Goal: Task Accomplishment & Management: Use online tool/utility

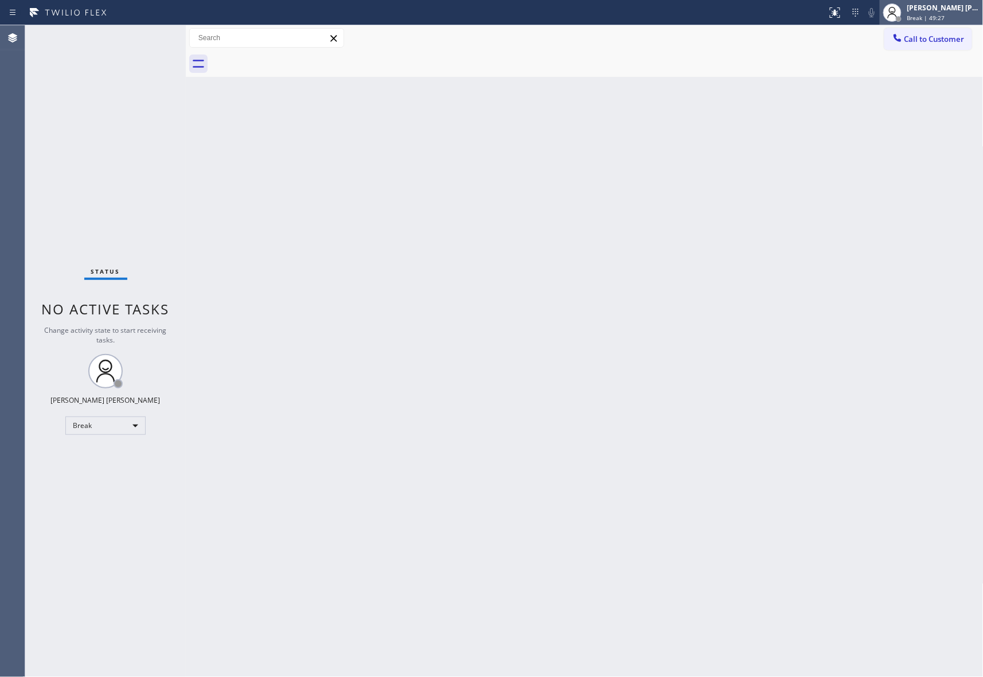
click at [947, 18] on div "Break | 49:27" at bounding box center [943, 18] width 72 height 8
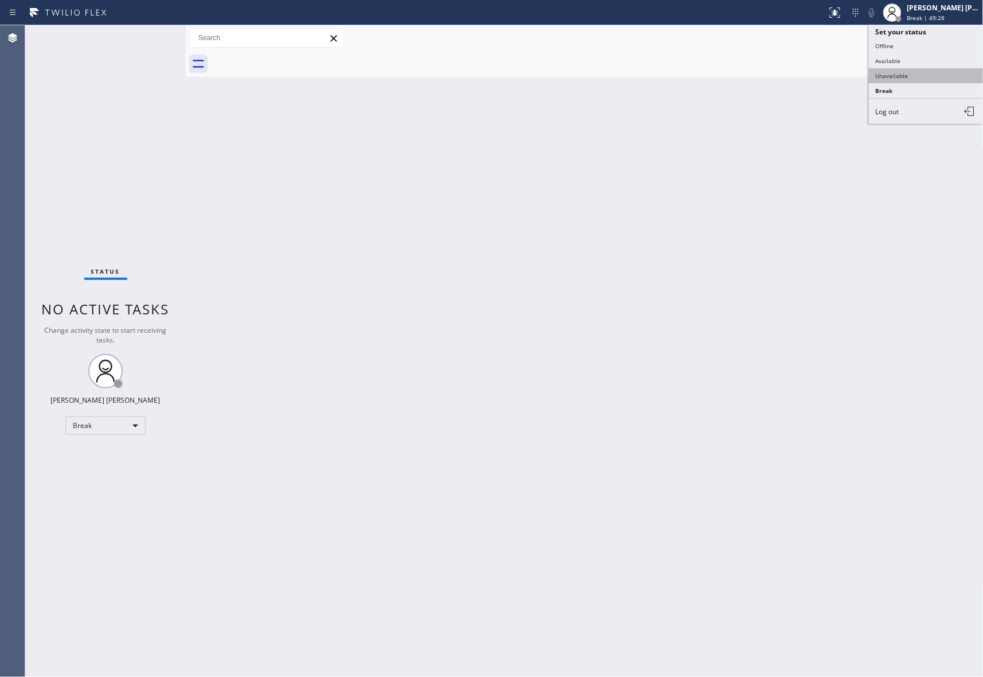
click at [911, 75] on button "Unavailable" at bounding box center [926, 75] width 115 height 15
click at [949, 39] on span "Call to Customer" at bounding box center [934, 39] width 60 height 10
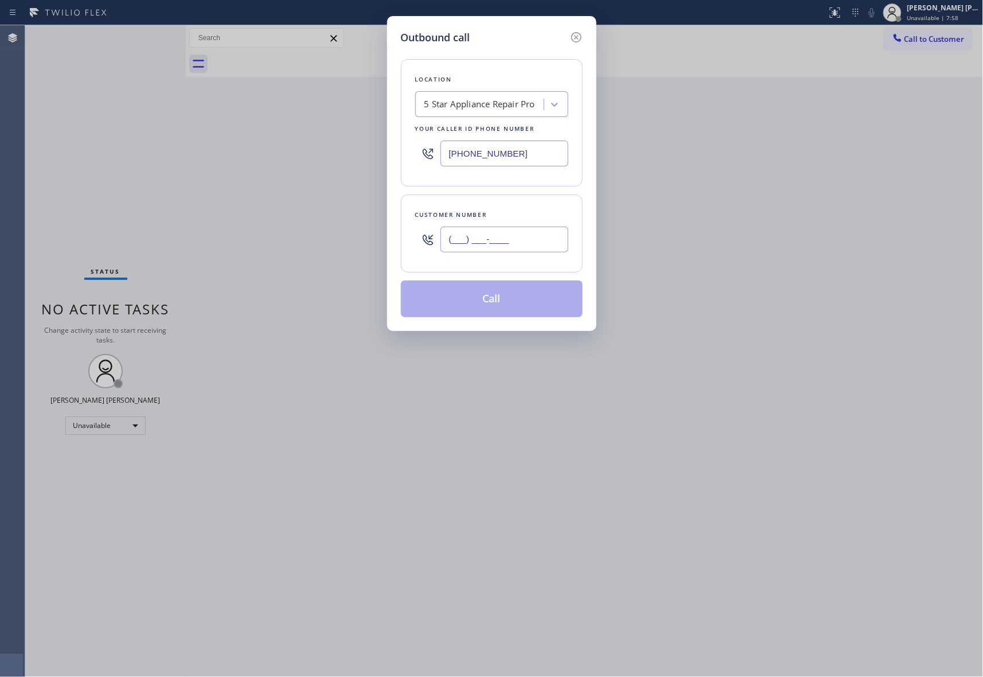
click at [519, 239] on input "(___) ___-____" at bounding box center [504, 239] width 128 height 26
paste input "206) 940-8600"
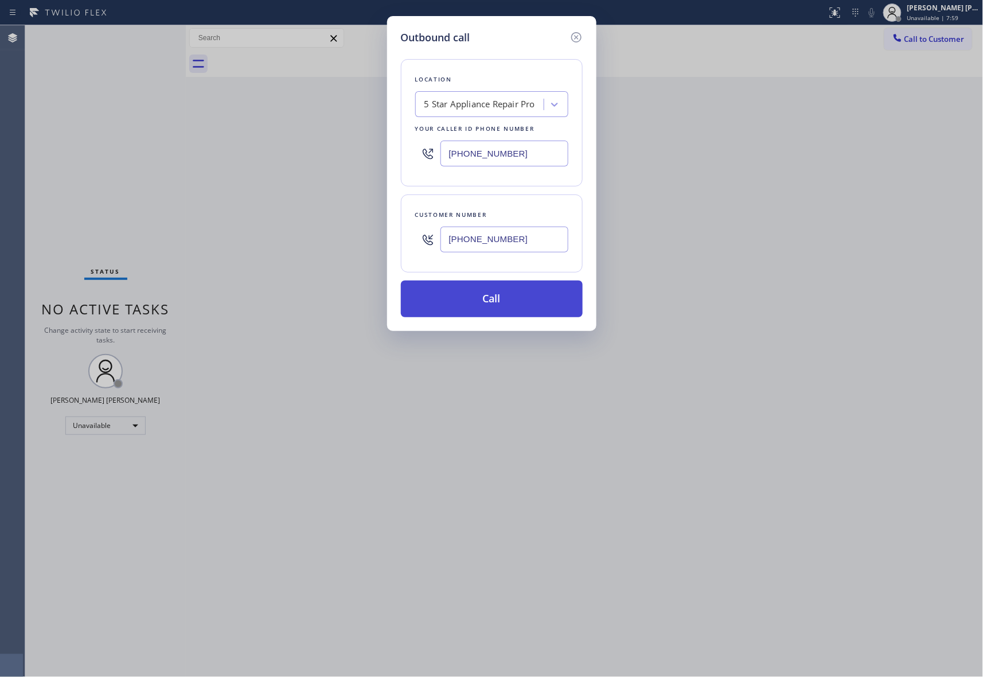
type input "(206) 940-8600"
click at [518, 306] on button "Call" at bounding box center [492, 298] width 182 height 37
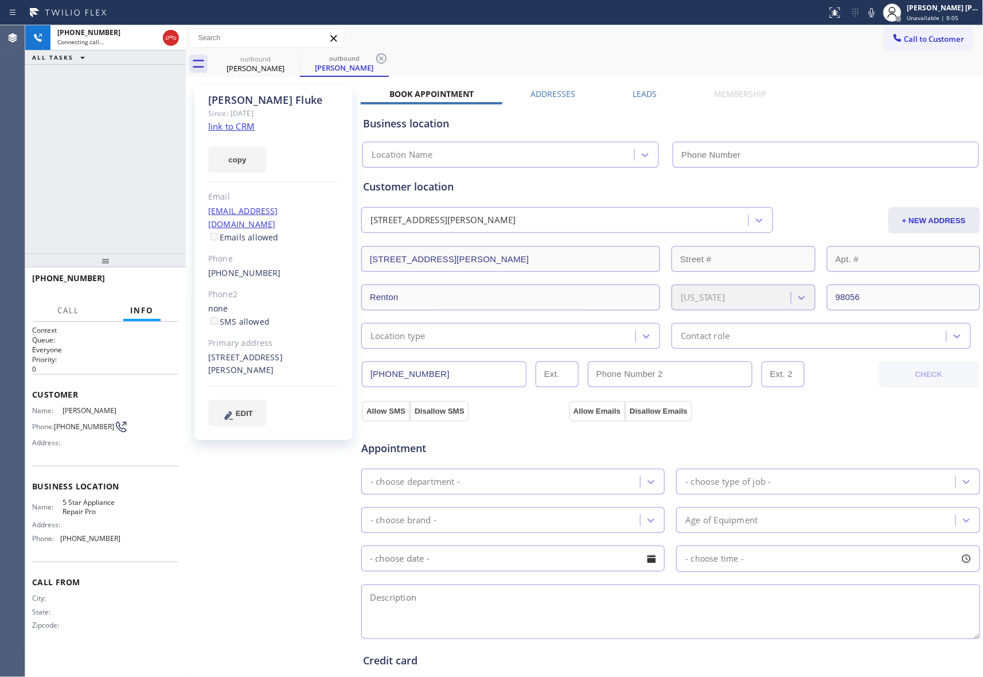
type input "[PHONE_NUMBER]"
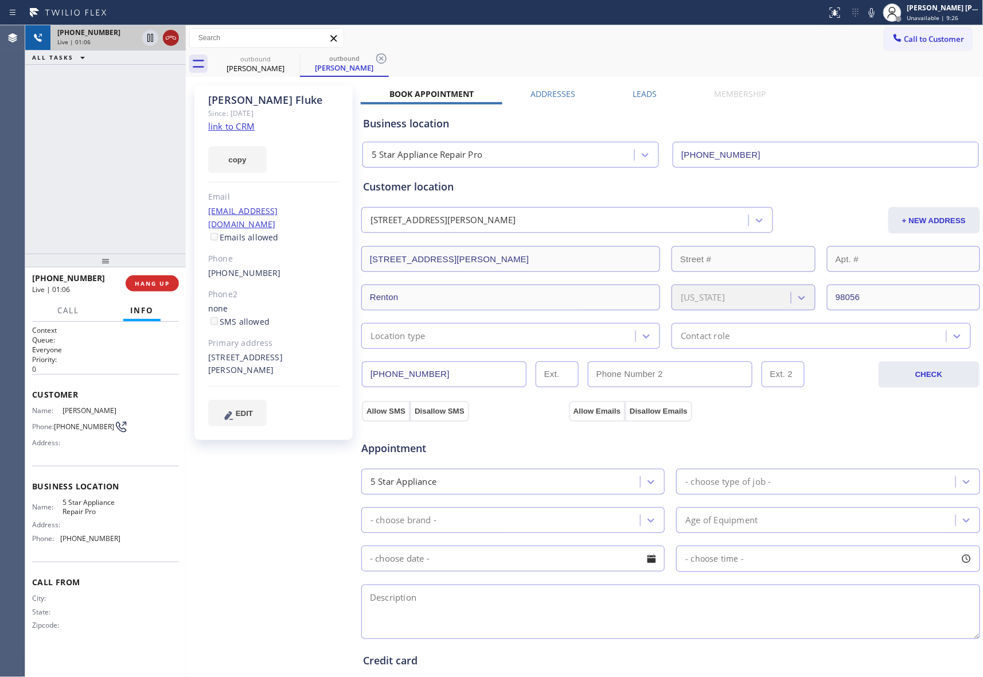
click at [173, 37] on icon at bounding box center [171, 37] width 10 height 3
click at [641, 92] on label "Leads" at bounding box center [645, 93] width 24 height 11
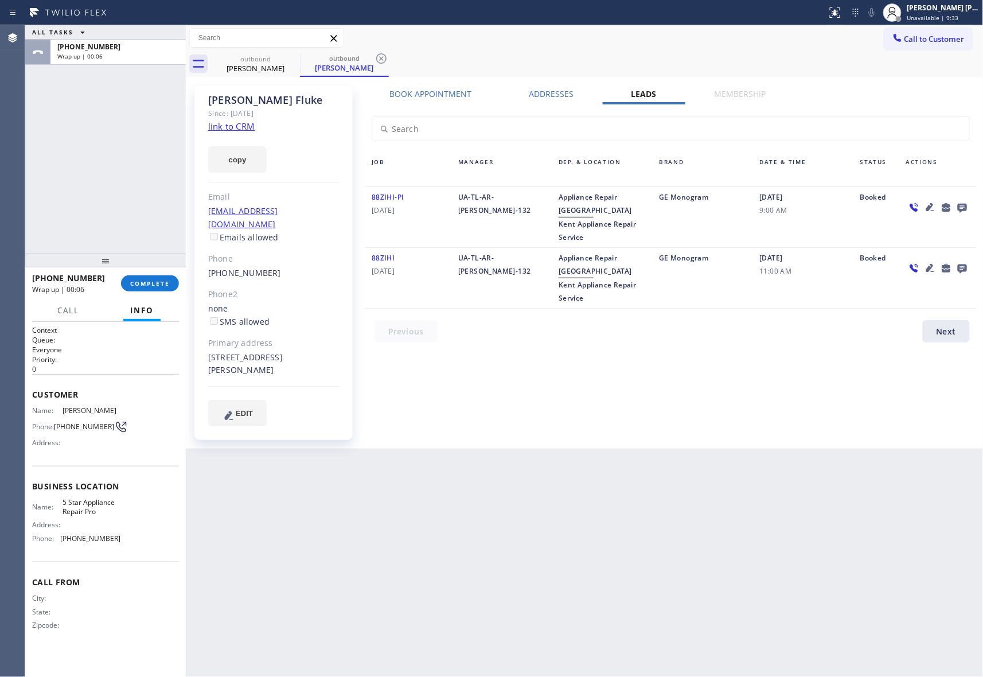
click at [966, 211] on icon at bounding box center [962, 207] width 14 height 14
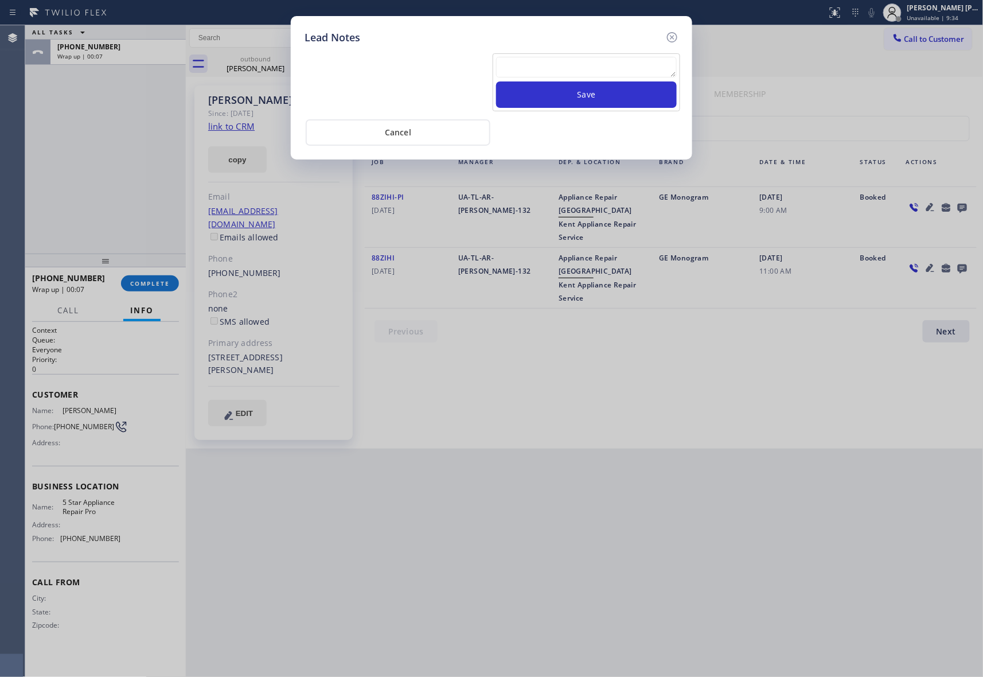
click at [560, 72] on textarea at bounding box center [586, 67] width 181 height 21
paste textarea "please transfer if cx calls back"
type textarea "please transfer if cx calls back"
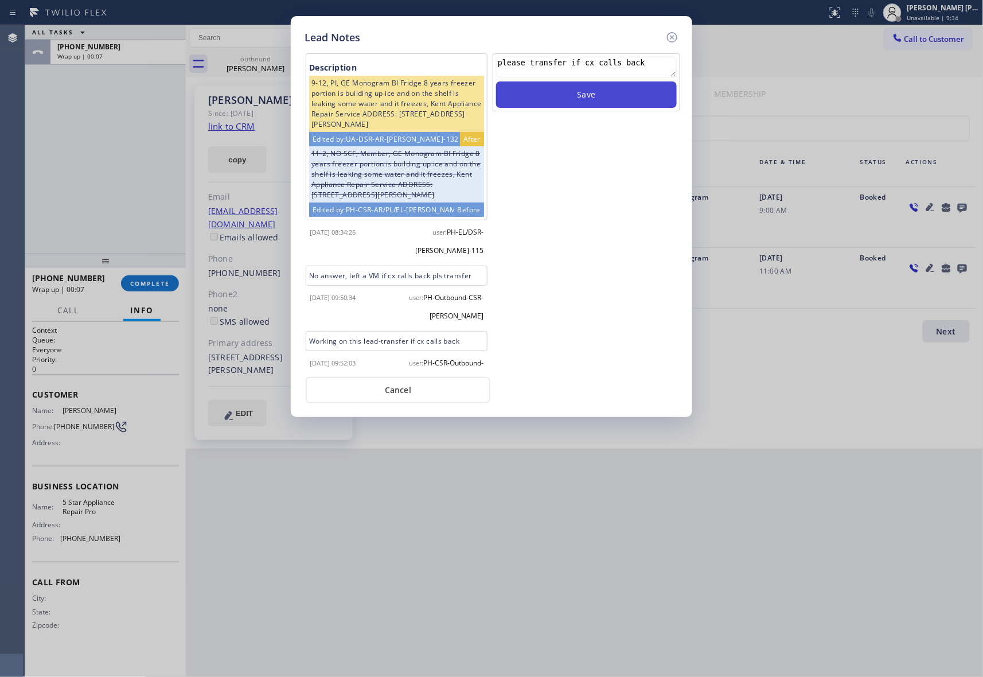
click at [610, 90] on button "Save" at bounding box center [586, 94] width 181 height 26
click at [668, 37] on icon at bounding box center [672, 37] width 14 height 14
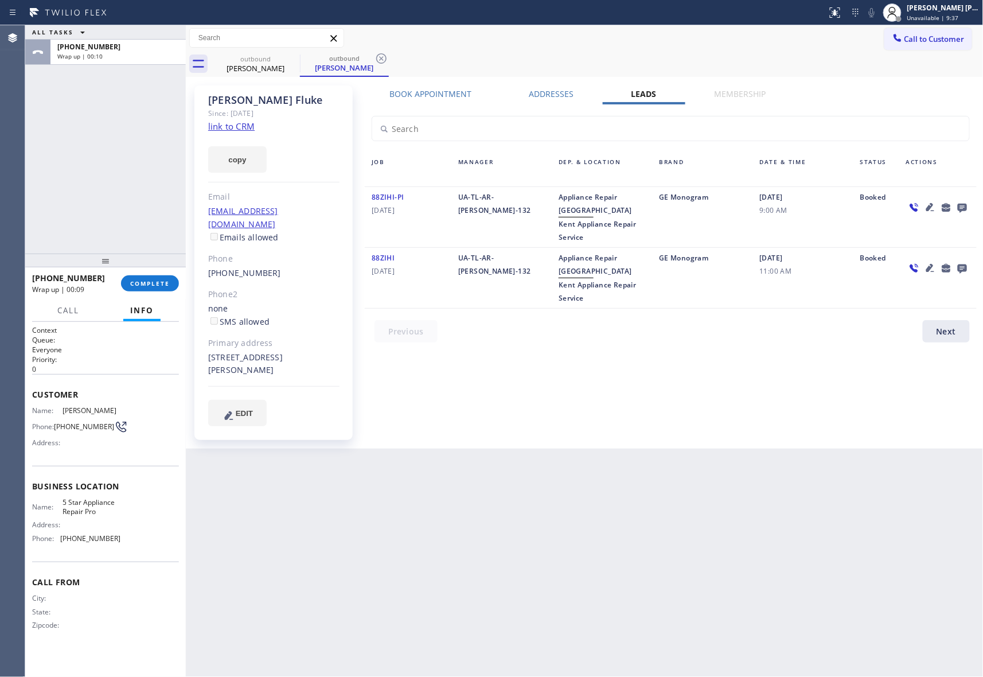
click at [161, 273] on div "+12069408600 Wrap up | 00:09 COMPLETE" at bounding box center [105, 283] width 147 height 30
click at [161, 280] on span "COMPLETE" at bounding box center [150, 283] width 40 height 8
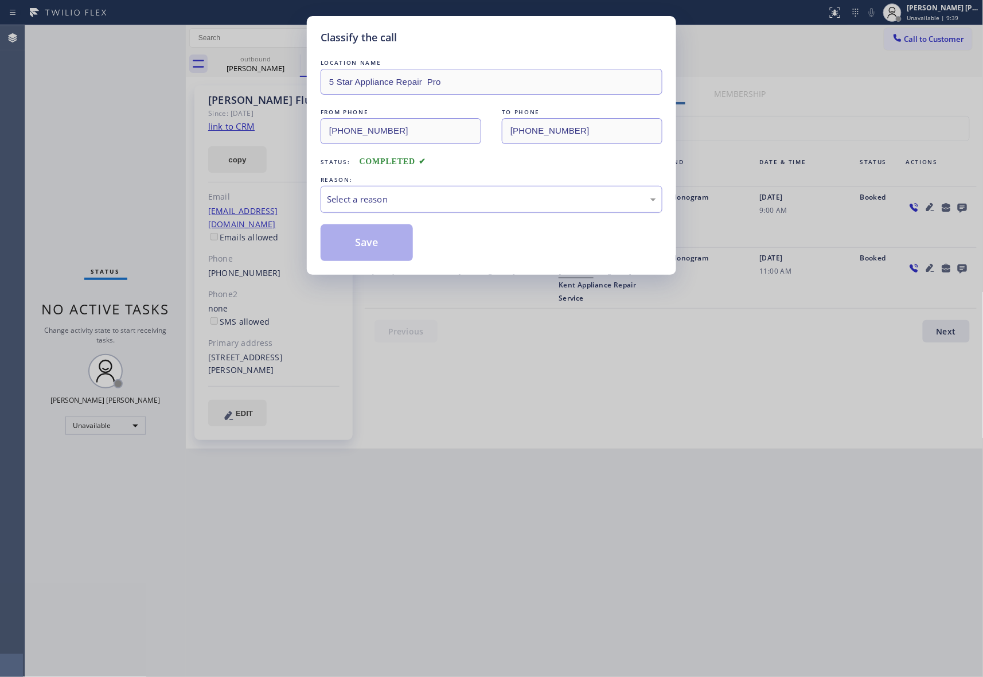
click at [458, 198] on div "Select a reason" at bounding box center [491, 199] width 329 height 13
click at [370, 244] on button "Save" at bounding box center [367, 242] width 92 height 37
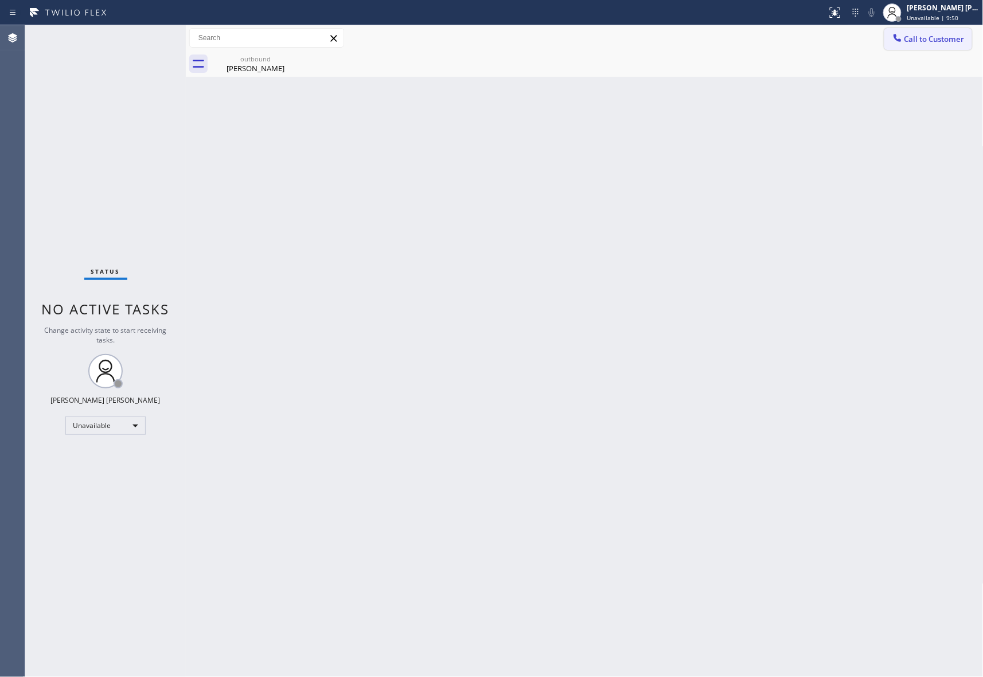
click at [918, 39] on span "Call to Customer" at bounding box center [934, 39] width 60 height 10
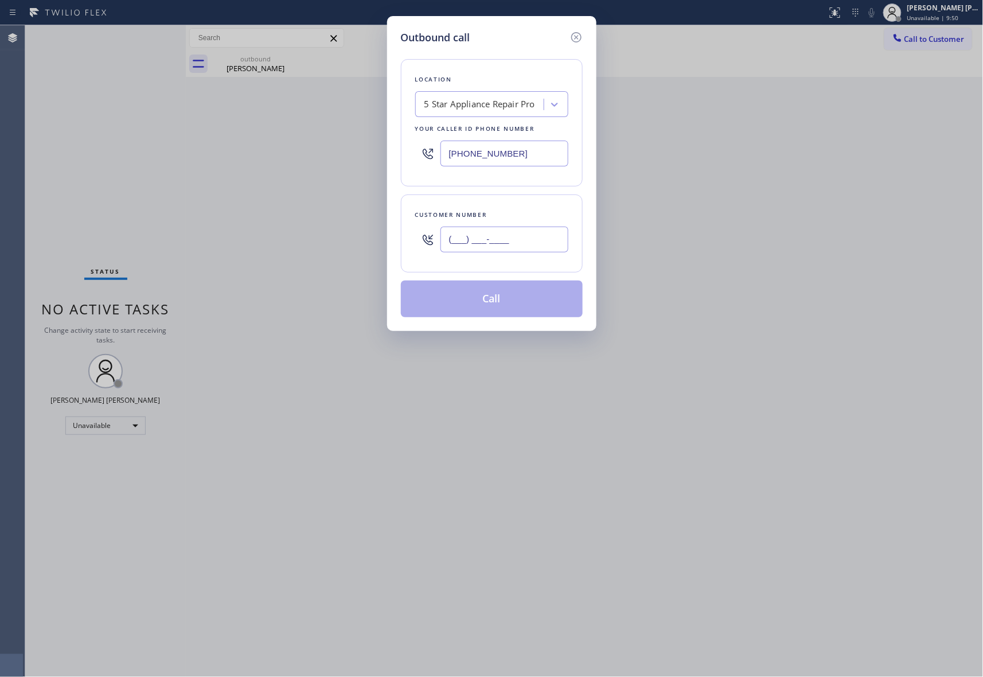
click at [502, 241] on input "(___) ___-____" at bounding box center [504, 239] width 128 height 26
paste input "650) 255-7593"
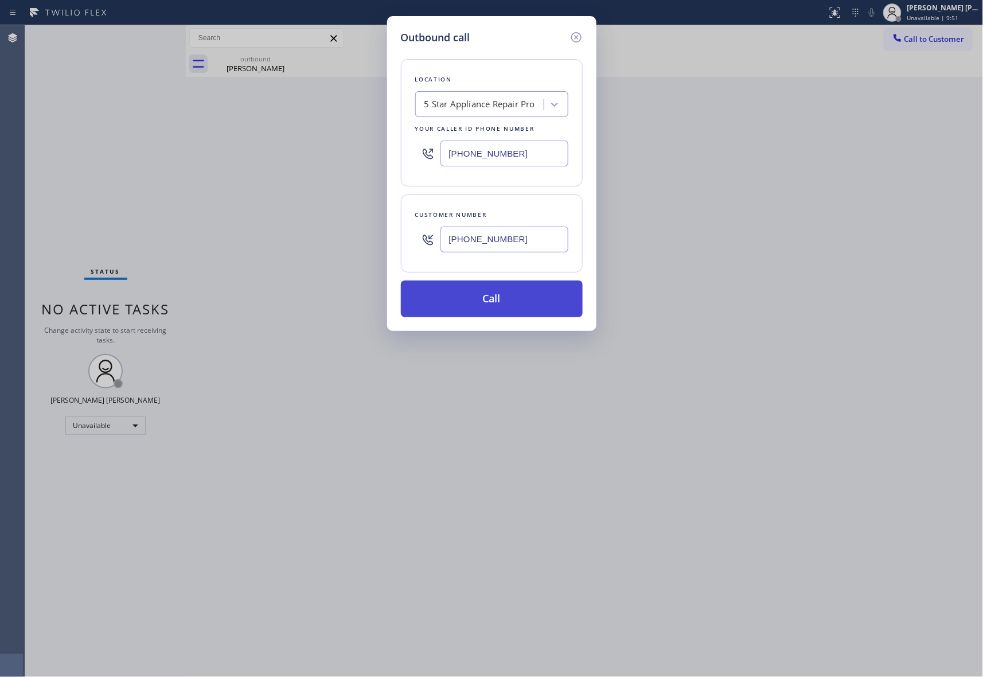
type input "(650) 255-7593"
click at [514, 301] on button "Call" at bounding box center [492, 298] width 182 height 37
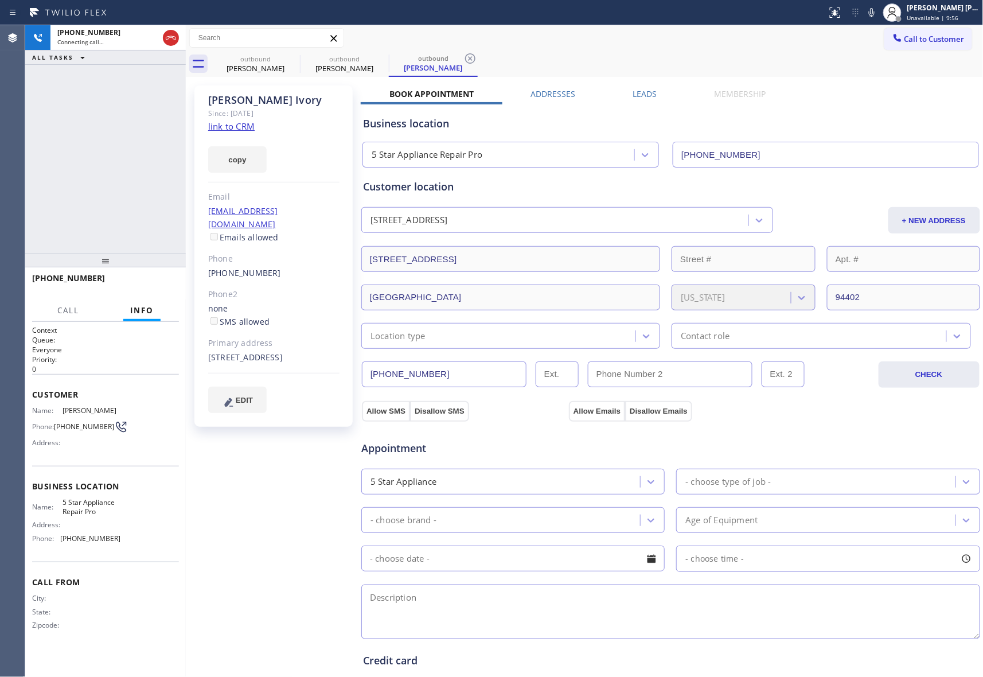
type input "[PHONE_NUMBER]"
click at [169, 34] on icon at bounding box center [171, 38] width 14 height 14
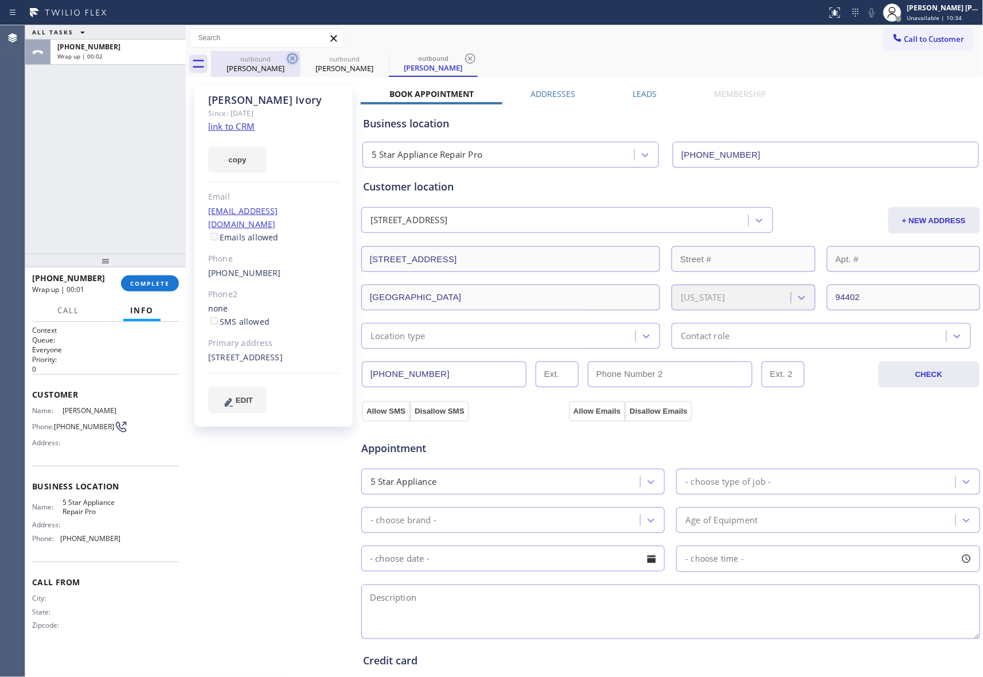
drag, startPoint x: 280, startPoint y: 65, endPoint x: 294, endPoint y: 55, distance: 17.7
click at [280, 65] on div "Dorothy Fluke" at bounding box center [255, 68] width 87 height 10
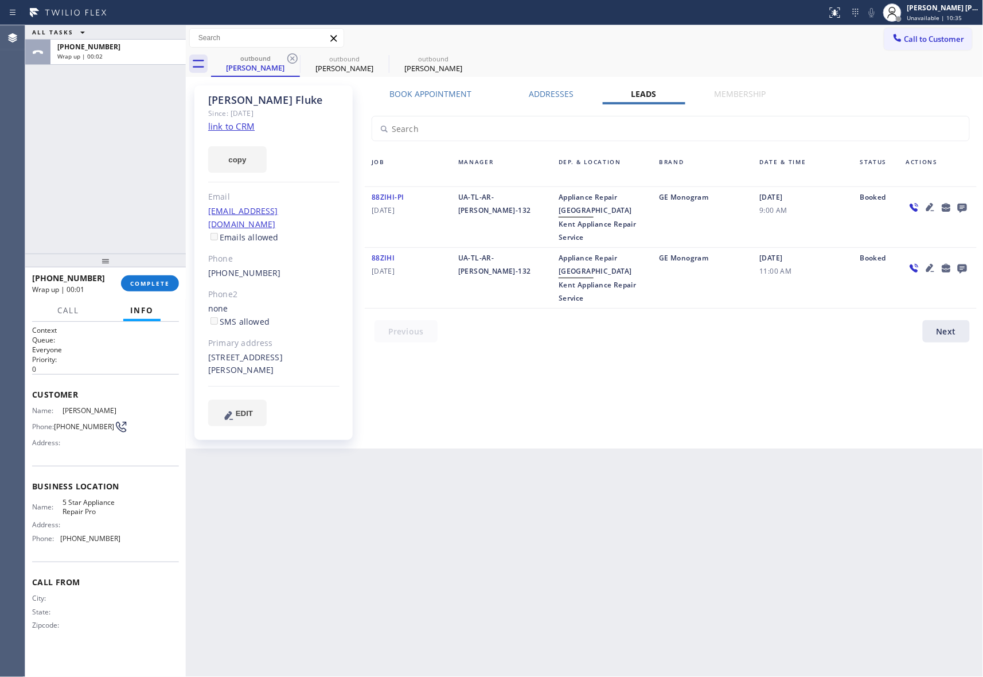
drag, startPoint x: 294, startPoint y: 55, endPoint x: 62, endPoint y: 93, distance: 234.7
click at [294, 54] on icon at bounding box center [293, 59] width 14 height 14
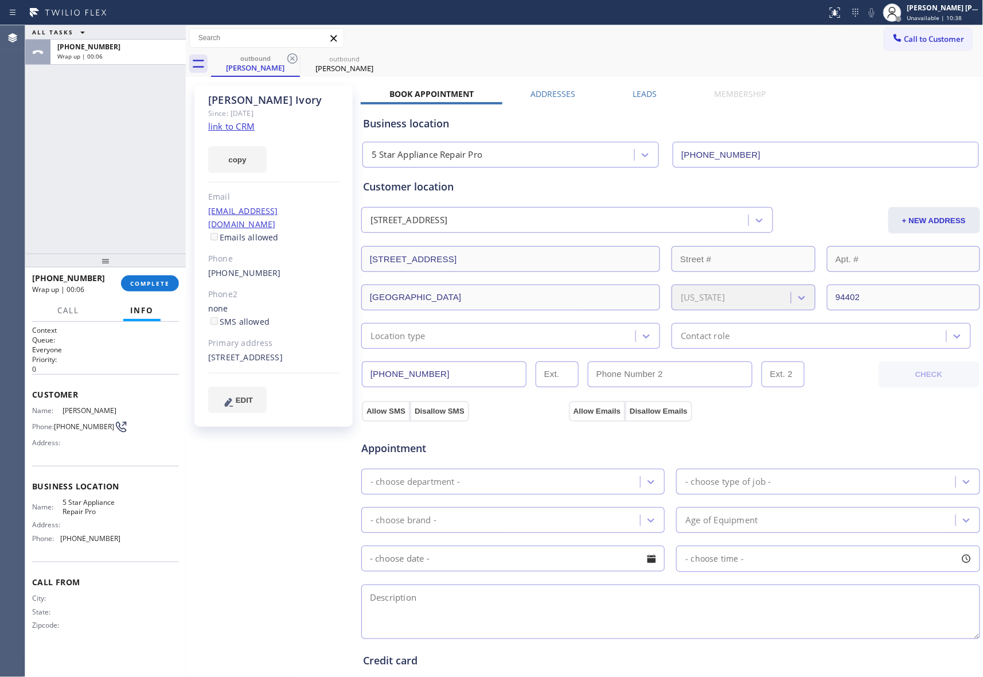
click at [633, 96] on label "Leads" at bounding box center [645, 93] width 24 height 11
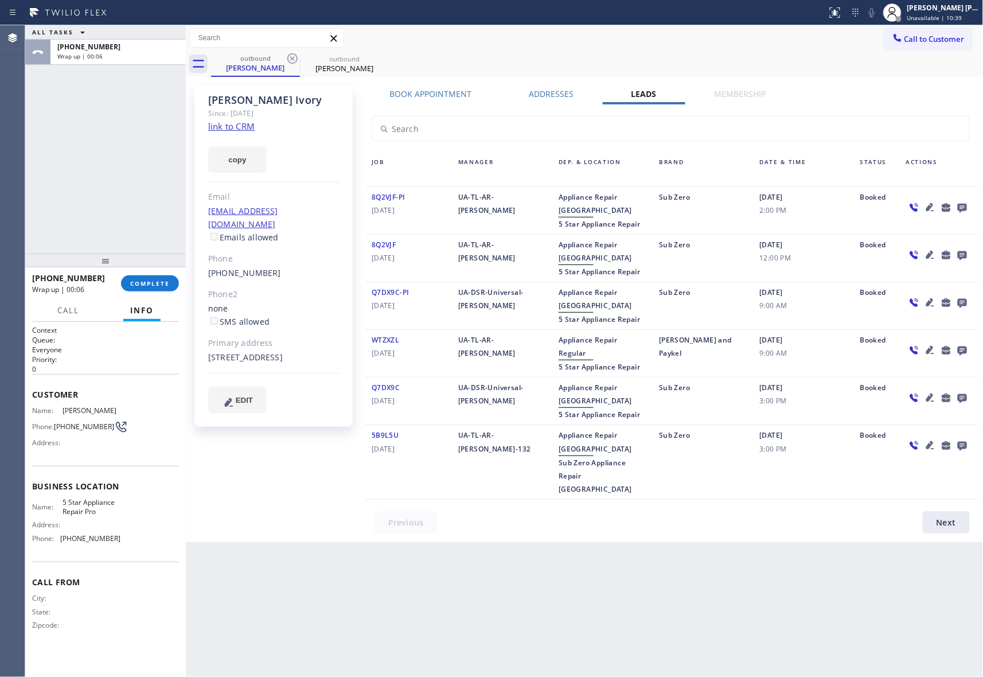
click at [962, 205] on icon at bounding box center [962, 208] width 9 height 9
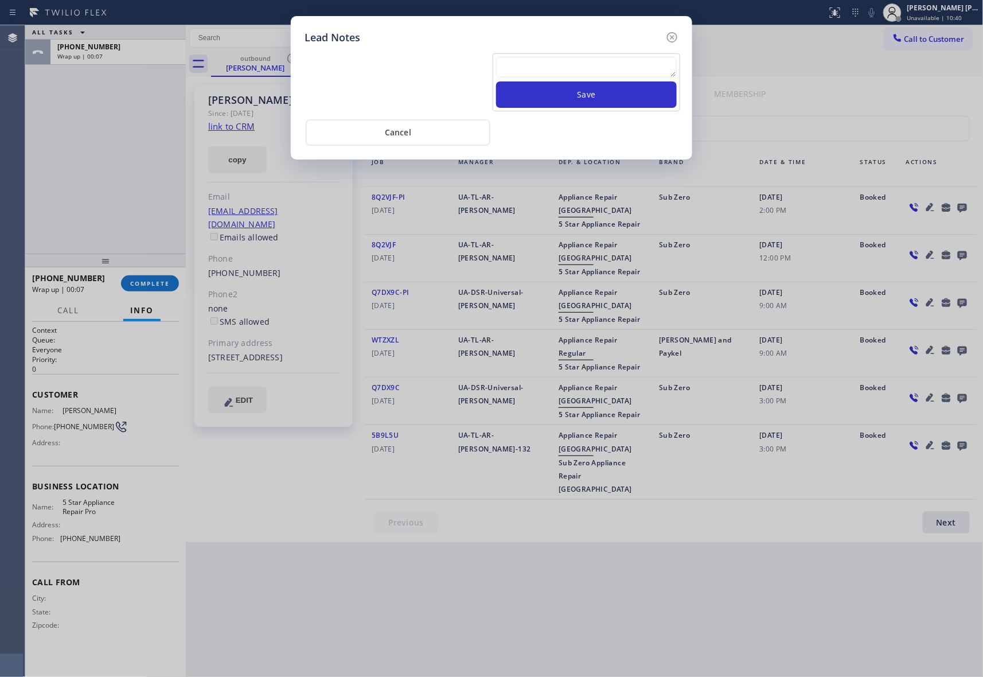
click at [566, 70] on textarea at bounding box center [586, 67] width 181 height 21
paste textarea "VM | please transfer if cx calls back"
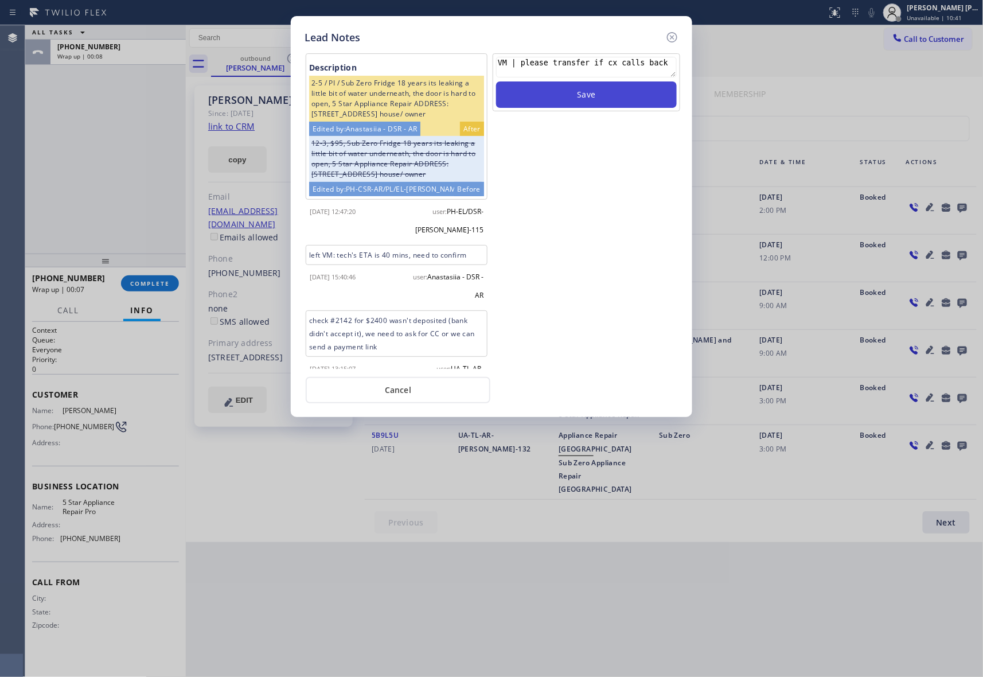
type textarea "VM | please transfer if cx calls back"
click at [596, 100] on button "Save" at bounding box center [586, 94] width 181 height 26
click at [673, 36] on icon at bounding box center [672, 37] width 10 height 10
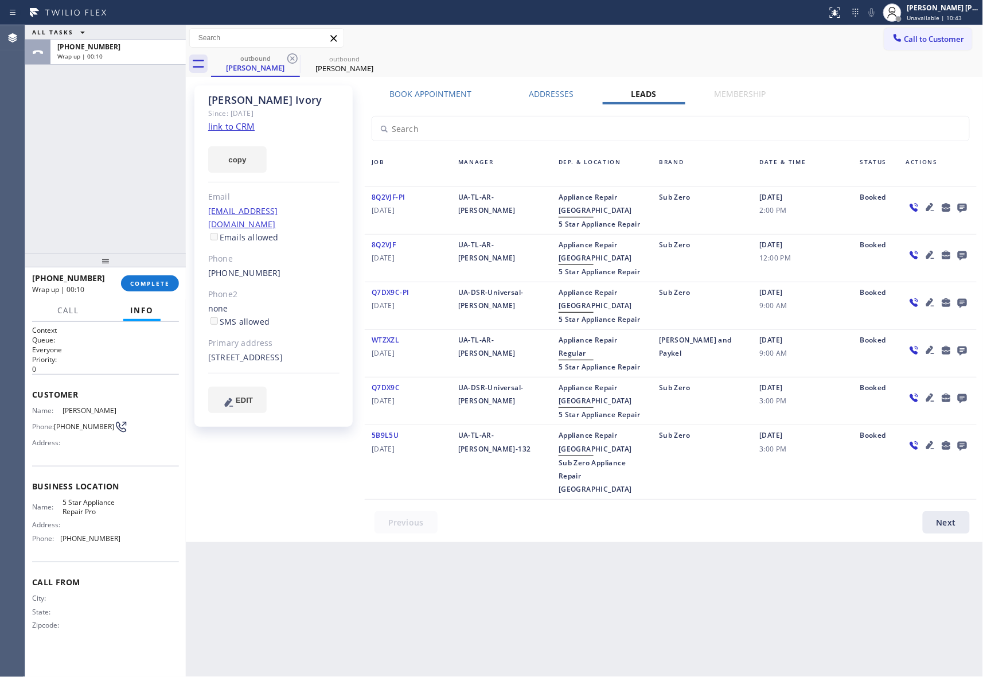
click at [168, 294] on div "+16502557593 Wrap up | 00:10 COMPLETE" at bounding box center [105, 283] width 147 height 30
click at [166, 285] on span "COMPLETE" at bounding box center [150, 283] width 40 height 8
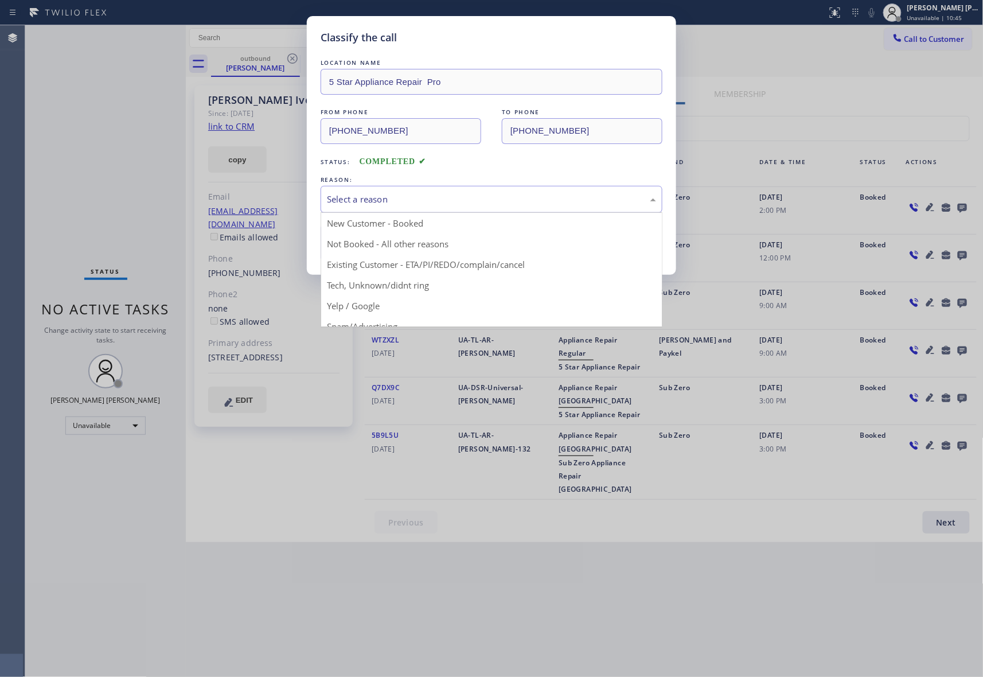
click at [429, 202] on div "Select a reason" at bounding box center [491, 199] width 329 height 13
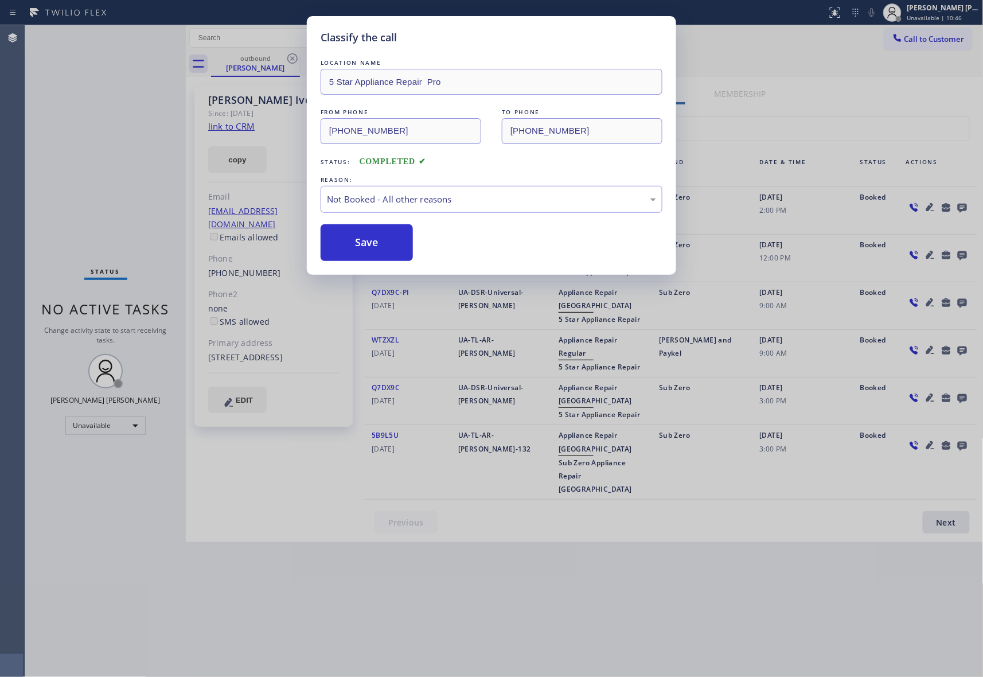
click at [388, 245] on button "Save" at bounding box center [367, 242] width 92 height 37
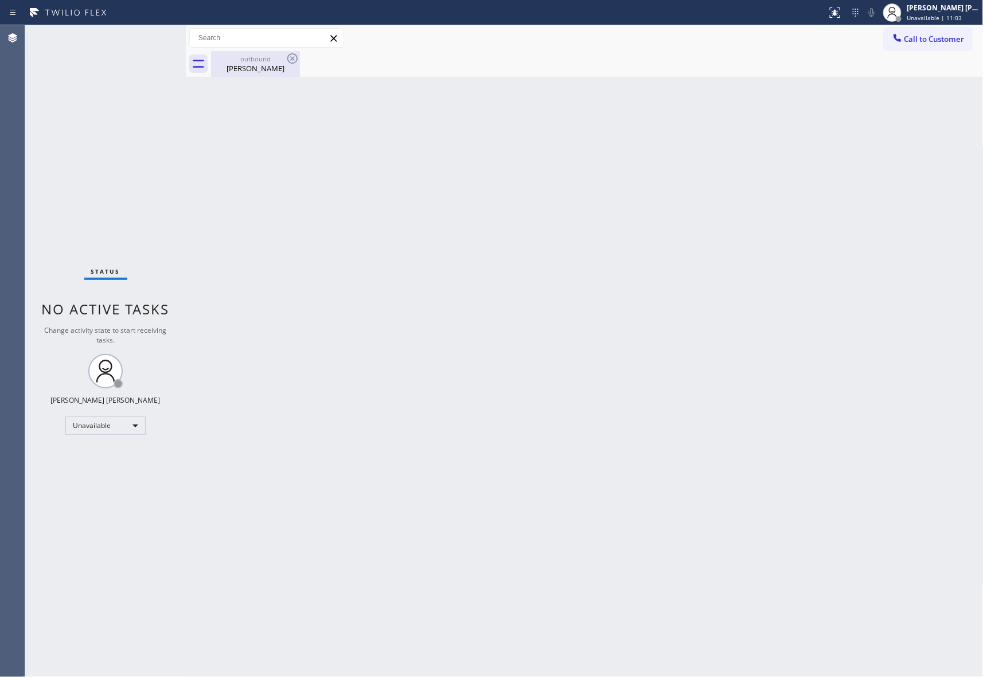
click at [257, 67] on div "Roxanne Ivory" at bounding box center [255, 68] width 87 height 10
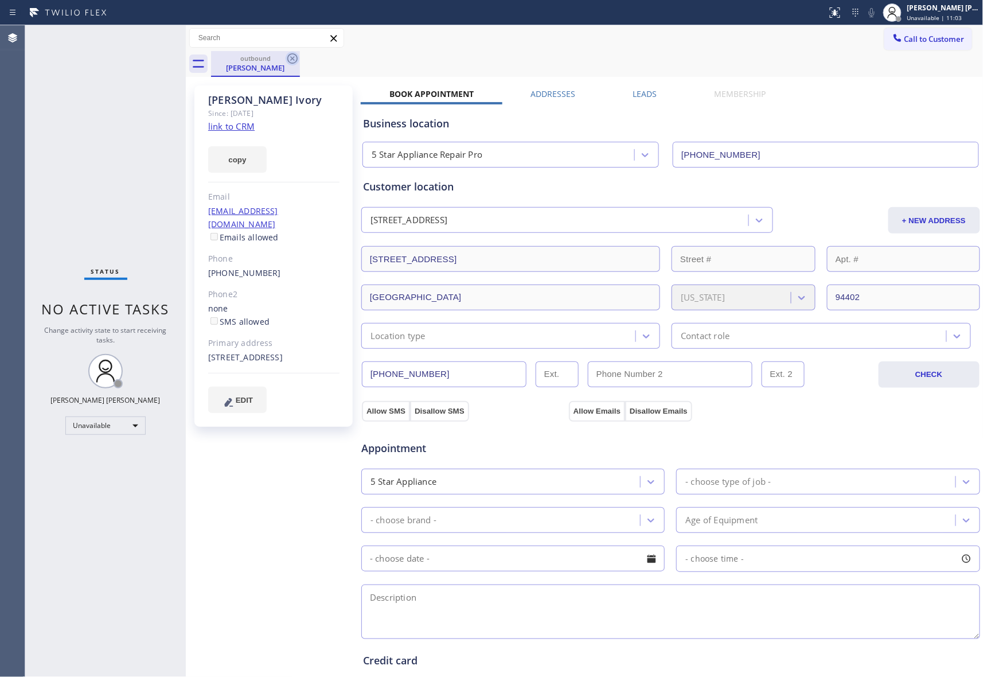
click at [291, 62] on icon at bounding box center [293, 59] width 14 height 14
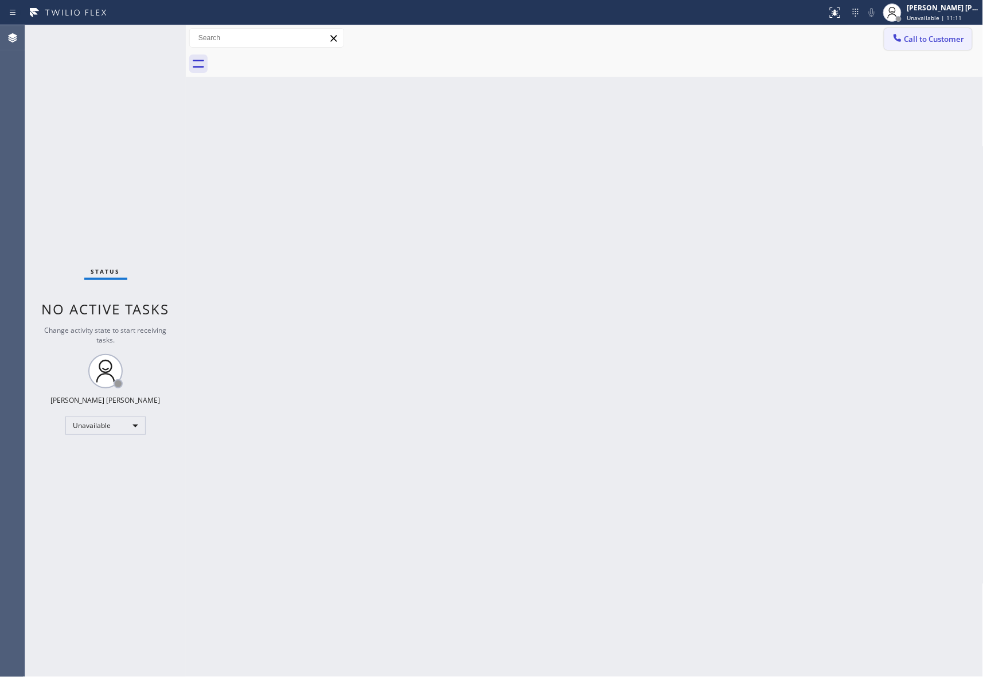
click at [923, 42] on span "Call to Customer" at bounding box center [934, 39] width 60 height 10
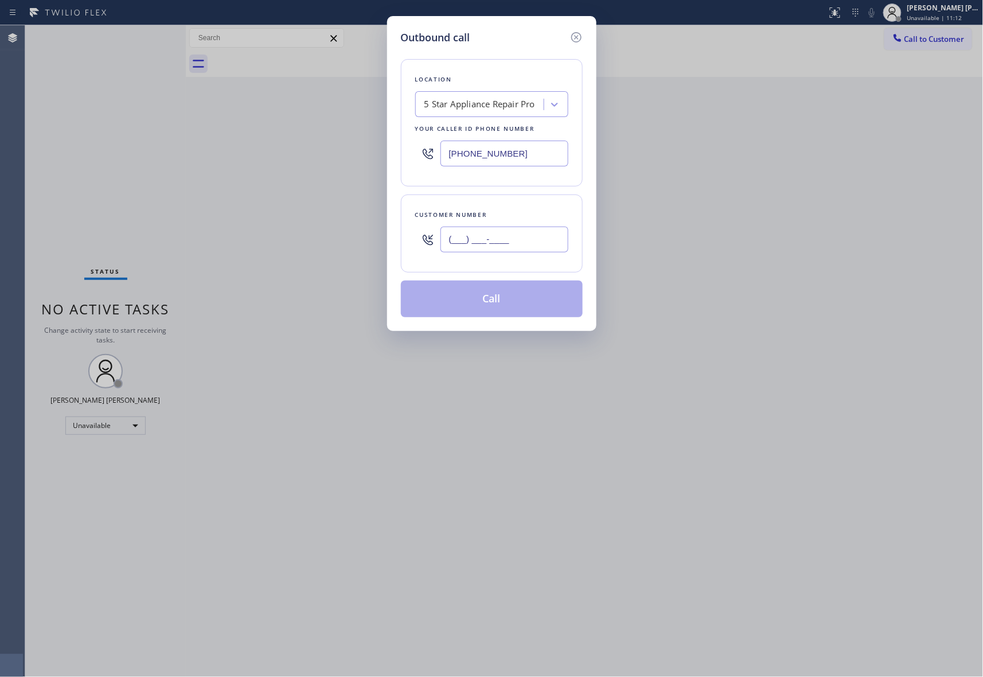
click at [519, 244] on input "(___) ___-____" at bounding box center [504, 239] width 128 height 26
paste input "805) 647-2337"
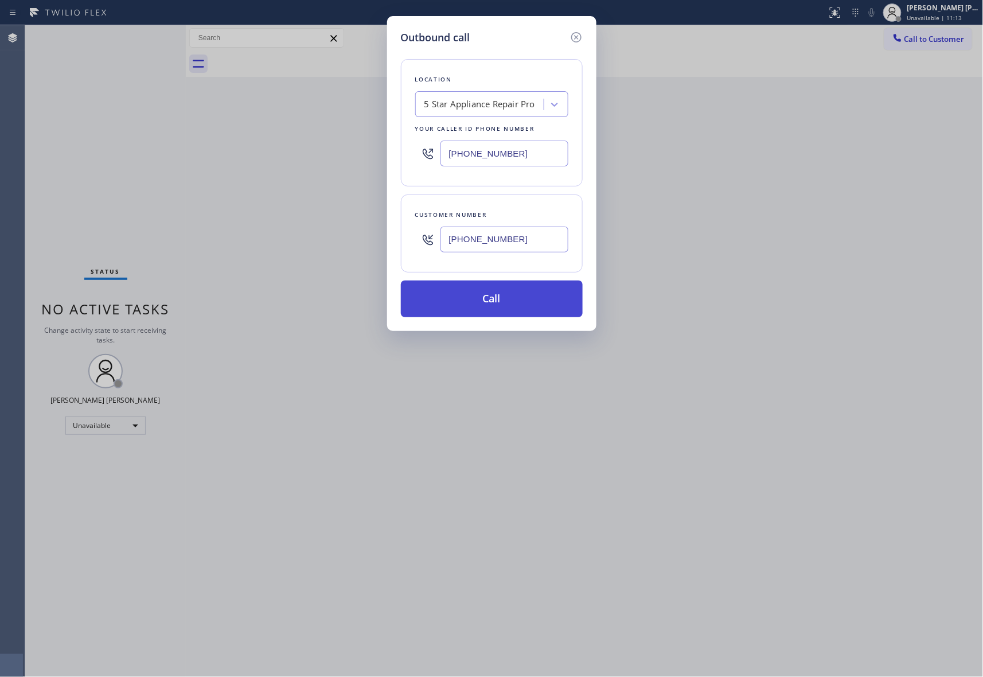
type input "(805) 647-2337"
click at [498, 296] on button "Call" at bounding box center [492, 298] width 182 height 37
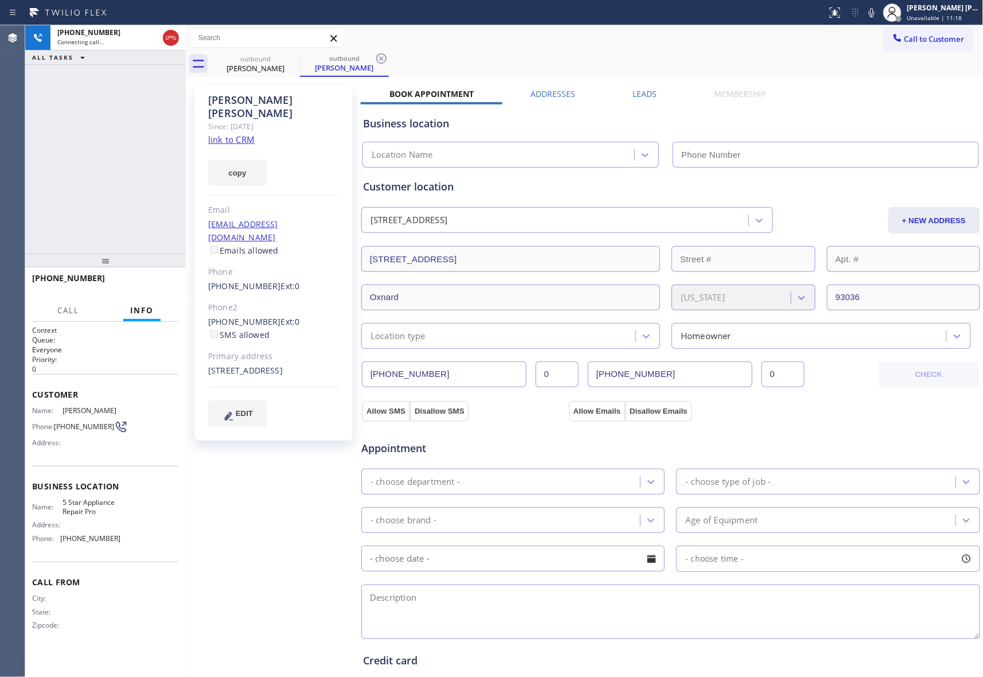
type input "[PHONE_NUMBER]"
drag, startPoint x: 205, startPoint y: 263, endPoint x: 263, endPoint y: 266, distance: 58.0
click at [263, 266] on div "Eddie Lazaro Since: 20 may 2020 link to CRM copy Email no@gmail.com Emails allo…" at bounding box center [273, 262] width 158 height 355
copy link "(805) 647-2337"
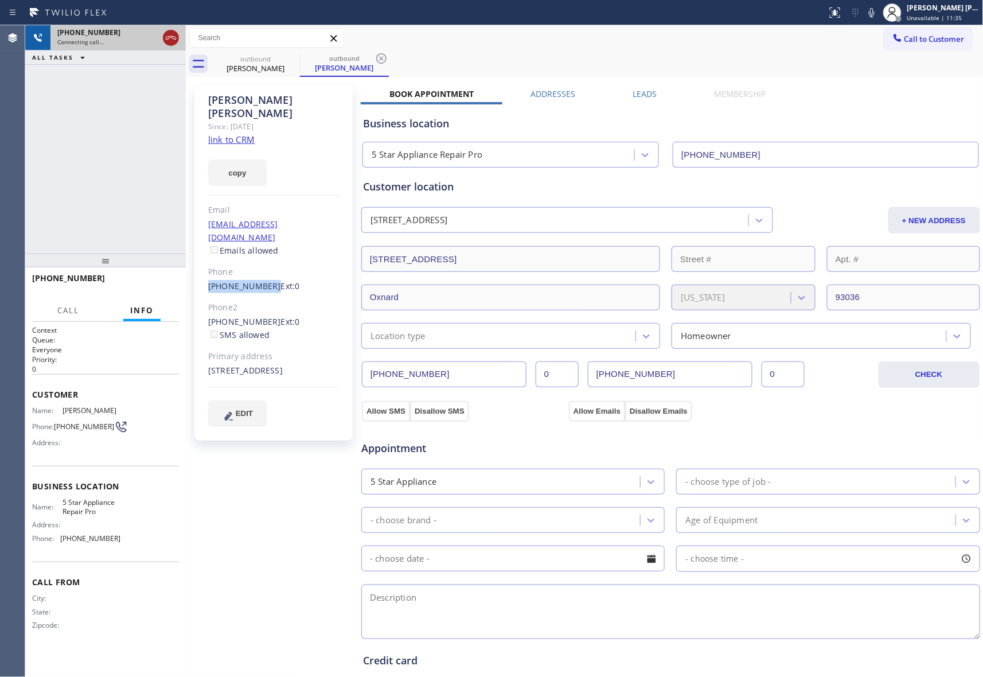
click at [167, 42] on icon at bounding box center [171, 38] width 14 height 14
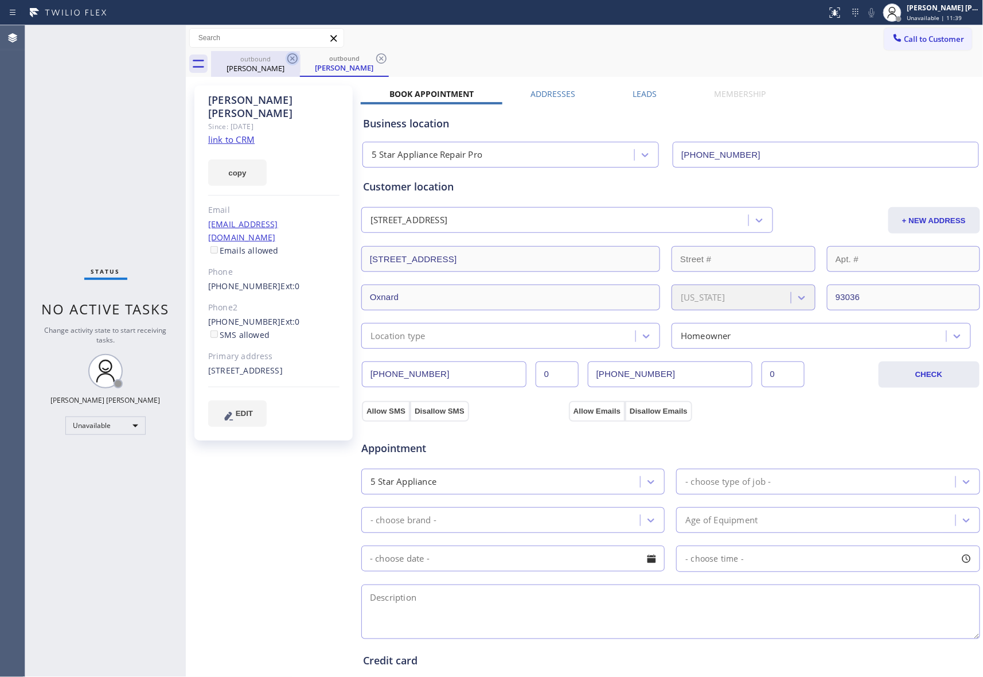
click at [295, 55] on icon at bounding box center [292, 58] width 10 height 10
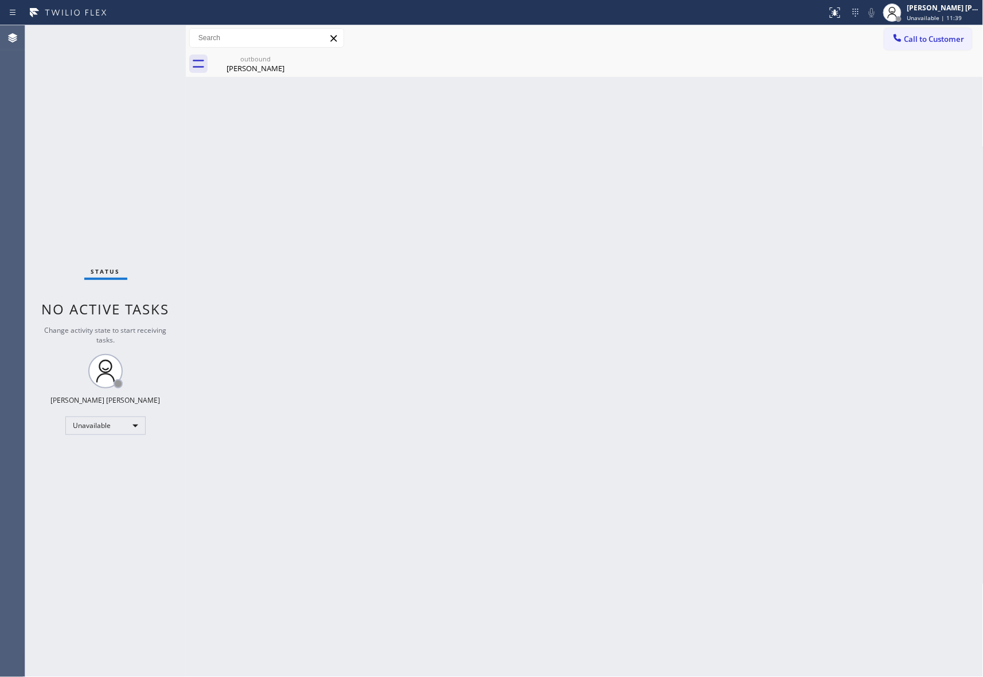
click at [0, 0] on icon at bounding box center [0, 0] width 0 height 0
click at [273, 53] on div "outbound Eddie Lazaro" at bounding box center [255, 64] width 87 height 26
click at [310, 58] on div at bounding box center [597, 64] width 772 height 26
click at [939, 40] on span "Call to Customer" at bounding box center [934, 39] width 60 height 10
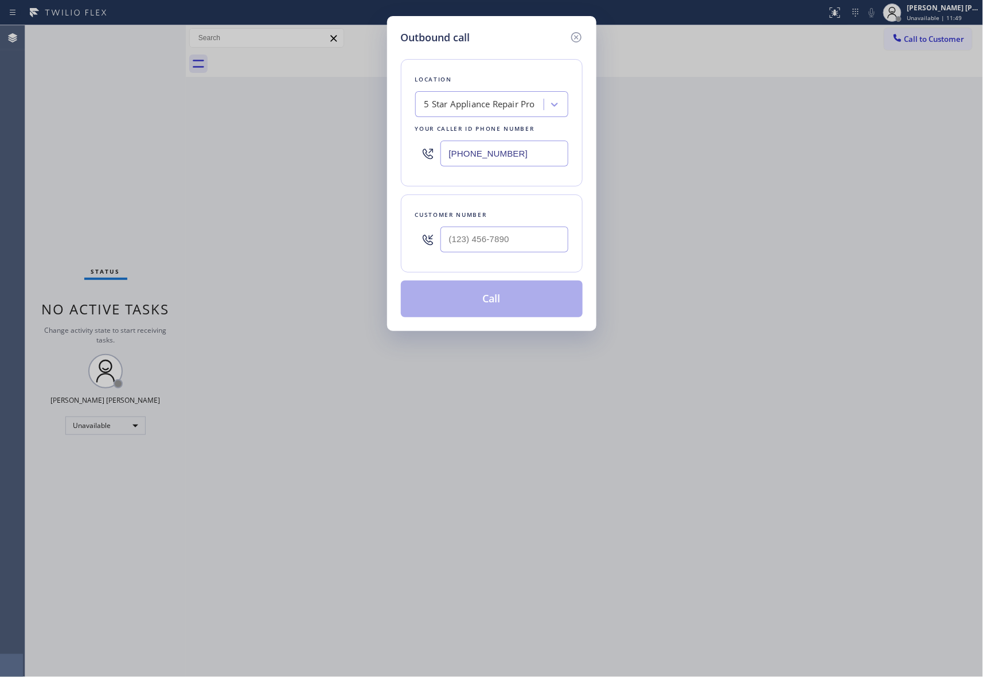
click at [526, 217] on div "Customer number" at bounding box center [491, 215] width 153 height 12
click at [527, 252] on input "(___) ___-____" at bounding box center [504, 239] width 128 height 26
paste input "323) 459-1482"
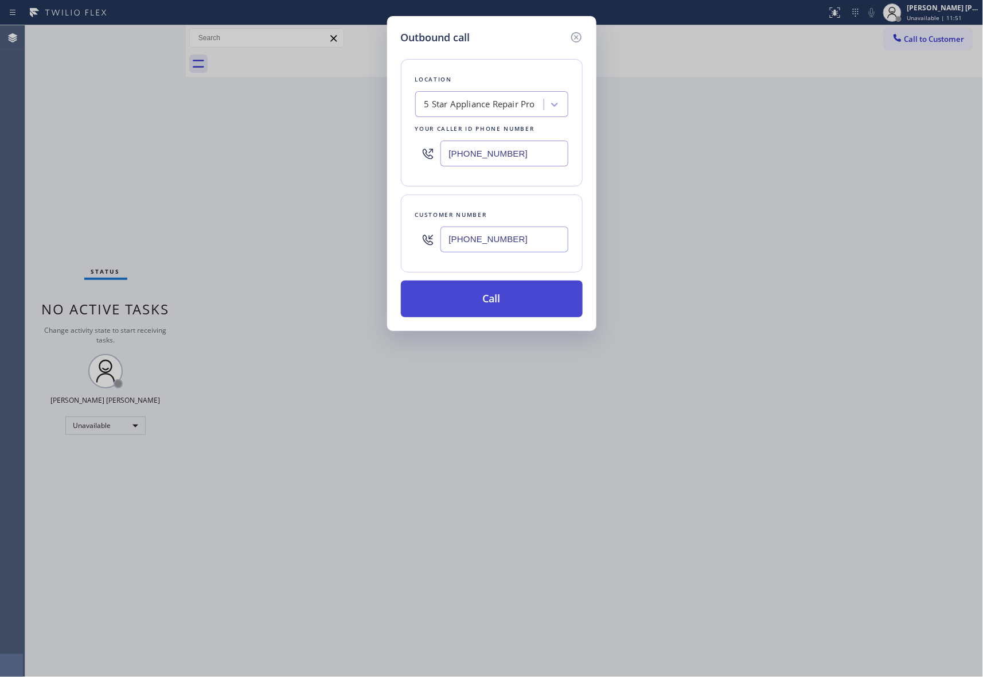
type input "(323) 459-1482"
click at [518, 308] on button "Call" at bounding box center [492, 298] width 182 height 37
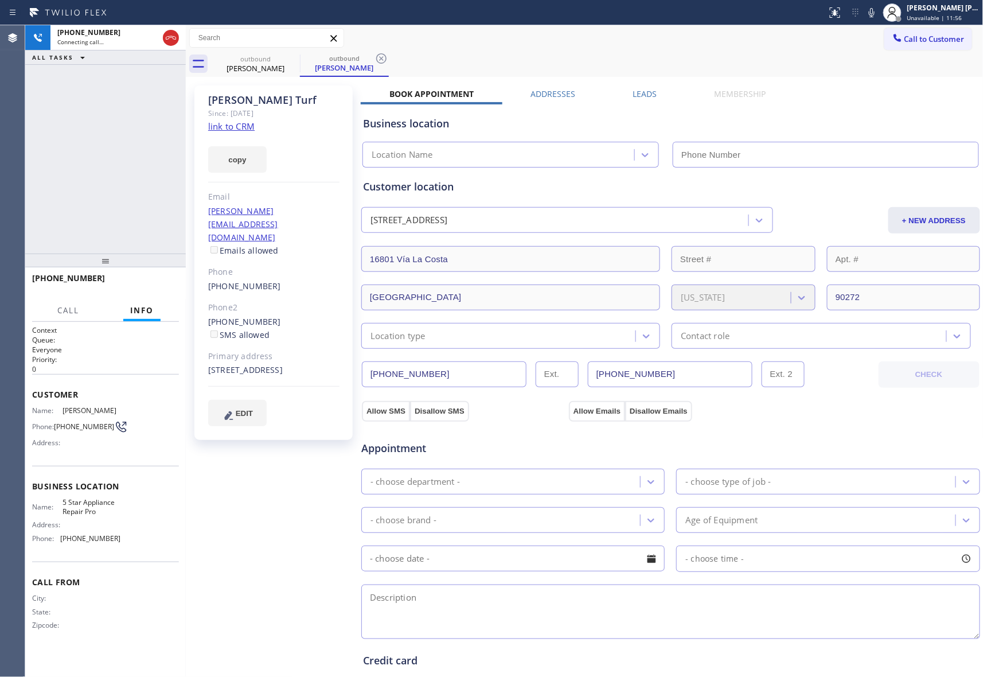
type input "[PHONE_NUMBER]"
drag, startPoint x: 152, startPoint y: 284, endPoint x: 326, endPoint y: 208, distance: 190.0
click at [152, 284] on span "HANG UP" at bounding box center [152, 283] width 35 height 8
click at [636, 92] on label "Leads" at bounding box center [645, 93] width 24 height 11
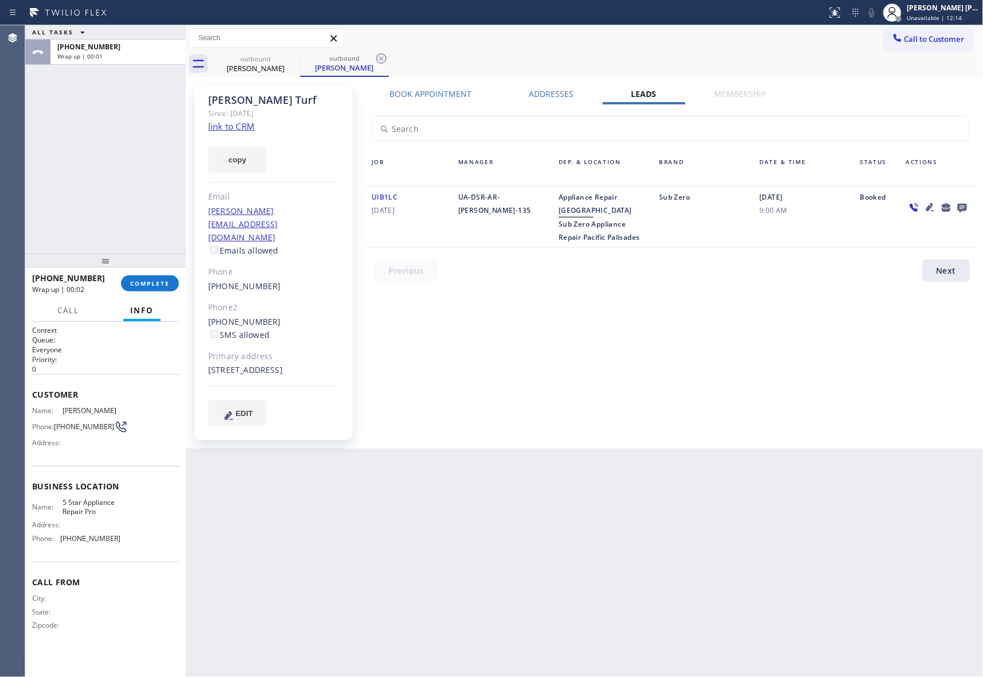
click at [958, 205] on icon at bounding box center [962, 208] width 9 height 9
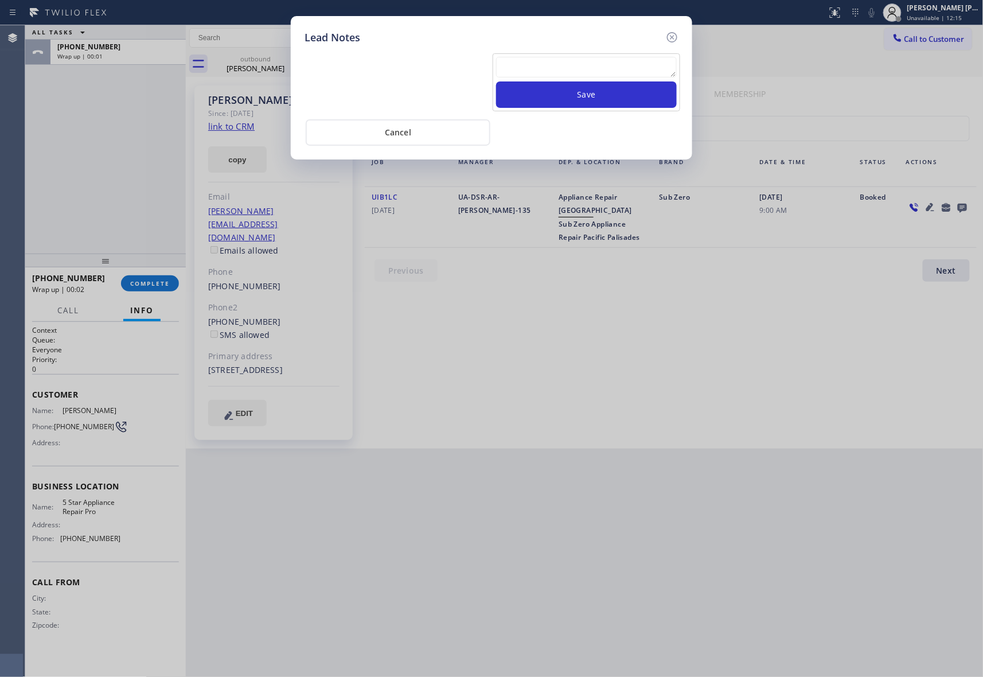
click at [592, 76] on textarea at bounding box center [586, 67] width 181 height 21
paste textarea "VM | please transfer if cx calls back"
type textarea "VM | please transfer if cx calls back"
click at [609, 105] on button "Save" at bounding box center [586, 94] width 181 height 26
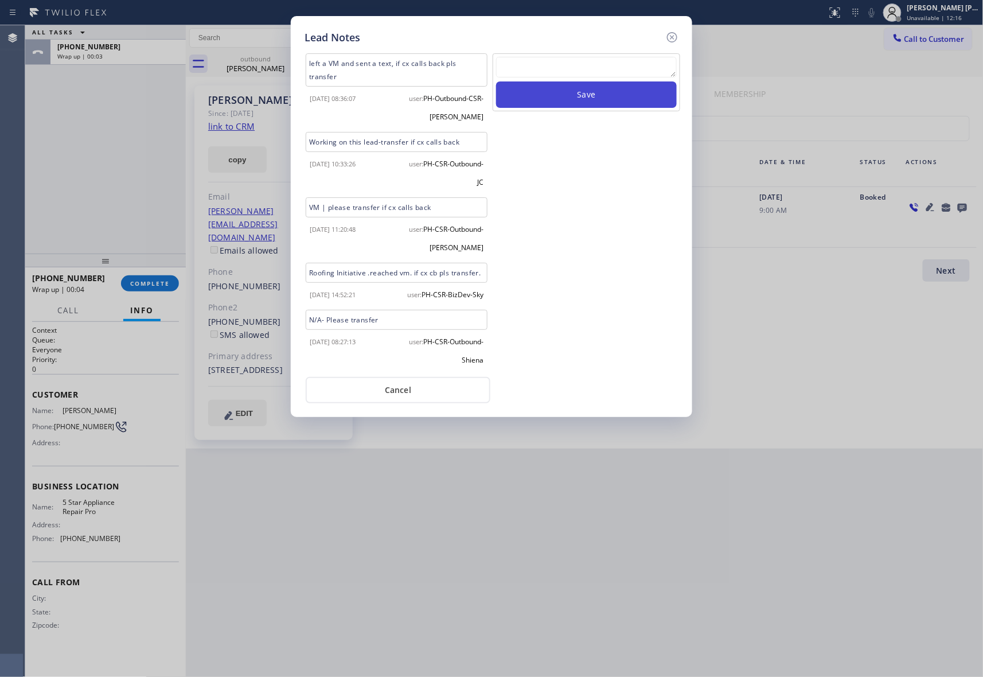
scroll to position [0, 0]
click at [672, 37] on icon at bounding box center [672, 37] width 10 height 10
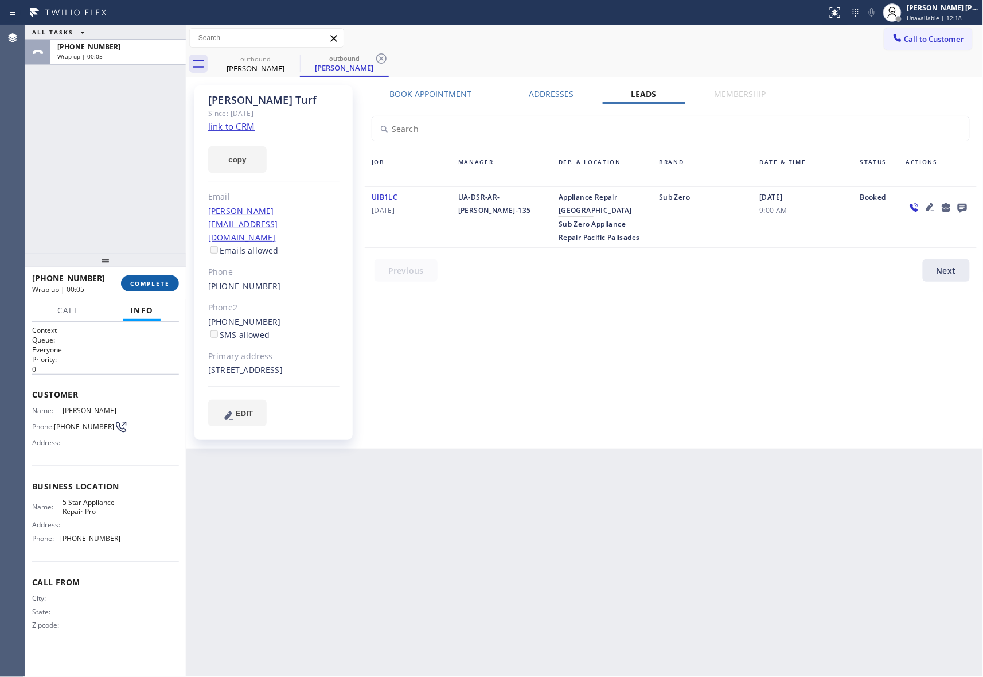
click at [168, 278] on button "COMPLETE" at bounding box center [150, 283] width 58 height 16
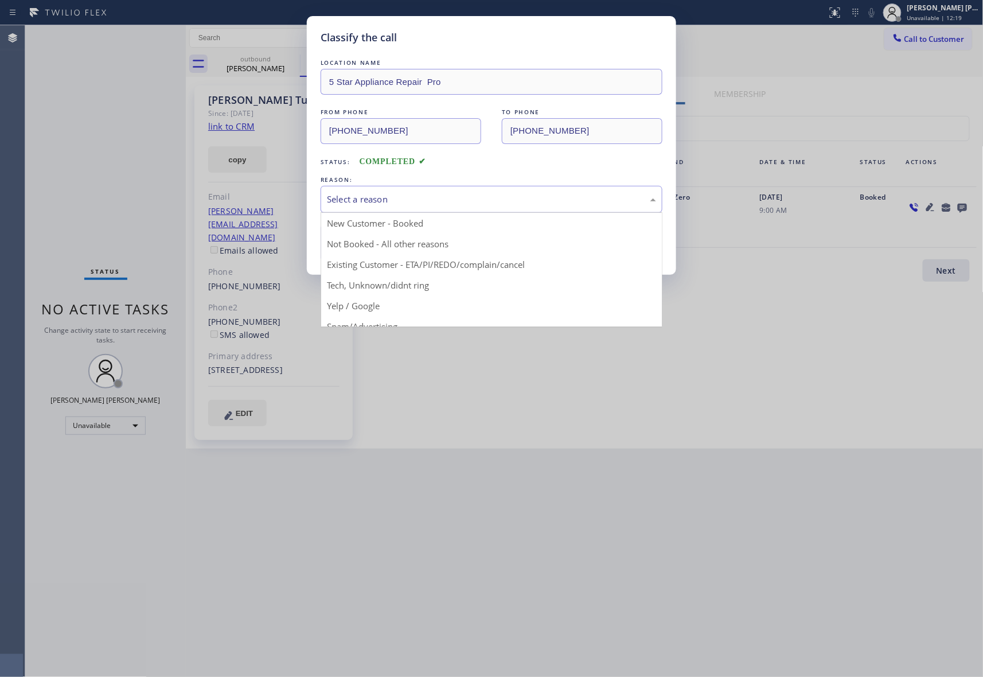
click at [456, 196] on div "Select a reason" at bounding box center [491, 199] width 329 height 13
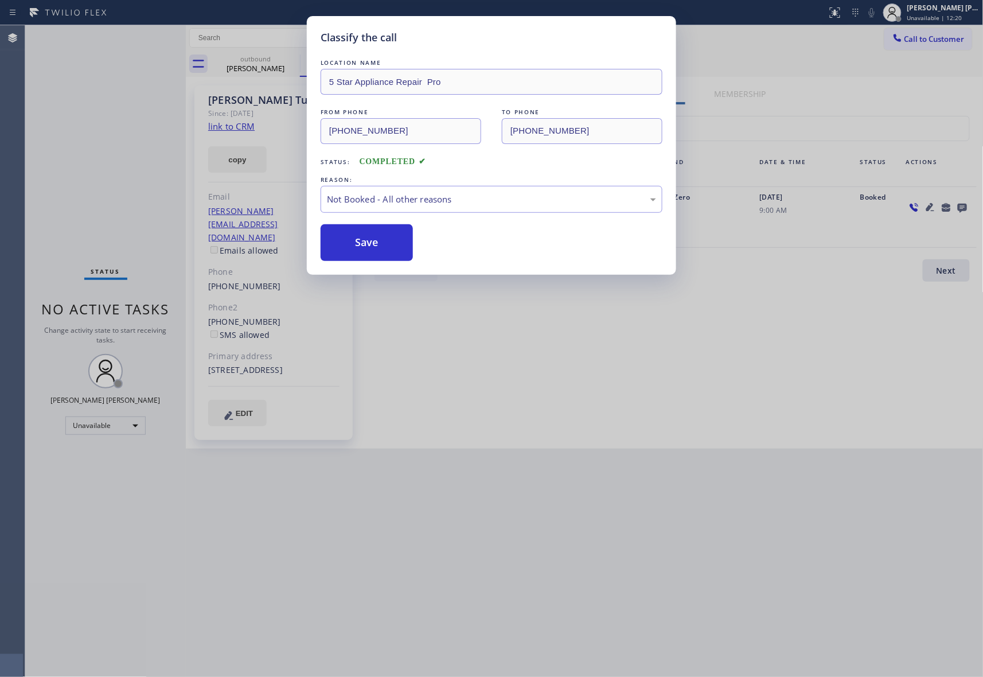
click at [377, 245] on button "Save" at bounding box center [367, 242] width 92 height 37
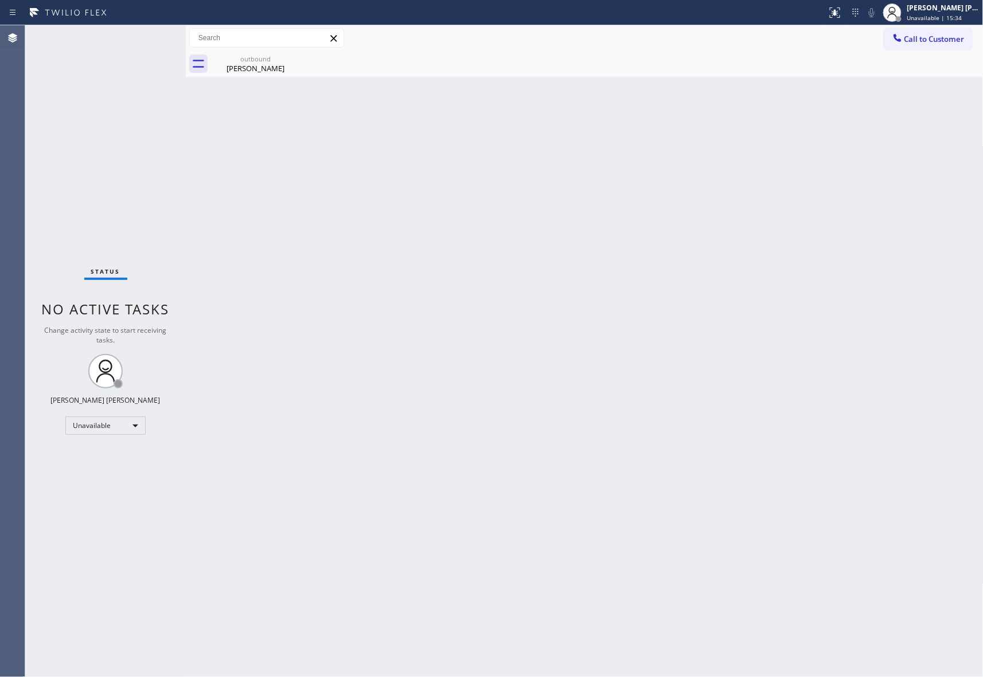
click at [934, 40] on span "Call to Customer" at bounding box center [934, 39] width 60 height 10
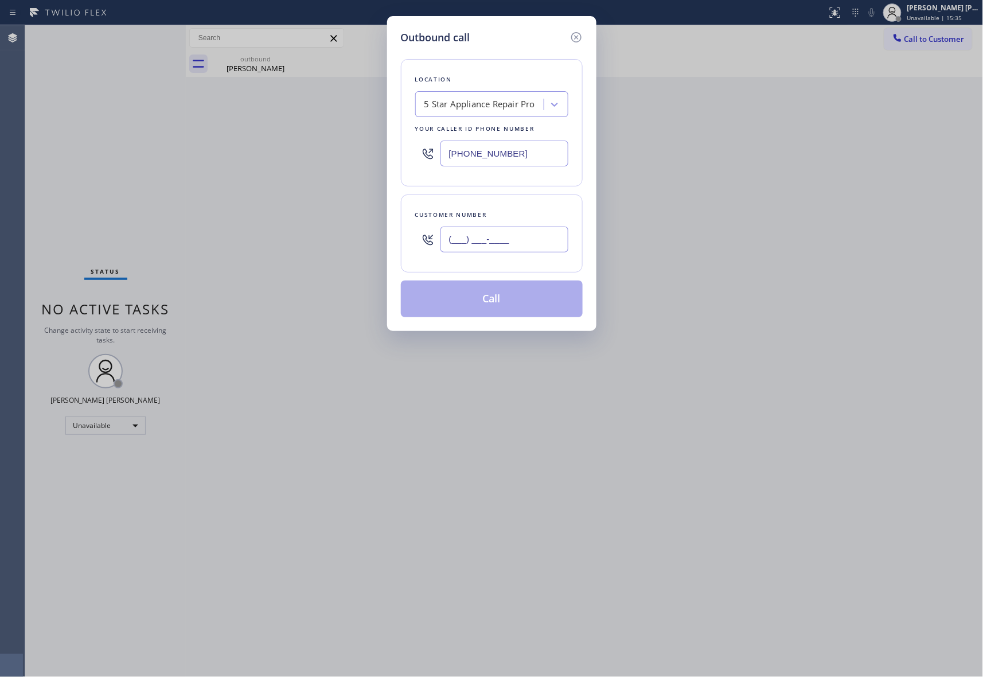
click at [525, 245] on input "(___) ___-____" at bounding box center [504, 239] width 128 height 26
paste input "206) 295-5388"
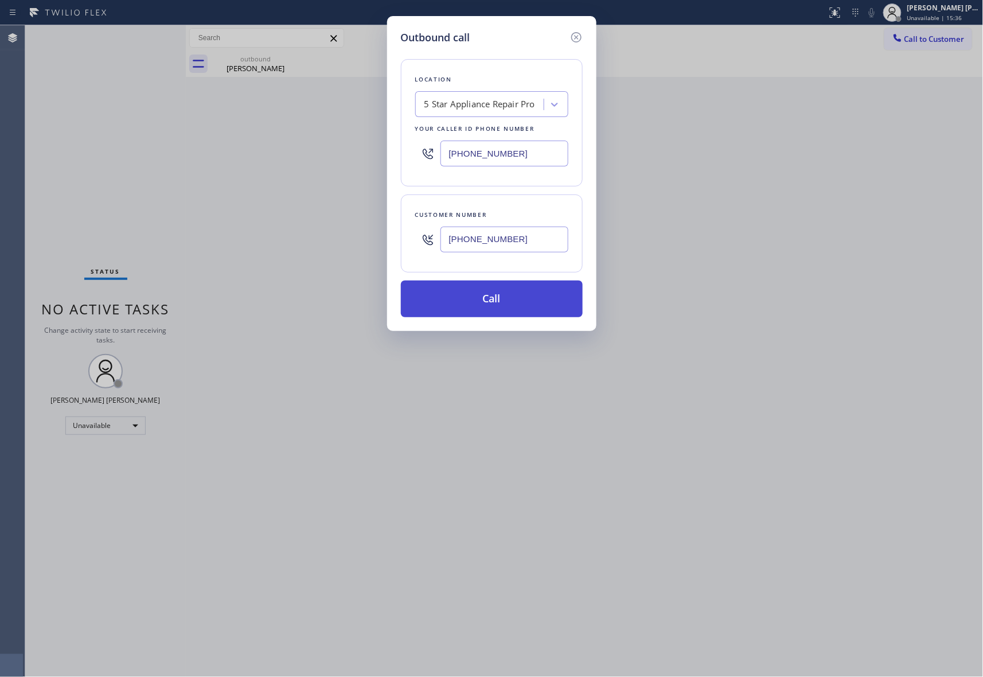
type input "(206) 295-5388"
click at [507, 308] on button "Call" at bounding box center [492, 298] width 182 height 37
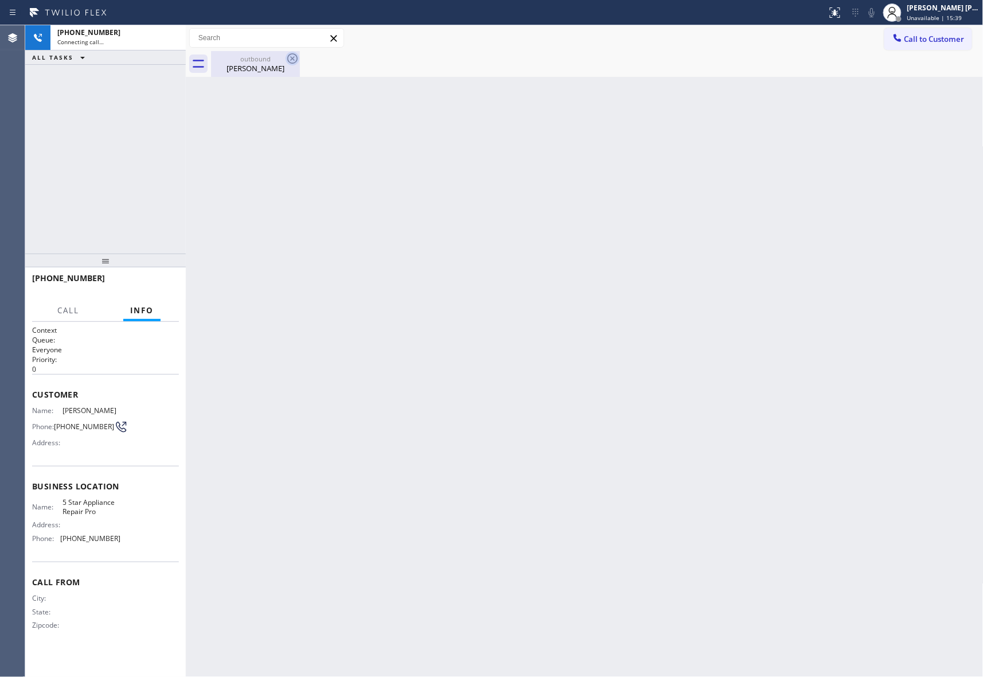
click at [294, 60] on icon at bounding box center [293, 59] width 14 height 14
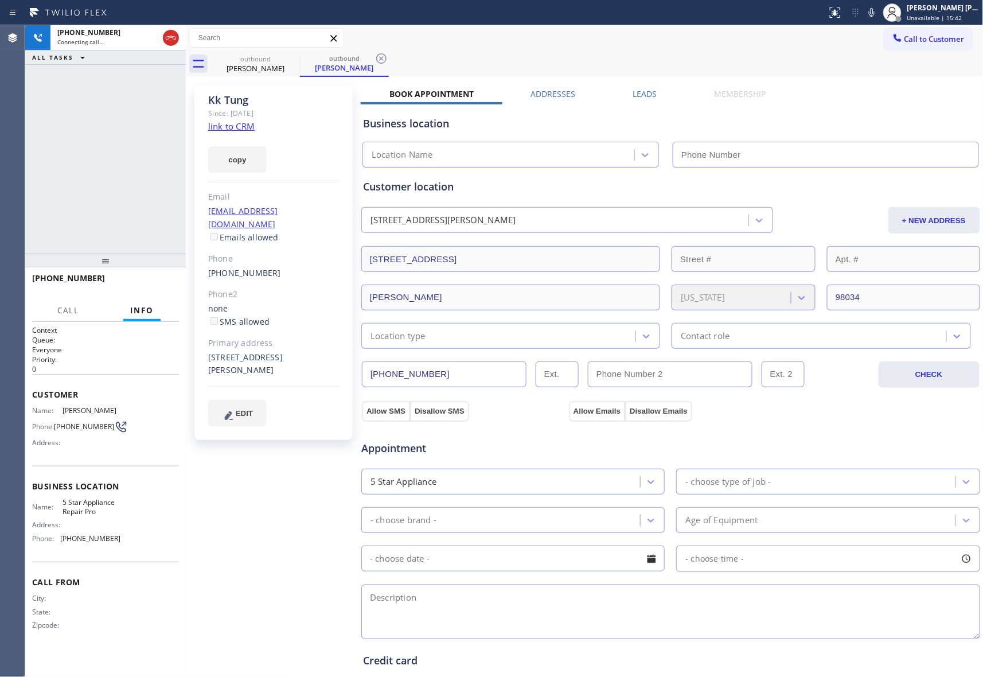
type input "[PHONE_NUMBER]"
click at [161, 282] on span "HANG UP" at bounding box center [152, 283] width 35 height 8
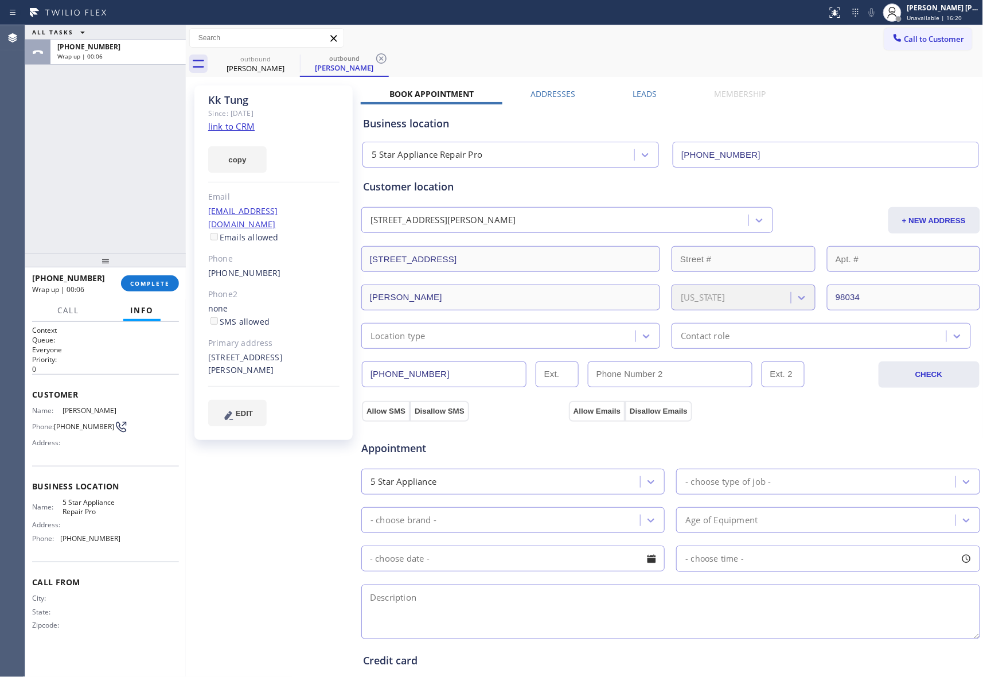
click at [647, 92] on label "Leads" at bounding box center [645, 93] width 24 height 11
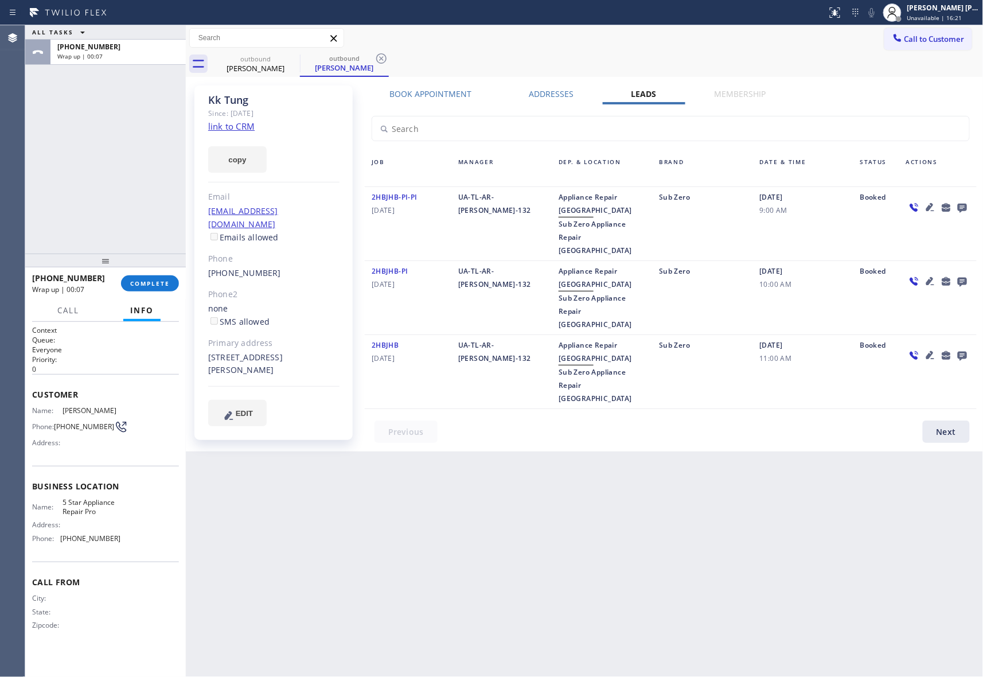
click at [964, 206] on icon at bounding box center [962, 208] width 9 height 9
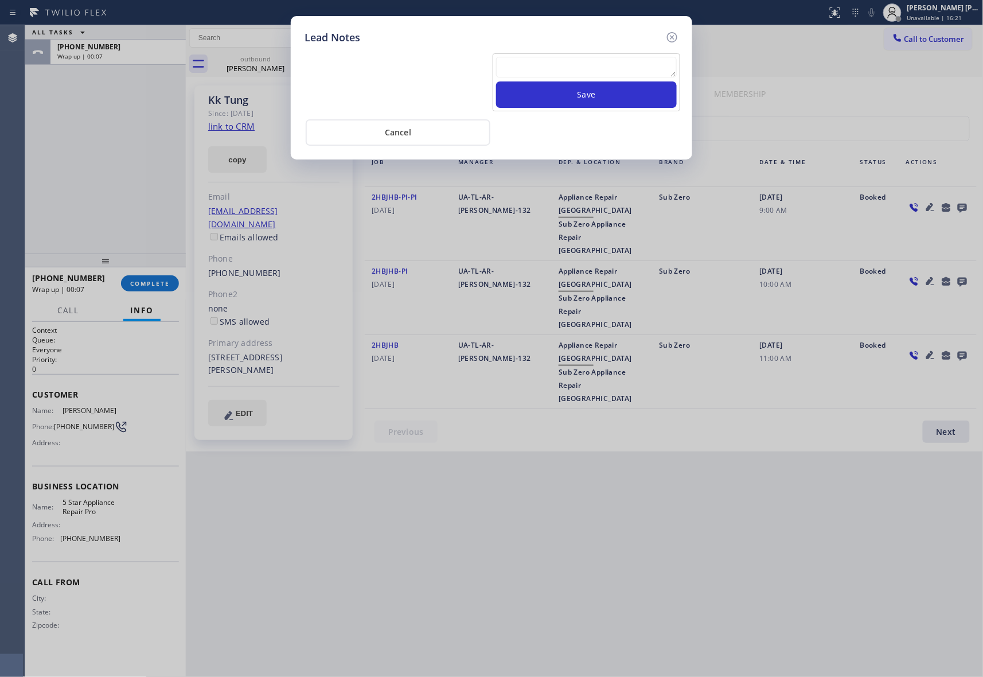
click at [585, 63] on textarea at bounding box center [586, 67] width 181 height 21
paste textarea "VM | please transfer if cx calls back"
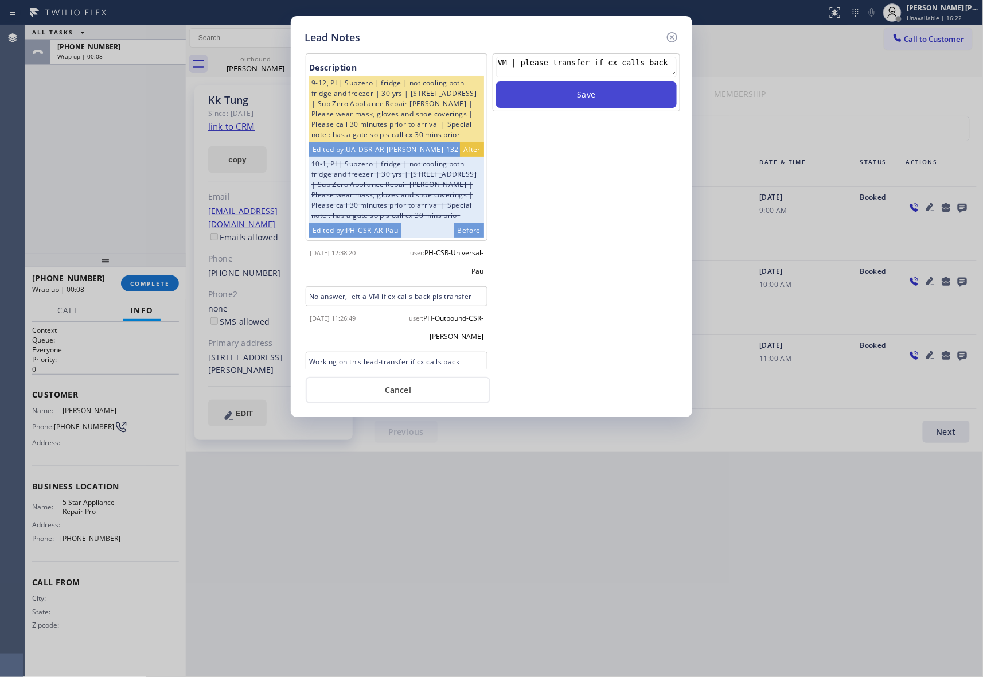
type textarea "VM | please transfer if cx calls back"
click at [594, 99] on button "Save" at bounding box center [586, 94] width 181 height 26
click at [678, 35] on icon at bounding box center [672, 37] width 14 height 14
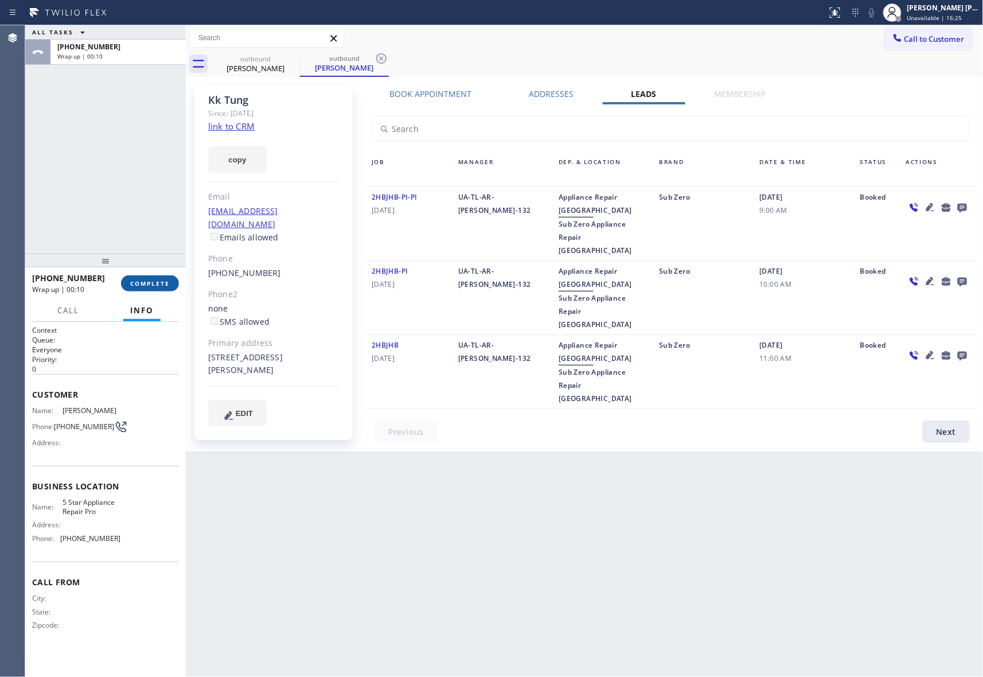
click at [144, 283] on span "COMPLETE" at bounding box center [150, 283] width 40 height 8
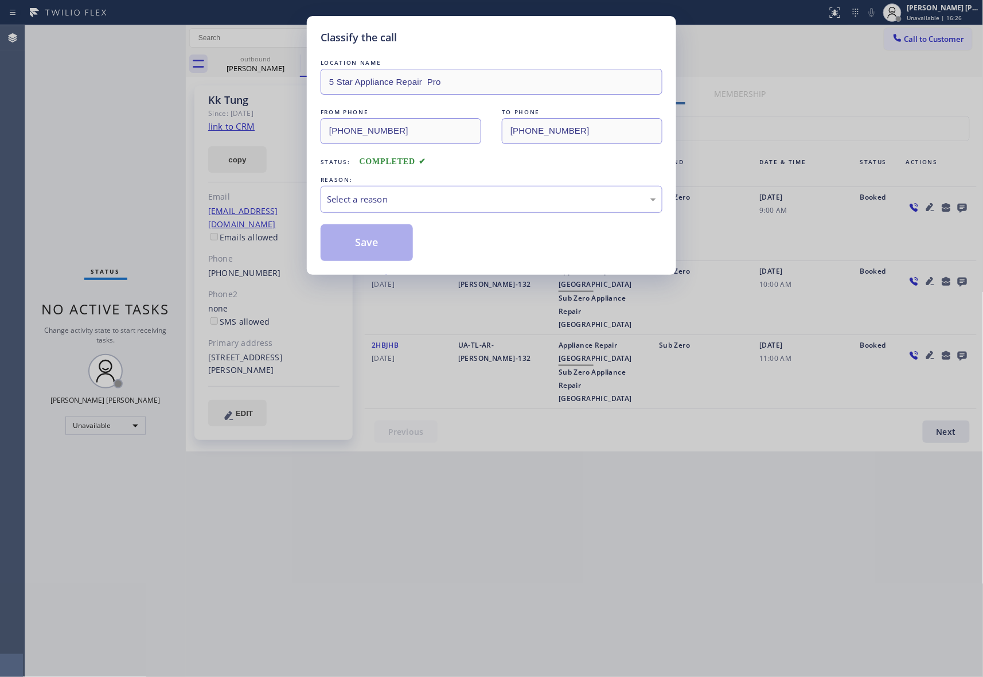
click at [429, 203] on div "Select a reason" at bounding box center [491, 199] width 329 height 13
click at [357, 244] on button "Save" at bounding box center [367, 242] width 92 height 37
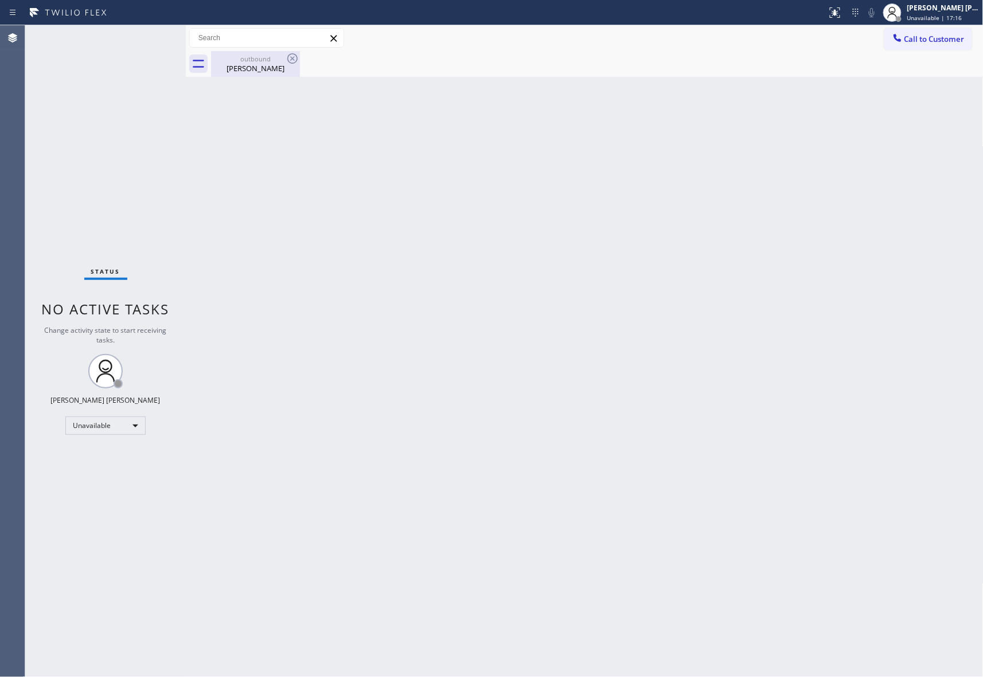
click at [283, 69] on div "Kk Tung" at bounding box center [255, 68] width 87 height 10
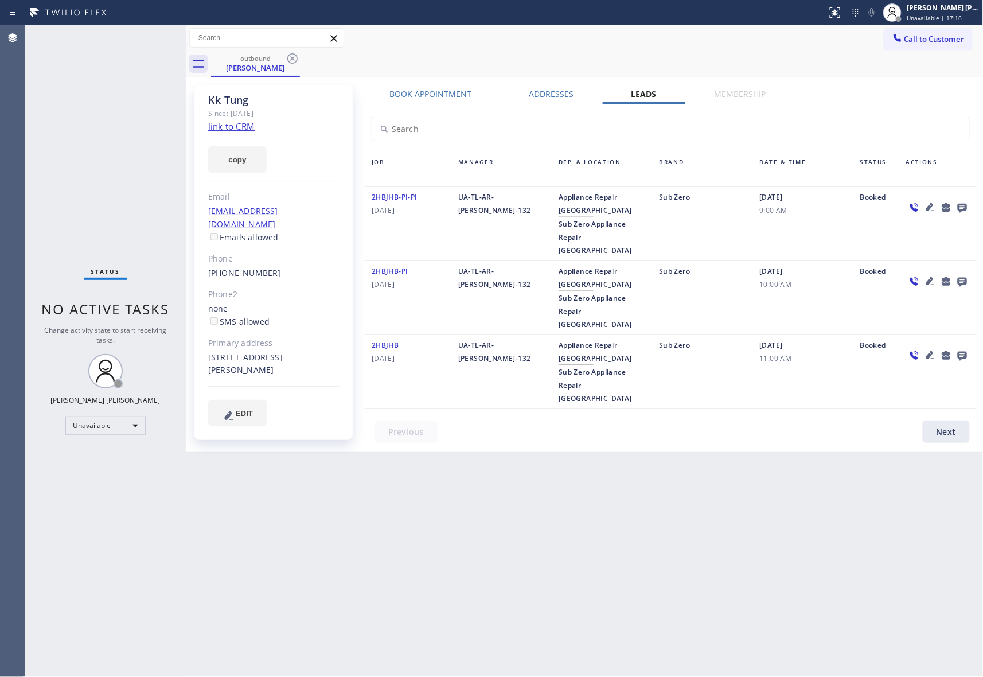
drag, startPoint x: 303, startPoint y: 60, endPoint x: 287, endPoint y: 60, distance: 16.1
click at [299, 60] on div "outbound Kk Tung" at bounding box center [597, 64] width 772 height 26
click at [287, 60] on icon at bounding box center [293, 59] width 14 height 14
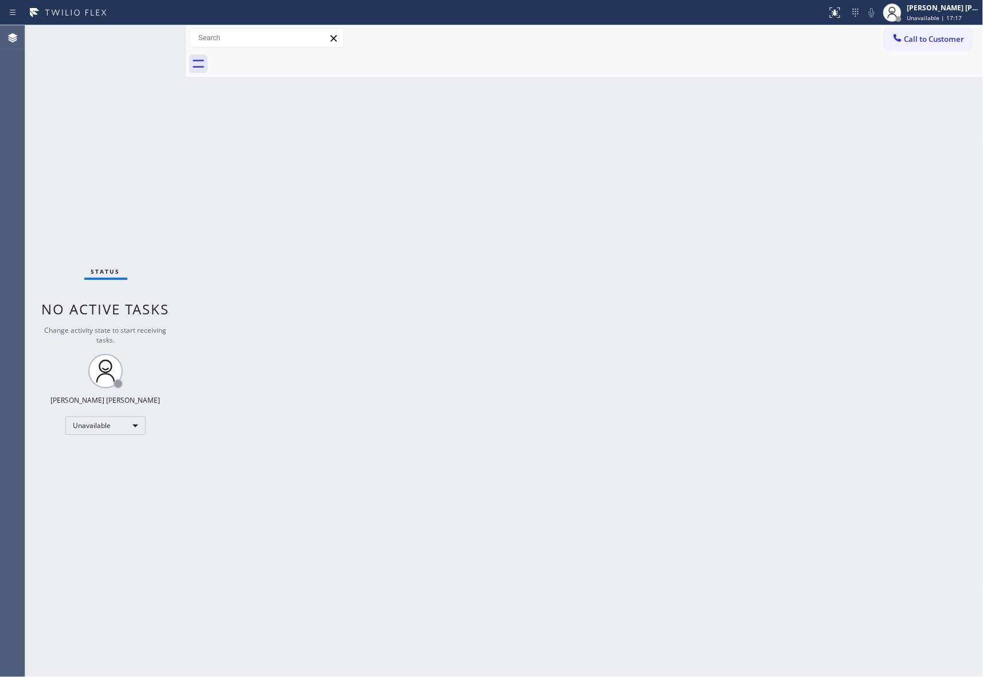
click at [290, 60] on div at bounding box center [597, 64] width 772 height 26
click at [943, 37] on span "Call to Customer" at bounding box center [934, 39] width 60 height 10
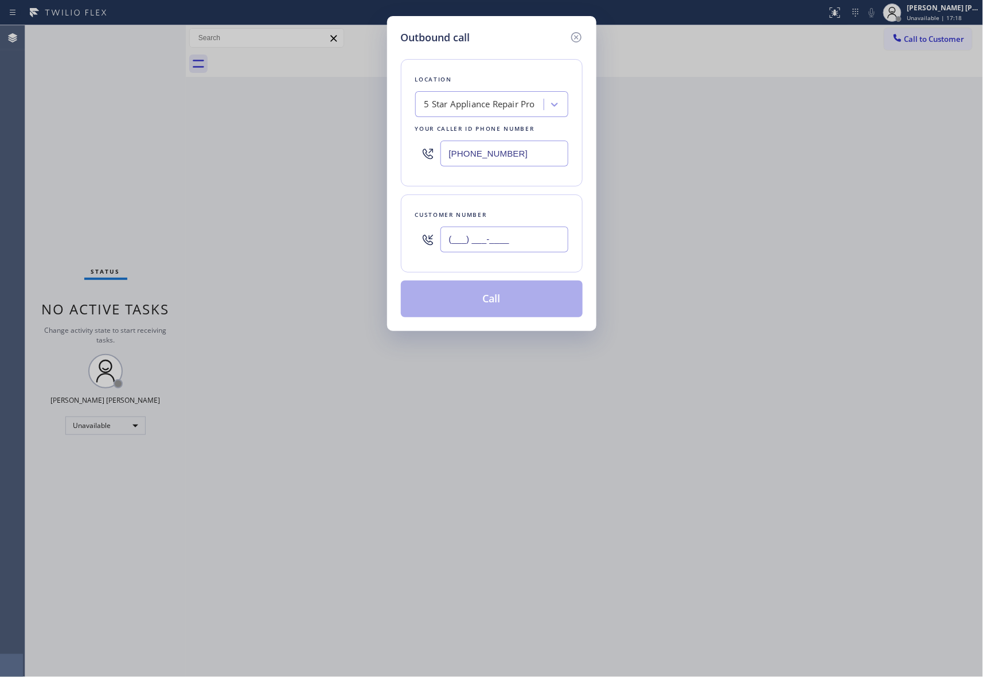
click at [537, 240] on input "(___) ___-____" at bounding box center [504, 239] width 128 height 26
paste input "714) 392-0897"
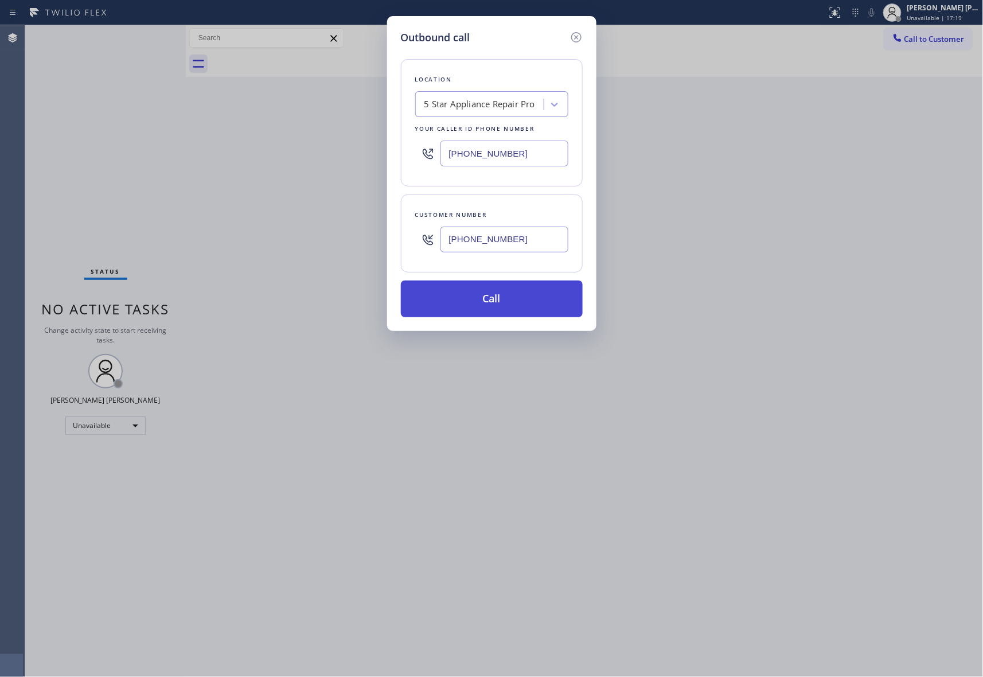
type input "(714) 392-0897"
click at [526, 302] on button "Call" at bounding box center [492, 298] width 182 height 37
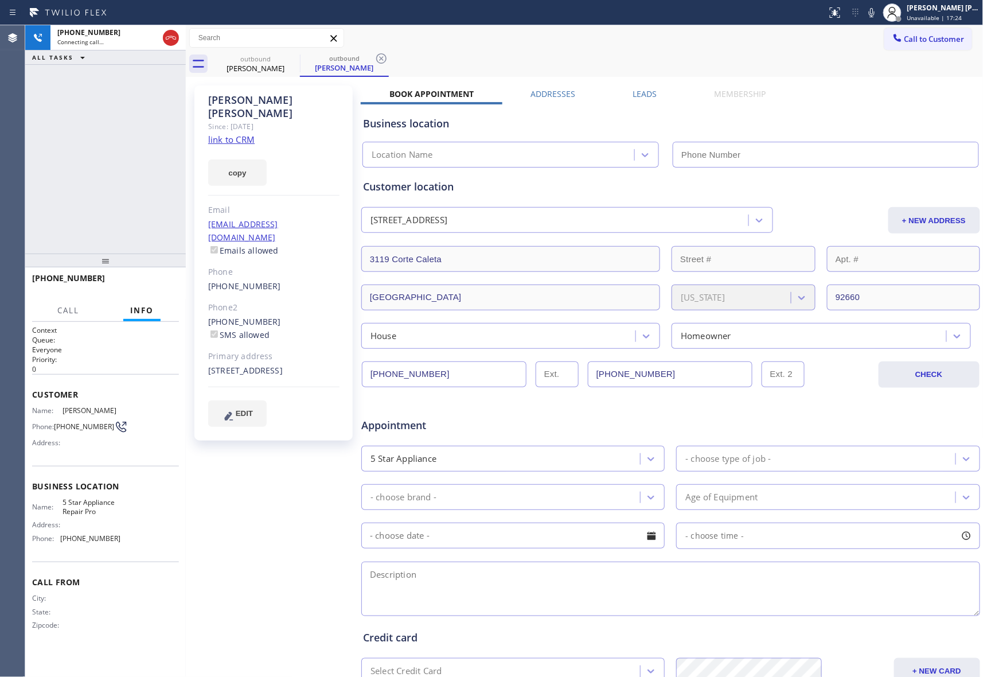
type input "[PHONE_NUMBER]"
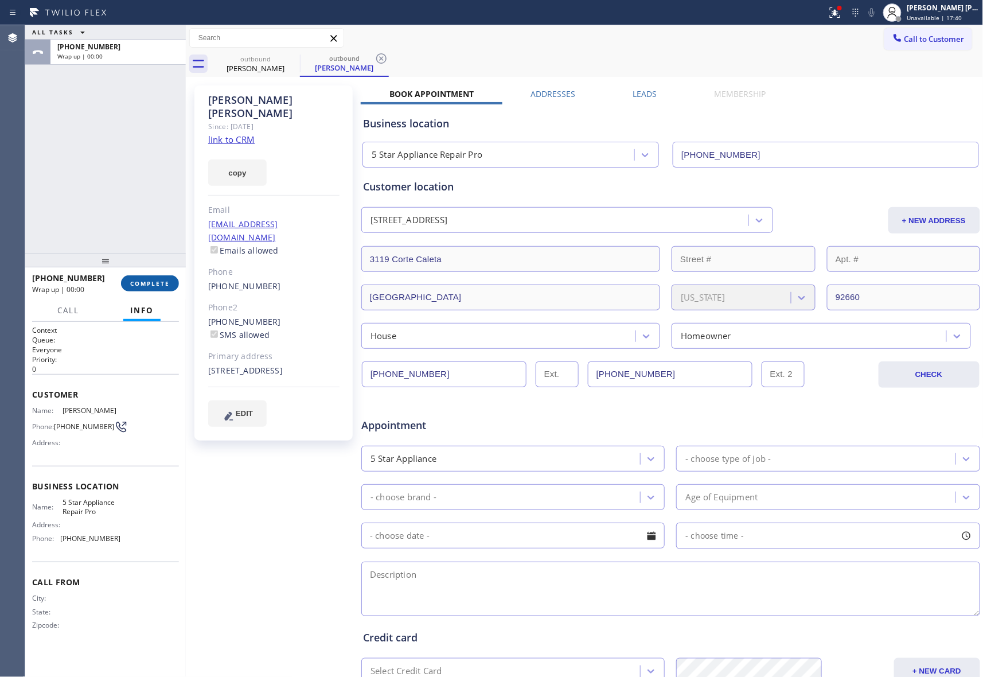
click at [147, 279] on span "COMPLETE" at bounding box center [150, 283] width 40 height 8
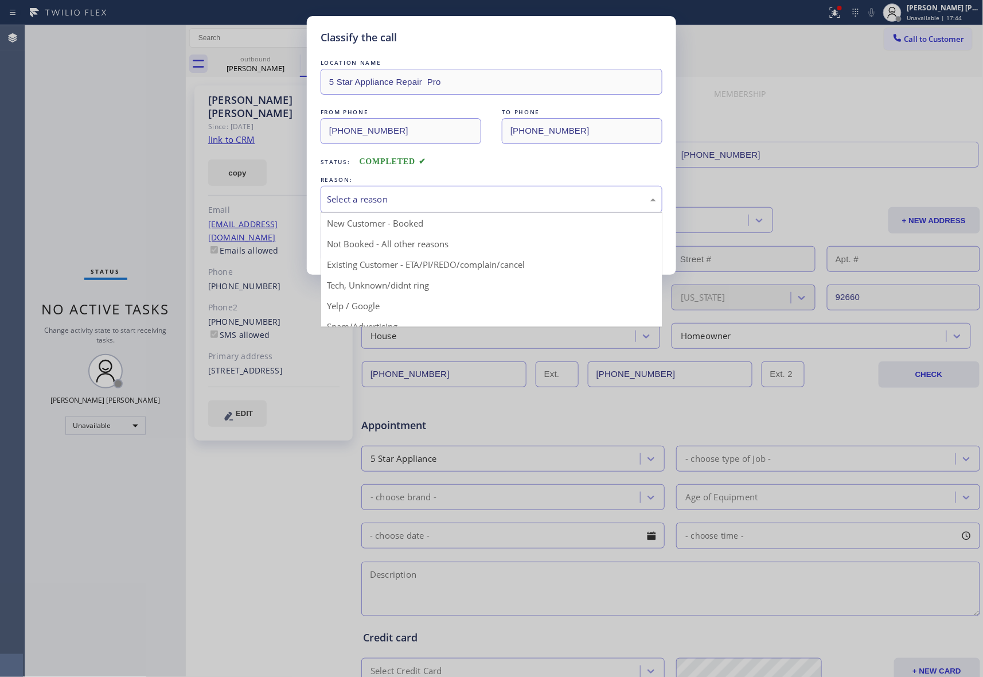
click at [425, 197] on div "Select a reason" at bounding box center [491, 199] width 329 height 13
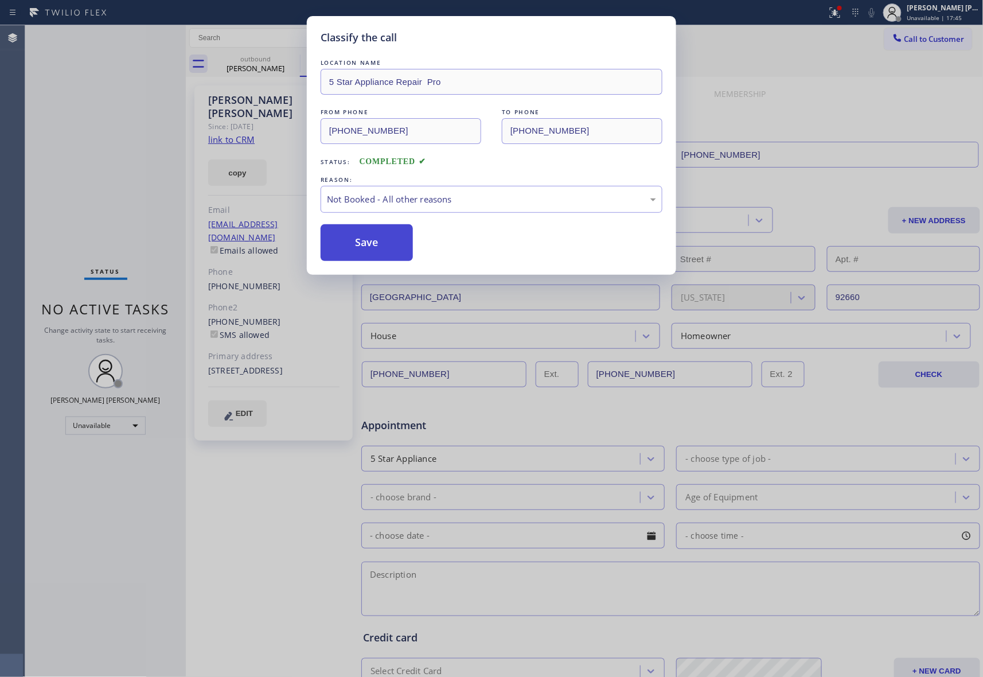
click at [385, 241] on button "Save" at bounding box center [367, 242] width 92 height 37
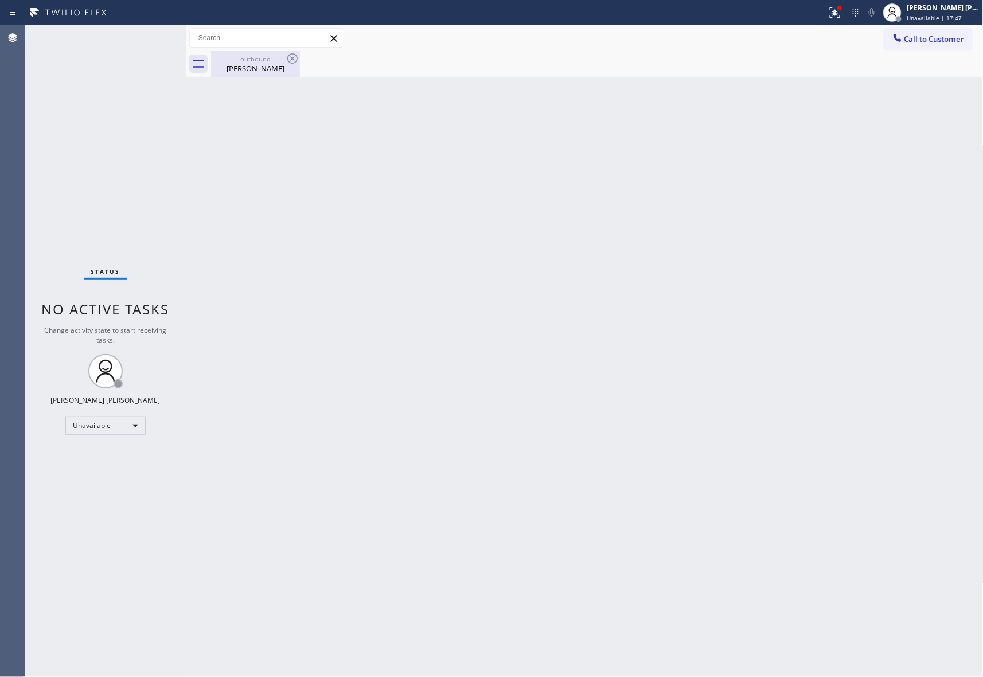
click at [265, 67] on div "Derick Paragas" at bounding box center [255, 68] width 87 height 10
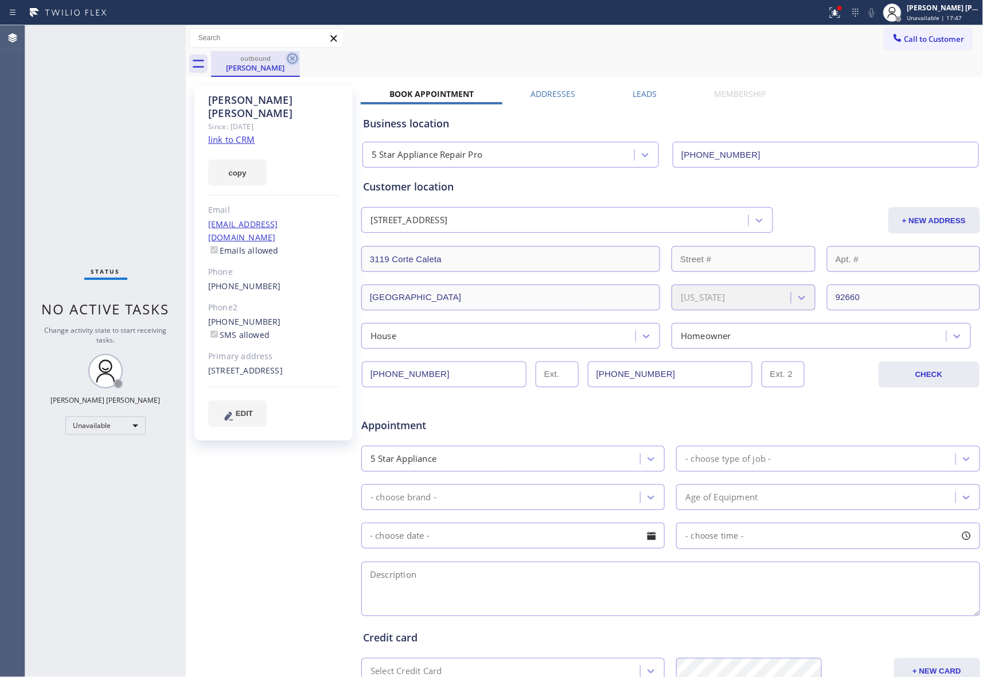
click at [295, 58] on icon at bounding box center [293, 59] width 14 height 14
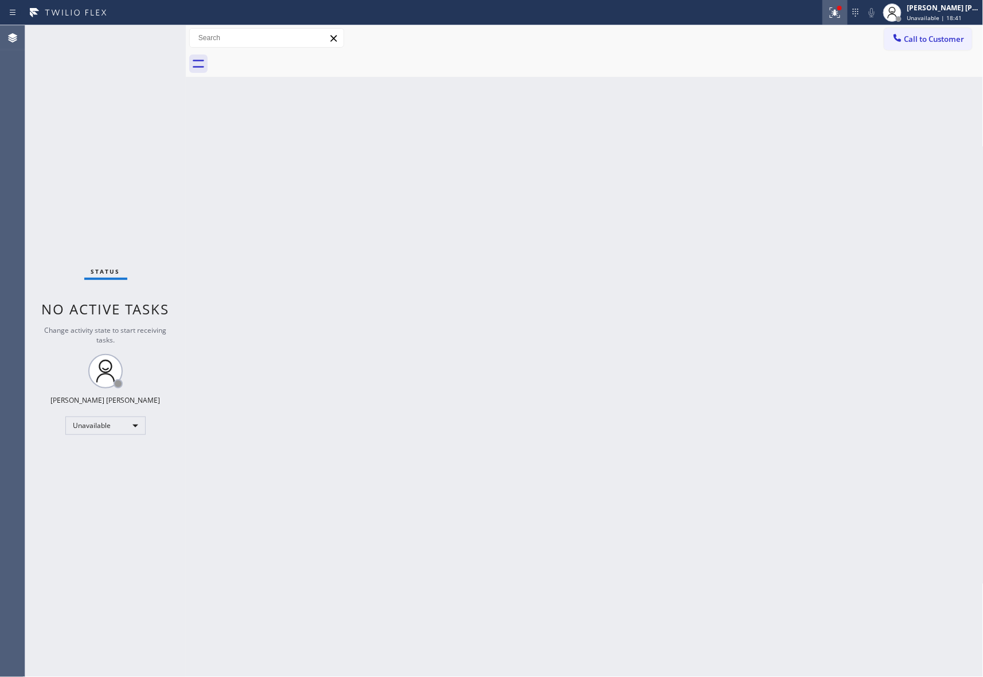
click at [842, 13] on icon at bounding box center [835, 13] width 14 height 14
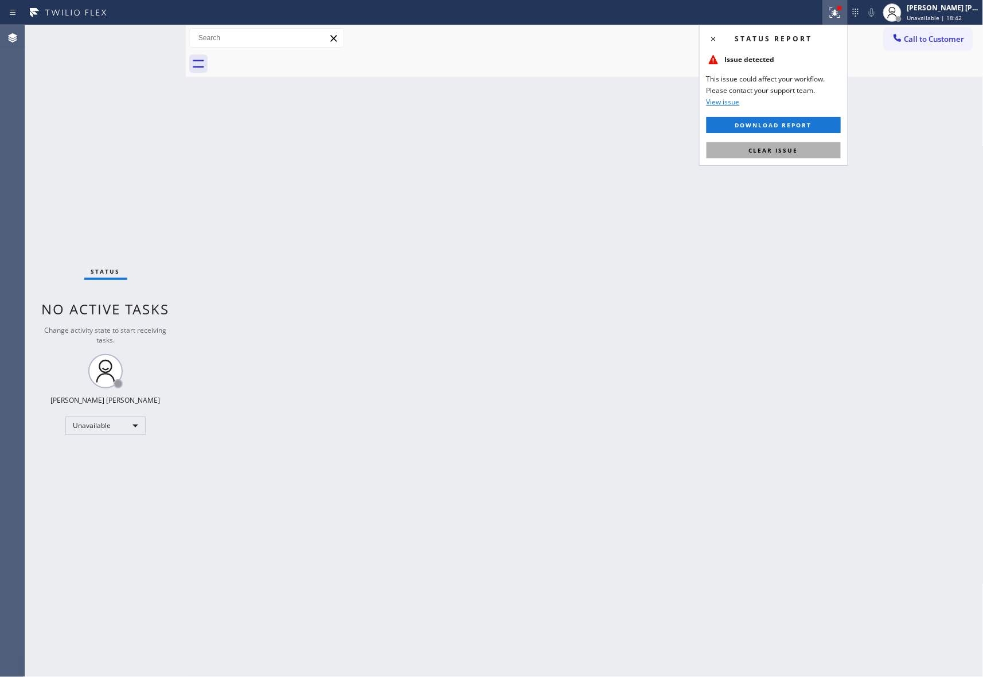
click at [784, 143] on button "Clear issue" at bounding box center [773, 150] width 134 height 16
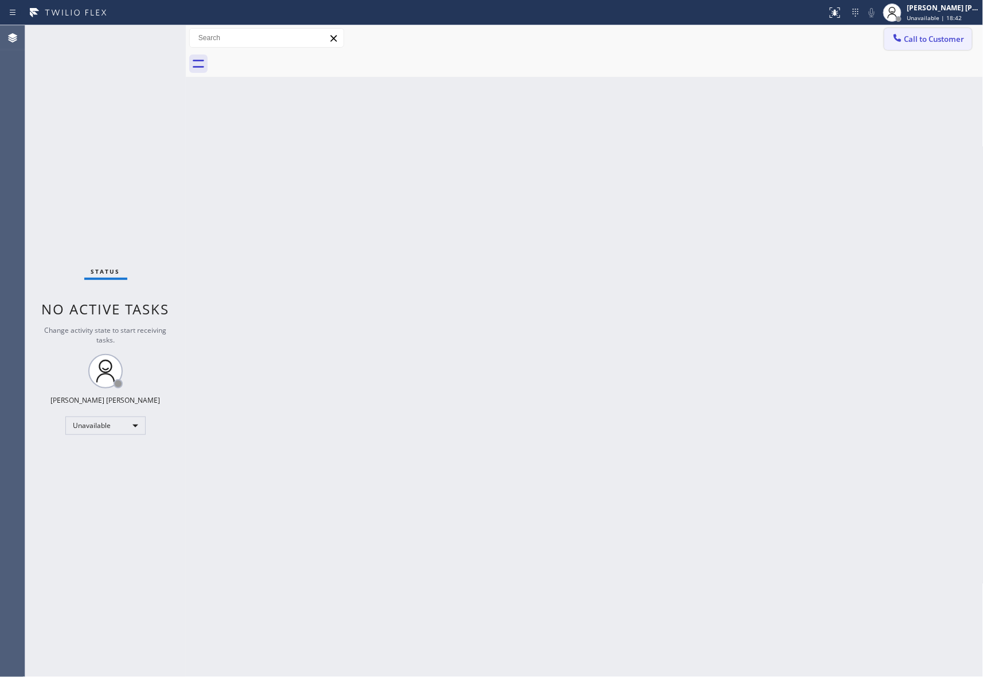
click at [940, 44] on span "Call to Customer" at bounding box center [934, 39] width 60 height 10
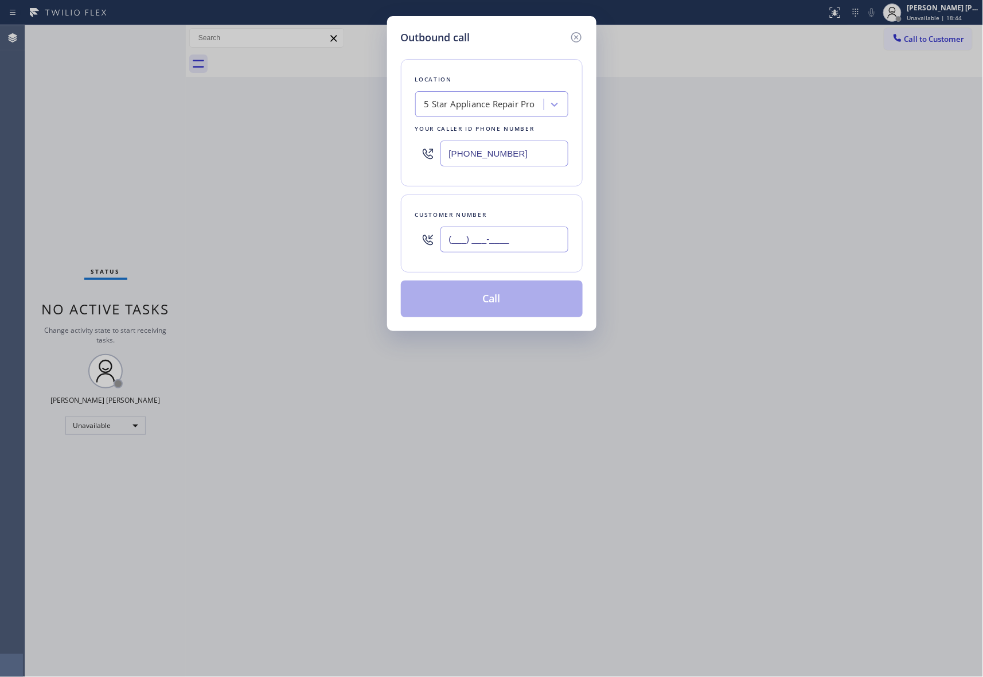
click at [525, 239] on input "(___) ___-____" at bounding box center [504, 239] width 128 height 26
paste input "310) 295-8438"
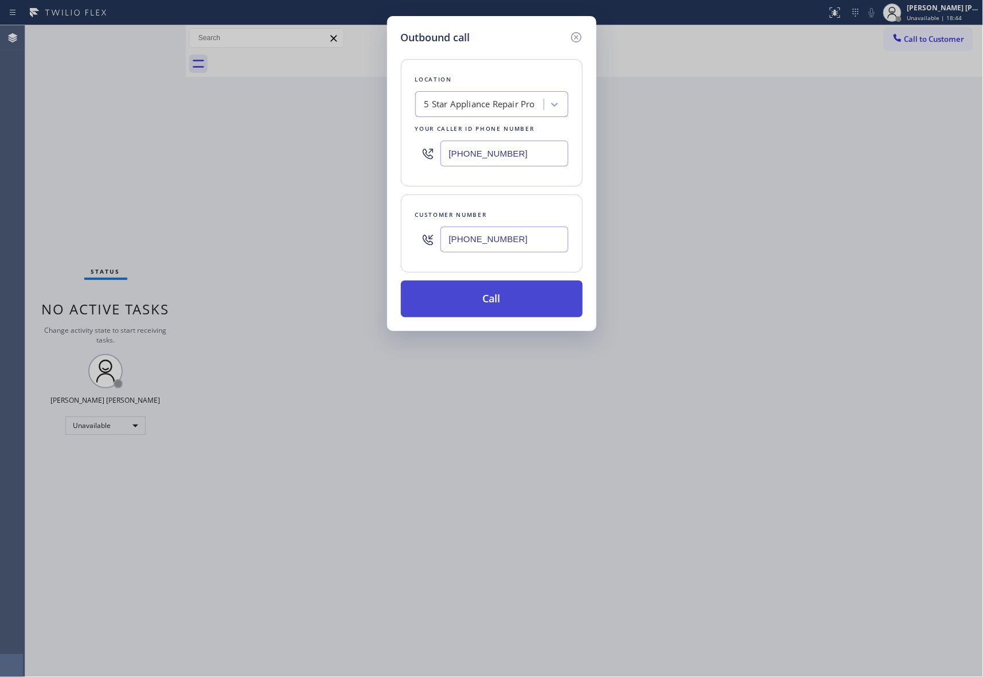
type input "(310) 295-8438"
click at [518, 300] on button "Call" at bounding box center [492, 298] width 182 height 37
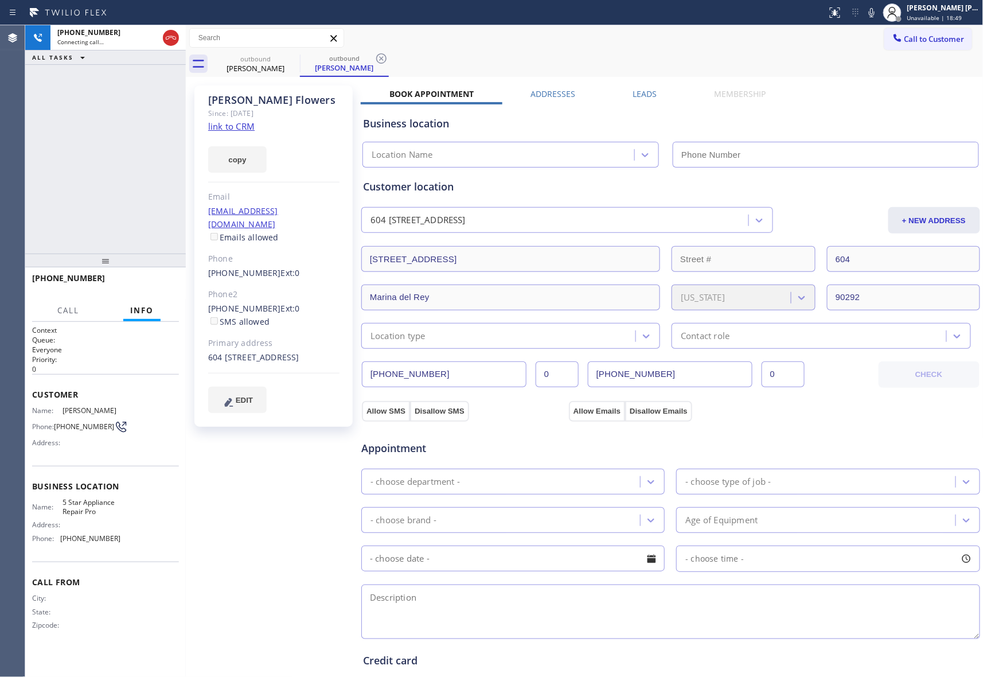
type input "[PHONE_NUMBER]"
click at [157, 278] on button "HANG UP" at bounding box center [152, 283] width 53 height 16
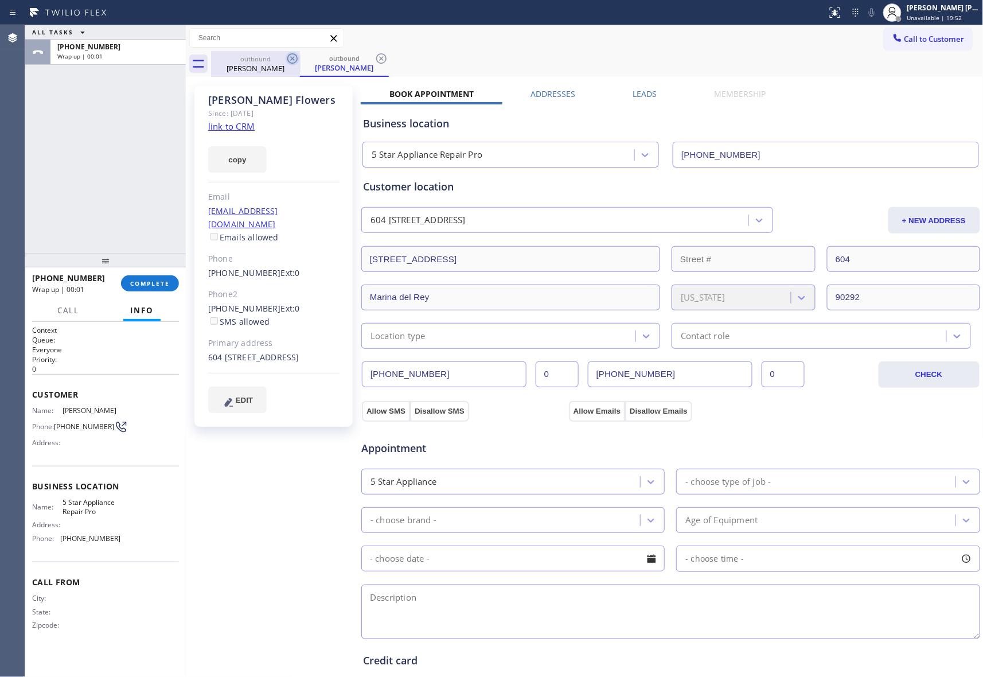
click at [295, 57] on icon at bounding box center [293, 59] width 14 height 14
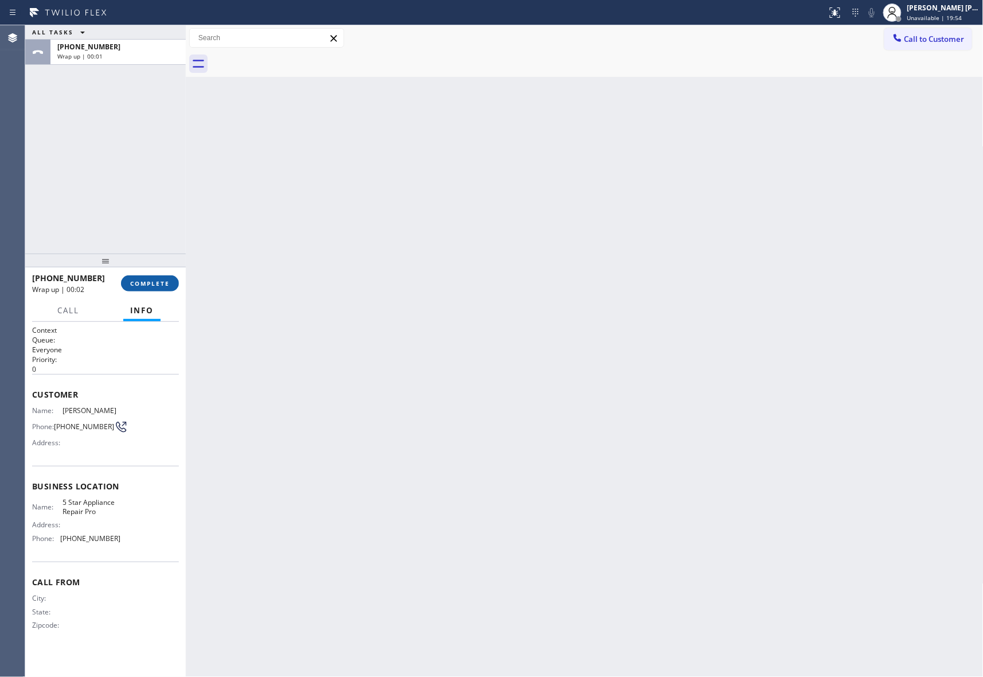
click at [148, 284] on span "COMPLETE" at bounding box center [150, 283] width 40 height 8
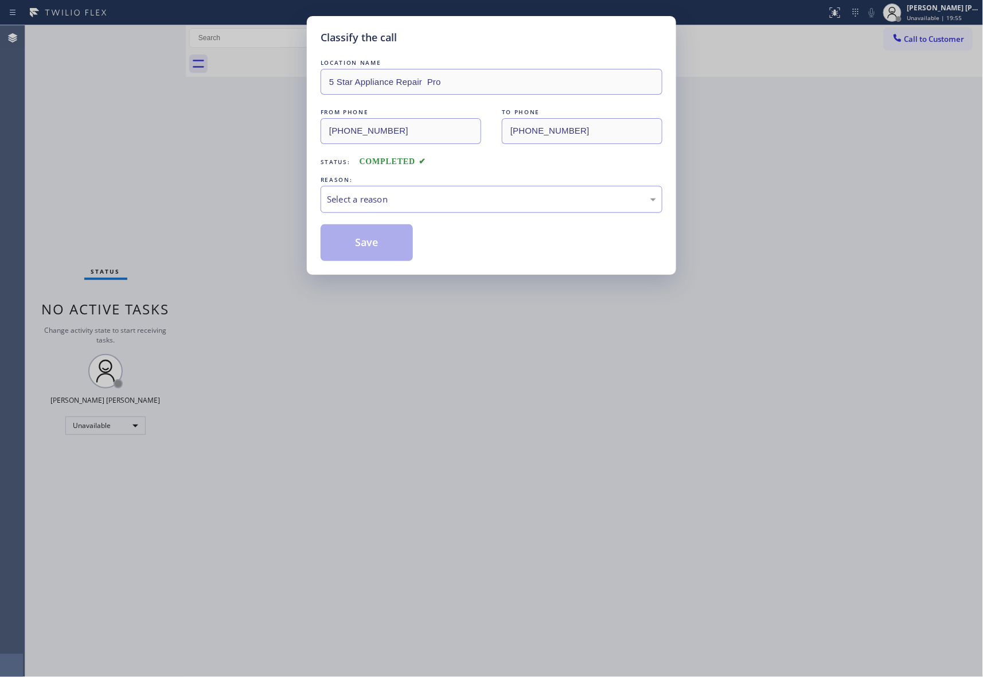
click at [405, 200] on div "Select a reason" at bounding box center [491, 199] width 329 height 13
click at [368, 239] on button "Save" at bounding box center [367, 242] width 92 height 37
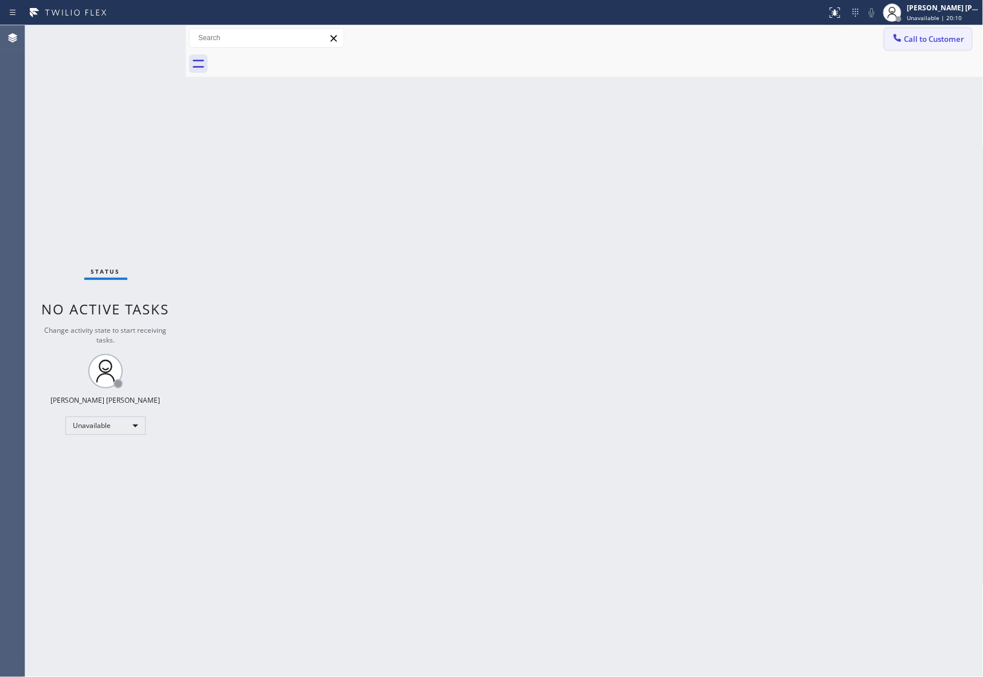
click at [931, 30] on button "Call to Customer" at bounding box center [928, 39] width 88 height 22
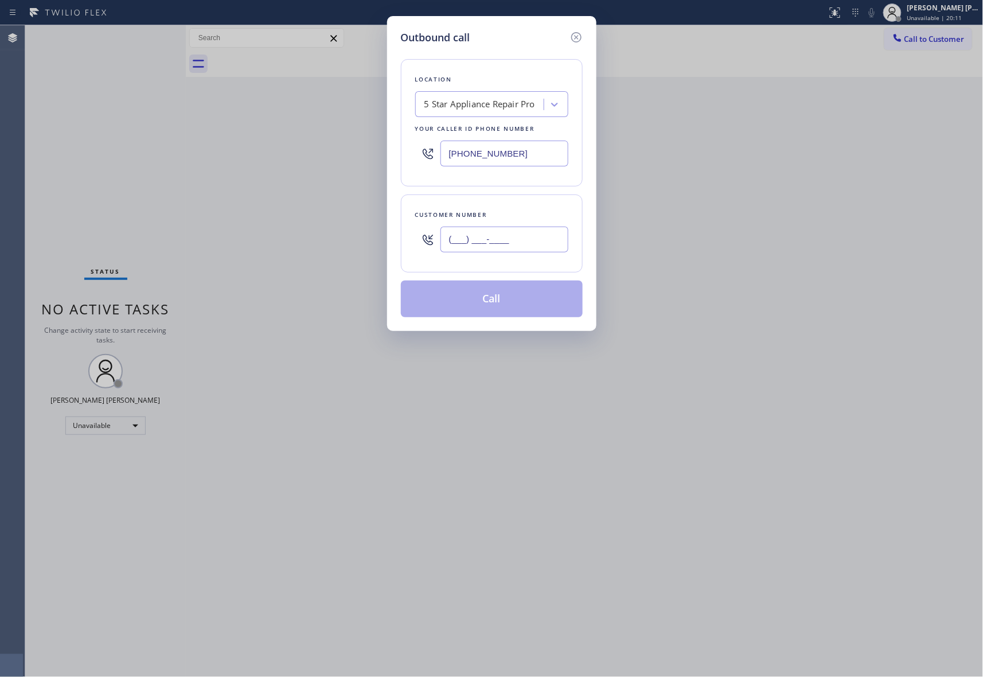
click at [546, 229] on input "(___) ___-____" at bounding box center [504, 239] width 128 height 26
paste input "408) 946-6816"
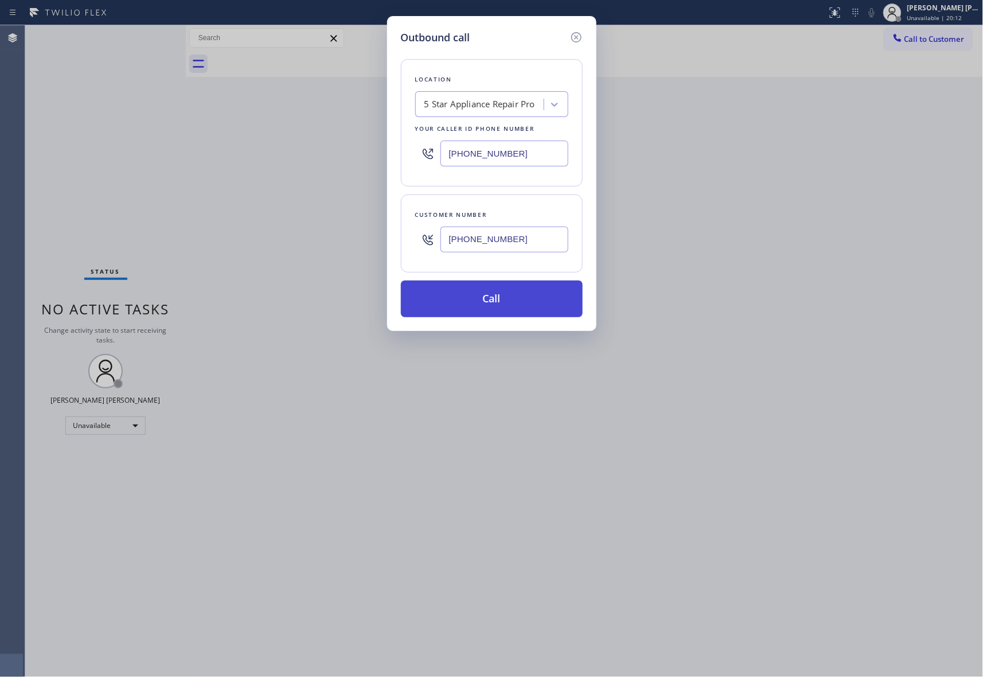
type input "(408) 946-6816"
click at [515, 299] on button "Call" at bounding box center [492, 298] width 182 height 37
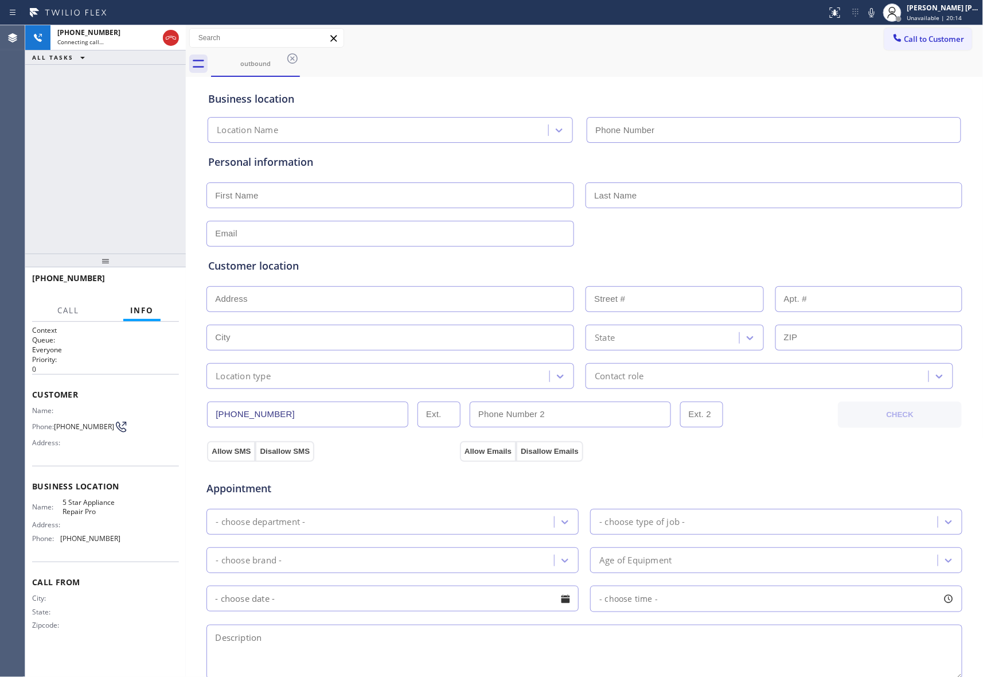
type input "[PHONE_NUMBER]"
click at [174, 36] on icon at bounding box center [171, 38] width 14 height 14
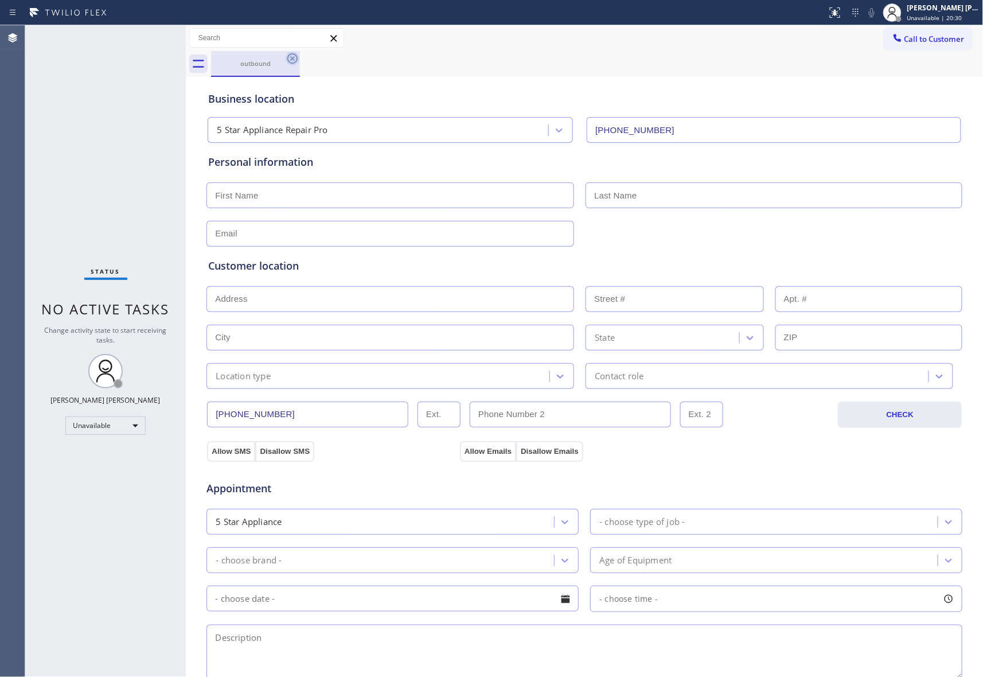
click at [292, 56] on icon at bounding box center [293, 59] width 14 height 14
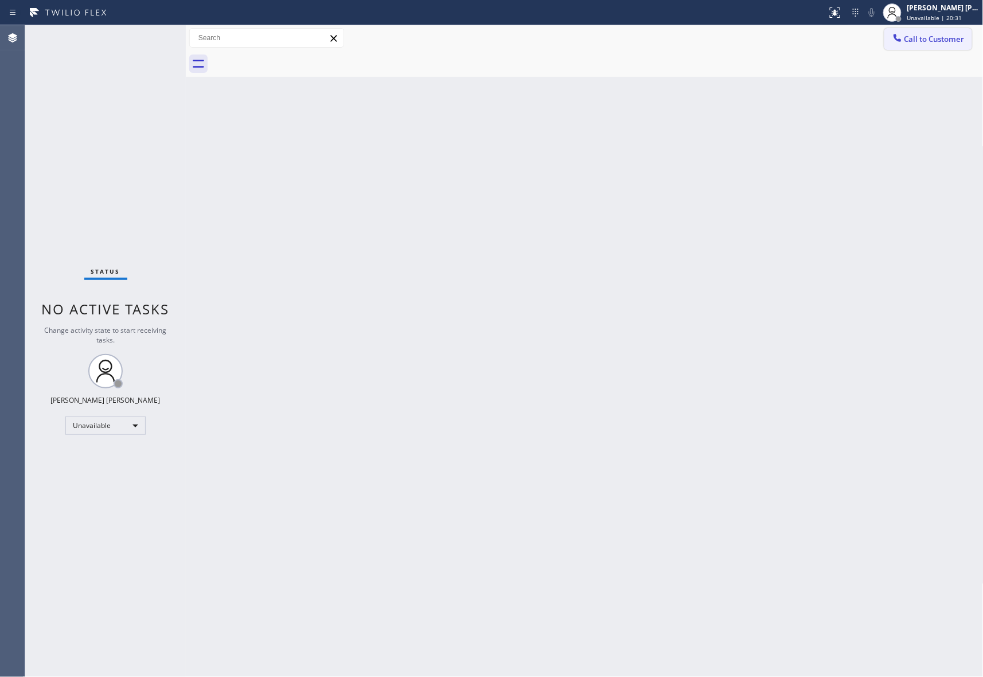
click at [938, 37] on span "Call to Customer" at bounding box center [934, 39] width 60 height 10
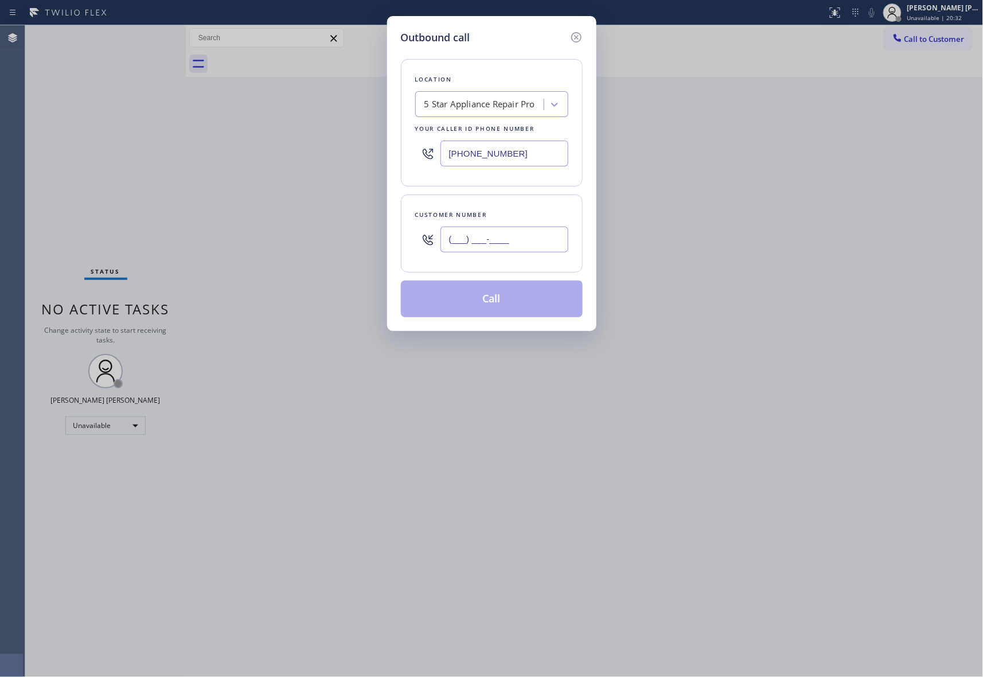
click at [514, 239] on input "(___) ___-____" at bounding box center [504, 239] width 128 height 26
paste input "415) 684-0813"
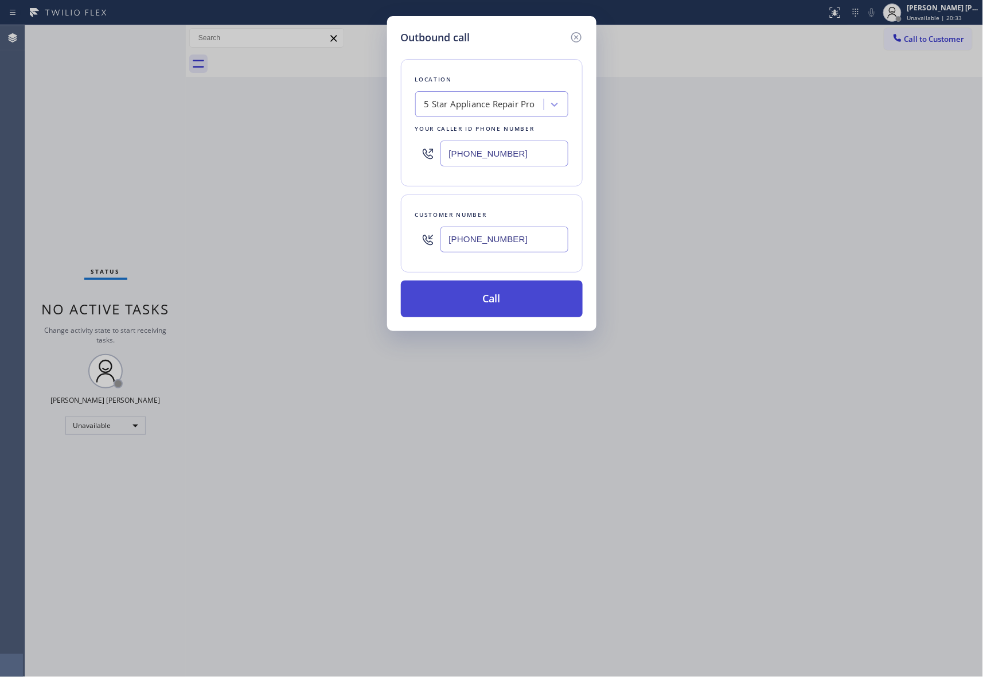
type input "(415) 684-0813"
click at [526, 299] on button "Call" at bounding box center [492, 298] width 182 height 37
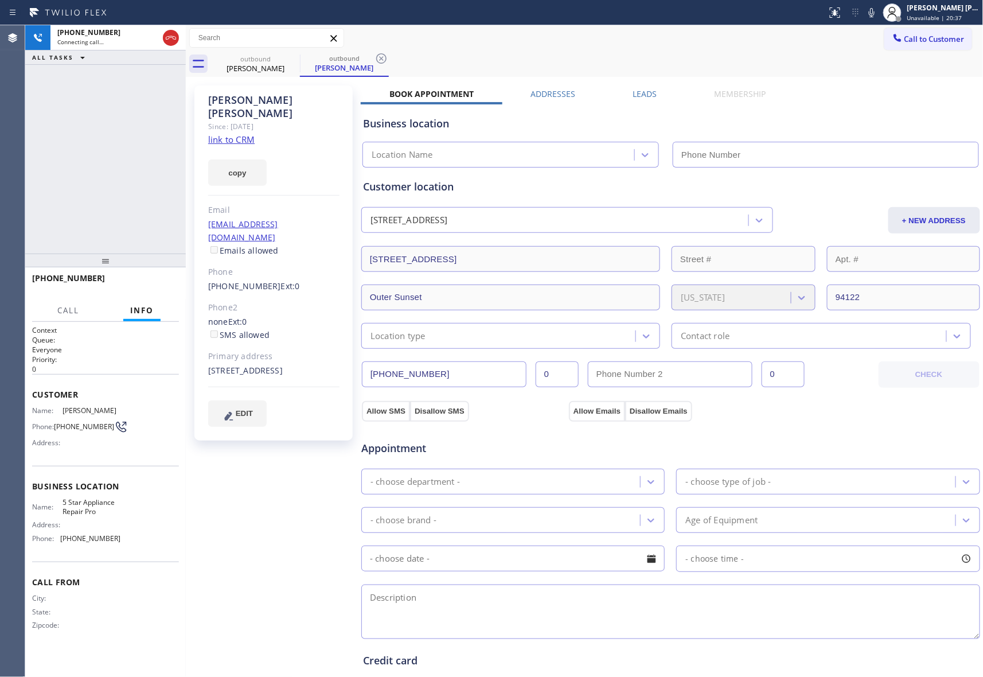
type input "[PHONE_NUMBER]"
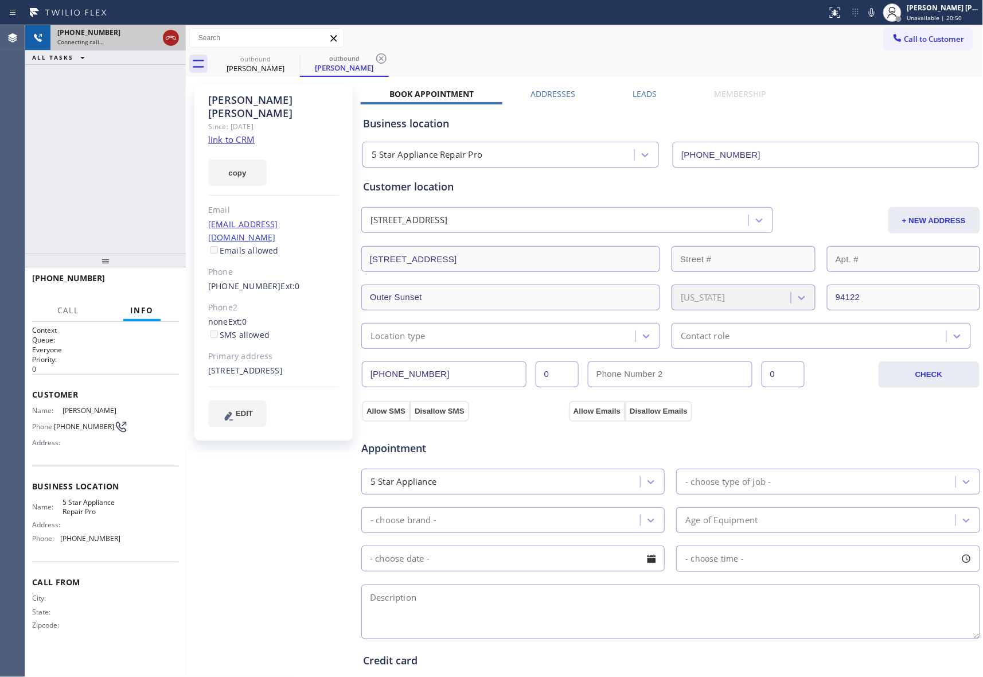
drag, startPoint x: 174, startPoint y: 38, endPoint x: 1, endPoint y: 34, distance: 173.2
click at [172, 38] on icon at bounding box center [171, 38] width 14 height 14
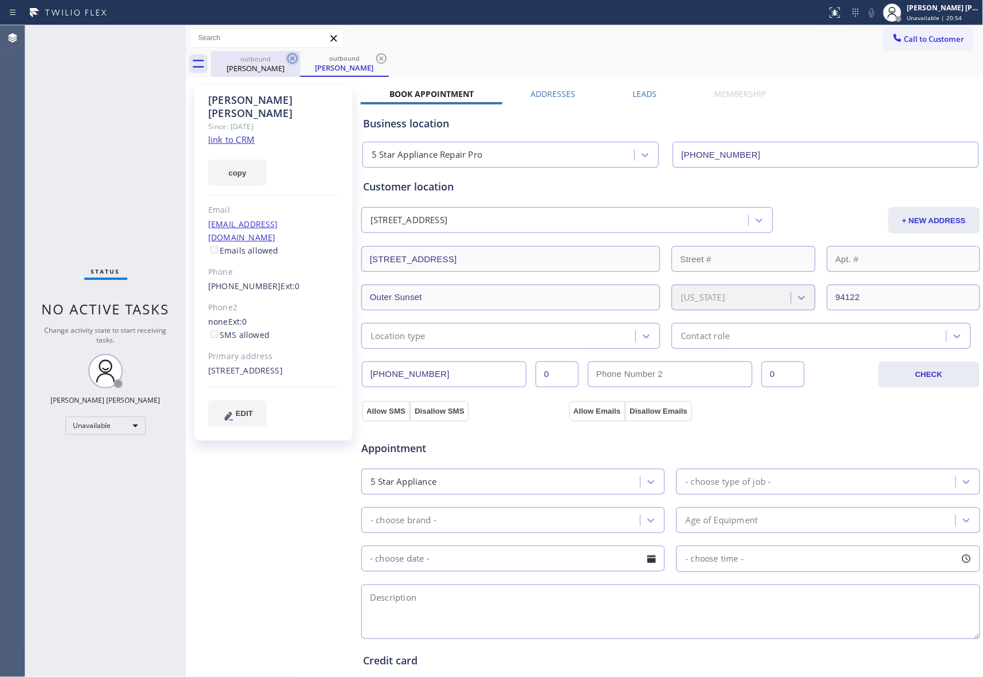
click at [291, 56] on icon at bounding box center [293, 59] width 14 height 14
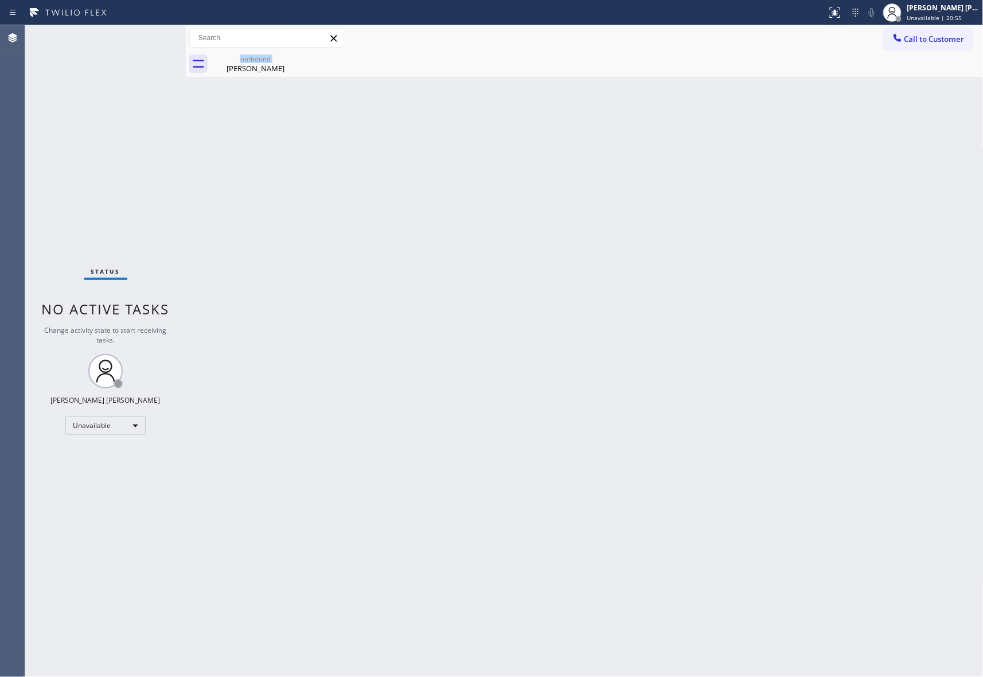
click at [291, 56] on div "outbound Michelle Martin" at bounding box center [255, 64] width 89 height 26
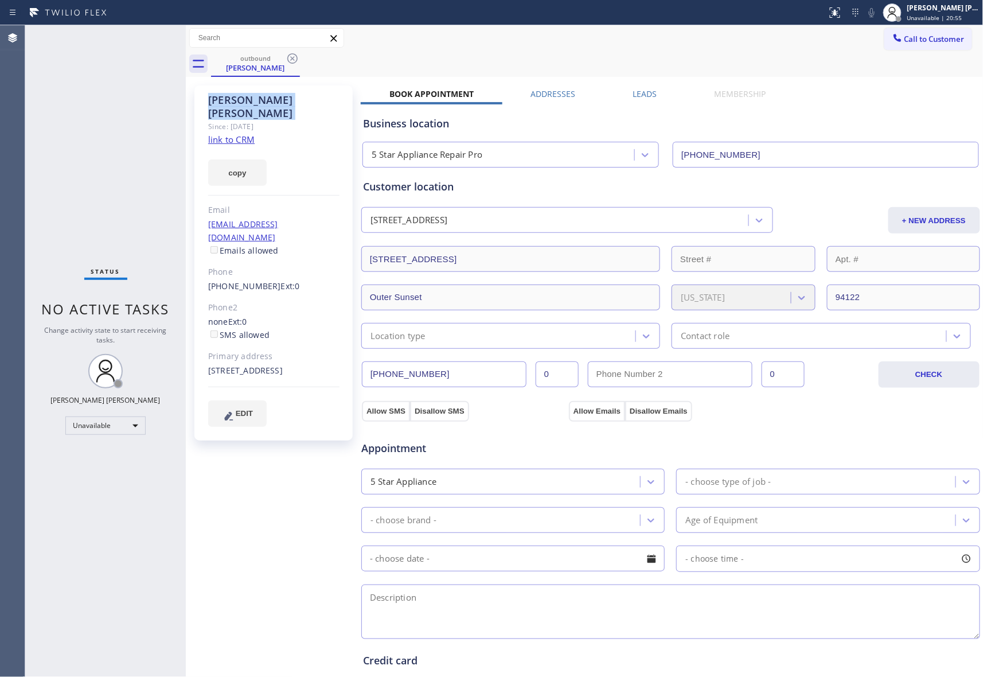
click at [291, 56] on icon at bounding box center [293, 59] width 14 height 14
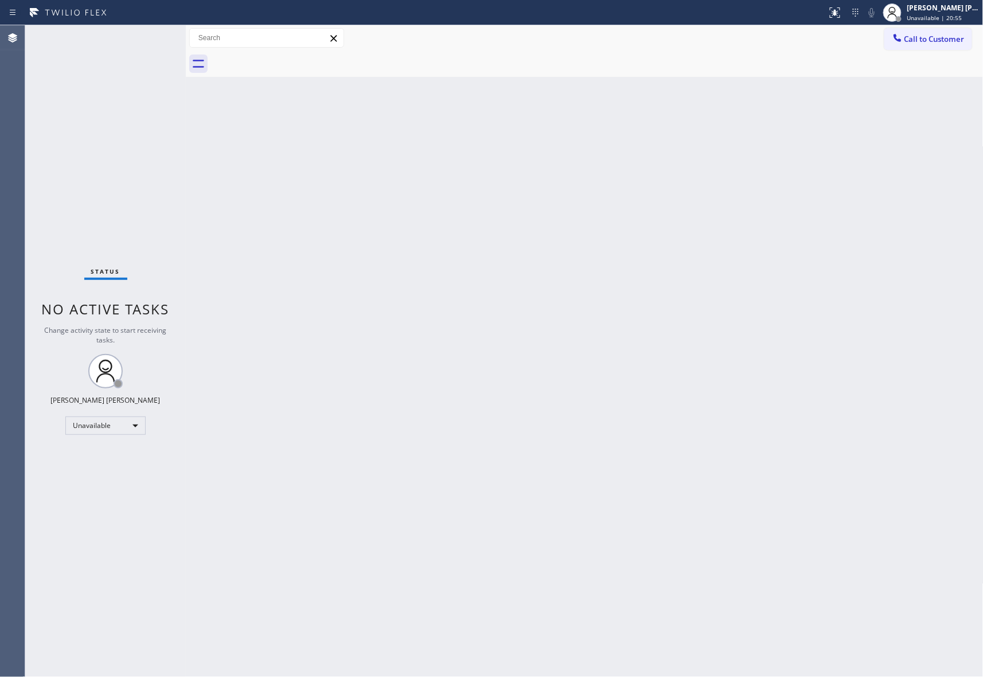
click at [291, 56] on div at bounding box center [597, 64] width 772 height 26
click at [936, 38] on span "Call to Customer" at bounding box center [934, 39] width 60 height 10
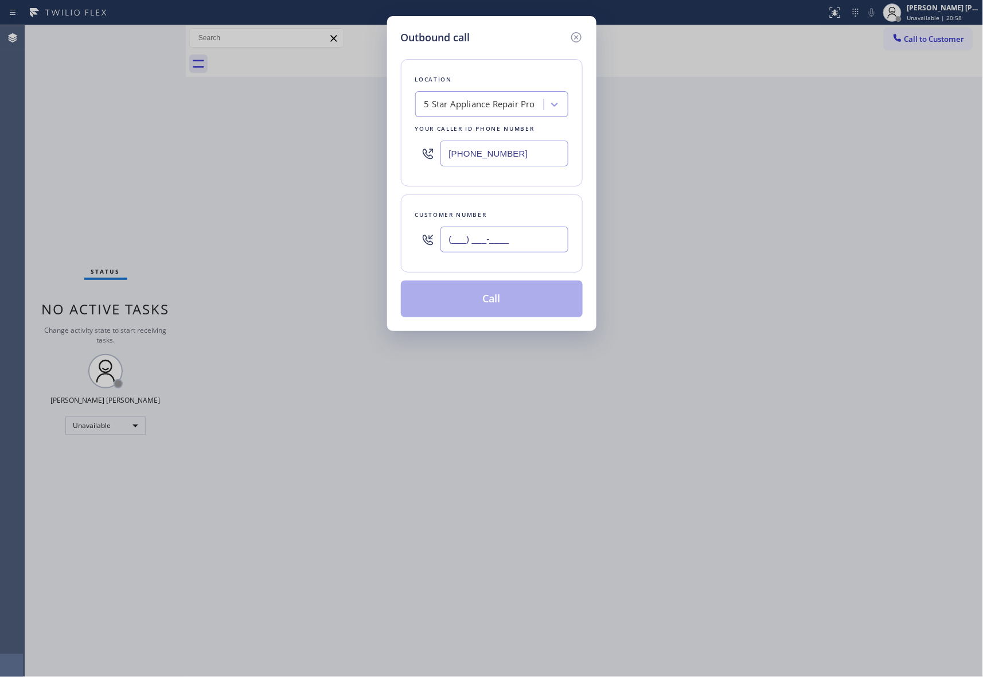
click at [494, 240] on input "(___) ___-____" at bounding box center [504, 239] width 128 height 26
paste input "415) 684-0813"
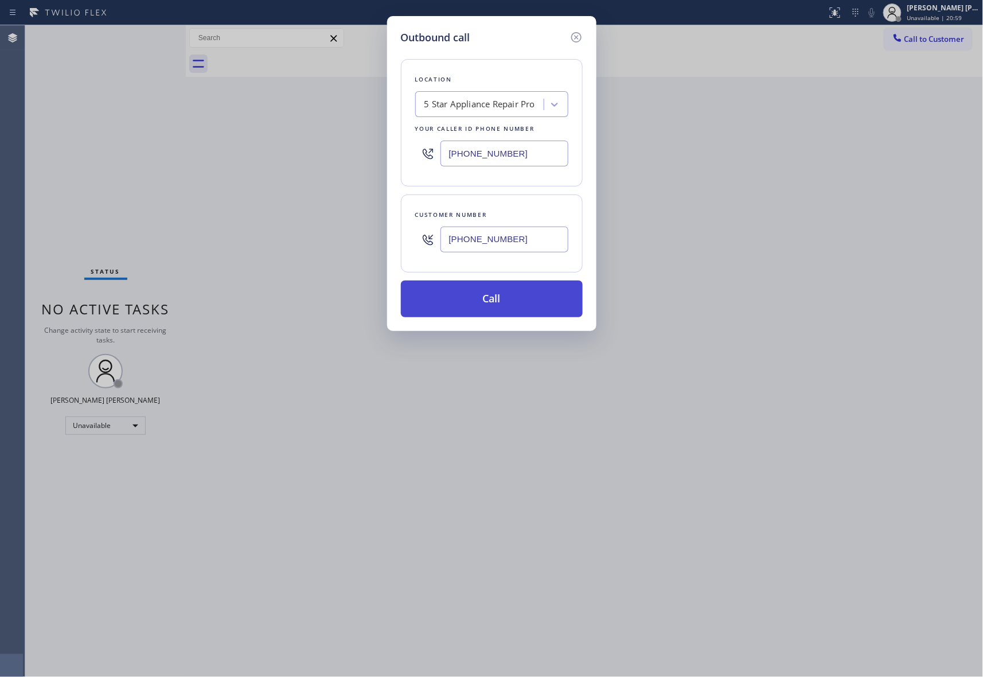
type input "(415) 684-0813"
click at [509, 300] on button "Call" at bounding box center [492, 298] width 182 height 37
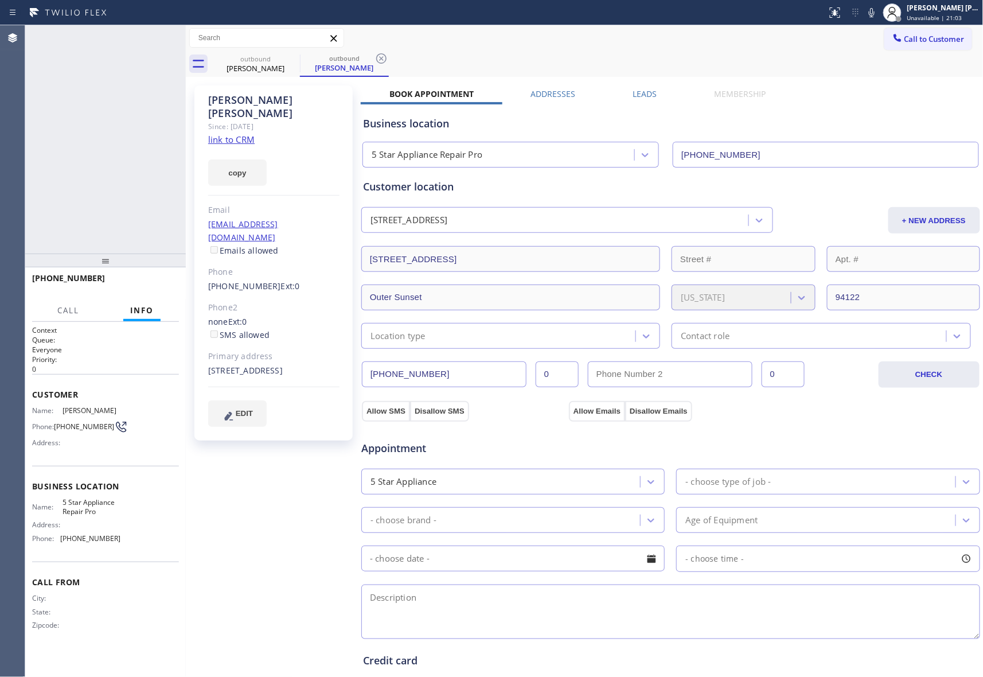
type input "[PHONE_NUMBER]"
click at [172, 39] on icon at bounding box center [171, 38] width 14 height 14
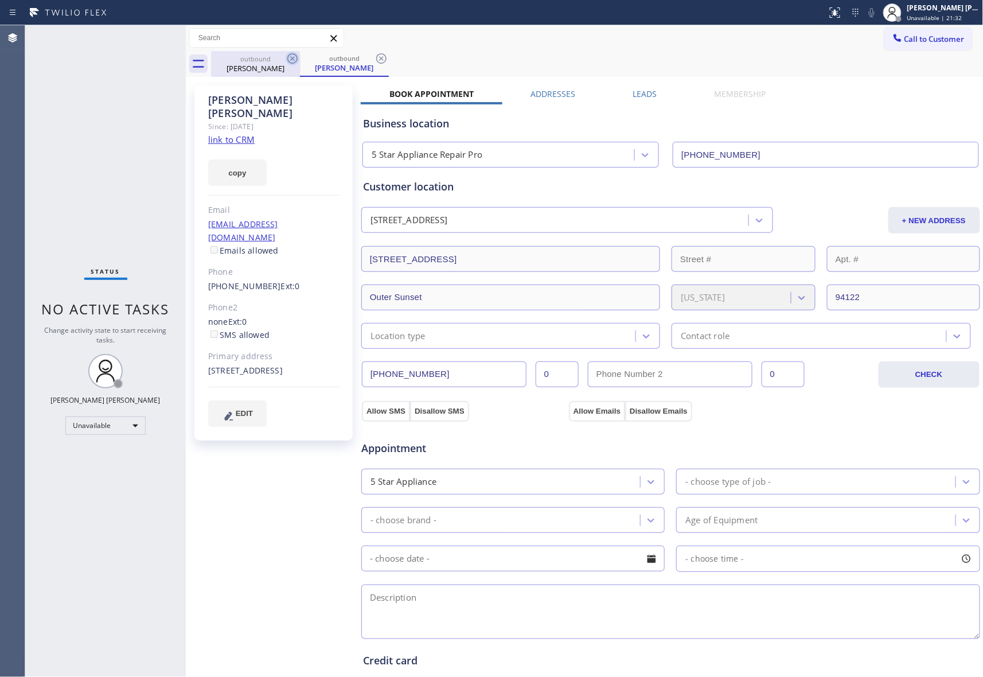
click at [290, 57] on icon at bounding box center [293, 59] width 14 height 14
click at [300, 57] on div "outbound Michelle Martin" at bounding box center [344, 64] width 89 height 26
click at [376, 57] on icon at bounding box center [381, 58] width 10 height 10
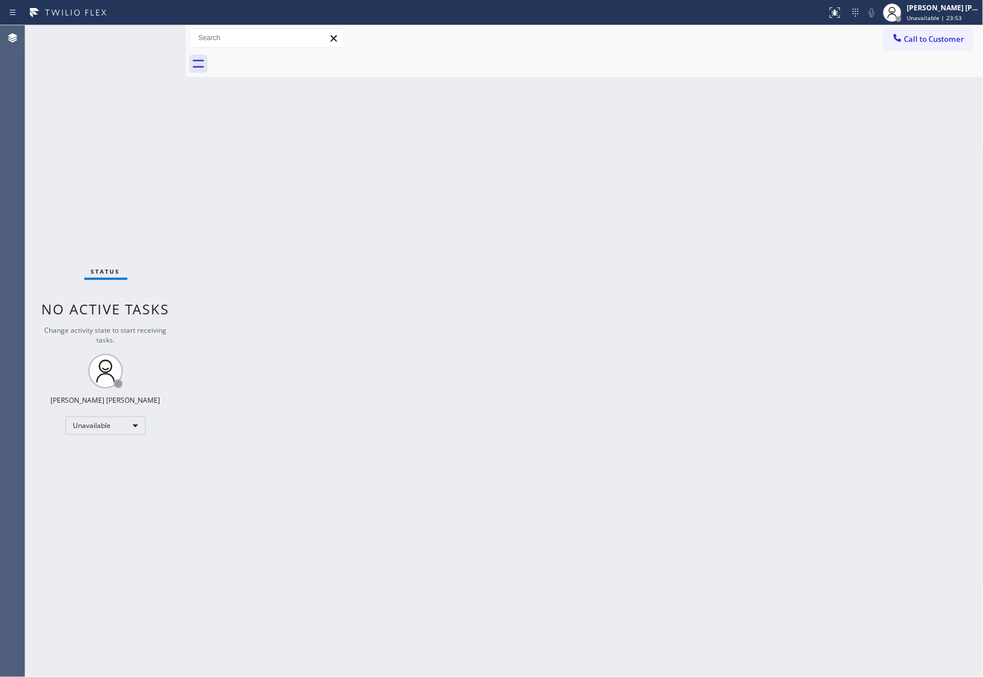
drag, startPoint x: 951, startPoint y: 37, endPoint x: 925, endPoint y: 42, distance: 25.6
click at [950, 37] on span "Call to Customer" at bounding box center [934, 39] width 60 height 10
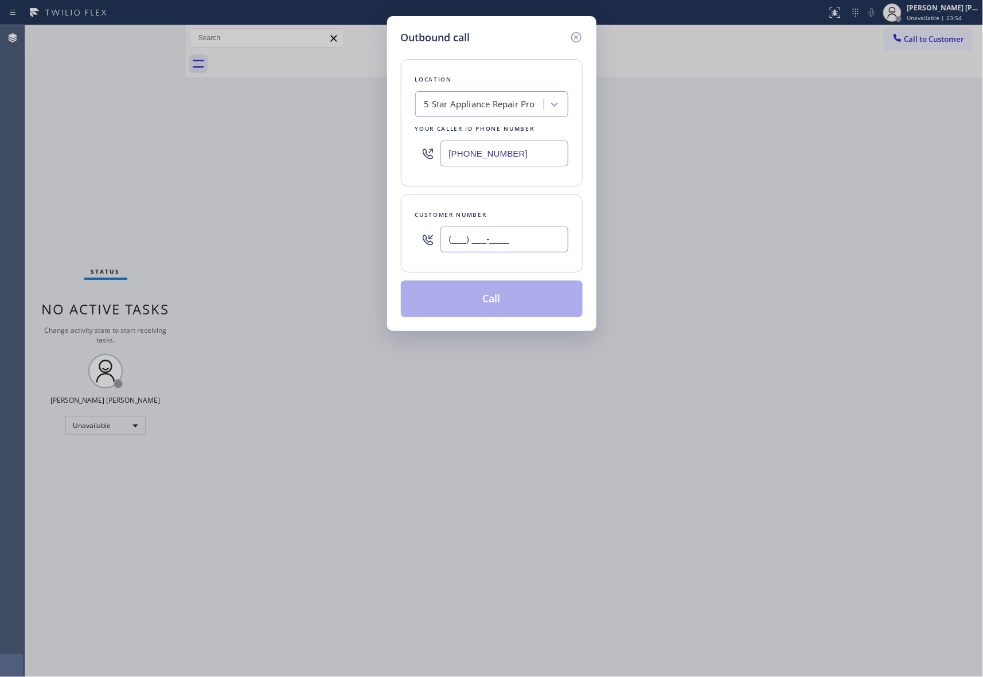
click at [498, 235] on input "(___) ___-____" at bounding box center [504, 239] width 128 height 26
paste input "323) 770-2747"
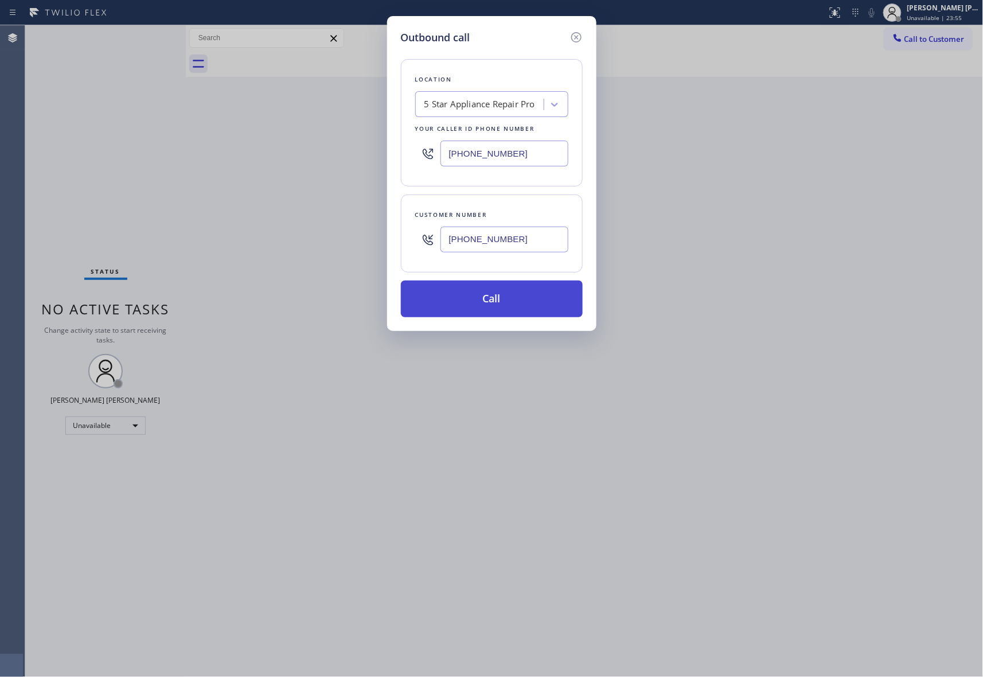
type input "[PHONE_NUMBER]"
click at [523, 294] on button "Call" at bounding box center [492, 298] width 182 height 37
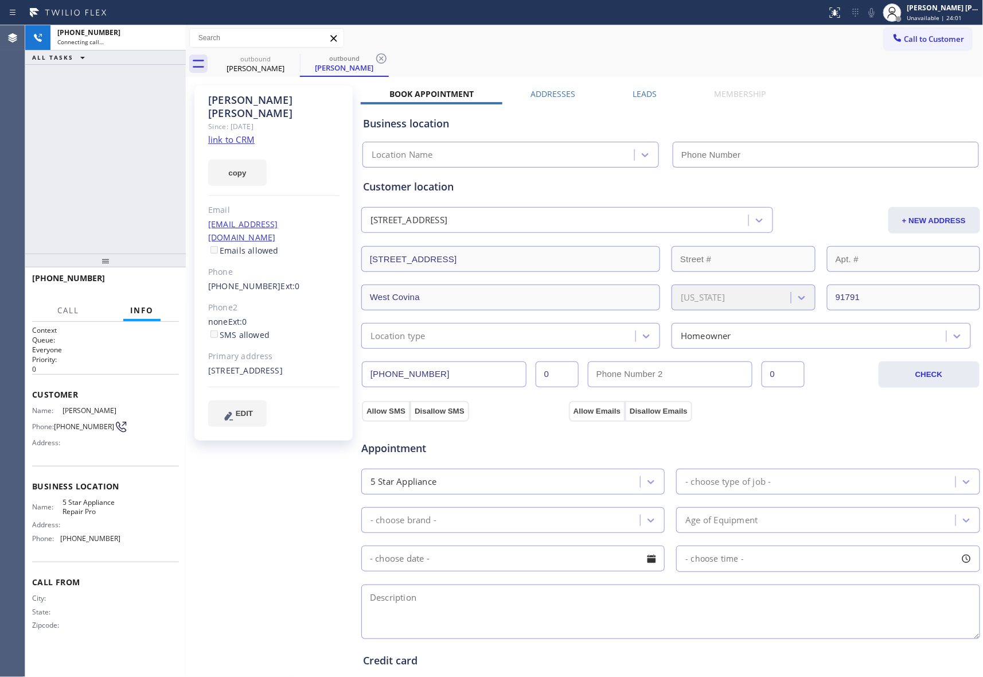
type input "[PHONE_NUMBER]"
click at [289, 65] on div at bounding box center [293, 59] width 14 height 14
click at [834, 8] on icon at bounding box center [835, 13] width 14 height 14
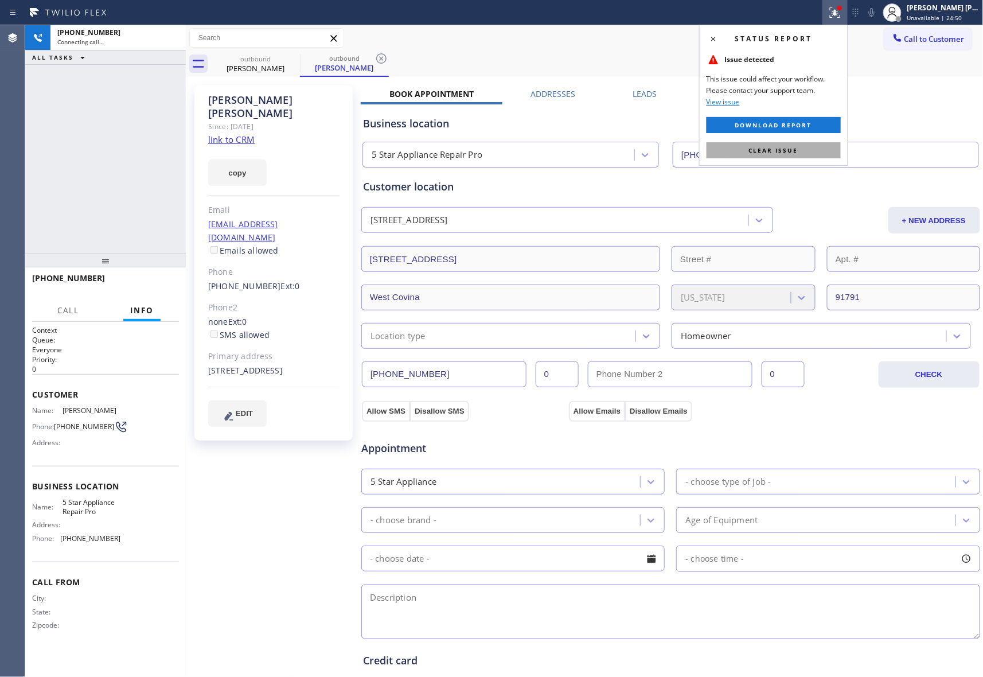
click at [803, 147] on button "Clear issue" at bounding box center [773, 150] width 134 height 16
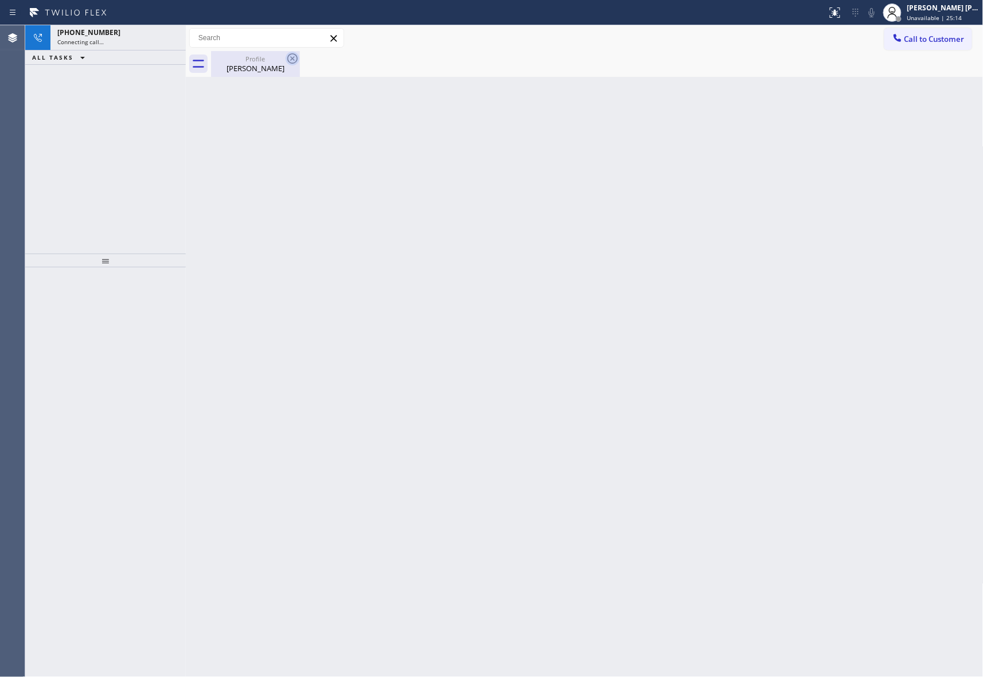
click at [269, 62] on div "Profile" at bounding box center [255, 58] width 87 height 9
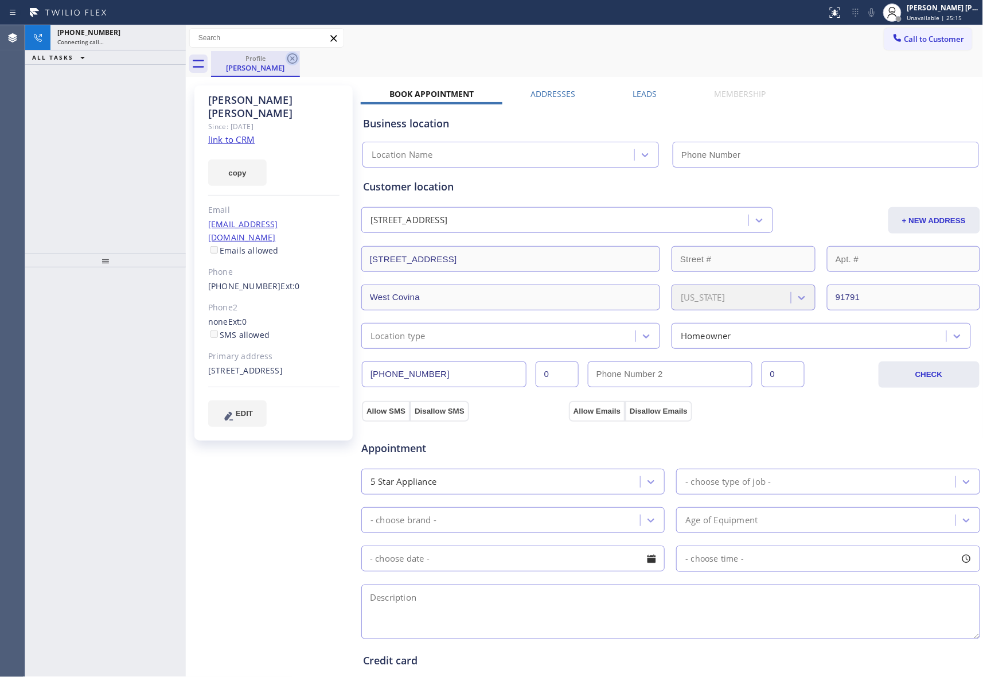
click at [291, 56] on icon at bounding box center [293, 59] width 14 height 14
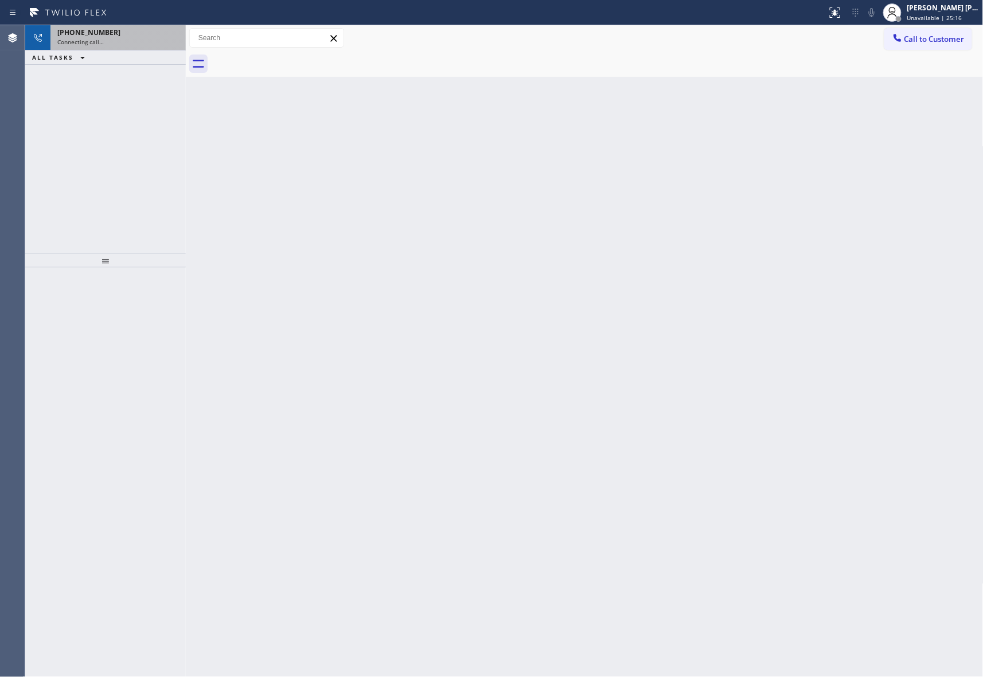
click at [136, 44] on div "Connecting call…" at bounding box center [118, 42] width 122 height 8
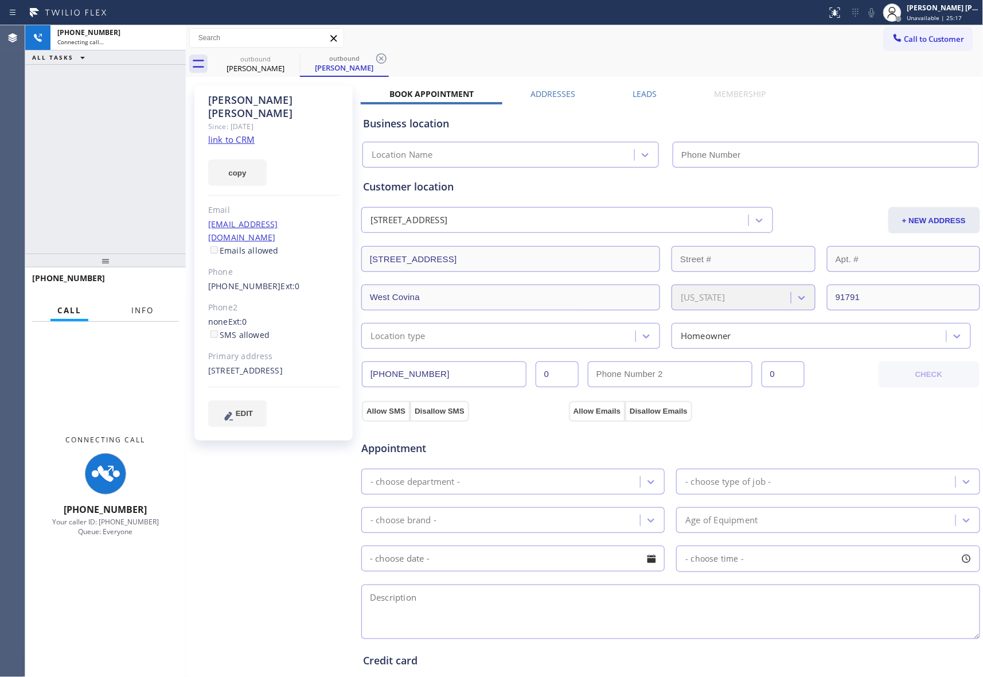
click at [153, 299] on button "Info" at bounding box center [142, 310] width 36 height 22
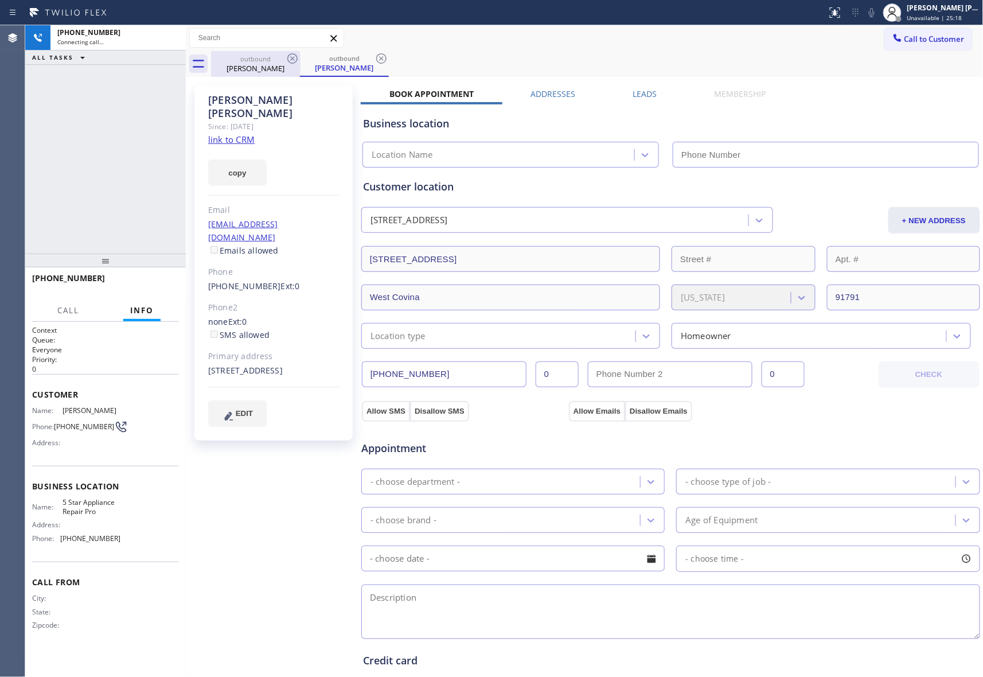
type input "[PHONE_NUMBER]"
drag, startPoint x: 299, startPoint y: 62, endPoint x: 285, endPoint y: 58, distance: 14.3
click at [296, 62] on icon at bounding box center [293, 59] width 14 height 14
click at [286, 58] on icon at bounding box center [293, 59] width 14 height 14
click at [374, 56] on icon at bounding box center [381, 59] width 14 height 14
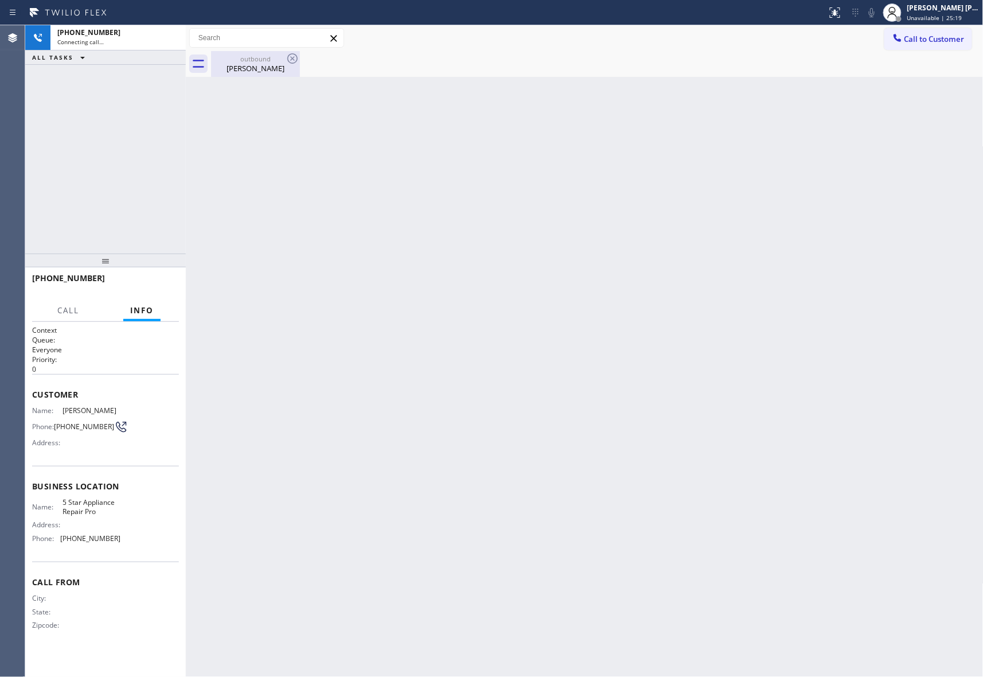
click at [286, 56] on icon at bounding box center [293, 59] width 14 height 14
click at [294, 60] on icon at bounding box center [293, 59] width 14 height 14
click at [292, 57] on icon at bounding box center [293, 59] width 14 height 14
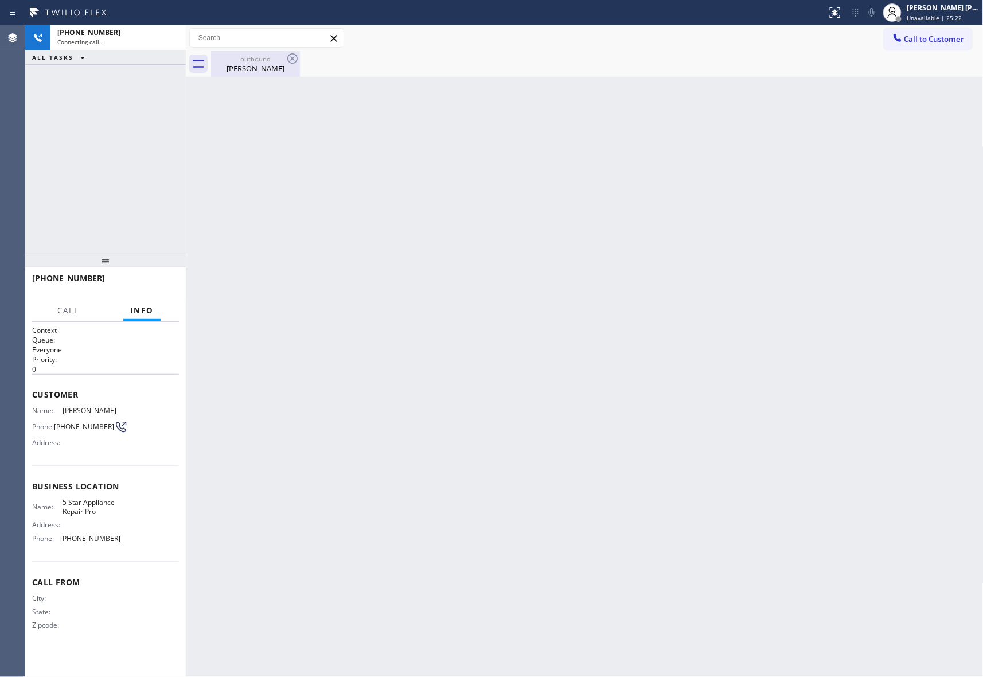
click at [257, 58] on div "outbound" at bounding box center [255, 58] width 87 height 9
click at [257, 58] on div at bounding box center [597, 64] width 772 height 26
click at [966, 9] on div "[PERSON_NAME] [PERSON_NAME]" at bounding box center [943, 8] width 72 height 10
click at [919, 51] on button "Offline" at bounding box center [926, 45] width 115 height 15
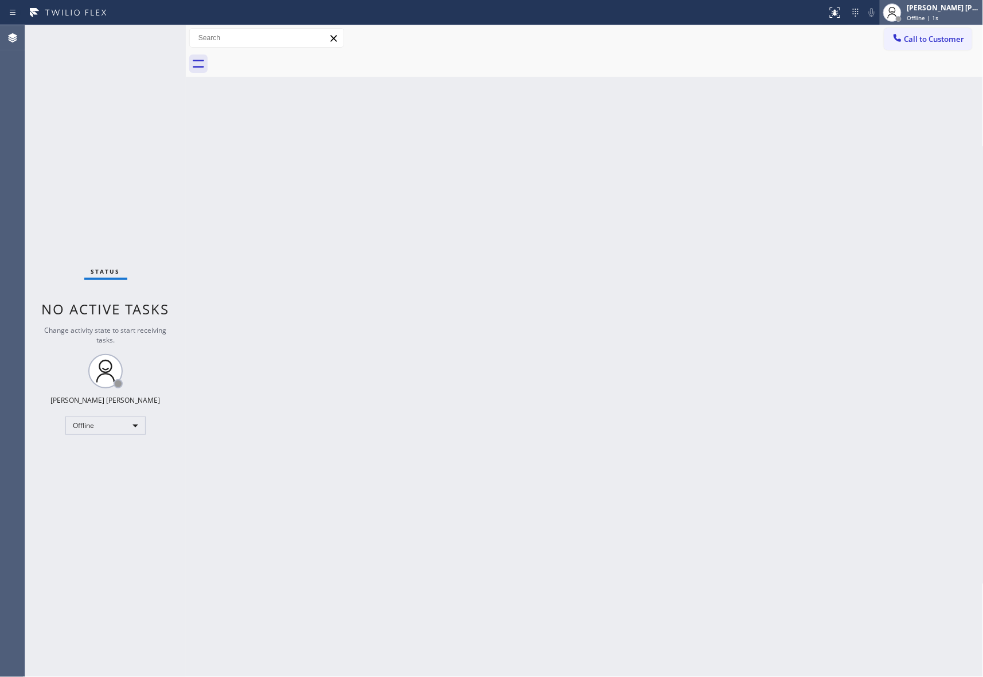
click at [937, 5] on div "[PERSON_NAME] [PERSON_NAME]" at bounding box center [943, 8] width 72 height 10
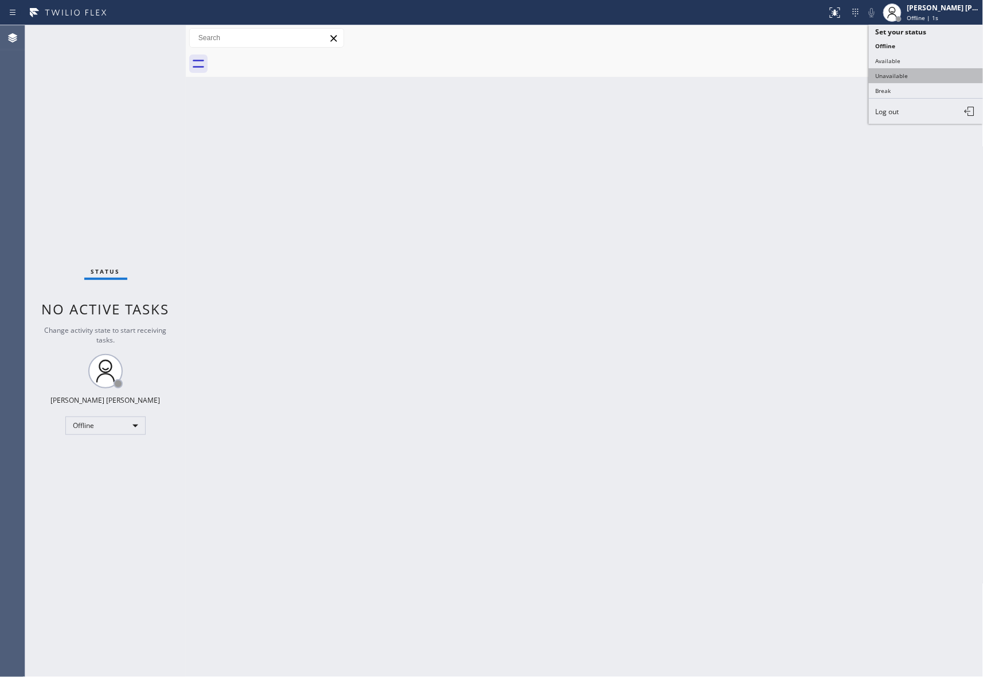
click at [902, 76] on button "Unavailable" at bounding box center [926, 75] width 115 height 15
click at [948, 37] on span "Call to Customer" at bounding box center [934, 39] width 60 height 10
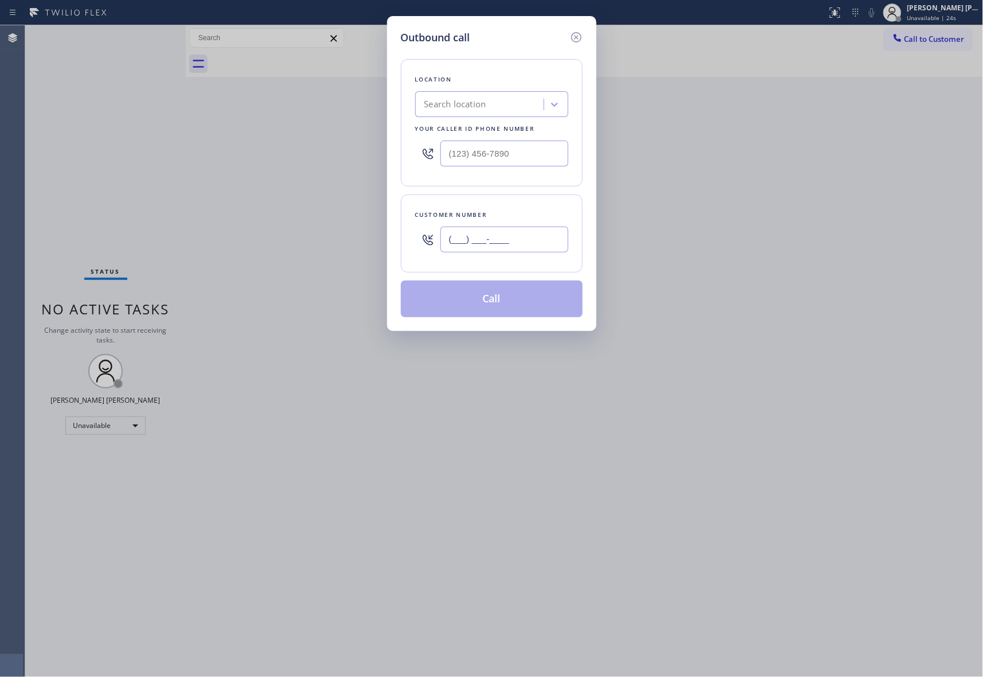
click at [521, 241] on input "(___) ___-____" at bounding box center [504, 239] width 128 height 26
paste input "661) 400-2109"
type input "[PHONE_NUMBER]"
click at [466, 100] on div "Search location" at bounding box center [455, 104] width 62 height 13
type input "5 star appliance repair"
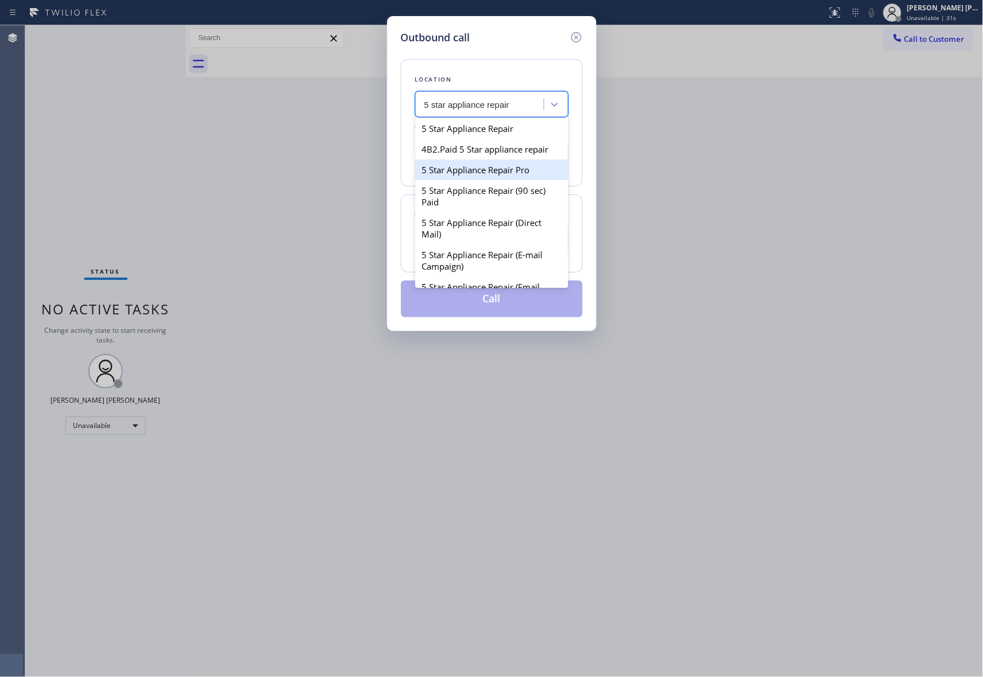
click at [486, 180] on div "5 Star Appliance Repair Pro" at bounding box center [491, 169] width 153 height 21
type input "[PHONE_NUMBER]"
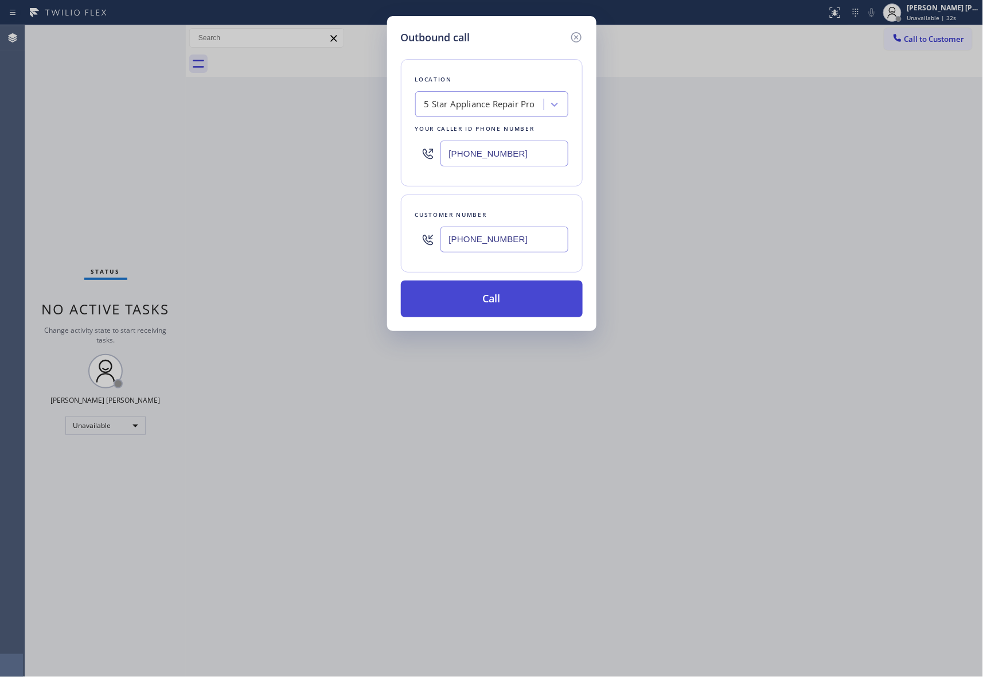
click at [476, 297] on button "Call" at bounding box center [492, 298] width 182 height 37
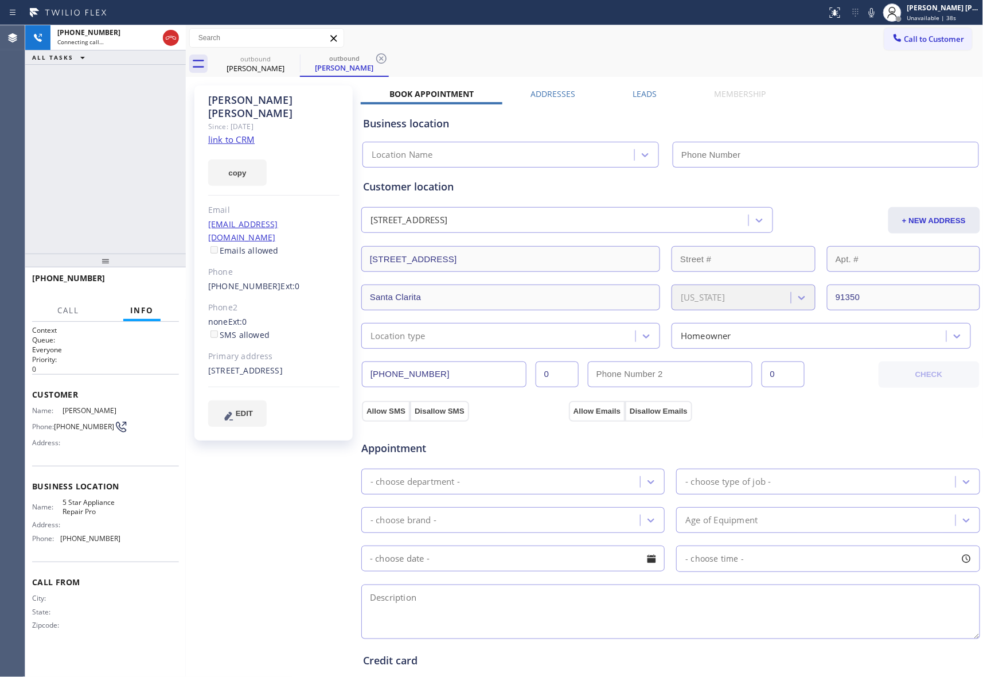
type input "[PHONE_NUMBER]"
drag, startPoint x: 161, startPoint y: 280, endPoint x: 177, endPoint y: 274, distance: 17.2
click at [161, 280] on span "HANG UP" at bounding box center [152, 283] width 35 height 8
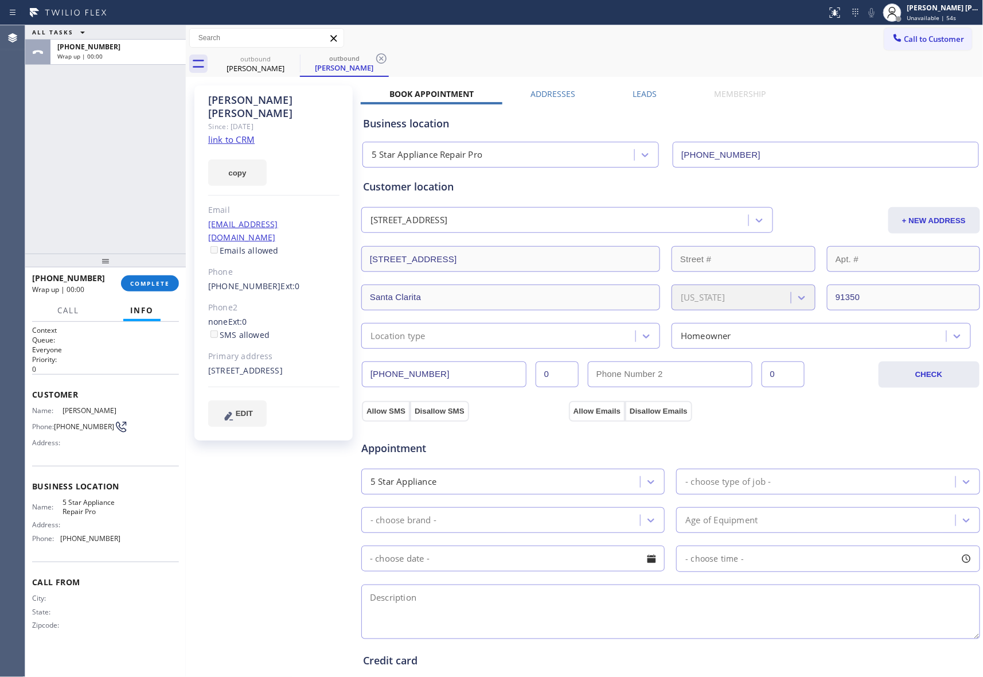
click at [633, 92] on label "Leads" at bounding box center [645, 93] width 24 height 11
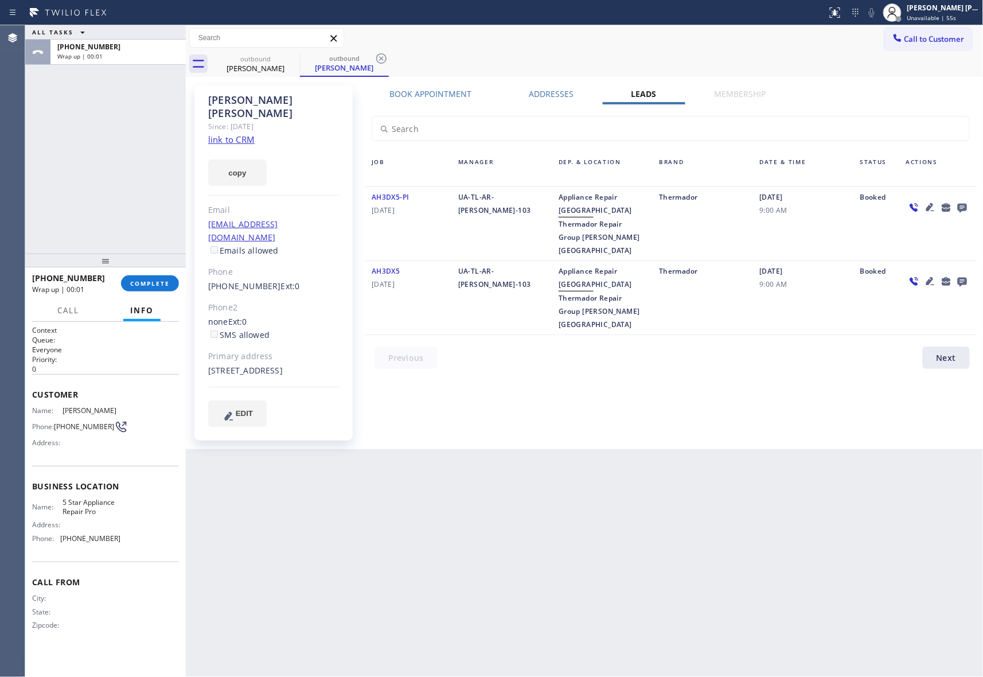
click at [964, 204] on icon at bounding box center [962, 208] width 9 height 9
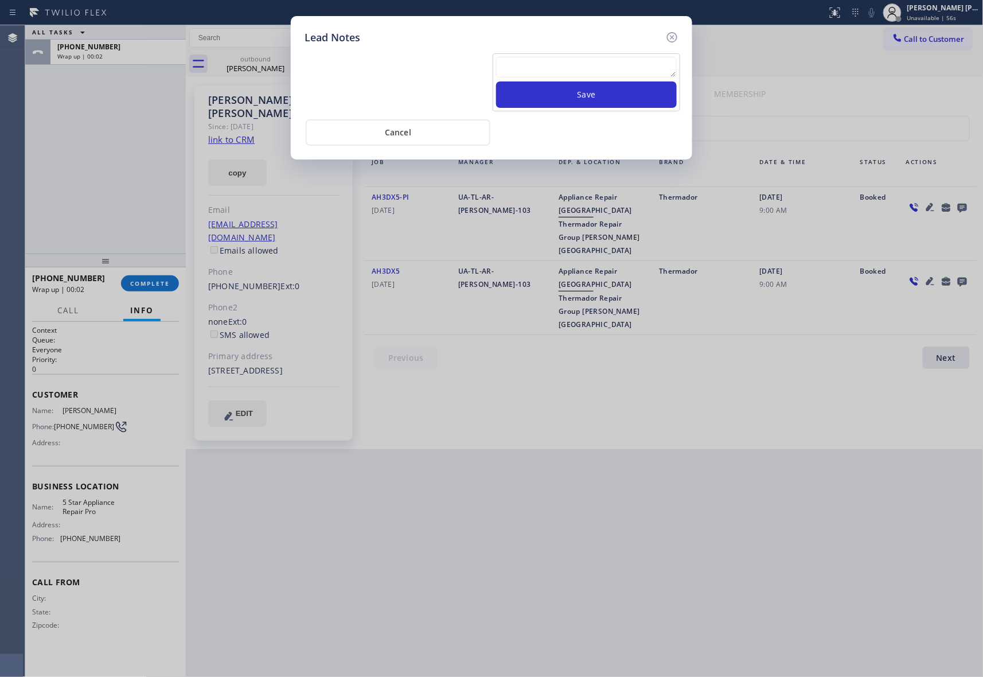
click at [531, 62] on textarea at bounding box center [586, 67] width 181 height 21
paste textarea "VM | please transfer if cx calls back"
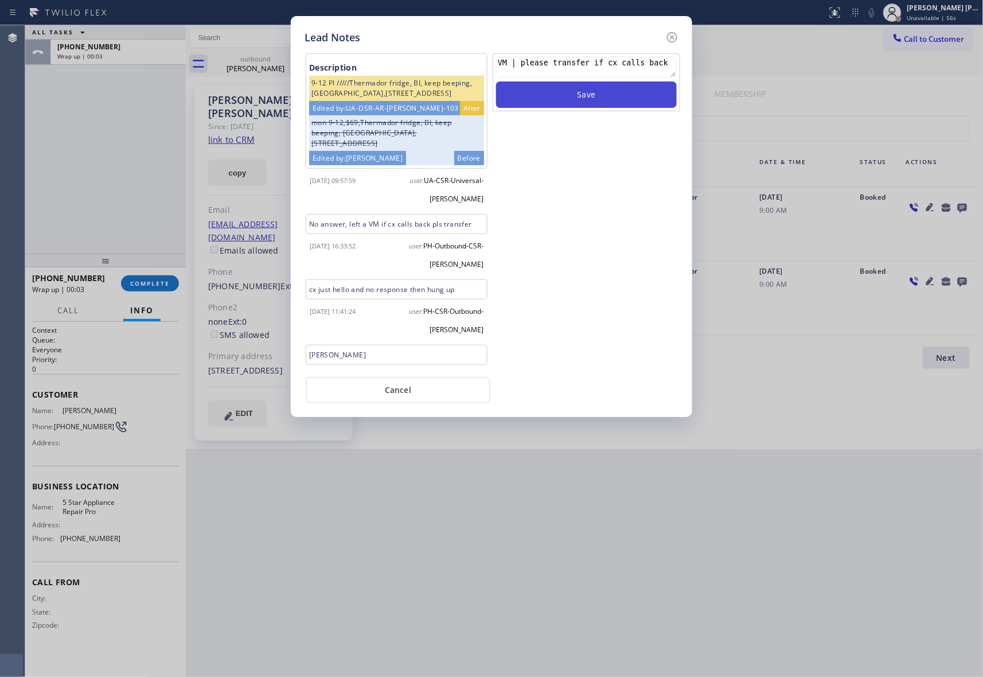
type textarea "VM | please transfer if cx calls back"
click at [608, 92] on button "Save" at bounding box center [586, 94] width 181 height 26
click at [671, 36] on icon at bounding box center [672, 37] width 10 height 10
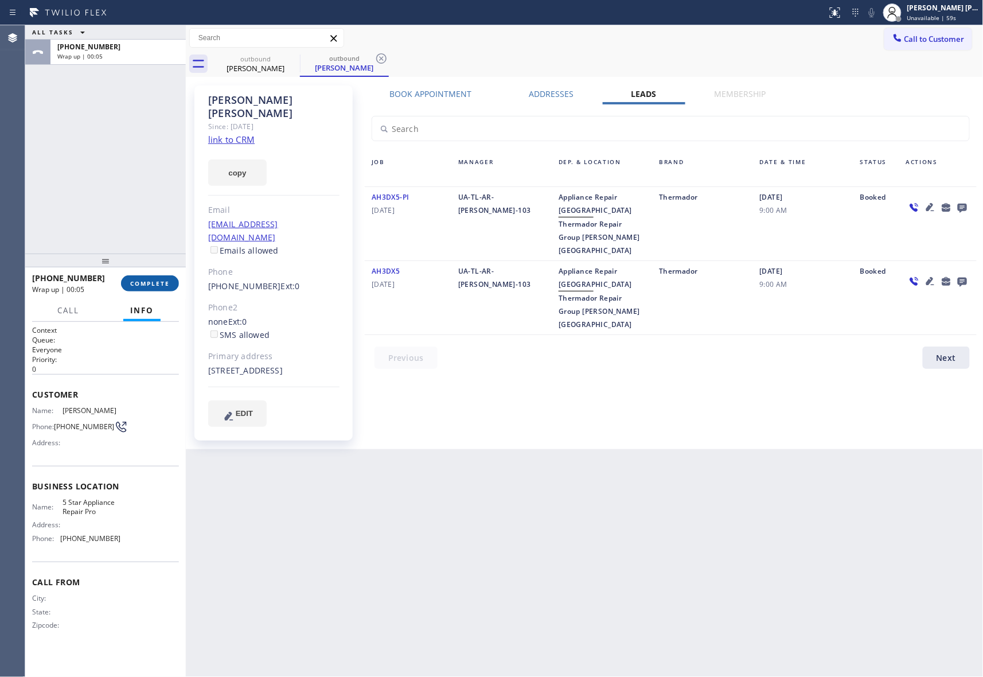
click at [158, 284] on span "COMPLETE" at bounding box center [150, 283] width 40 height 8
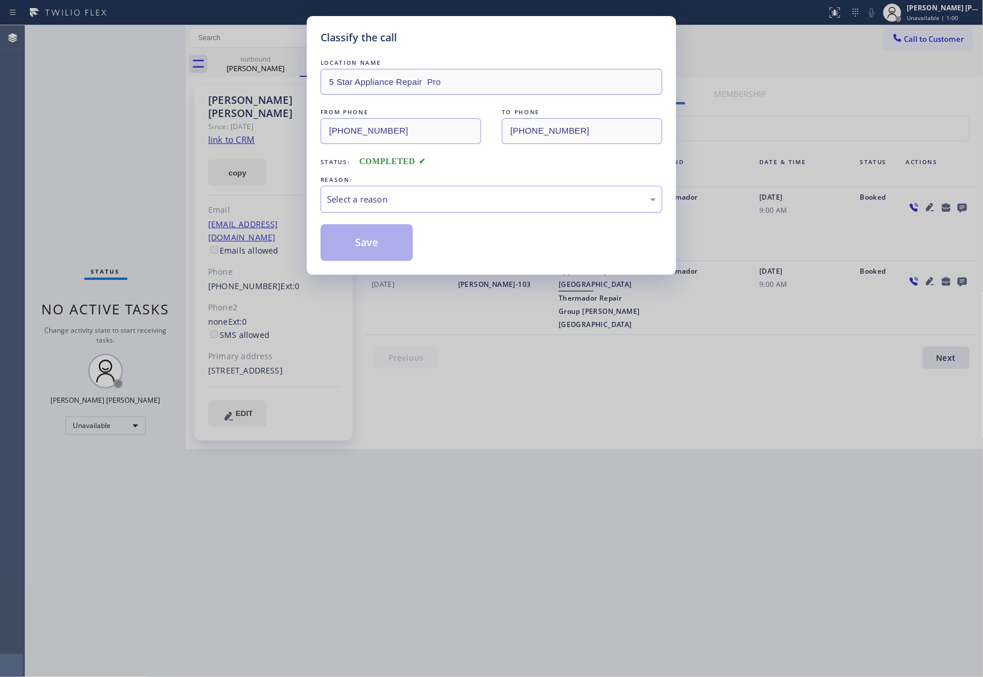
click at [391, 192] on div "Select a reason" at bounding box center [492, 199] width 342 height 27
click at [361, 243] on button "Save" at bounding box center [367, 242] width 92 height 37
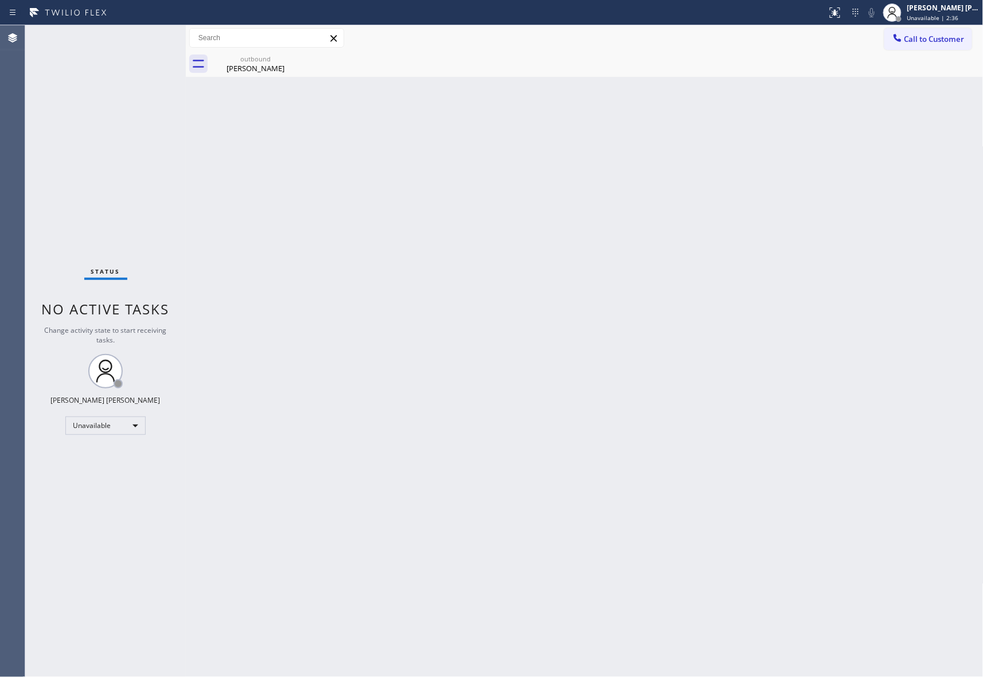
click at [936, 26] on div "Call to Customer Outbound call Location 5 Star Appliance Repair Pro Your caller…" at bounding box center [585, 38] width 798 height 26
drag, startPoint x: 941, startPoint y: 30, endPoint x: 939, endPoint y: 36, distance: 6.2
click at [941, 32] on button "Call to Customer" at bounding box center [928, 39] width 88 height 22
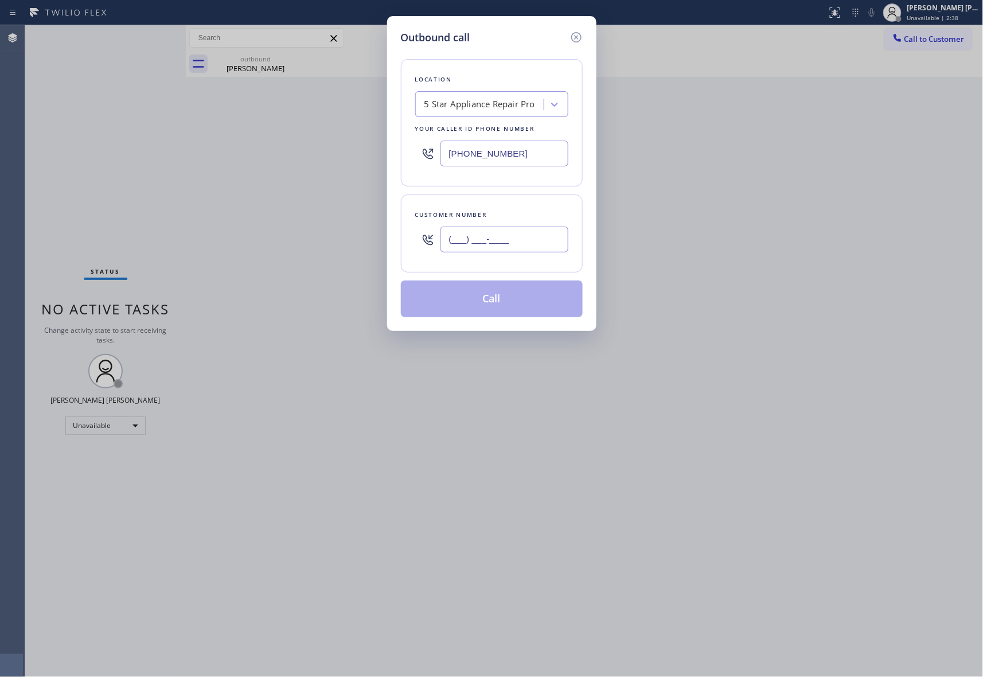
click at [540, 237] on input "(___) ___-____" at bounding box center [504, 239] width 128 height 26
paste input "786) 208-0847"
type input "[PHONE_NUMBER]"
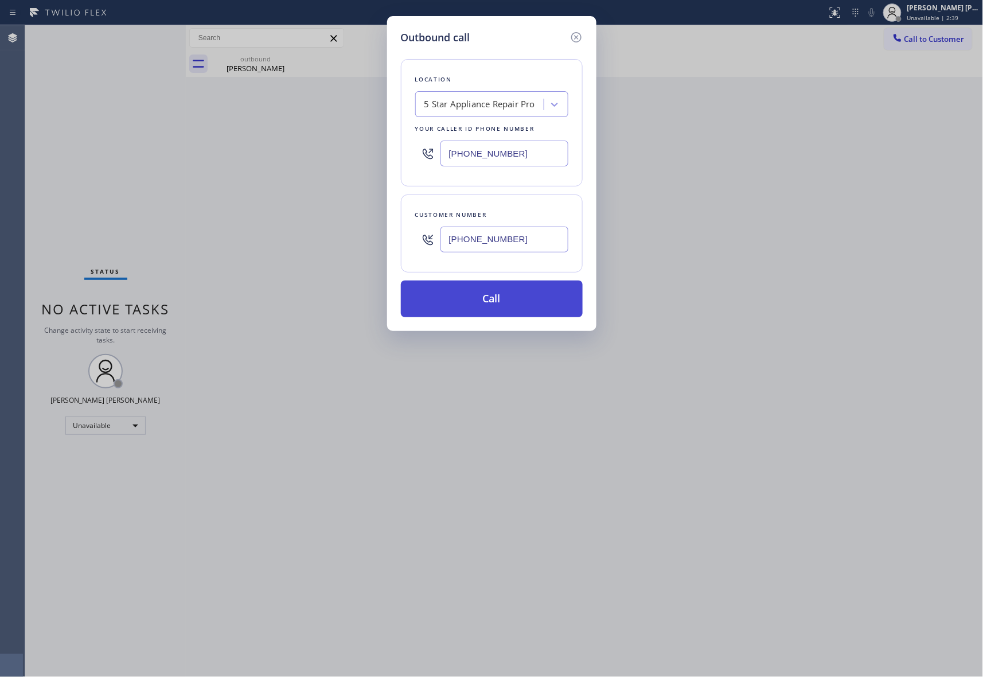
click at [509, 301] on button "Call" at bounding box center [492, 298] width 182 height 37
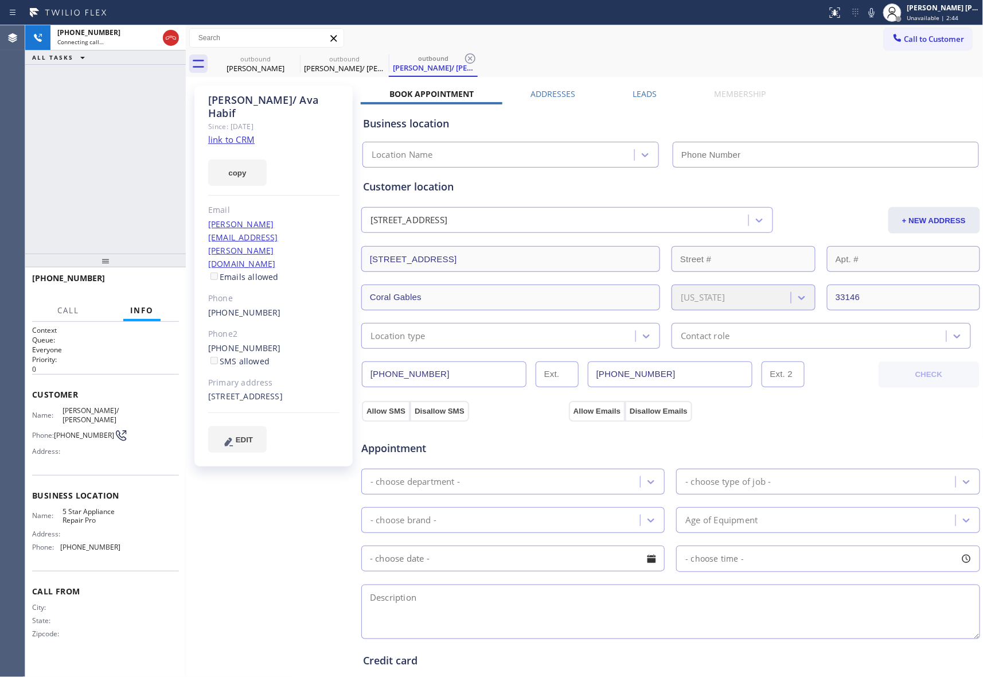
type input "[PHONE_NUMBER]"
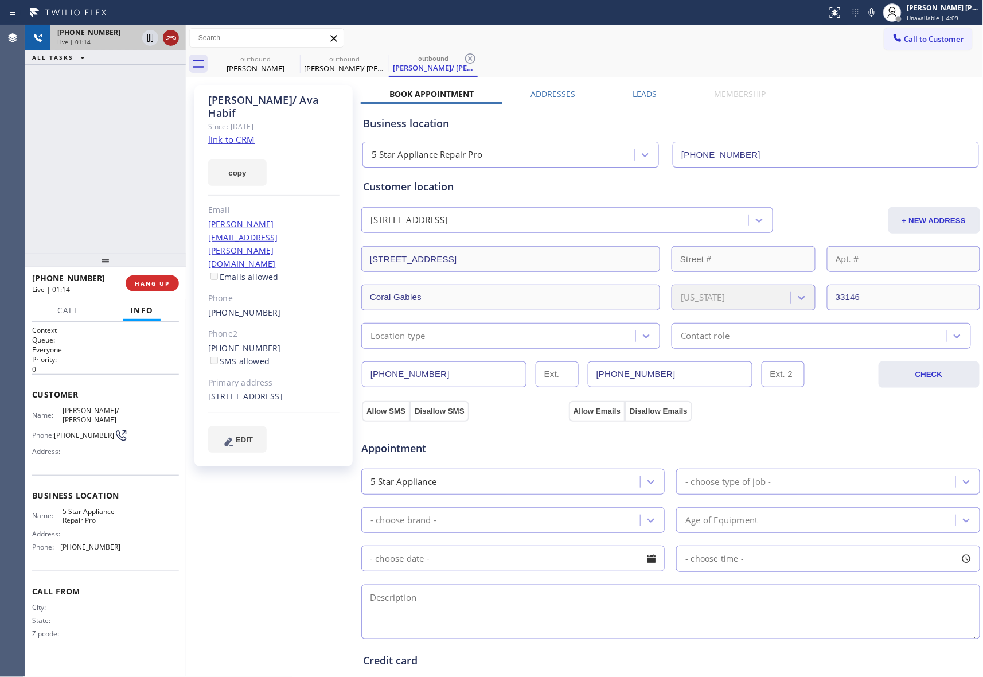
click at [172, 33] on icon at bounding box center [171, 38] width 14 height 14
click at [148, 283] on span "COMPLETE" at bounding box center [150, 283] width 40 height 8
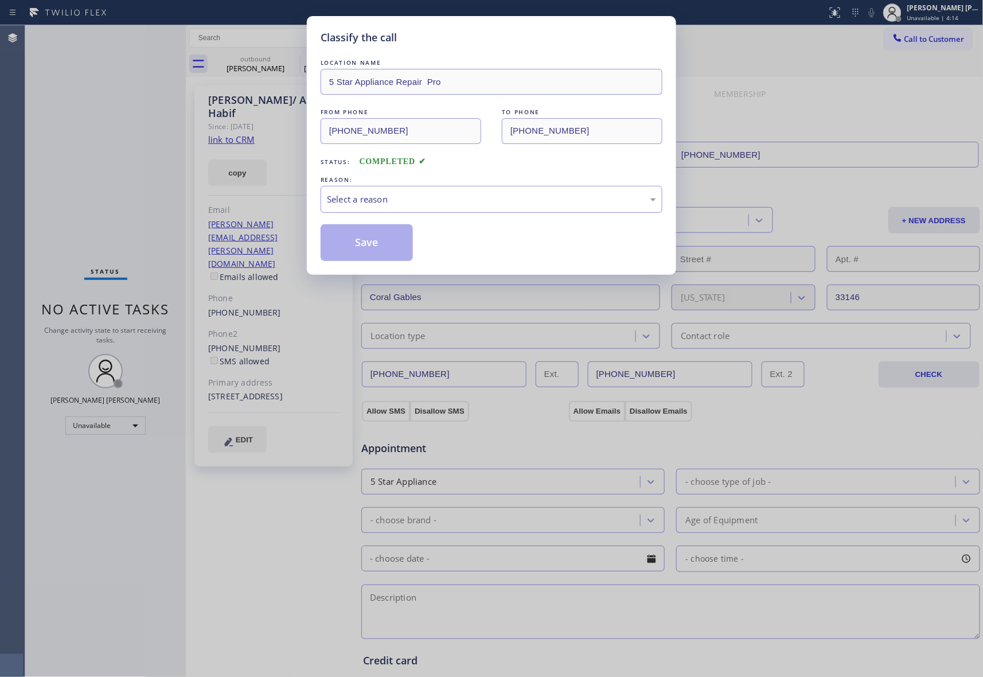
click at [413, 202] on div "Select a reason" at bounding box center [491, 199] width 329 height 13
click at [382, 250] on button "Save" at bounding box center [367, 242] width 92 height 37
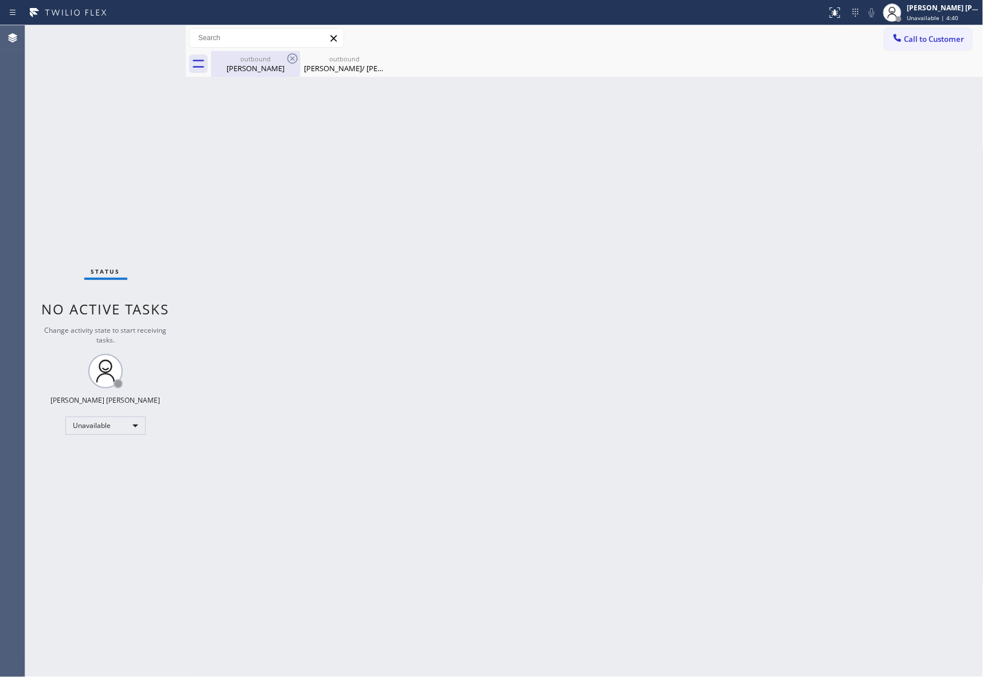
click at [276, 73] on div "outbound [PERSON_NAME]" at bounding box center [255, 64] width 87 height 26
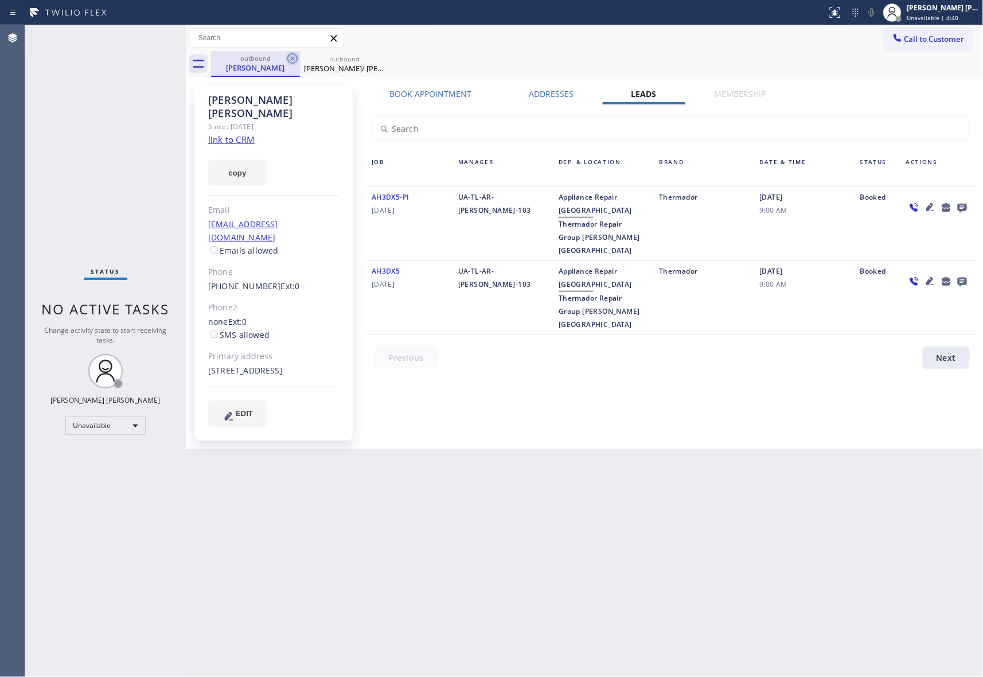
click at [292, 60] on icon at bounding box center [293, 59] width 14 height 14
click at [0, 0] on icon at bounding box center [0, 0] width 0 height 0
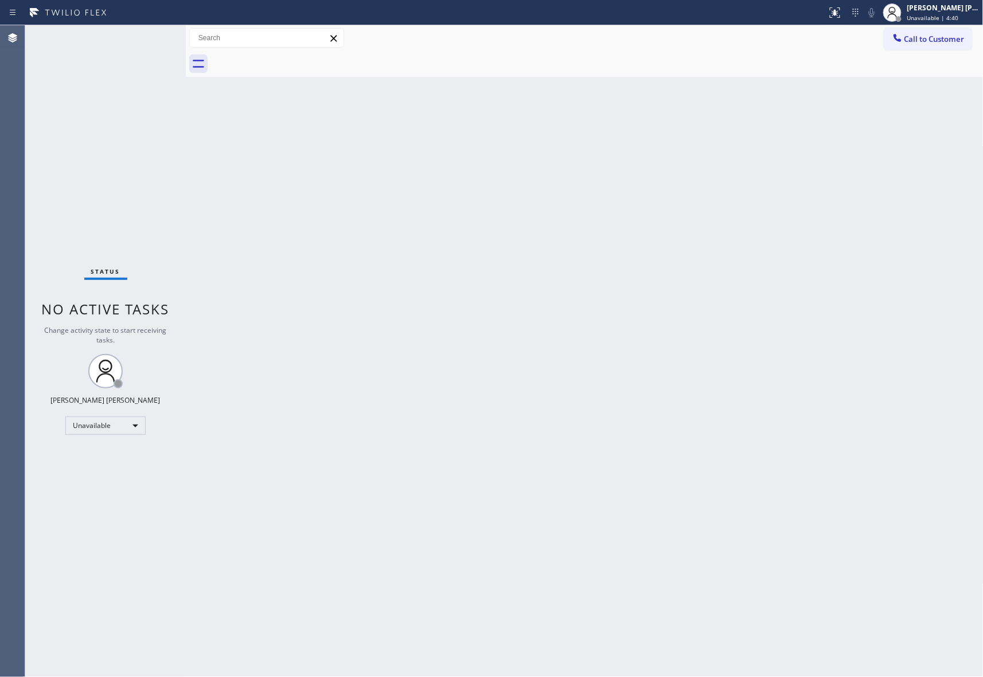
click at [292, 60] on div at bounding box center [597, 64] width 772 height 26
click at [929, 44] on span "Call to Customer" at bounding box center [934, 39] width 60 height 10
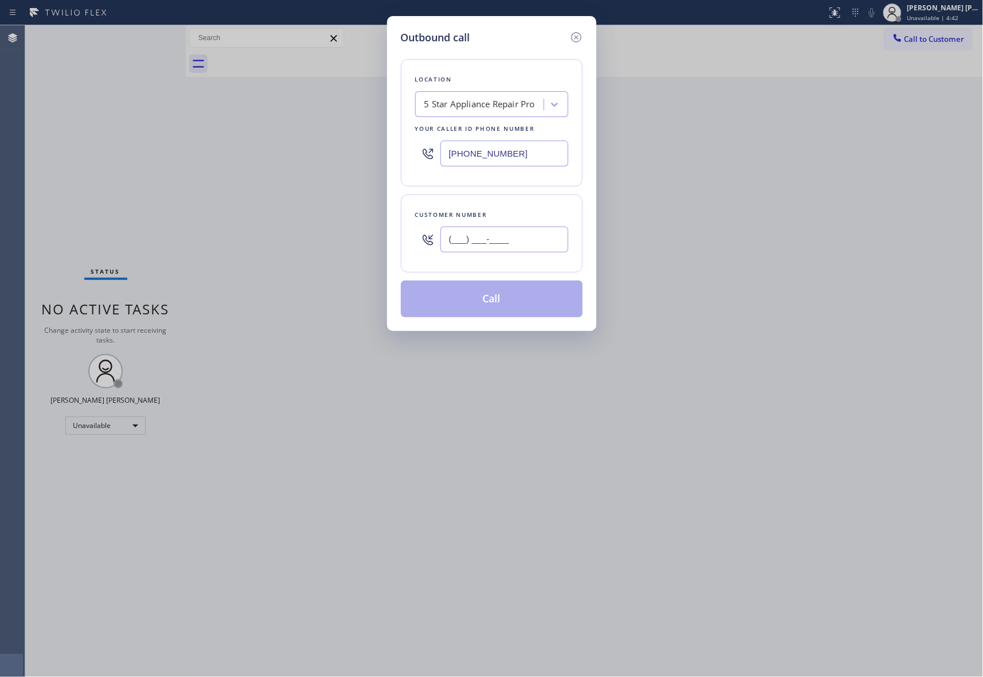
click at [480, 242] on input "(___) ___-____" at bounding box center [504, 239] width 128 height 26
paste input "480) 283-7240"
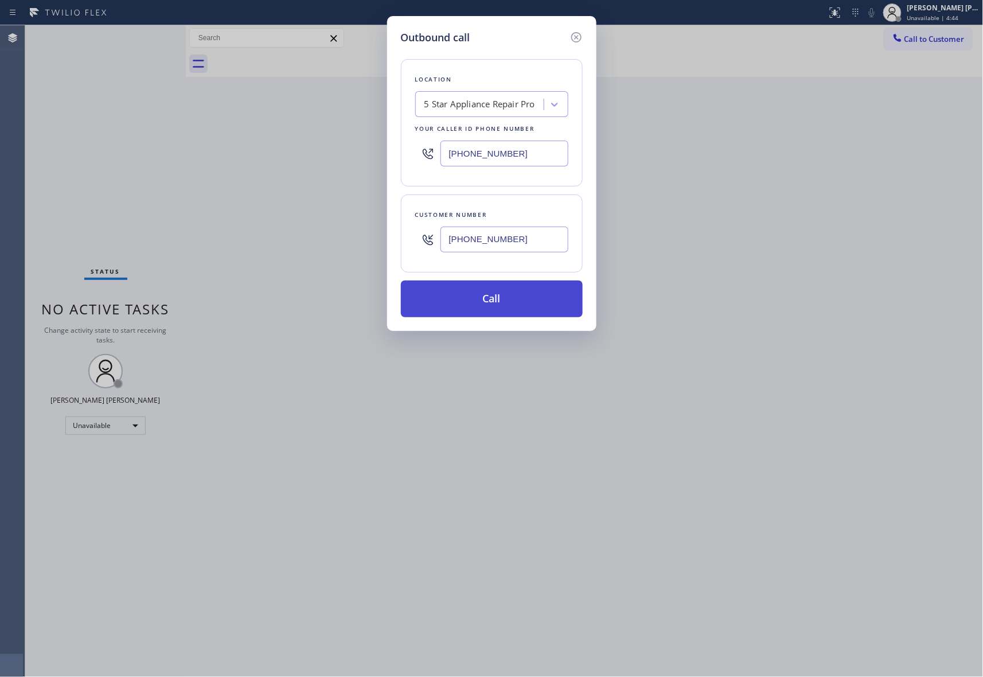
type input "[PHONE_NUMBER]"
click at [525, 299] on button "Call" at bounding box center [492, 298] width 182 height 37
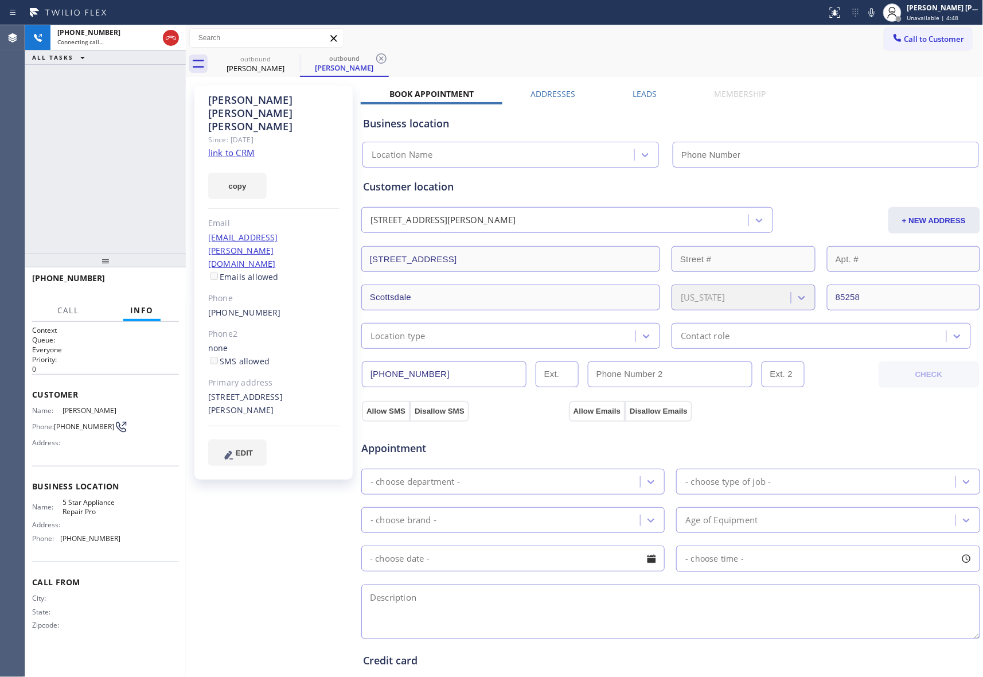
type input "[PHONE_NUMBER]"
click at [162, 281] on span "HANG UP" at bounding box center [152, 283] width 35 height 8
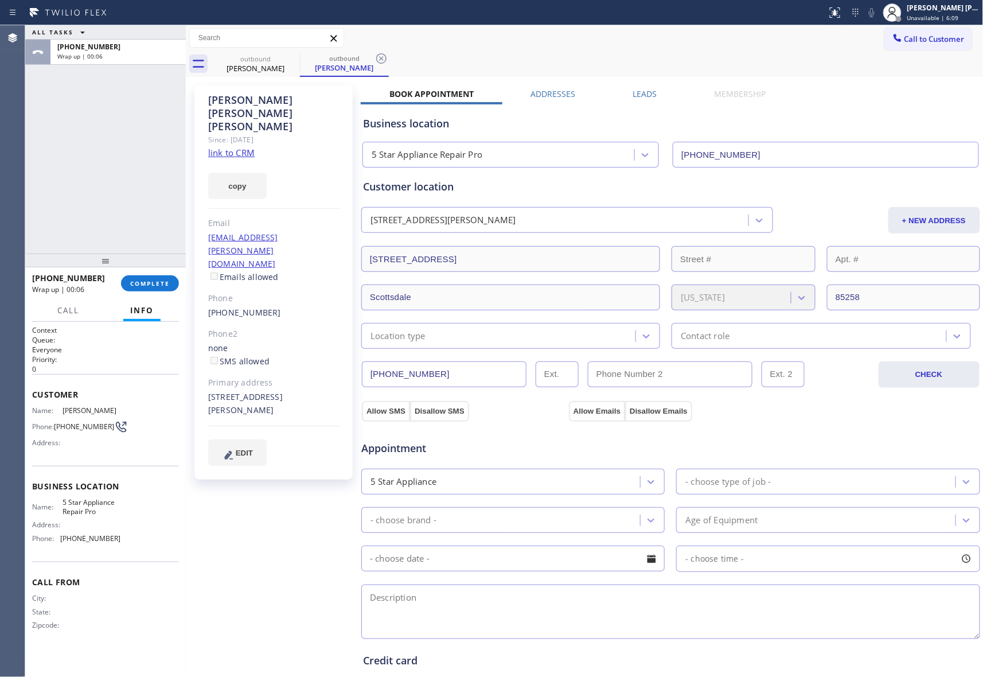
click at [638, 94] on label "Leads" at bounding box center [645, 93] width 24 height 11
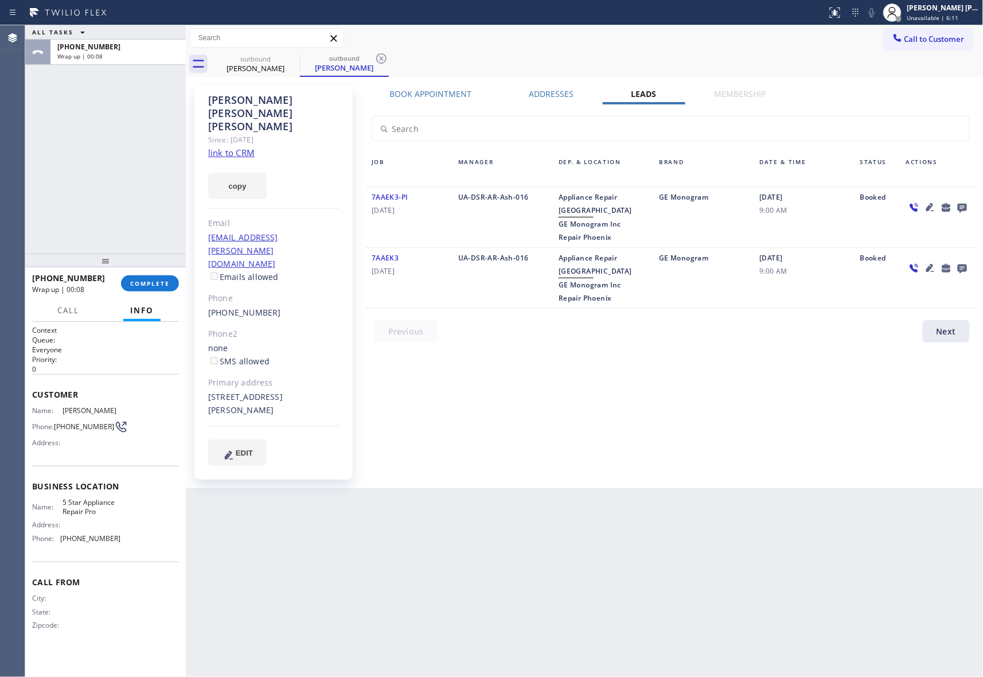
click at [960, 206] on icon at bounding box center [962, 208] width 9 height 9
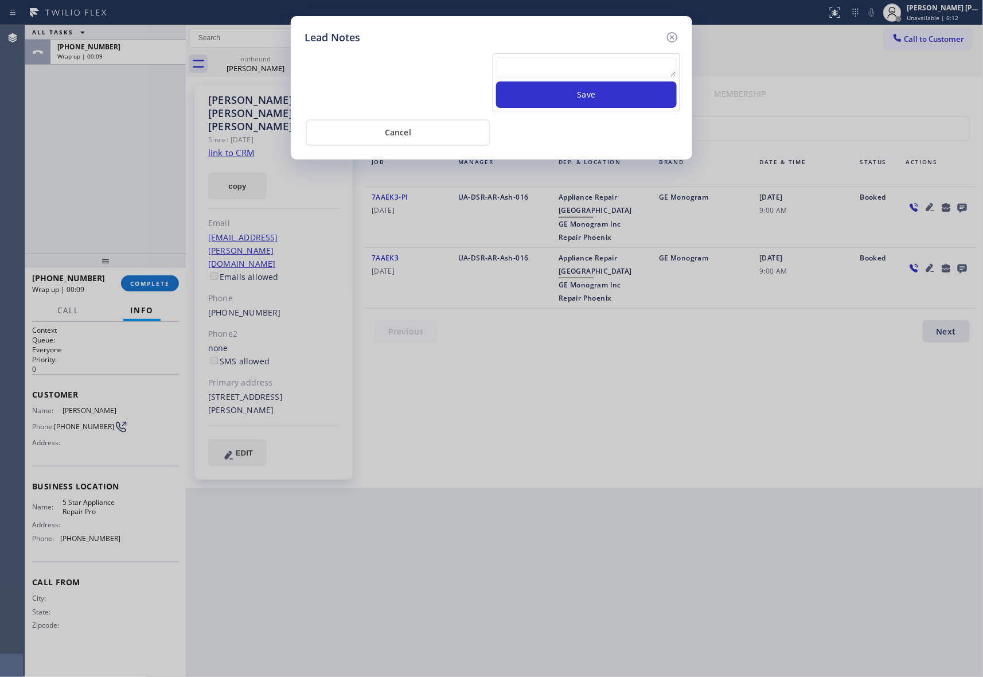
click at [537, 72] on textarea at bounding box center [586, 67] width 181 height 21
paste textarea "VM | please transfer if cx calls back"
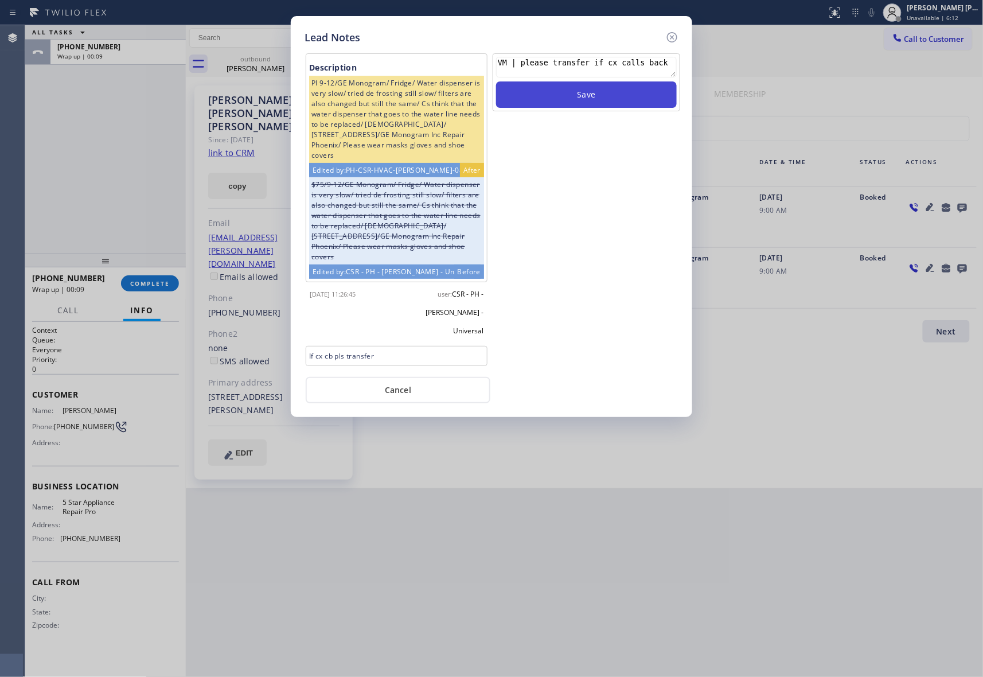
type textarea "VM | please transfer if cx calls back"
click at [606, 91] on button "Save" at bounding box center [586, 94] width 181 height 26
click at [671, 34] on icon at bounding box center [672, 37] width 14 height 14
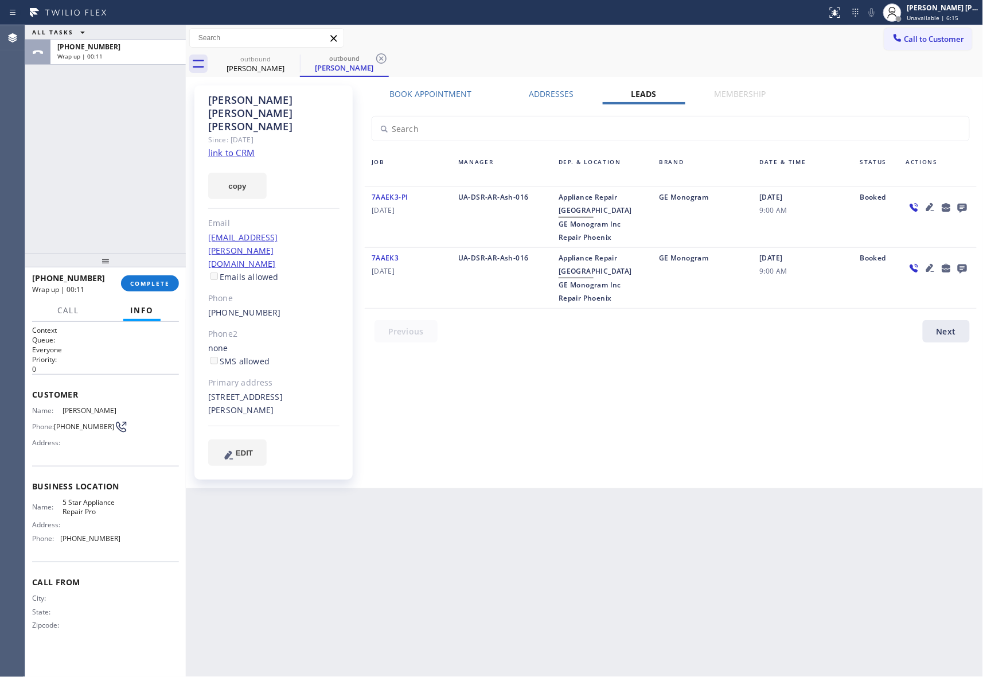
click at [154, 294] on div "[PHONE_NUMBER] Wrap up | 00:11 COMPLETE" at bounding box center [105, 283] width 147 height 30
click at [159, 278] on button "COMPLETE" at bounding box center [150, 283] width 58 height 16
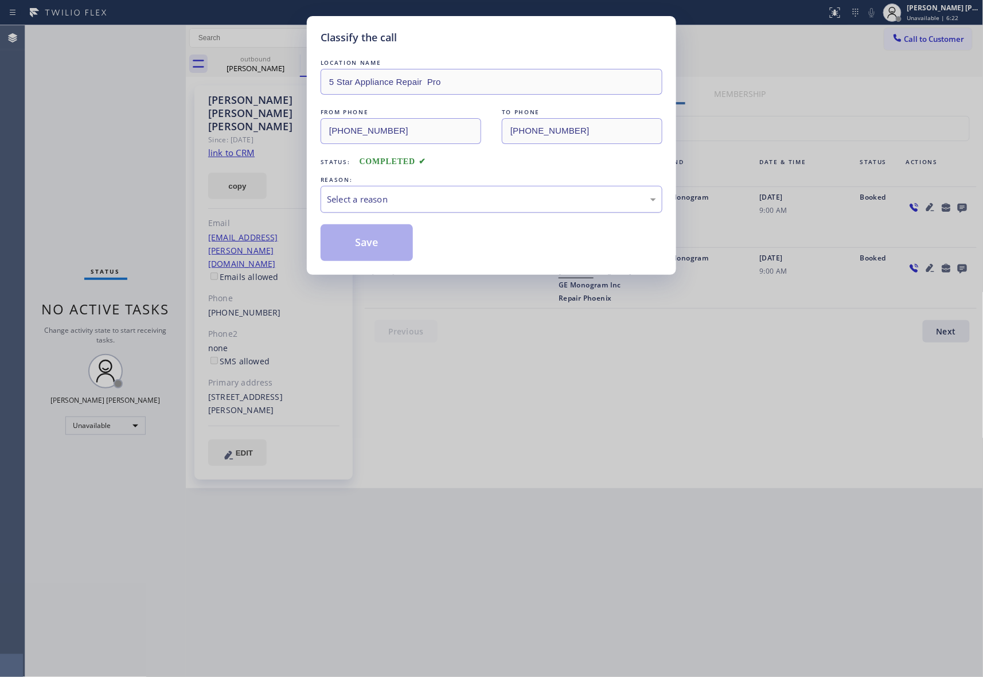
click at [448, 201] on div "Select a reason" at bounding box center [491, 199] width 329 height 13
click at [383, 244] on button "Save" at bounding box center [367, 242] width 92 height 37
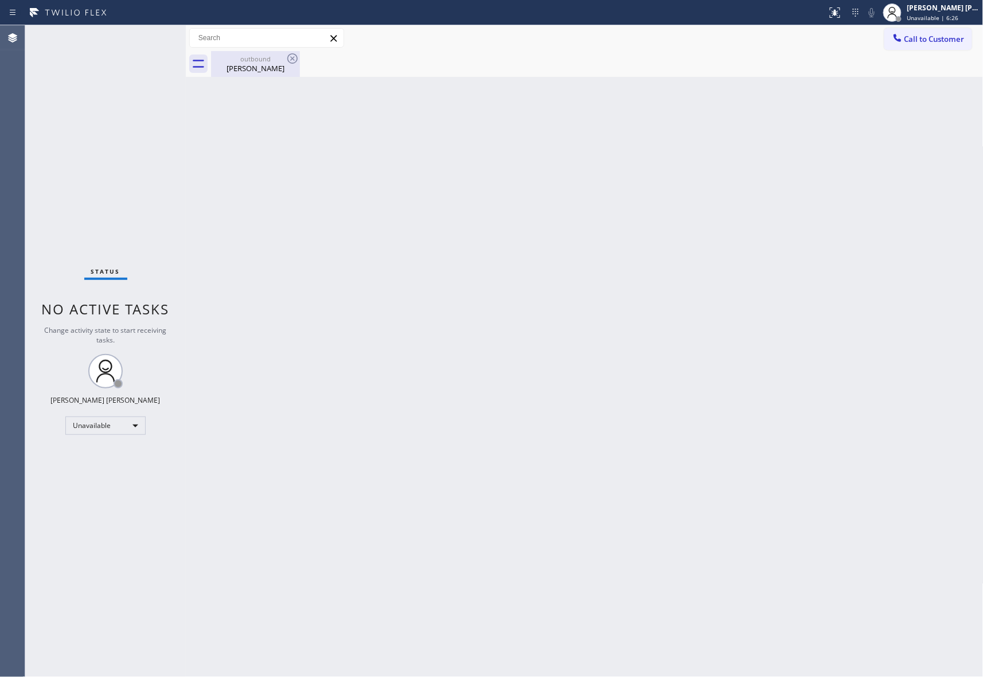
click at [260, 63] on div "[PERSON_NAME]" at bounding box center [255, 68] width 87 height 10
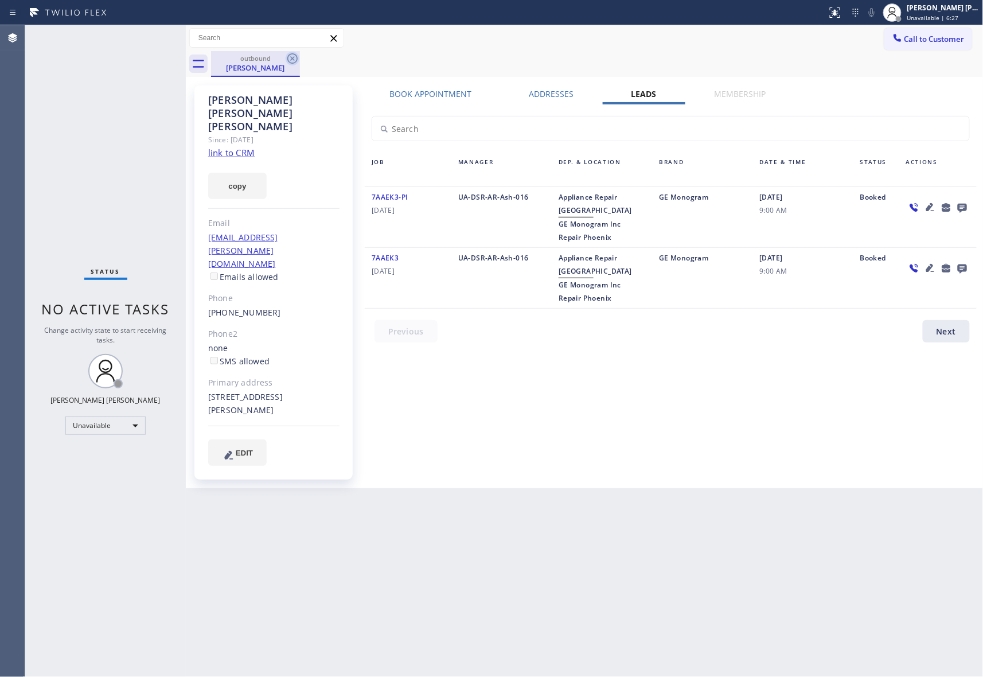
click at [292, 57] on icon at bounding box center [293, 59] width 14 height 14
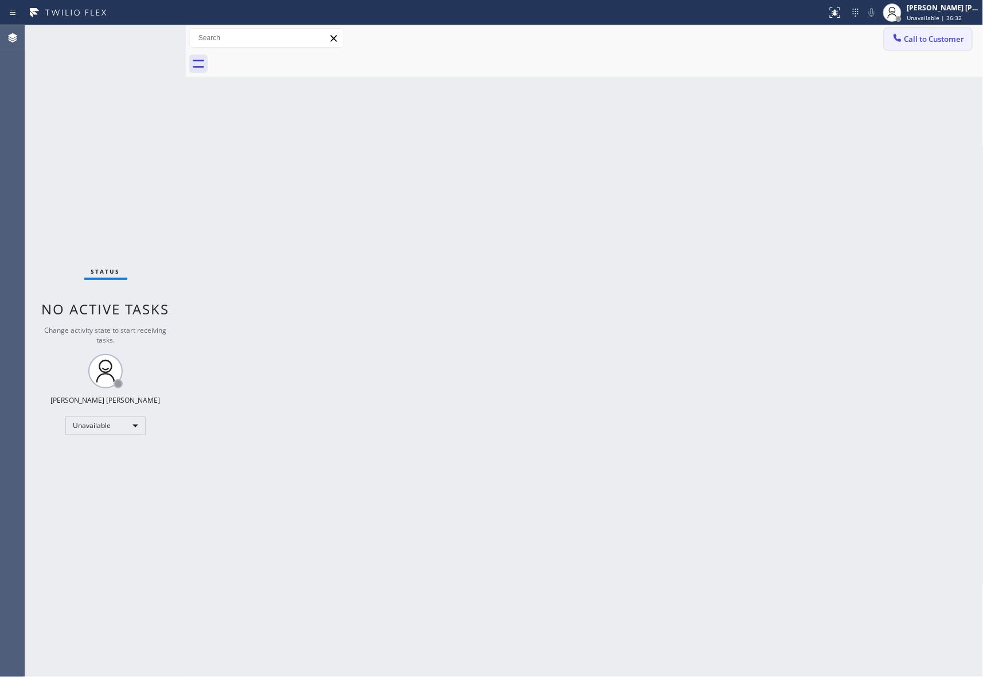
click at [921, 37] on span "Call to Customer" at bounding box center [934, 39] width 60 height 10
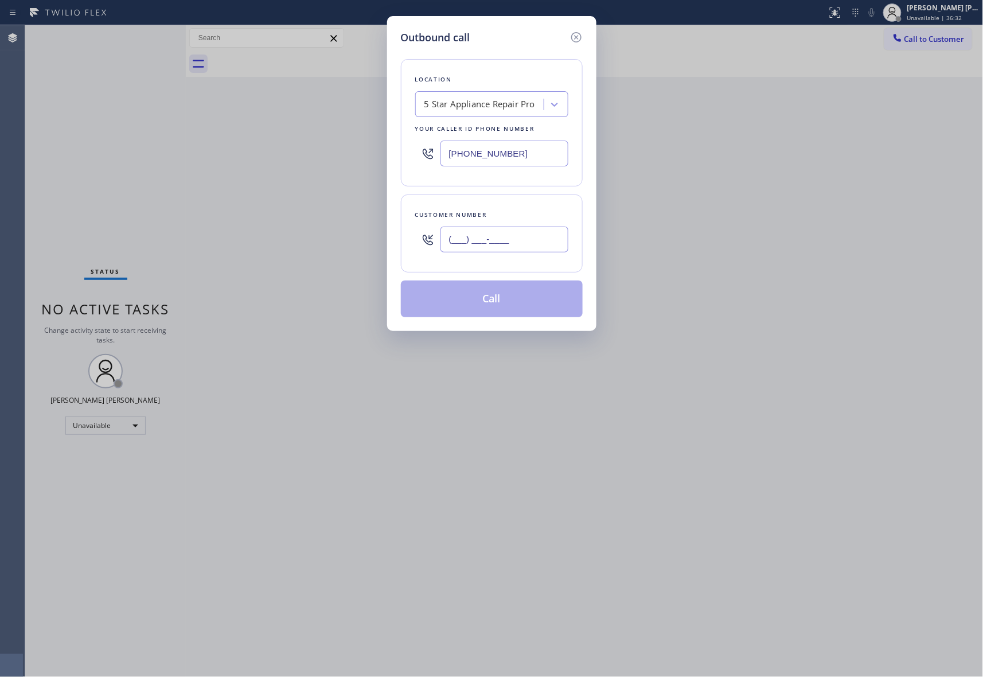
click at [530, 234] on input "(___) ___-____" at bounding box center [504, 239] width 128 height 26
paste input "253) 397-6363"
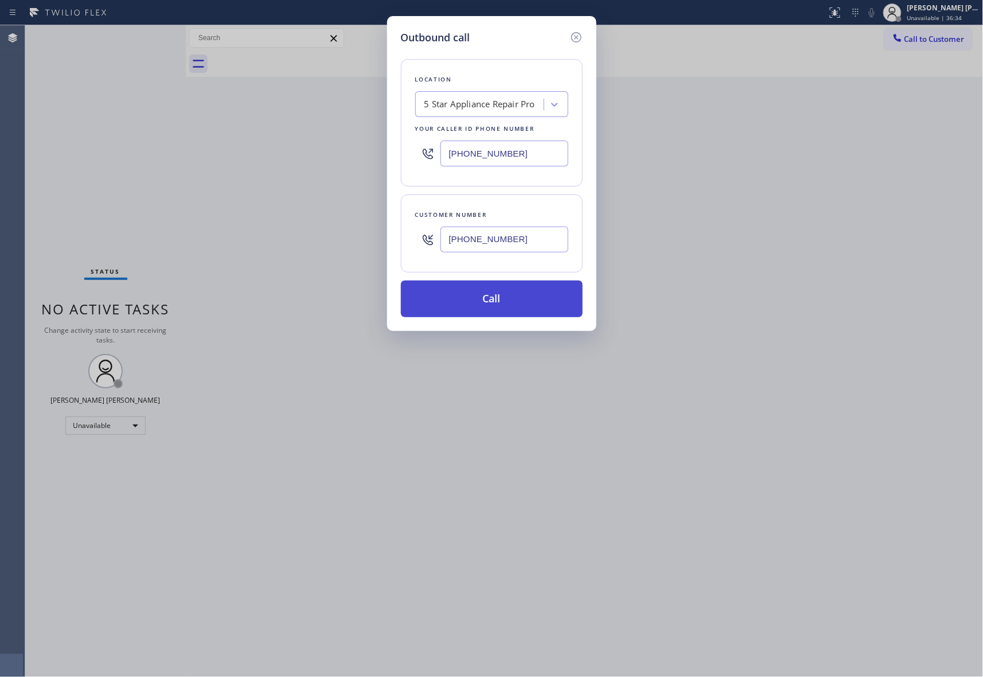
type input "[PHONE_NUMBER]"
click at [510, 297] on button "Call" at bounding box center [492, 298] width 182 height 37
click at [526, 303] on button "Call" at bounding box center [492, 298] width 182 height 37
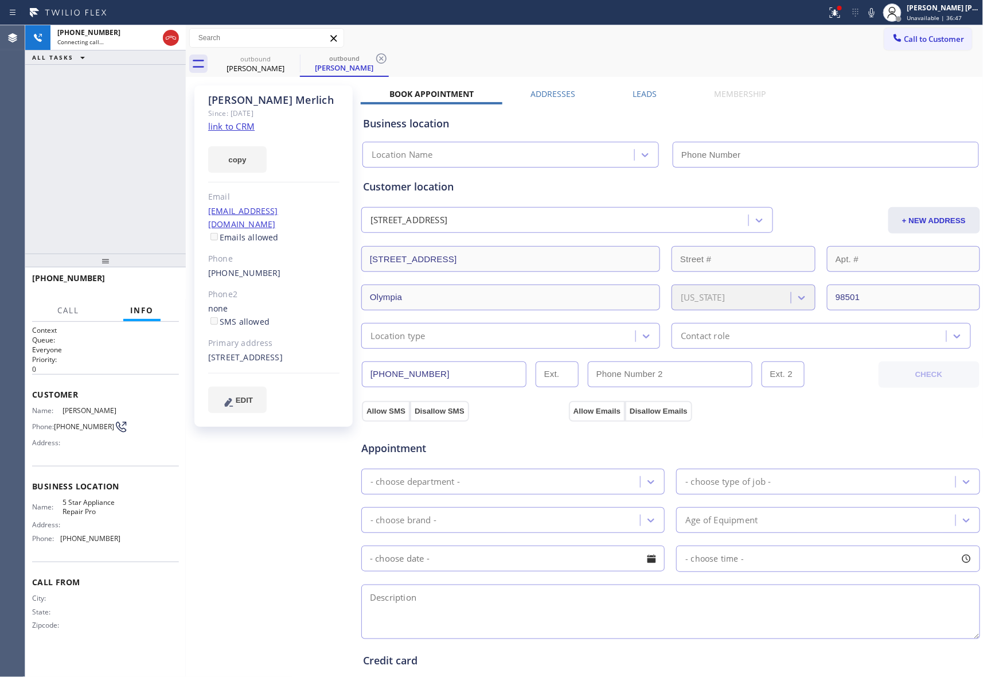
type input "[PHONE_NUMBER]"
click at [147, 287] on span "HANG UP" at bounding box center [152, 283] width 35 height 8
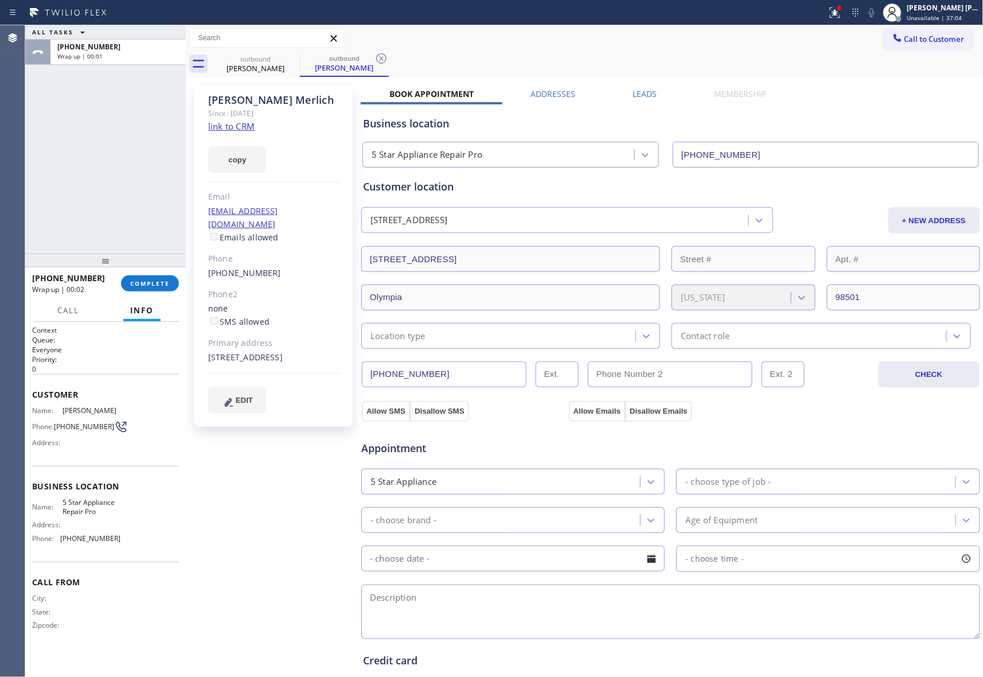
click at [620, 93] on div "Leads" at bounding box center [644, 96] width 81 height 16
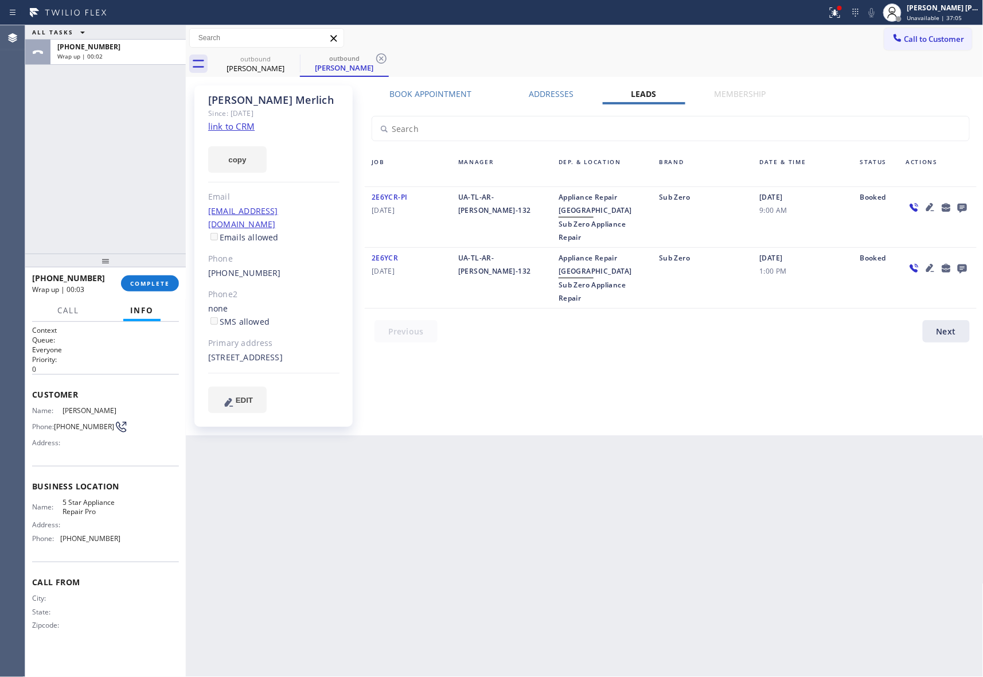
click at [960, 209] on icon at bounding box center [962, 208] width 9 height 9
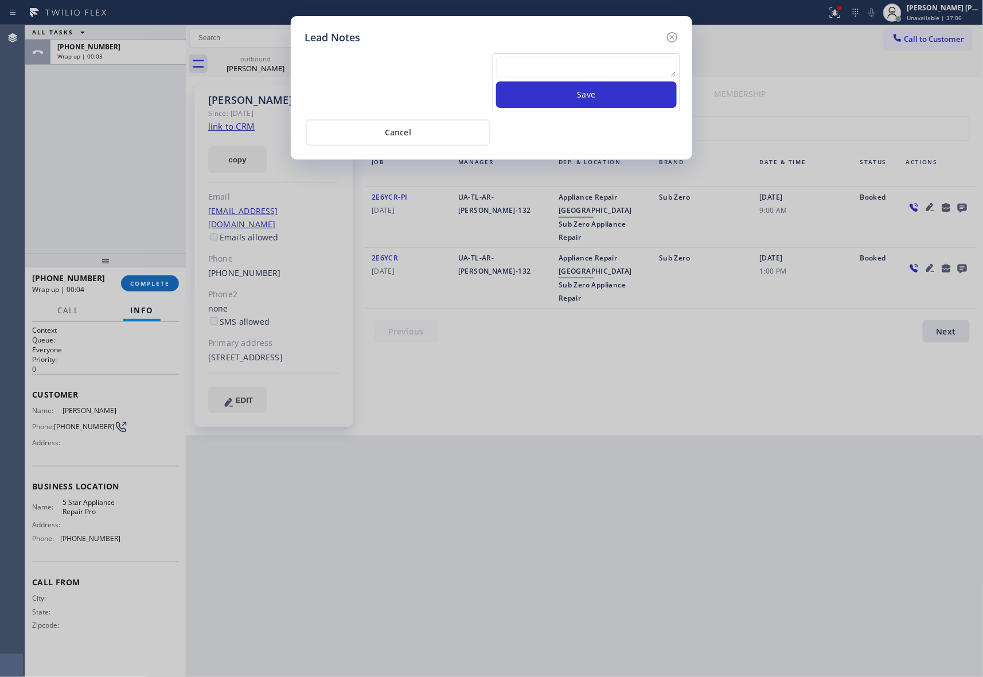
click at [537, 64] on textarea at bounding box center [586, 67] width 181 height 21
paste textarea "VM | please transfer if cx calls back"
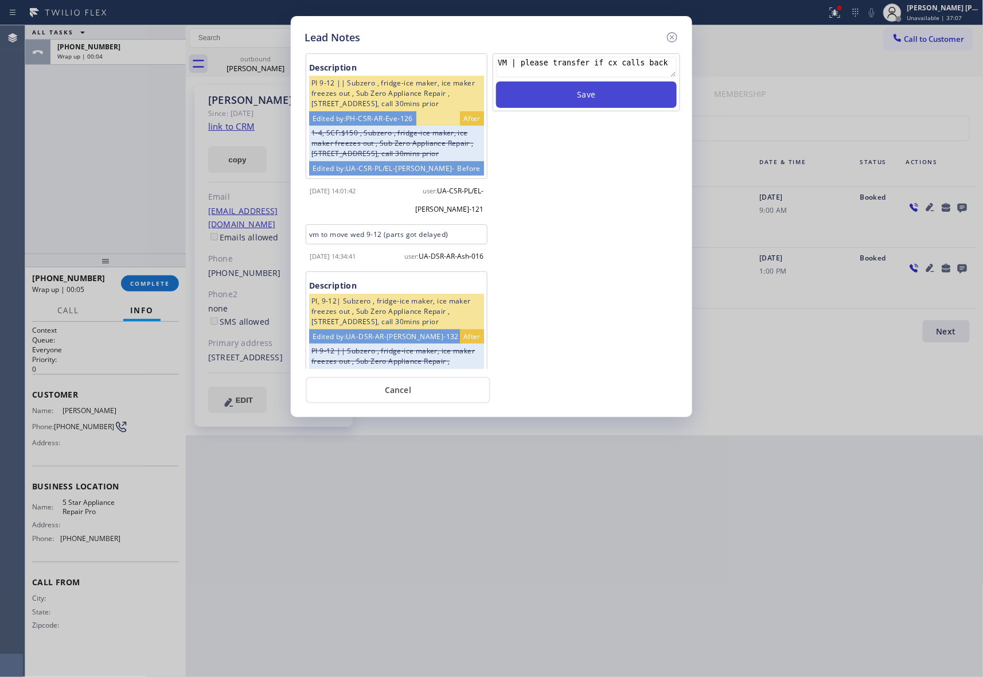
type textarea "VM | please transfer if cx calls back"
click at [630, 90] on button "Save" at bounding box center [586, 94] width 181 height 26
click at [670, 38] on icon at bounding box center [672, 37] width 10 height 10
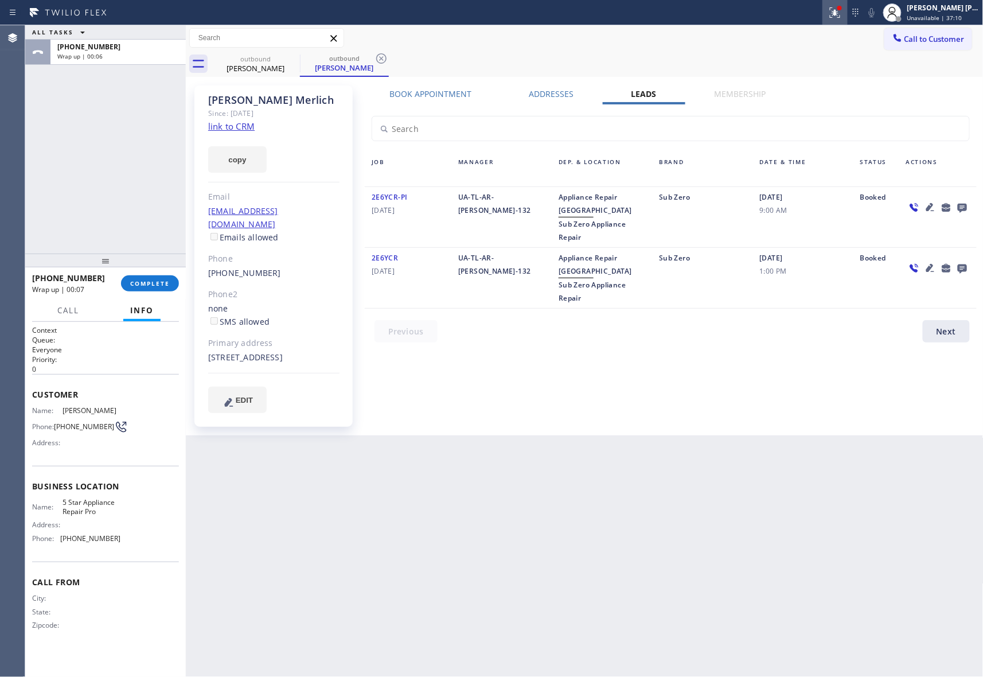
click at [838, 15] on icon at bounding box center [835, 12] width 10 height 10
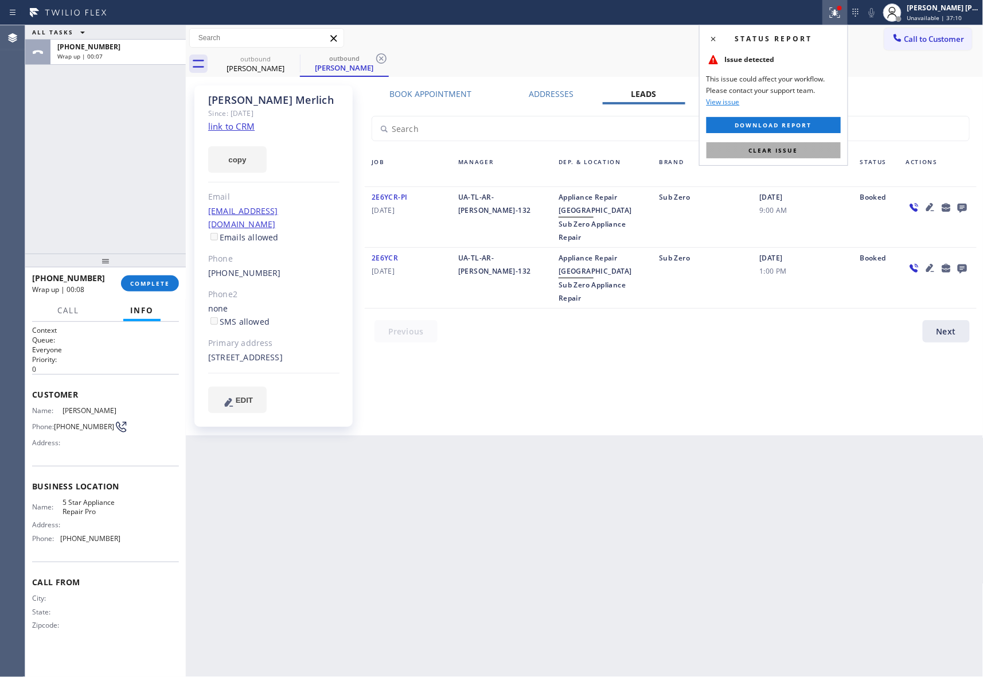
drag, startPoint x: 812, startPoint y: 147, endPoint x: 797, endPoint y: 147, distance: 15.5
click at [812, 147] on button "Clear issue" at bounding box center [773, 150] width 134 height 16
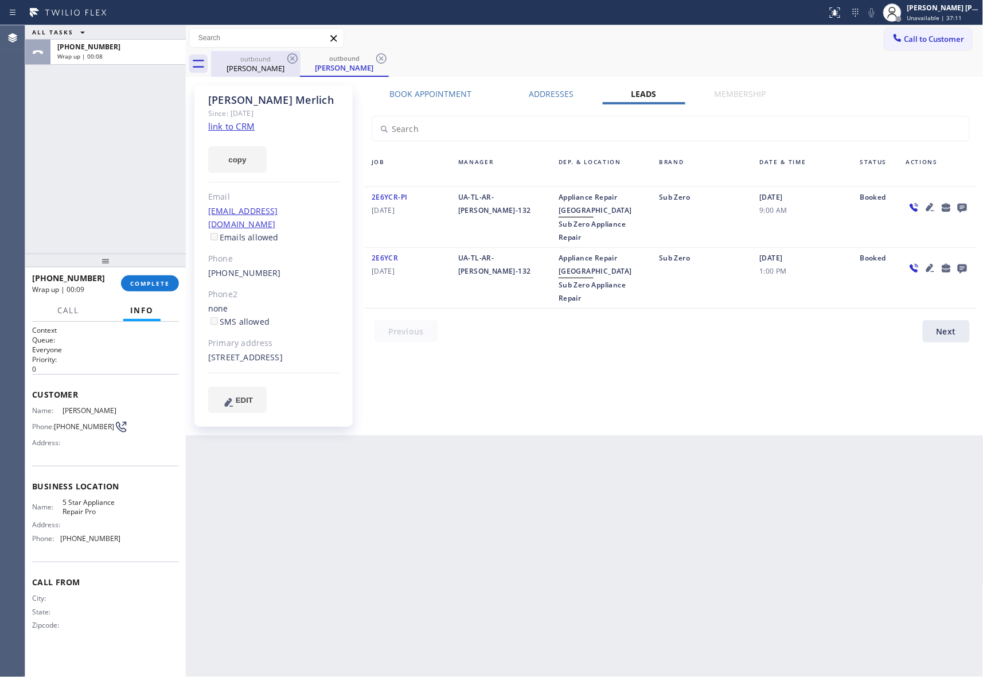
click at [280, 65] on div "[PERSON_NAME]" at bounding box center [255, 68] width 87 height 10
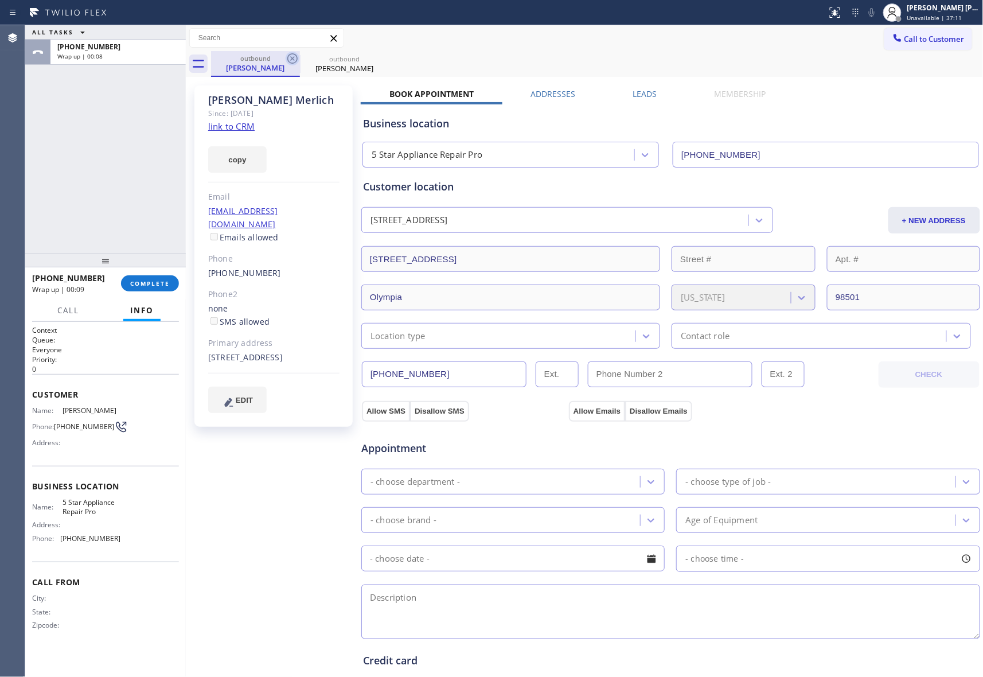
click at [290, 60] on icon at bounding box center [293, 59] width 14 height 14
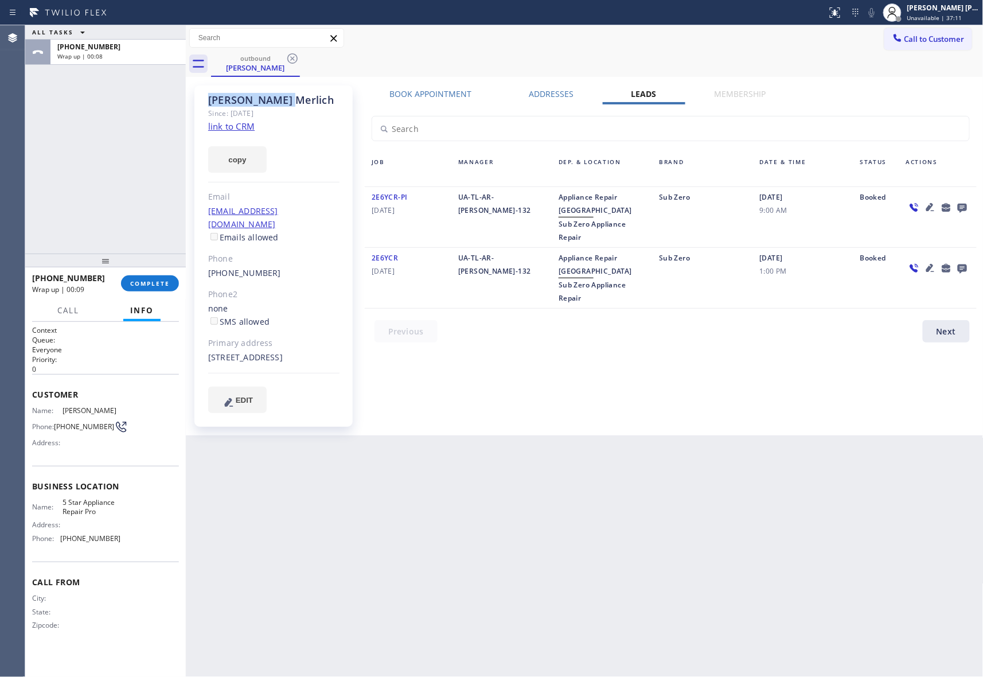
click at [290, 60] on icon at bounding box center [293, 59] width 14 height 14
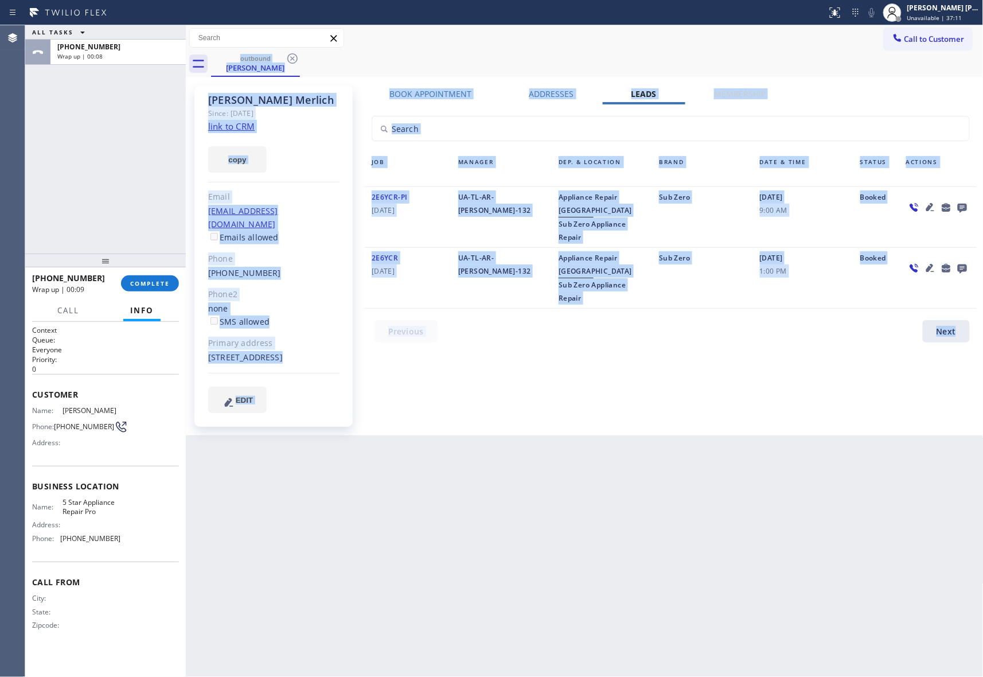
click at [290, 60] on div "outbound [PERSON_NAME]" at bounding box center [597, 64] width 772 height 26
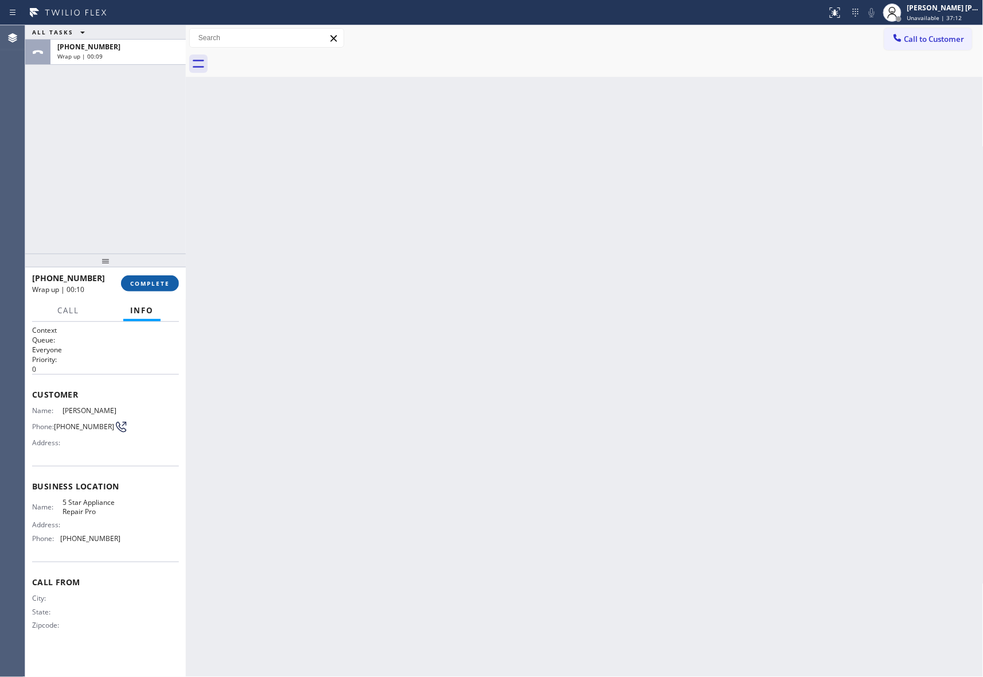
click at [130, 275] on button "COMPLETE" at bounding box center [150, 283] width 58 height 16
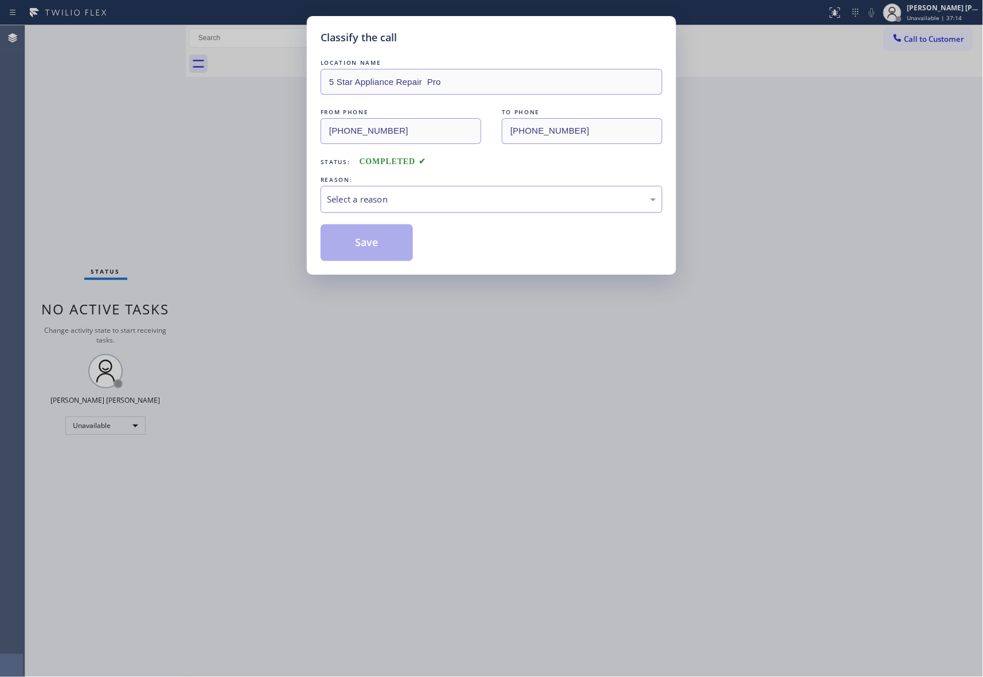
click at [556, 210] on div "Select a reason" at bounding box center [492, 199] width 342 height 27
click at [349, 250] on button "Save" at bounding box center [367, 242] width 92 height 37
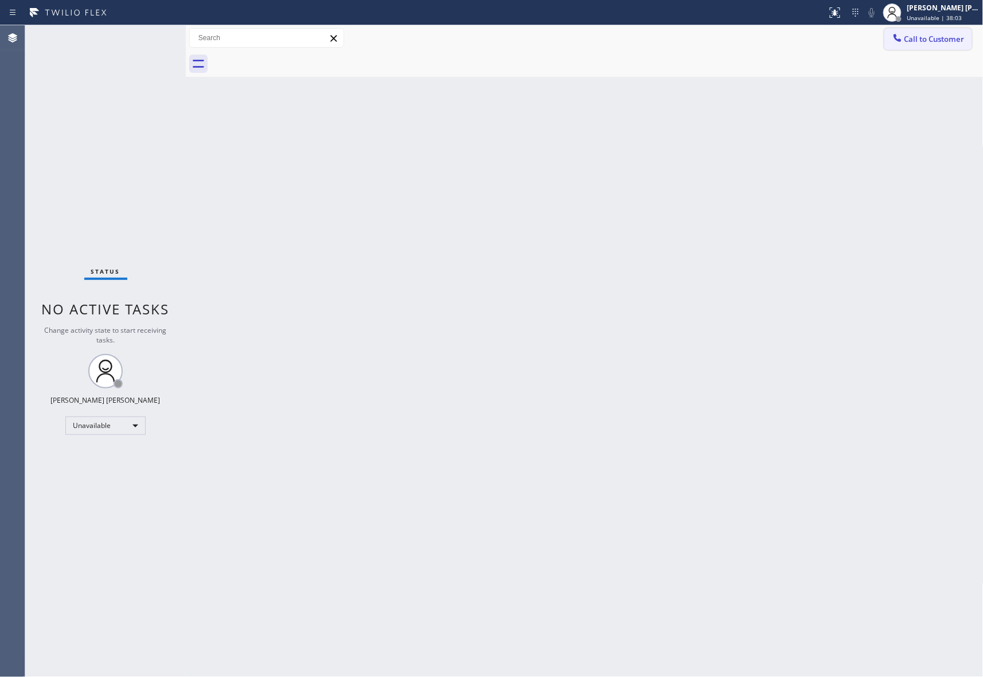
click at [940, 36] on span "Call to Customer" at bounding box center [934, 39] width 60 height 10
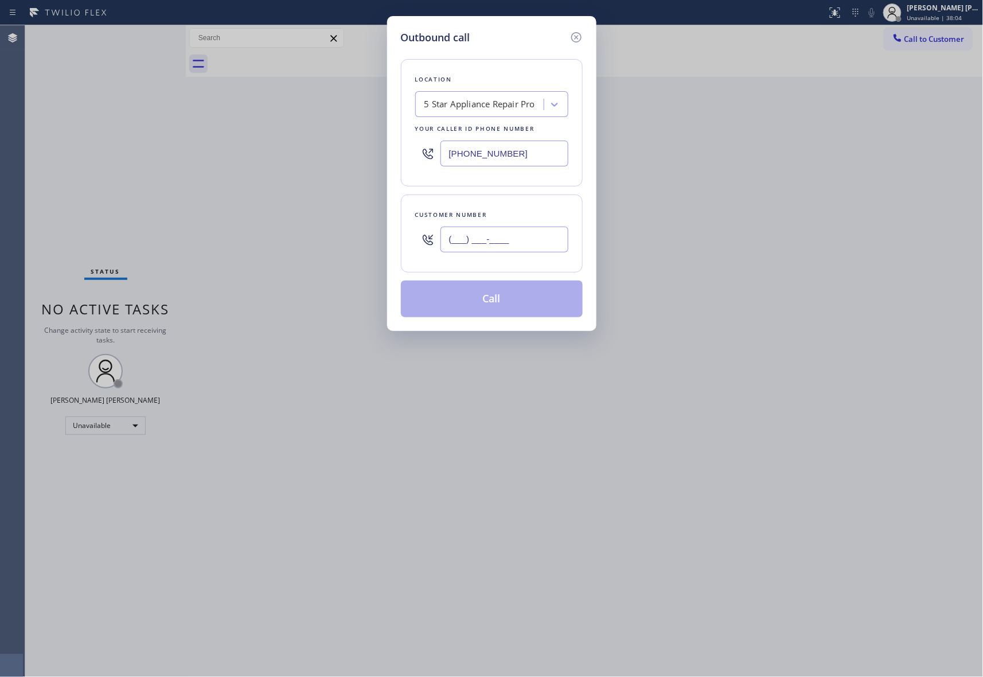
click at [489, 235] on input "(___) ___-____" at bounding box center [504, 239] width 128 height 26
paste input "949) 510-3449"
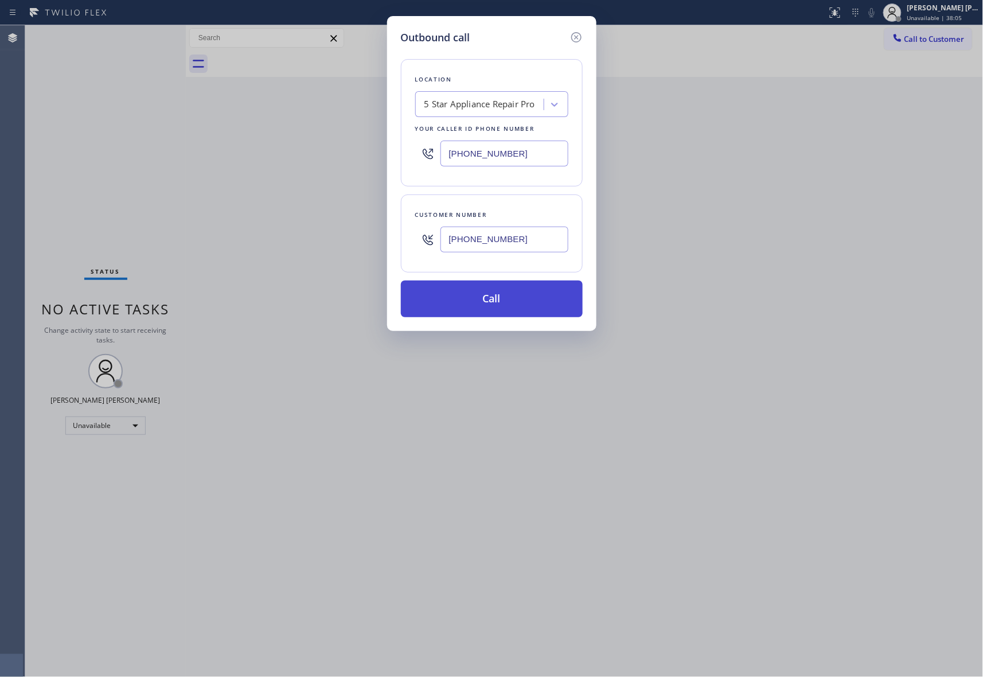
type input "[PHONE_NUMBER]"
click at [491, 287] on button "Call" at bounding box center [492, 298] width 182 height 37
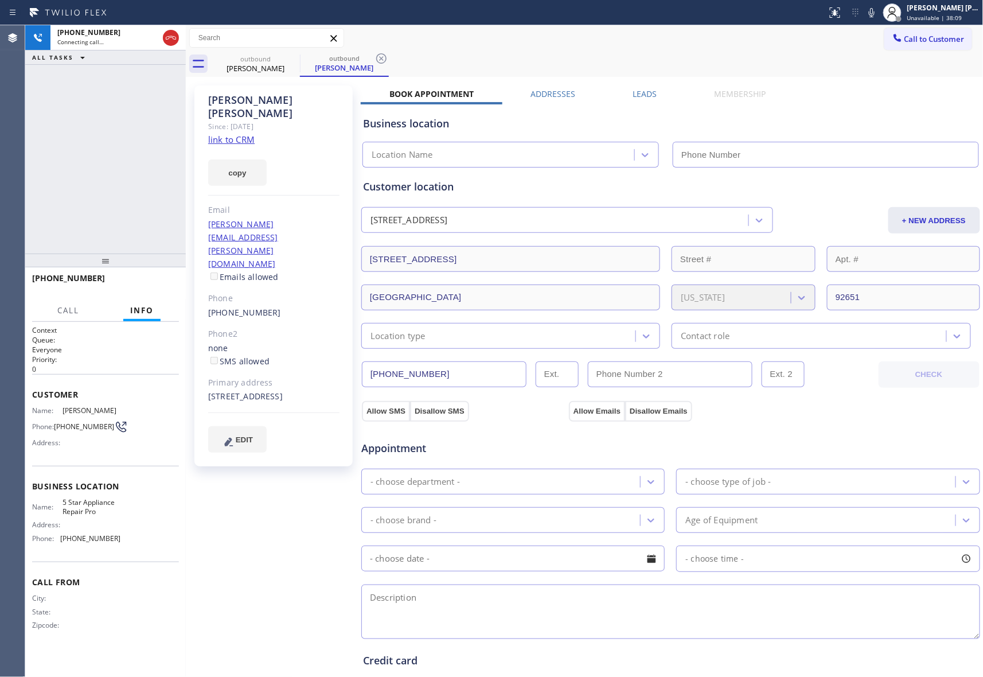
type input "[PHONE_NUMBER]"
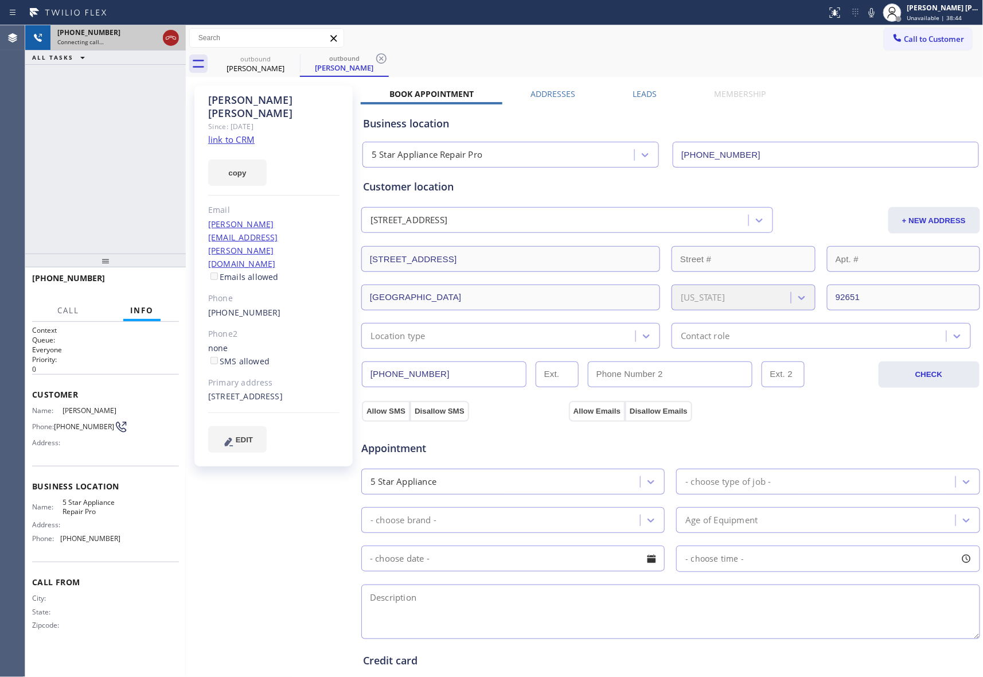
click at [172, 37] on icon at bounding box center [171, 38] width 14 height 14
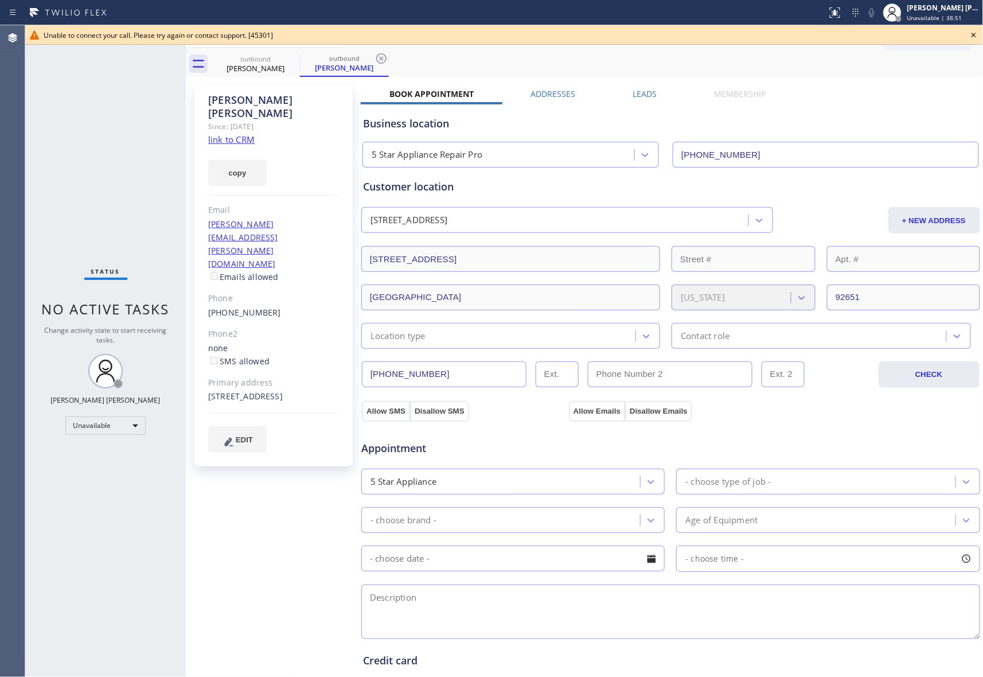
click at [650, 95] on label "Leads" at bounding box center [645, 93] width 24 height 11
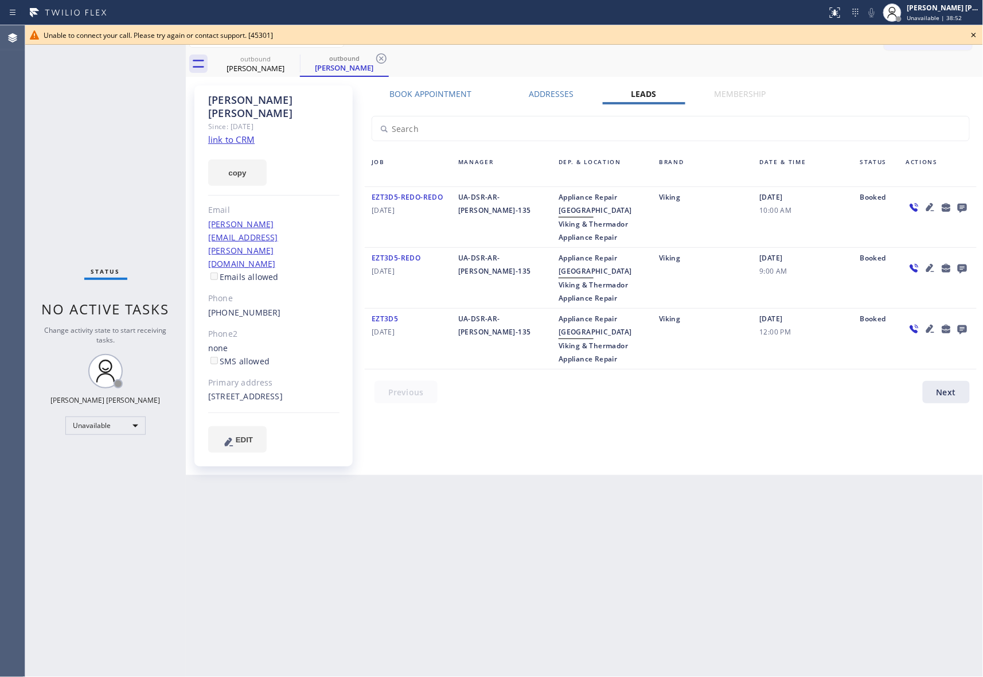
click at [962, 208] on icon at bounding box center [962, 208] width 9 height 9
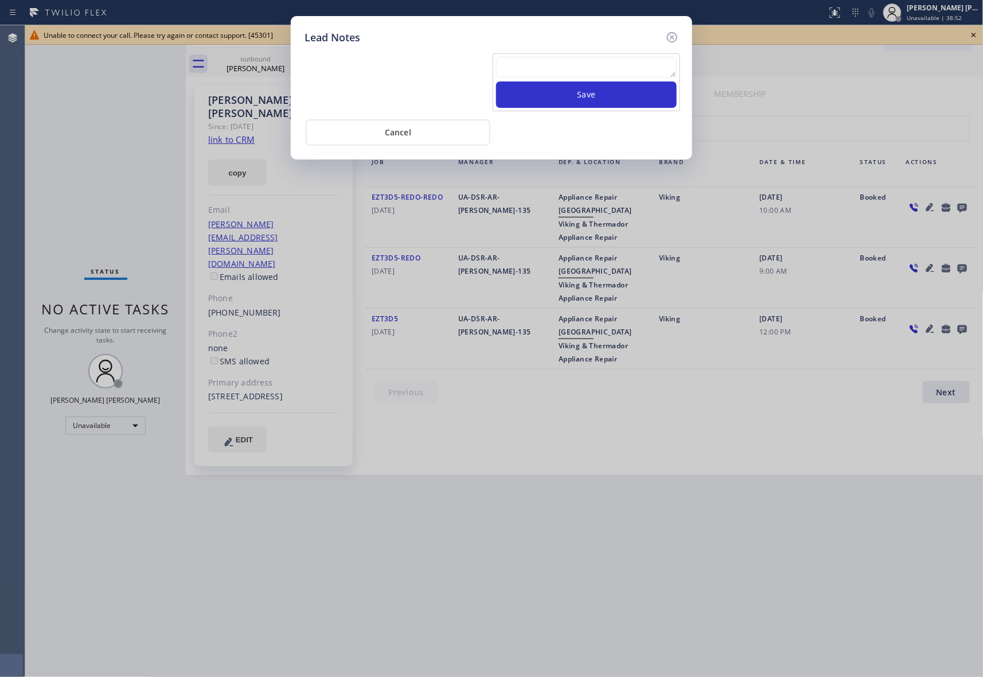
click at [594, 76] on textarea at bounding box center [586, 67] width 181 height 21
paste textarea "VM | please transfer if cx calls back"
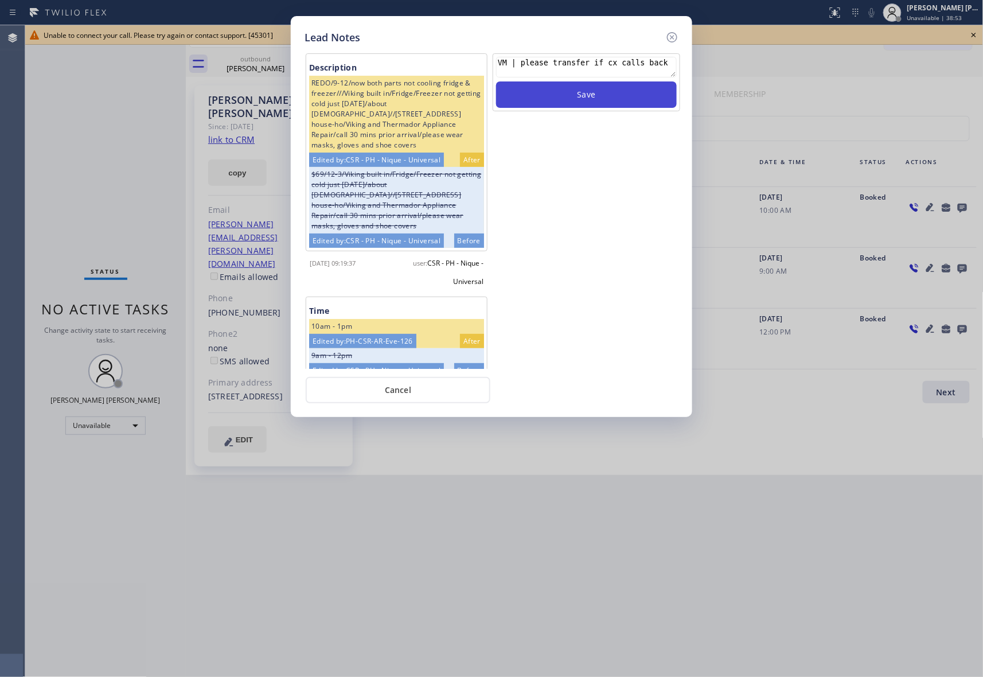
type textarea "VM | please transfer if cx calls back"
click at [599, 95] on button "Save" at bounding box center [586, 94] width 181 height 26
click at [675, 36] on icon at bounding box center [672, 37] width 14 height 14
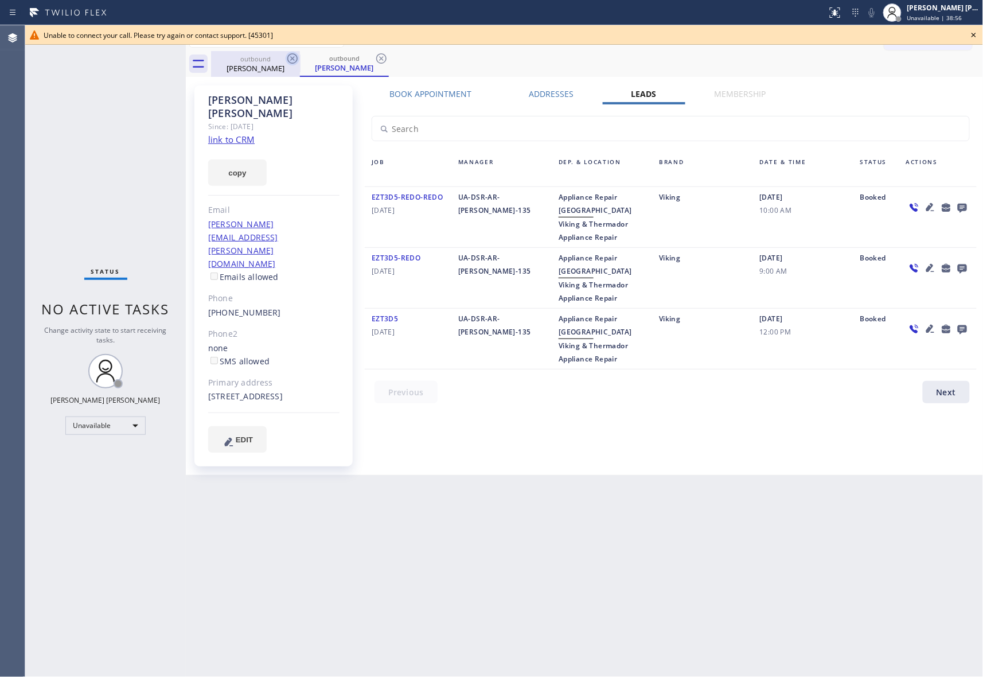
click at [296, 61] on icon at bounding box center [292, 58] width 10 height 10
click at [376, 61] on icon at bounding box center [381, 58] width 10 height 10
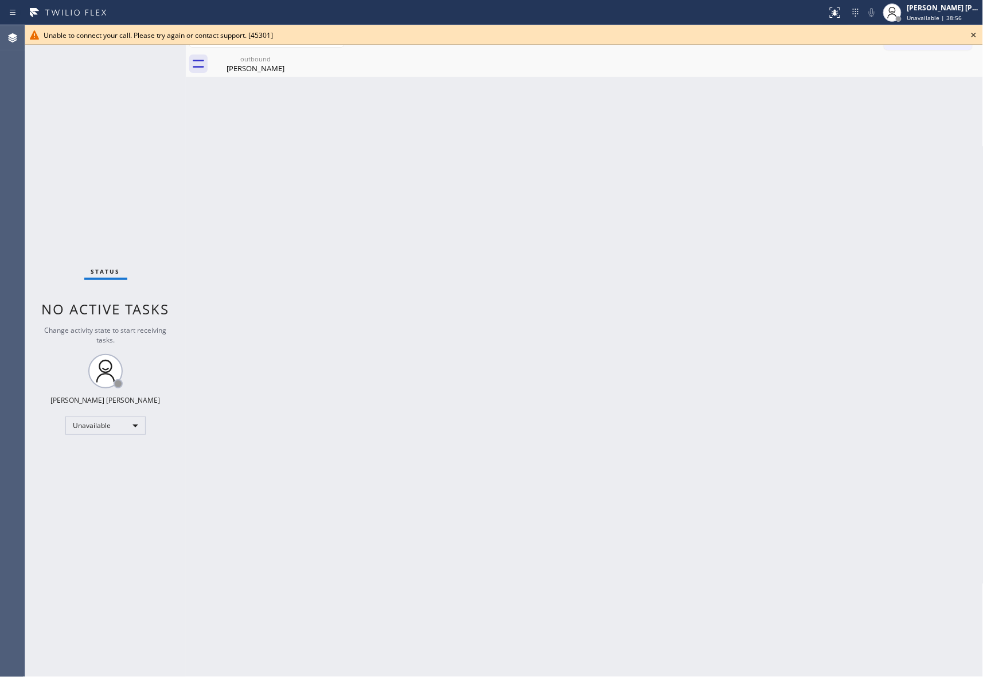
click at [0, 0] on icon at bounding box center [0, 0] width 0 height 0
click at [276, 61] on div "outbound" at bounding box center [255, 58] width 87 height 9
click at [973, 35] on icon at bounding box center [974, 35] width 14 height 14
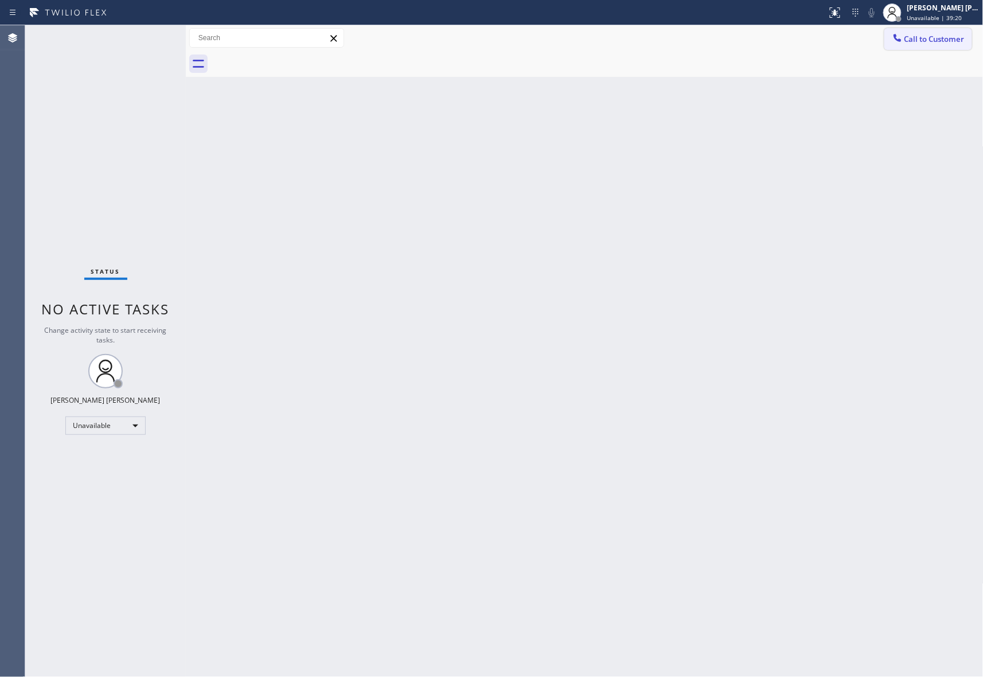
click at [957, 37] on span "Call to Customer" at bounding box center [934, 39] width 60 height 10
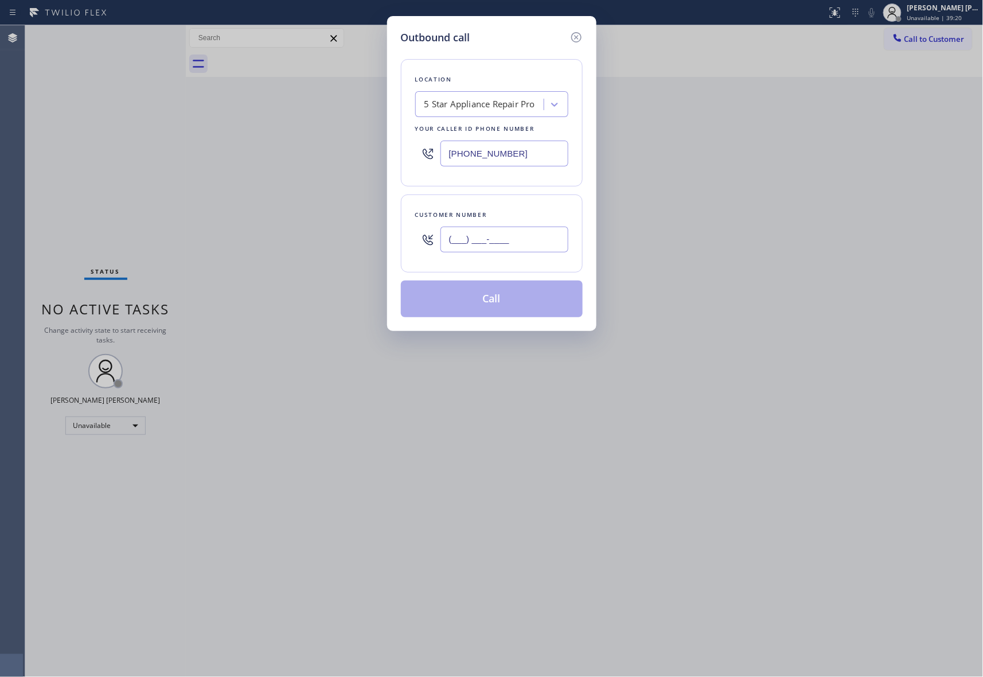
click at [538, 252] on input "(___) ___-____" at bounding box center [504, 239] width 128 height 26
paste input "773) 630-2840"
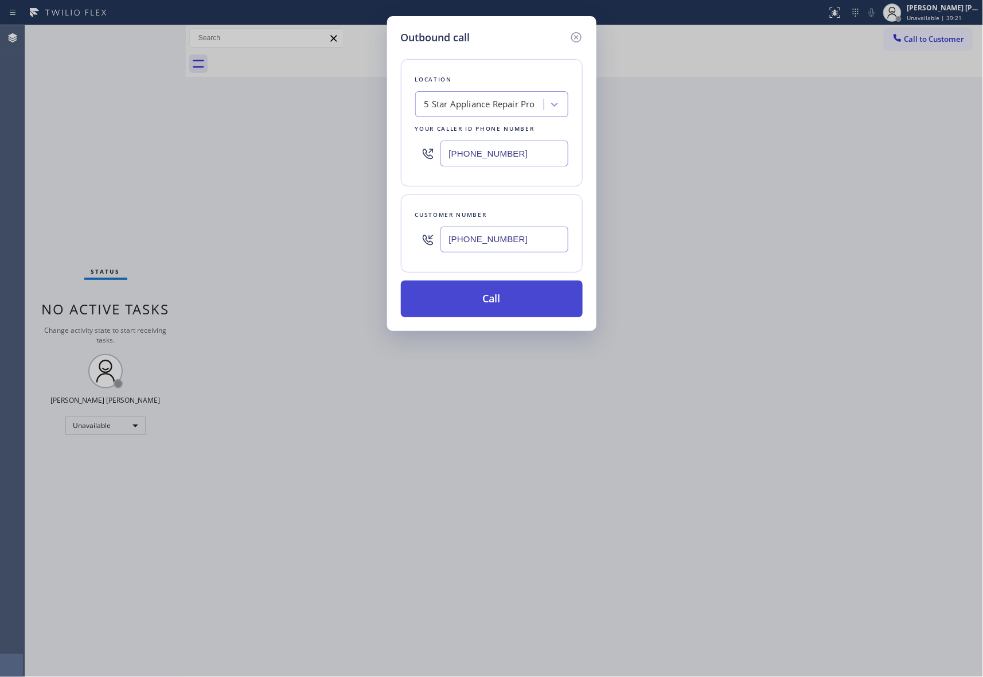
type input "[PHONE_NUMBER]"
click at [493, 305] on button "Call" at bounding box center [492, 298] width 182 height 37
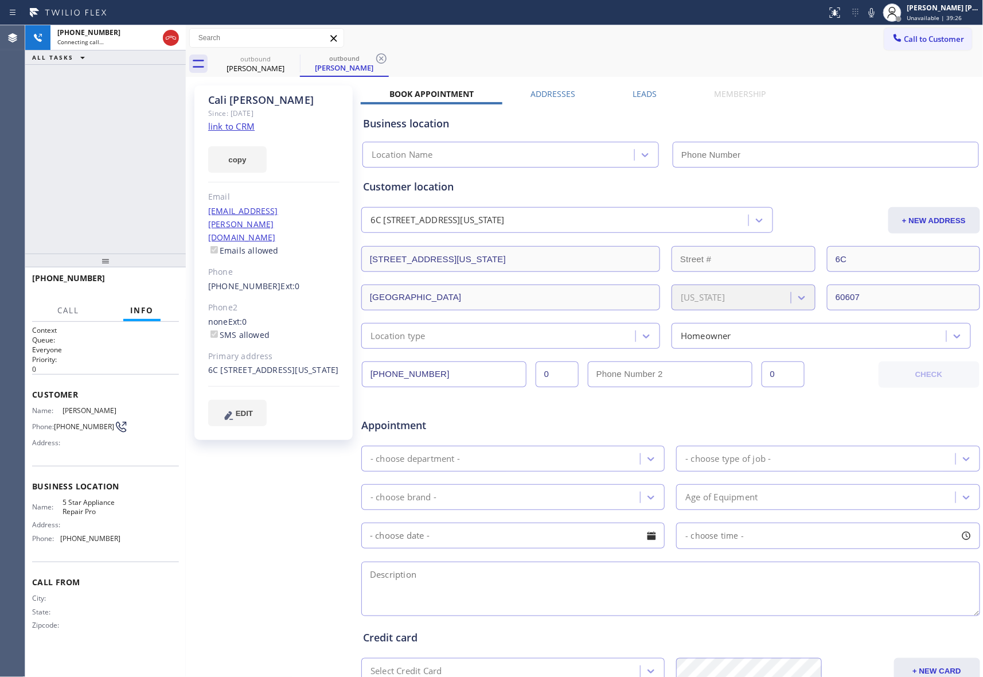
type input "[PHONE_NUMBER]"
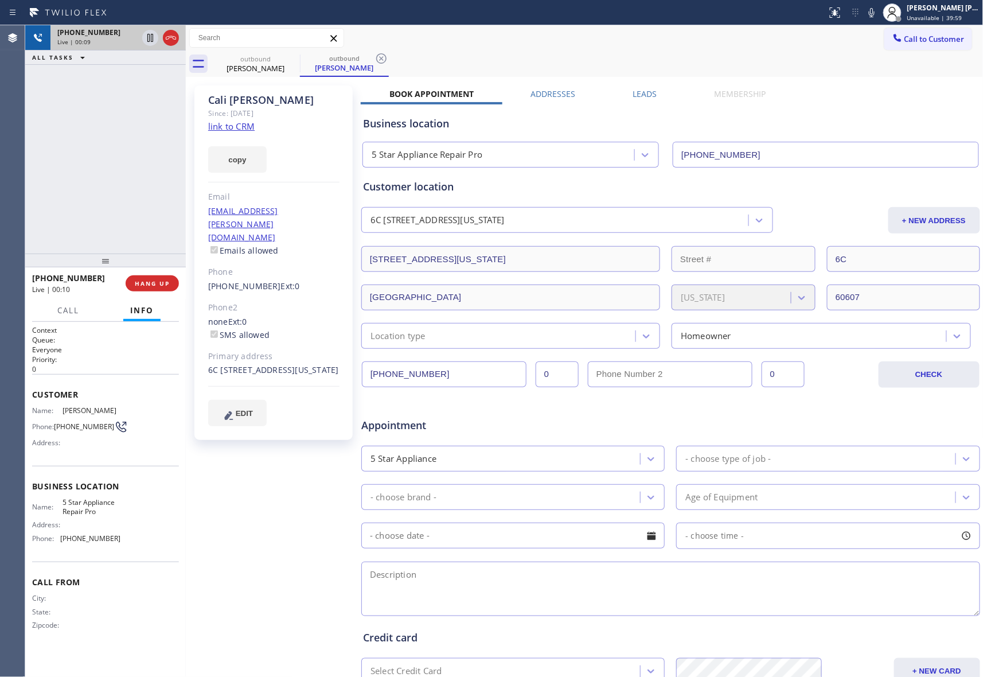
drag, startPoint x: 173, startPoint y: 39, endPoint x: 127, endPoint y: 45, distance: 45.7
click at [173, 39] on icon at bounding box center [171, 38] width 14 height 14
click at [638, 92] on label "Leads" at bounding box center [645, 93] width 24 height 11
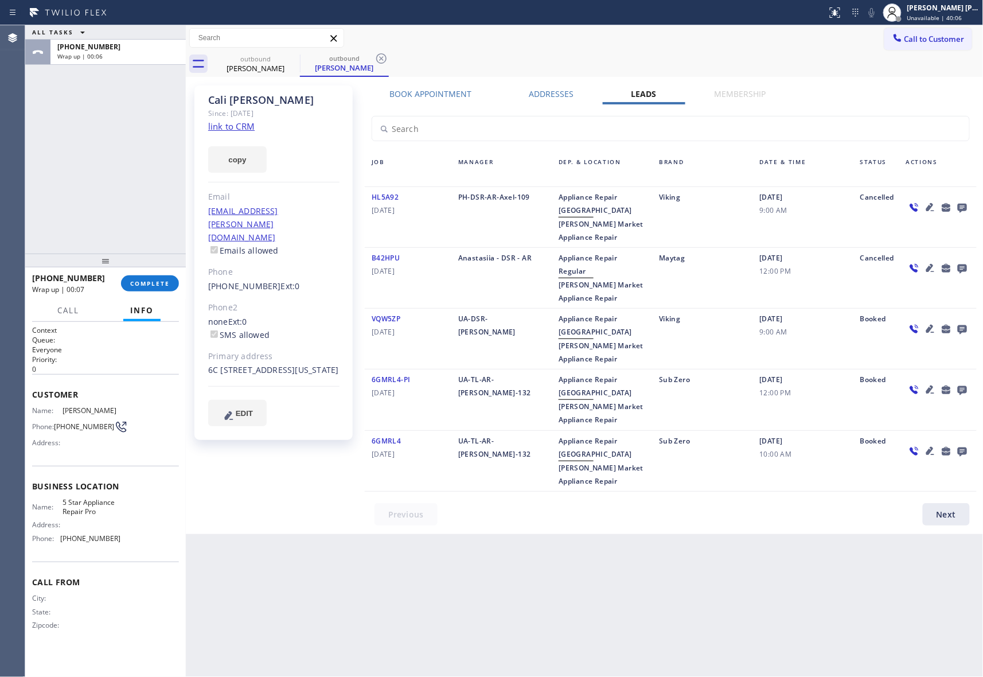
click at [960, 208] on icon at bounding box center [962, 208] width 9 height 9
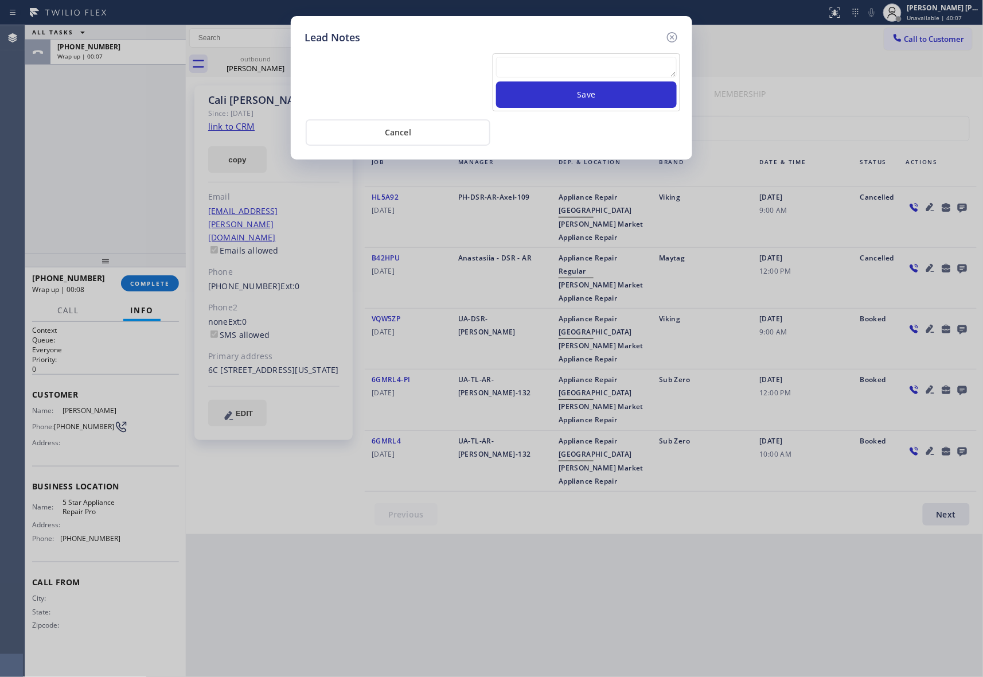
click at [550, 64] on textarea at bounding box center [586, 67] width 181 height 21
paste textarea "VM | please transfer if cx calls back"
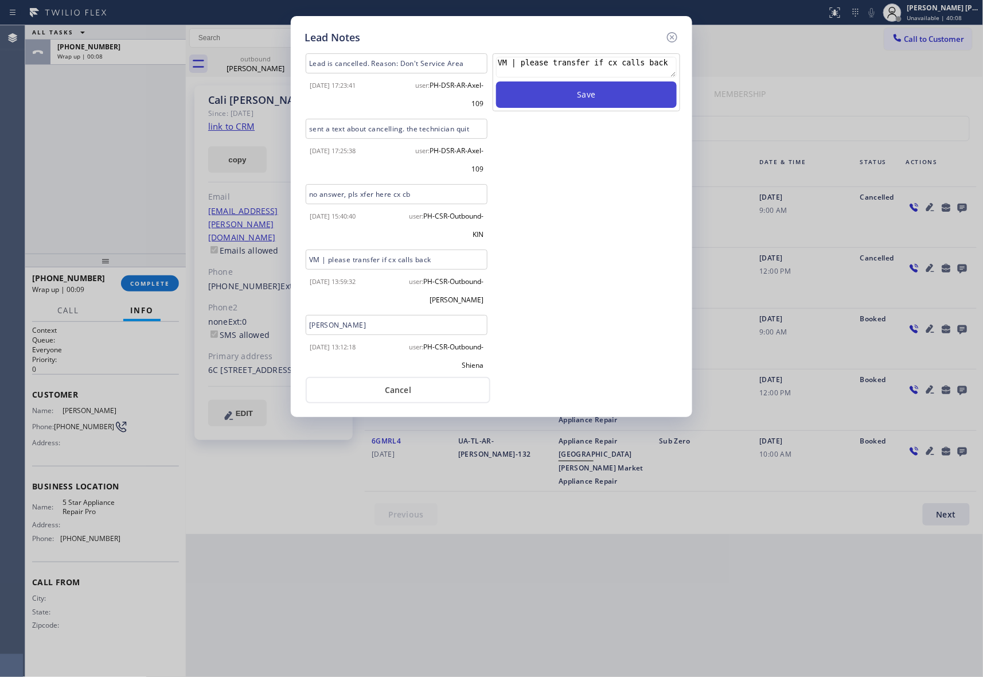
type textarea "VM | please transfer if cx calls back"
click at [574, 93] on button "Save" at bounding box center [586, 94] width 181 height 26
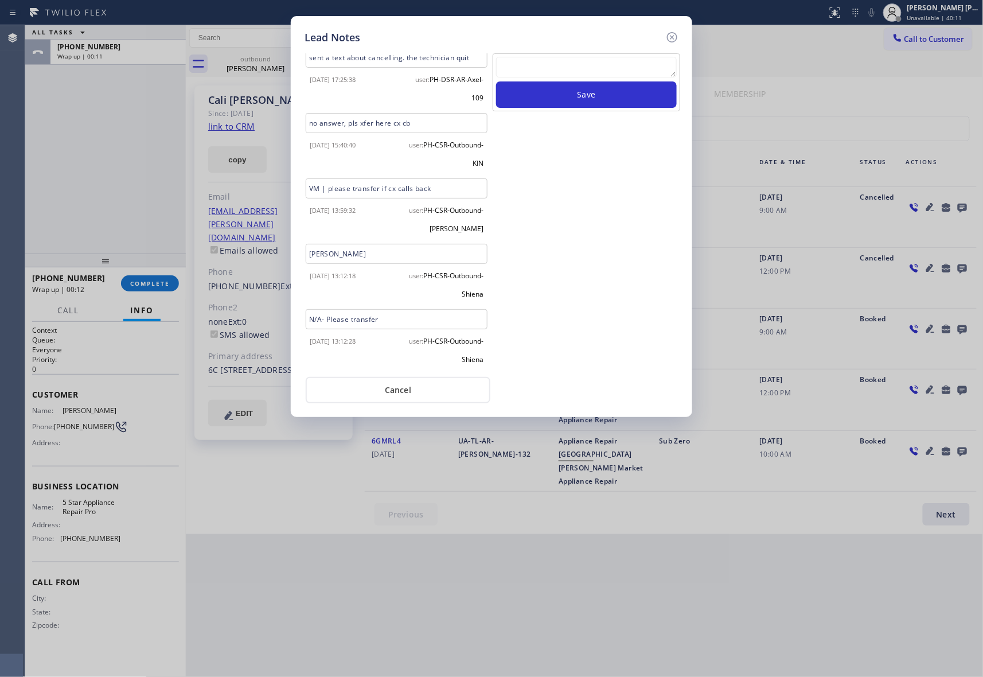
scroll to position [134, 0]
click at [675, 31] on icon at bounding box center [672, 37] width 14 height 14
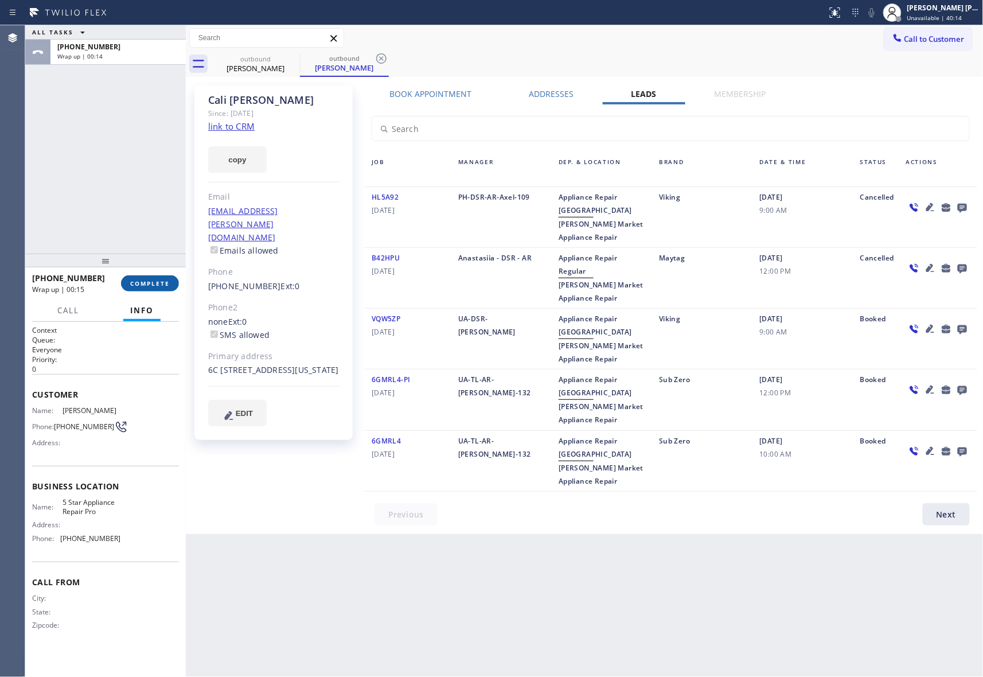
click at [155, 280] on span "COMPLETE" at bounding box center [150, 283] width 40 height 8
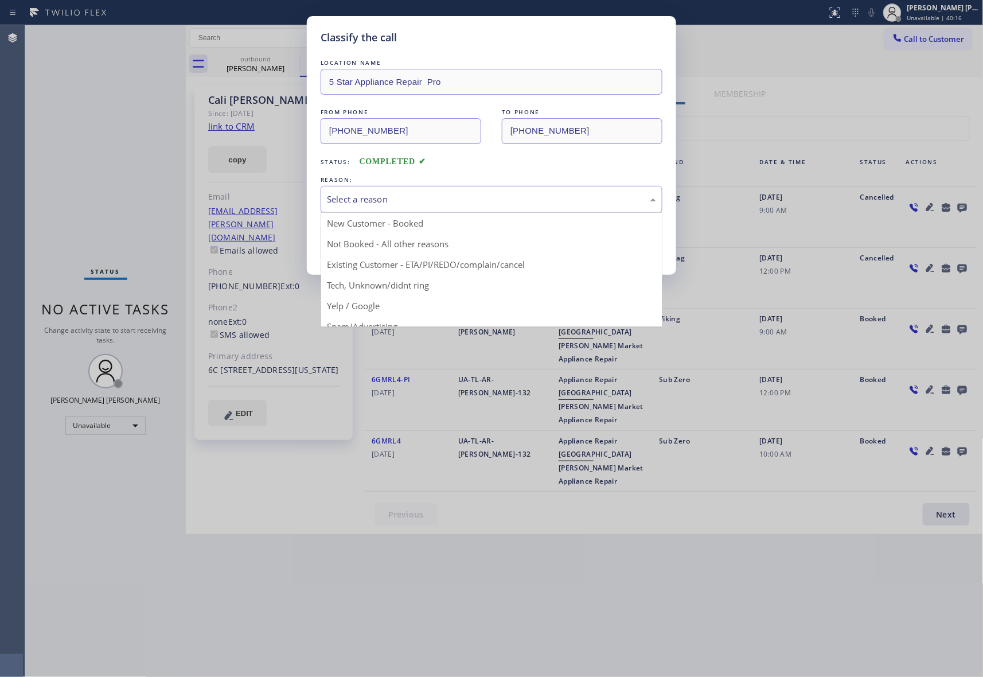
click at [433, 191] on div "Select a reason" at bounding box center [492, 199] width 342 height 27
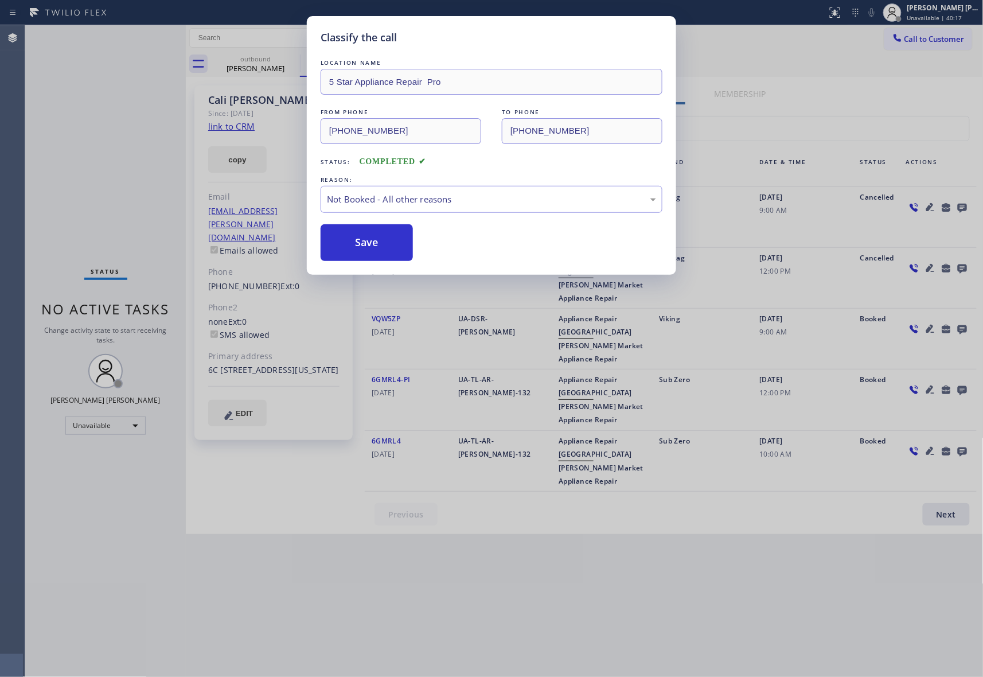
click at [366, 241] on button "Save" at bounding box center [367, 242] width 92 height 37
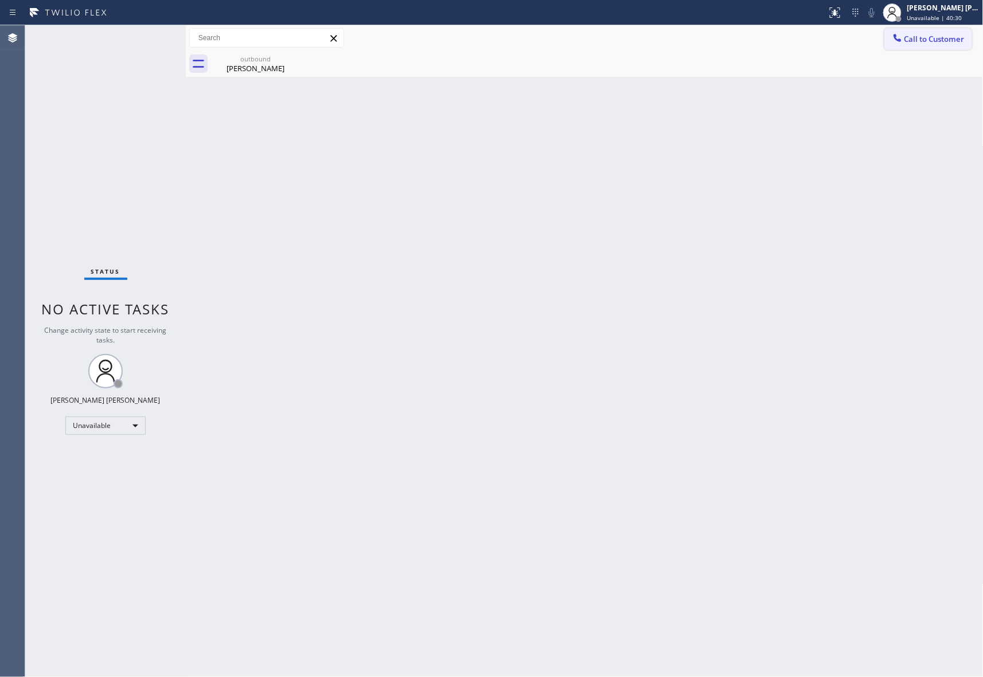
click at [933, 44] on button "Call to Customer" at bounding box center [928, 39] width 88 height 22
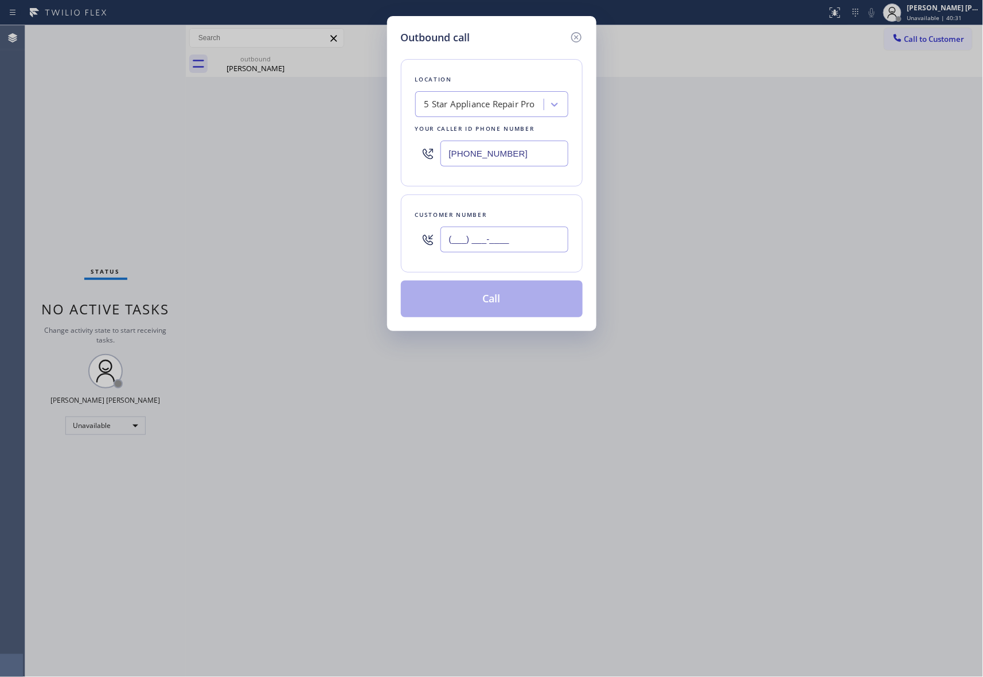
click at [484, 241] on input "(___) ___-____" at bounding box center [504, 239] width 128 height 26
paste input "646) 734-6450"
type input "[PHONE_NUMBER]"
click at [527, 283] on button "Call" at bounding box center [492, 298] width 182 height 37
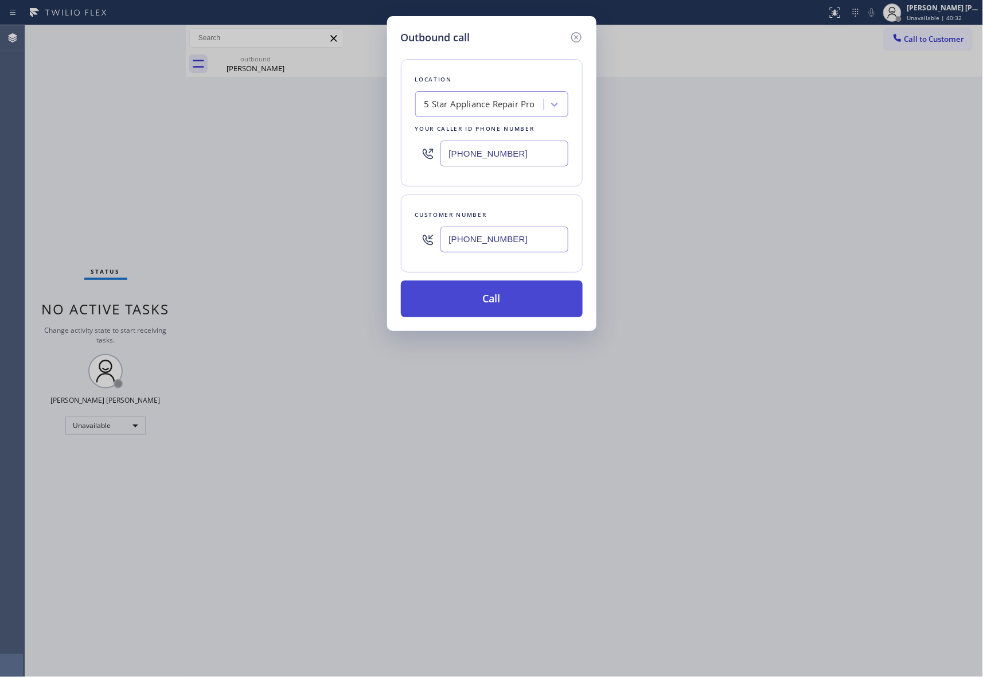
click at [527, 287] on button "Call" at bounding box center [492, 298] width 182 height 37
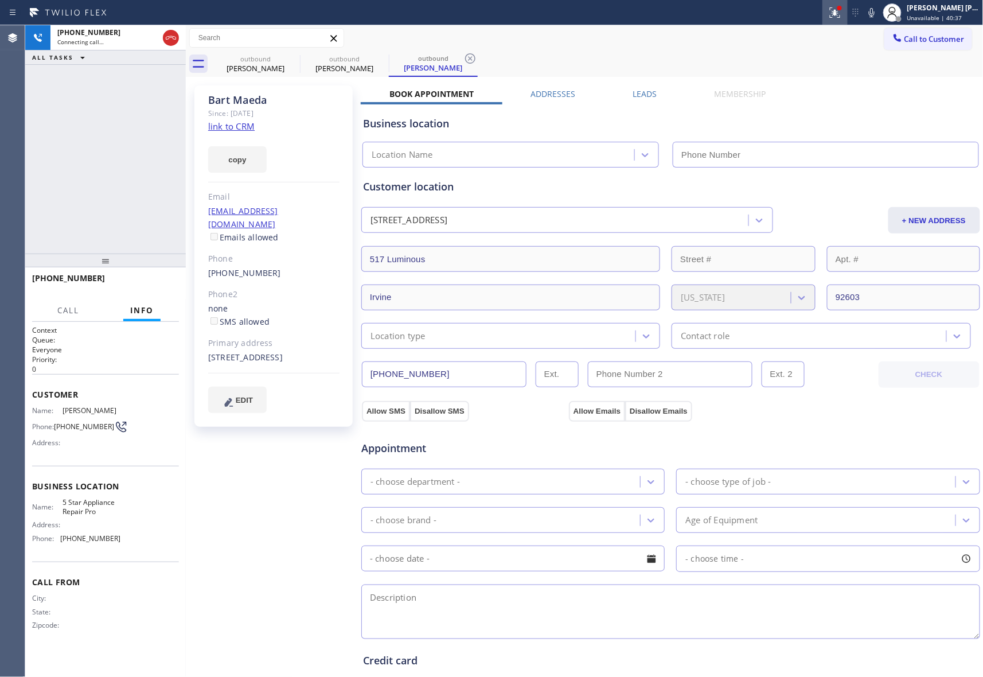
click at [835, 5] on button at bounding box center [834, 12] width 25 height 25
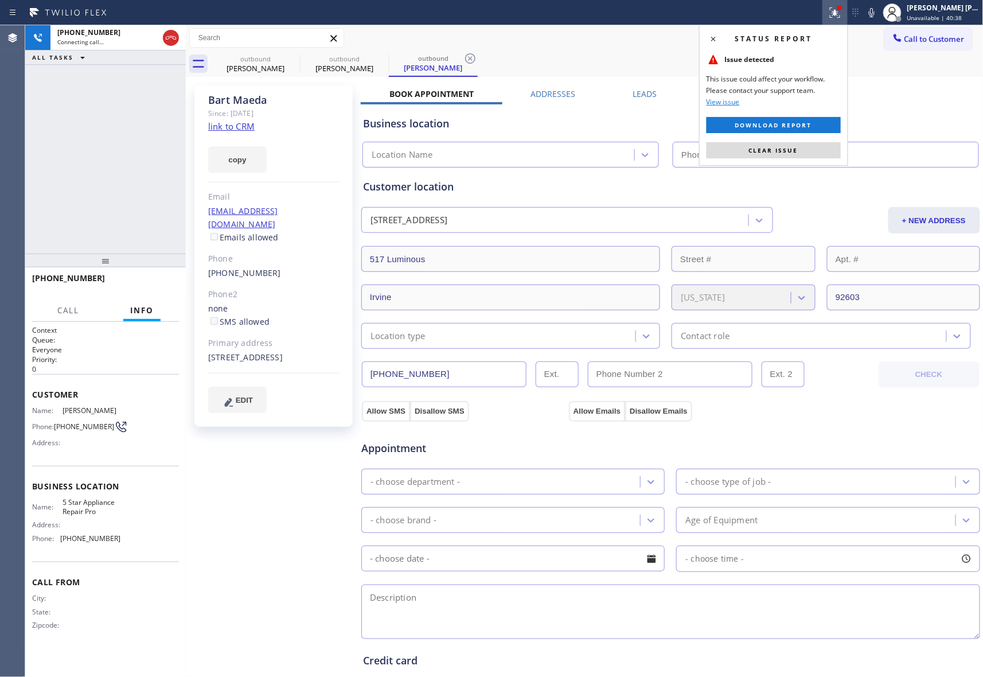
drag, startPoint x: 787, startPoint y: 151, endPoint x: 584, endPoint y: 222, distance: 215.6
click at [787, 150] on span "Clear issue" at bounding box center [773, 150] width 49 height 8
type input "[PHONE_NUMBER]"
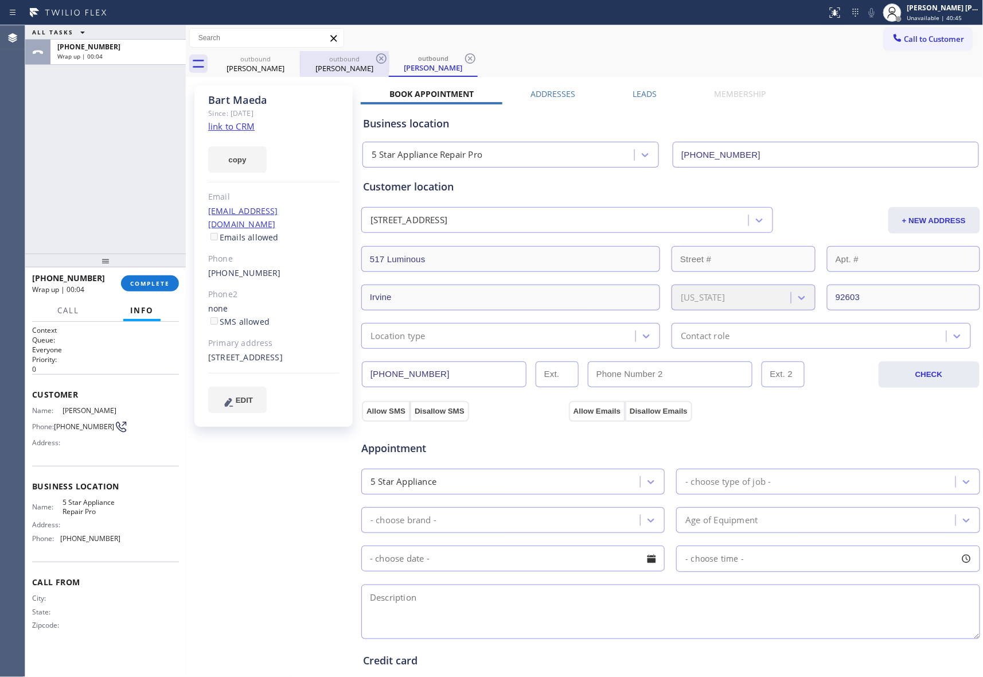
drag, startPoint x: 272, startPoint y: 65, endPoint x: 311, endPoint y: 58, distance: 39.6
click at [272, 64] on div "[PERSON_NAME]" at bounding box center [255, 68] width 87 height 10
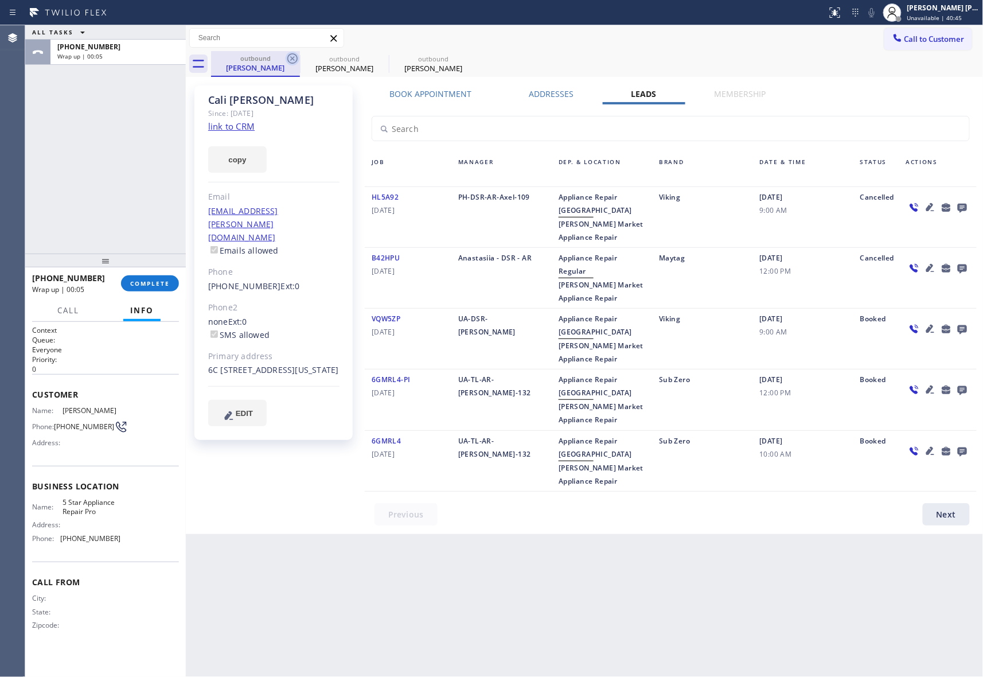
click at [296, 56] on icon at bounding box center [292, 58] width 10 height 10
click at [0, 0] on icon at bounding box center [0, 0] width 0 height 0
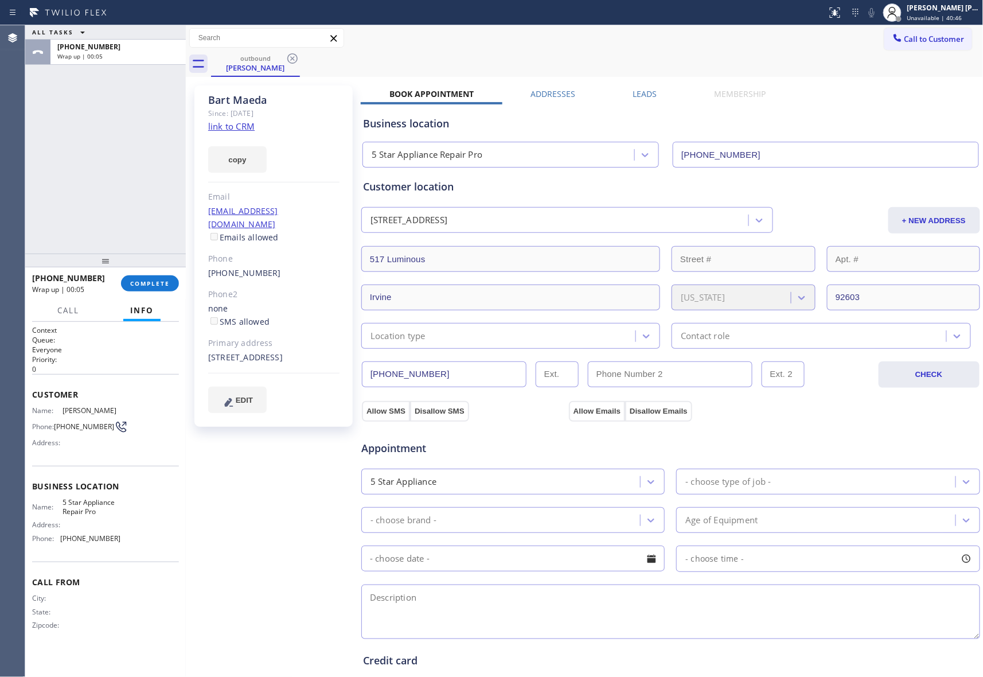
click at [296, 56] on icon at bounding box center [292, 58] width 10 height 10
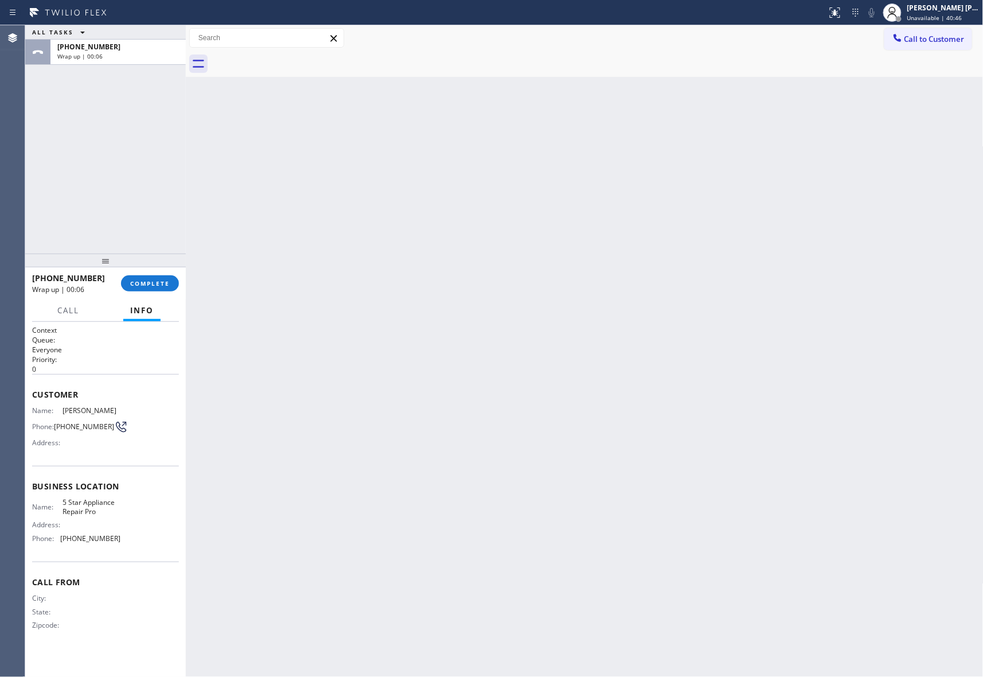
click at [296, 56] on div at bounding box center [597, 64] width 772 height 26
click at [146, 284] on span "COMPLETE" at bounding box center [150, 283] width 40 height 8
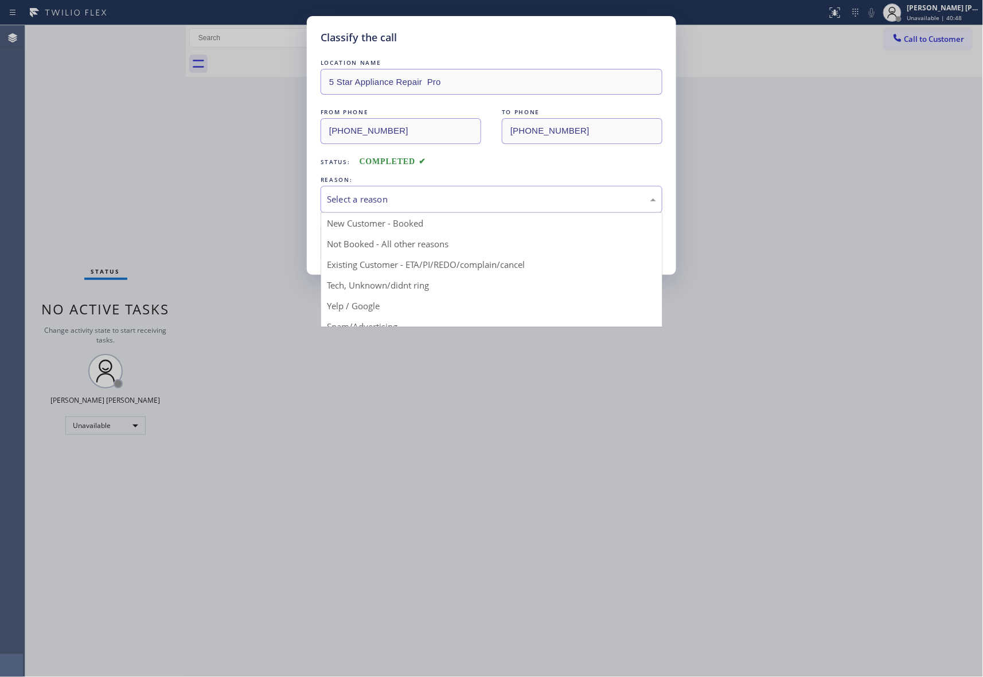
click at [440, 196] on div "Select a reason" at bounding box center [491, 199] width 329 height 13
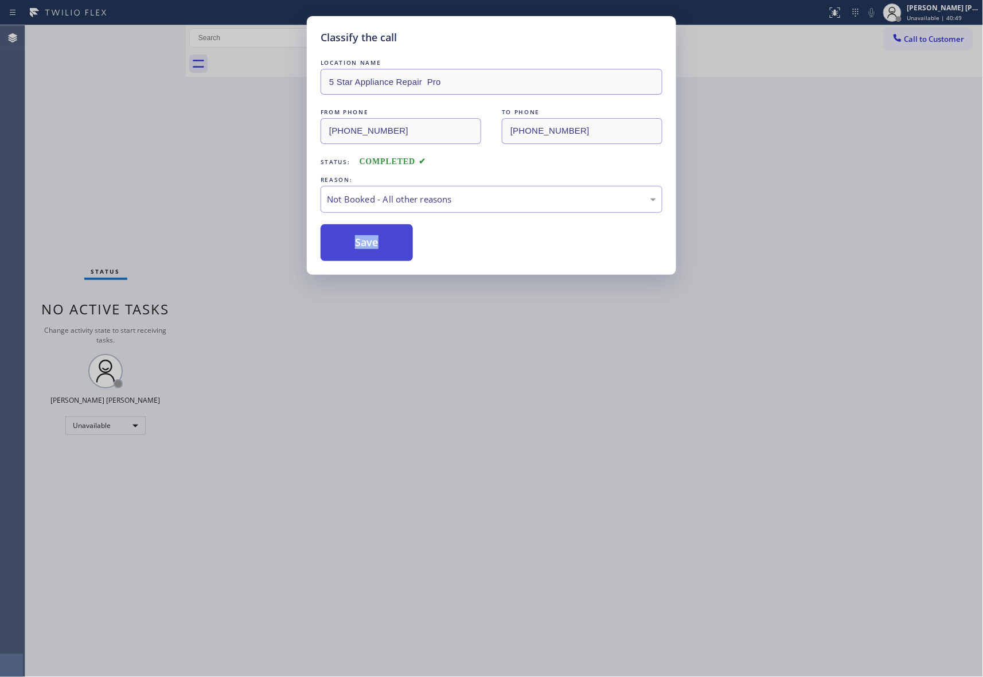
click at [354, 247] on button "Save" at bounding box center [367, 242] width 92 height 37
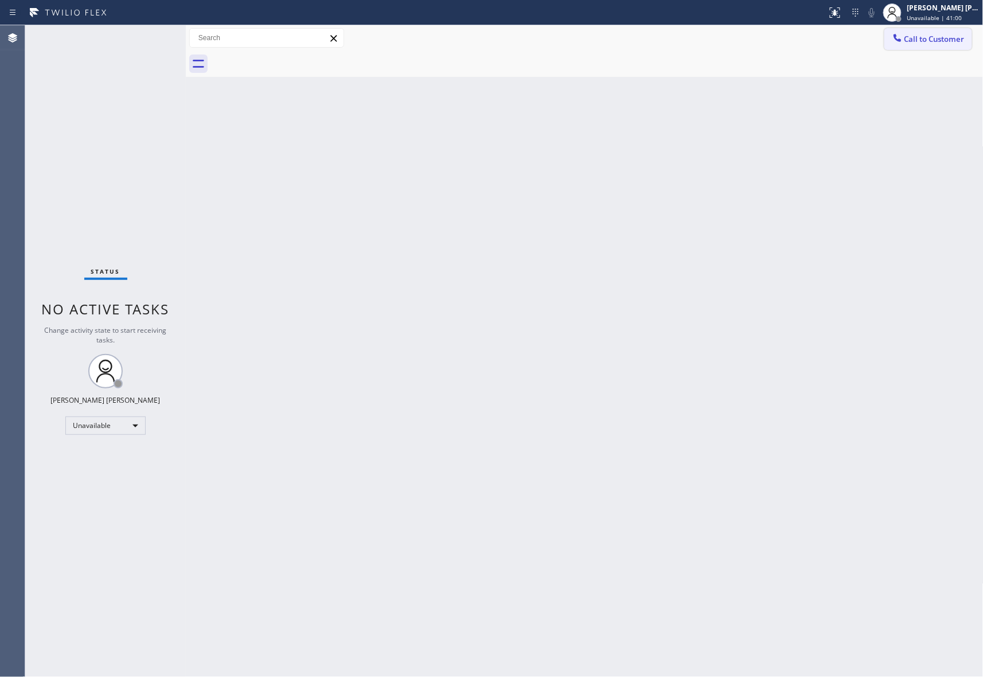
click at [949, 40] on span "Call to Customer" at bounding box center [934, 39] width 60 height 10
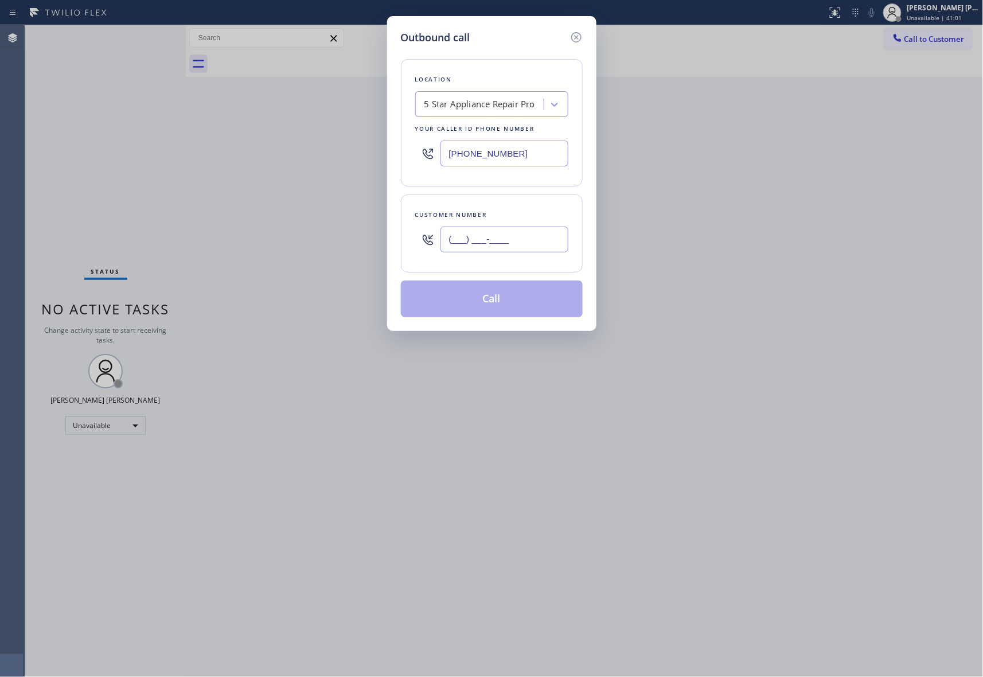
click at [511, 228] on input "(___) ___-____" at bounding box center [504, 239] width 128 height 26
paste input "202) 657-3889"
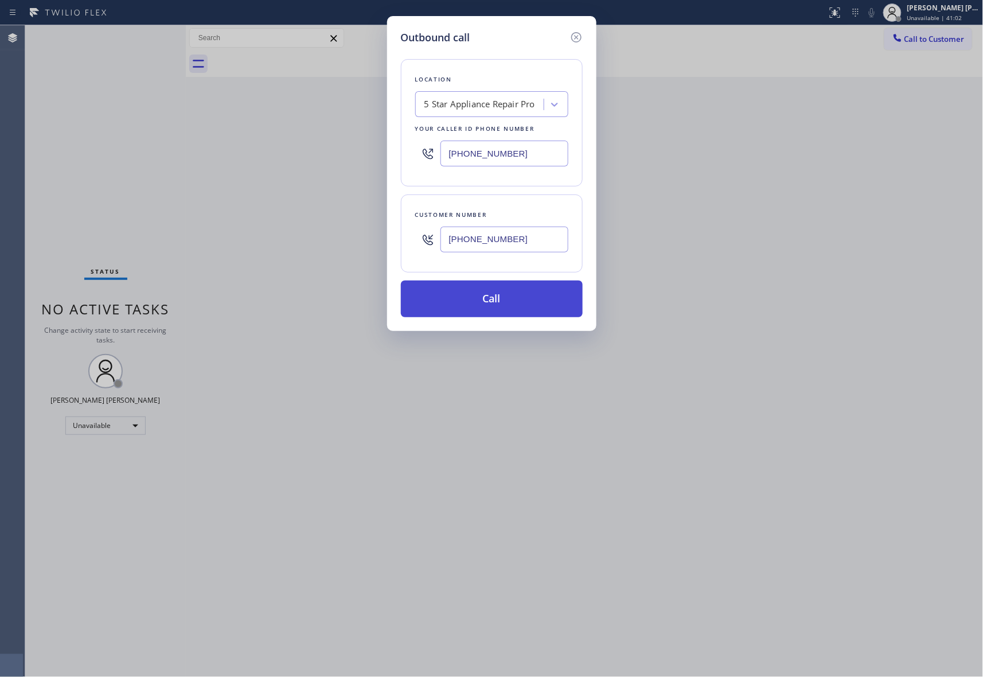
type input "[PHONE_NUMBER]"
click at [507, 301] on button "Call" at bounding box center [492, 298] width 182 height 37
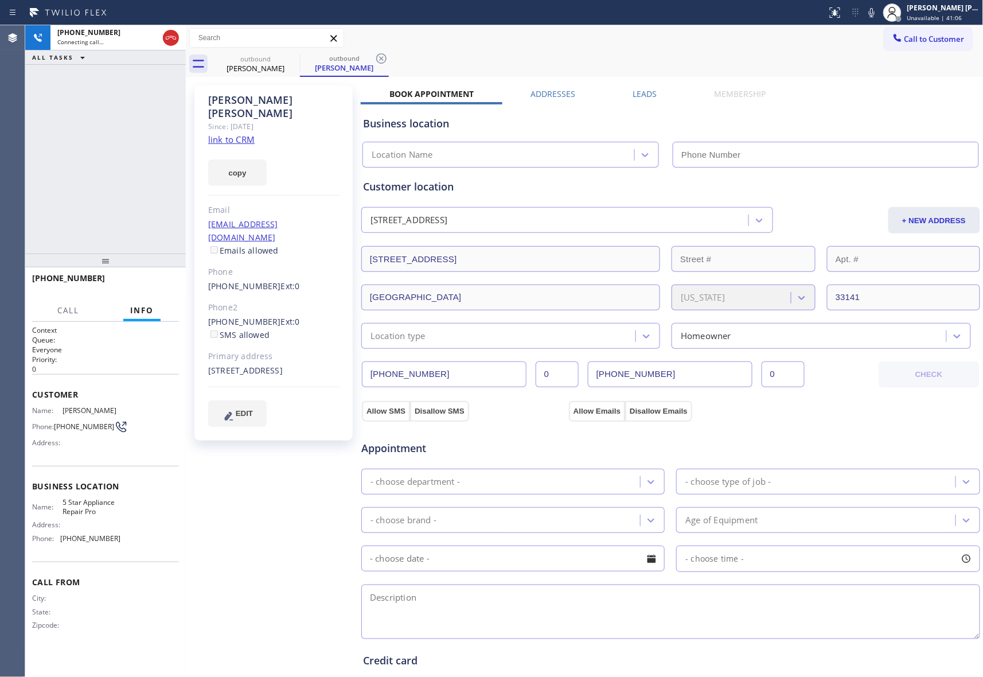
type input "[PHONE_NUMBER]"
drag, startPoint x: 648, startPoint y: 91, endPoint x: 659, endPoint y: 95, distance: 12.4
click at [648, 91] on label "Leads" at bounding box center [645, 93] width 24 height 11
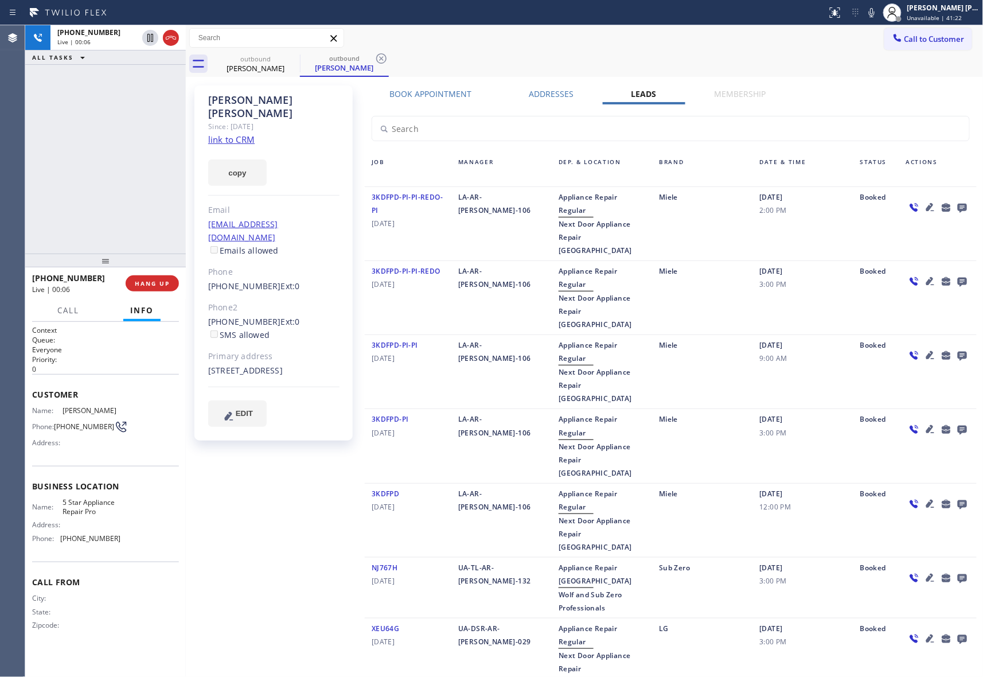
click at [961, 210] on icon at bounding box center [962, 208] width 9 height 9
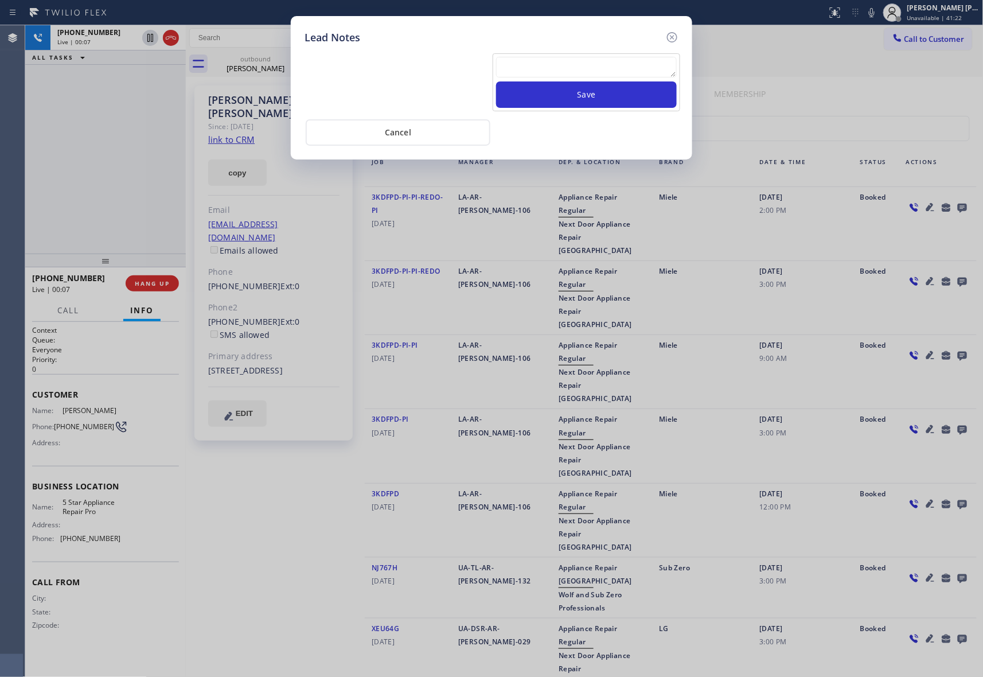
click at [540, 65] on textarea at bounding box center [586, 67] width 181 height 21
paste textarea "please transfer if cx calls back"
type textarea "please transfer if cx calls back"
click at [580, 99] on button "Save" at bounding box center [586, 94] width 181 height 26
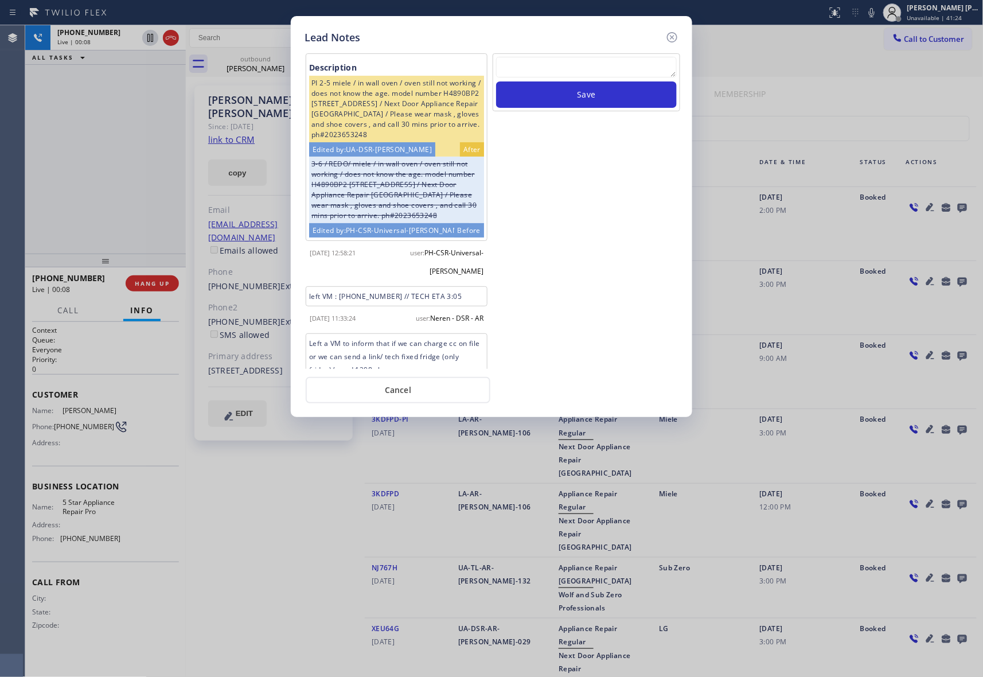
drag, startPoint x: 674, startPoint y: 44, endPoint x: 418, endPoint y: 34, distance: 256.5
click at [674, 42] on div at bounding box center [672, 37] width 14 height 15
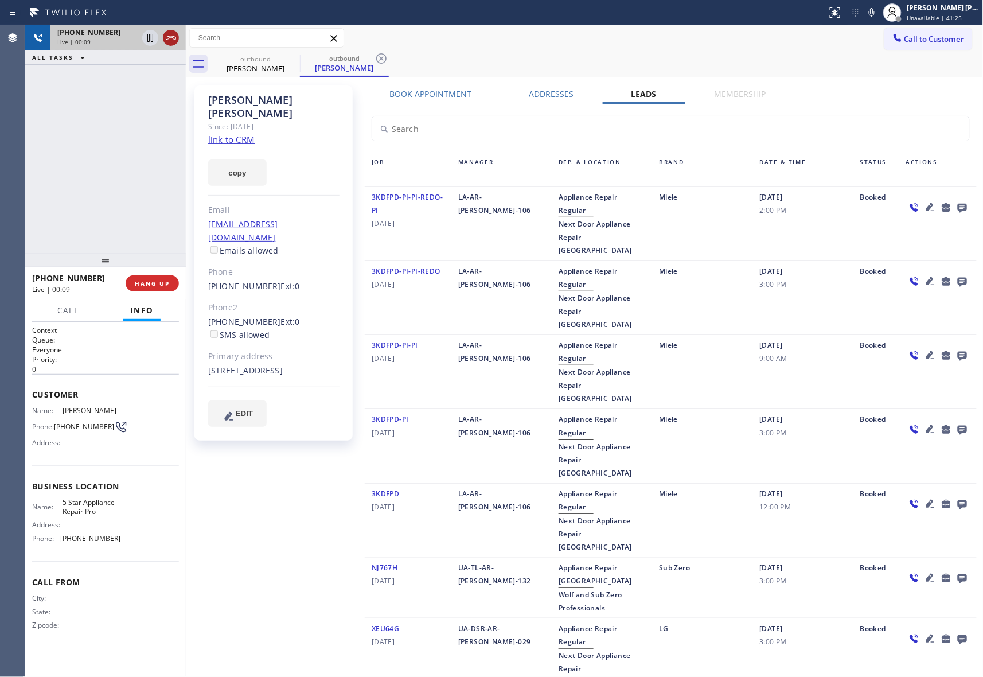
click at [173, 39] on icon at bounding box center [171, 38] width 14 height 14
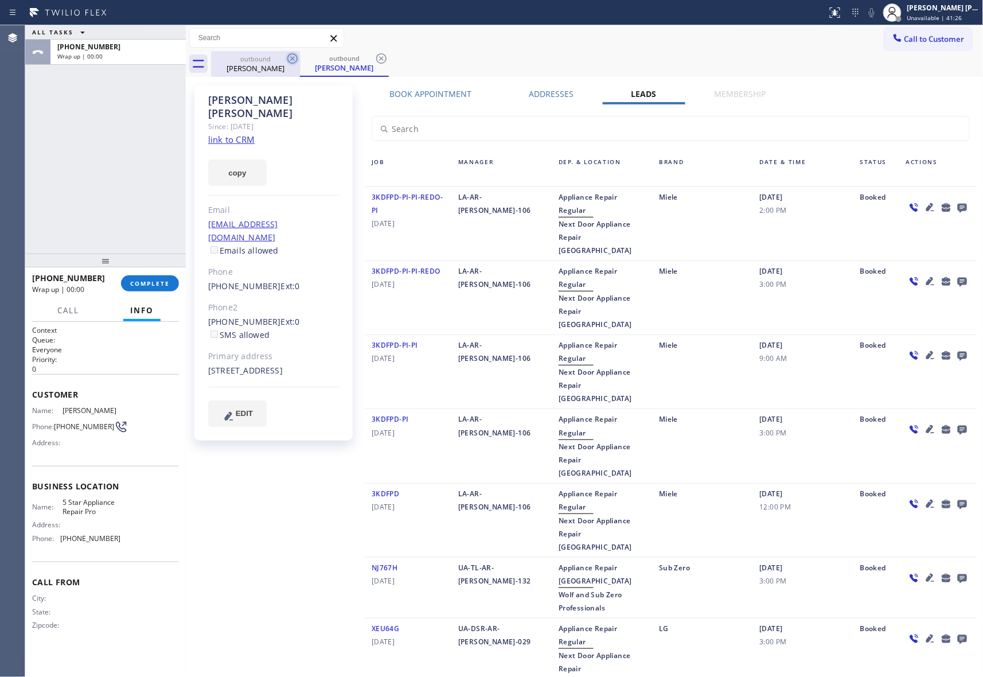
drag, startPoint x: 299, startPoint y: 58, endPoint x: 291, endPoint y: 58, distance: 8.0
click at [299, 58] on div "outbound [PERSON_NAME] outbound [PERSON_NAME]" at bounding box center [597, 64] width 772 height 26
click at [290, 58] on icon at bounding box center [293, 59] width 14 height 14
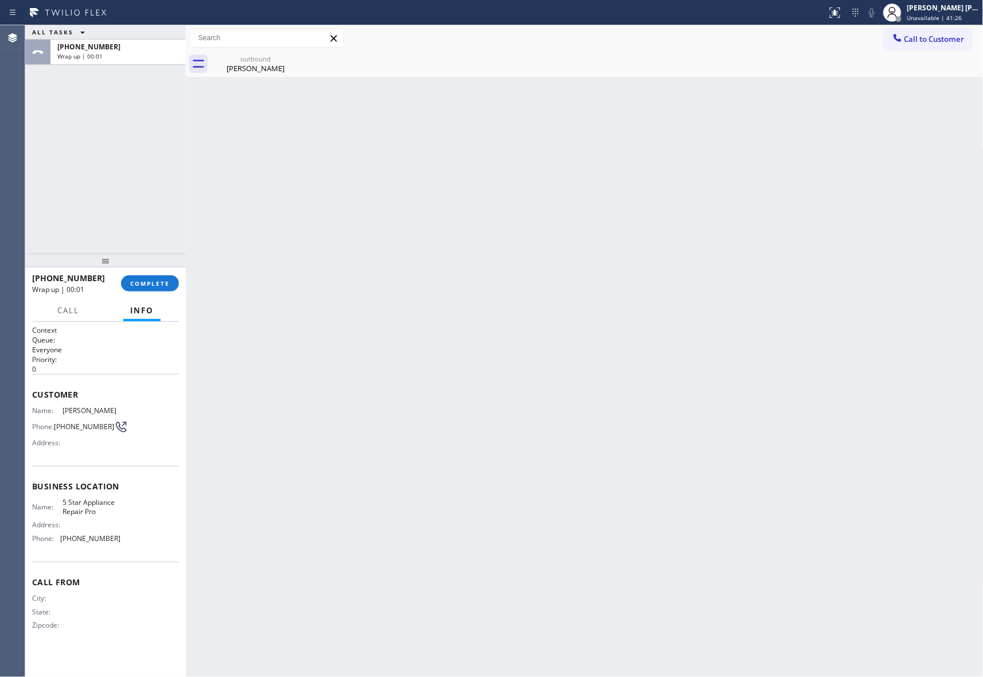
click at [0, 0] on icon at bounding box center [0, 0] width 0 height 0
click at [163, 280] on span "COMPLETE" at bounding box center [150, 283] width 40 height 8
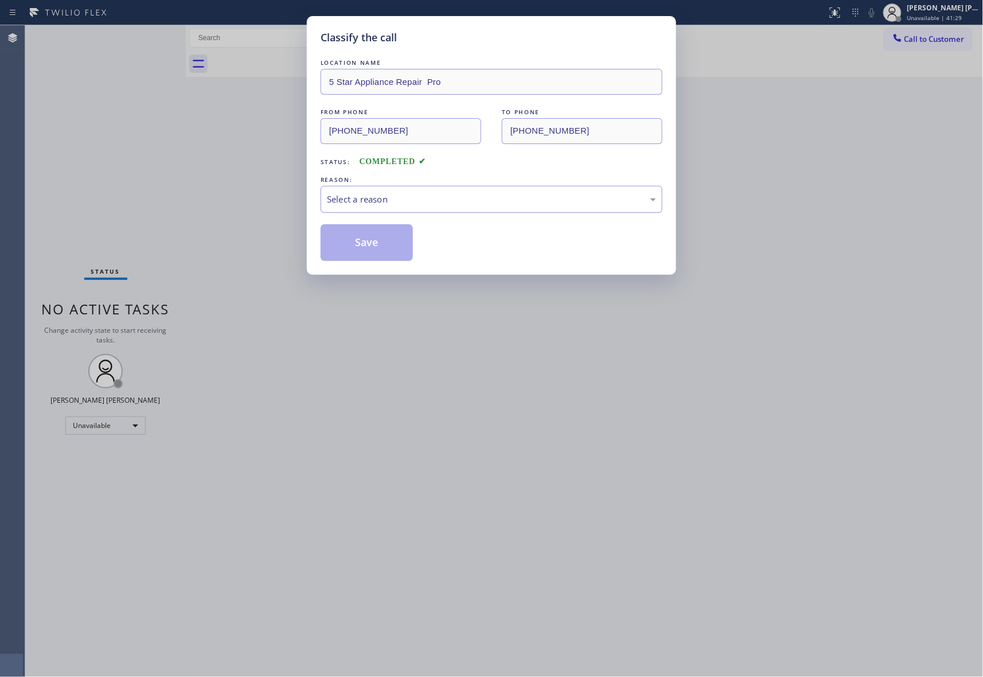
click at [377, 202] on div "Select a reason" at bounding box center [491, 199] width 329 height 13
click at [373, 237] on button "Save" at bounding box center [367, 242] width 92 height 37
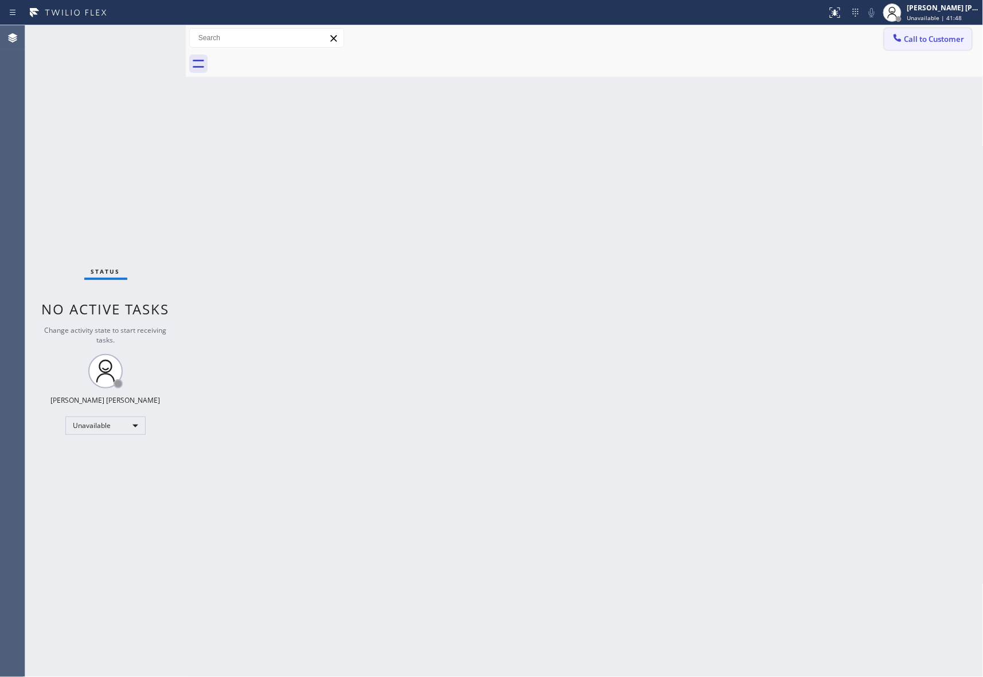
click at [936, 36] on span "Call to Customer" at bounding box center [934, 39] width 60 height 10
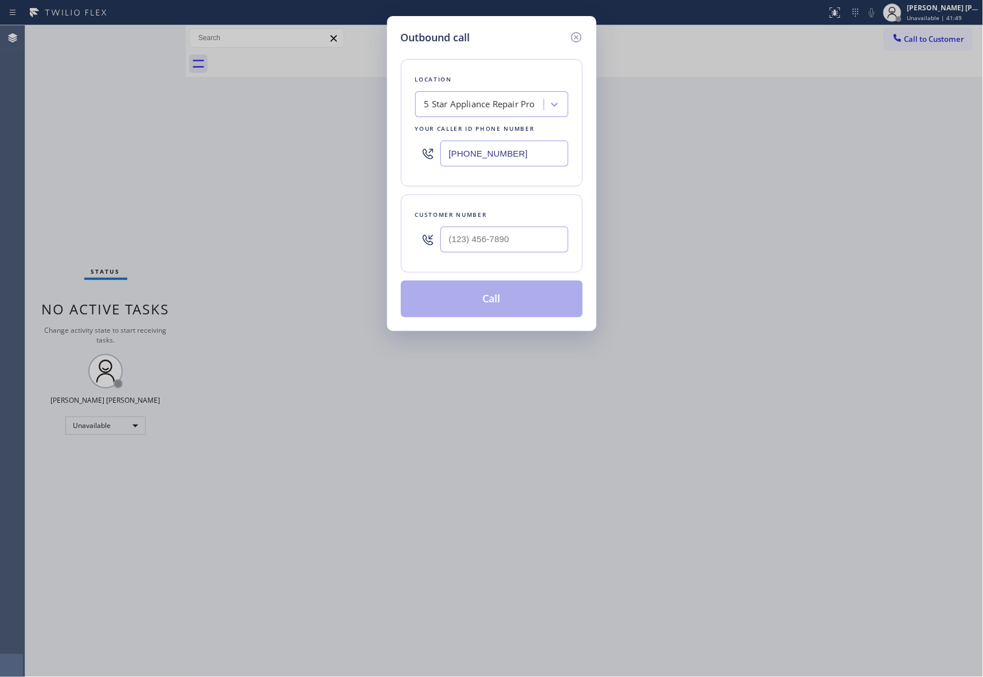
click at [536, 225] on div at bounding box center [504, 239] width 128 height 37
click at [536, 241] on input "(___) ___-____" at bounding box center [504, 239] width 128 height 26
paste input "805) 444-1868"
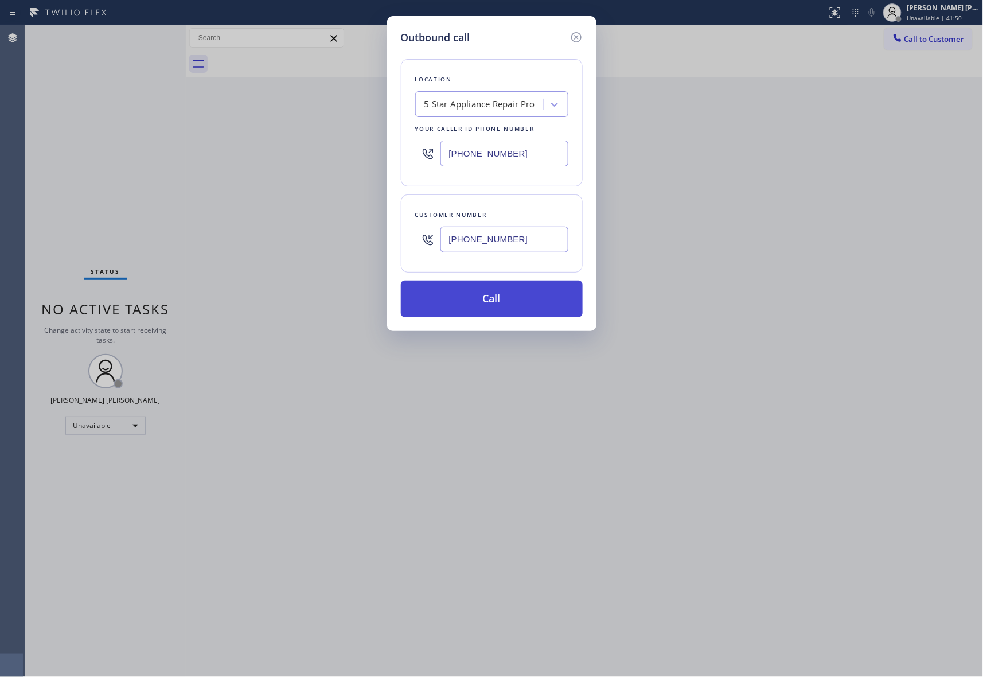
type input "[PHONE_NUMBER]"
click at [514, 304] on button "Call" at bounding box center [492, 298] width 182 height 37
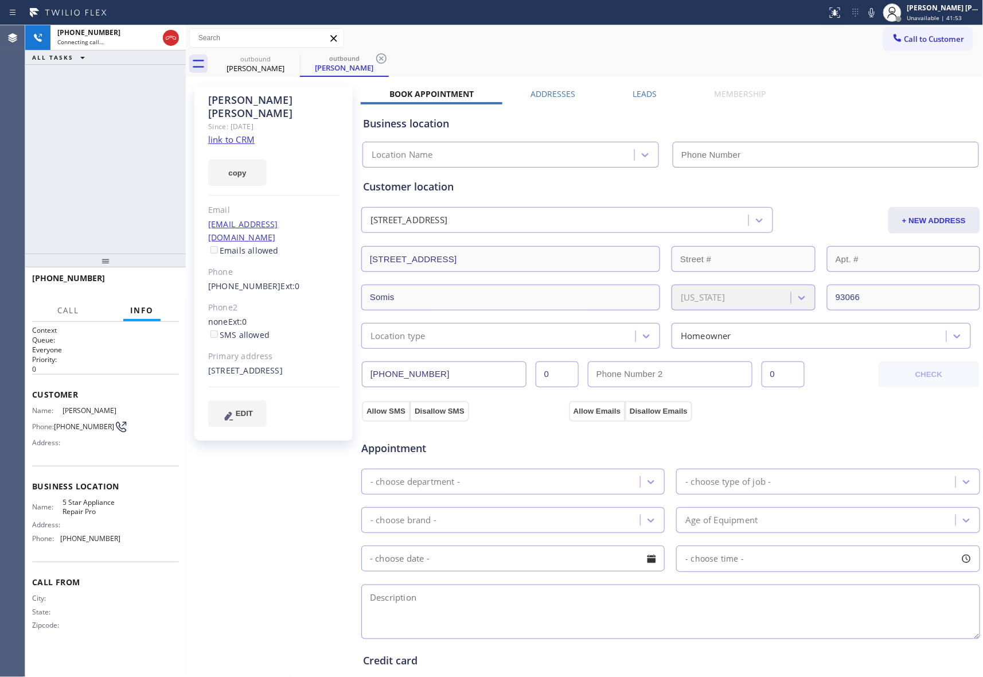
click at [223, 364] on div "[STREET_ADDRESS]" at bounding box center [273, 370] width 131 height 13
copy div "93066"
type input "[PHONE_NUMBER]"
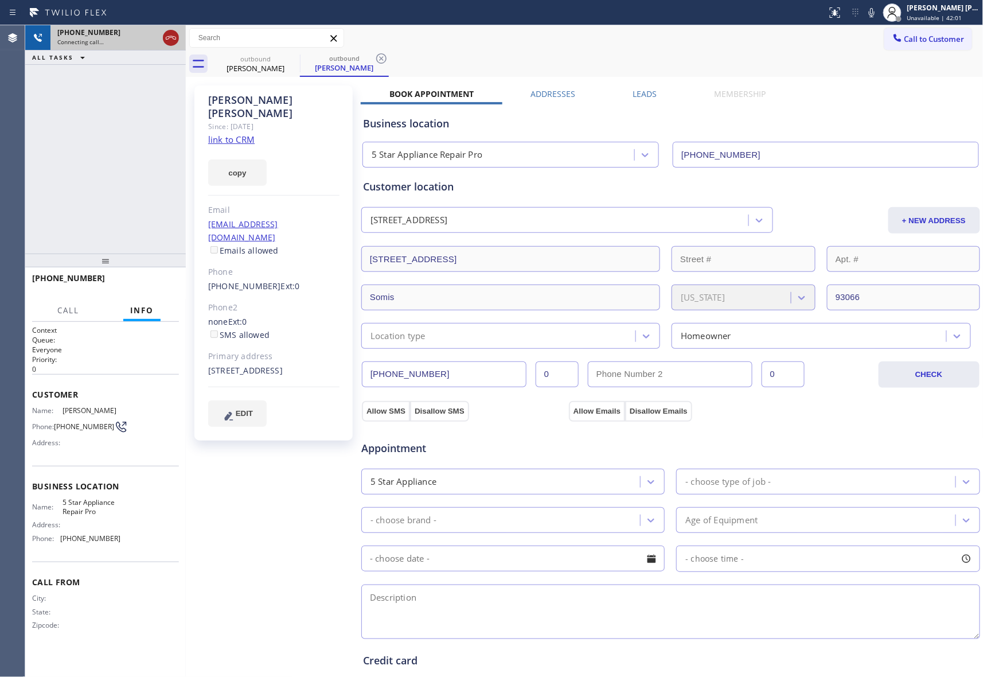
click at [173, 35] on icon at bounding box center [171, 38] width 14 height 14
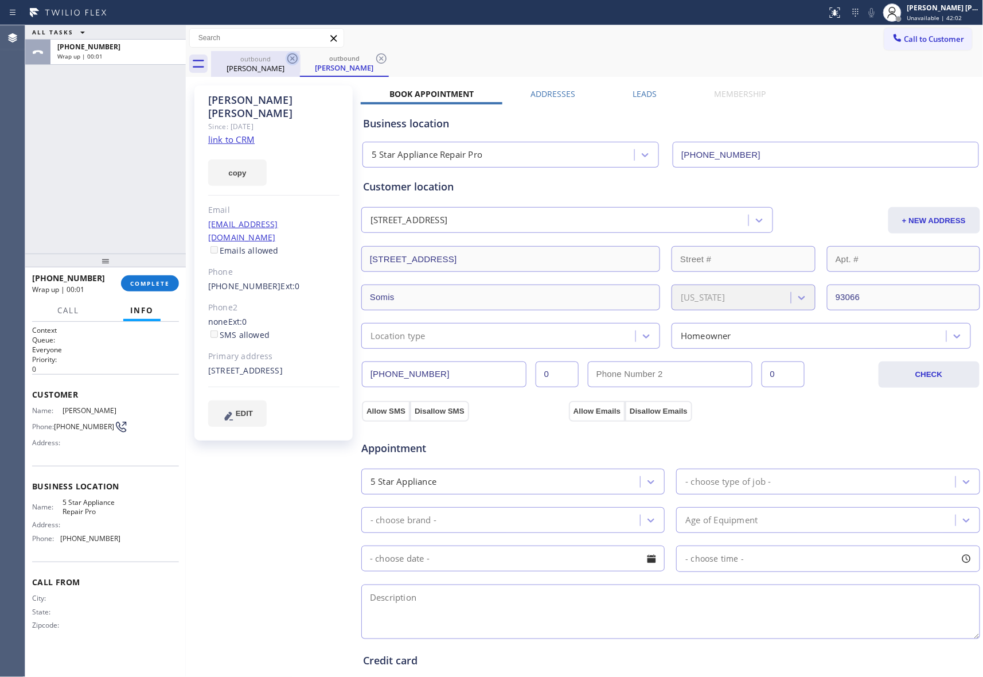
click at [287, 57] on icon at bounding box center [292, 58] width 10 height 10
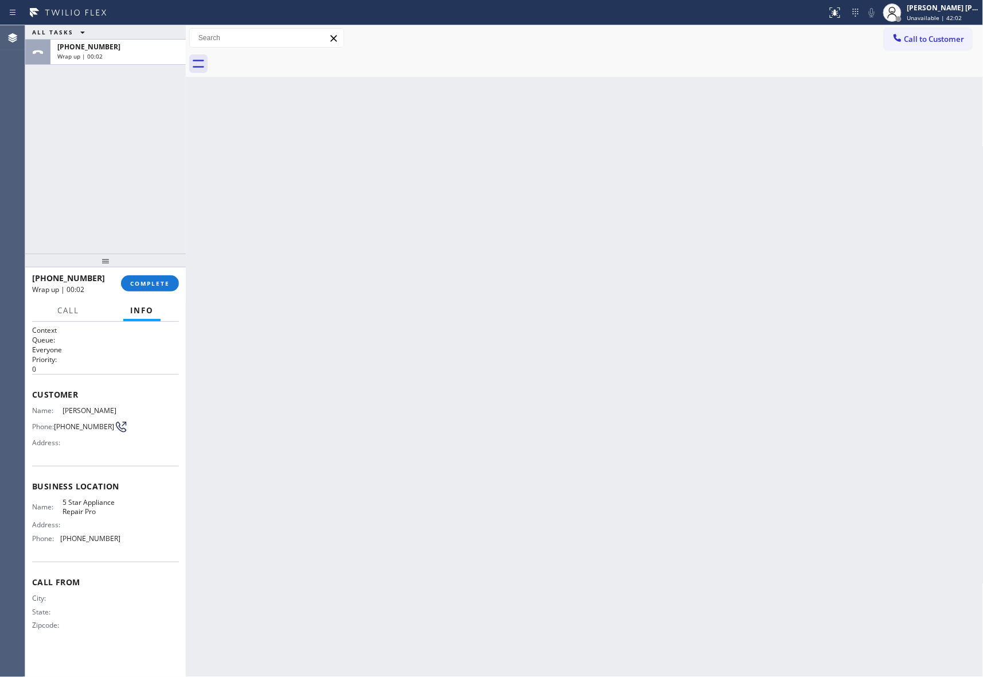
click at [287, 57] on div at bounding box center [597, 64] width 772 height 26
click at [148, 281] on span "COMPLETE" at bounding box center [150, 283] width 40 height 8
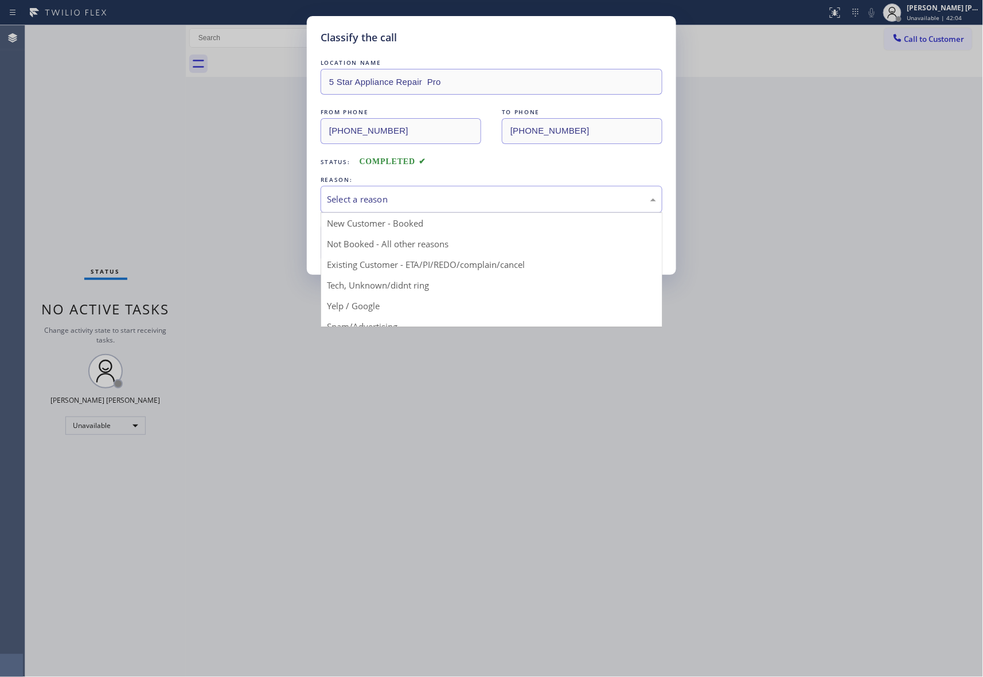
click at [485, 196] on div "Select a reason" at bounding box center [491, 199] width 329 height 13
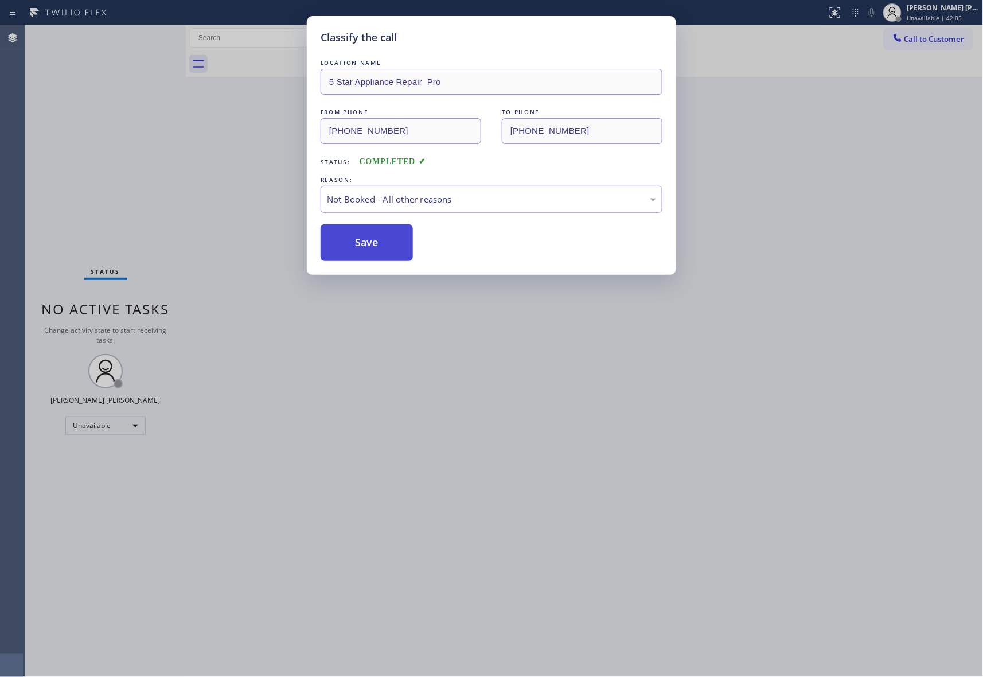
click at [369, 244] on button "Save" at bounding box center [367, 242] width 92 height 37
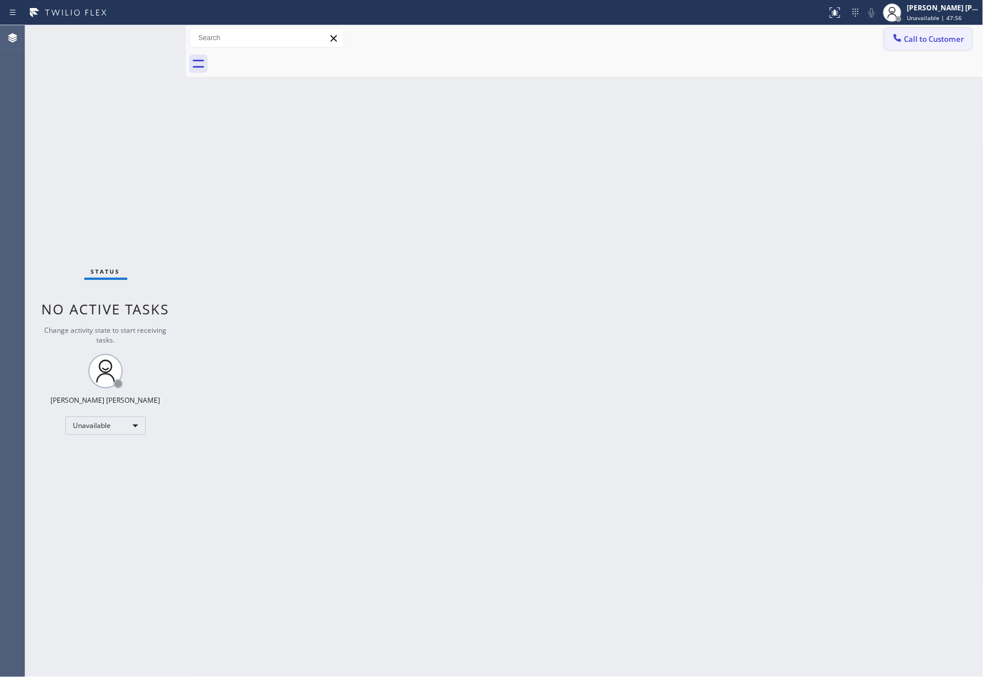
click at [948, 37] on span "Call to Customer" at bounding box center [934, 39] width 60 height 10
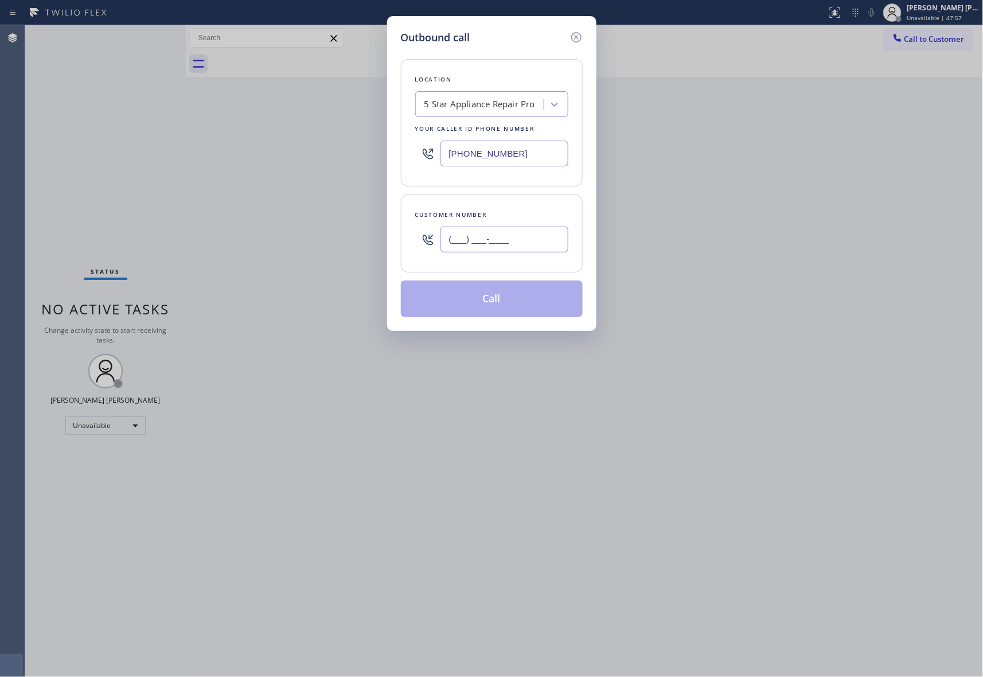
click at [541, 249] on input "(___) ___-____" at bounding box center [504, 239] width 128 height 26
paste input "646) 552-3364"
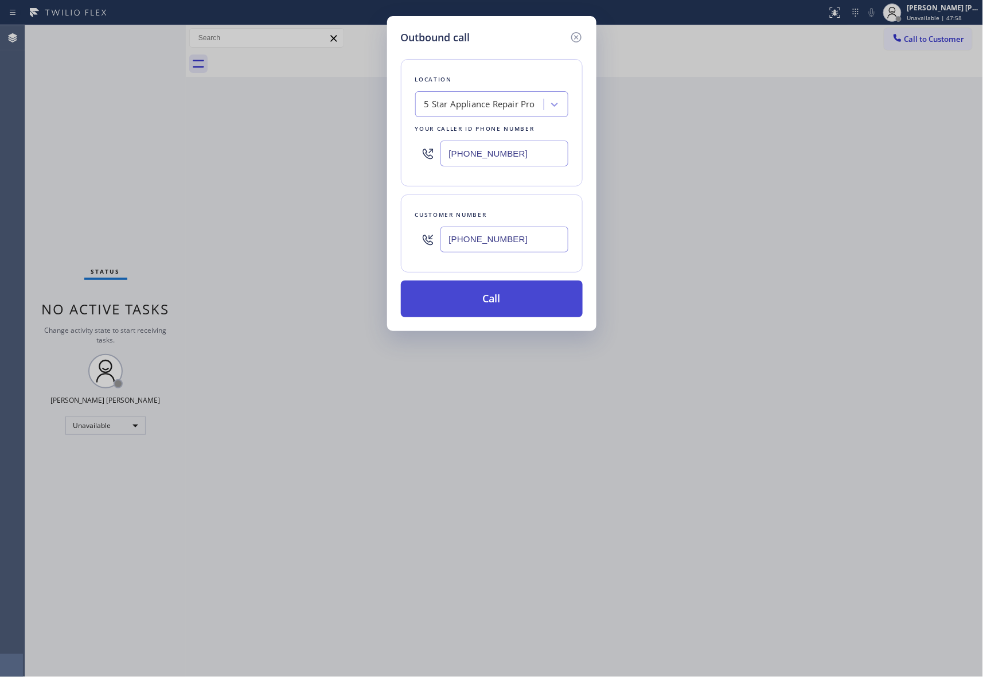
type input "[PHONE_NUMBER]"
click at [531, 308] on button "Call" at bounding box center [492, 298] width 182 height 37
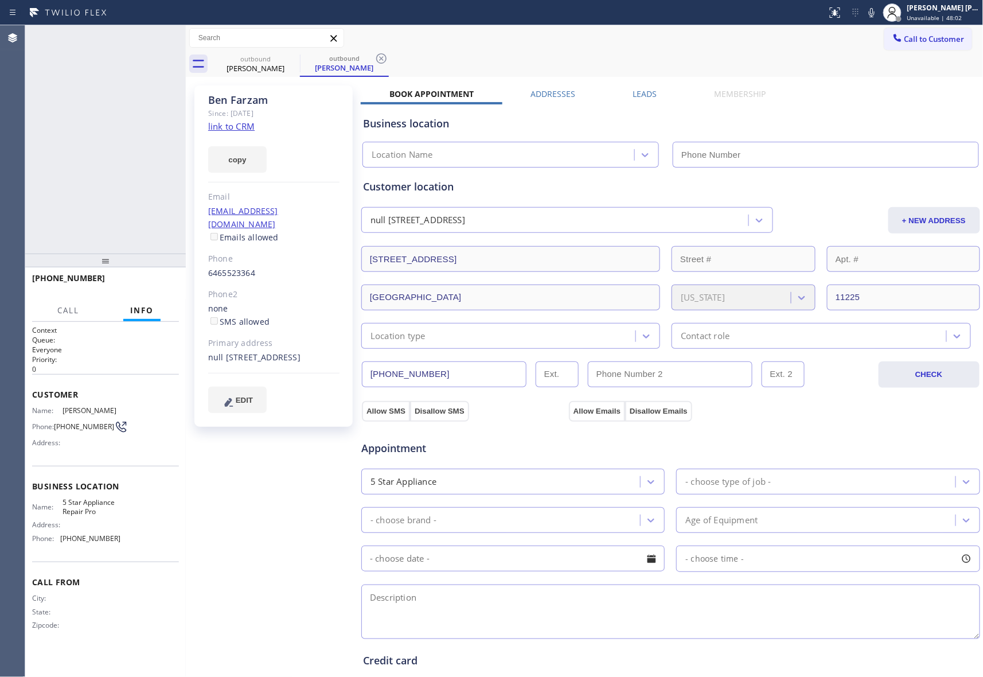
type input "[PHONE_NUMBER]"
click at [175, 34] on icon at bounding box center [171, 38] width 14 height 14
click at [136, 283] on span "COMPLETE" at bounding box center [150, 283] width 40 height 8
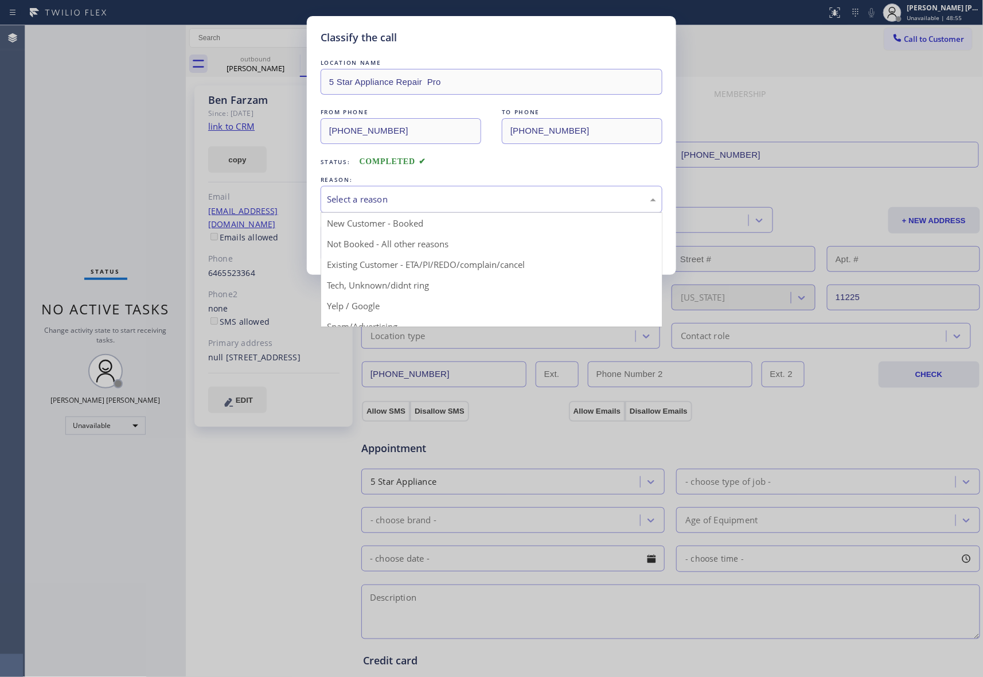
click at [469, 193] on div "Select a reason" at bounding box center [491, 199] width 329 height 13
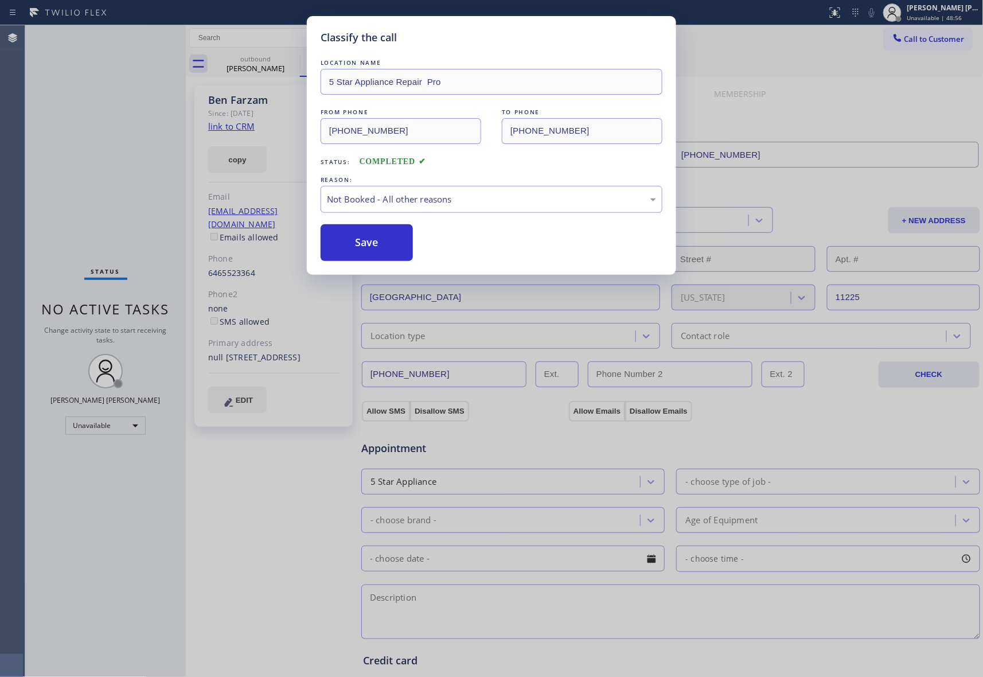
click at [367, 244] on button "Save" at bounding box center [367, 242] width 92 height 37
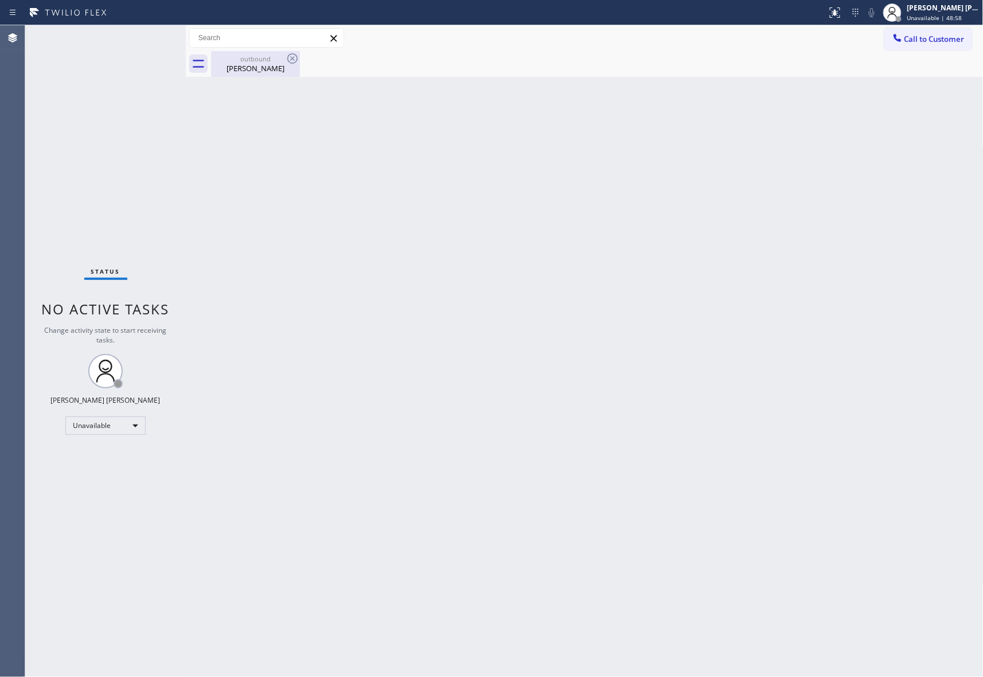
drag, startPoint x: 244, startPoint y: 63, endPoint x: 273, endPoint y: 62, distance: 29.3
click at [244, 63] on div "[PERSON_NAME]" at bounding box center [255, 68] width 87 height 10
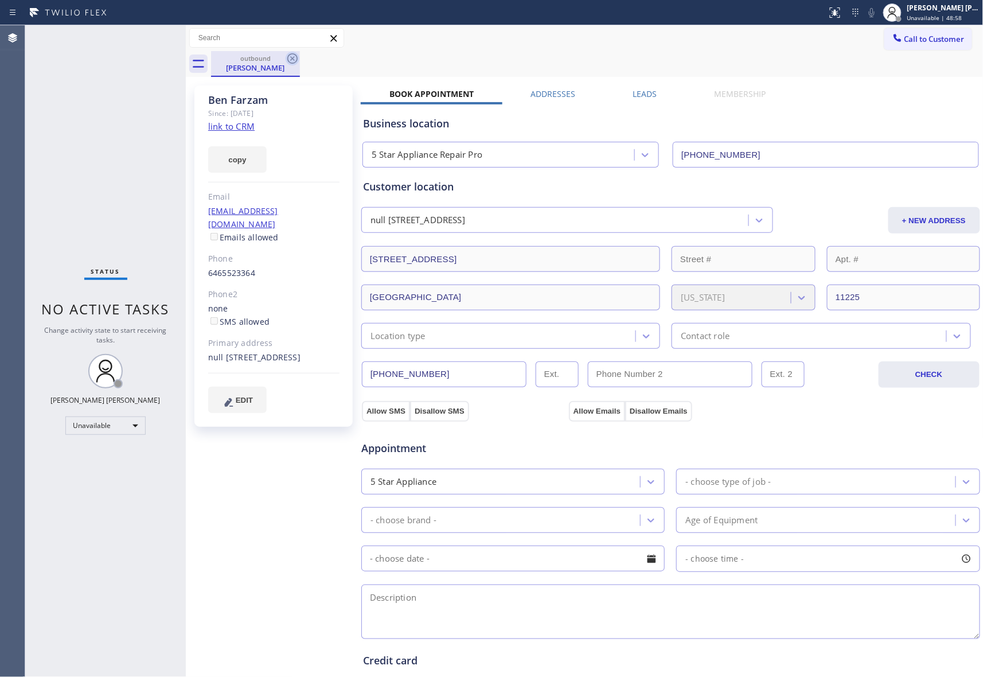
click at [292, 58] on icon at bounding box center [292, 58] width 10 height 10
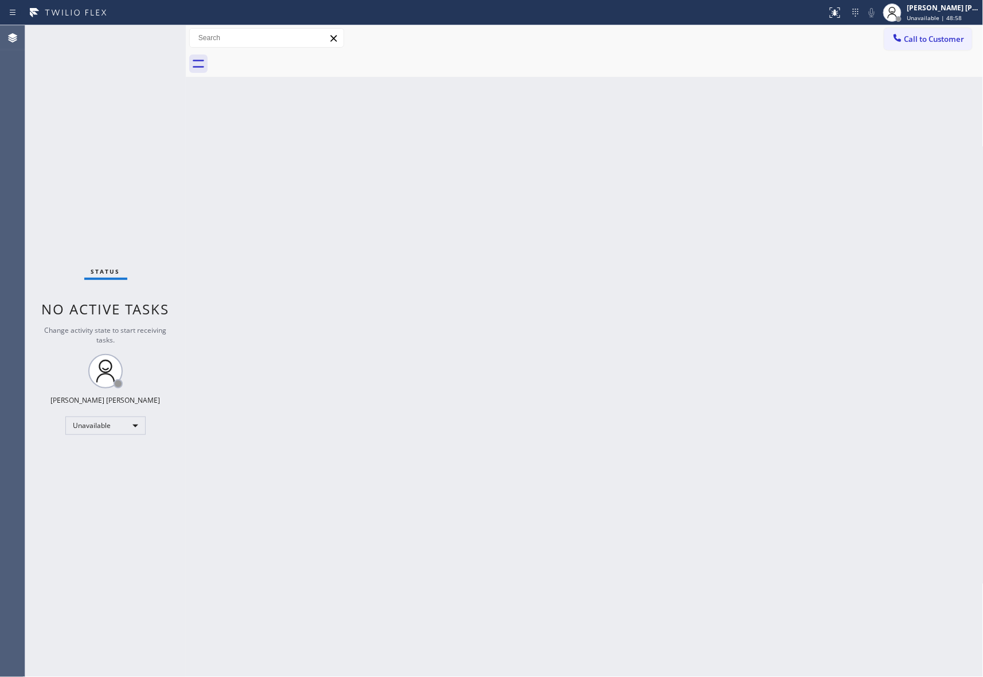
click at [292, 58] on div at bounding box center [597, 64] width 772 height 26
click at [945, 45] on button "Call to Customer" at bounding box center [928, 39] width 88 height 22
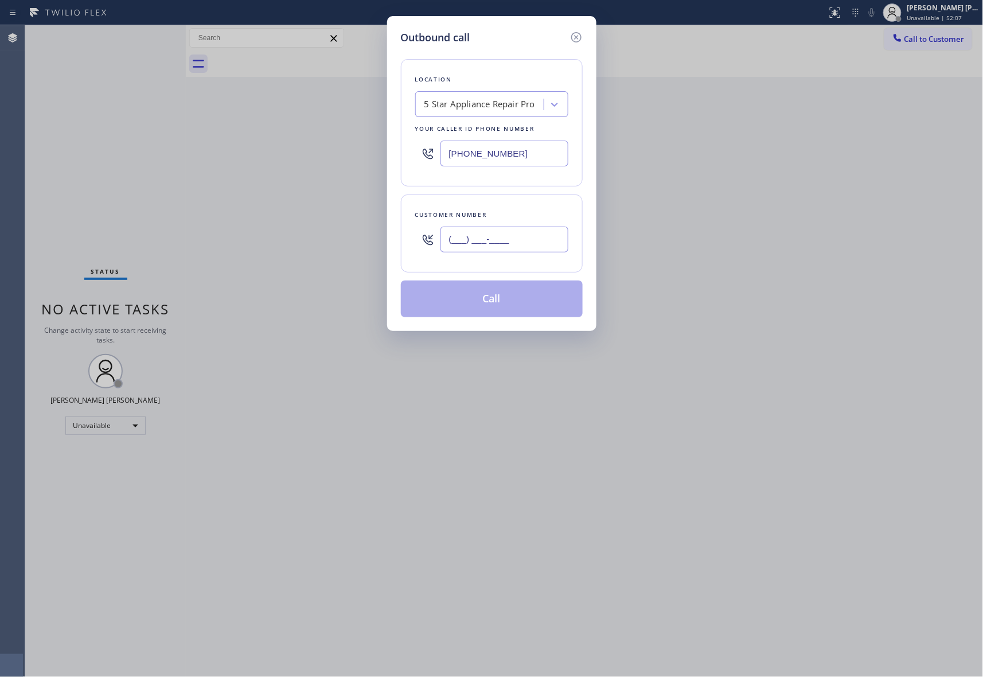
click at [514, 243] on input "(___) ___-____" at bounding box center [504, 239] width 128 height 26
paste input "818) 439-2639"
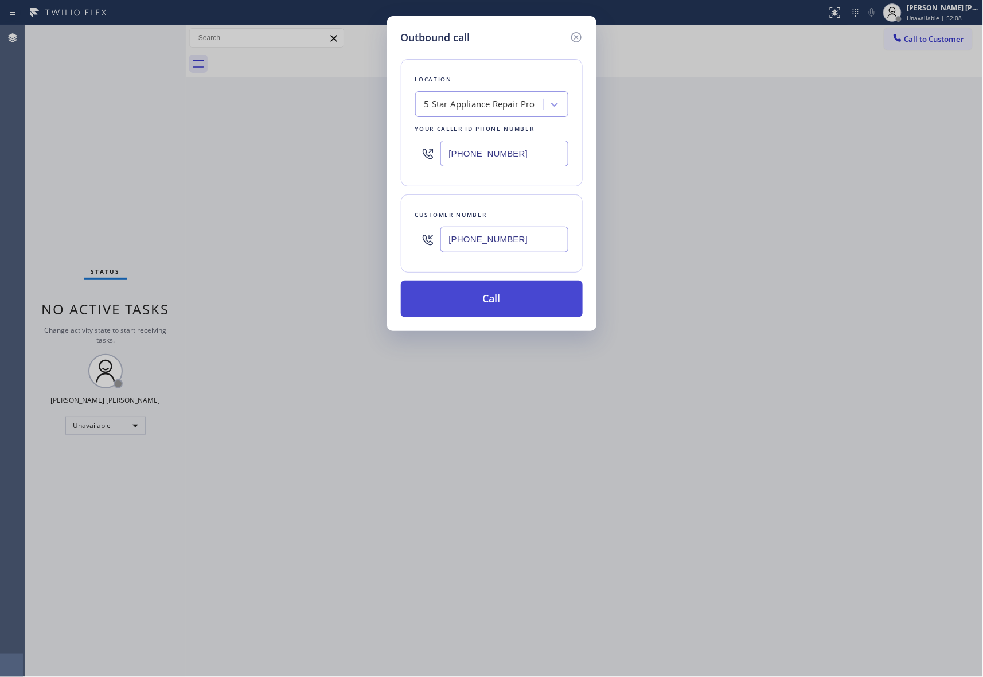
type input "[PHONE_NUMBER]"
click at [515, 303] on button "Call" at bounding box center [492, 298] width 182 height 37
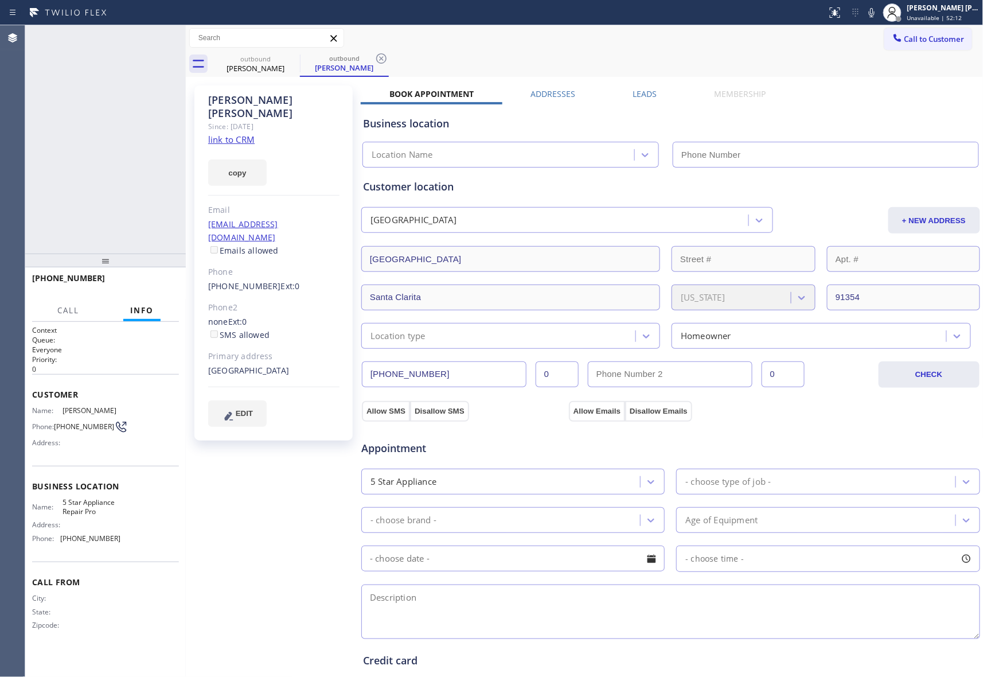
type input "[PHONE_NUMBER]"
click at [644, 89] on label "Leads" at bounding box center [645, 93] width 24 height 11
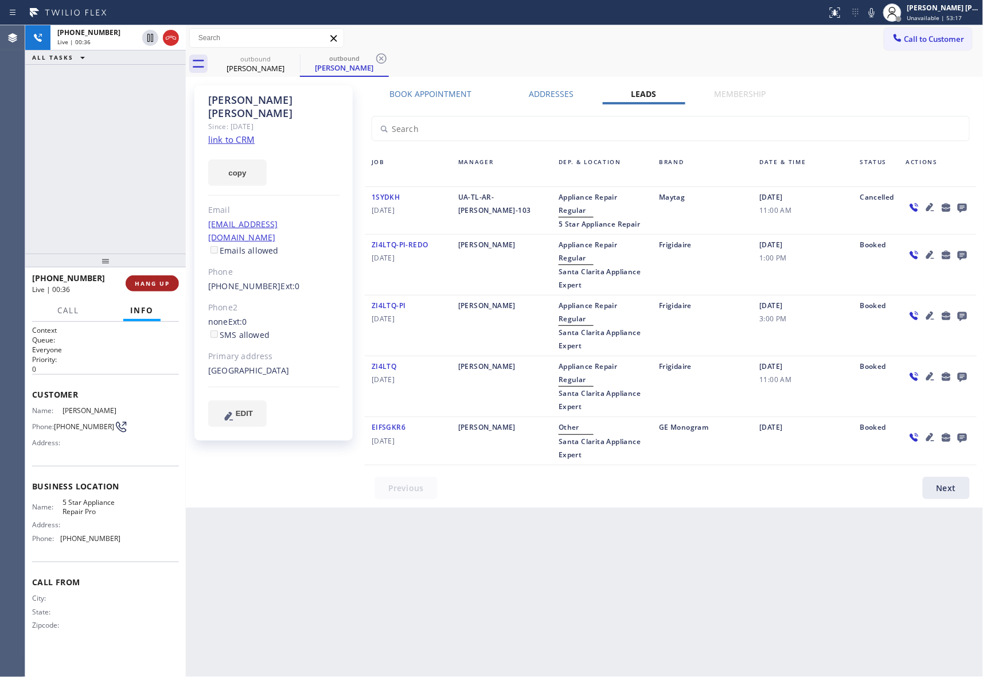
click at [143, 276] on button "HANG UP" at bounding box center [152, 283] width 53 height 16
click at [134, 284] on span "COMPLETE" at bounding box center [150, 283] width 40 height 8
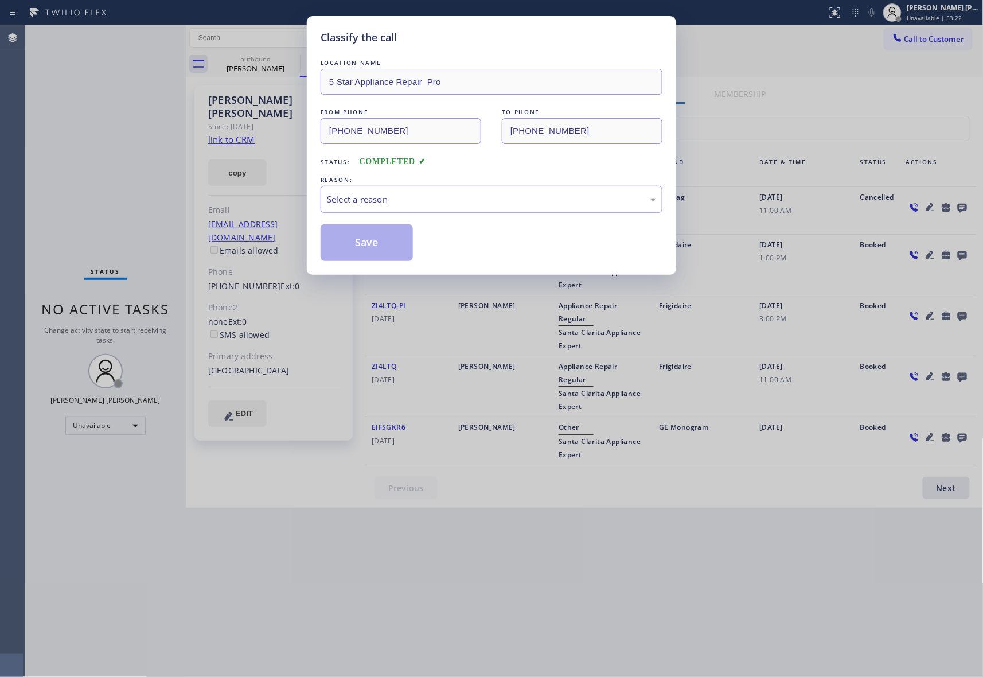
click at [416, 203] on div "Select a reason" at bounding box center [491, 199] width 329 height 13
click at [372, 237] on button "Save" at bounding box center [367, 242] width 92 height 37
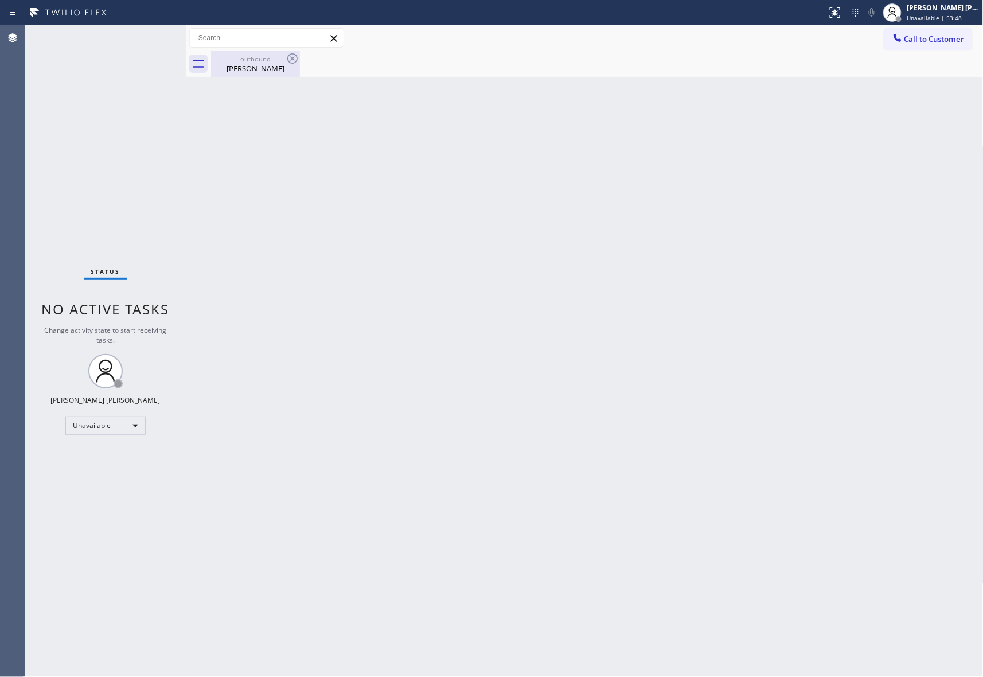
click at [241, 65] on div "[PERSON_NAME]" at bounding box center [255, 68] width 87 height 10
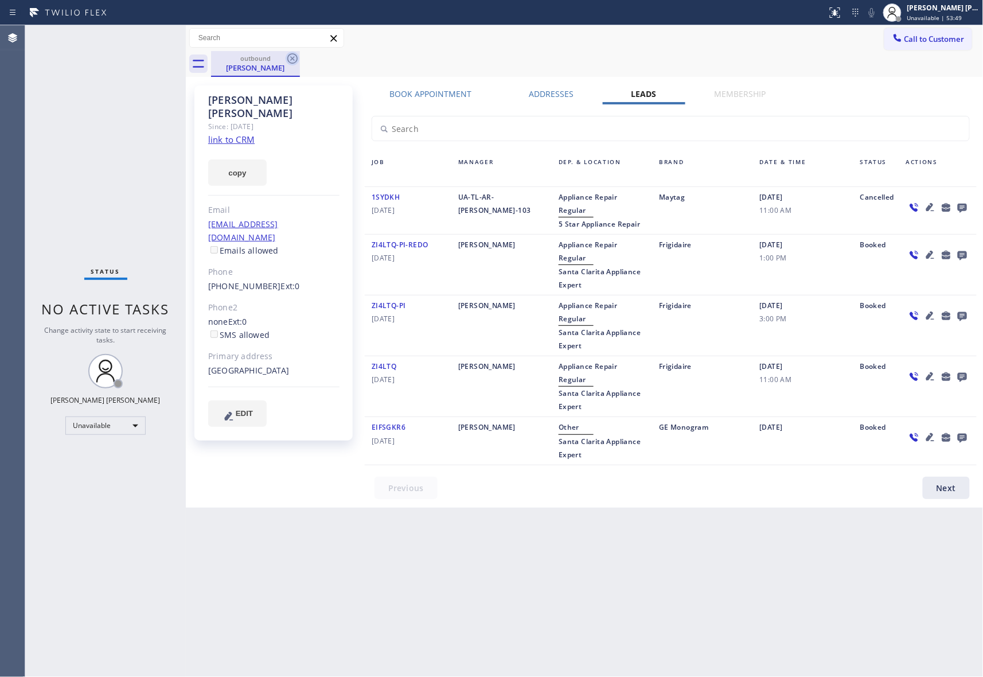
click at [289, 61] on icon at bounding box center [292, 58] width 10 height 10
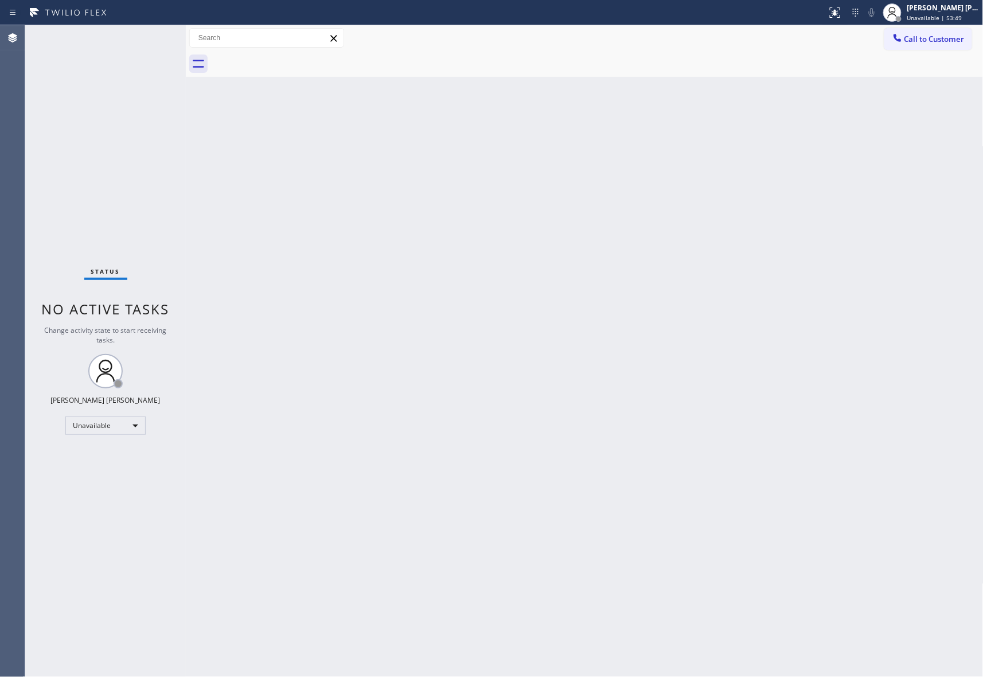
click at [289, 61] on div at bounding box center [597, 64] width 772 height 26
click at [933, 44] on button "Call to Customer" at bounding box center [928, 39] width 88 height 22
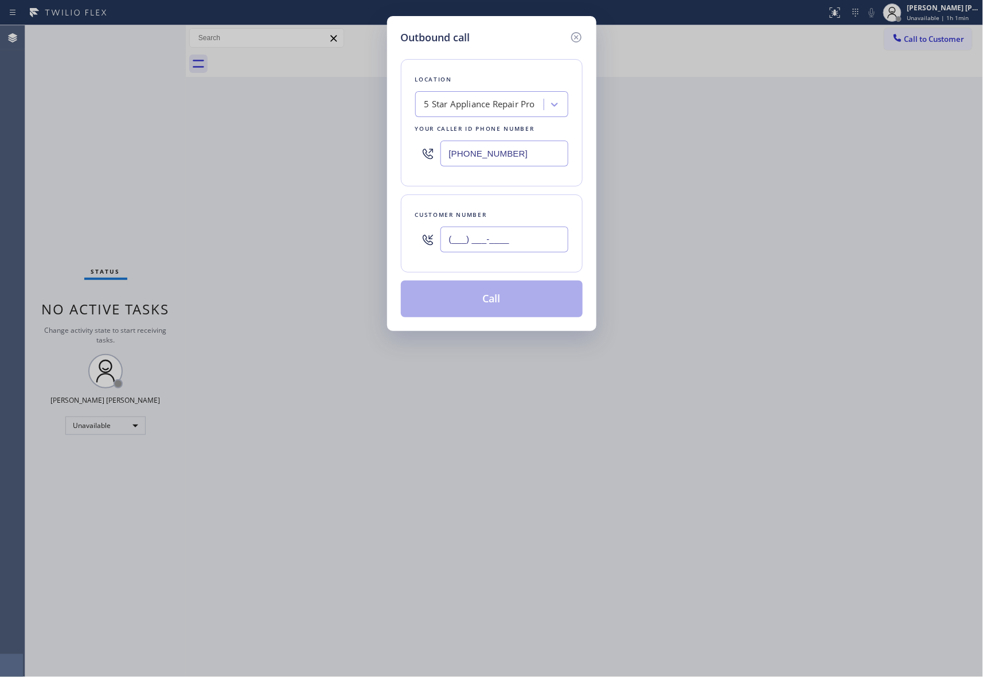
click at [525, 237] on input "(___) ___-____" at bounding box center [504, 239] width 128 height 26
paste input "323) 295-5419"
type input "[PHONE_NUMBER]"
click at [496, 294] on button "Call" at bounding box center [492, 298] width 182 height 37
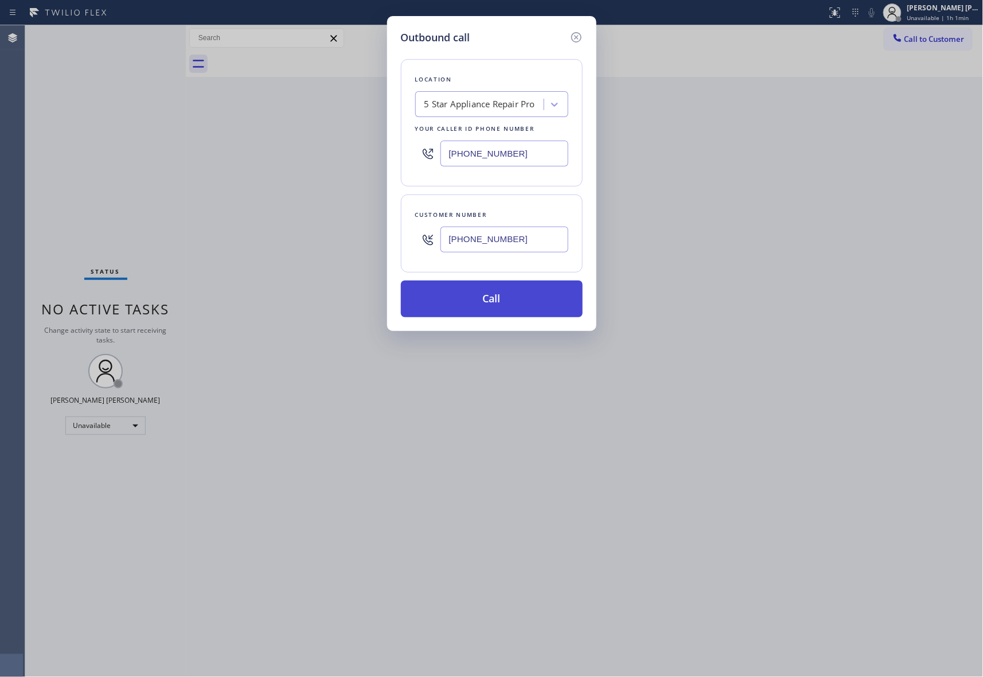
click at [496, 294] on button "Call" at bounding box center [492, 298] width 182 height 37
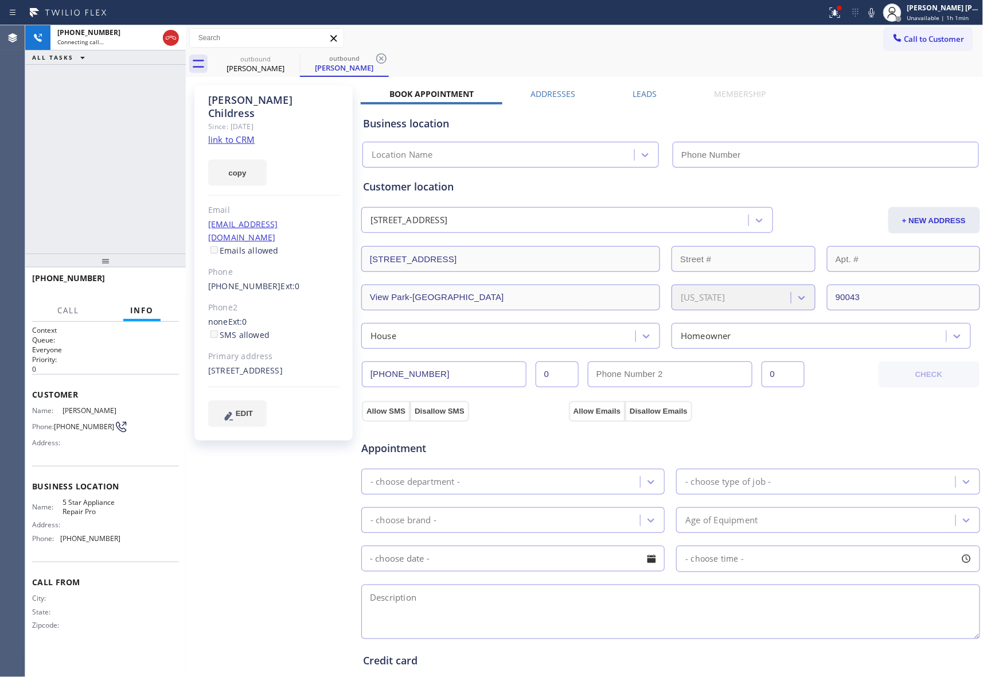
type input "[PHONE_NUMBER]"
click at [843, 12] on div at bounding box center [834, 13] width 25 height 14
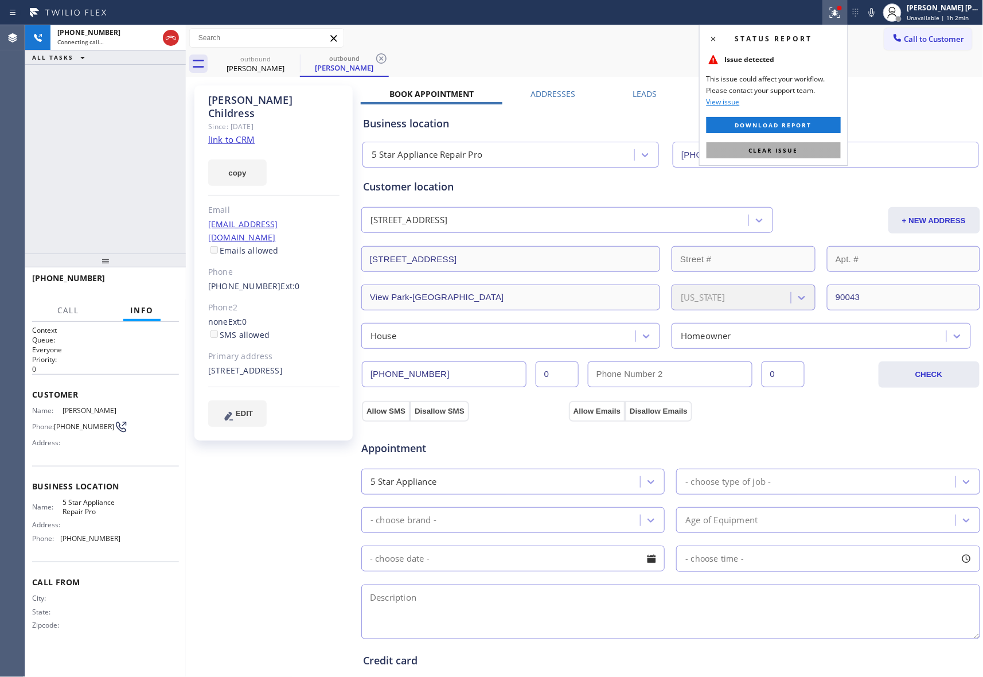
click at [780, 148] on span "Clear issue" at bounding box center [773, 150] width 49 height 8
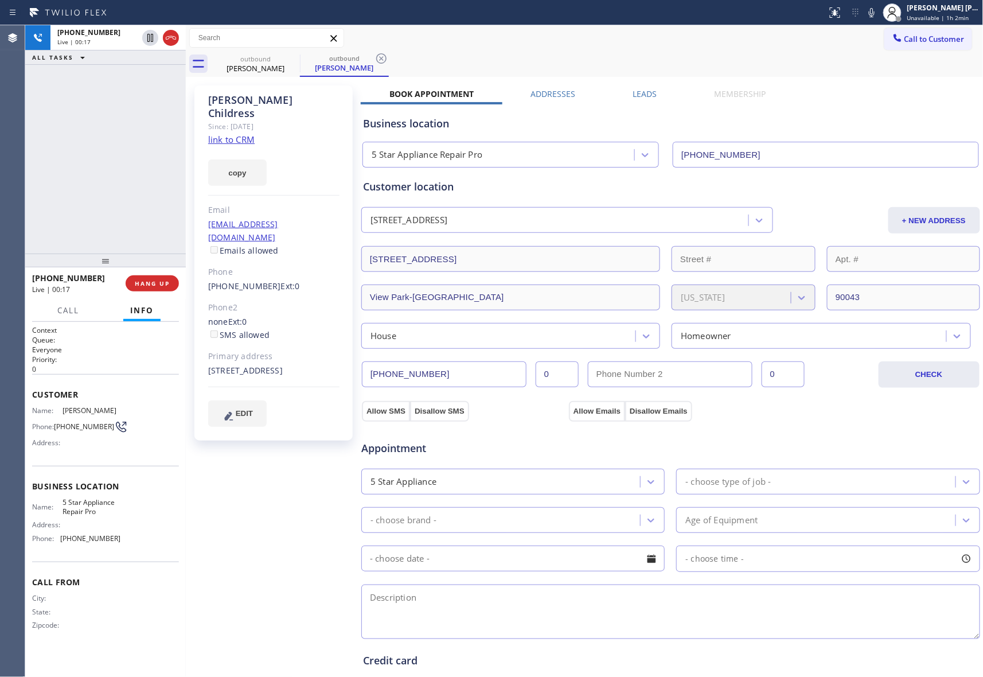
click at [639, 95] on label "Leads" at bounding box center [645, 93] width 24 height 11
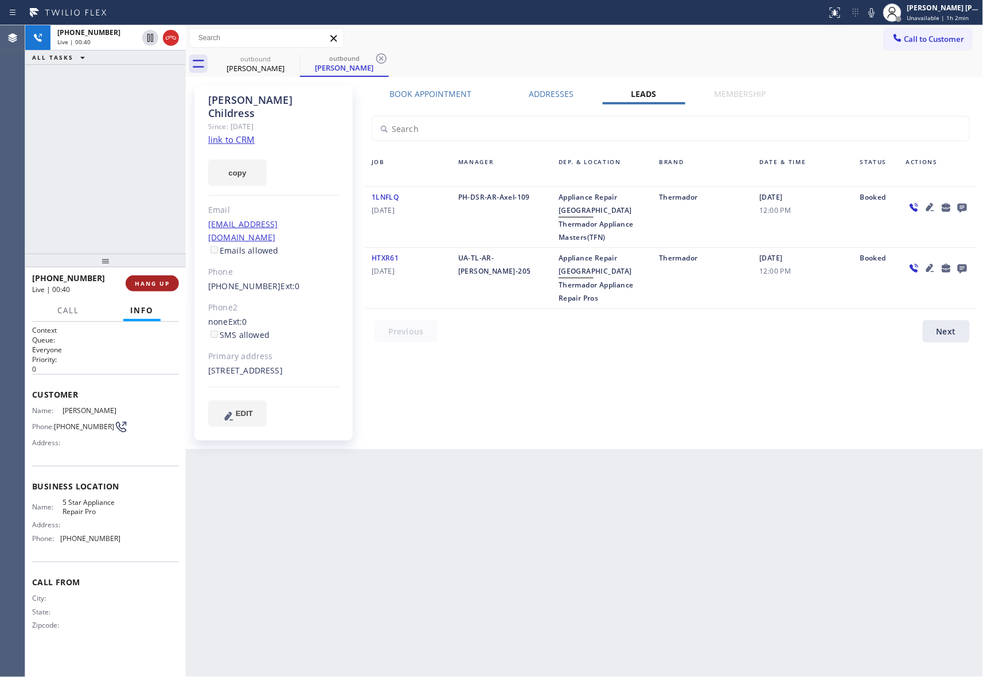
click at [163, 289] on button "HANG UP" at bounding box center [152, 283] width 53 height 16
click at [959, 206] on icon at bounding box center [962, 208] width 9 height 9
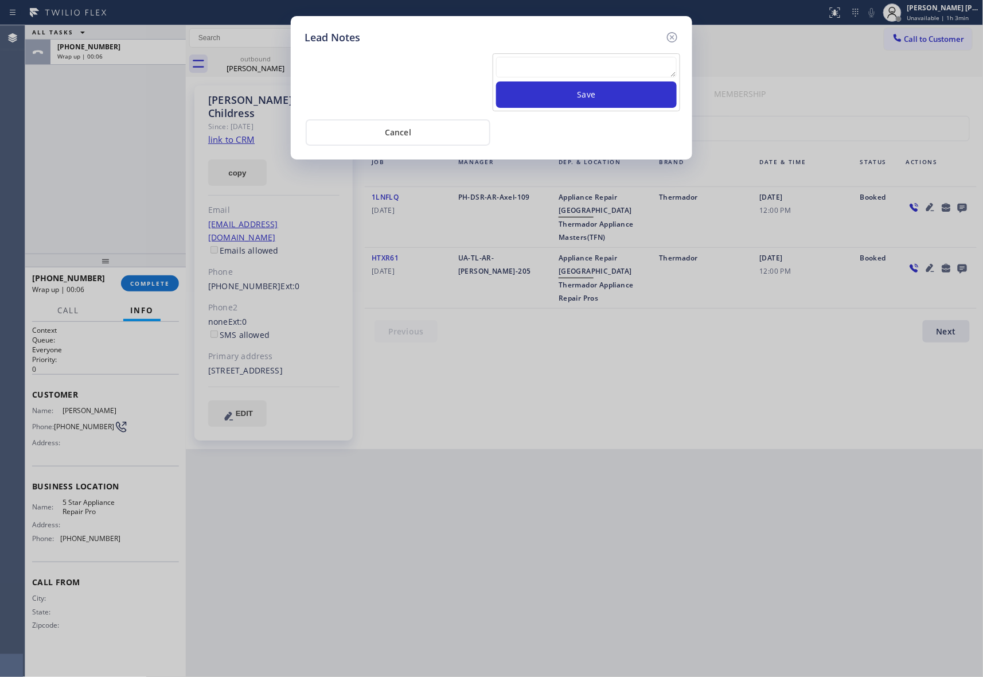
click at [528, 69] on textarea at bounding box center [586, 67] width 181 height 21
paste textarea "VM | please transfer if cx calls back"
type textarea "VM | please transfer if cx calls back"
click at [580, 101] on button "Save" at bounding box center [586, 94] width 181 height 26
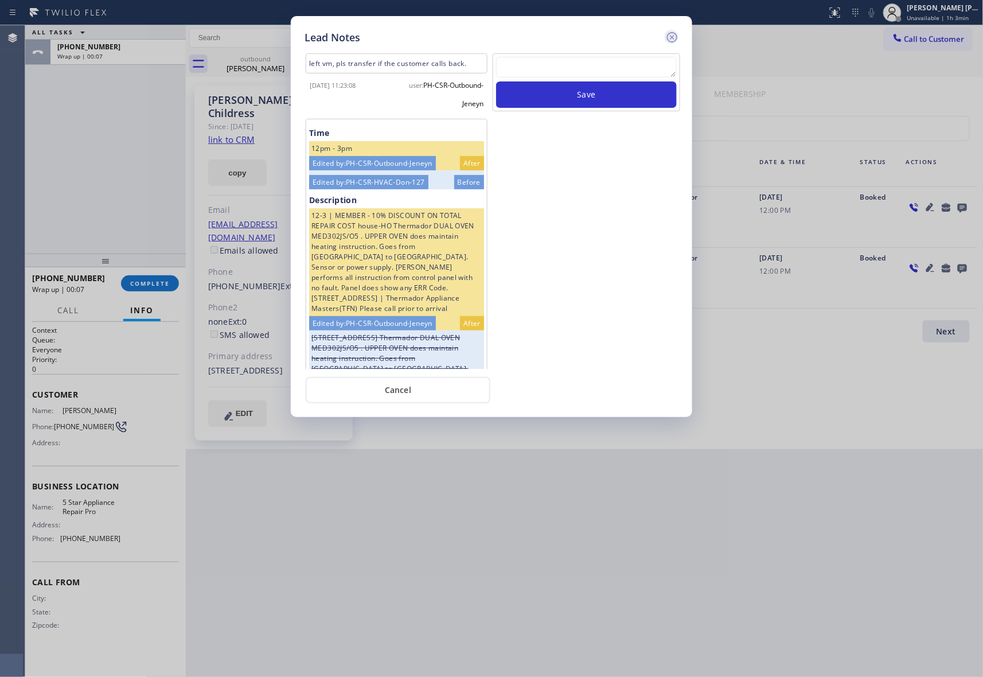
click at [675, 39] on icon at bounding box center [672, 37] width 14 height 14
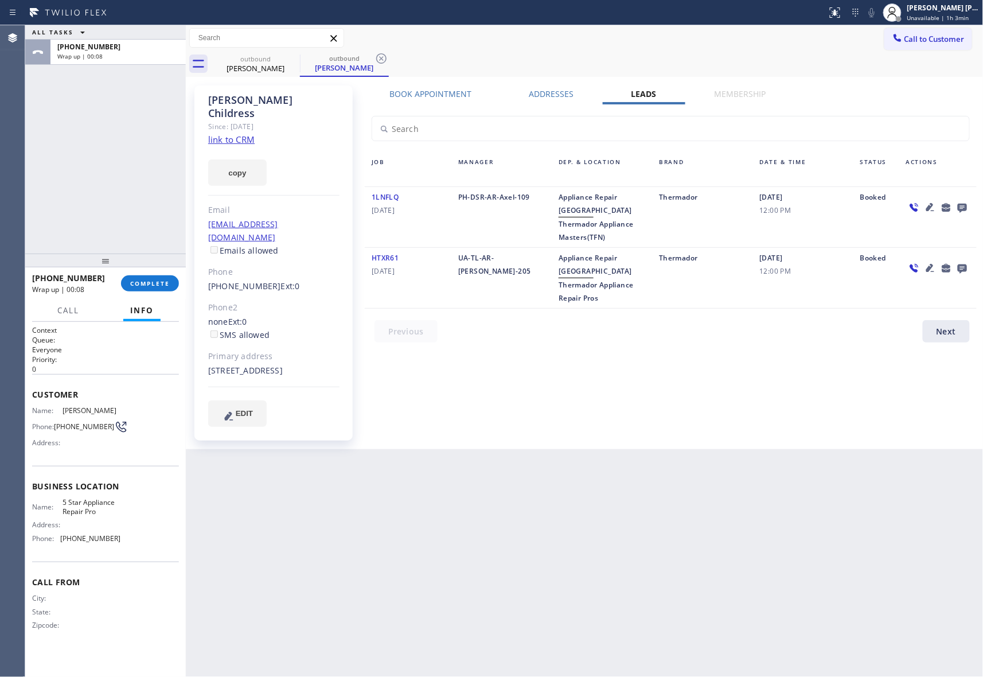
click at [179, 272] on div "[PHONE_NUMBER] Wrap up | 00:08 COMPLETE" at bounding box center [105, 283] width 161 height 32
click at [163, 281] on span "COMPLETE" at bounding box center [150, 283] width 40 height 8
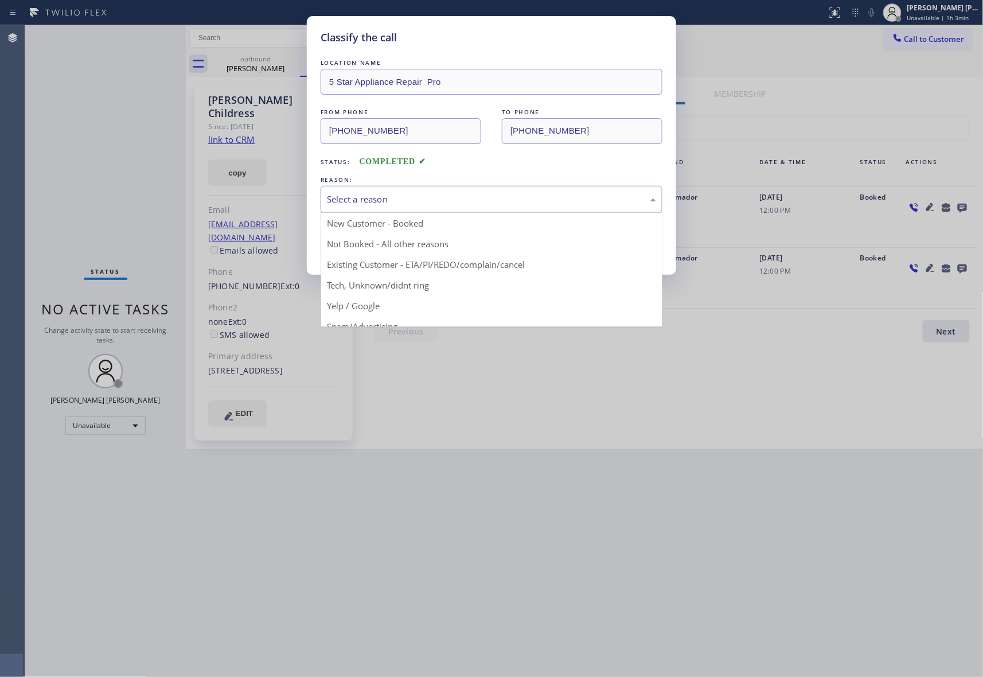
click at [524, 198] on div "Select a reason" at bounding box center [491, 199] width 329 height 13
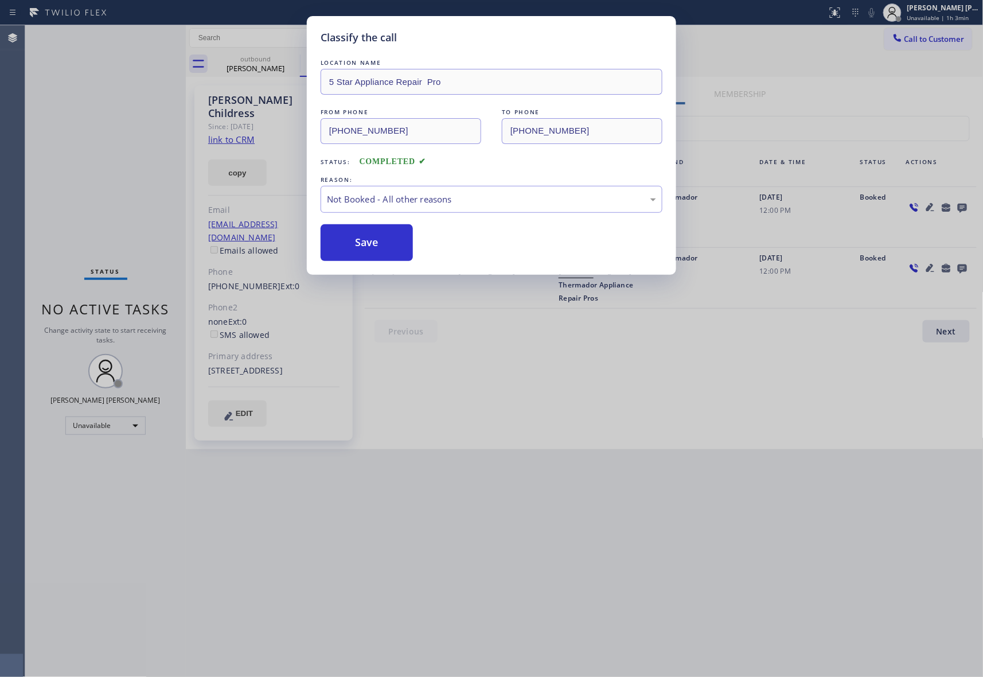
click at [389, 242] on button "Save" at bounding box center [367, 242] width 92 height 37
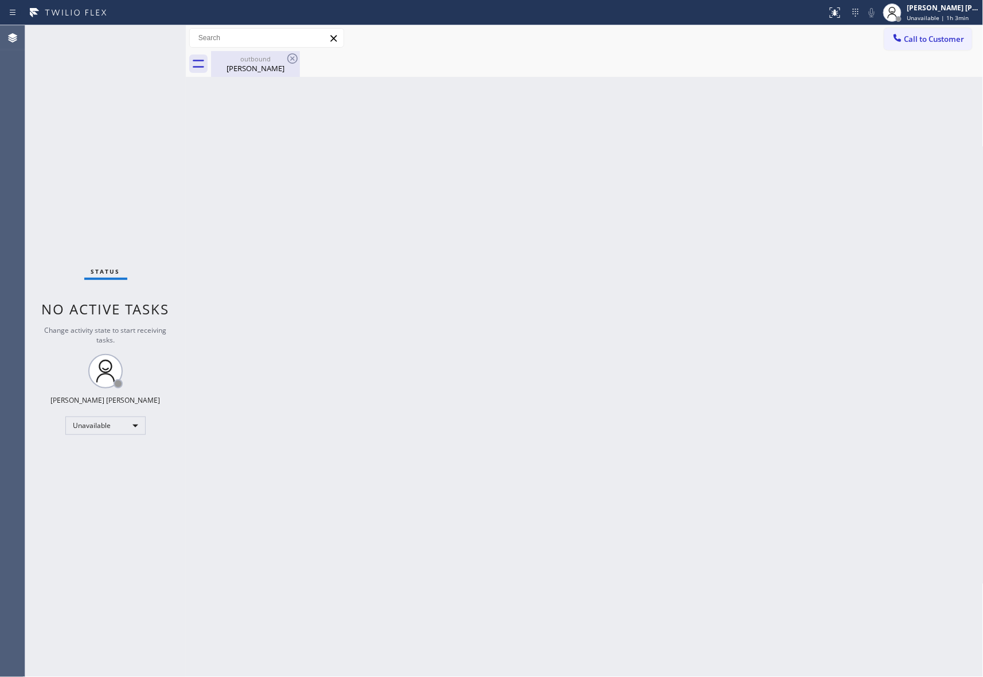
click at [283, 70] on div "[PERSON_NAME]" at bounding box center [255, 68] width 87 height 10
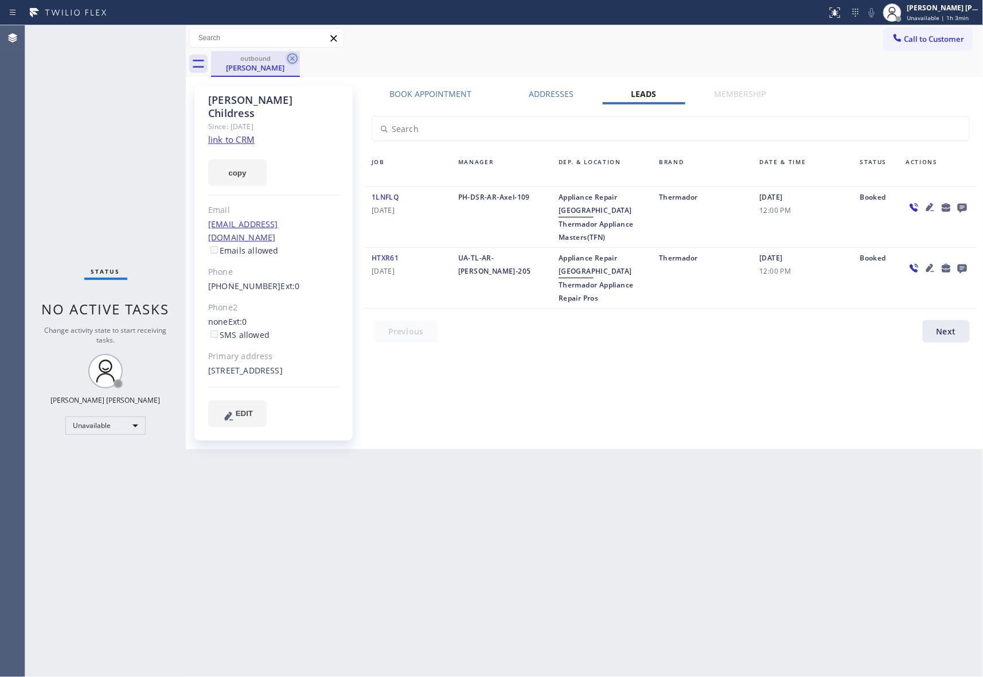
click at [294, 62] on icon at bounding box center [293, 59] width 14 height 14
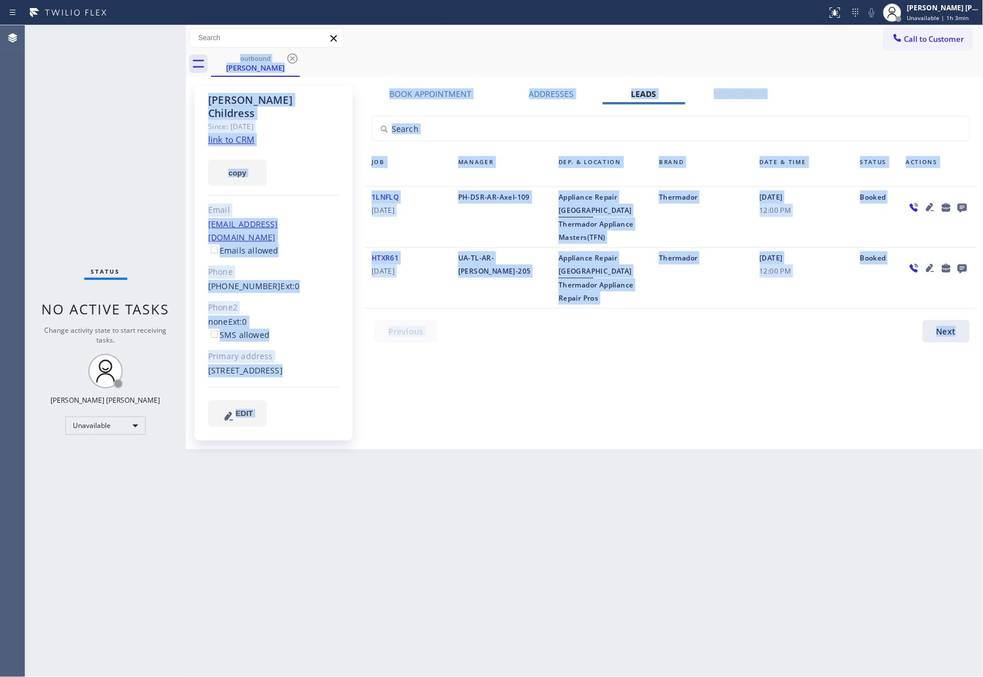
click at [294, 61] on div "outbound [PERSON_NAME]" at bounding box center [597, 64] width 772 height 26
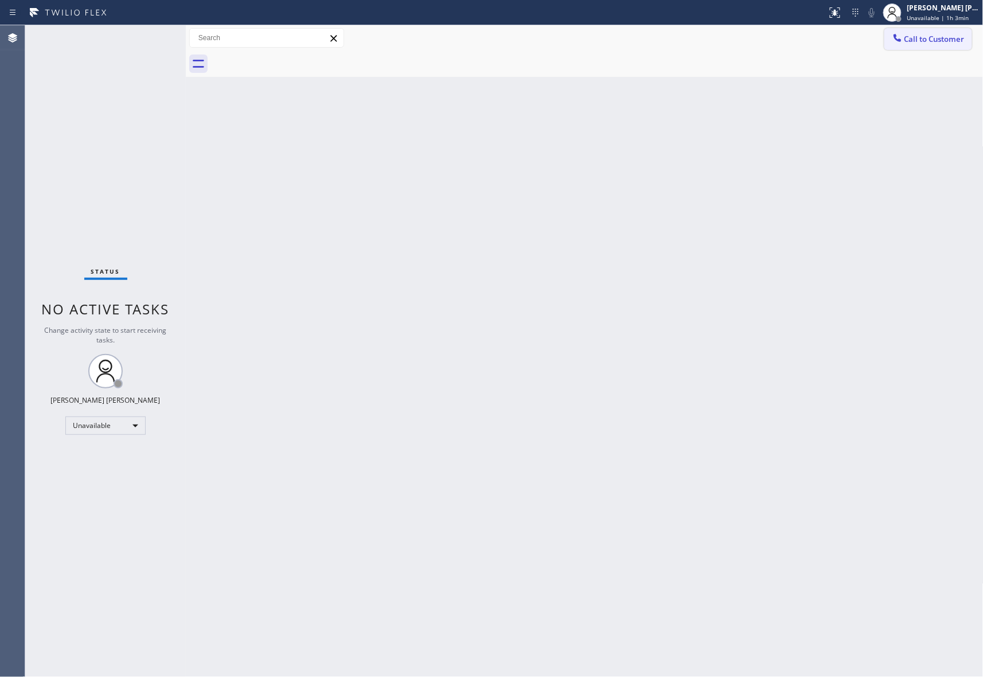
click at [943, 40] on span "Call to Customer" at bounding box center [934, 39] width 60 height 10
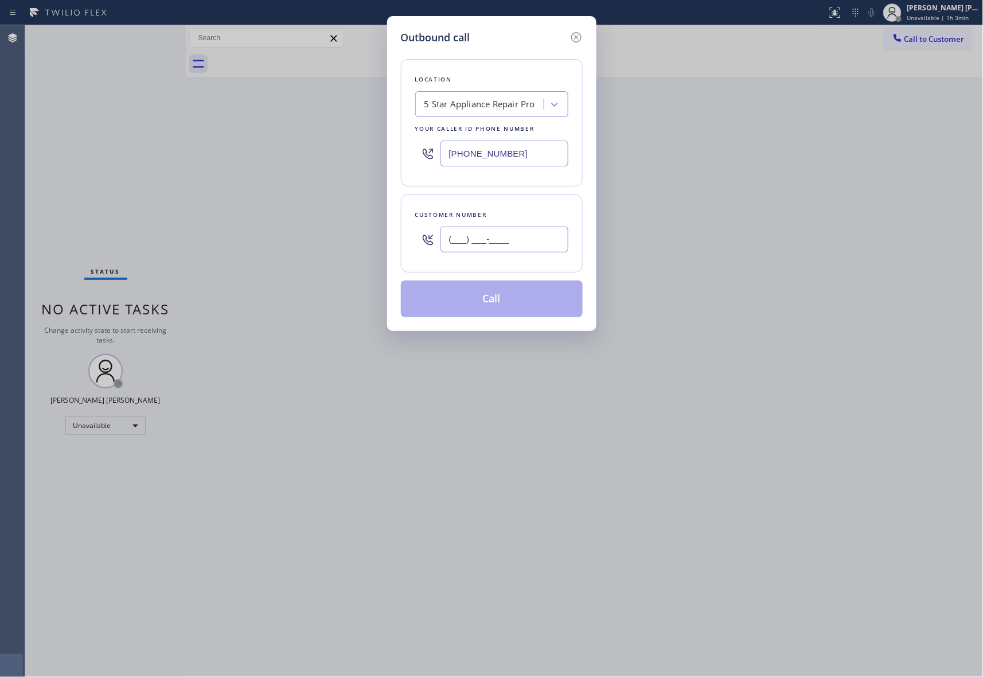
click at [530, 248] on input "(___) ___-____" at bounding box center [504, 239] width 128 height 26
paste input "310) 902-1856"
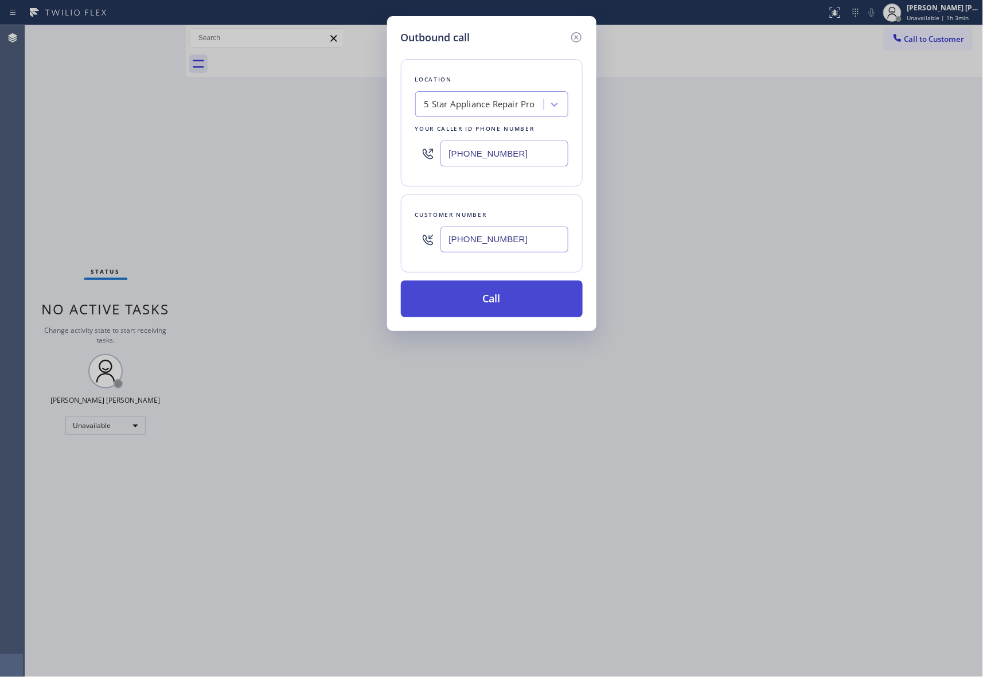
type input "[PHONE_NUMBER]"
click at [503, 305] on button "Call" at bounding box center [492, 298] width 182 height 37
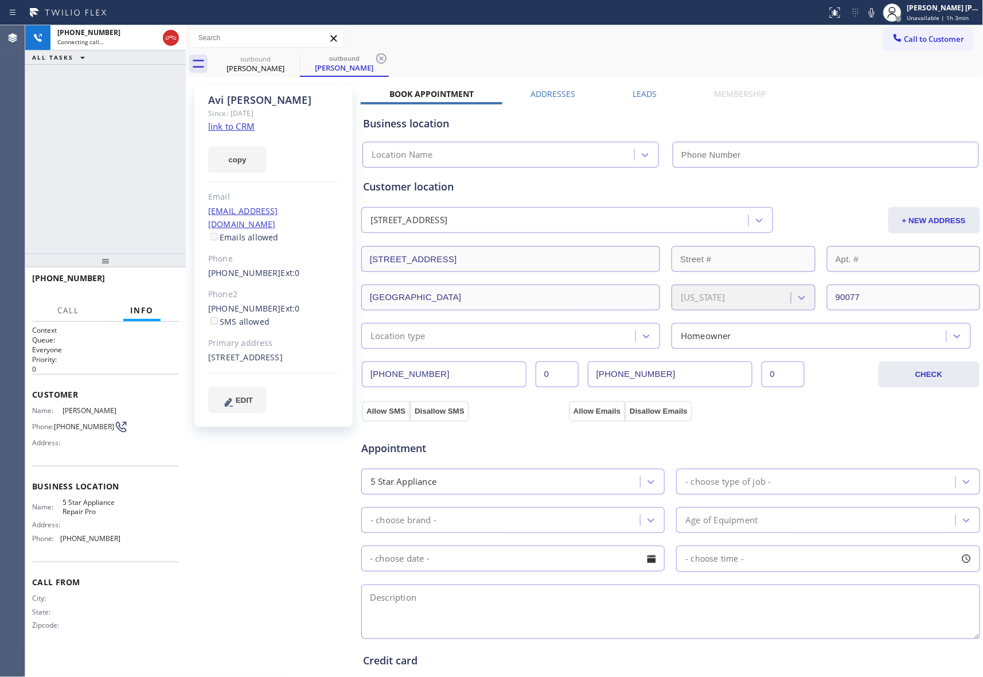
type input "[PHONE_NUMBER]"
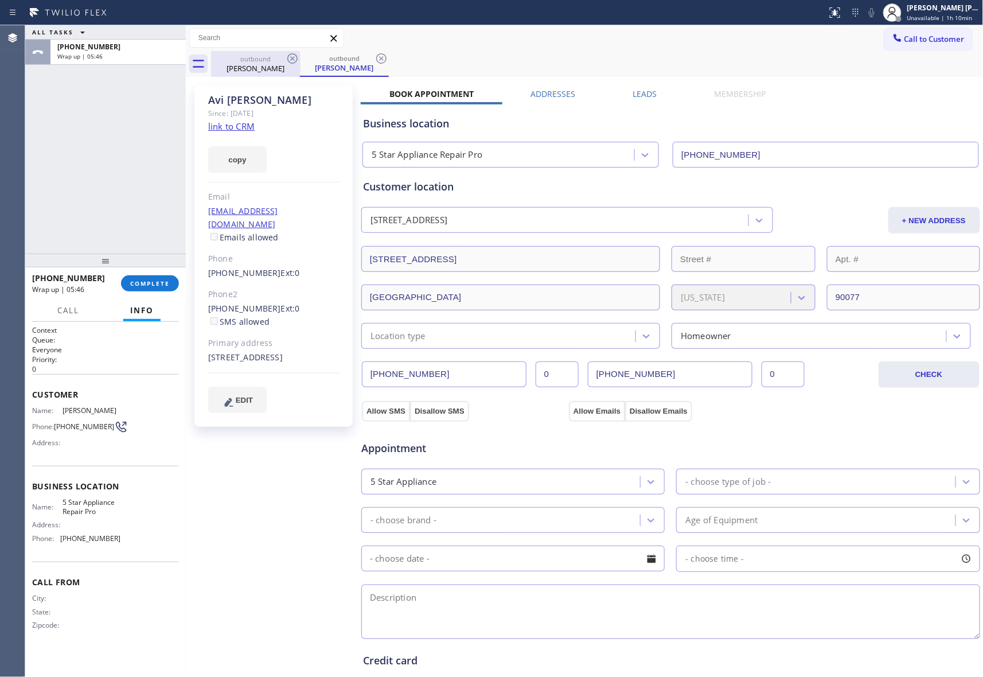
click at [264, 67] on div "[PERSON_NAME]" at bounding box center [255, 68] width 87 height 10
drag, startPoint x: 283, startPoint y: 57, endPoint x: 290, endPoint y: 55, distance: 7.3
click at [286, 56] on div "outbound [PERSON_NAME]" at bounding box center [255, 64] width 89 height 26
click at [290, 55] on icon at bounding box center [293, 59] width 14 height 14
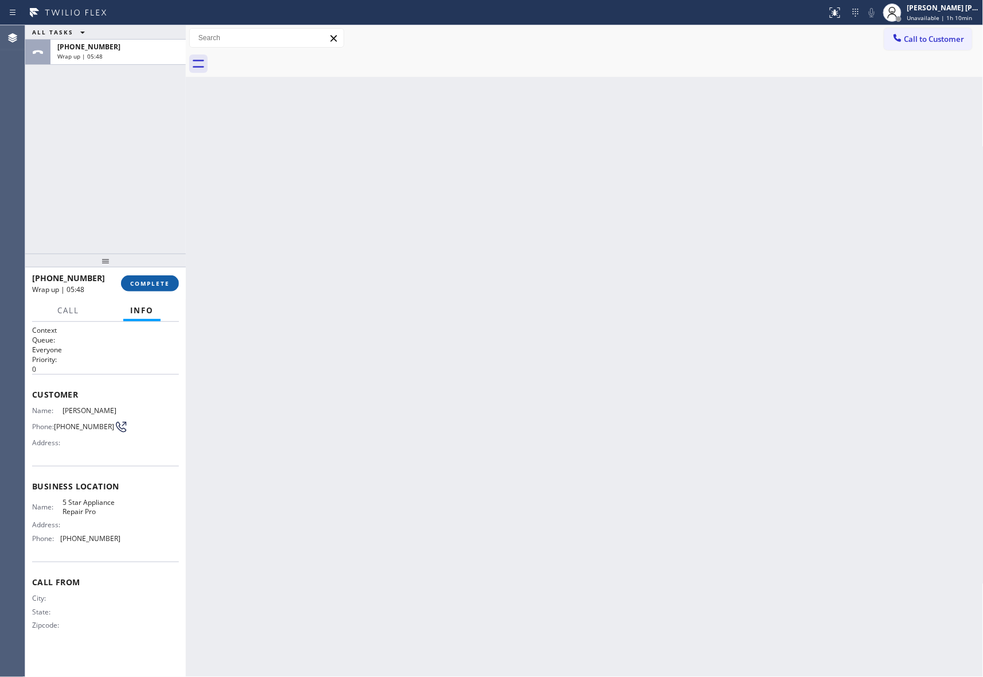
click at [166, 280] on span "COMPLETE" at bounding box center [150, 283] width 40 height 8
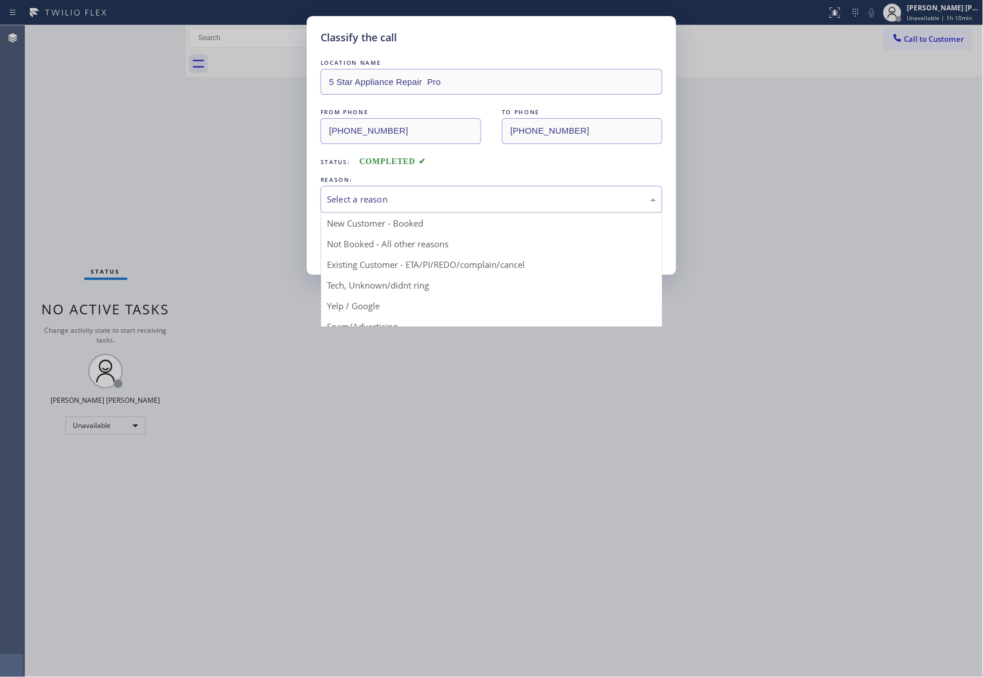
click at [441, 200] on div "Select a reason" at bounding box center [491, 199] width 329 height 13
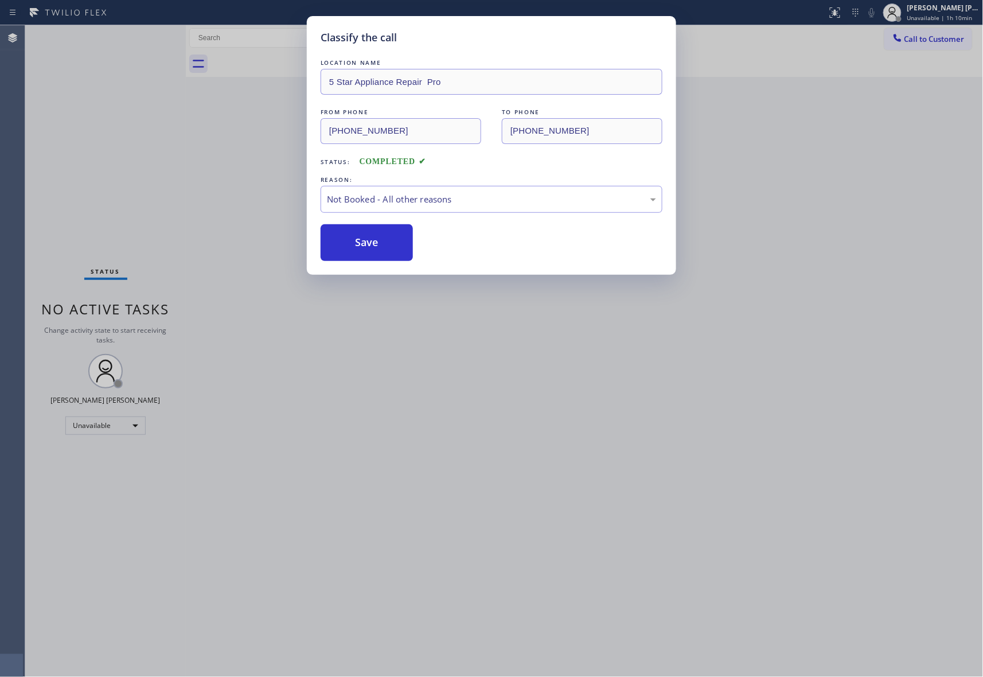
click at [355, 250] on button "Save" at bounding box center [367, 242] width 92 height 37
click at [377, 237] on button "Save" at bounding box center [367, 242] width 92 height 37
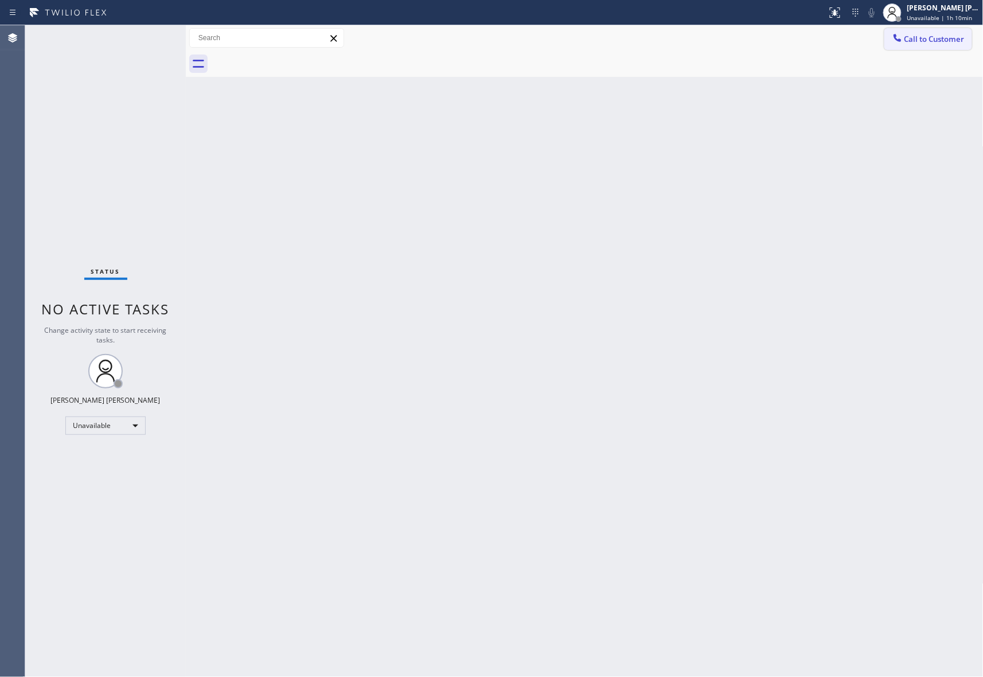
click at [959, 30] on button "Call to Customer" at bounding box center [928, 39] width 88 height 22
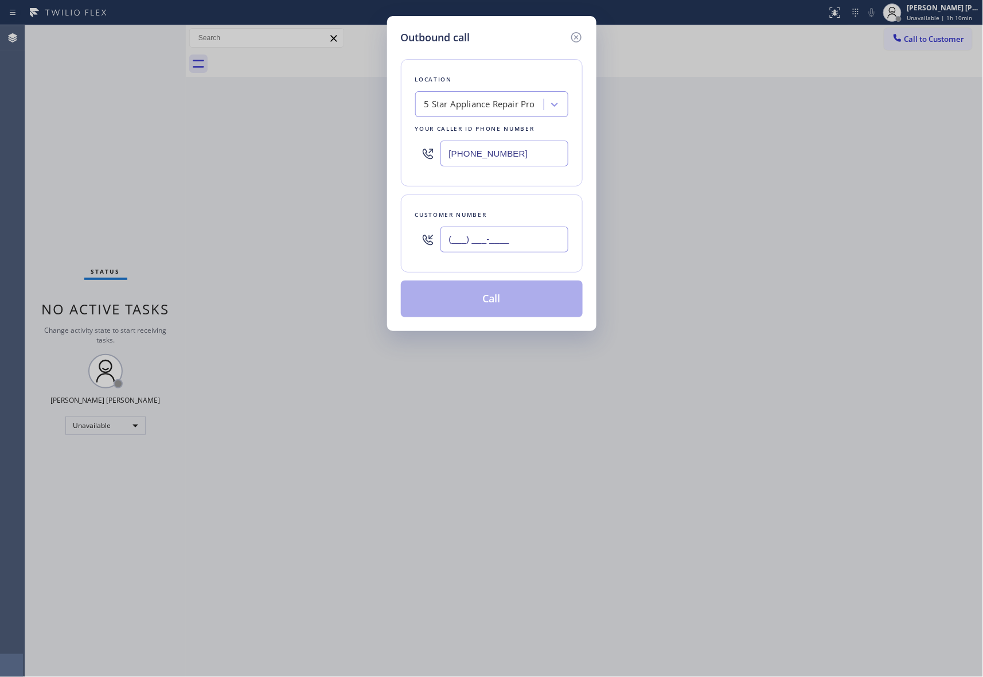
click at [466, 244] on input "(___) ___-____" at bounding box center [504, 239] width 128 height 26
paste input "253) 677-5001"
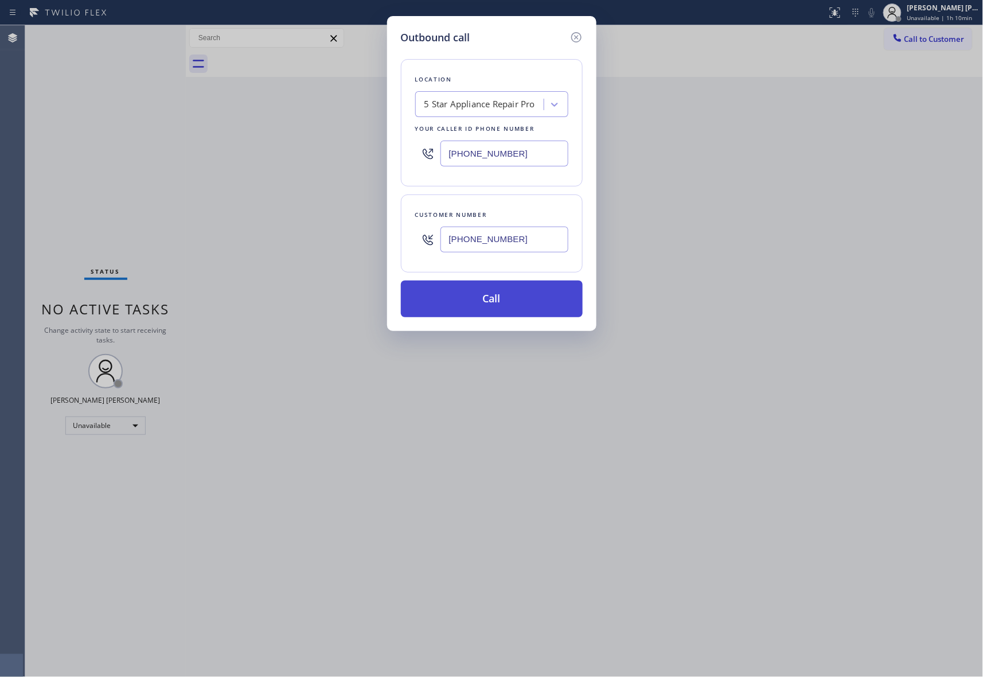
type input "[PHONE_NUMBER]"
click at [528, 295] on button "Call" at bounding box center [492, 298] width 182 height 37
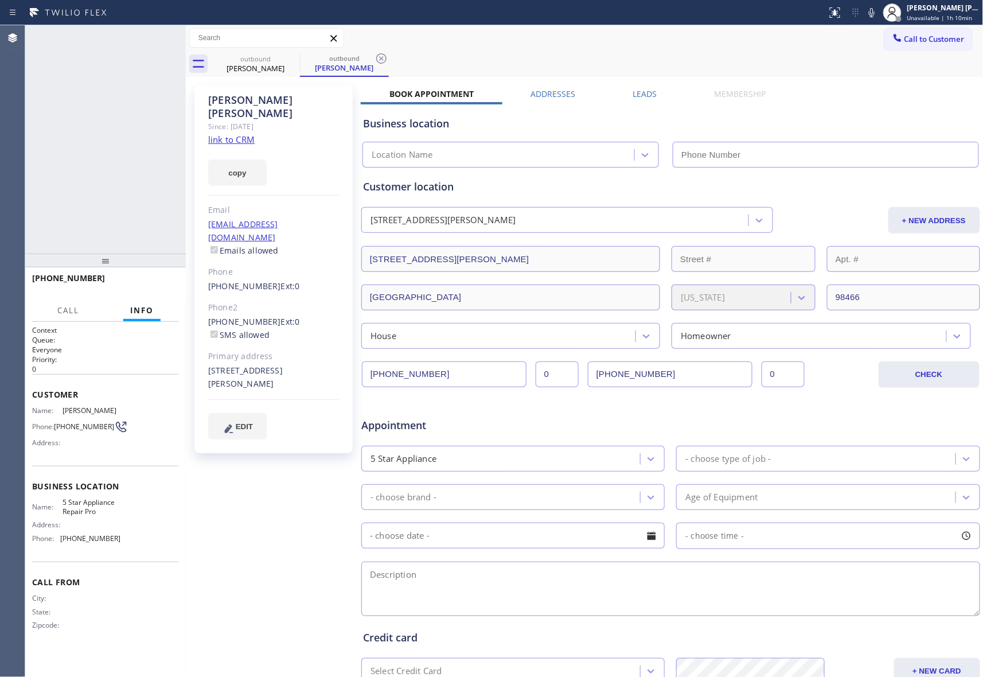
type input "[PHONE_NUMBER]"
drag, startPoint x: 634, startPoint y: 93, endPoint x: 641, endPoint y: 94, distance: 7.5
click at [634, 93] on label "Leads" at bounding box center [645, 93] width 24 height 11
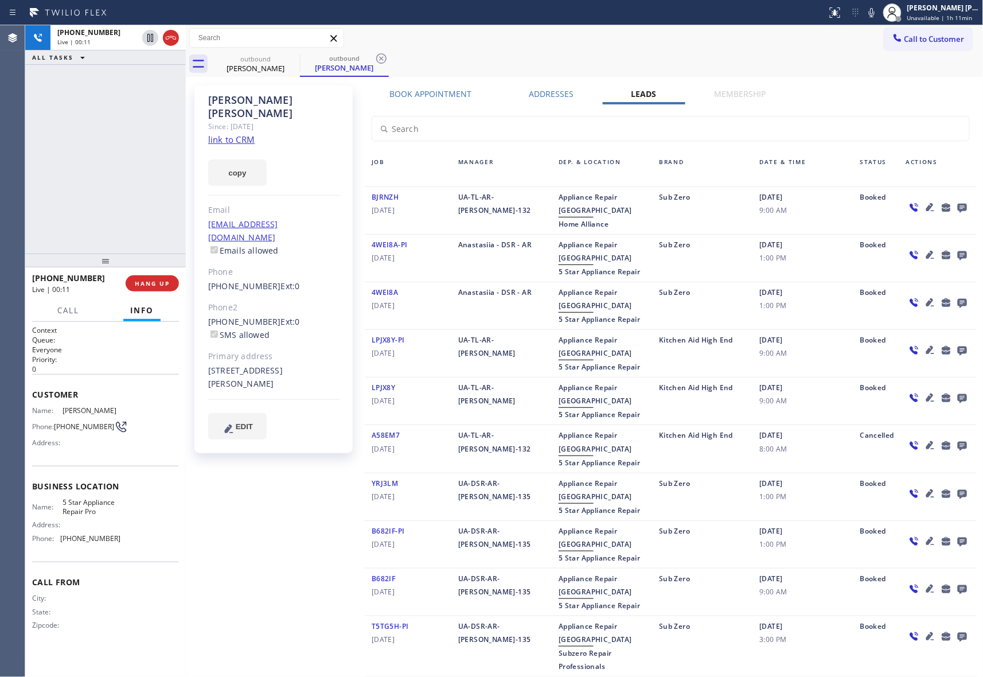
click at [958, 206] on icon at bounding box center [962, 208] width 9 height 9
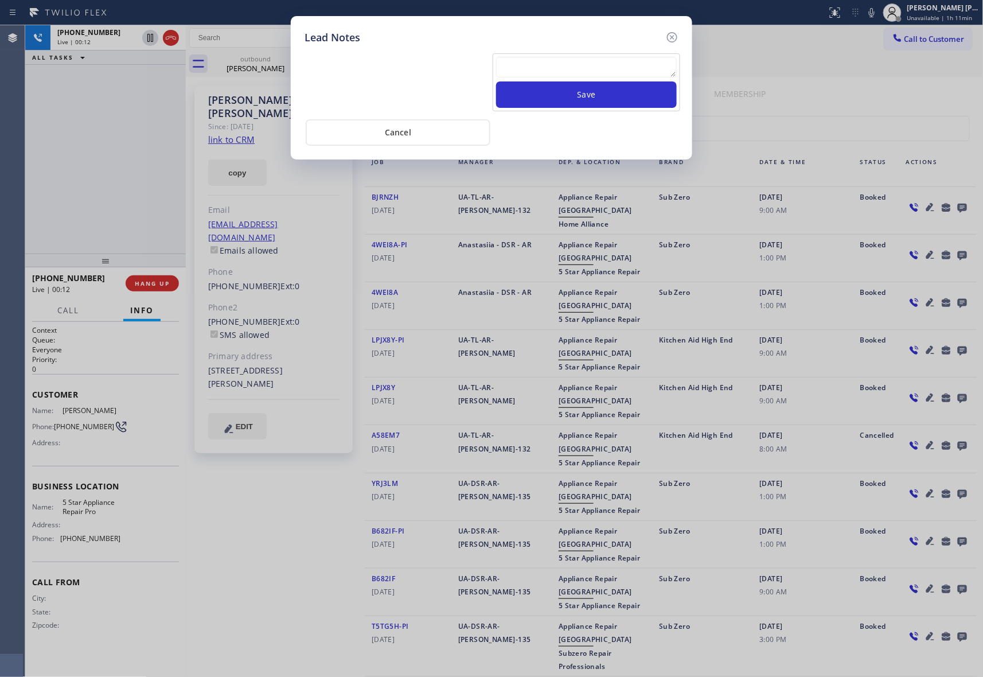
click at [532, 69] on textarea at bounding box center [586, 67] width 181 height 21
paste textarea "VM | please transfer if cx calls back"
type textarea "VM | please transfer if cx calls back"
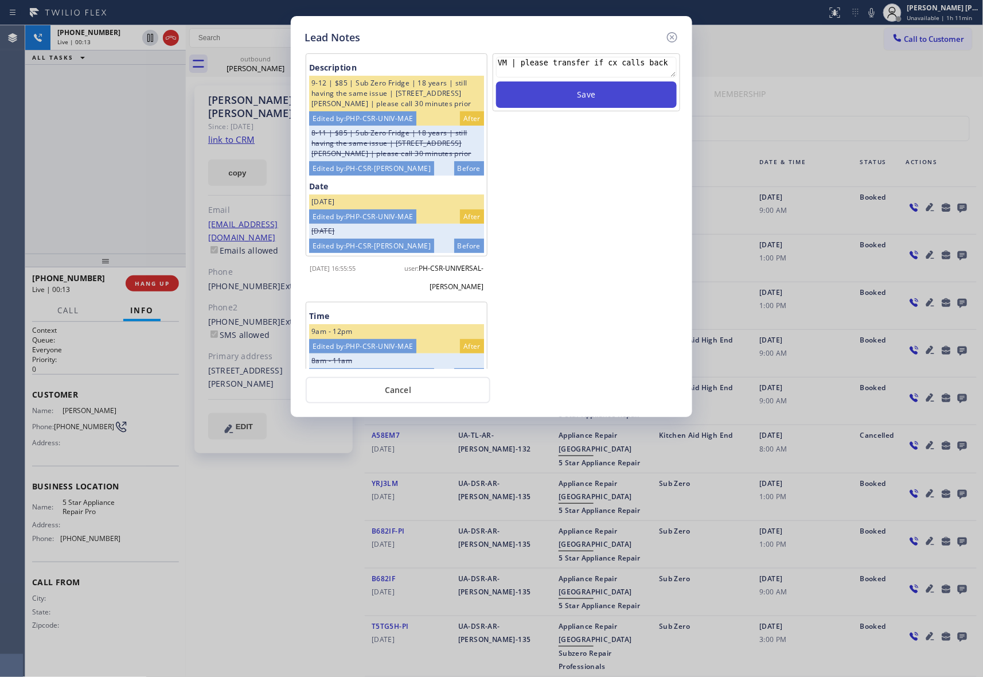
click at [592, 95] on button "Save" at bounding box center [586, 94] width 181 height 26
click at [675, 37] on icon at bounding box center [672, 37] width 14 height 14
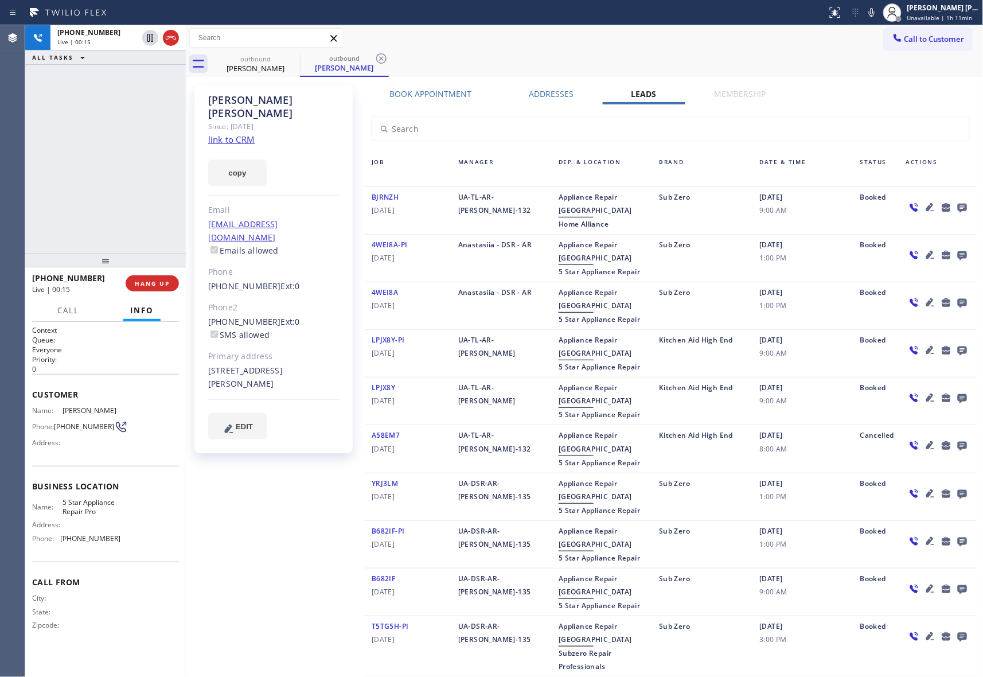
drag, startPoint x: 173, startPoint y: 38, endPoint x: 194, endPoint y: 37, distance: 21.2
click at [173, 37] on icon at bounding box center [171, 37] width 10 height 3
click at [305, 60] on div "outbound" at bounding box center [344, 58] width 87 height 9
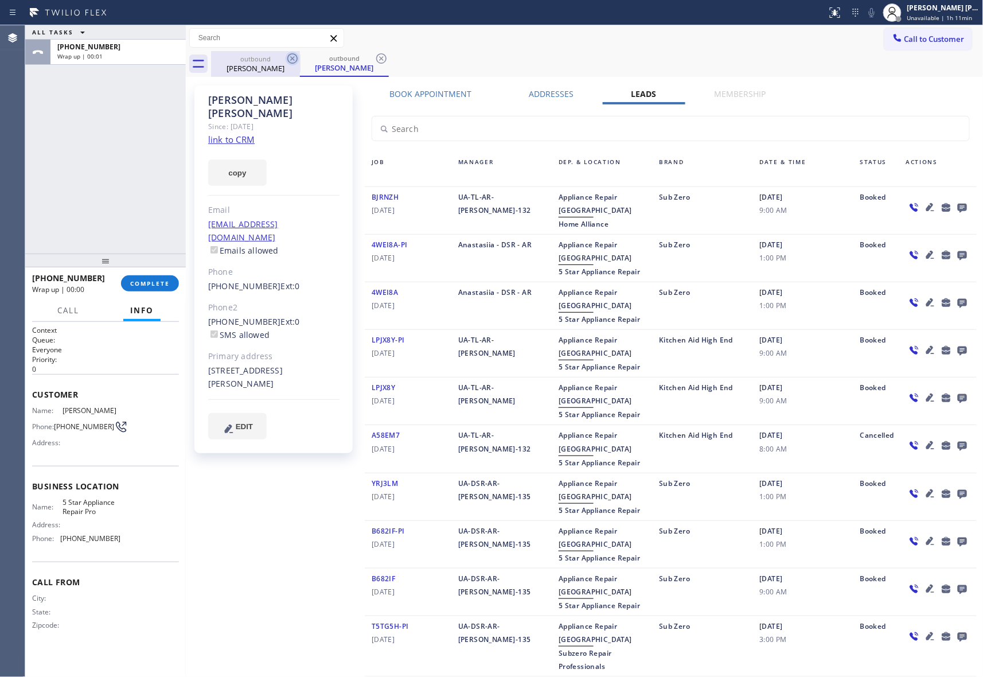
click at [292, 58] on icon at bounding box center [292, 58] width 10 height 10
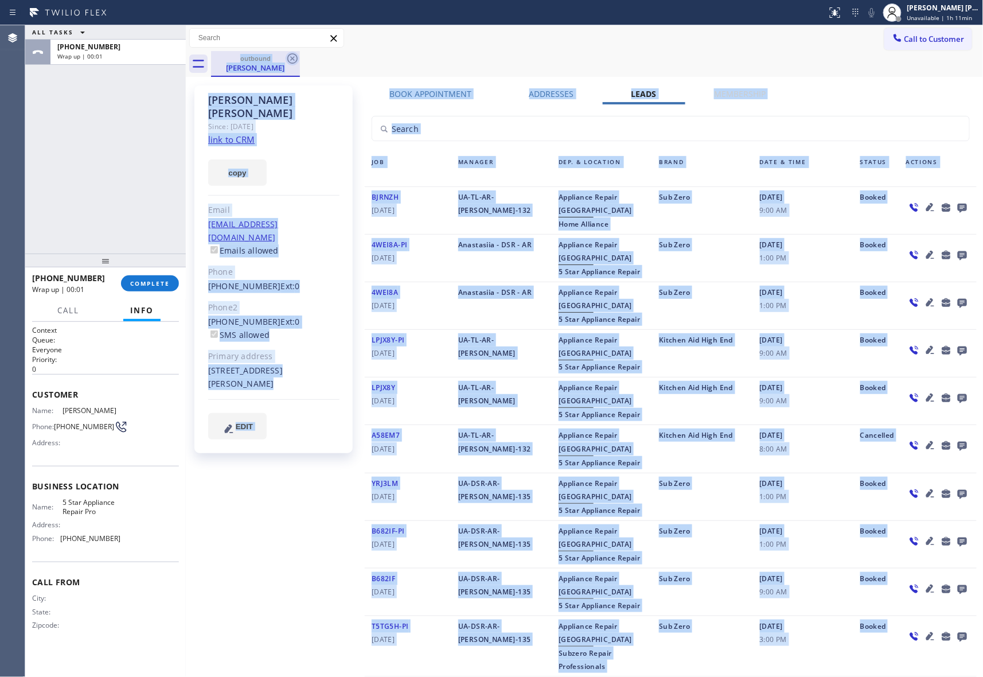
click at [292, 58] on div "outbound [PERSON_NAME]" at bounding box center [597, 64] width 772 height 26
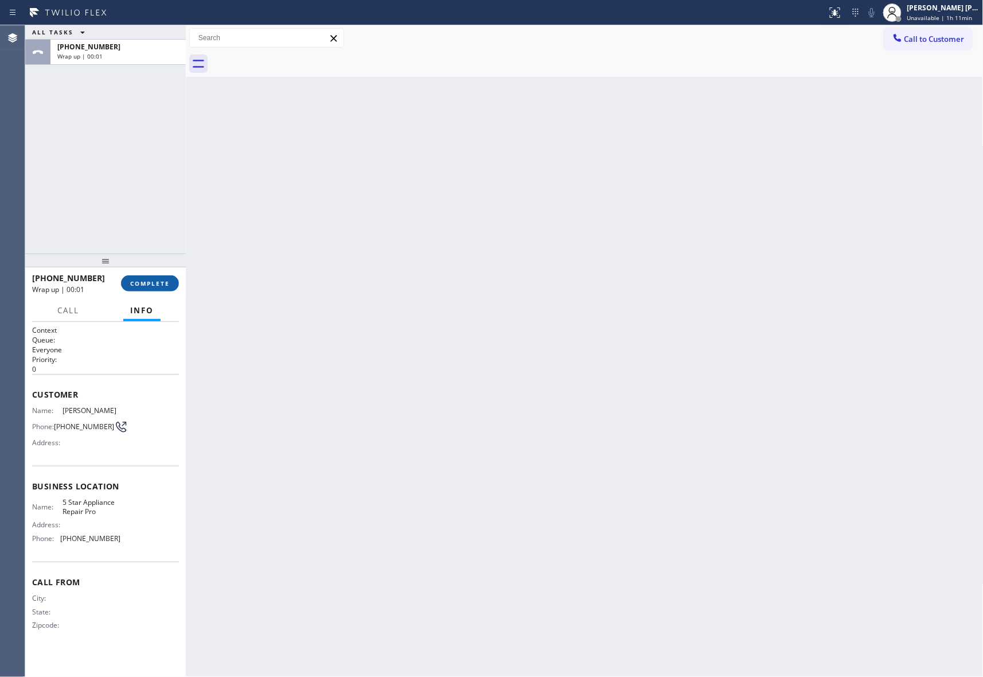
click at [164, 279] on span "COMPLETE" at bounding box center [150, 283] width 40 height 8
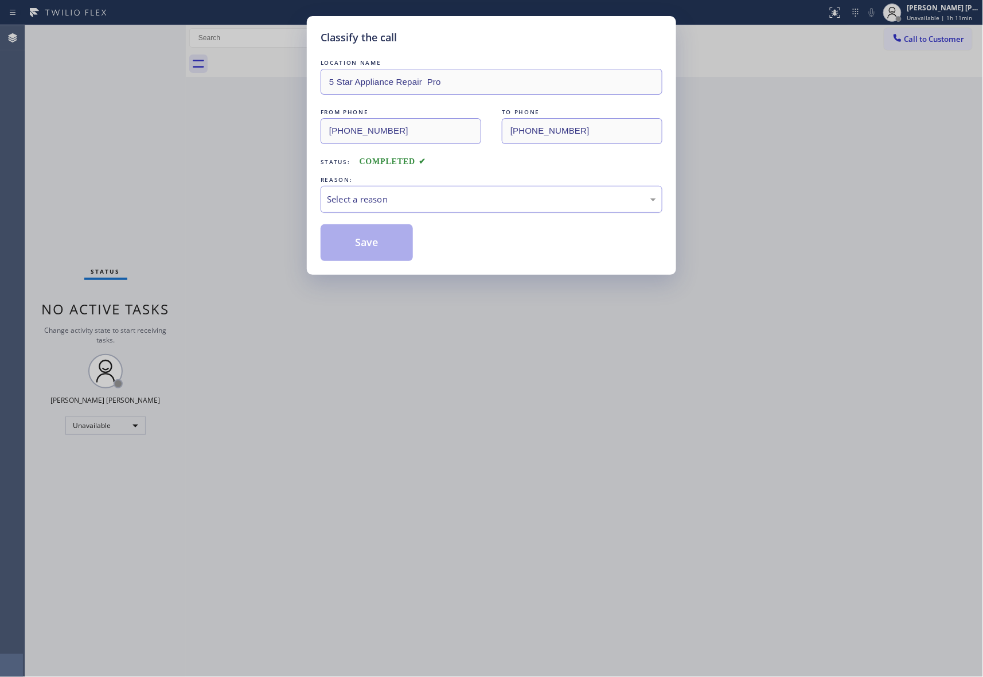
click at [478, 196] on div "Select a reason" at bounding box center [491, 199] width 329 height 13
click at [377, 241] on button "Save" at bounding box center [367, 242] width 92 height 37
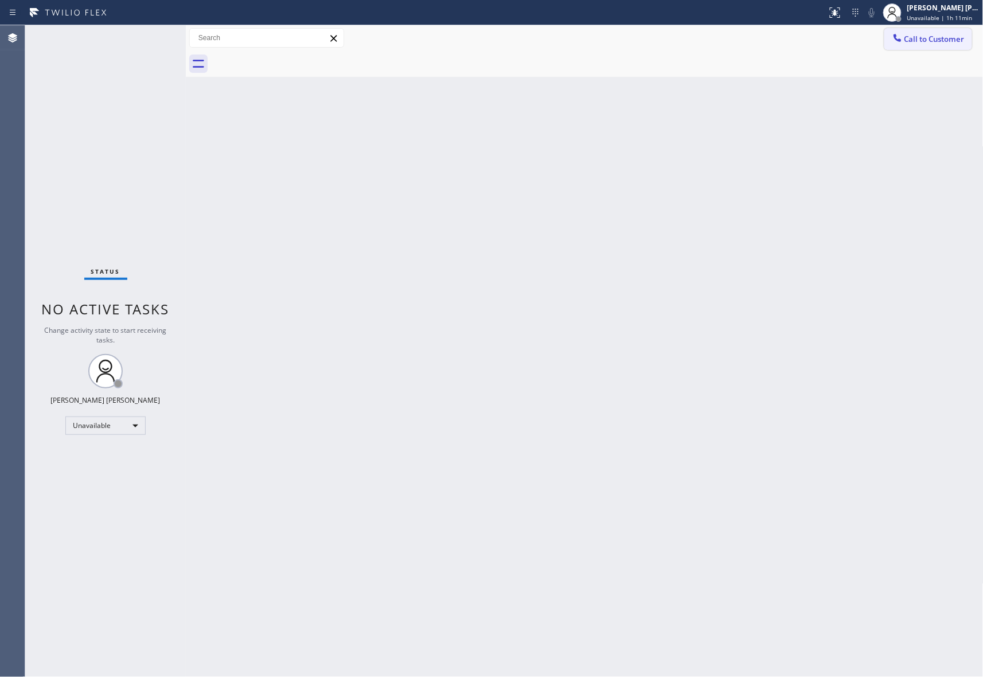
click at [927, 30] on button "Call to Customer" at bounding box center [928, 39] width 88 height 22
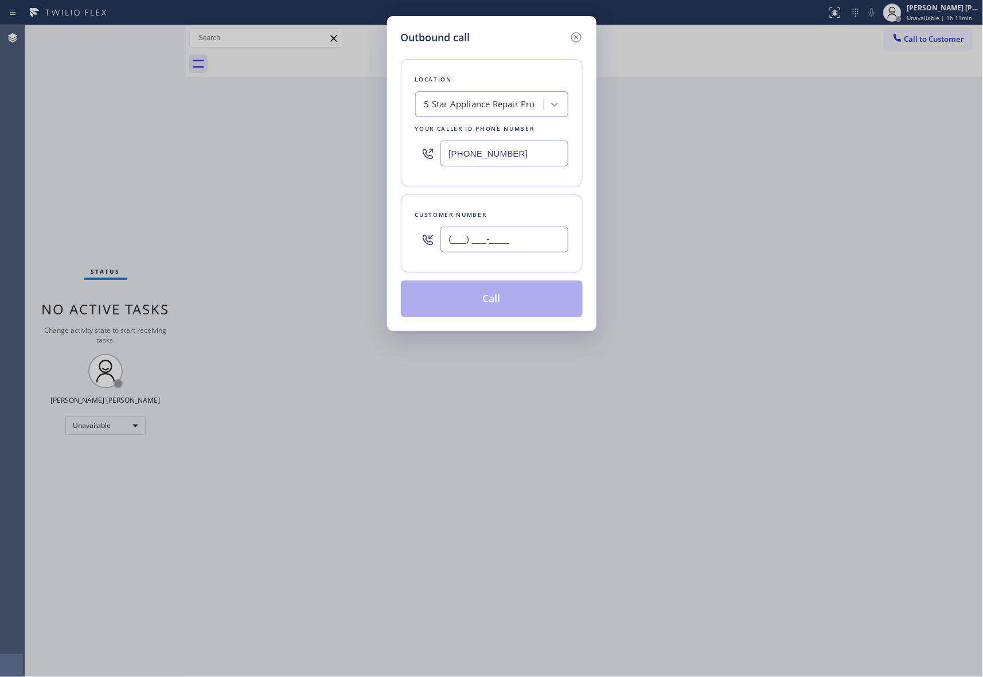
click at [502, 241] on input "(___) ___-____" at bounding box center [504, 239] width 128 height 26
paste input "206) 673-7275"
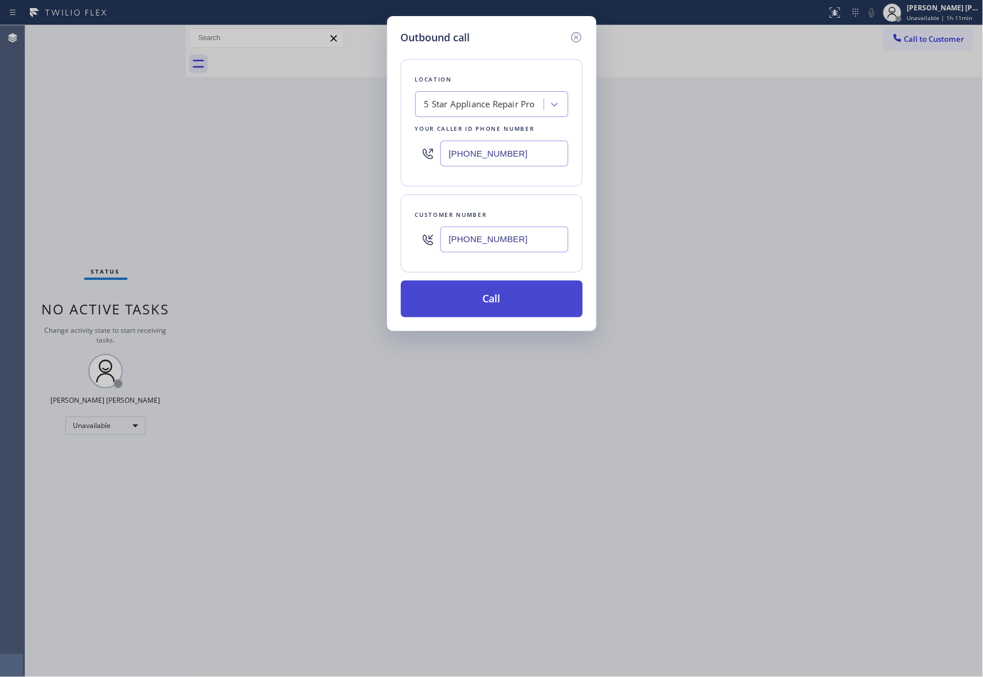
type input "[PHONE_NUMBER]"
click at [490, 294] on button "Call" at bounding box center [492, 298] width 182 height 37
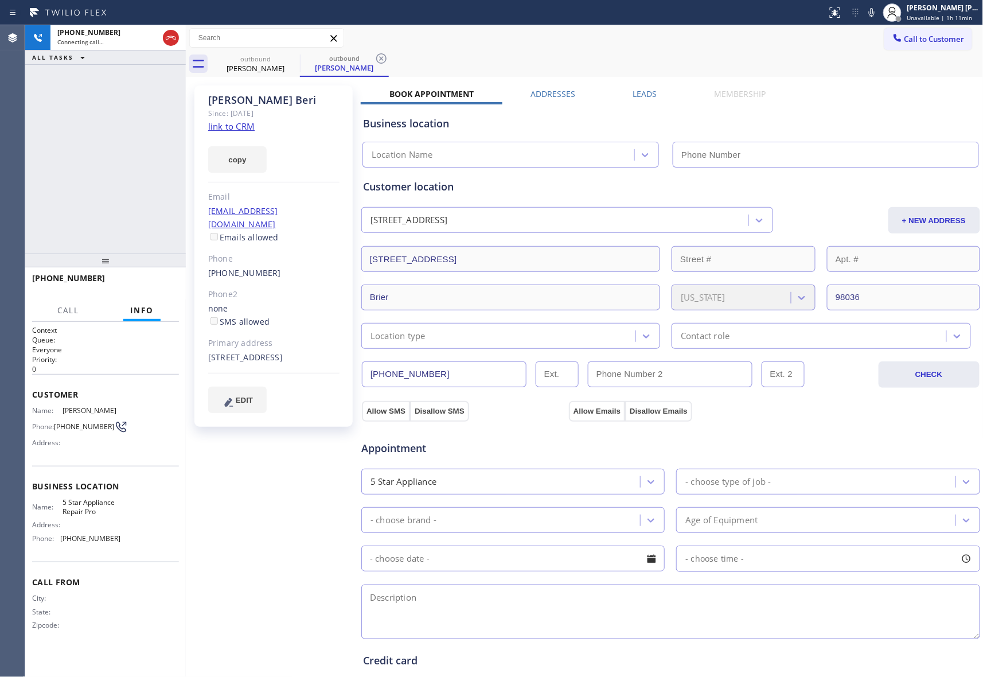
type input "[PHONE_NUMBER]"
click at [161, 275] on button "HANG UP" at bounding box center [152, 283] width 53 height 16
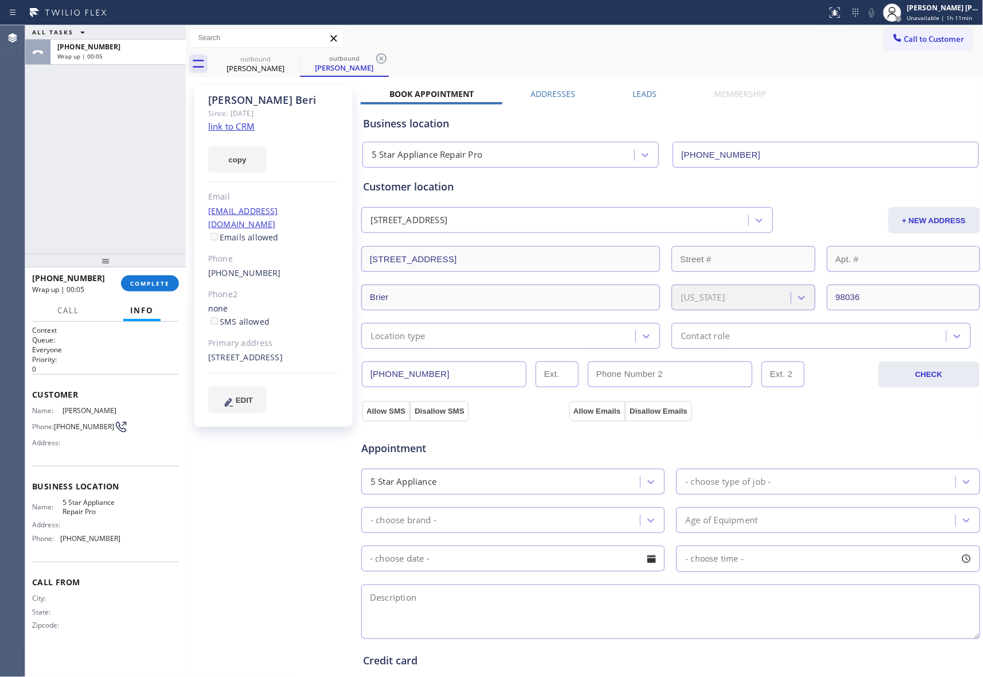
click at [635, 92] on label "Leads" at bounding box center [645, 93] width 24 height 11
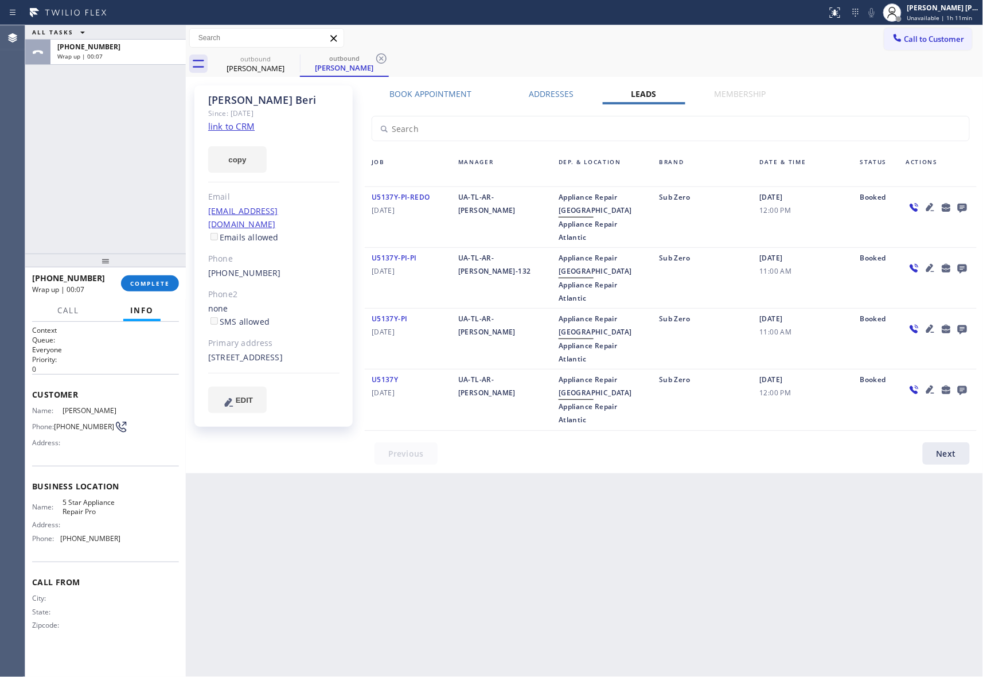
click at [963, 209] on icon at bounding box center [962, 207] width 14 height 14
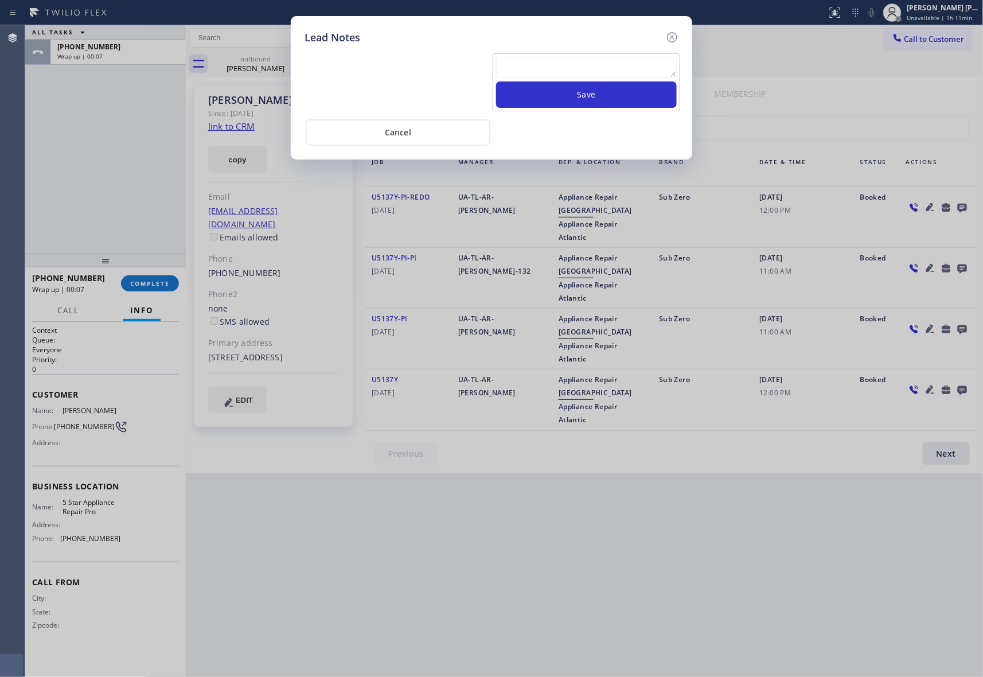
click at [536, 71] on textarea at bounding box center [586, 67] width 181 height 21
paste textarea "VM | please transfer if cx calls back"
type textarea "VM | please transfer if cx calls back"
click at [570, 94] on button "Save" at bounding box center [586, 94] width 181 height 26
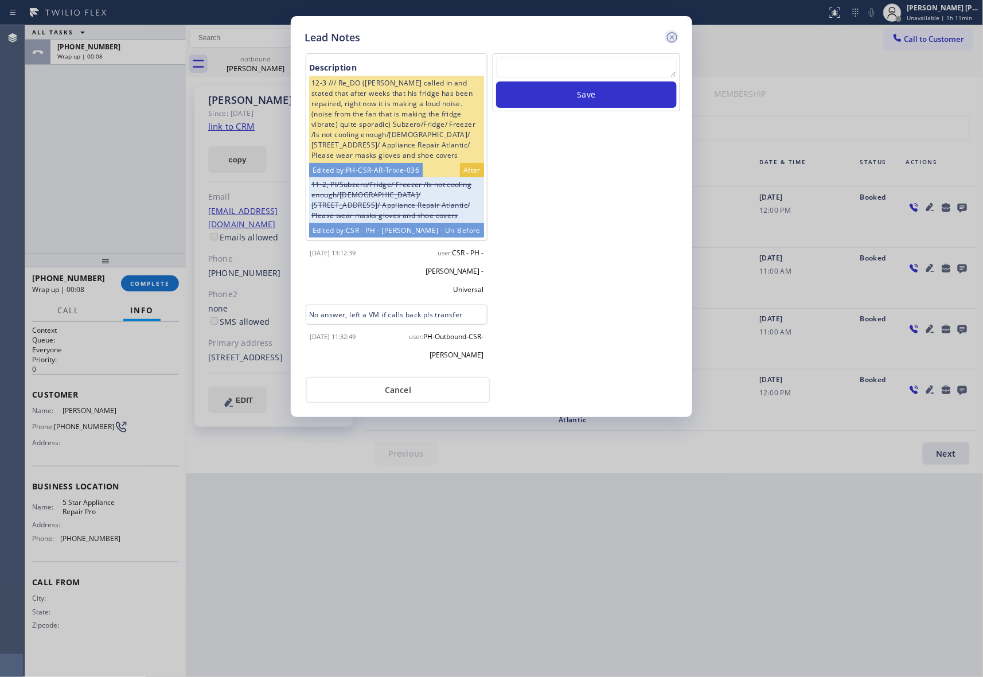
click at [667, 36] on icon at bounding box center [672, 37] width 10 height 10
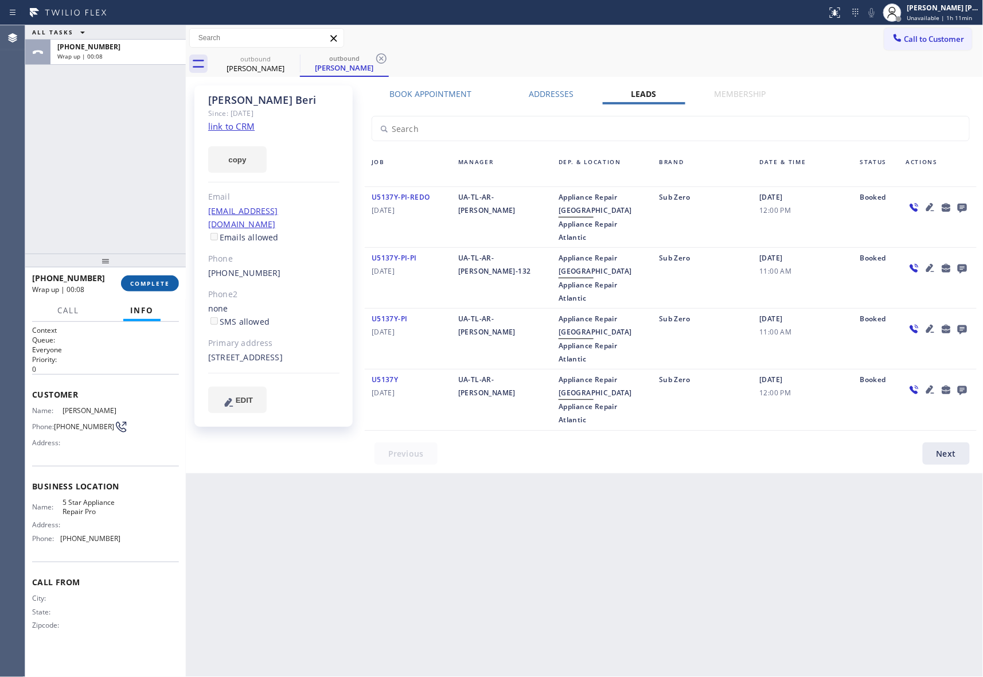
click at [151, 275] on button "COMPLETE" at bounding box center [150, 283] width 58 height 16
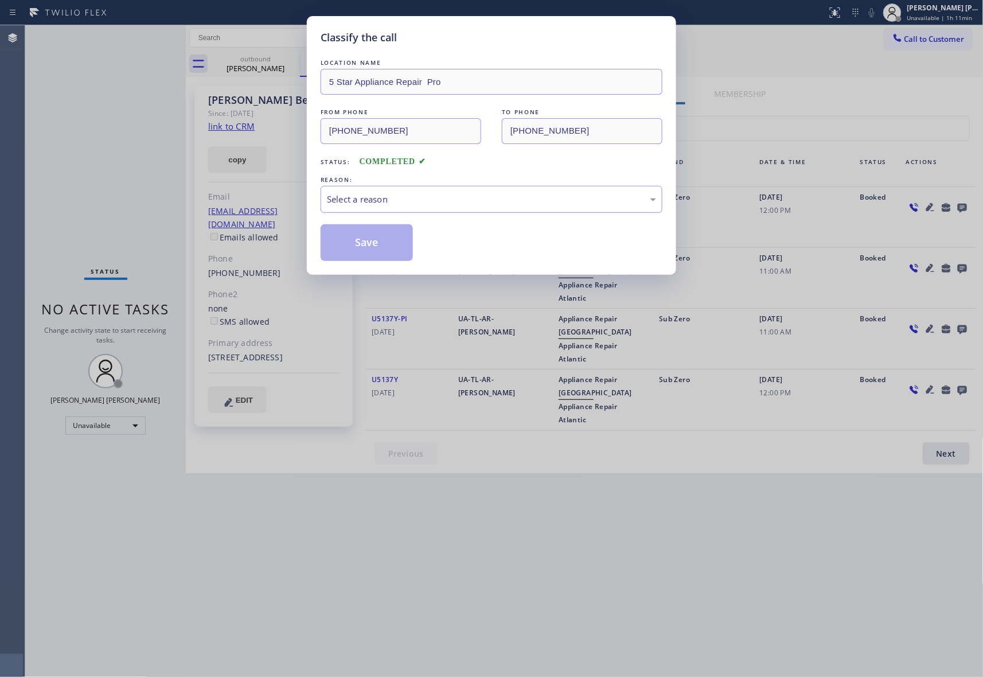
drag, startPoint x: 448, startPoint y: 202, endPoint x: 404, endPoint y: 207, distance: 44.4
click at [447, 201] on div "Select a reason" at bounding box center [491, 199] width 329 height 13
drag, startPoint x: 366, startPoint y: 241, endPoint x: 361, endPoint y: 239, distance: 5.9
click at [365, 241] on button "Save" at bounding box center [367, 242] width 92 height 37
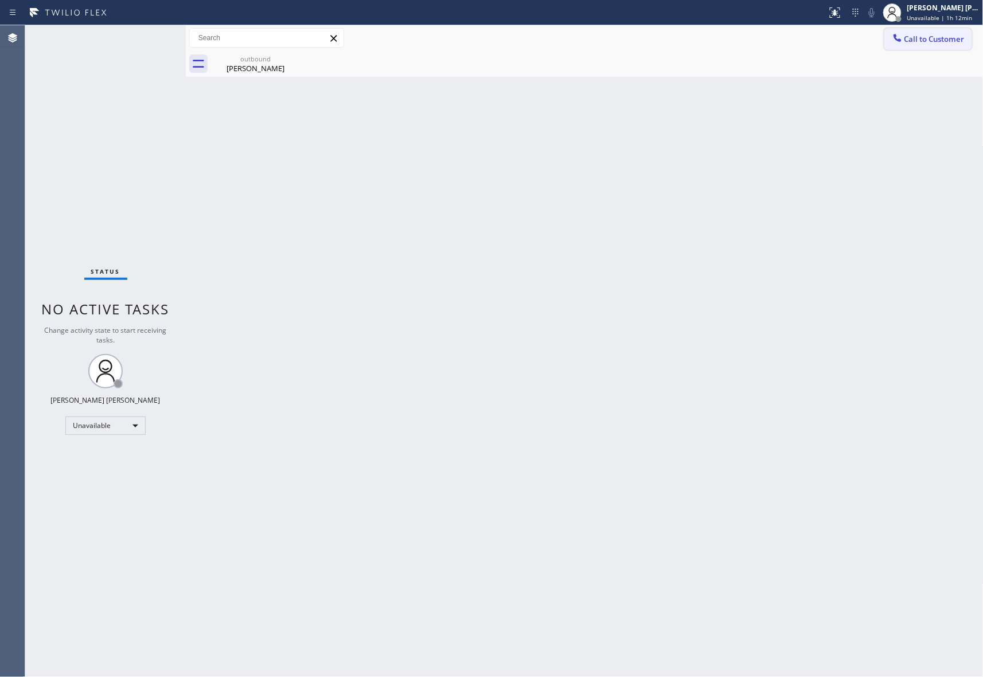
click at [943, 45] on button "Call to Customer" at bounding box center [928, 39] width 88 height 22
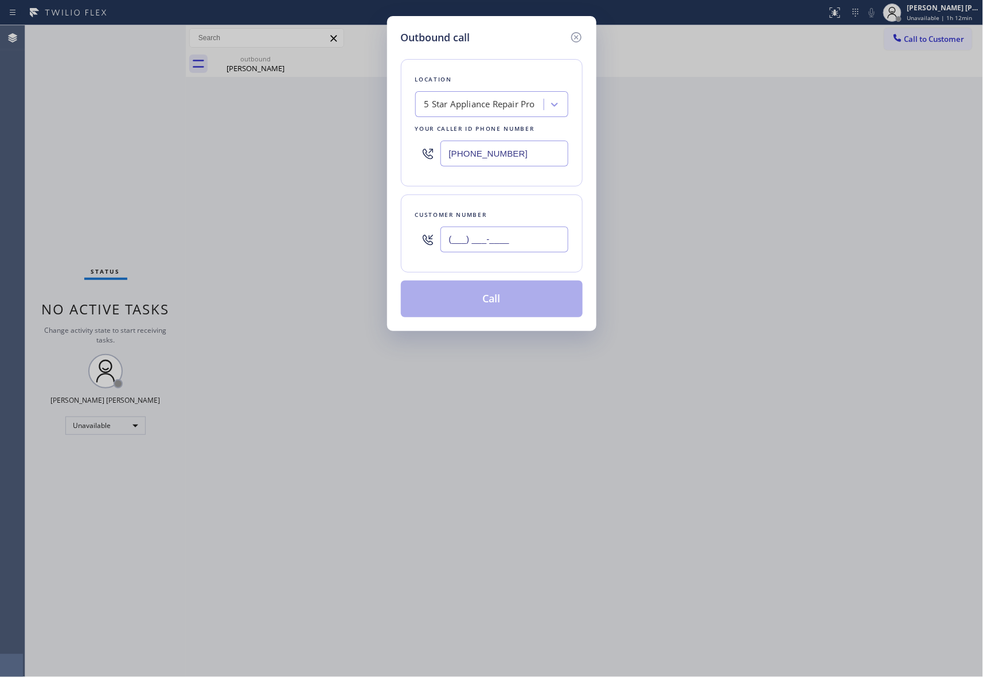
click at [501, 240] on input "(___) ___-____" at bounding box center [504, 239] width 128 height 26
paste input "310) 717-3695"
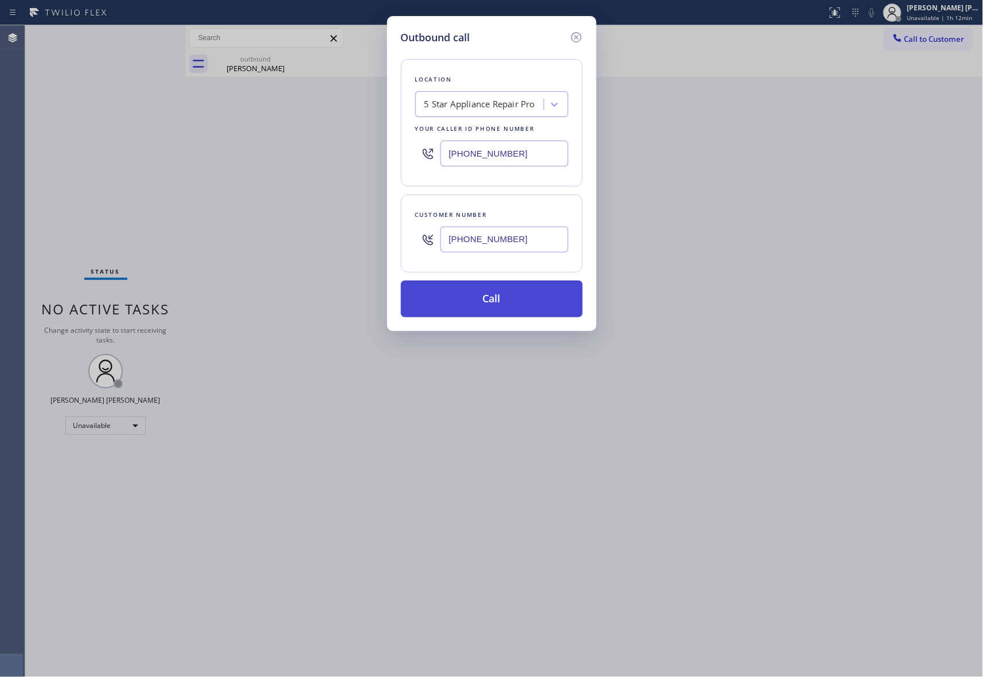
type input "[PHONE_NUMBER]"
click at [510, 299] on button "Call" at bounding box center [492, 298] width 182 height 37
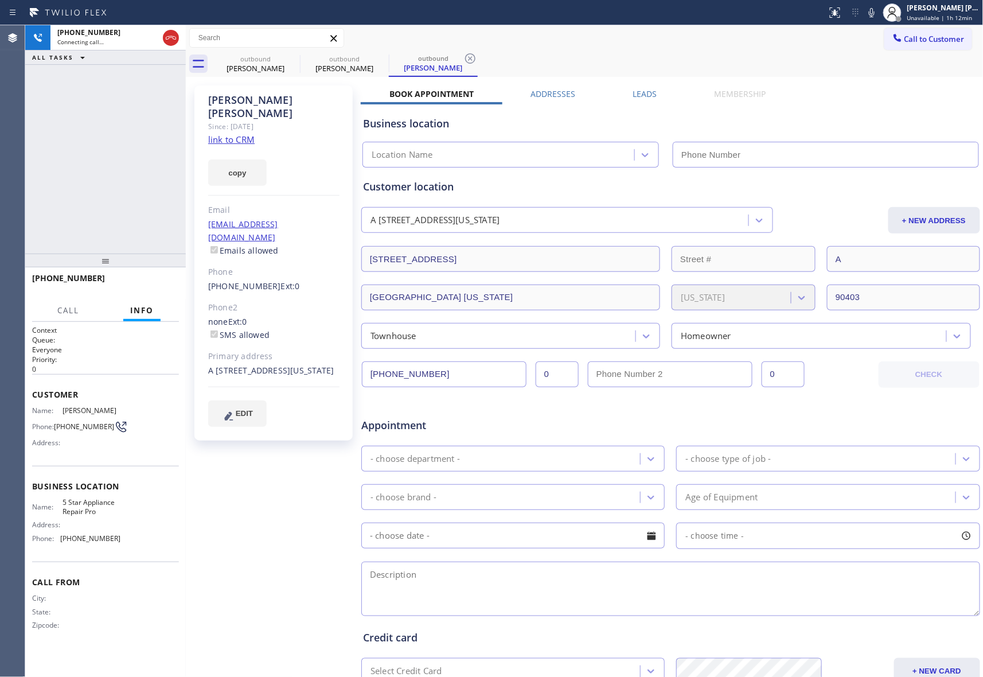
type input "[PHONE_NUMBER]"
click at [166, 283] on span "HANG UP" at bounding box center [152, 283] width 35 height 8
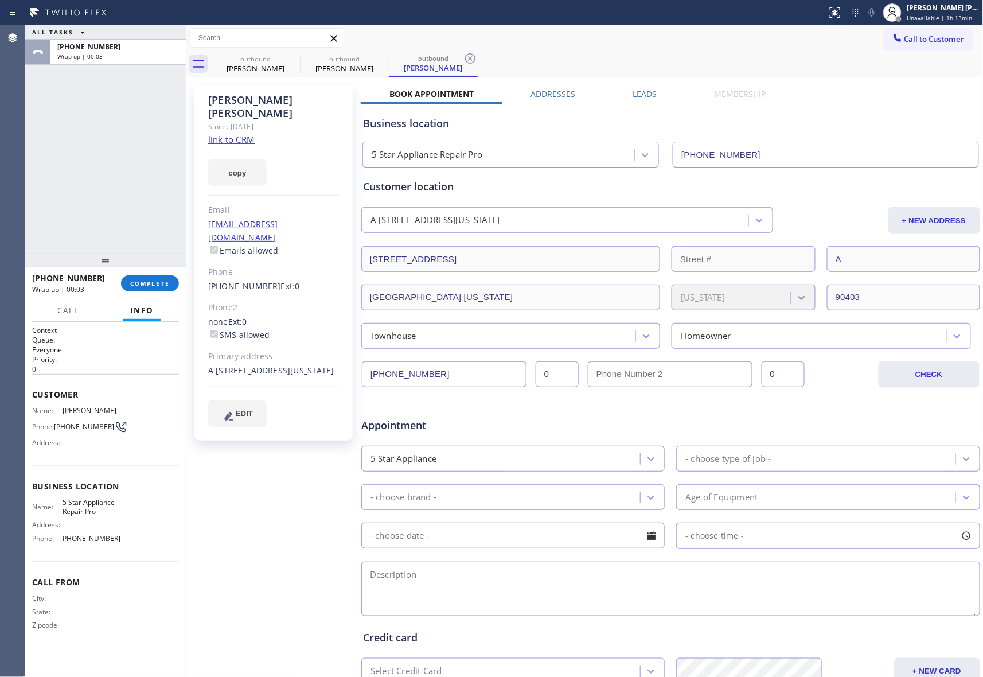
click at [630, 102] on div "Business location 5 Star Appliance Repair Pro [PHONE_NUMBER]" at bounding box center [671, 134] width 620 height 68
drag, startPoint x: 632, startPoint y: 99, endPoint x: 619, endPoint y: 110, distance: 17.0
click at [640, 97] on label "Leads" at bounding box center [645, 93] width 24 height 11
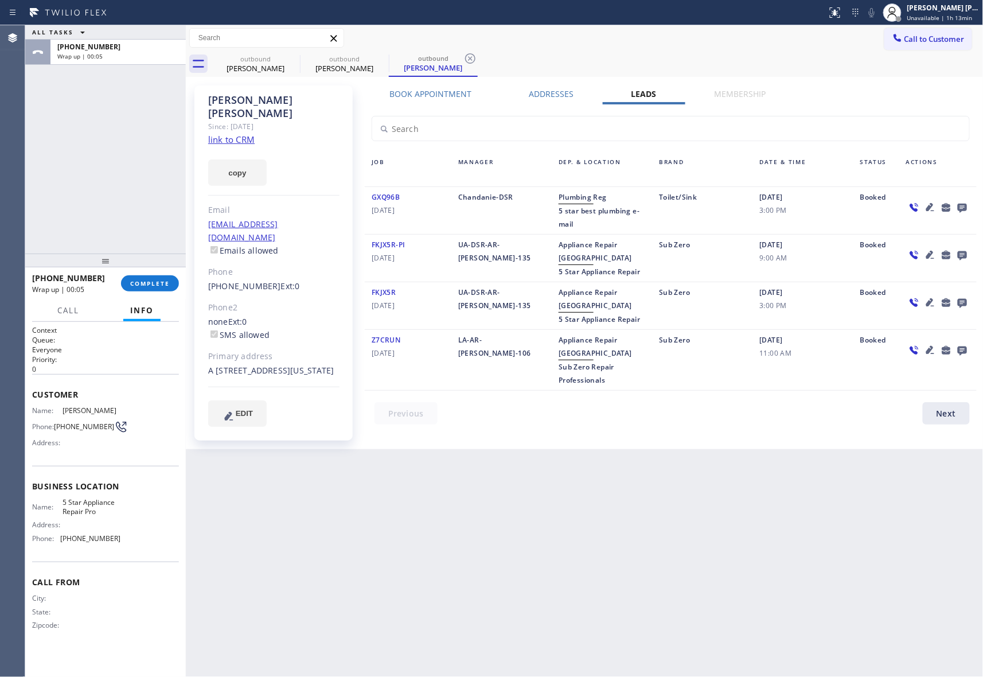
click at [962, 205] on icon at bounding box center [962, 208] width 9 height 9
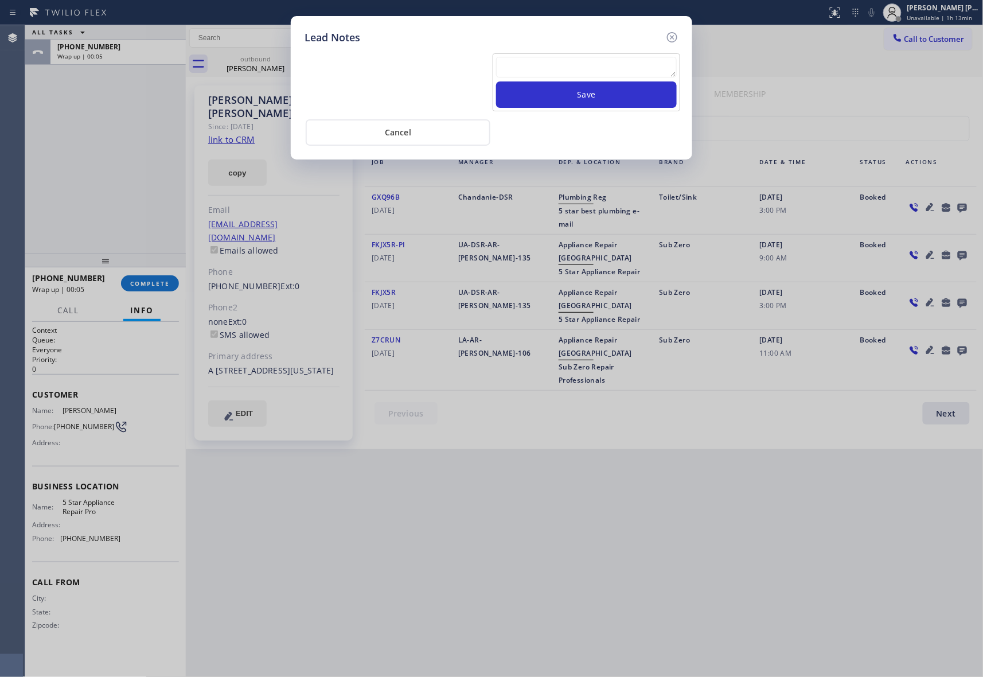
click at [542, 62] on textarea at bounding box center [586, 67] width 181 height 21
paste textarea "VM | please transfer if cx calls back"
type textarea "VM | please transfer if cx calls back"
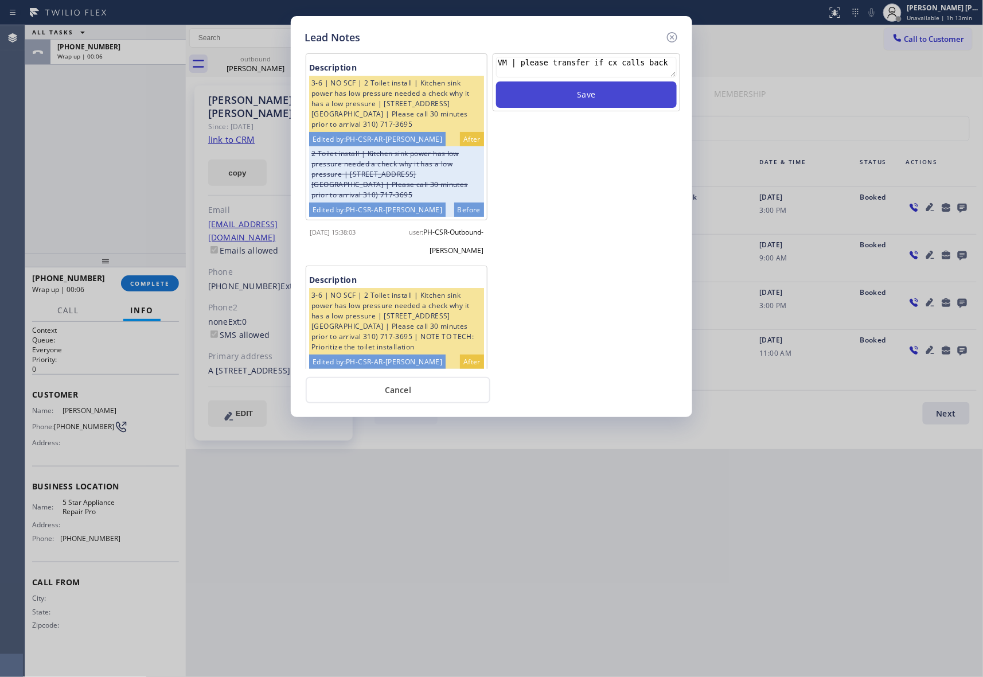
click at [592, 100] on button "Save" at bounding box center [586, 94] width 181 height 26
click at [674, 39] on icon at bounding box center [672, 37] width 14 height 14
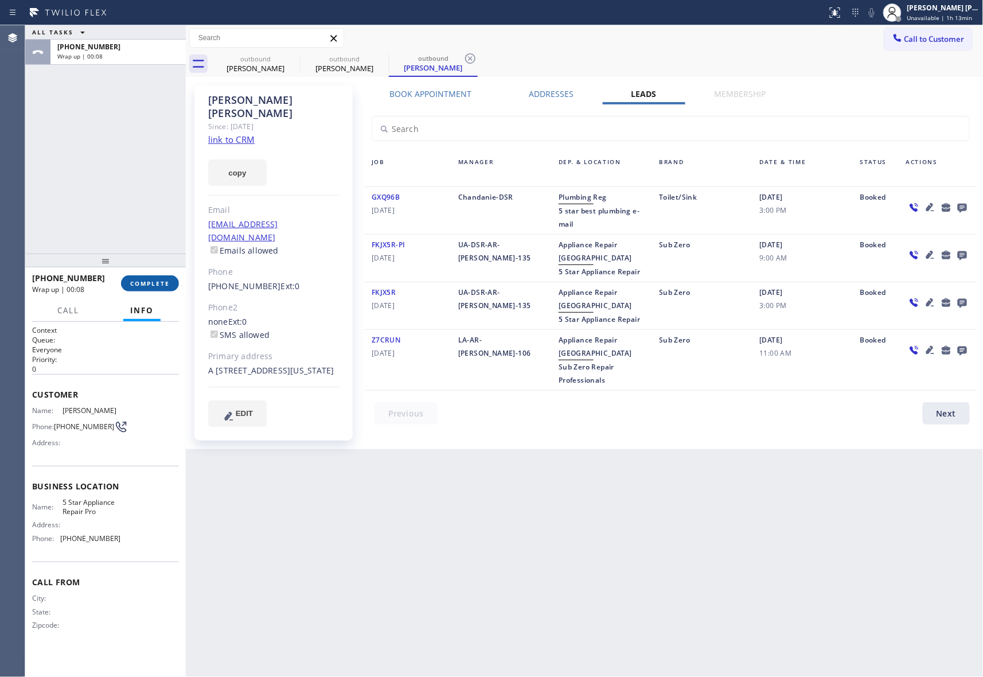
click at [150, 278] on button "COMPLETE" at bounding box center [150, 283] width 58 height 16
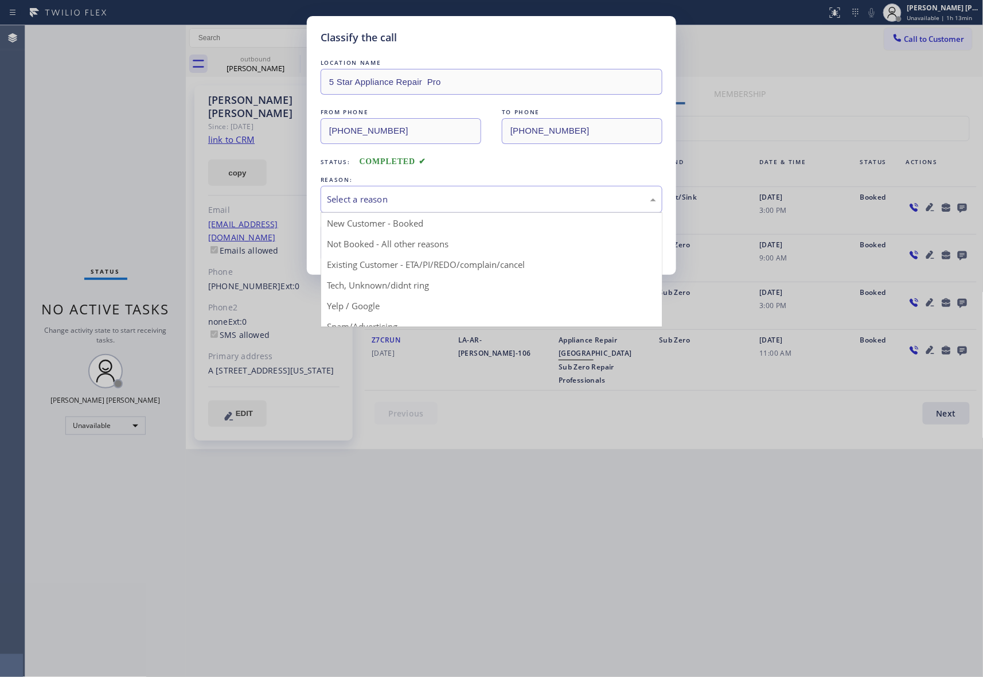
click at [400, 190] on div "Select a reason" at bounding box center [492, 199] width 342 height 27
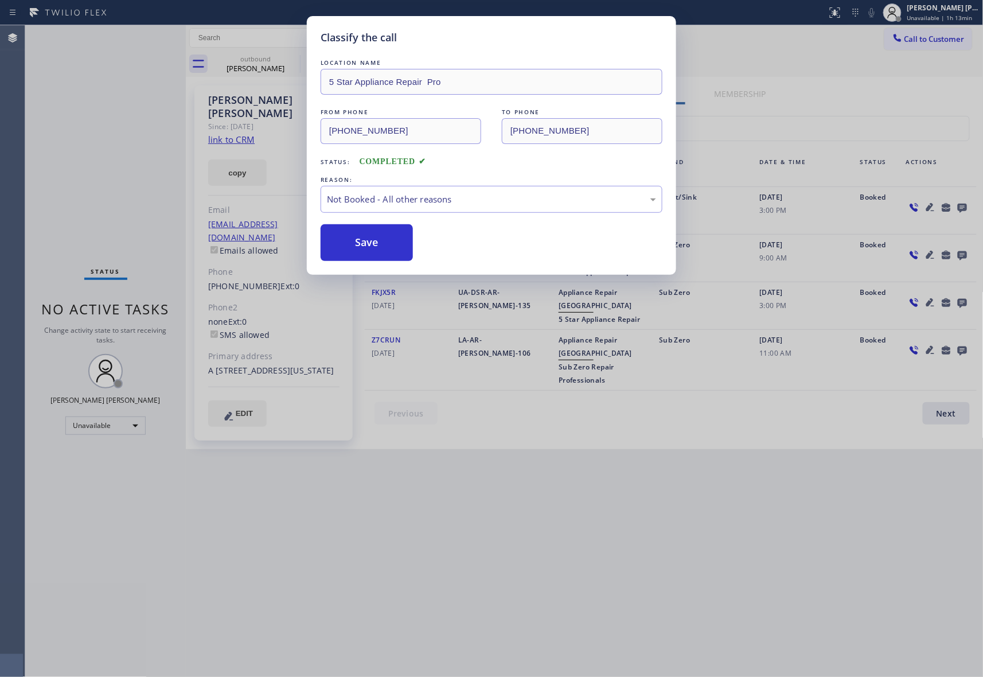
click at [370, 246] on button "Save" at bounding box center [367, 242] width 92 height 37
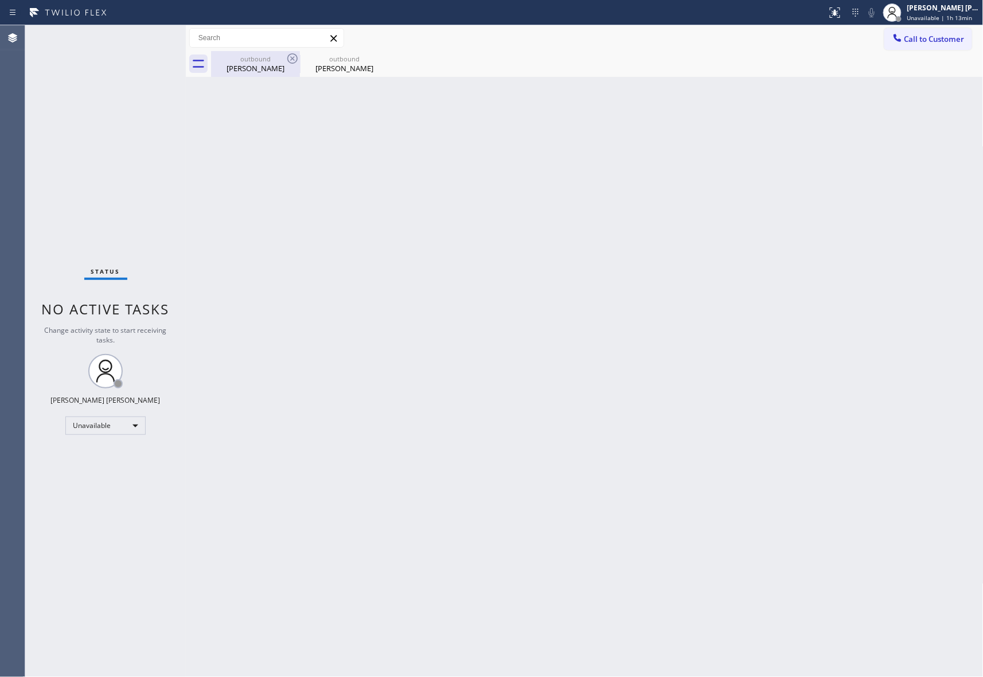
click at [279, 53] on div "outbound [PERSON_NAME]" at bounding box center [255, 64] width 87 height 26
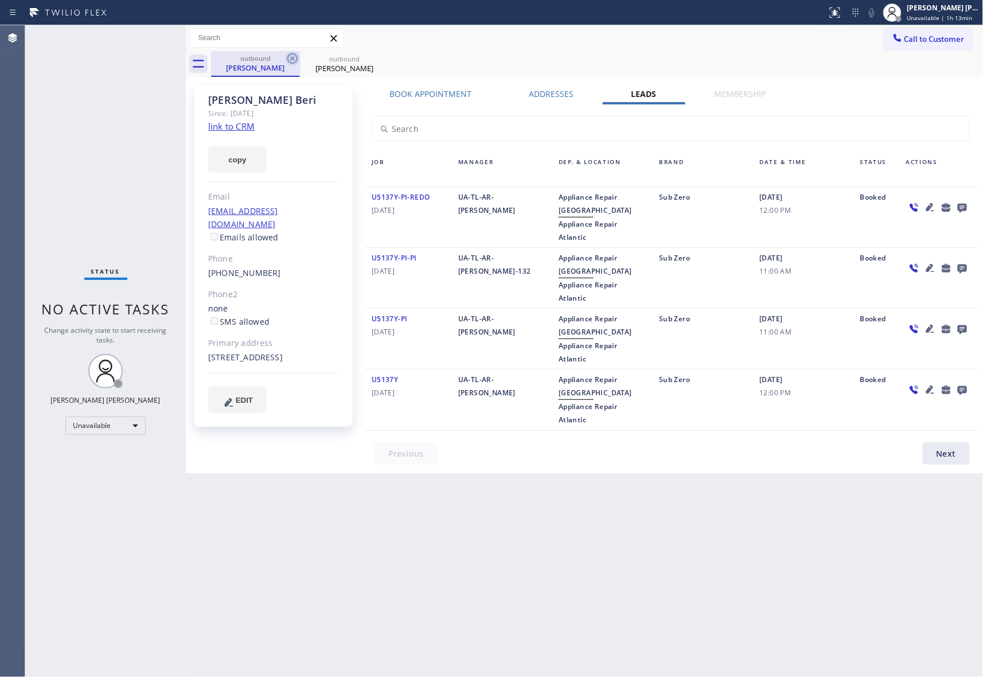
click at [292, 60] on icon at bounding box center [293, 59] width 14 height 14
click at [0, 0] on icon at bounding box center [0, 0] width 0 height 0
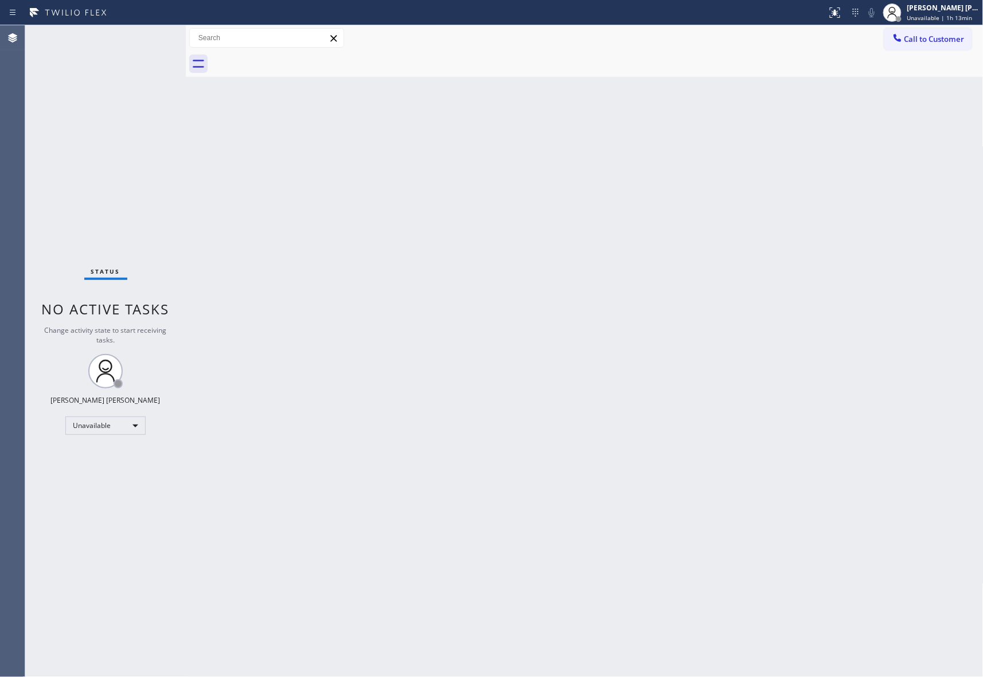
drag, startPoint x: 294, startPoint y: 60, endPoint x: 283, endPoint y: 51, distance: 13.9
click at [292, 60] on div at bounding box center [597, 64] width 772 height 26
click at [932, 41] on span "Call to Customer" at bounding box center [934, 39] width 60 height 10
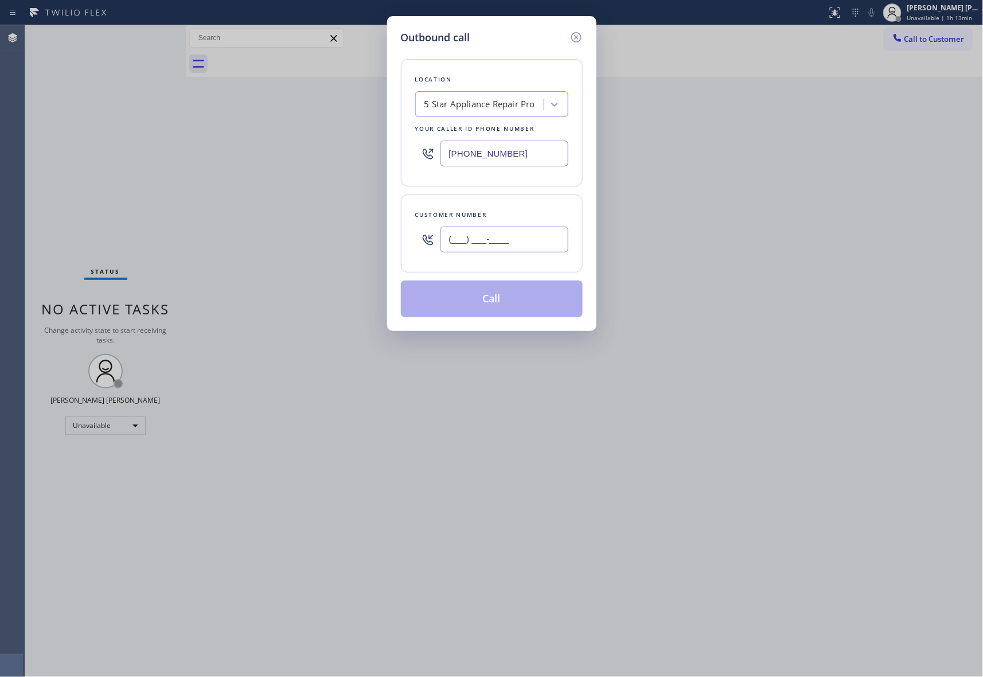
click at [514, 243] on input "(___) ___-____" at bounding box center [504, 239] width 128 height 26
paste input "206) 498-1827"
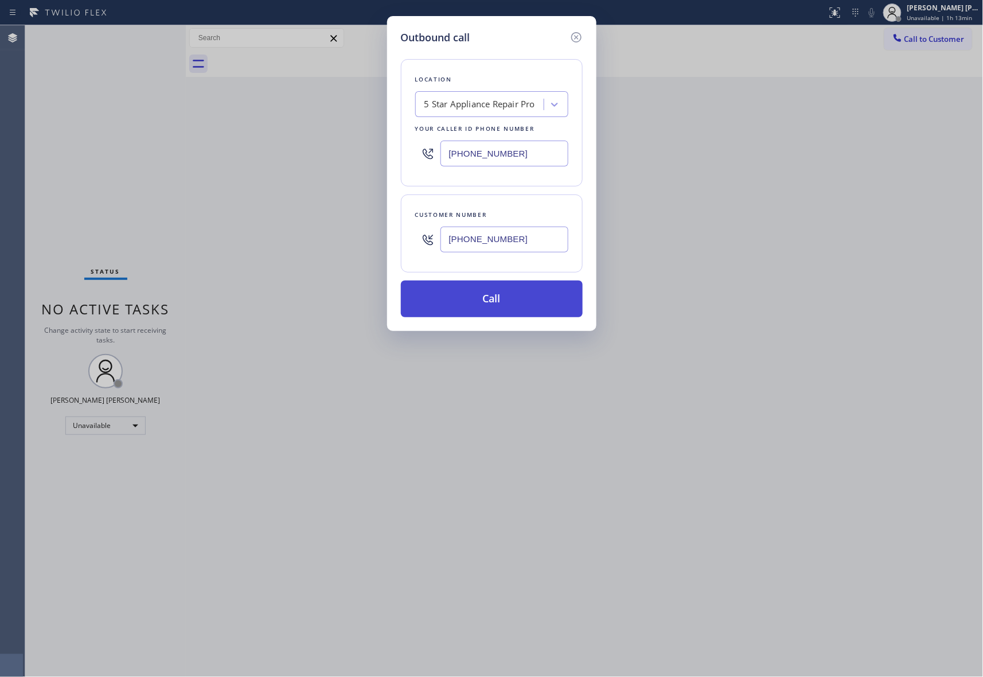
type input "[PHONE_NUMBER]"
drag, startPoint x: 507, startPoint y: 301, endPoint x: 718, endPoint y: 11, distance: 358.3
click at [508, 301] on button "Call" at bounding box center [492, 298] width 182 height 37
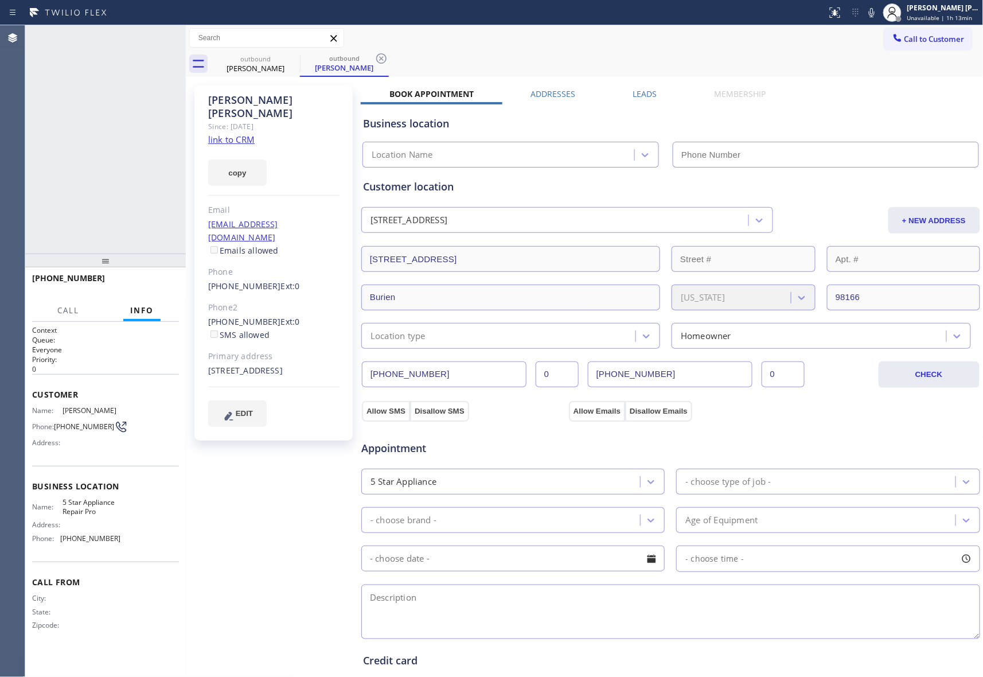
type input "[PHONE_NUMBER]"
click at [156, 282] on span "HANG UP" at bounding box center [152, 283] width 35 height 8
click at [161, 283] on span "COMPLETE" at bounding box center [150, 283] width 40 height 8
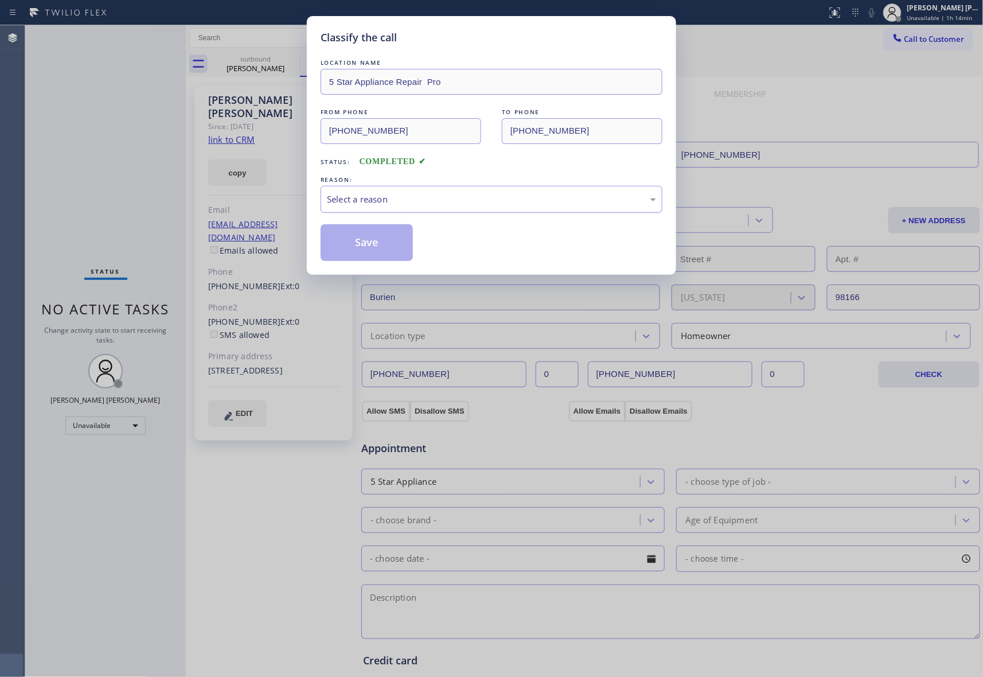
click at [482, 207] on div "Select a reason" at bounding box center [492, 199] width 342 height 27
drag, startPoint x: 384, startPoint y: 249, endPoint x: 237, endPoint y: 26, distance: 266.8
click at [381, 245] on button "Save" at bounding box center [367, 242] width 92 height 37
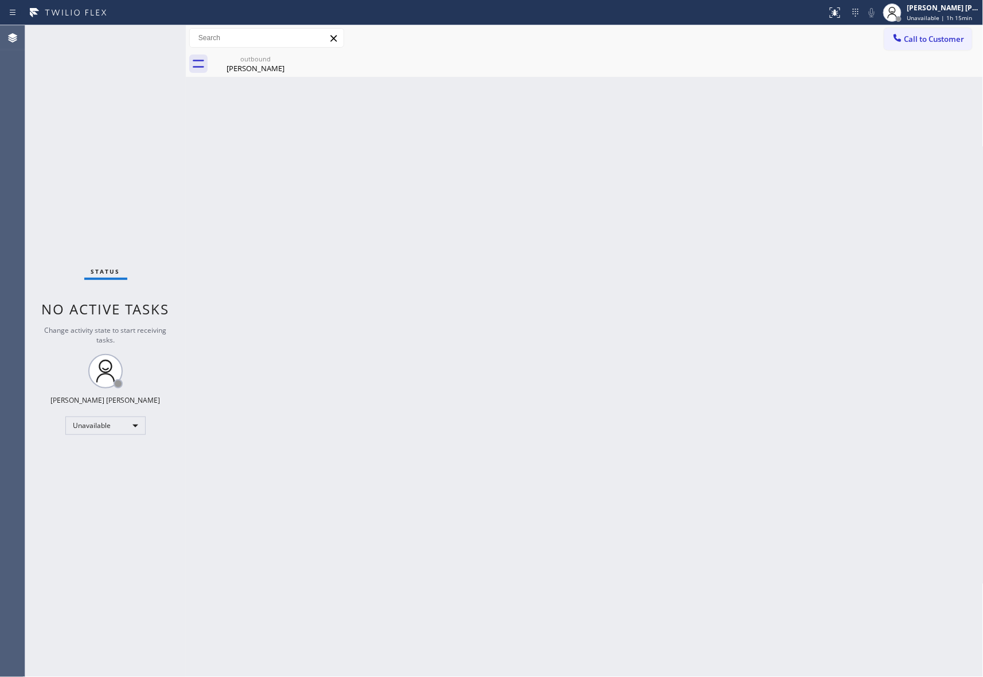
click at [980, 36] on div "Call to Customer Outbound call Location 5 Star Appliance Repair Pro Your caller…" at bounding box center [933, 38] width 99 height 20
click at [958, 37] on span "Call to Customer" at bounding box center [934, 39] width 60 height 10
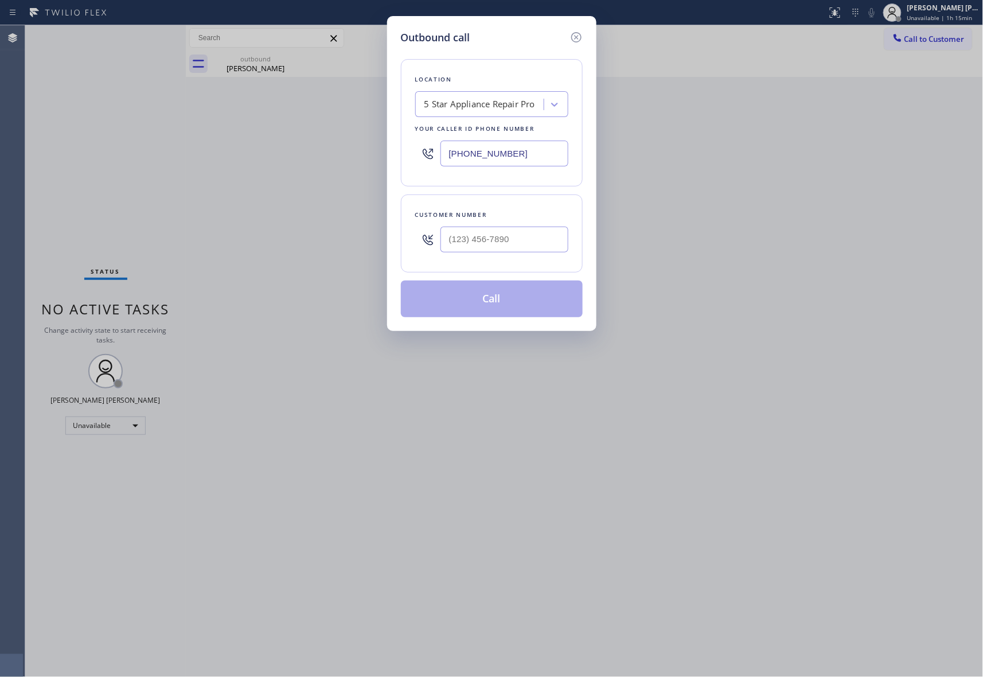
click at [499, 256] on div at bounding box center [504, 239] width 128 height 37
click at [500, 249] on input "(___) ___-____" at bounding box center [504, 239] width 128 height 26
paste input "310) 456-1667"
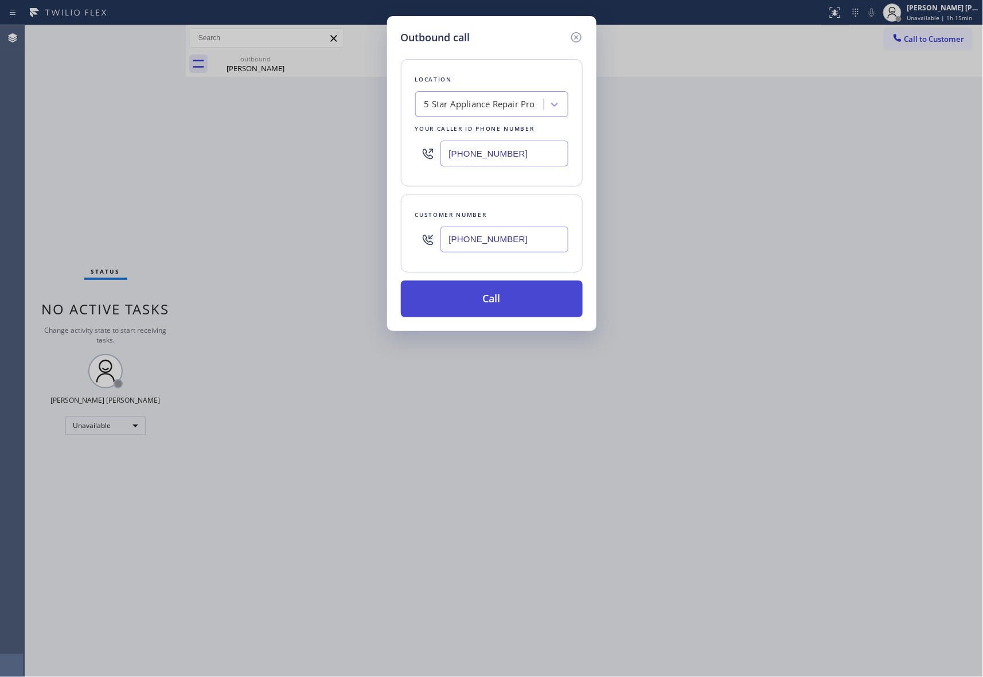
type input "[PHONE_NUMBER]"
click at [498, 303] on button "Call" at bounding box center [492, 298] width 182 height 37
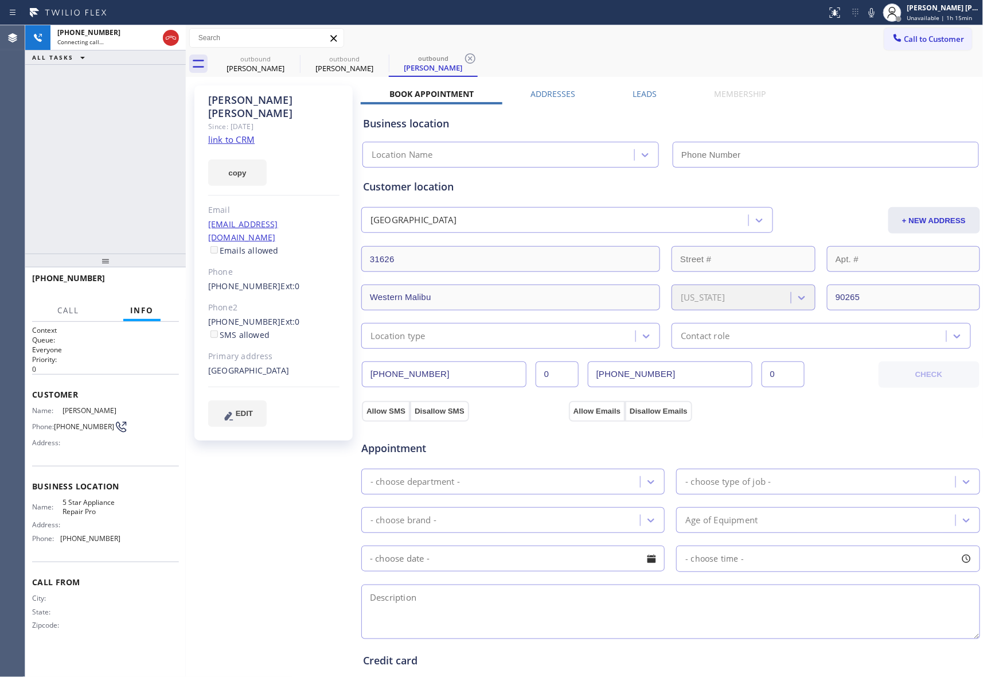
type input "[PHONE_NUMBER]"
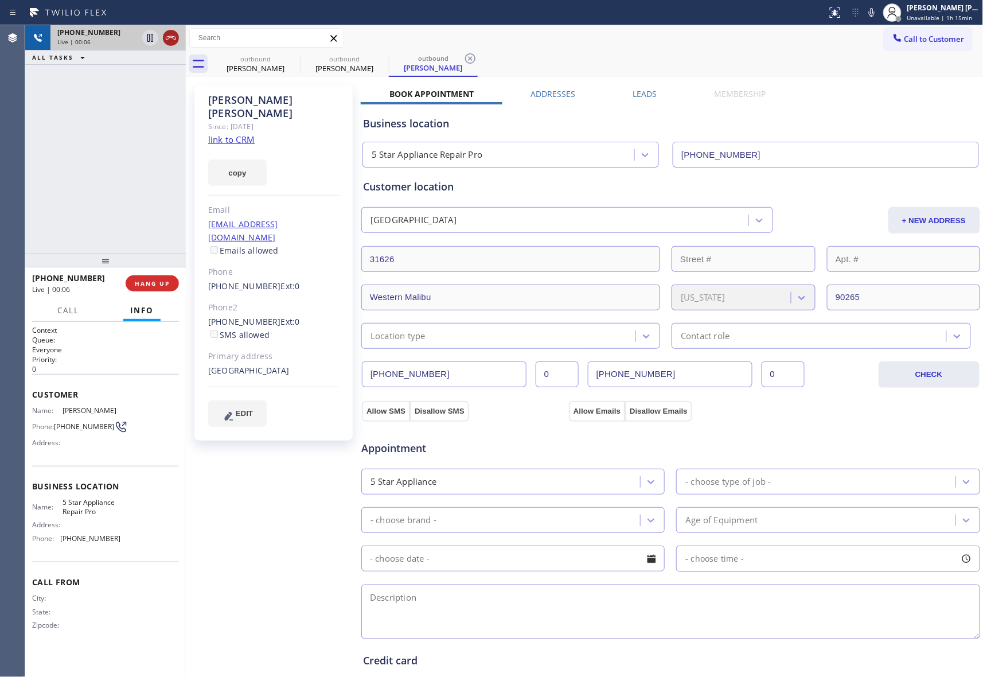
click at [170, 38] on icon at bounding box center [171, 38] width 14 height 14
click at [292, 63] on icon at bounding box center [292, 58] width 10 height 10
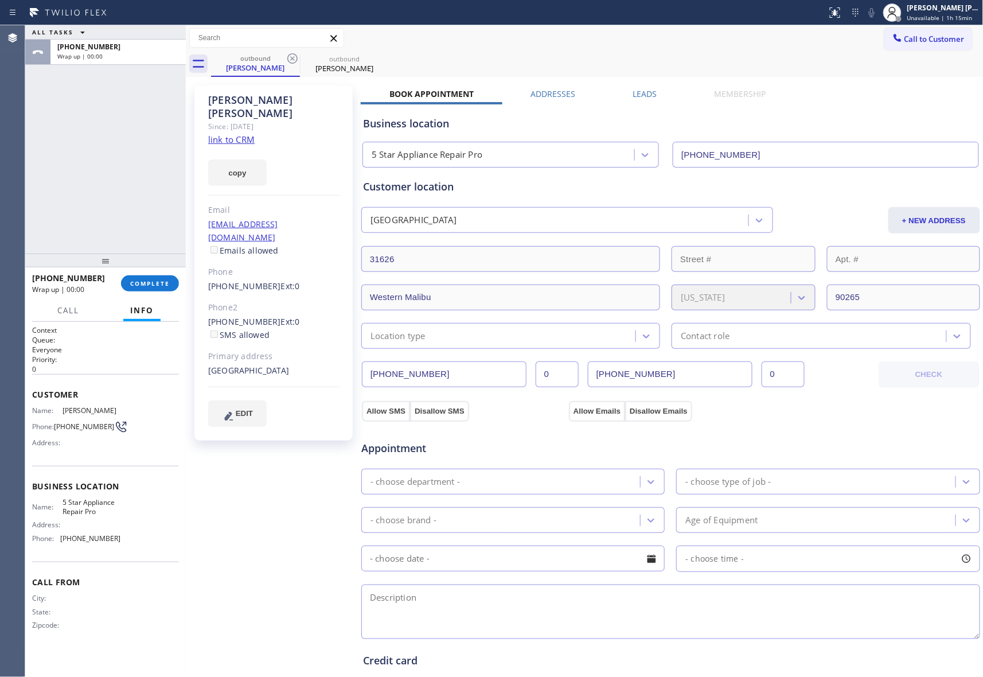
click at [292, 63] on icon at bounding box center [292, 58] width 10 height 10
click at [0, 0] on icon at bounding box center [0, 0] width 0 height 0
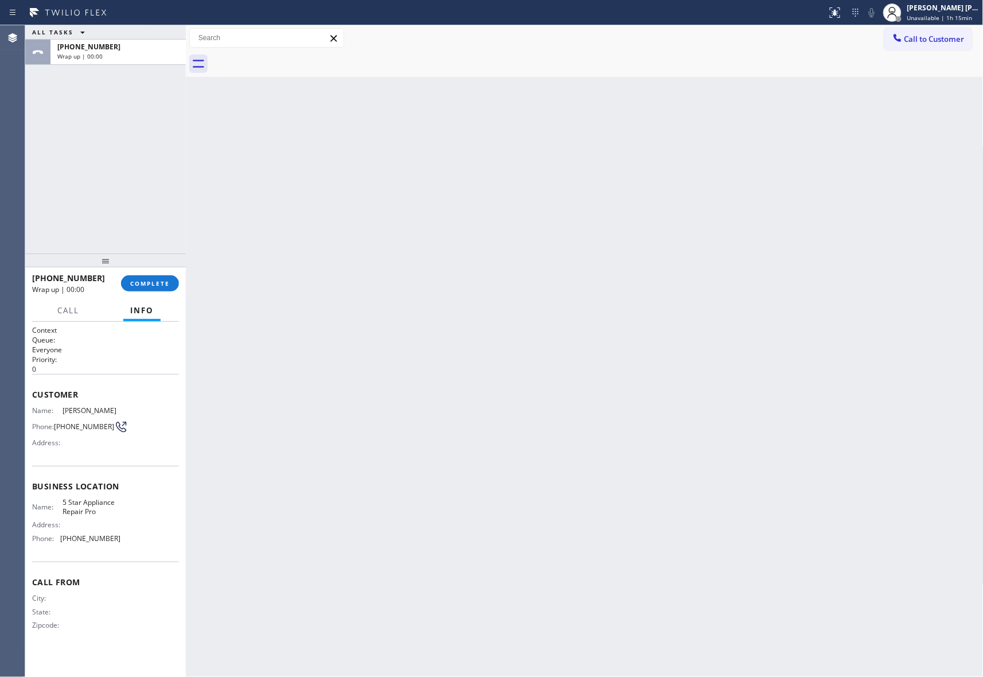
click at [292, 63] on div at bounding box center [597, 64] width 772 height 26
click at [157, 289] on button "COMPLETE" at bounding box center [150, 283] width 58 height 16
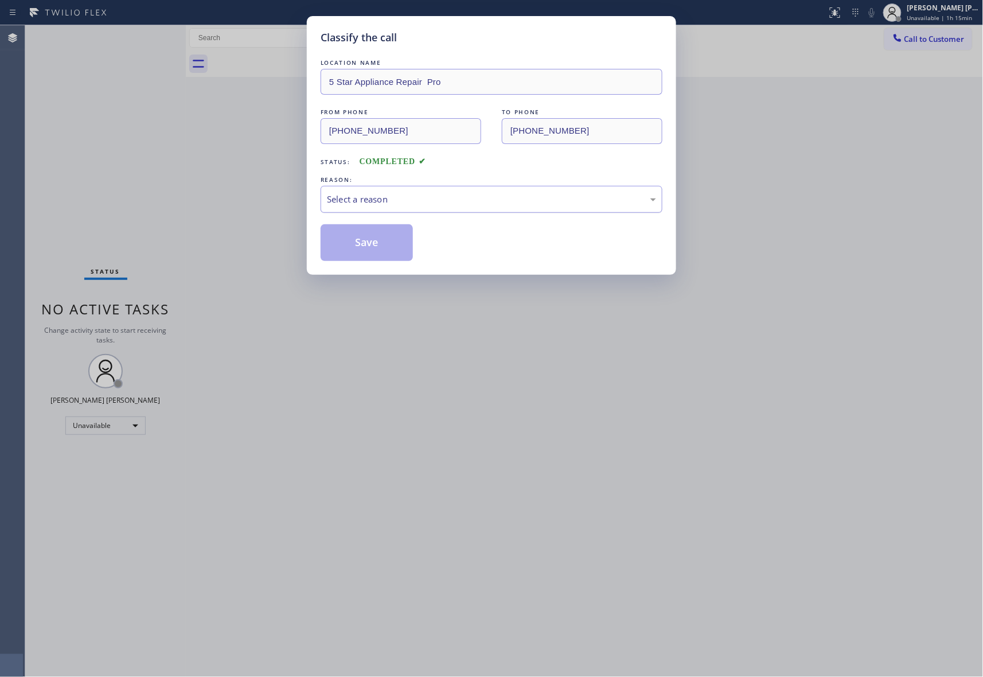
click at [397, 196] on div "Select a reason" at bounding box center [491, 199] width 329 height 13
click at [381, 237] on button "Save" at bounding box center [367, 242] width 92 height 37
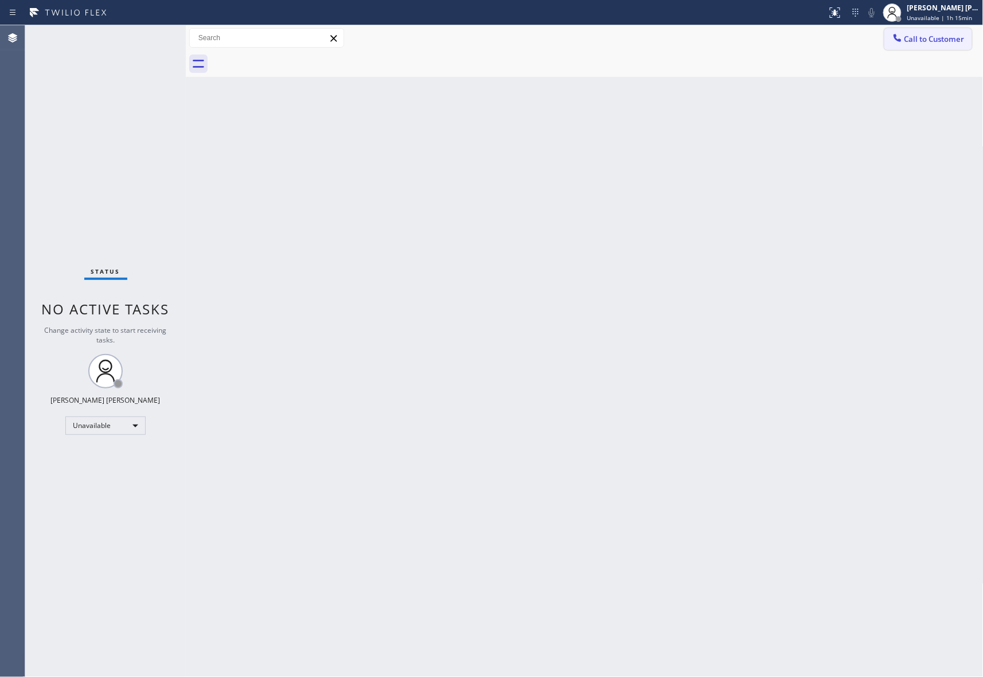
click at [945, 33] on button "Call to Customer" at bounding box center [928, 39] width 88 height 22
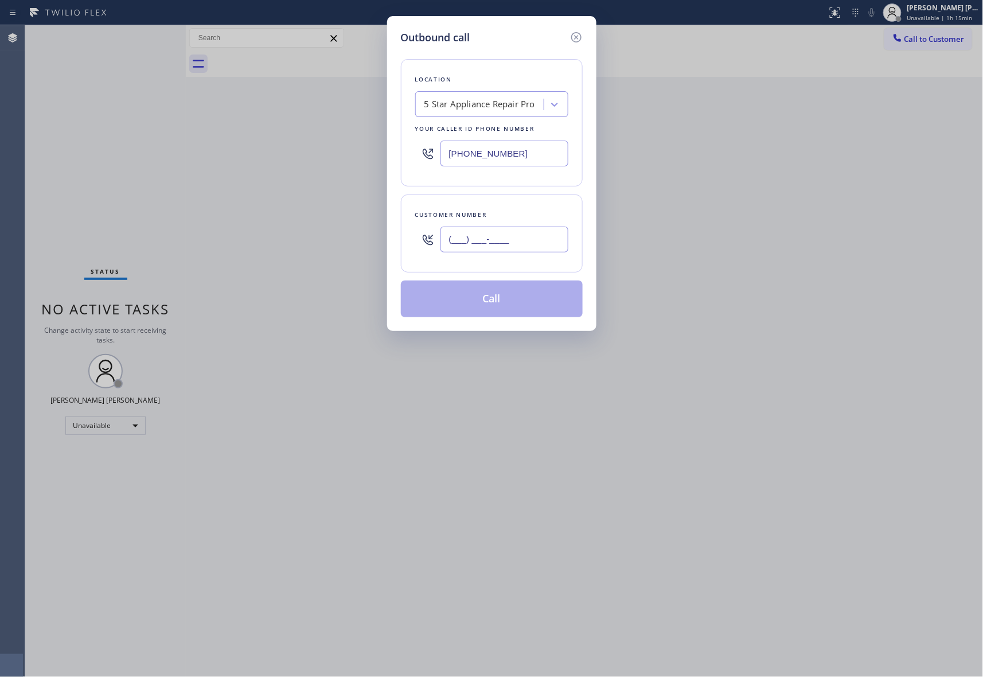
click at [516, 240] on input "(___) ___-____" at bounding box center [504, 239] width 128 height 26
paste input "559) 673-3530"
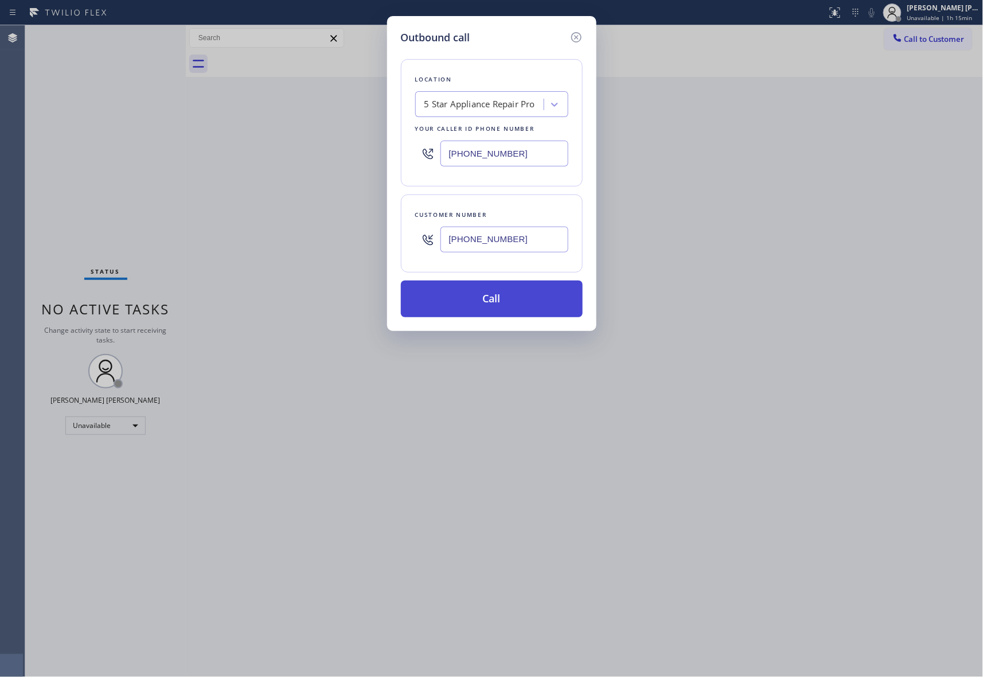
type input "[PHONE_NUMBER]"
click at [511, 299] on button "Call" at bounding box center [492, 298] width 182 height 37
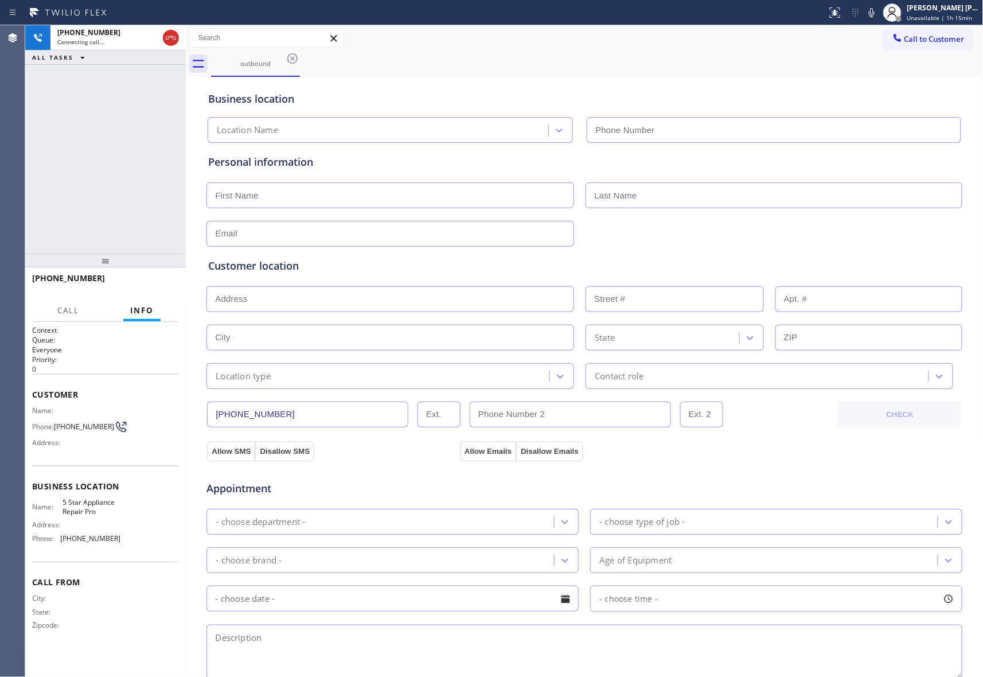
type input "[PHONE_NUMBER]"
drag, startPoint x: 165, startPoint y: 32, endPoint x: 173, endPoint y: 33, distance: 7.5
click at [166, 32] on icon at bounding box center [171, 38] width 14 height 14
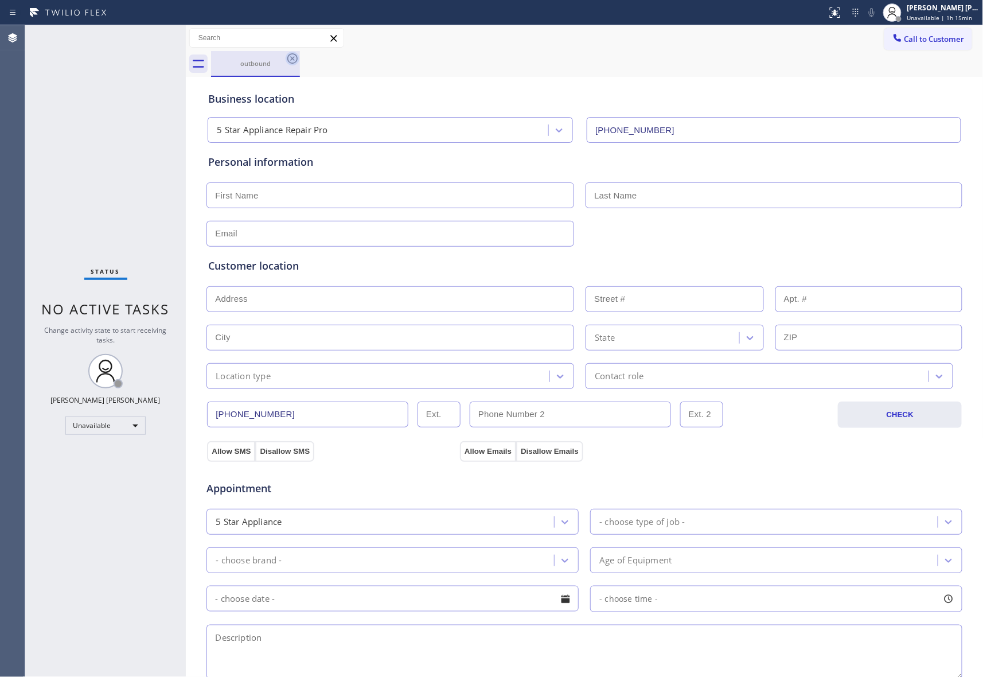
click at [296, 52] on icon at bounding box center [293, 59] width 14 height 14
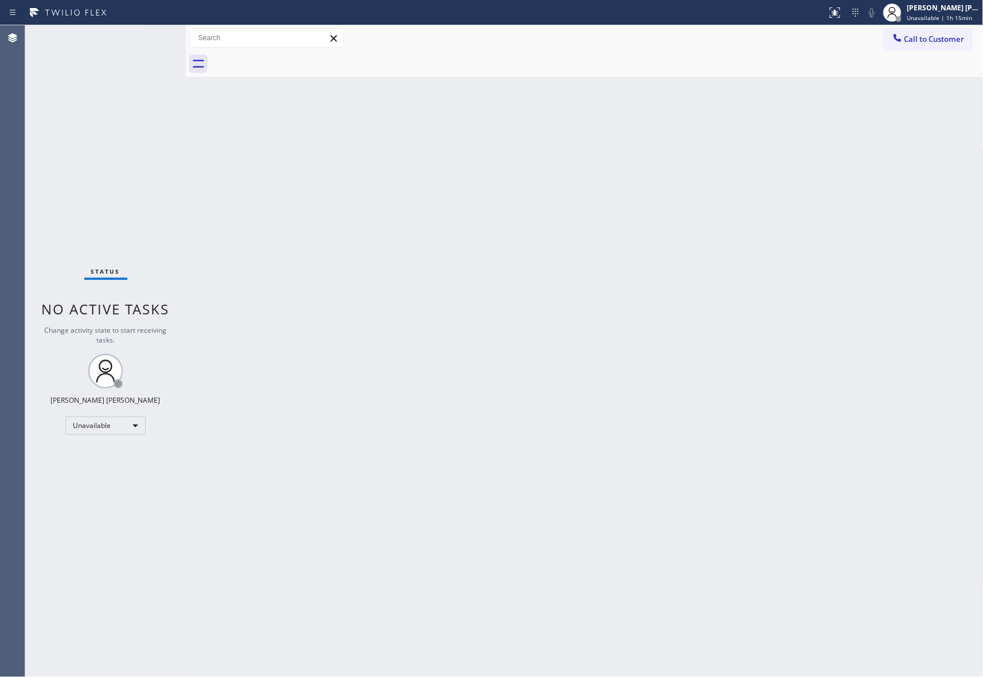
click at [296, 53] on div at bounding box center [597, 64] width 772 height 26
click at [949, 14] on span "Unavailable | 1h 16min" at bounding box center [939, 18] width 65 height 8
click at [898, 88] on button "Break" at bounding box center [926, 90] width 115 height 15
click at [124, 413] on div "Status No active tasks Change activity state to start receiving tasks. [PERSON_…" at bounding box center [105, 350] width 161 height 651
click at [123, 423] on div "Break" at bounding box center [105, 425] width 80 height 18
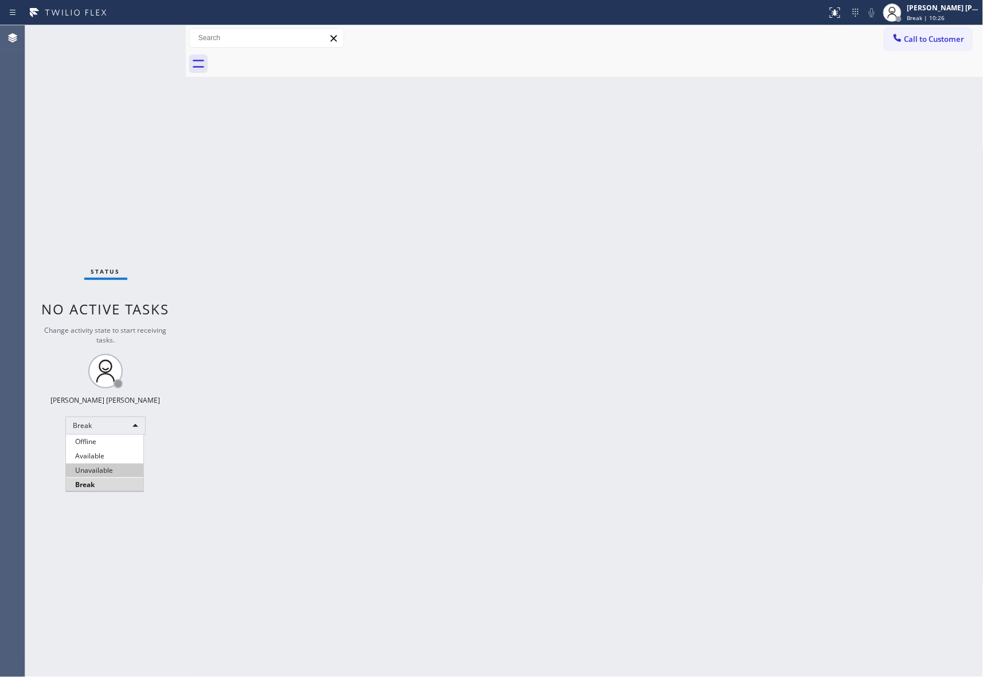
click at [105, 470] on li "Unavailable" at bounding box center [104, 470] width 77 height 14
click at [939, 32] on button "Call to Customer" at bounding box center [928, 39] width 88 height 22
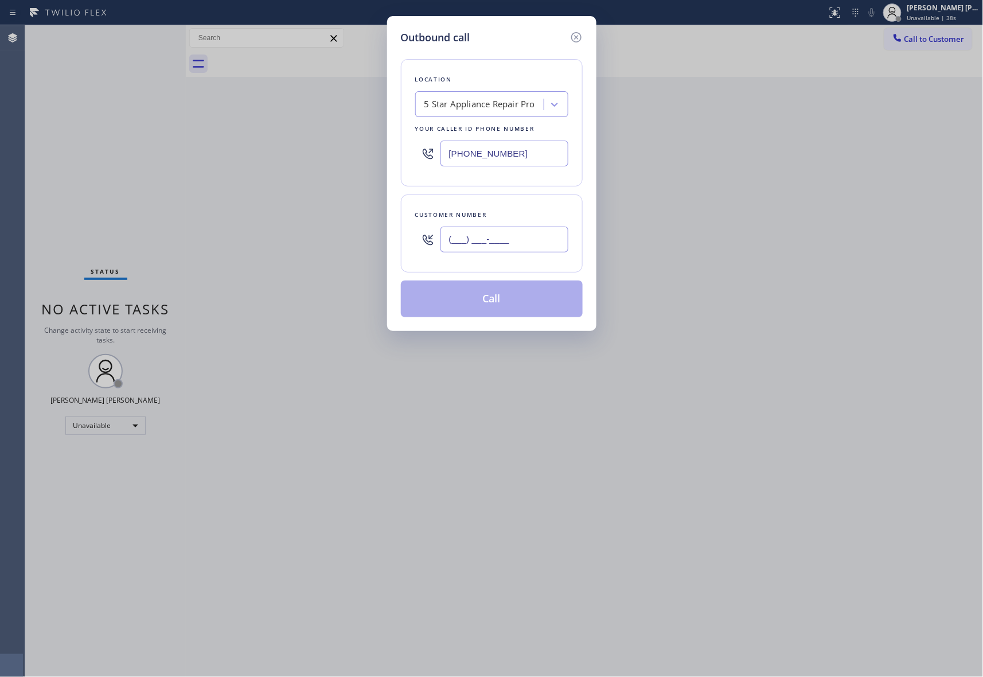
click at [469, 245] on input "(___) ___-____" at bounding box center [504, 239] width 128 height 26
paste input "786) 807-2691"
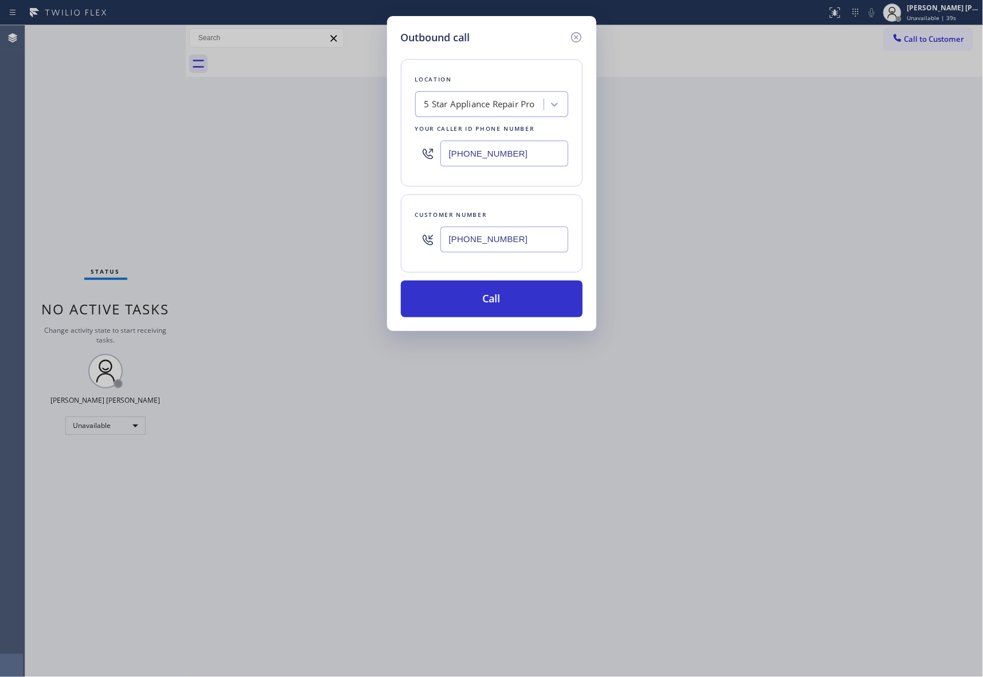
type input "[PHONE_NUMBER]"
drag, startPoint x: 438, startPoint y: 143, endPoint x: 335, endPoint y: 134, distance: 103.0
click at [335, 134] on div "Outbound call Location 5 Star Appliance Repair Pro Your caller id phone number …" at bounding box center [491, 338] width 983 height 677
paste input "786) 465-5241"
type input "[PHONE_NUMBER]"
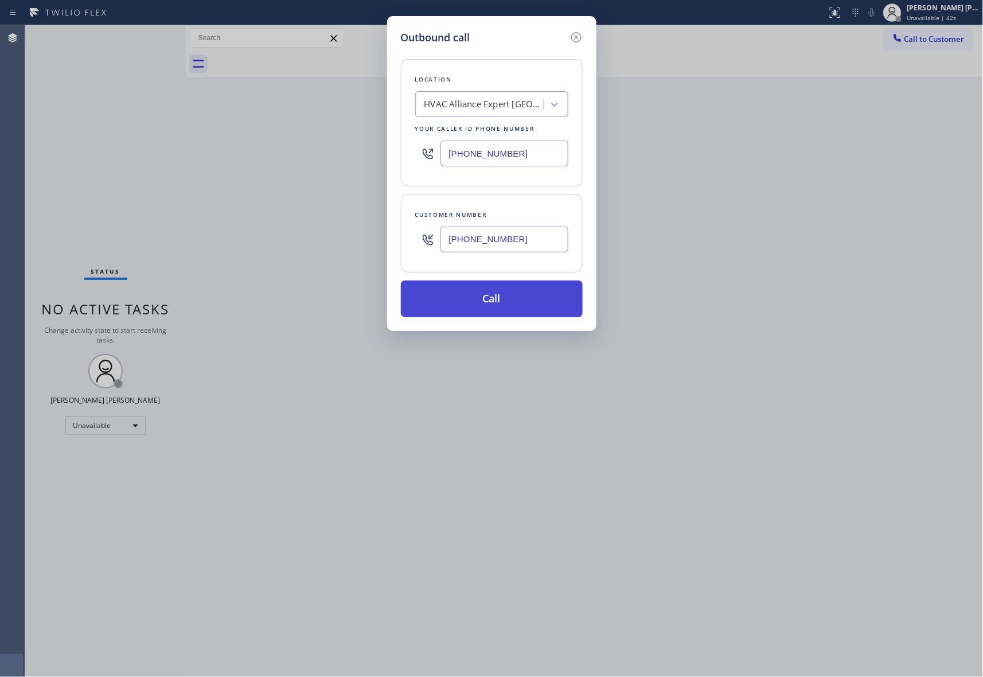
click at [499, 294] on button "Call" at bounding box center [492, 298] width 182 height 37
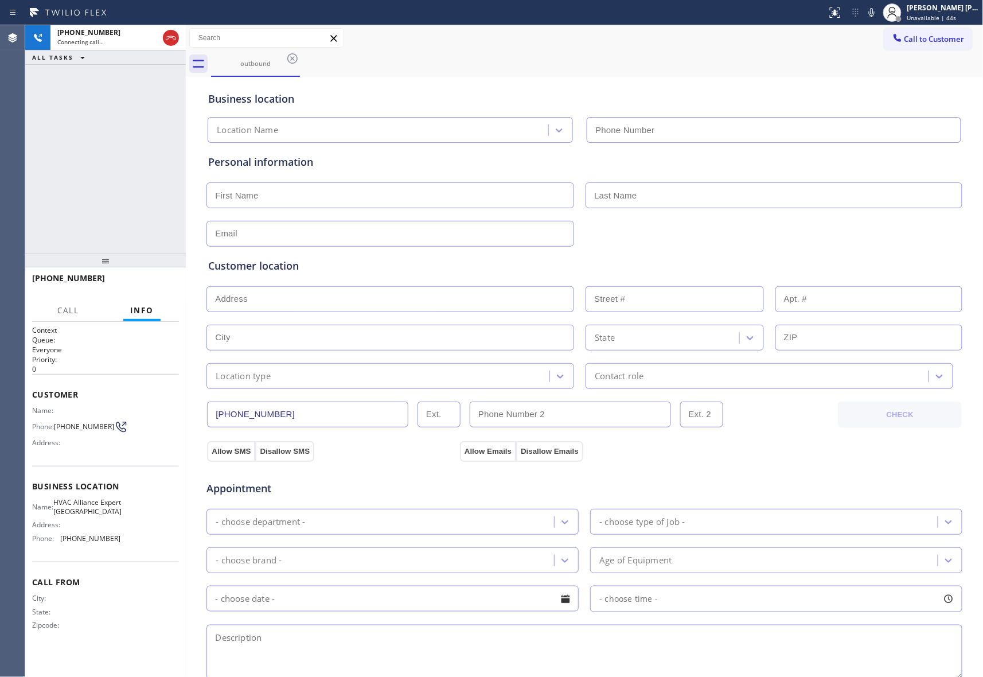
type input "[PHONE_NUMBER]"
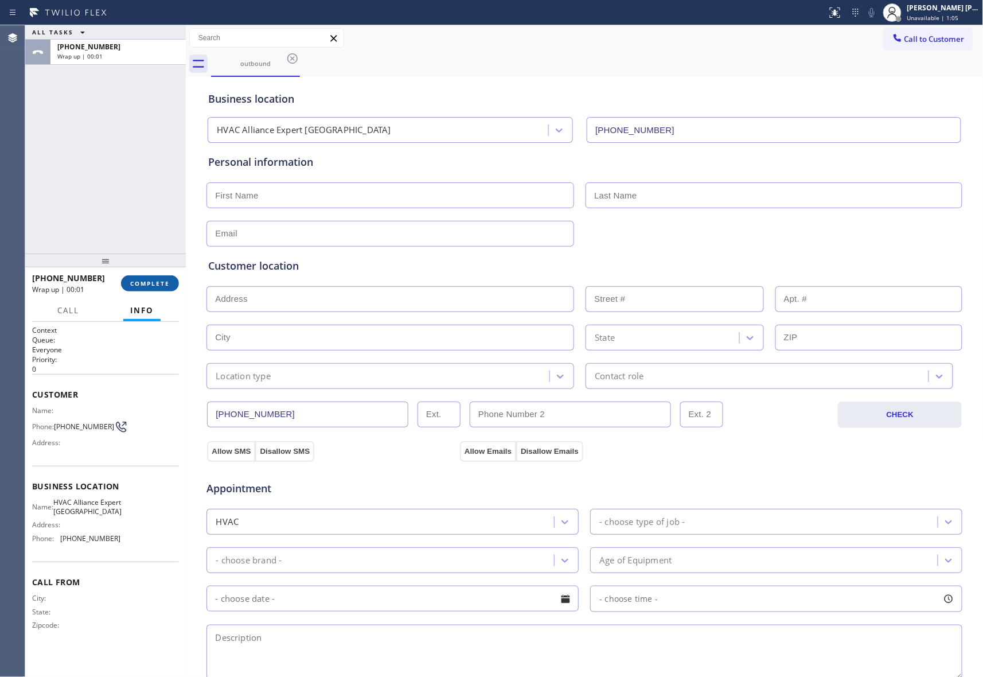
click at [152, 286] on span "COMPLETE" at bounding box center [150, 283] width 40 height 8
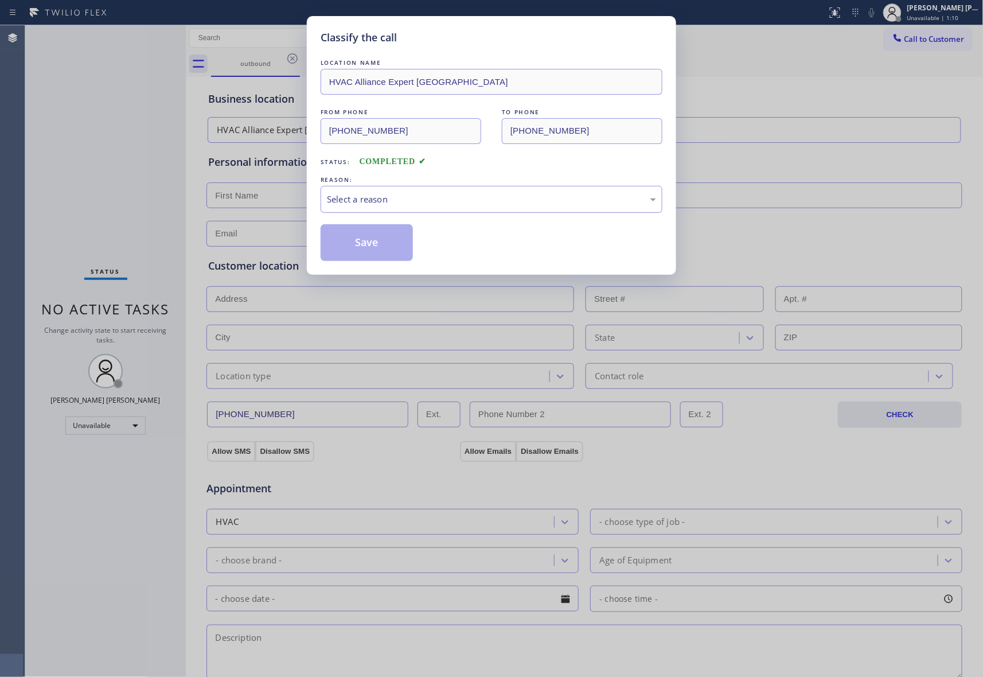
click at [416, 198] on div "Select a reason" at bounding box center [491, 199] width 329 height 13
click at [382, 241] on button "Save" at bounding box center [367, 242] width 92 height 37
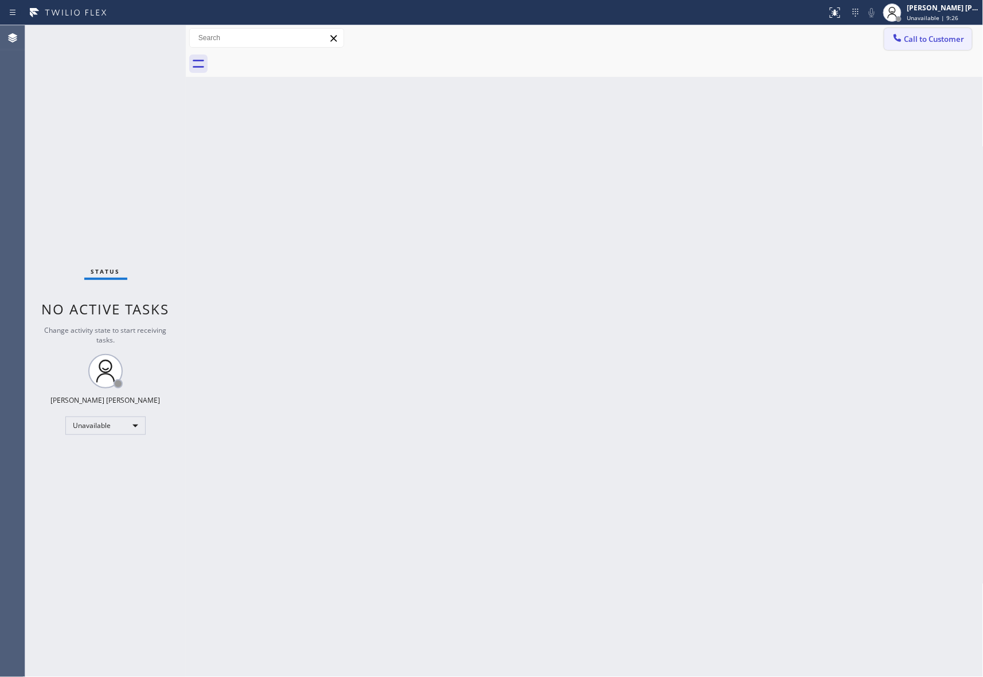
click at [967, 37] on button "Call to Customer" at bounding box center [928, 39] width 88 height 22
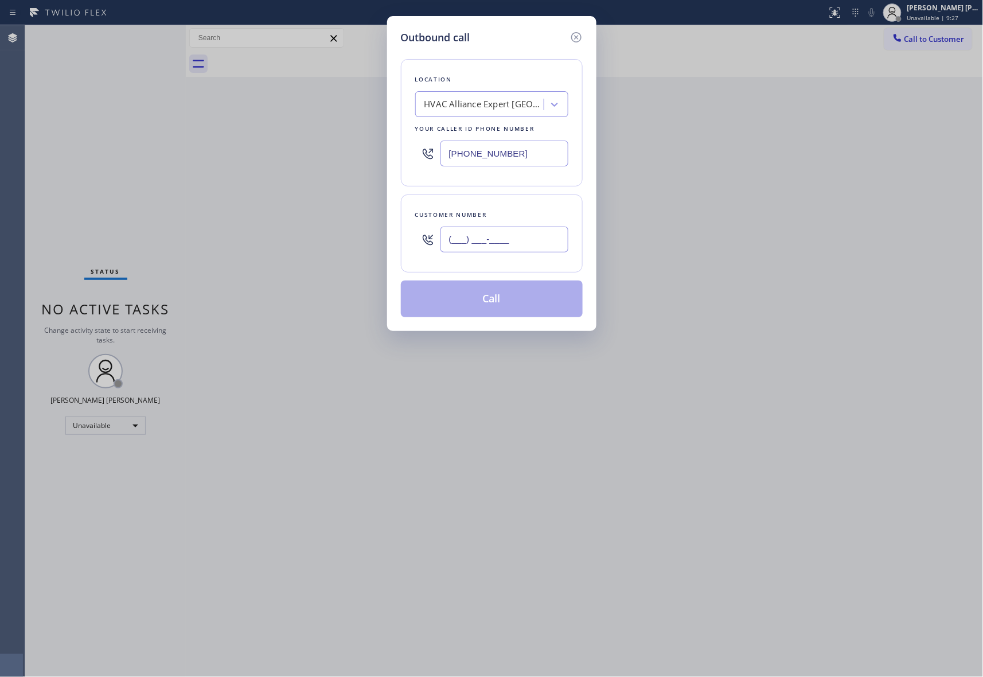
click at [514, 246] on input "(___) ___-____" at bounding box center [504, 239] width 128 height 26
paste input "206) 601-9856"
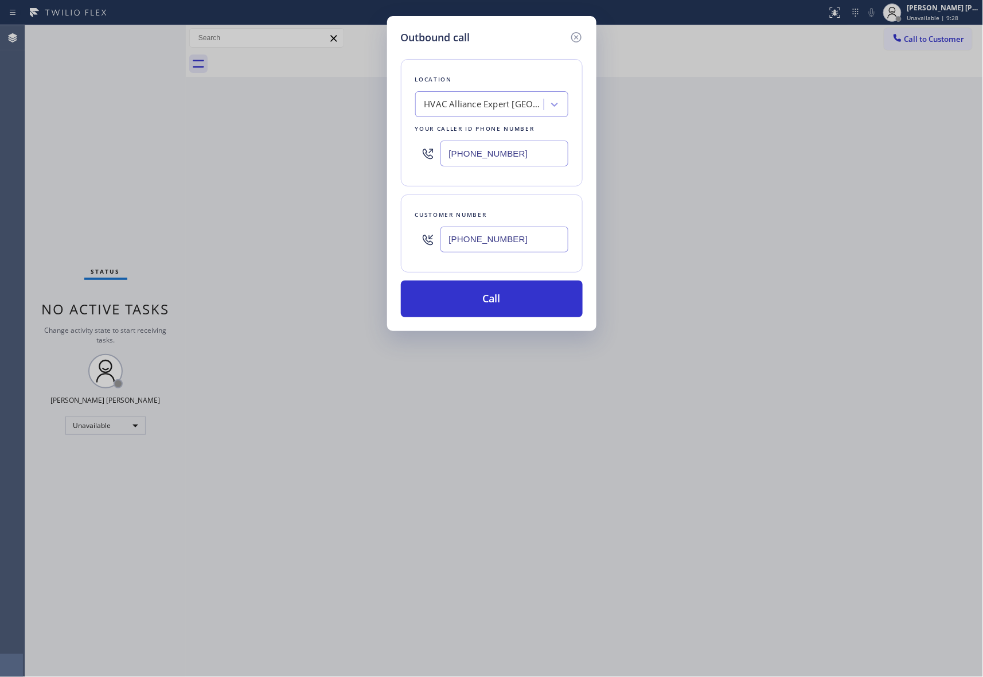
type input "[PHONE_NUMBER]"
click at [507, 115] on div "HVAC Alliance Expert [GEOGRAPHIC_DATA]" at bounding box center [491, 104] width 153 height 26
type input "5 star appliance repair"
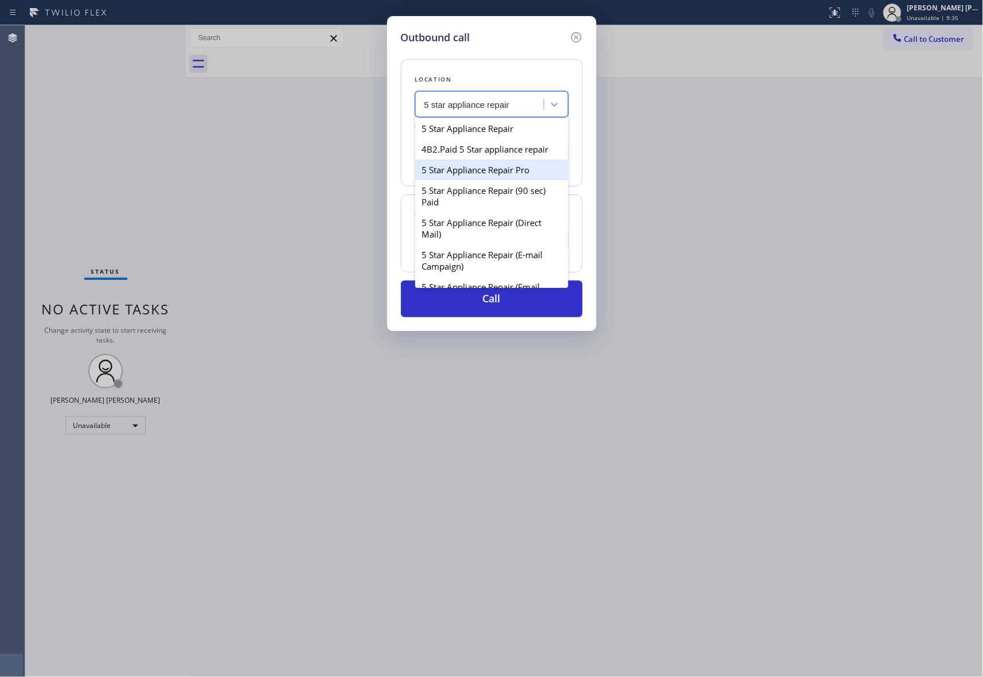
click at [505, 180] on div "5 Star Appliance Repair Pro" at bounding box center [491, 169] width 153 height 21
type input "[PHONE_NUMBER]"
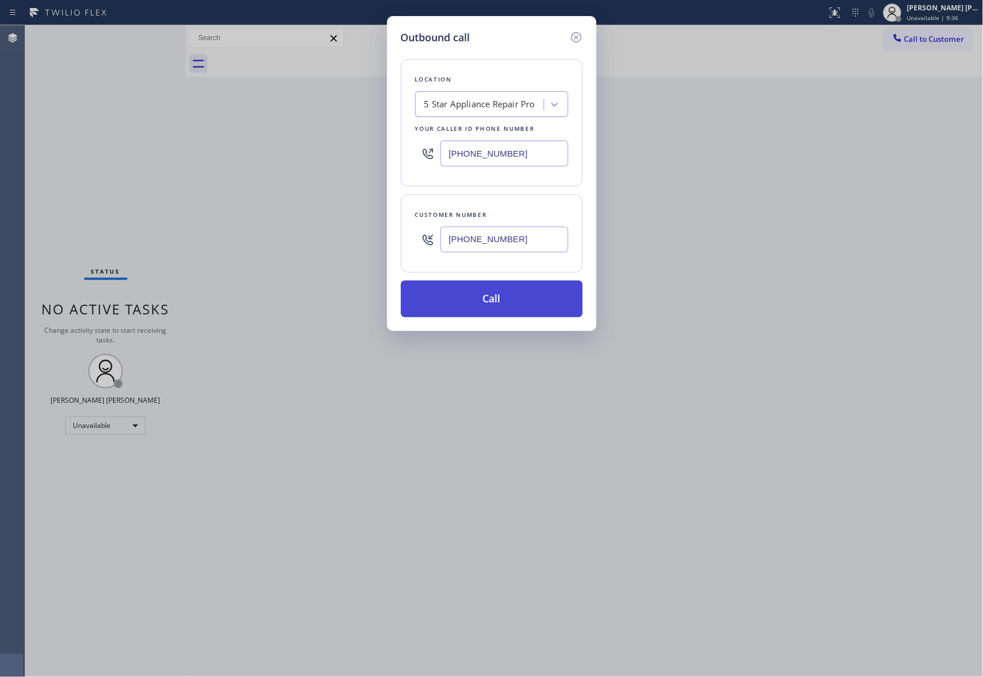
click at [503, 305] on button "Call" at bounding box center [492, 298] width 182 height 37
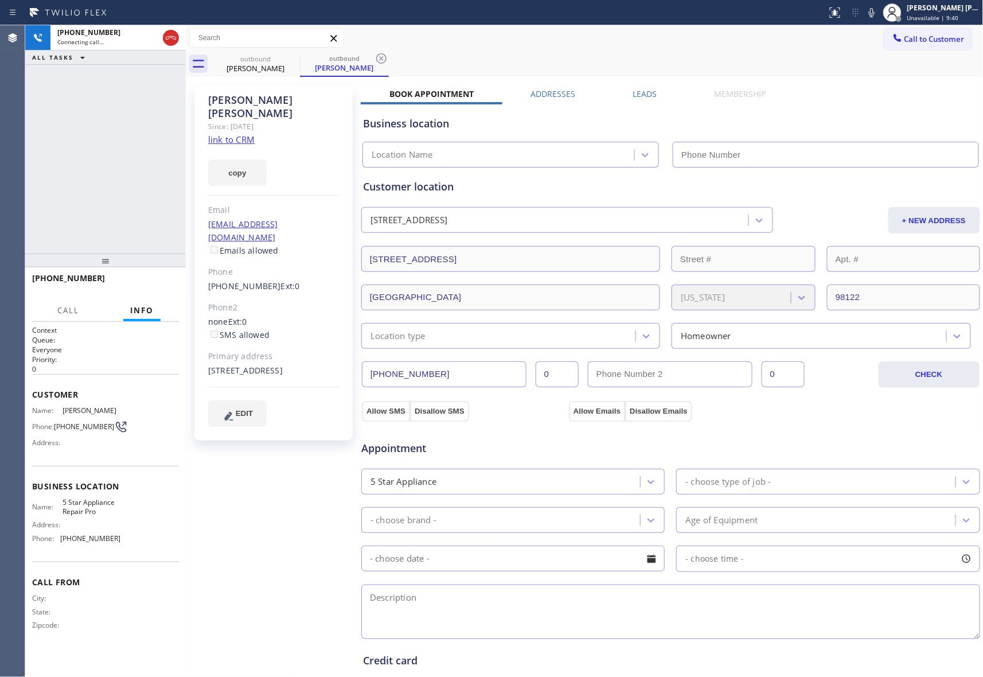
type input "[PHONE_NUMBER]"
drag, startPoint x: 168, startPoint y: 35, endPoint x: 116, endPoint y: 36, distance: 52.2
click at [171, 36] on icon at bounding box center [171, 38] width 14 height 14
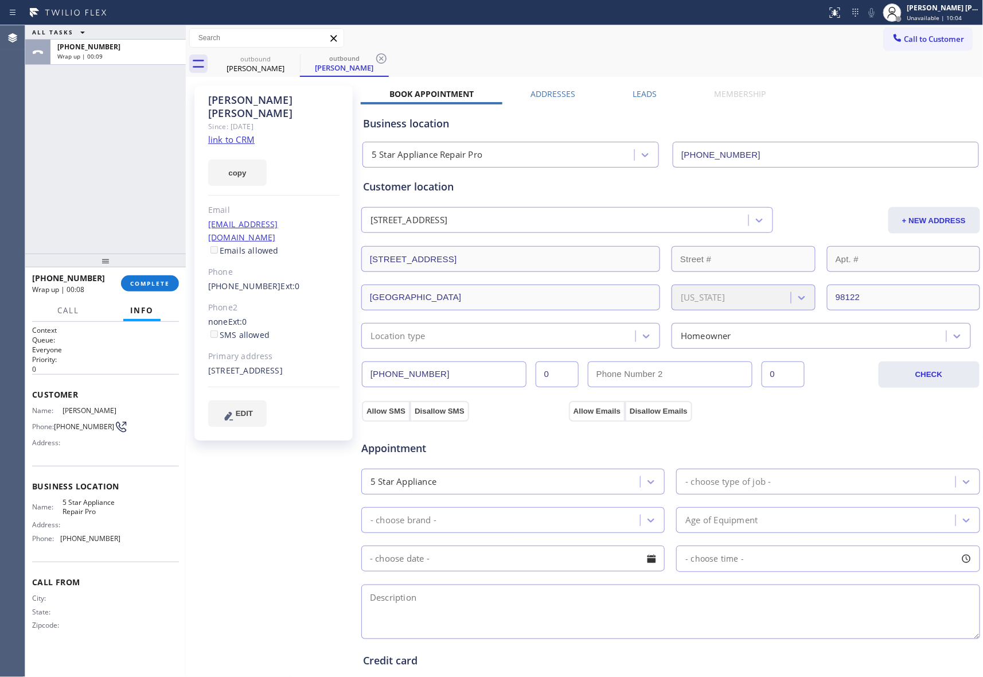
click at [640, 88] on label "Leads" at bounding box center [645, 93] width 24 height 11
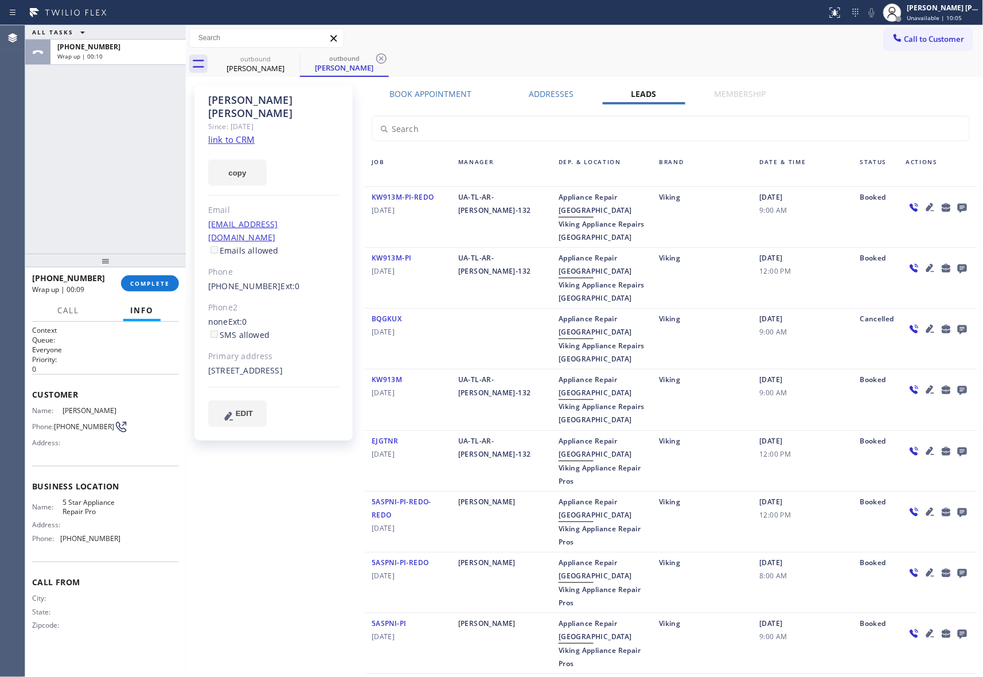
click at [958, 204] on icon at bounding box center [962, 208] width 9 height 9
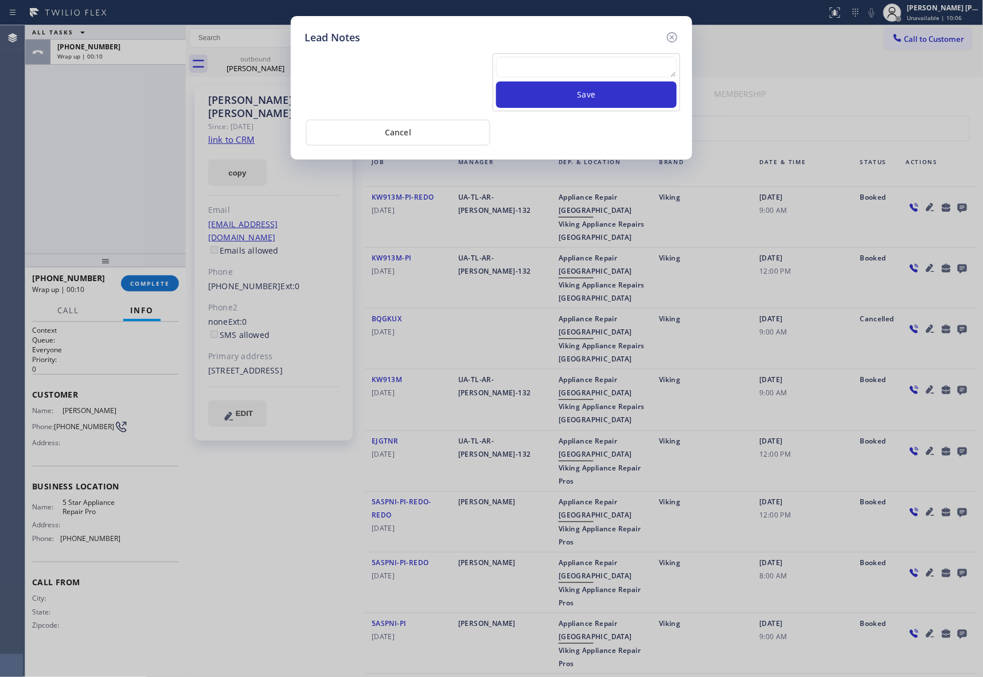
click at [581, 54] on div "Save" at bounding box center [586, 82] width 187 height 58
click at [581, 63] on textarea at bounding box center [586, 67] width 181 height 21
paste textarea "VM | please transfer if cx calls back"
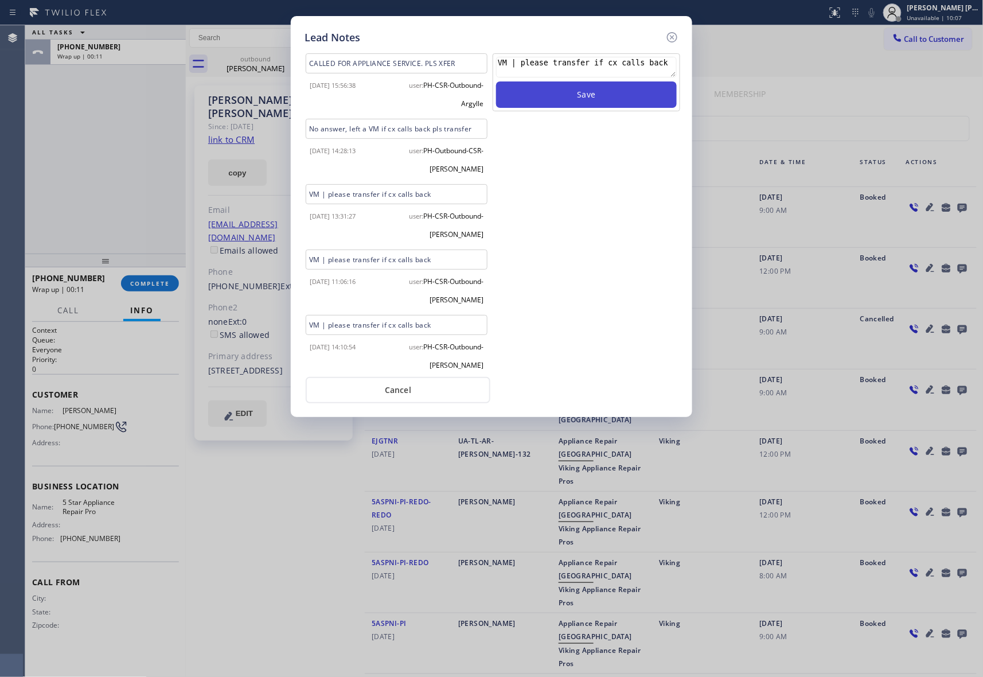
type textarea "VM | please transfer if cx calls back"
click at [593, 90] on button "Save" at bounding box center [586, 94] width 181 height 26
click at [675, 37] on icon at bounding box center [672, 37] width 14 height 14
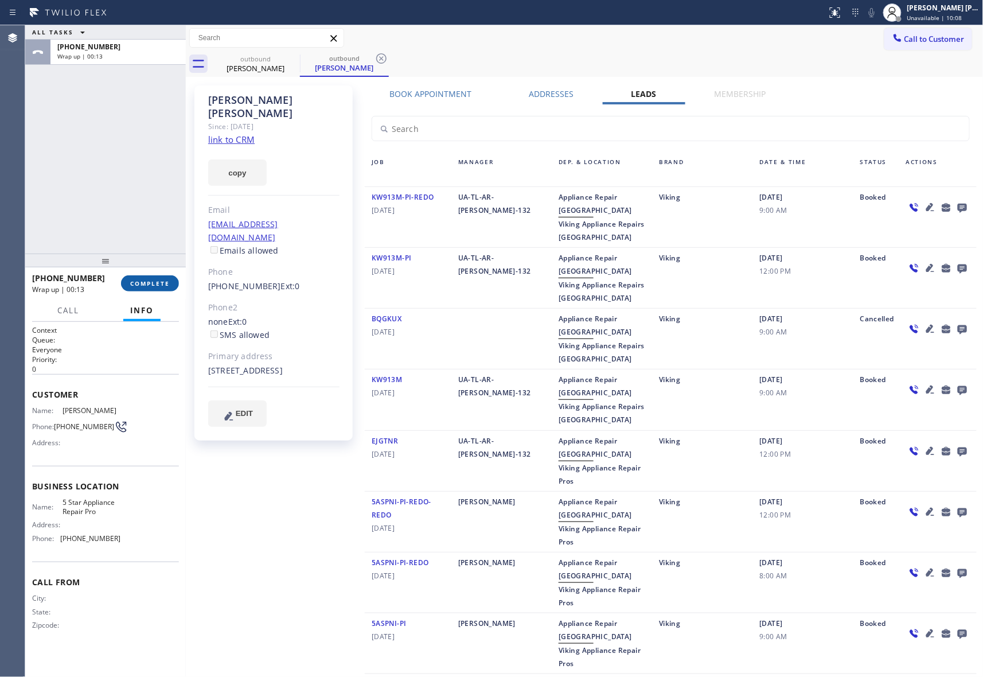
click at [162, 278] on button "COMPLETE" at bounding box center [150, 283] width 58 height 16
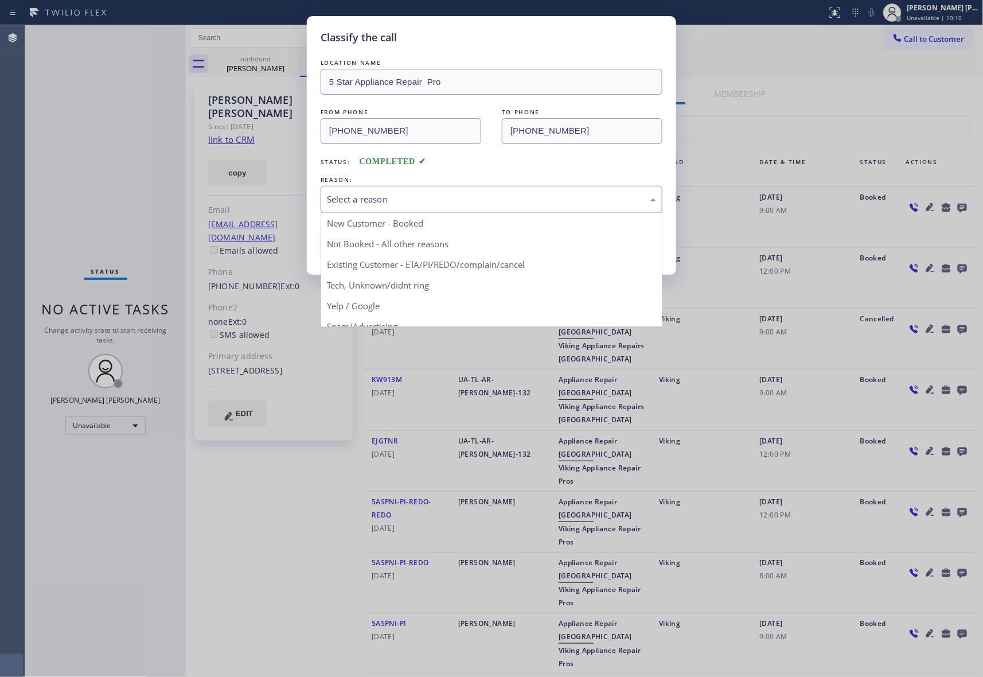
click at [369, 198] on div "Select a reason" at bounding box center [491, 199] width 329 height 13
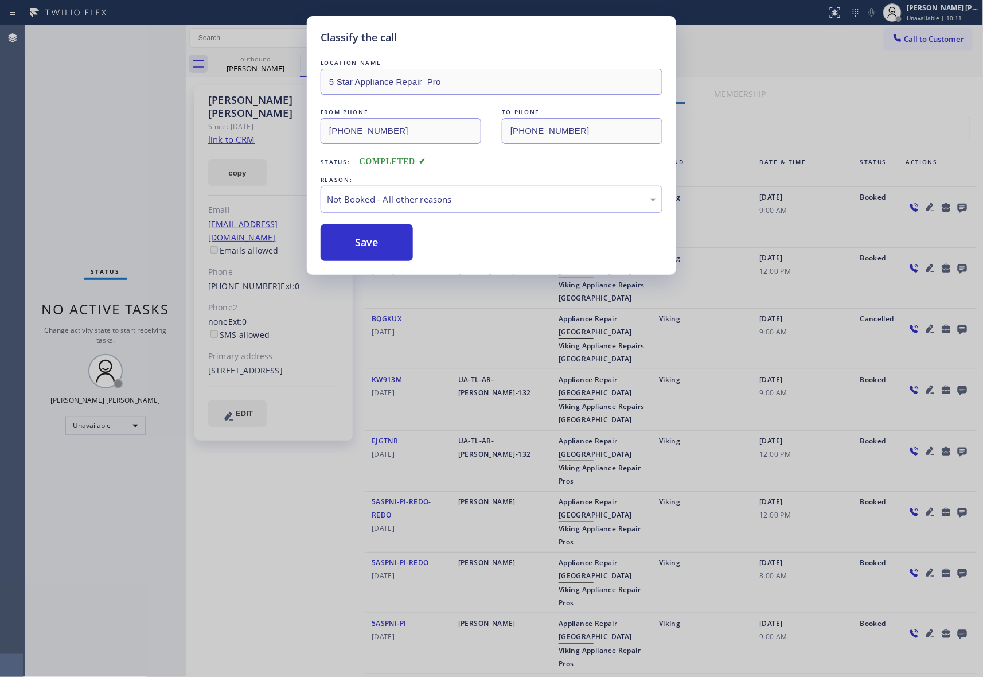
click at [351, 244] on button "Save" at bounding box center [367, 242] width 92 height 37
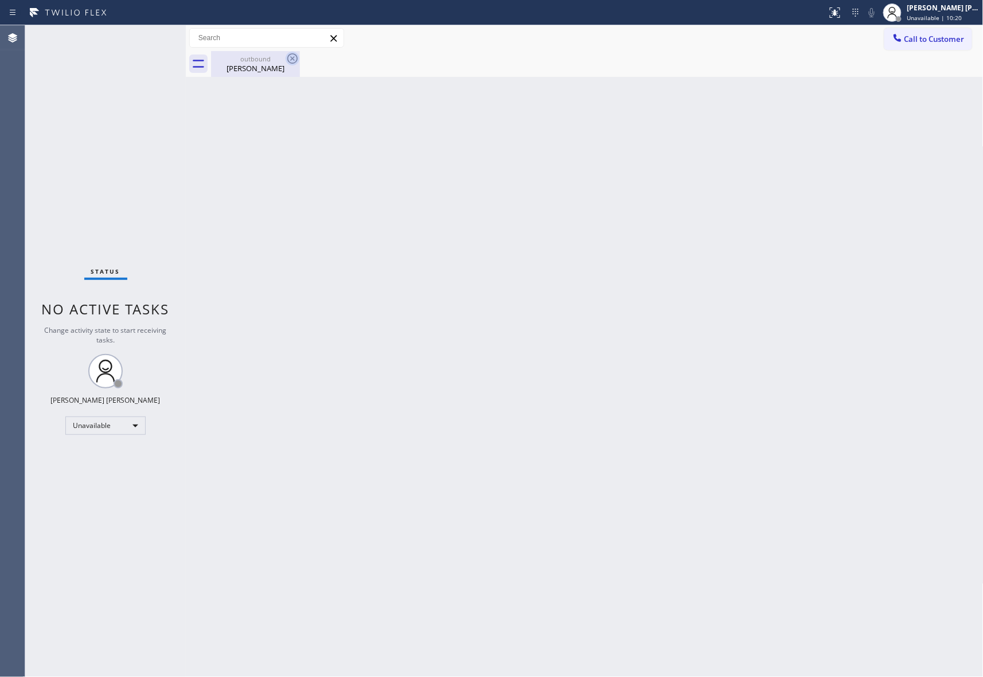
click at [260, 63] on div "[PERSON_NAME]" at bounding box center [255, 68] width 87 height 10
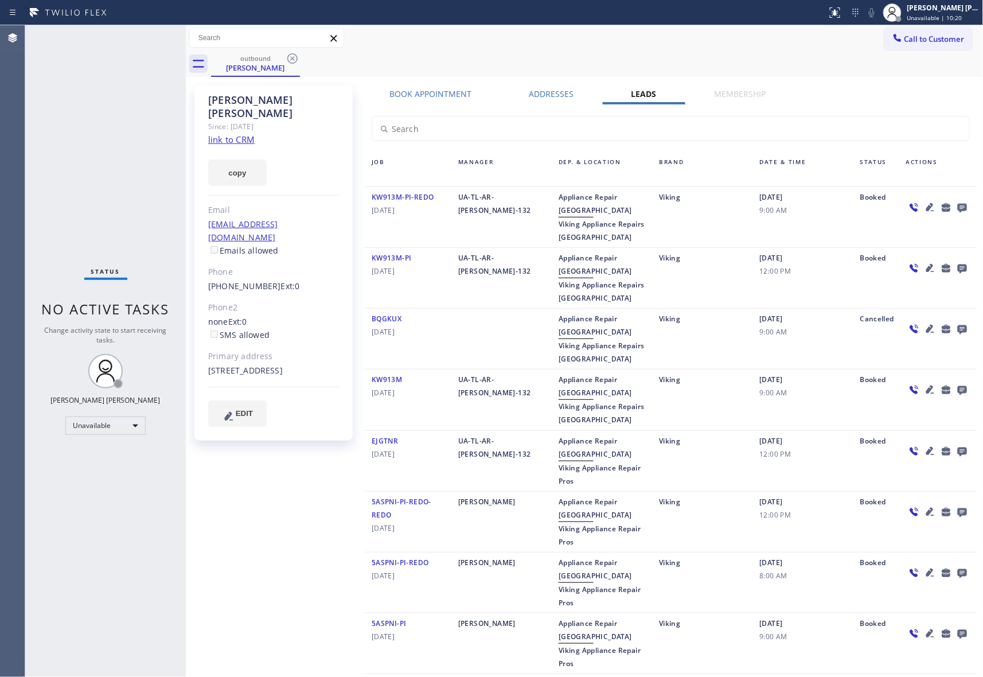
click at [306, 62] on div "outbound [PERSON_NAME]" at bounding box center [597, 64] width 772 height 26
click at [287, 58] on icon at bounding box center [292, 58] width 10 height 10
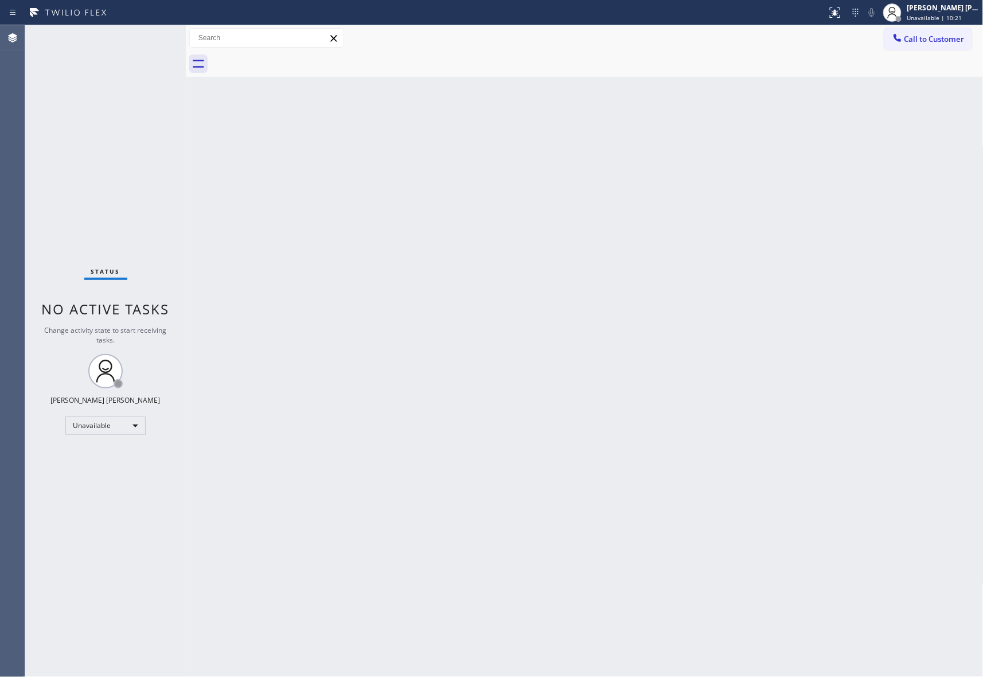
click at [291, 56] on div at bounding box center [597, 64] width 772 height 26
click at [950, 42] on span "Call to Customer" at bounding box center [934, 39] width 60 height 10
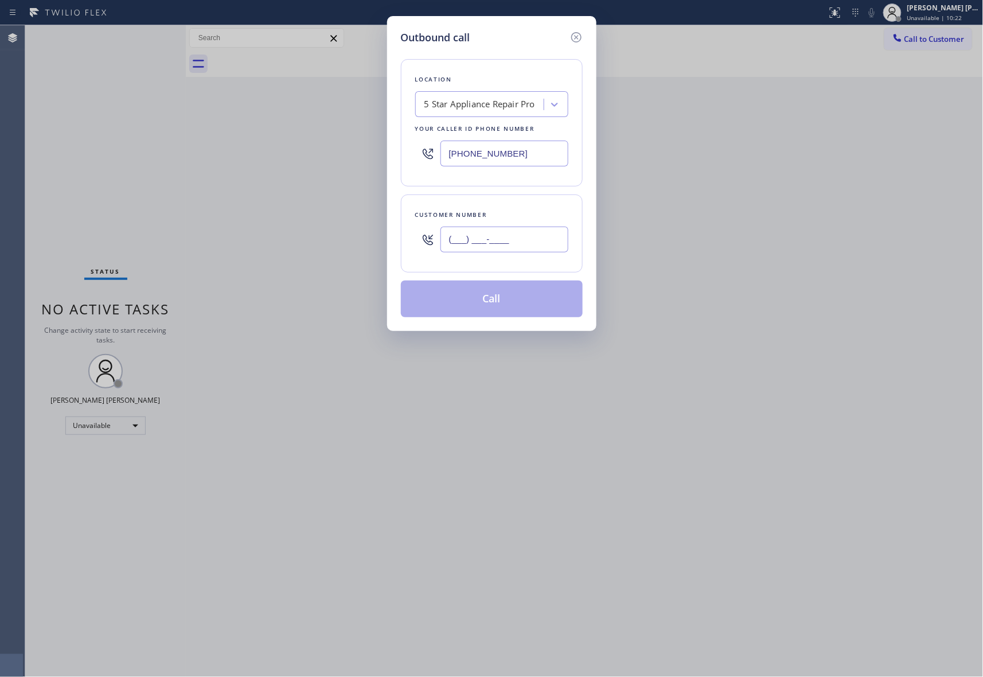
click at [517, 240] on input "(___) ___-____" at bounding box center [504, 239] width 128 height 26
paste input "602) 390-0392"
type input "[PHONE_NUMBER]"
click at [516, 299] on button "Call" at bounding box center [492, 298] width 182 height 37
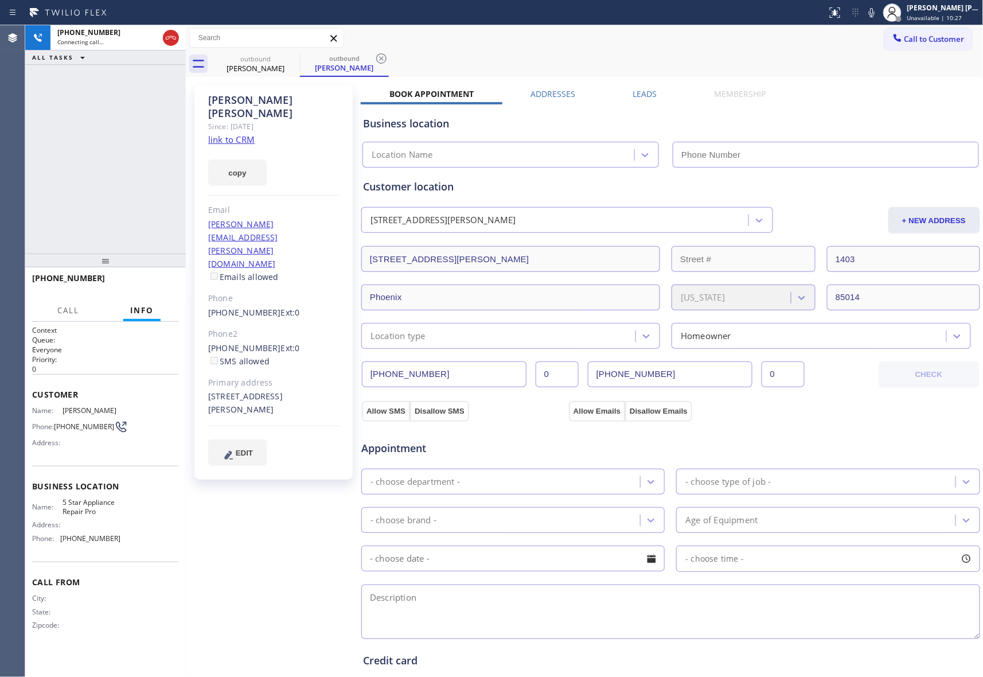
type input "[PHONE_NUMBER]"
click at [924, 37] on span "Call to Customer" at bounding box center [934, 39] width 60 height 10
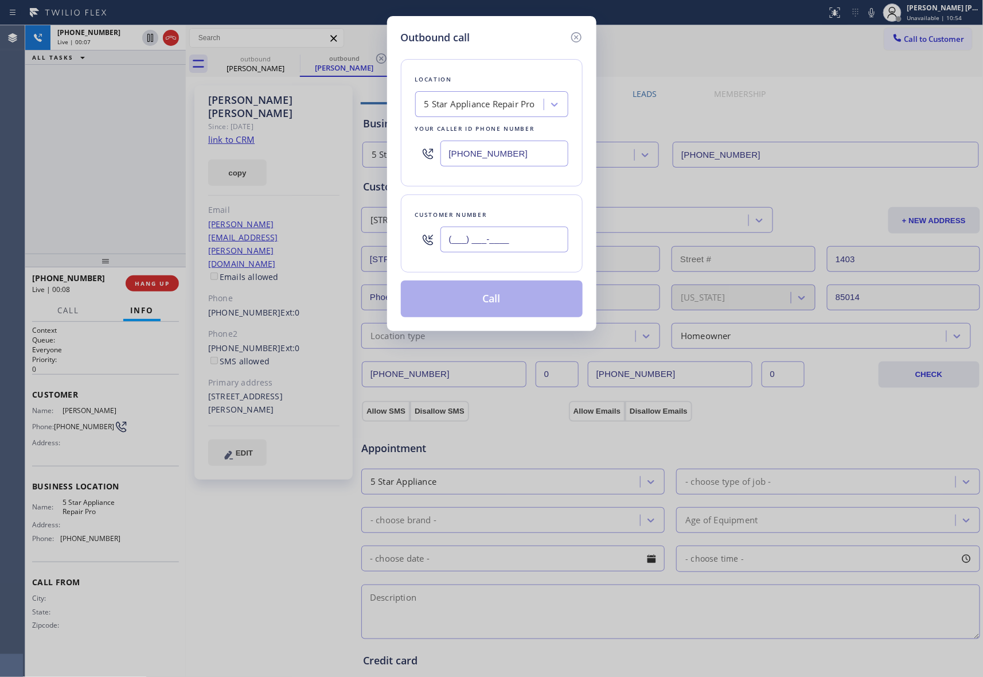
click at [495, 241] on input "(___) ___-____" at bounding box center [504, 239] width 128 height 26
paste input "text"
type input "(___) ___-____"
click at [576, 35] on icon at bounding box center [576, 37] width 14 height 14
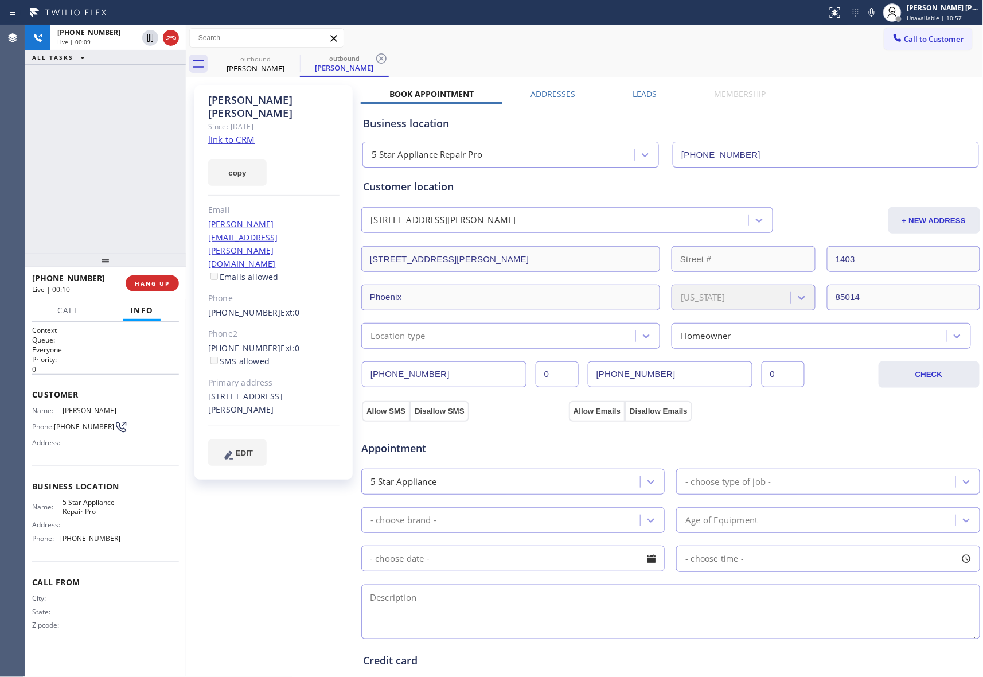
click at [644, 85] on div "[PERSON_NAME] Since: [DATE] link to CRM copy Email [PERSON_NAME][EMAIL_ADDRESS]…" at bounding box center [585, 463] width 792 height 766
click at [648, 95] on label "Leads" at bounding box center [645, 93] width 24 height 11
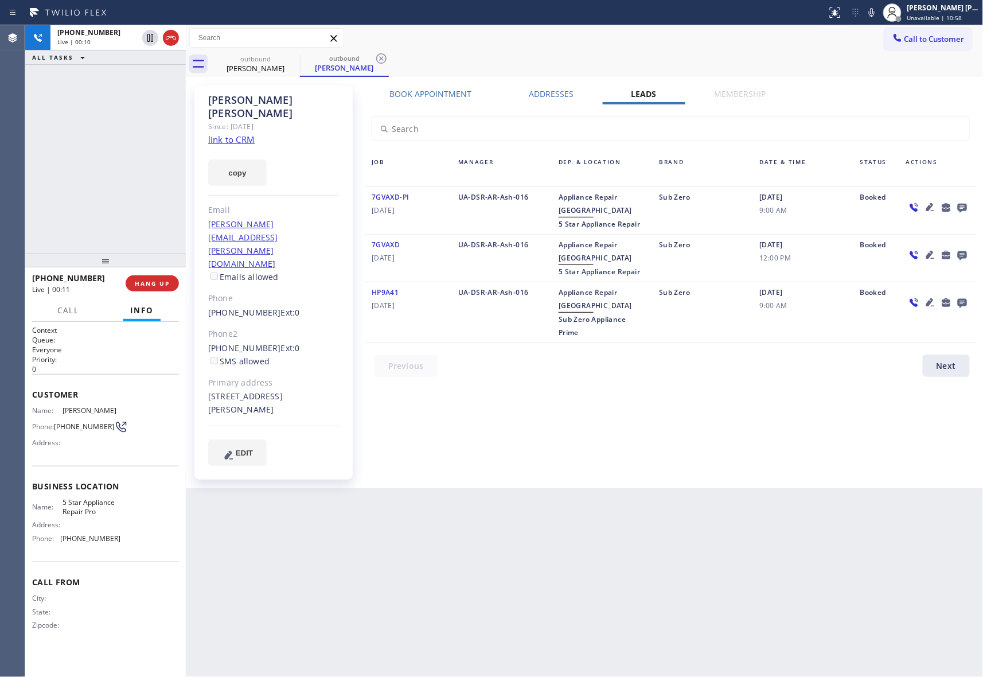
click at [962, 206] on icon at bounding box center [962, 207] width 14 height 14
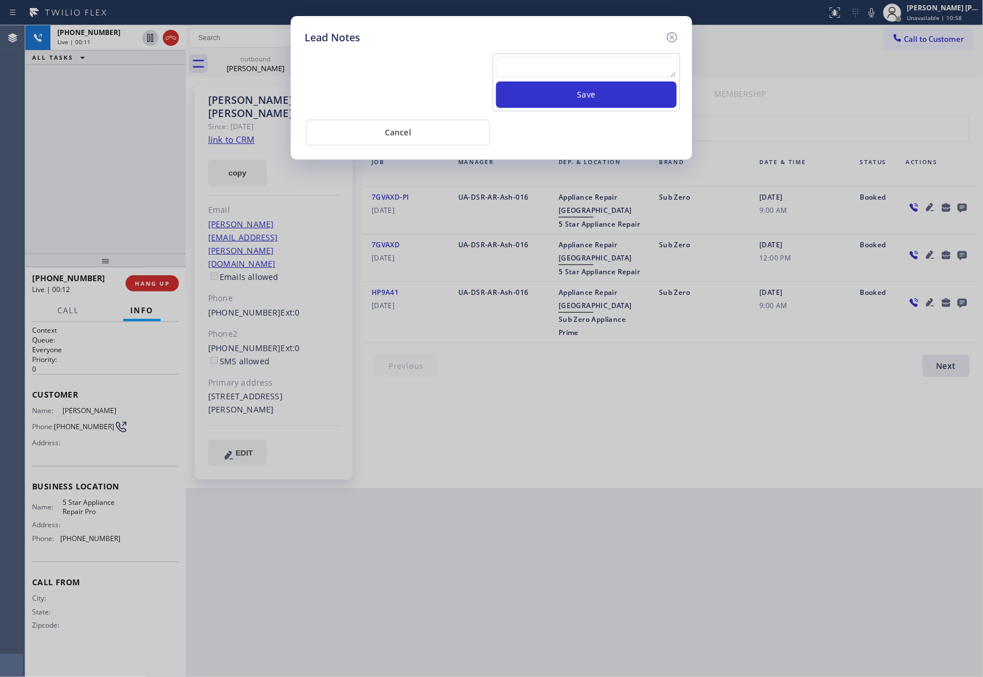
click at [634, 75] on textarea at bounding box center [586, 67] width 181 height 21
paste textarea "VM | please transfer if cx calls back"
type textarea "VM | please transfer if cx calls back"
click at [635, 104] on button "Save" at bounding box center [586, 94] width 181 height 26
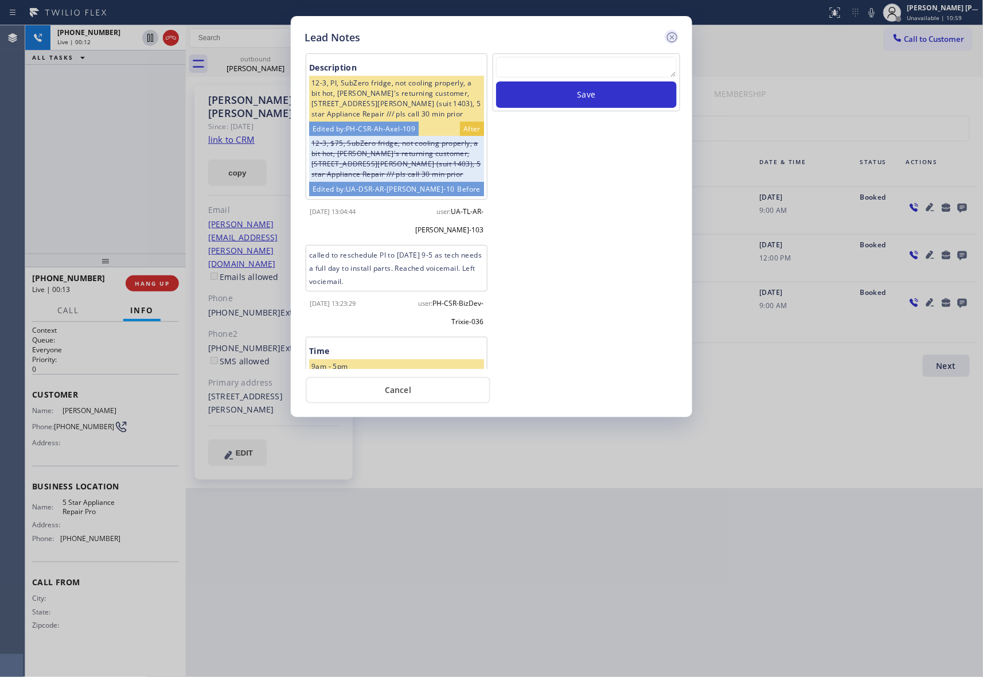
scroll to position [0, 0]
click at [670, 37] on icon at bounding box center [672, 37] width 14 height 14
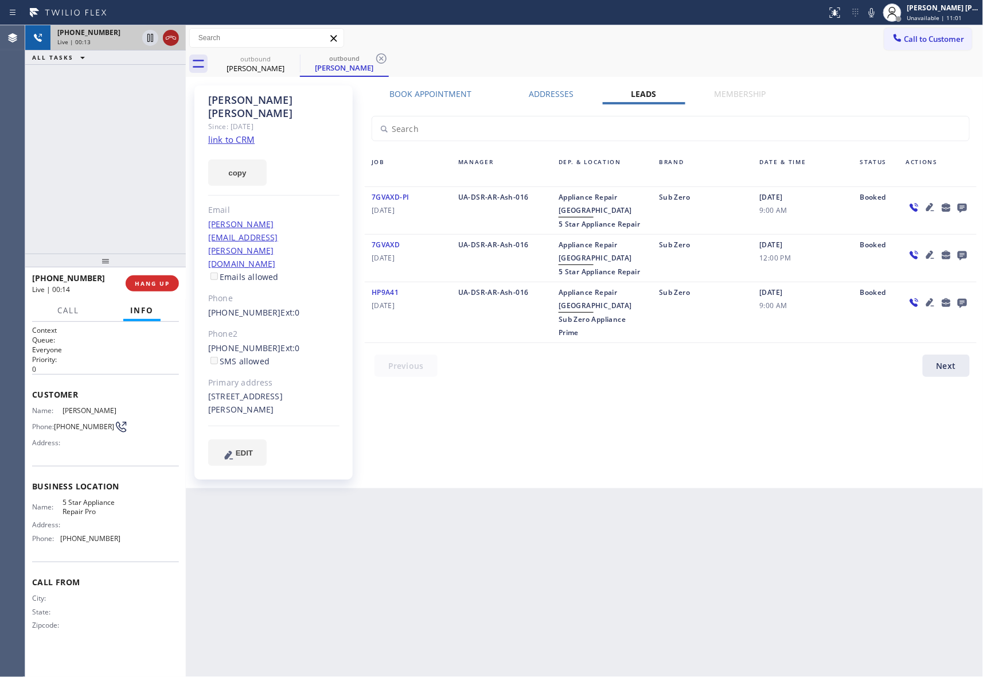
click at [177, 37] on icon at bounding box center [171, 38] width 14 height 14
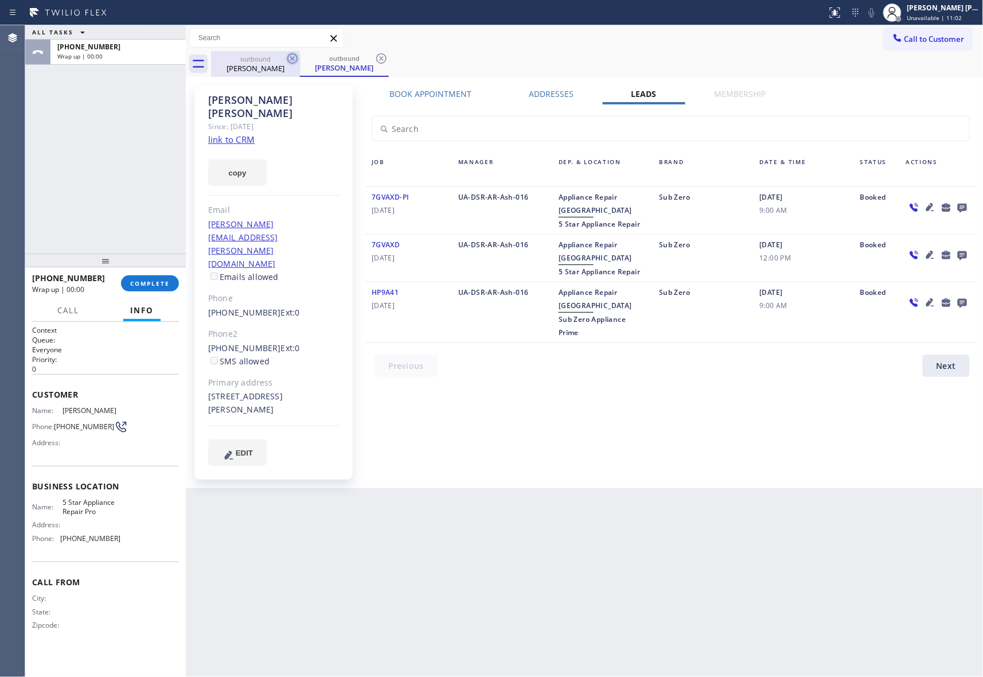
click at [290, 57] on icon at bounding box center [293, 59] width 14 height 14
click at [300, 57] on div "outbound [PERSON_NAME]" at bounding box center [344, 64] width 89 height 26
click at [290, 57] on icon at bounding box center [293, 59] width 14 height 14
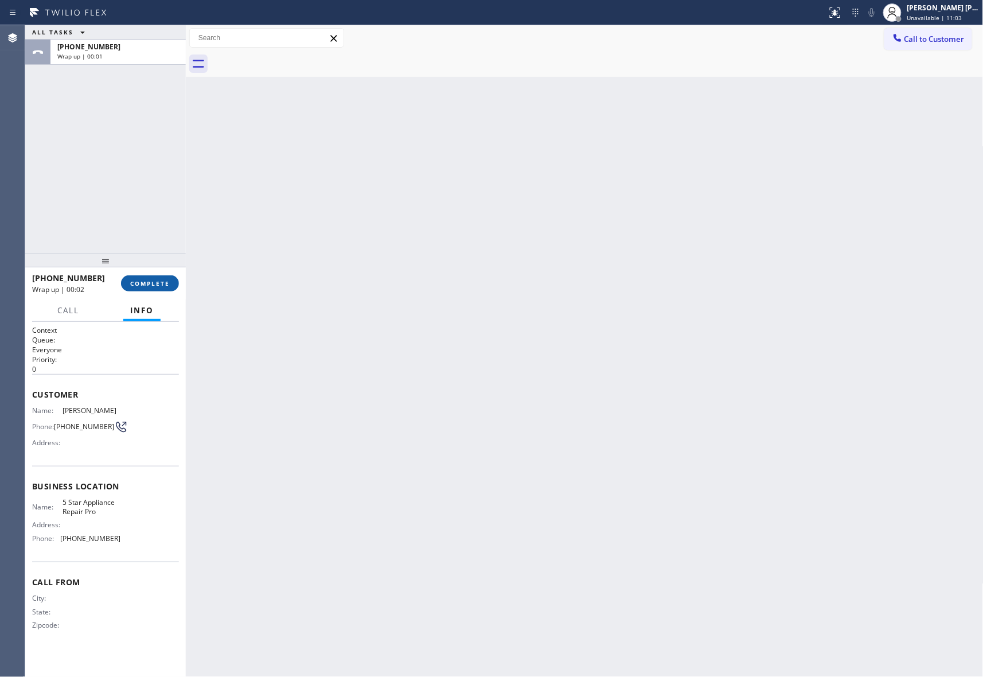
click at [155, 286] on span "COMPLETE" at bounding box center [150, 283] width 40 height 8
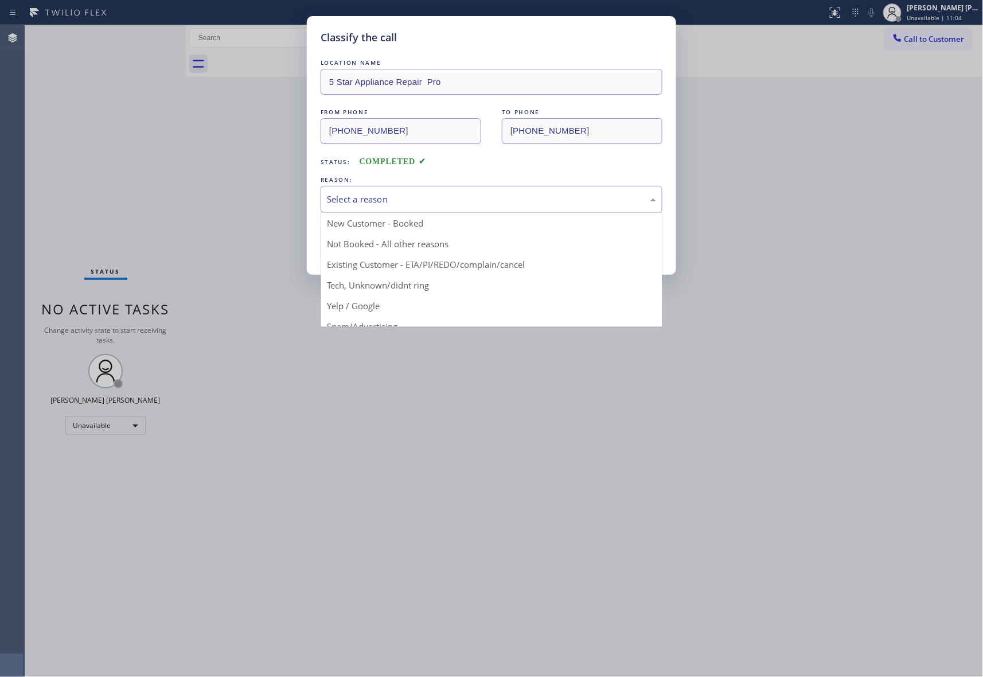
click at [439, 196] on div "Select a reason" at bounding box center [491, 199] width 329 height 13
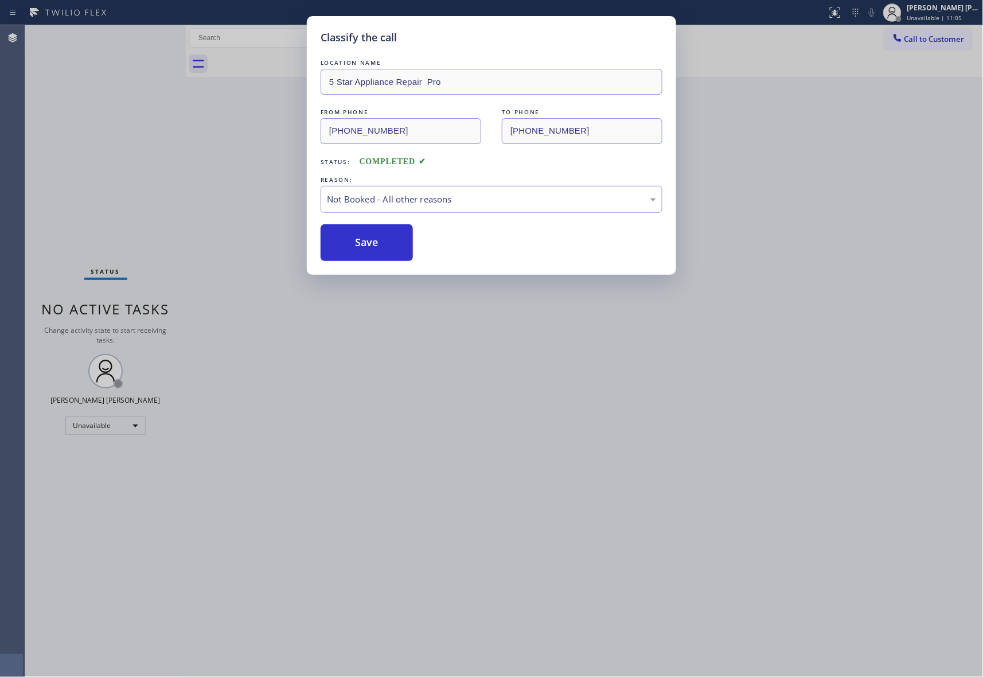
click at [363, 243] on button "Save" at bounding box center [367, 242] width 92 height 37
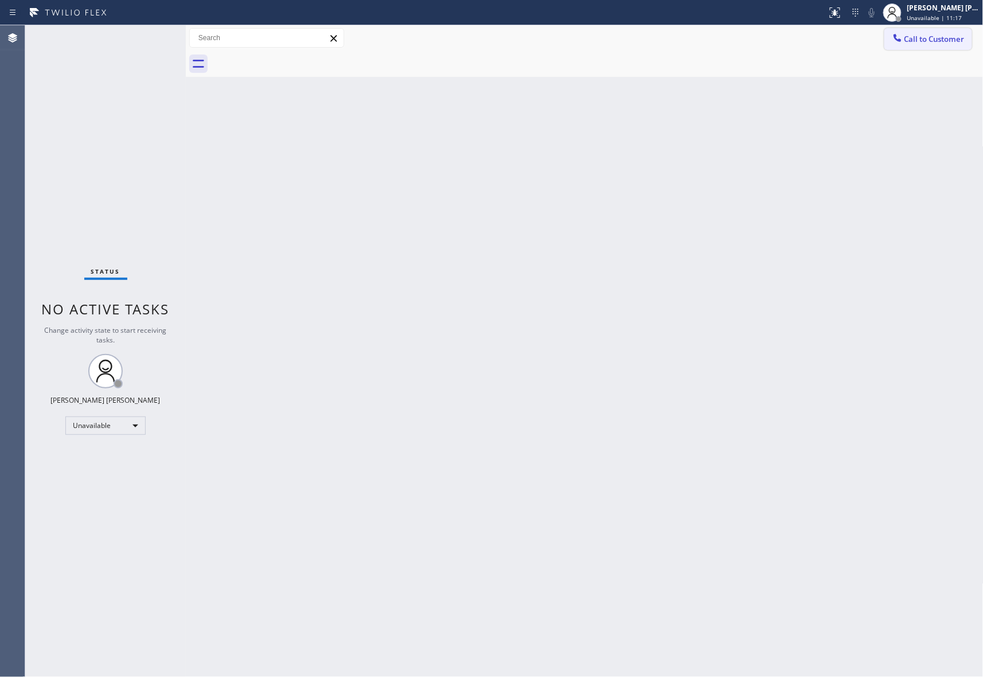
click at [925, 37] on span "Call to Customer" at bounding box center [934, 39] width 60 height 10
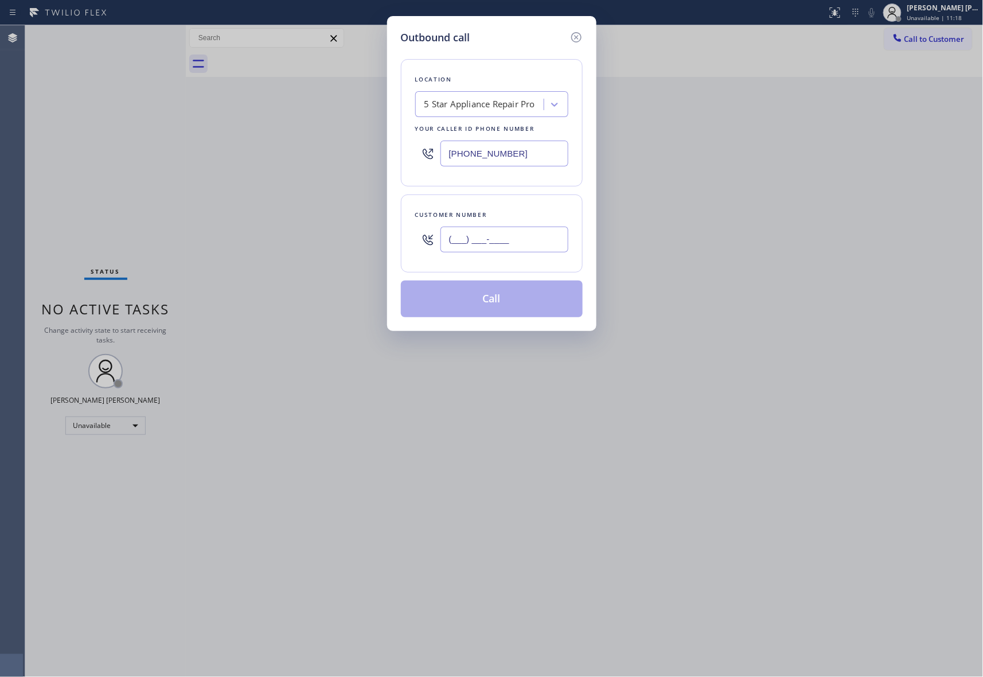
click at [502, 240] on input "(___) ___-____" at bounding box center [504, 239] width 128 height 26
paste input "619) 729-3421"
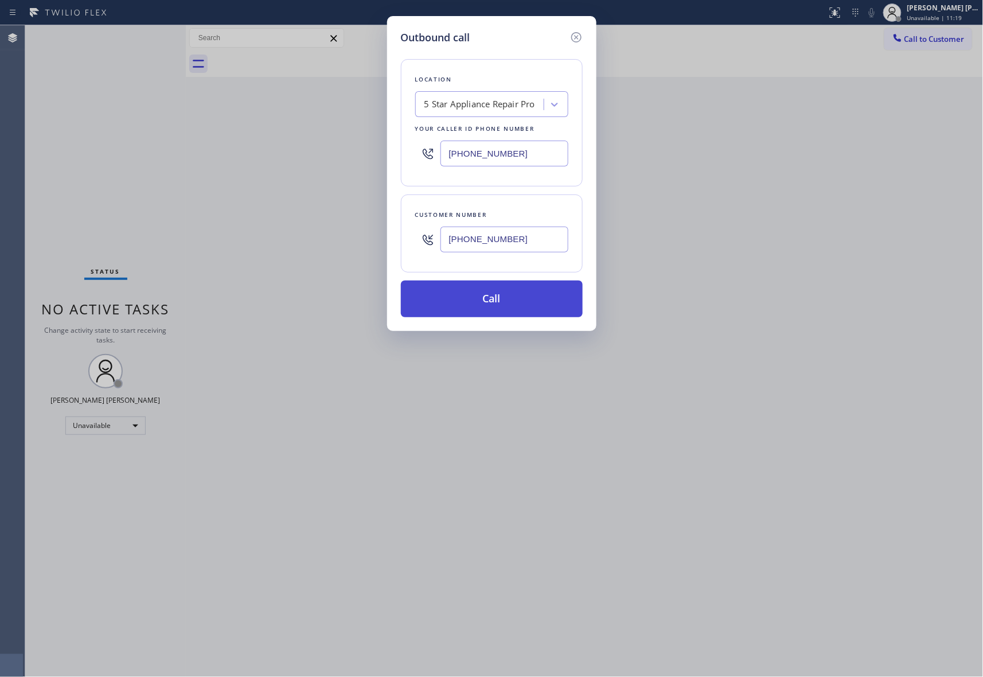
type input "[PHONE_NUMBER]"
click at [533, 294] on button "Call" at bounding box center [492, 298] width 182 height 37
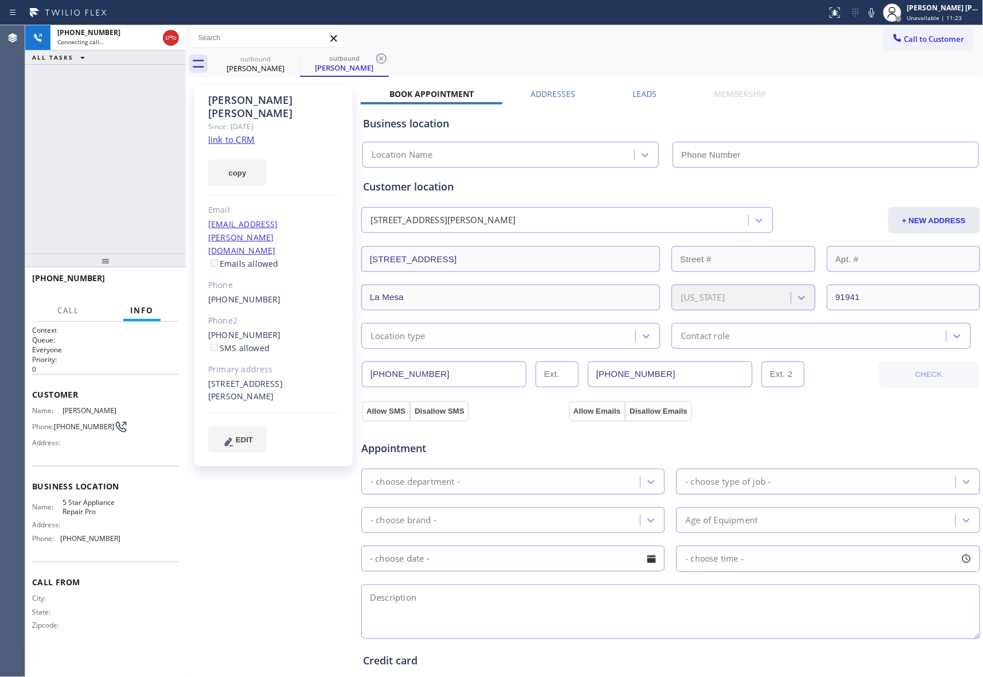
type input "[PHONE_NUMBER]"
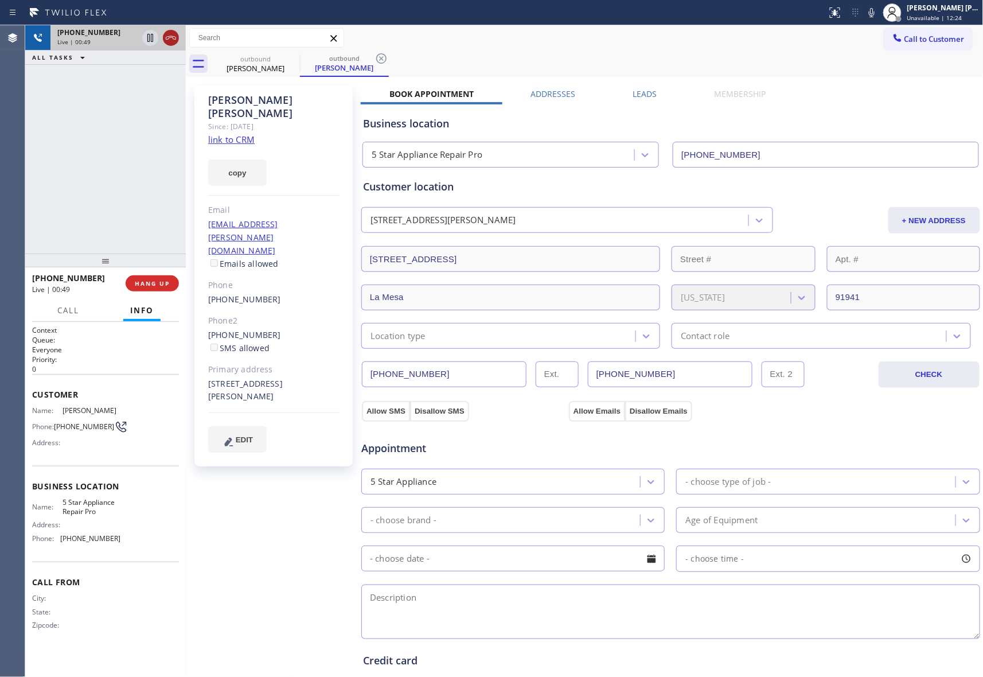
click at [171, 35] on icon at bounding box center [171, 38] width 14 height 14
click at [155, 278] on button "COMPLETE" at bounding box center [150, 283] width 58 height 16
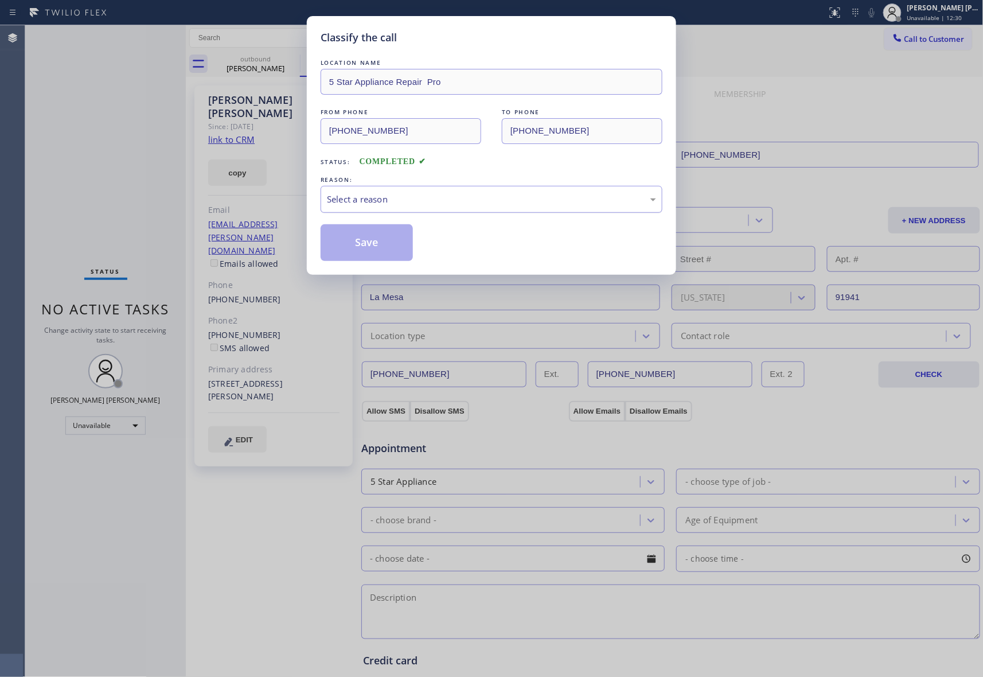
click at [368, 191] on div "Select a reason" at bounding box center [492, 199] width 342 height 27
click at [374, 245] on button "Save" at bounding box center [367, 242] width 92 height 37
click at [248, 72] on div "Classify the call LOCATION NAME 5 Star Appliance Repair Pro FROM PHONE [PHONE_N…" at bounding box center [504, 350] width 958 height 651
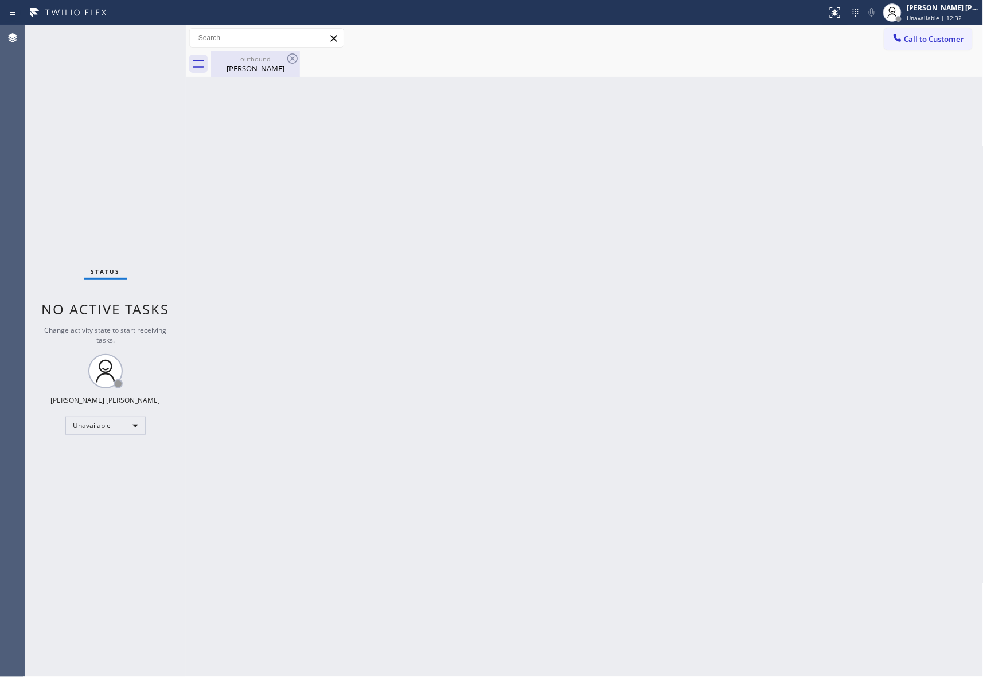
click at [255, 70] on div "[PERSON_NAME]" at bounding box center [255, 68] width 87 height 10
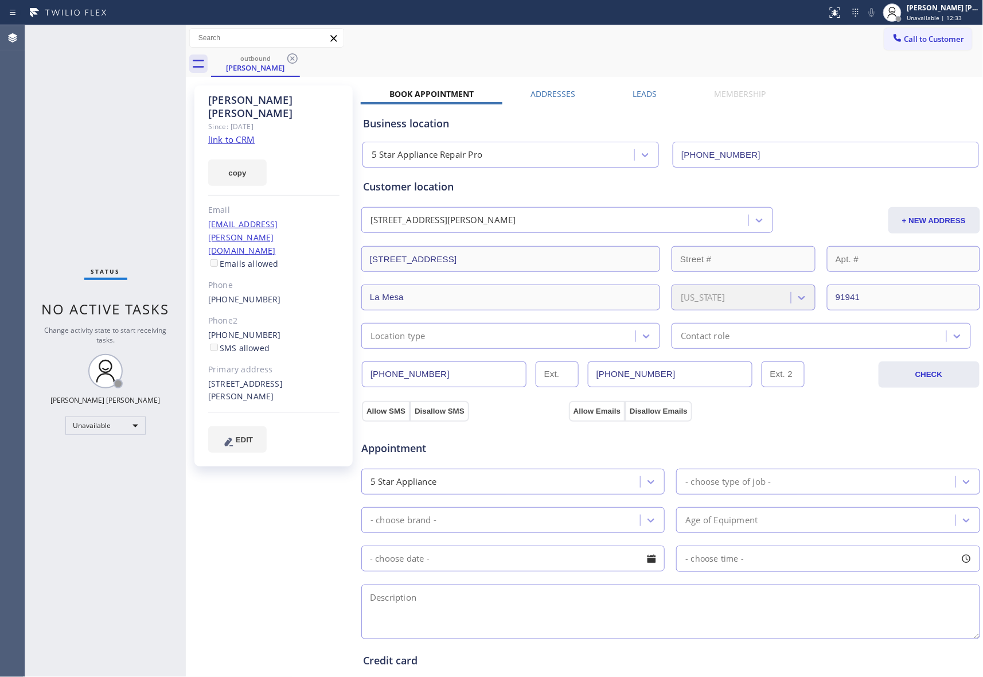
click at [640, 87] on div "[PERSON_NAME] Since: [DATE] link to CRM copy Email [EMAIL_ADDRESS][PERSON_NAME]…" at bounding box center [585, 463] width 792 height 766
click at [638, 92] on label "Leads" at bounding box center [645, 93] width 24 height 11
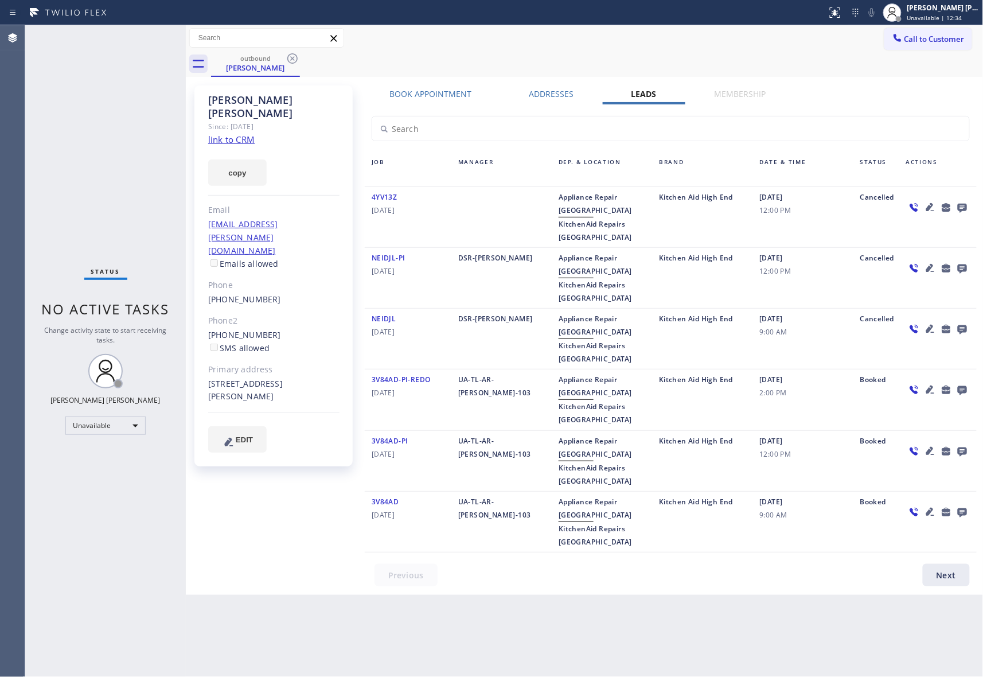
click at [964, 205] on icon at bounding box center [962, 208] width 9 height 9
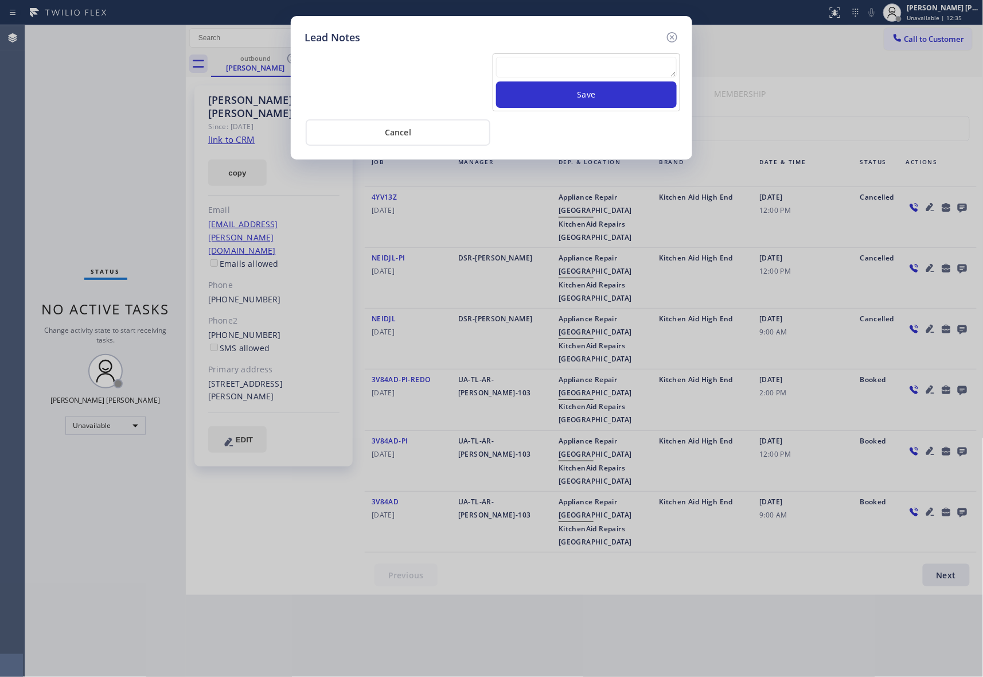
click at [557, 71] on textarea at bounding box center [586, 67] width 181 height 21
paste textarea "VM | please transfer if cx calls back"
type textarea "VM | please transfer if cx calls back"
click at [560, 96] on button "Save" at bounding box center [586, 94] width 181 height 26
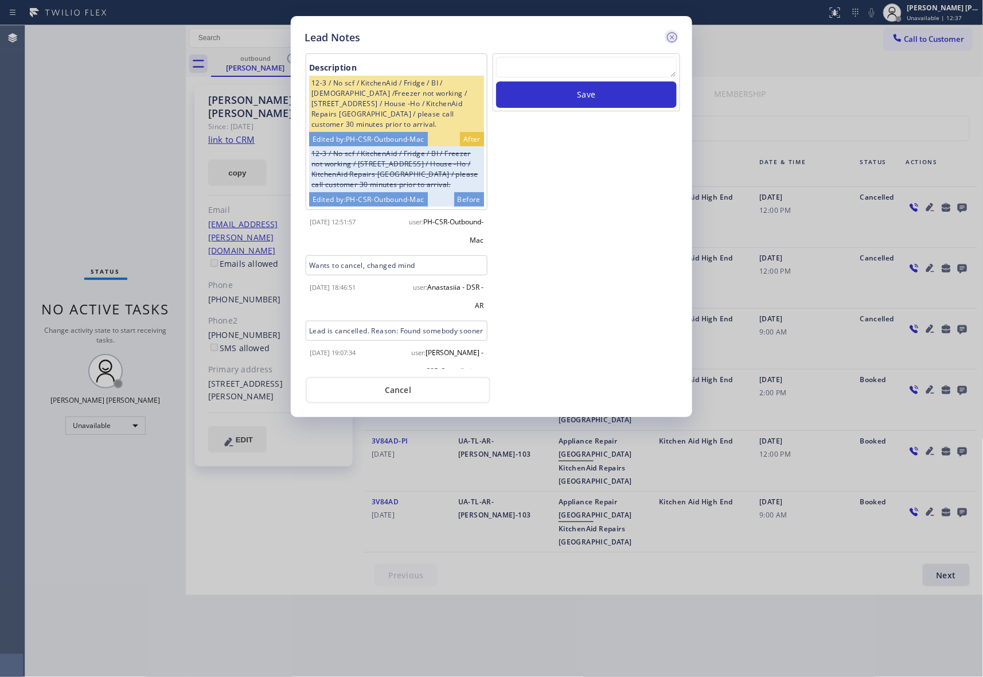
click at [668, 42] on icon at bounding box center [672, 37] width 14 height 14
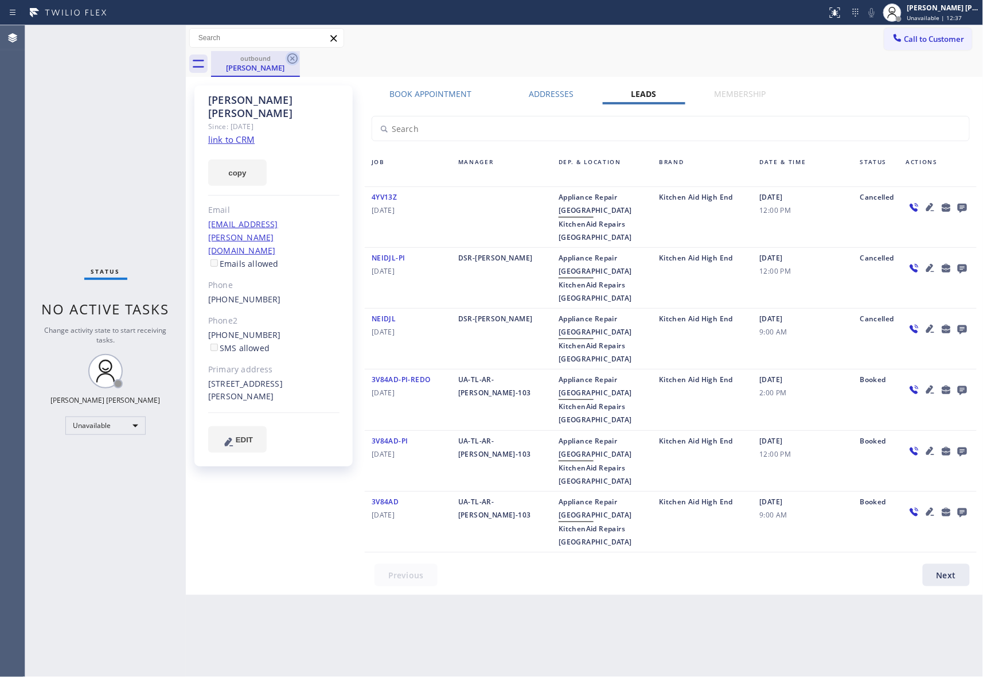
click at [287, 67] on div "[PERSON_NAME]" at bounding box center [255, 67] width 87 height 10
click at [292, 60] on icon at bounding box center [293, 59] width 14 height 14
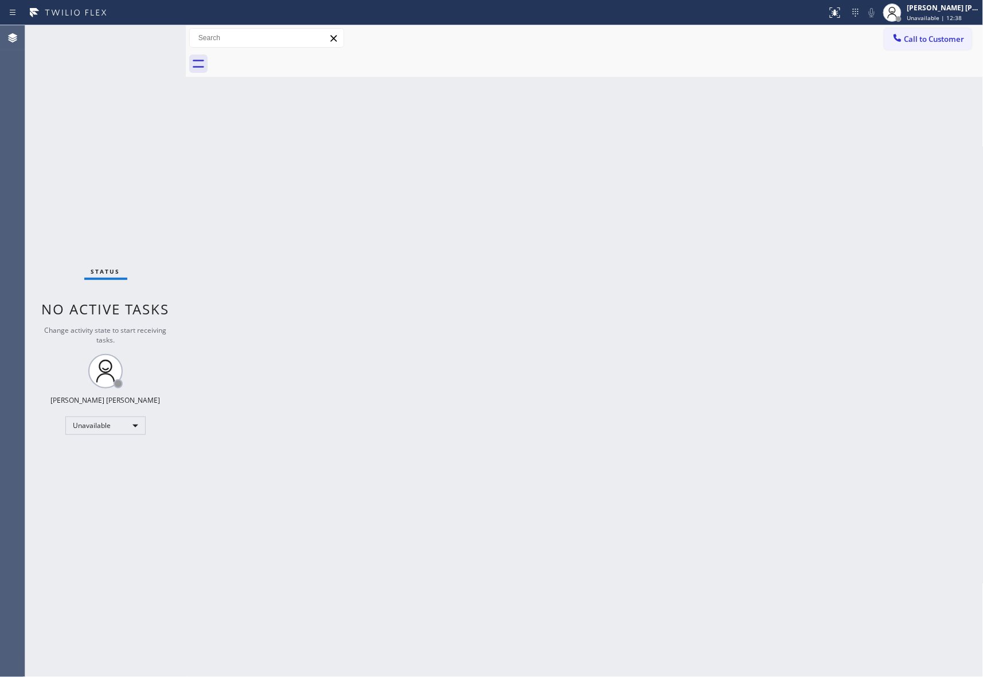
drag, startPoint x: 292, startPoint y: 60, endPoint x: 234, endPoint y: 14, distance: 74.3
click at [290, 56] on div at bounding box center [597, 64] width 772 height 26
click at [947, 34] on span "Call to Customer" at bounding box center [934, 39] width 60 height 10
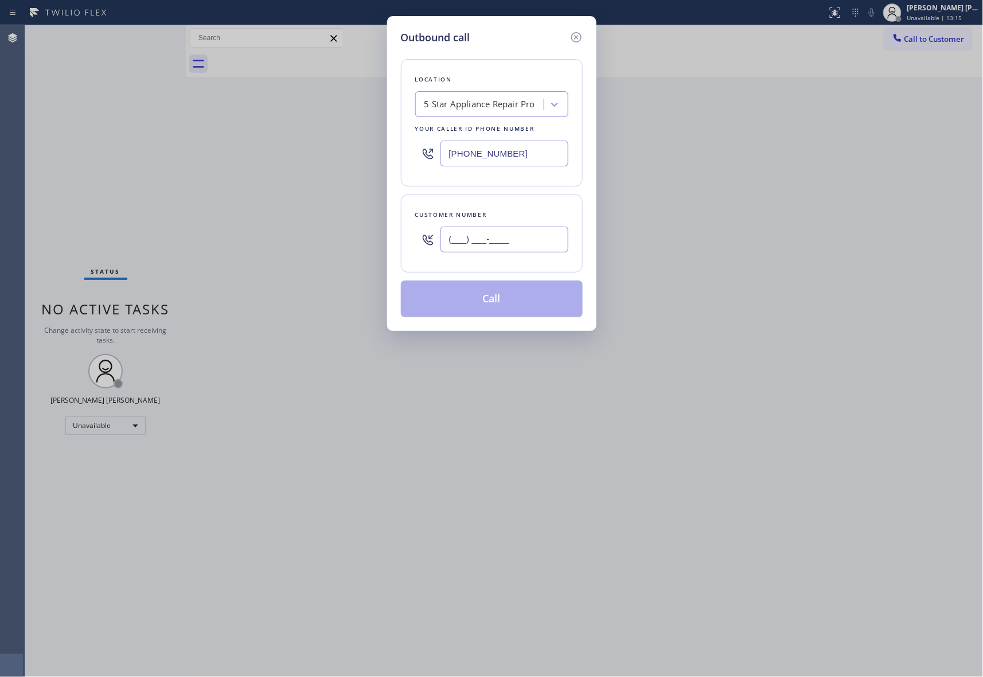
click at [534, 244] on input "(___) ___-____" at bounding box center [504, 239] width 128 height 26
paste input "818) 224-4578"
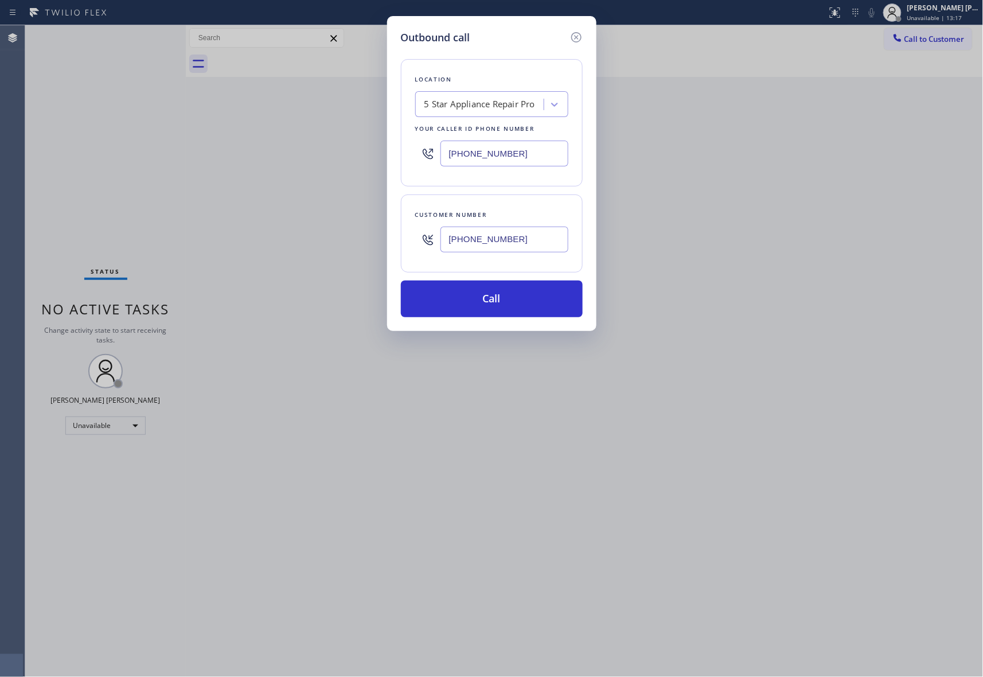
type input "[PHONE_NUMBER]"
click at [509, 301] on button "Call" at bounding box center [492, 298] width 182 height 37
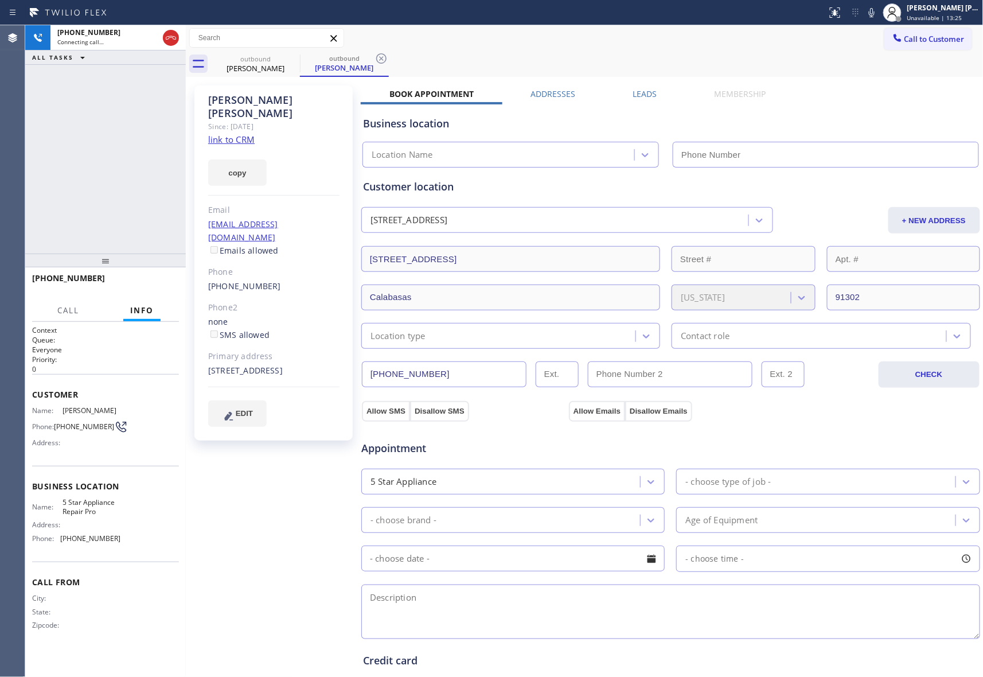
type input "[PHONE_NUMBER]"
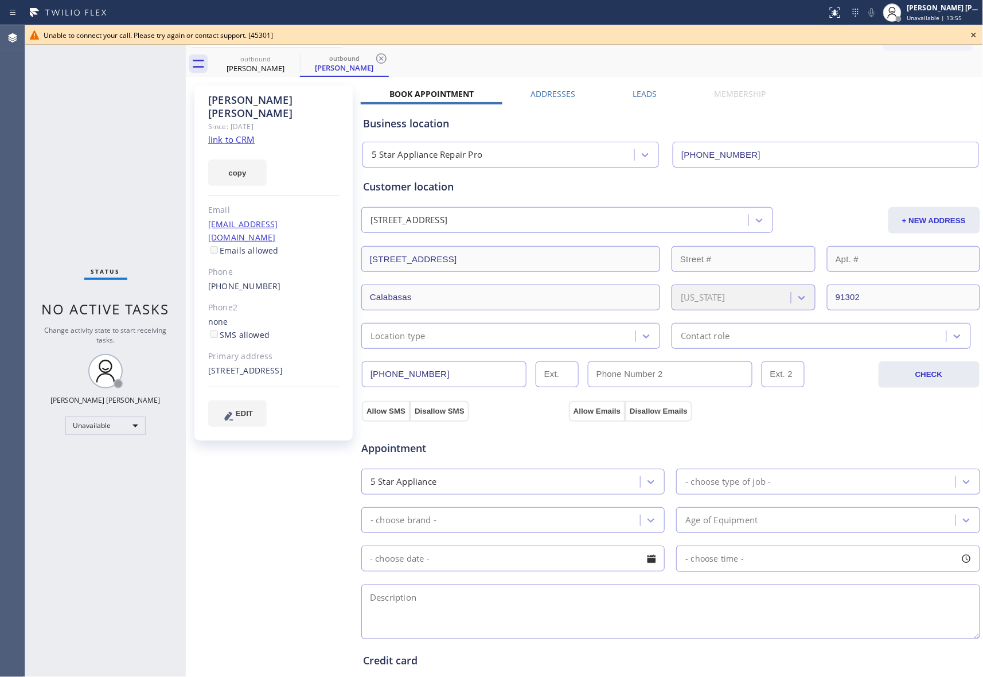
click at [638, 92] on label "Leads" at bounding box center [645, 93] width 24 height 11
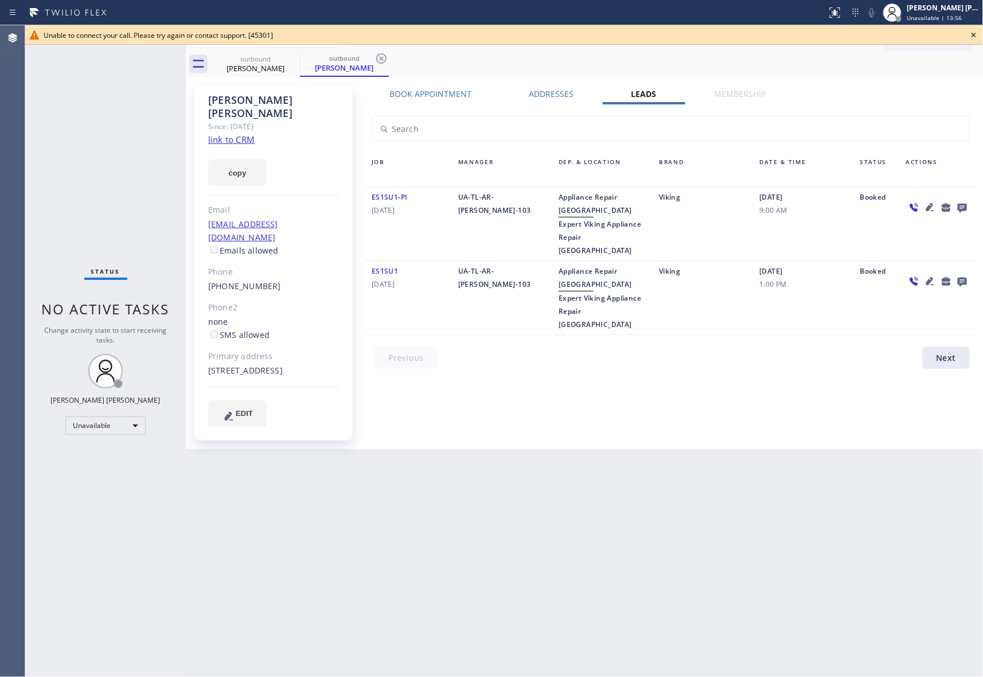
click at [963, 206] on icon at bounding box center [962, 208] width 9 height 9
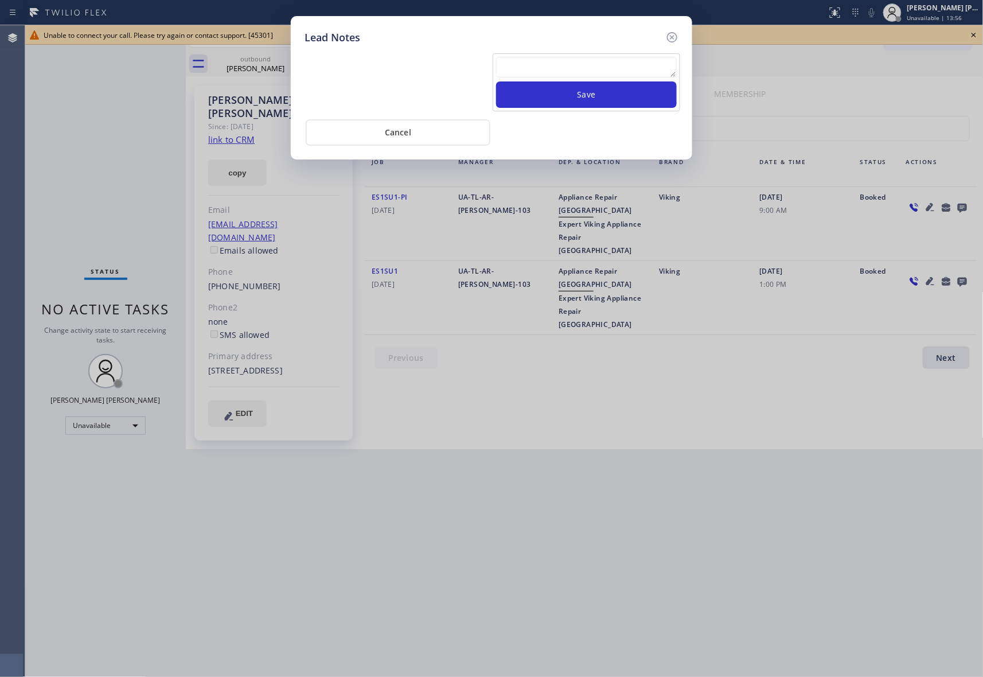
drag, startPoint x: 583, startPoint y: 60, endPoint x: 584, endPoint y: 67, distance: 7.5
click at [584, 67] on textarea at bounding box center [586, 67] width 181 height 21
paste textarea "VM | please transfer if cx calls back"
type textarea "VM | please transfer if cx calls back"
click at [588, 97] on button "Save" at bounding box center [586, 94] width 181 height 26
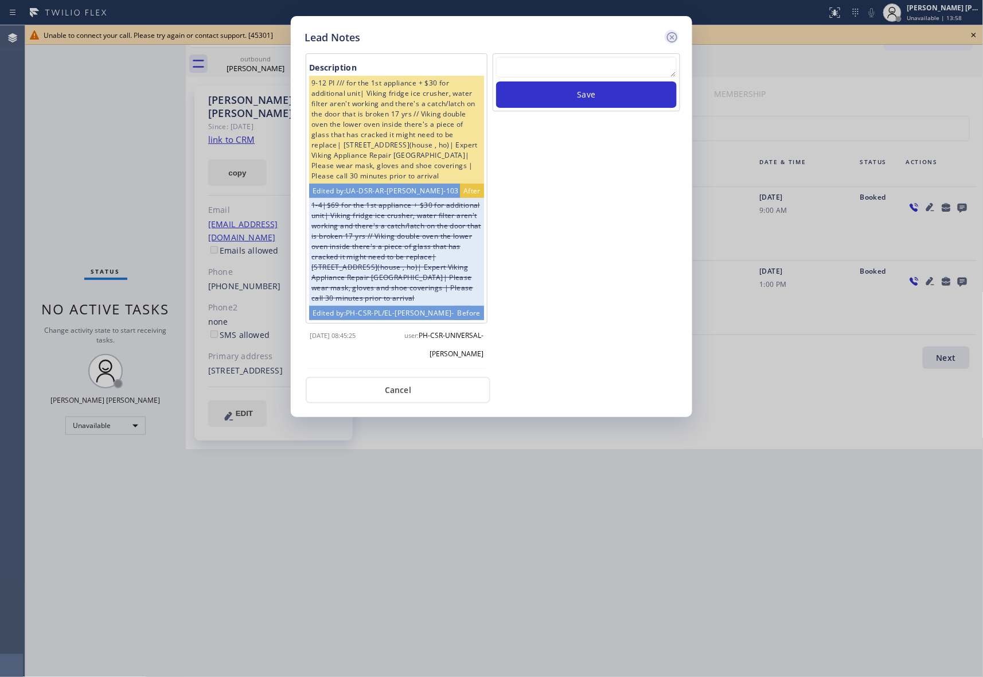
click at [679, 36] on icon at bounding box center [672, 37] width 14 height 14
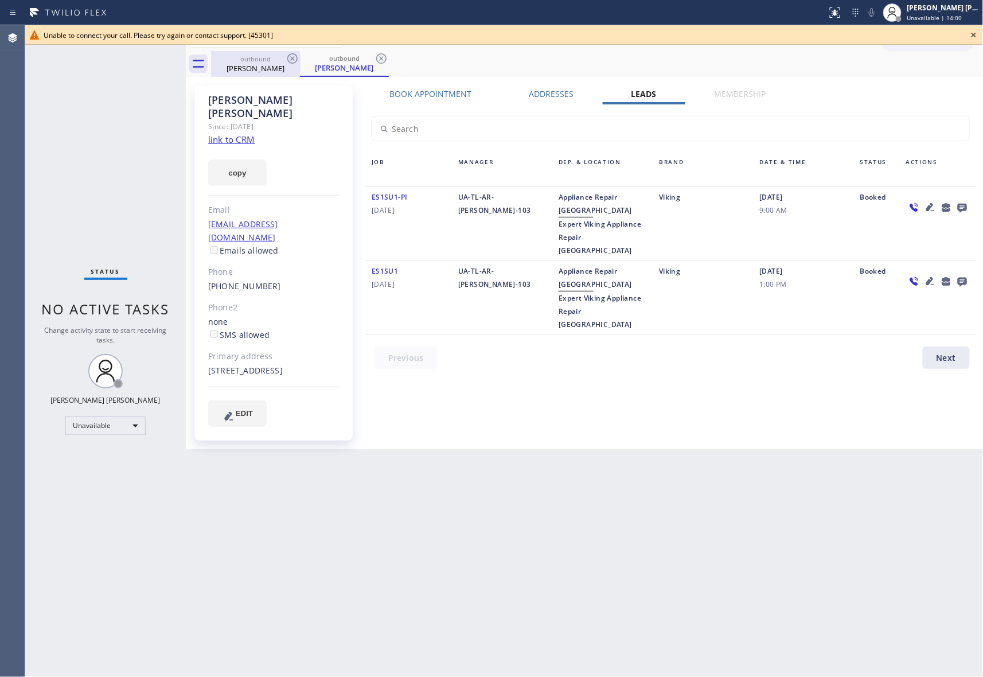
click at [271, 56] on div "outbound" at bounding box center [255, 58] width 87 height 9
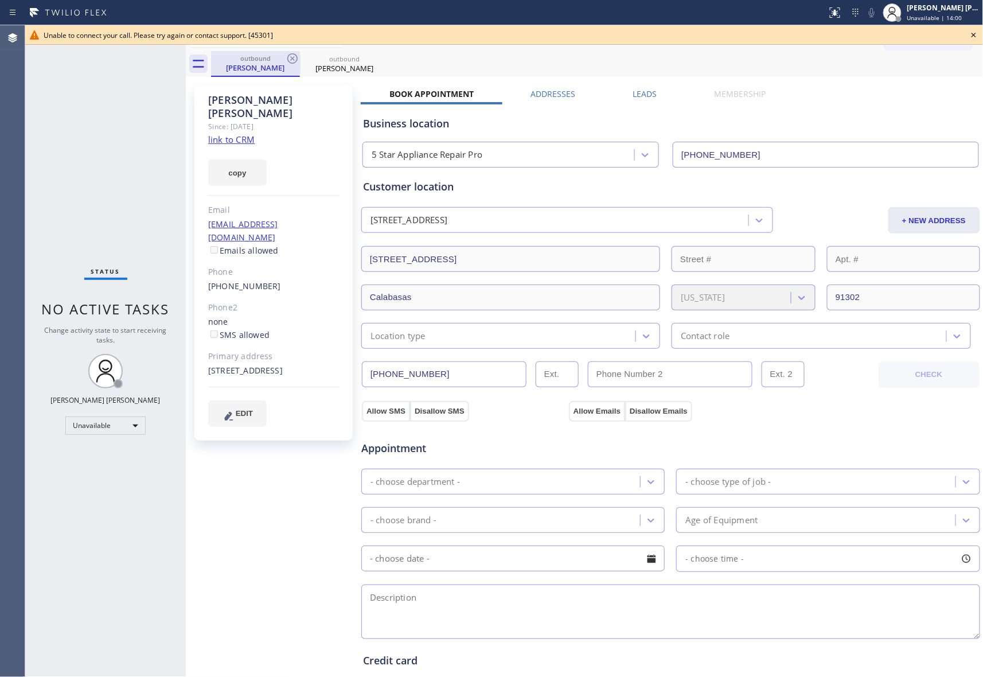
click at [283, 60] on div "outbound" at bounding box center [255, 58] width 87 height 9
click at [290, 60] on icon at bounding box center [293, 59] width 14 height 14
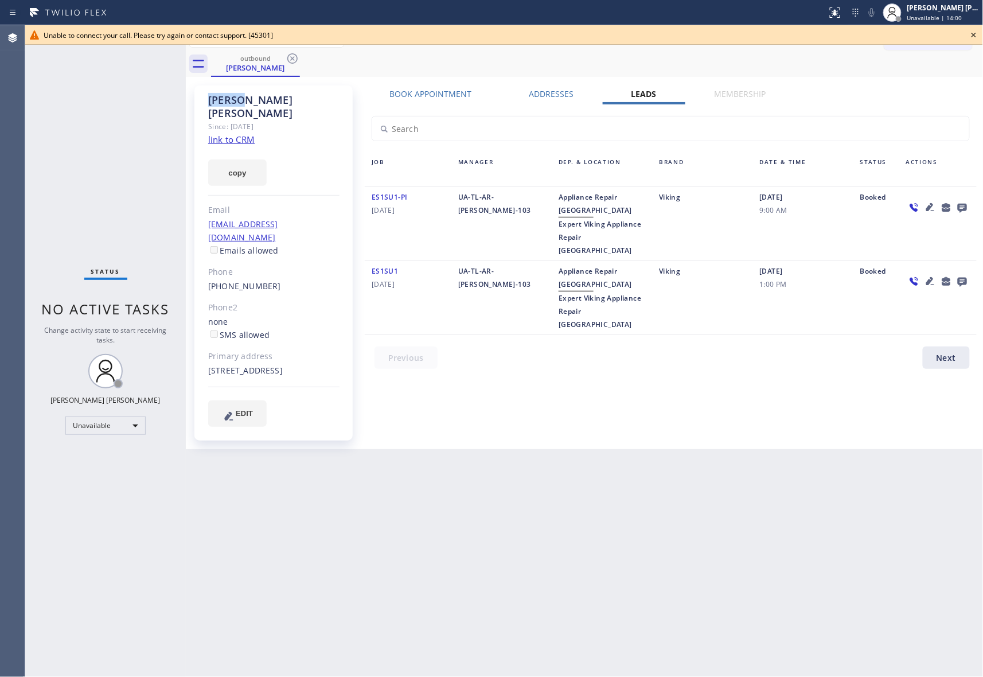
click at [290, 60] on icon at bounding box center [293, 59] width 14 height 14
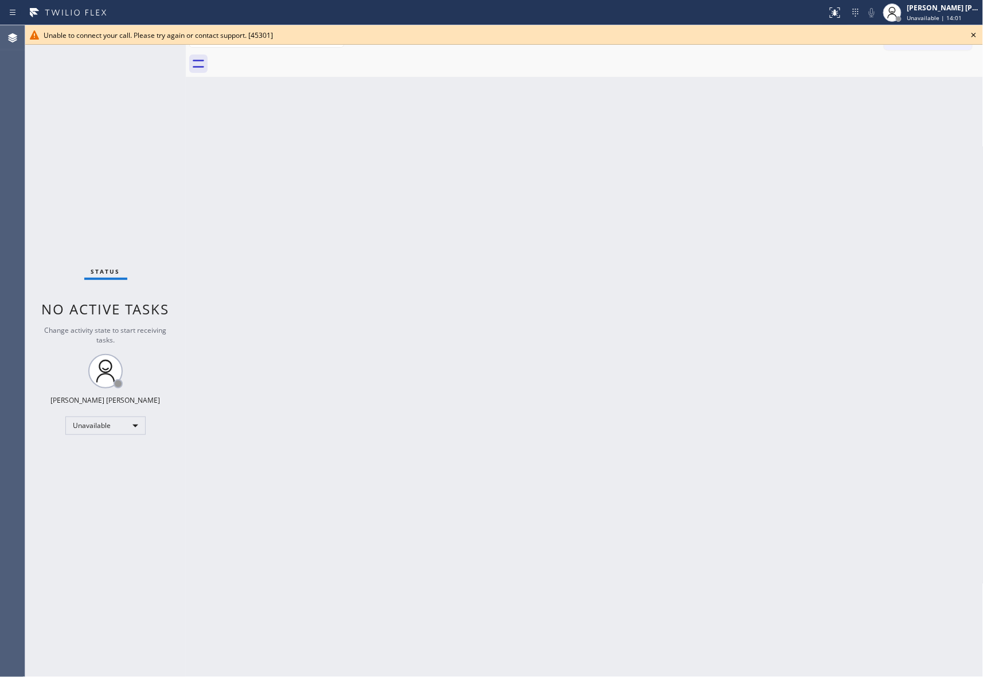
click at [290, 60] on div at bounding box center [597, 64] width 772 height 26
drag, startPoint x: 974, startPoint y: 35, endPoint x: 867, endPoint y: 14, distance: 108.7
click at [971, 35] on icon at bounding box center [974, 35] width 14 height 14
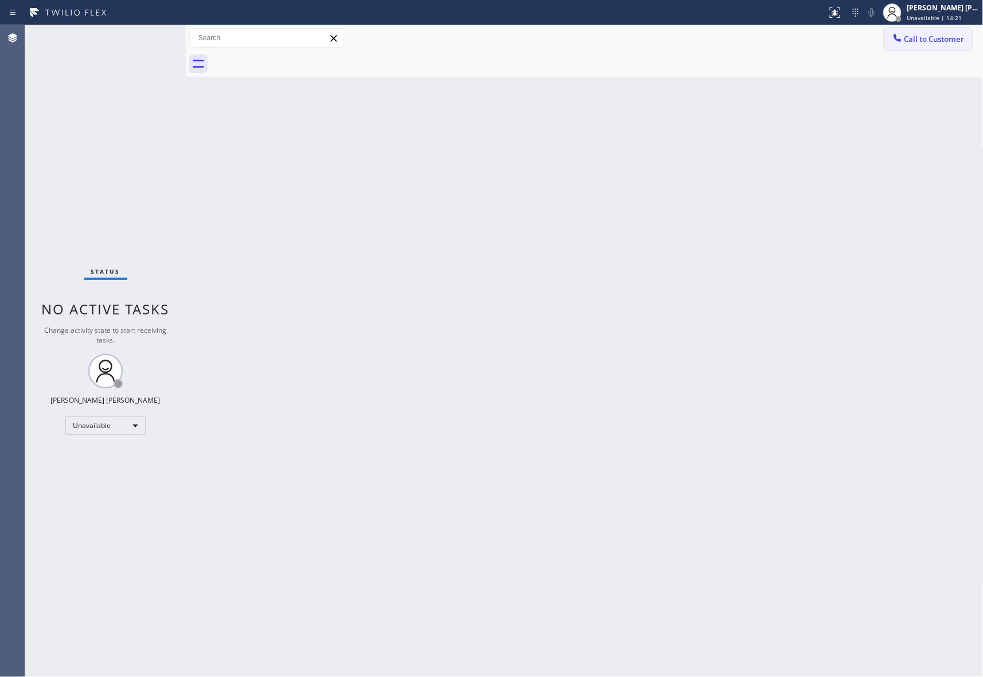
click at [958, 37] on span "Call to Customer" at bounding box center [934, 39] width 60 height 10
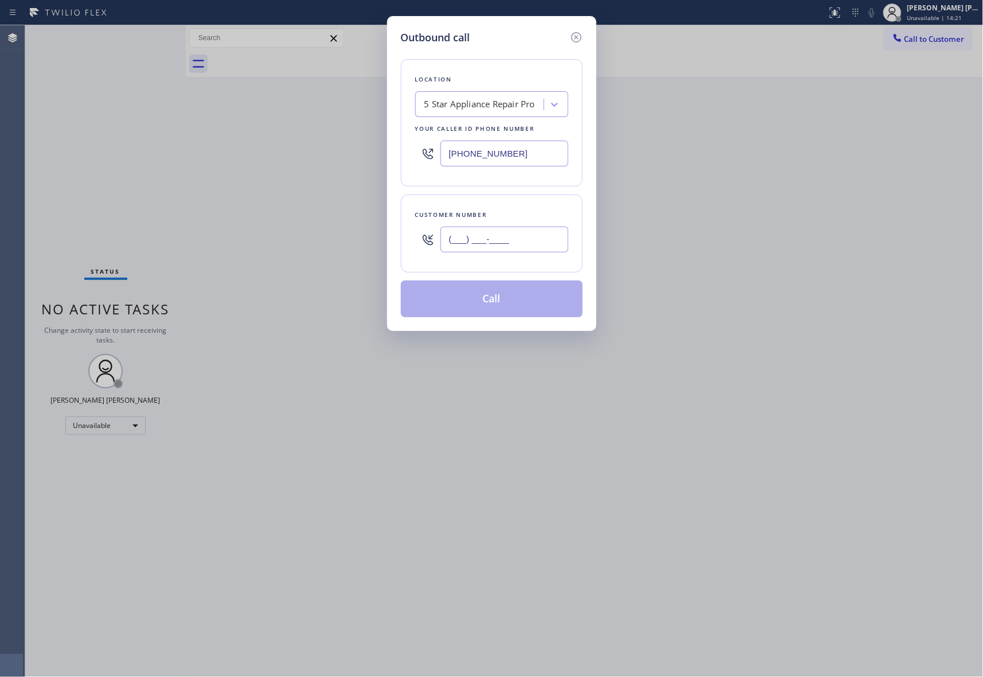
click at [515, 230] on input "(___) ___-____" at bounding box center [504, 239] width 128 height 26
paste input "909) 576-1049"
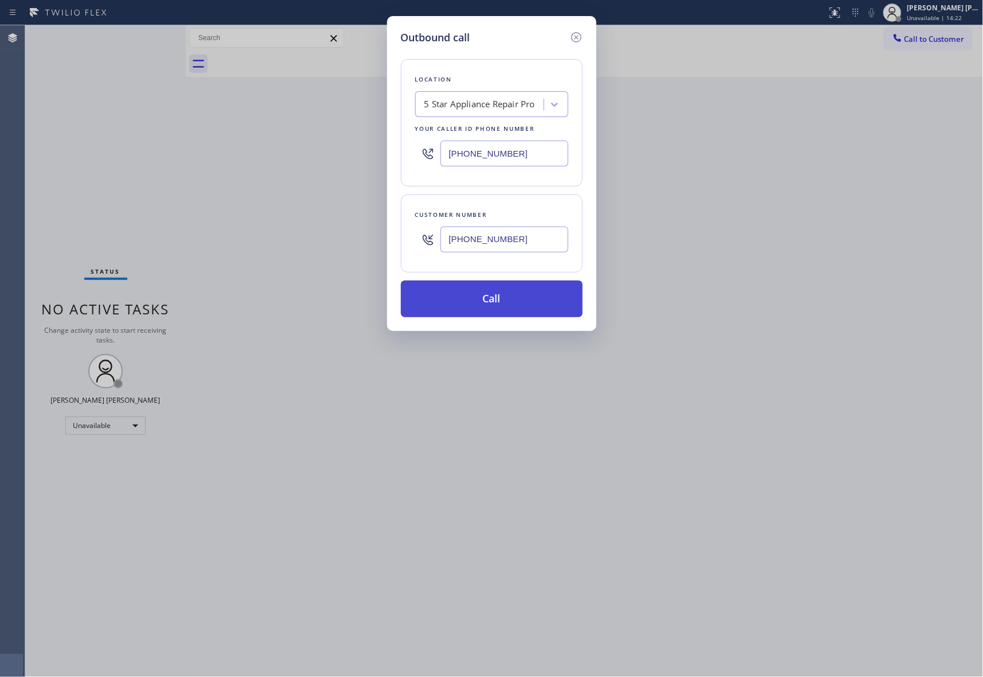
type input "[PHONE_NUMBER]"
click at [513, 304] on button "Call" at bounding box center [492, 298] width 182 height 37
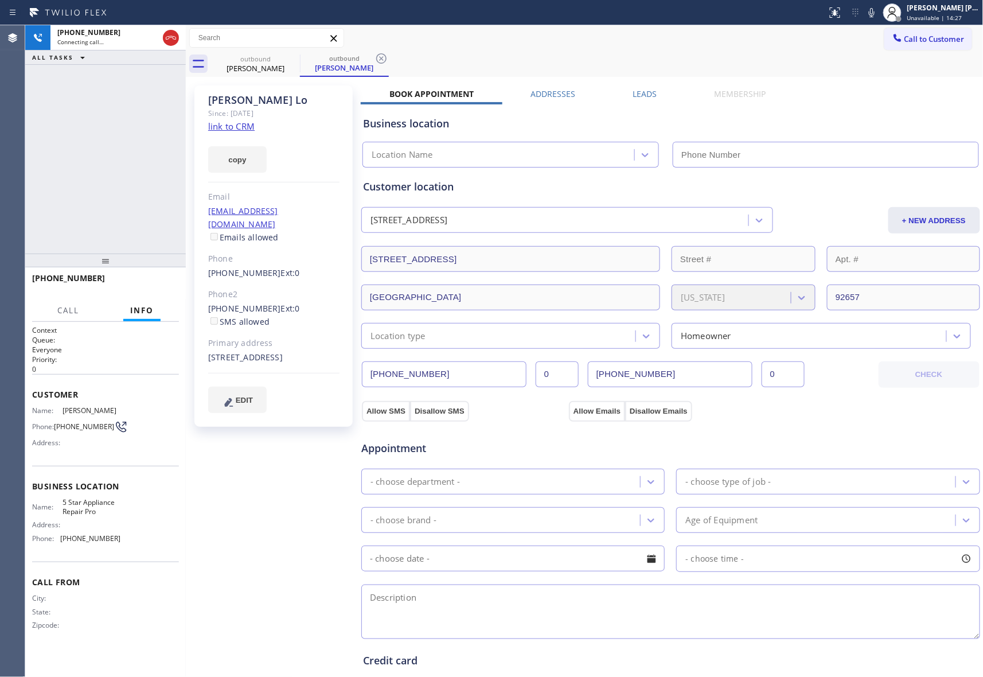
type input "[PHONE_NUMBER]"
click at [151, 282] on span "HANG UP" at bounding box center [152, 283] width 35 height 8
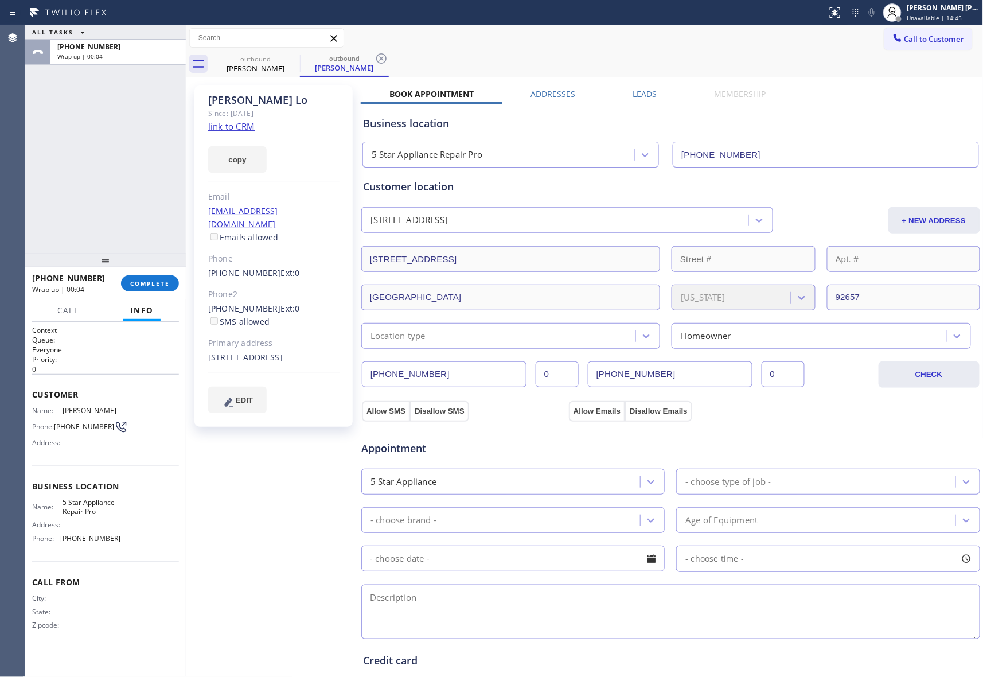
drag, startPoint x: 640, startPoint y: 95, endPoint x: 622, endPoint y: 101, distance: 18.9
click at [640, 95] on label "Leads" at bounding box center [645, 93] width 24 height 11
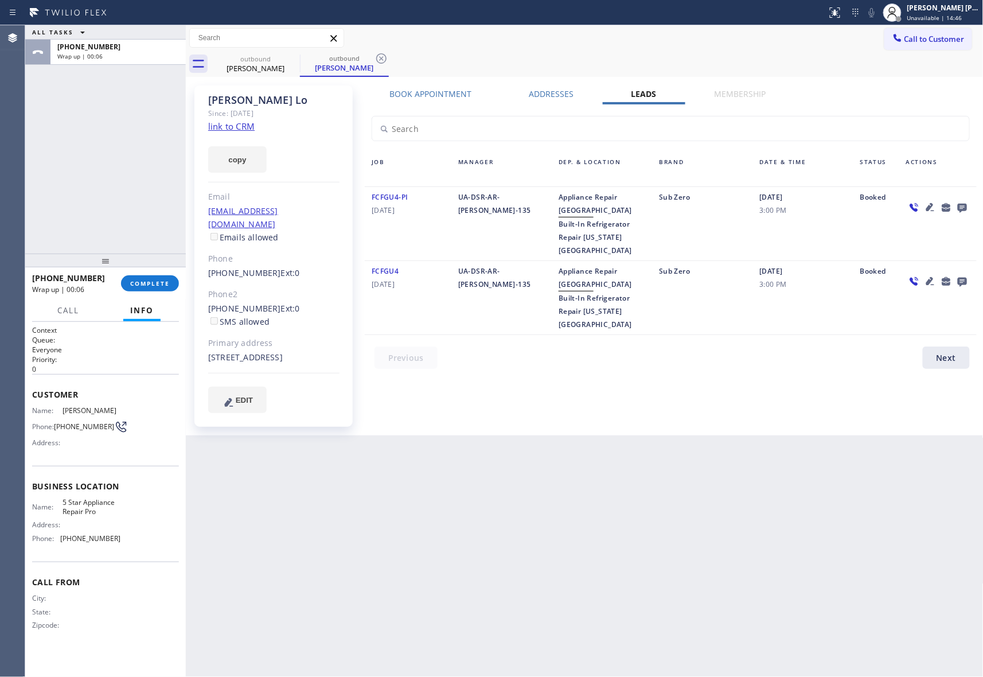
click at [964, 210] on icon at bounding box center [962, 208] width 9 height 9
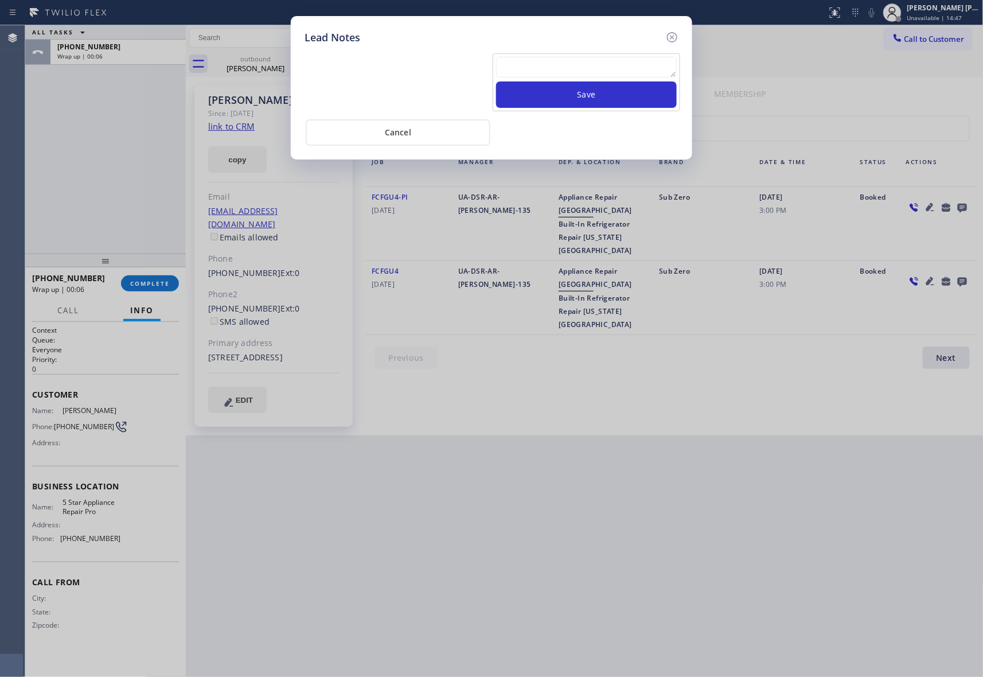
click at [553, 67] on textarea at bounding box center [586, 67] width 181 height 21
paste textarea "please transfer if cx calls back"
type textarea "please transfer if cx calls back"
click at [585, 99] on button "Save" at bounding box center [586, 94] width 181 height 26
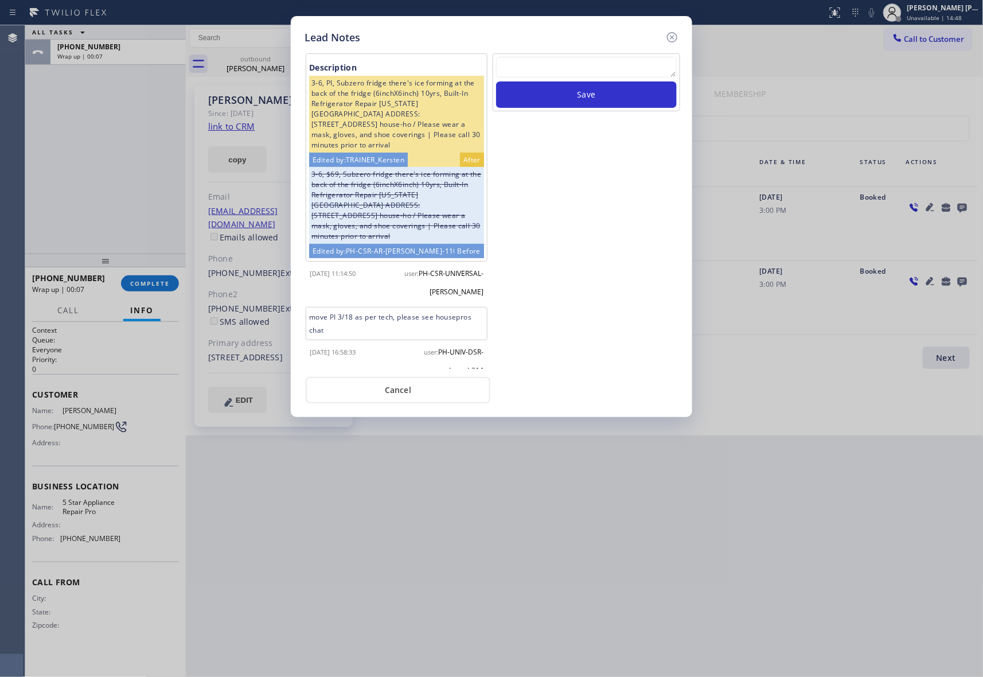
scroll to position [0, 0]
click at [674, 36] on icon at bounding box center [672, 37] width 14 height 14
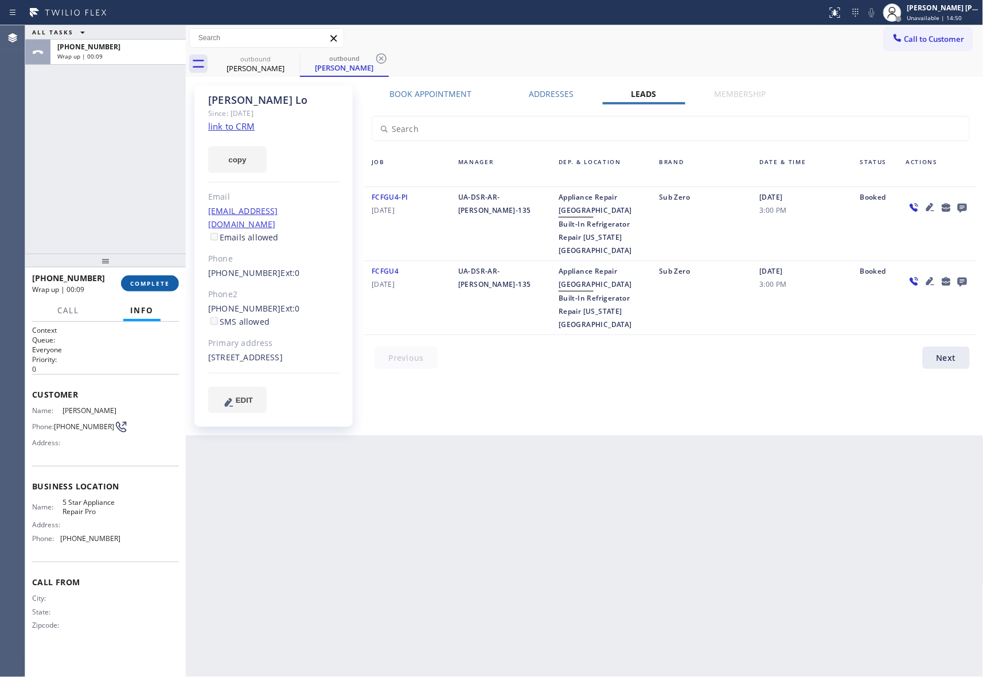
click at [154, 285] on span "COMPLETE" at bounding box center [150, 283] width 40 height 8
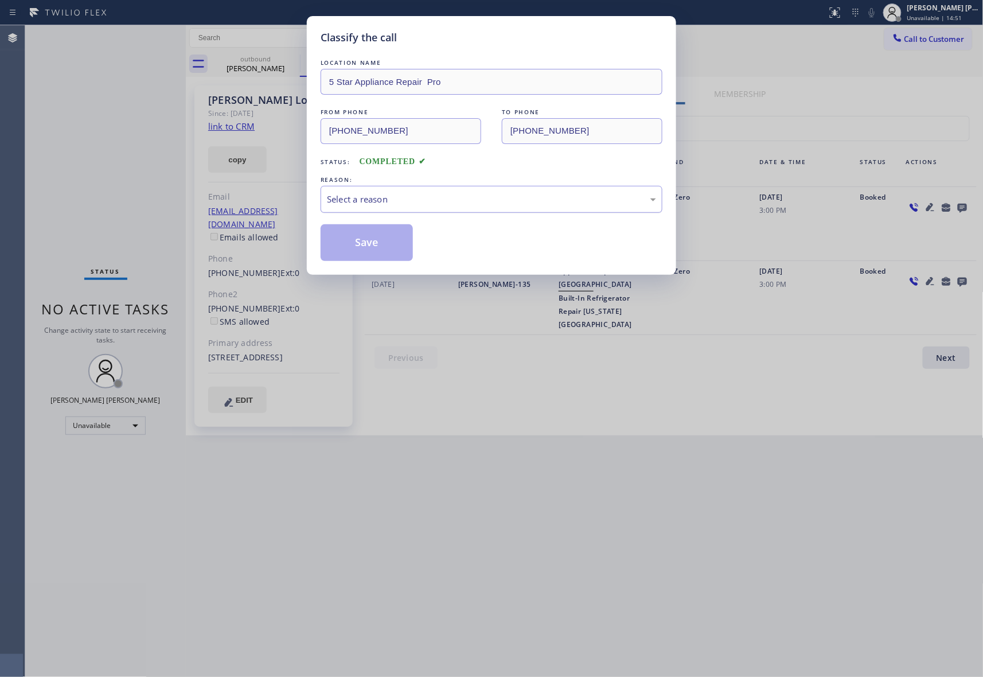
click at [381, 202] on div "Select a reason" at bounding box center [491, 199] width 329 height 13
click at [367, 239] on button "Save" at bounding box center [367, 242] width 92 height 37
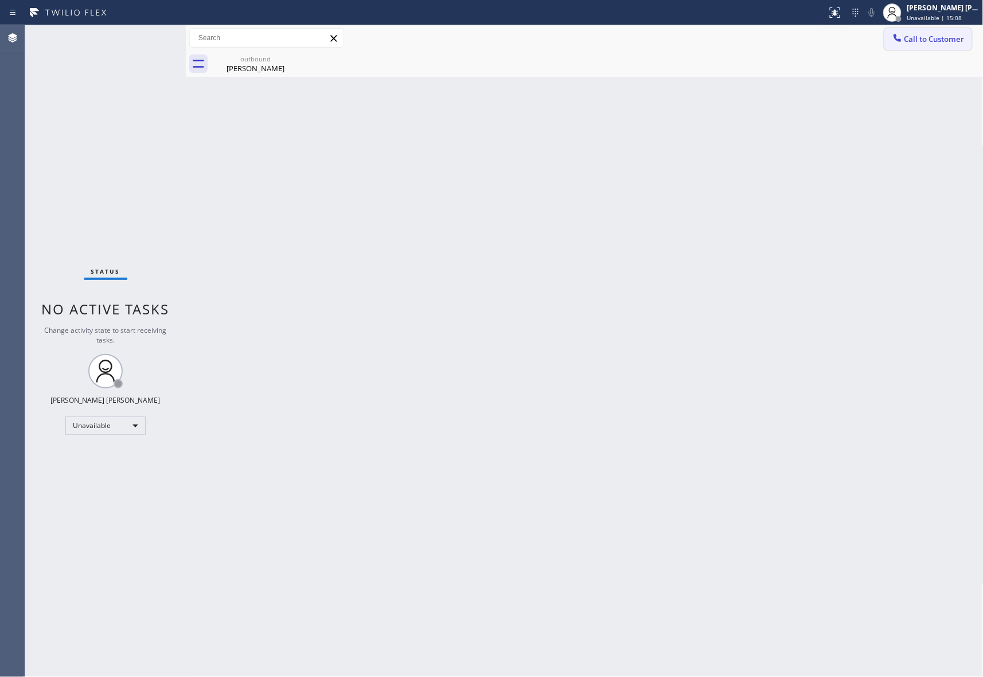
click at [925, 44] on span "Call to Customer" at bounding box center [934, 39] width 60 height 10
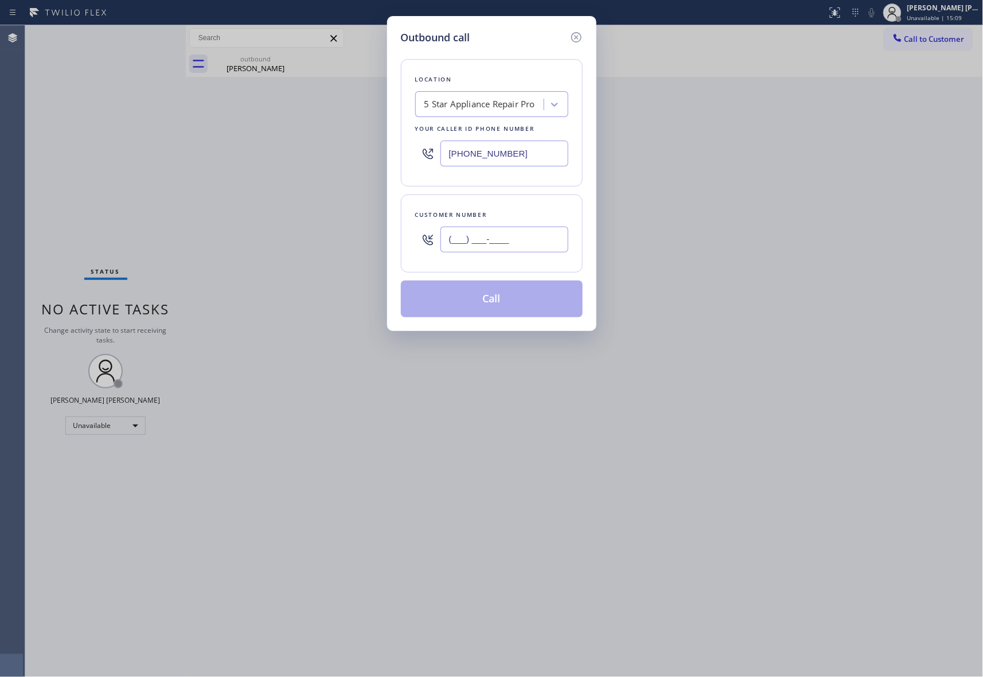
click at [509, 250] on input "(___) ___-____" at bounding box center [504, 239] width 128 height 26
paste input "310) 703-9730"
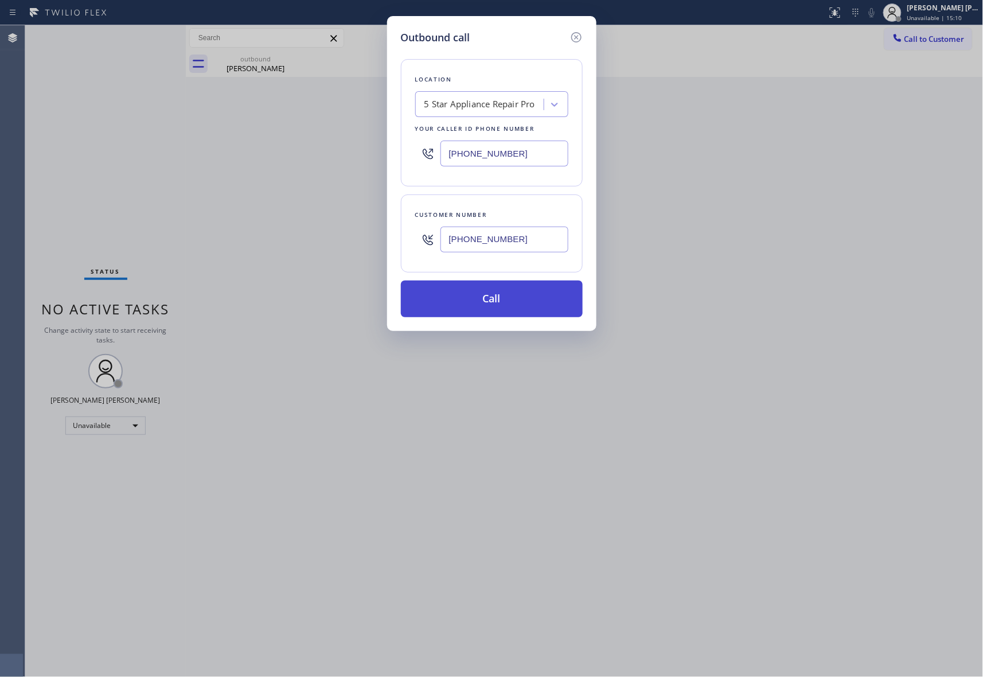
type input "[PHONE_NUMBER]"
click at [510, 301] on button "Call" at bounding box center [492, 298] width 182 height 37
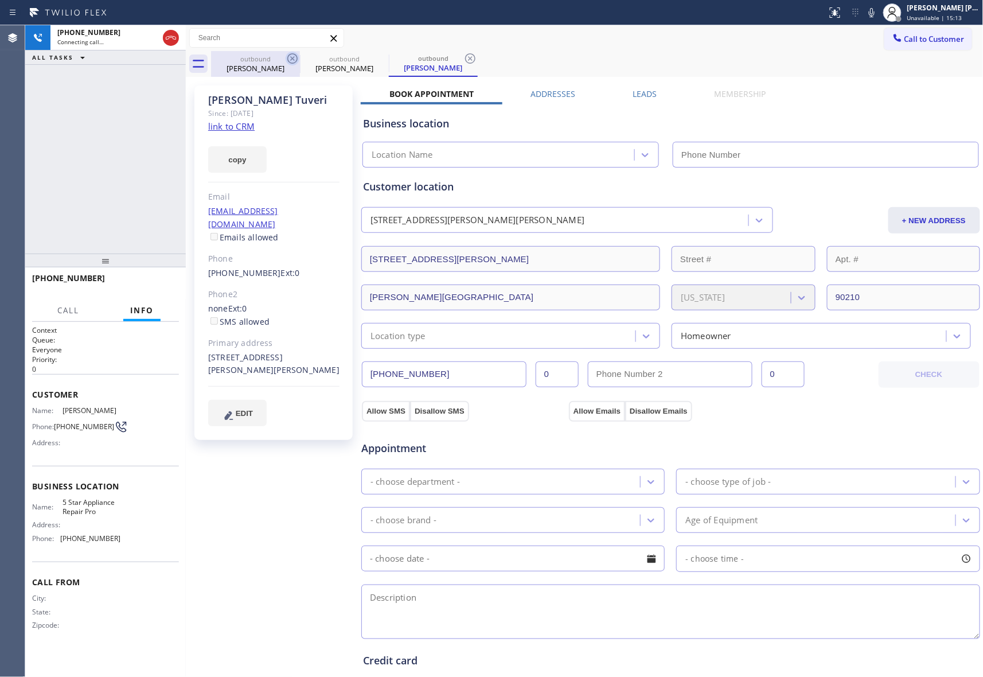
type input "[PHONE_NUMBER]"
click at [296, 53] on icon at bounding box center [293, 59] width 14 height 14
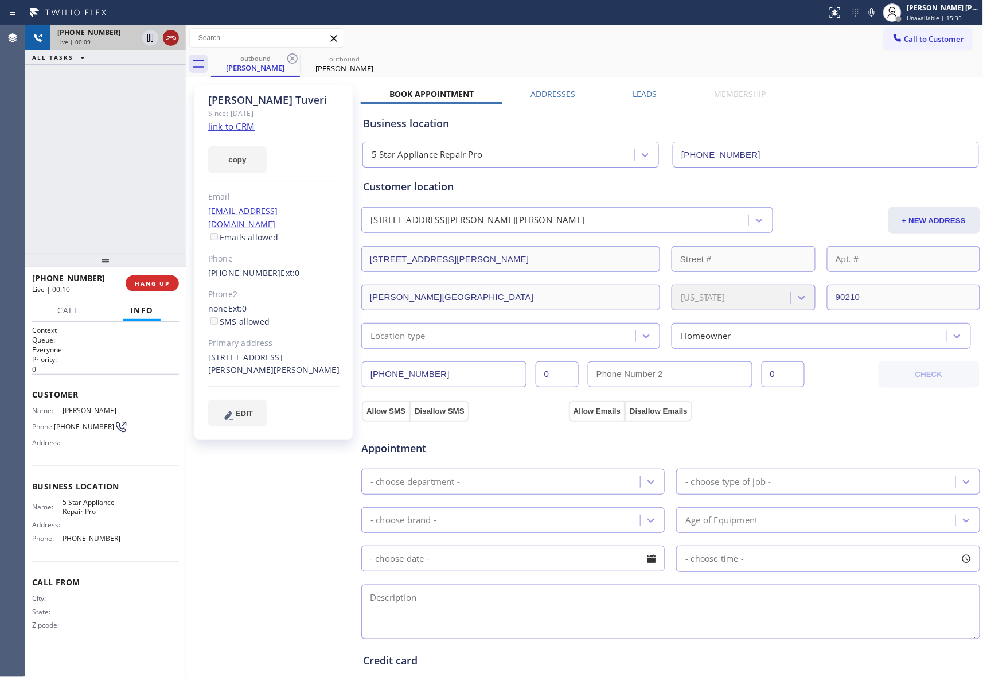
click at [174, 32] on icon at bounding box center [171, 38] width 14 height 14
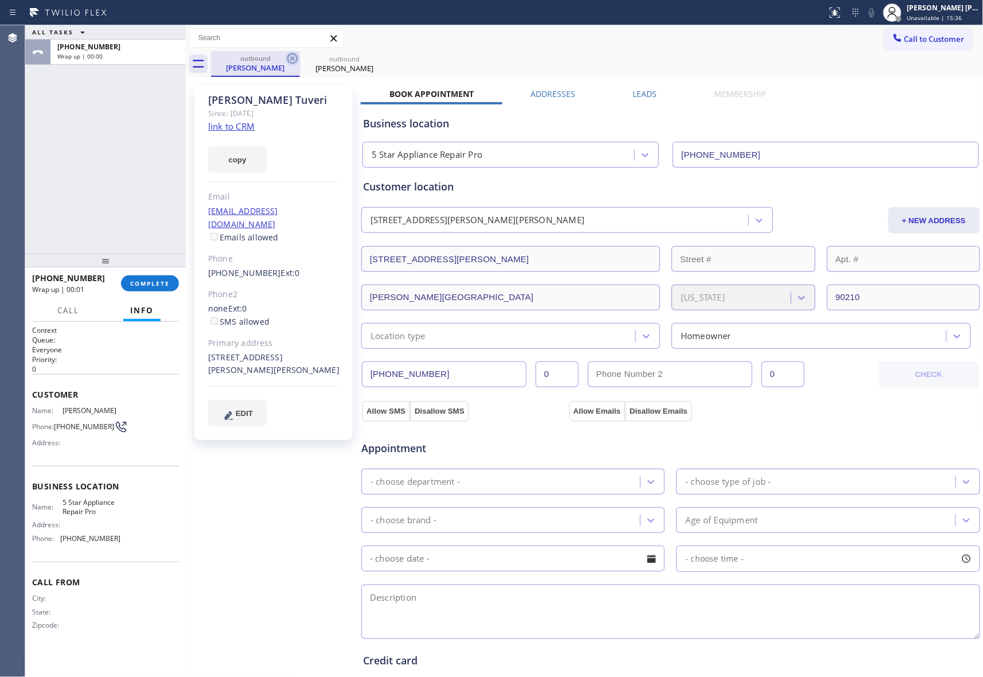
click at [292, 61] on icon at bounding box center [293, 59] width 14 height 14
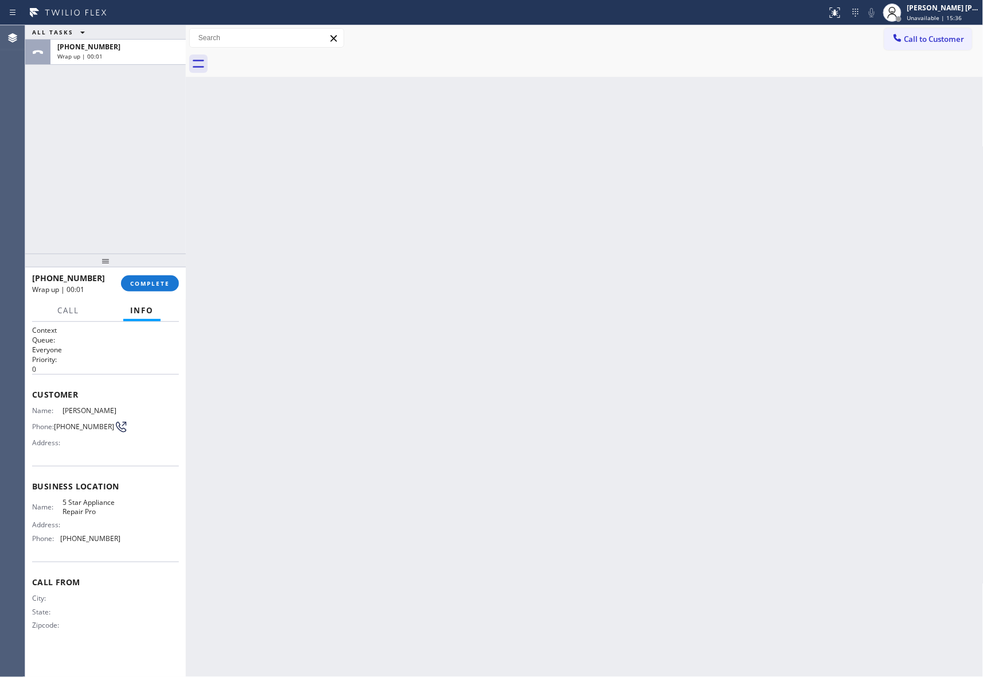
click at [292, 61] on div at bounding box center [597, 64] width 772 height 26
drag, startPoint x: 292, startPoint y: 61, endPoint x: 232, endPoint y: 64, distance: 60.9
click at [292, 61] on div at bounding box center [597, 64] width 772 height 26
click at [162, 278] on button "COMPLETE" at bounding box center [150, 283] width 58 height 16
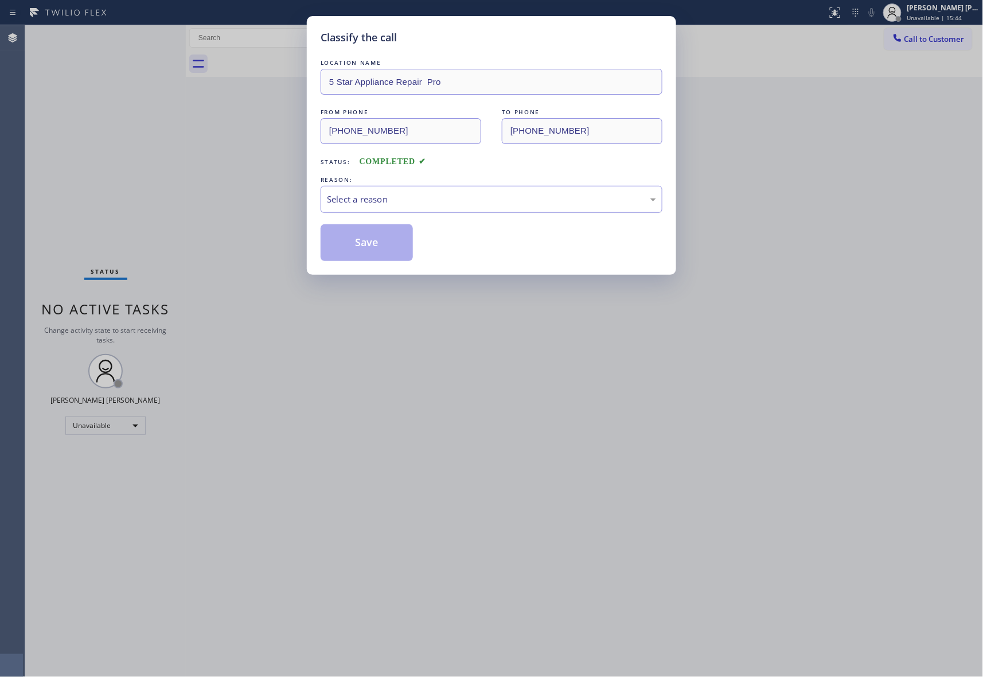
click at [446, 202] on div "Select a reason" at bounding box center [491, 199] width 329 height 13
click at [386, 240] on button "Save" at bounding box center [367, 242] width 92 height 37
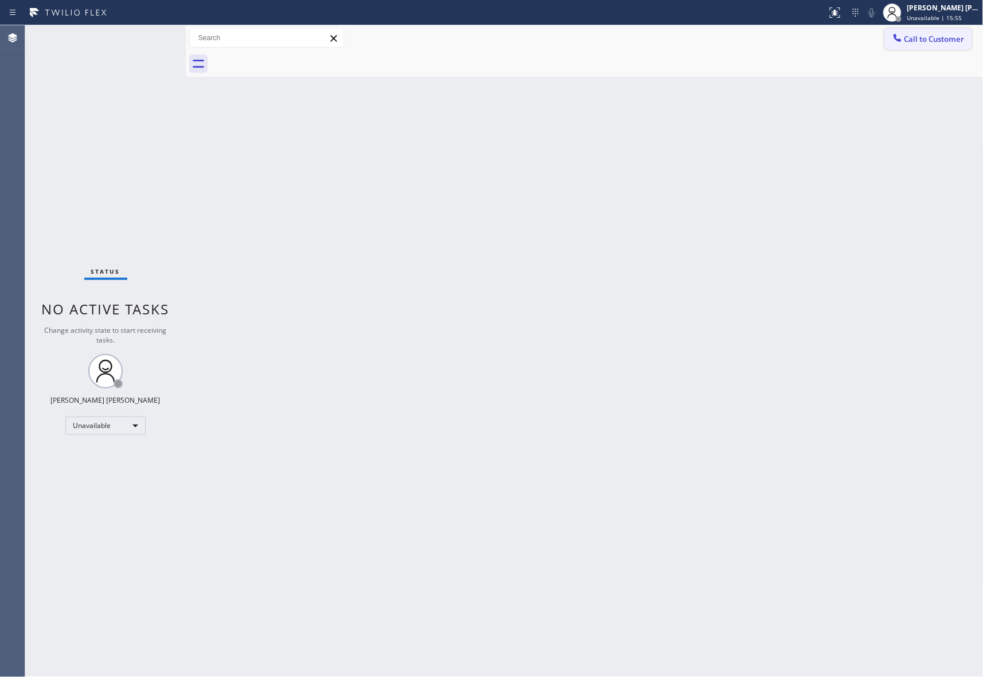
click at [939, 37] on span "Call to Customer" at bounding box center [934, 39] width 60 height 10
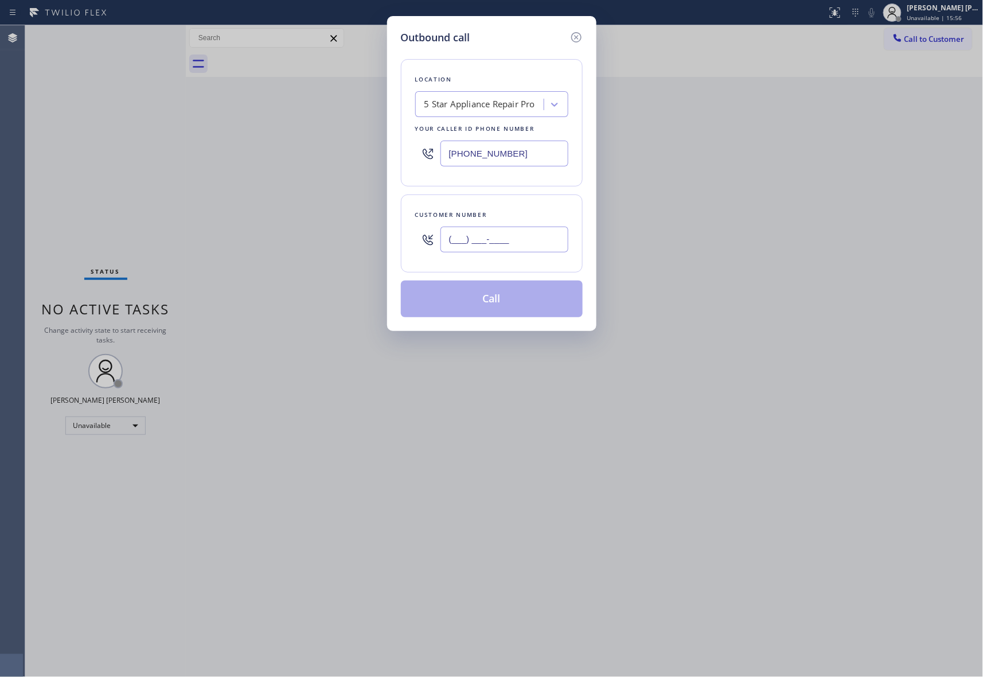
click at [512, 237] on input "(___) ___-____" at bounding box center [504, 239] width 128 height 26
paste input "215) 512-7128"
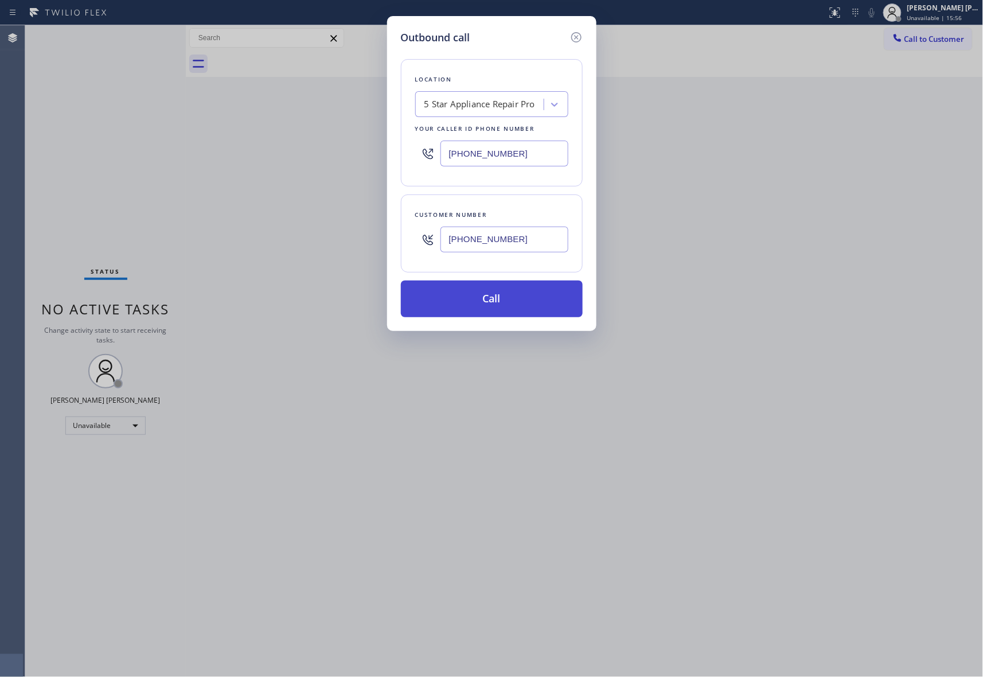
type input "[PHONE_NUMBER]"
click at [514, 301] on button "Call" at bounding box center [492, 298] width 182 height 37
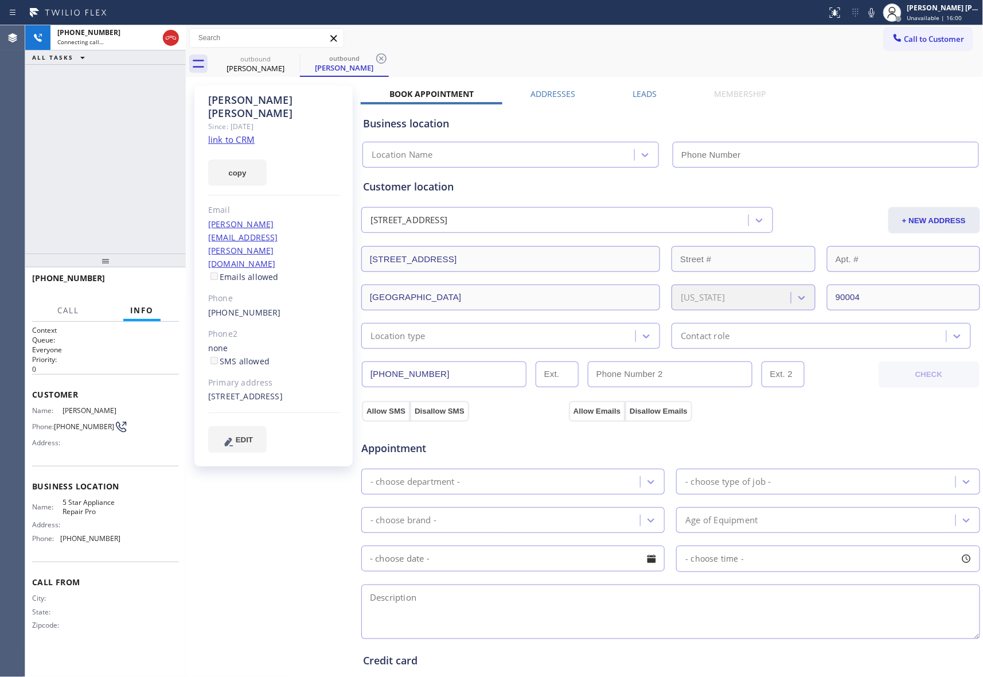
type input "[PHONE_NUMBER]"
click at [152, 281] on span "HANG UP" at bounding box center [152, 283] width 35 height 8
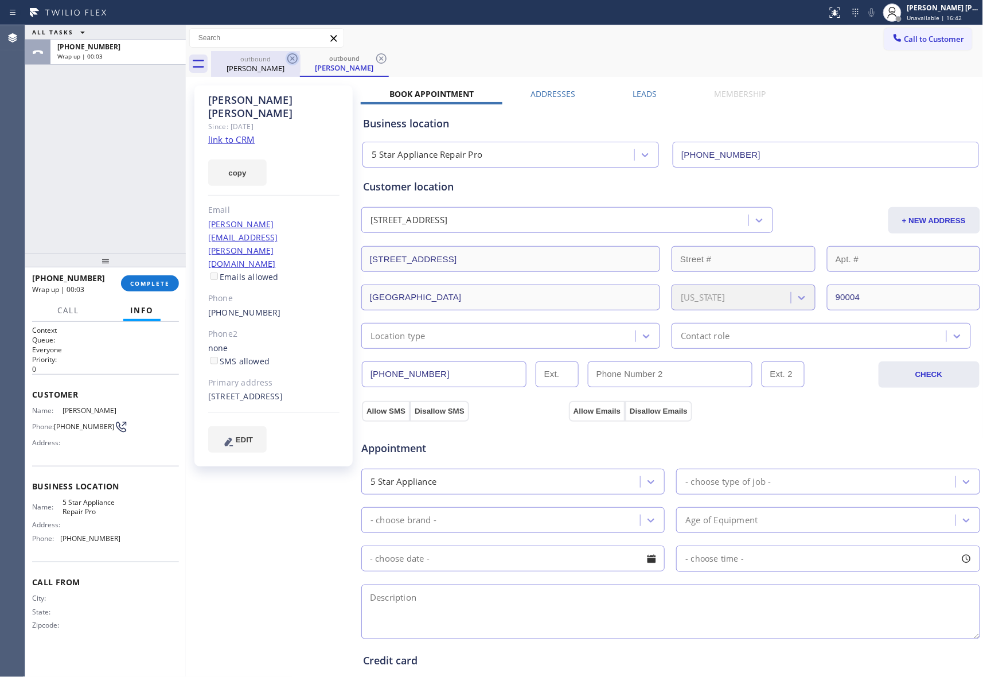
click at [295, 58] on icon at bounding box center [293, 59] width 14 height 14
click at [300, 58] on div "outbound [PERSON_NAME]" at bounding box center [344, 64] width 89 height 26
click at [295, 58] on icon at bounding box center [293, 59] width 14 height 14
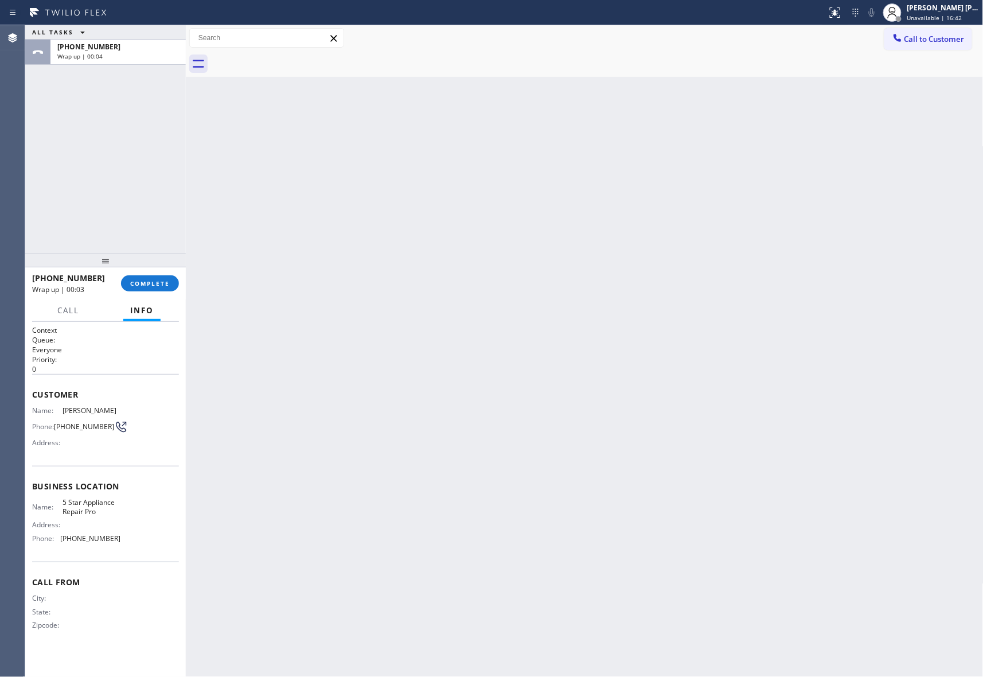
click at [295, 58] on div at bounding box center [597, 64] width 772 height 26
click at [140, 284] on span "COMPLETE" at bounding box center [150, 283] width 40 height 8
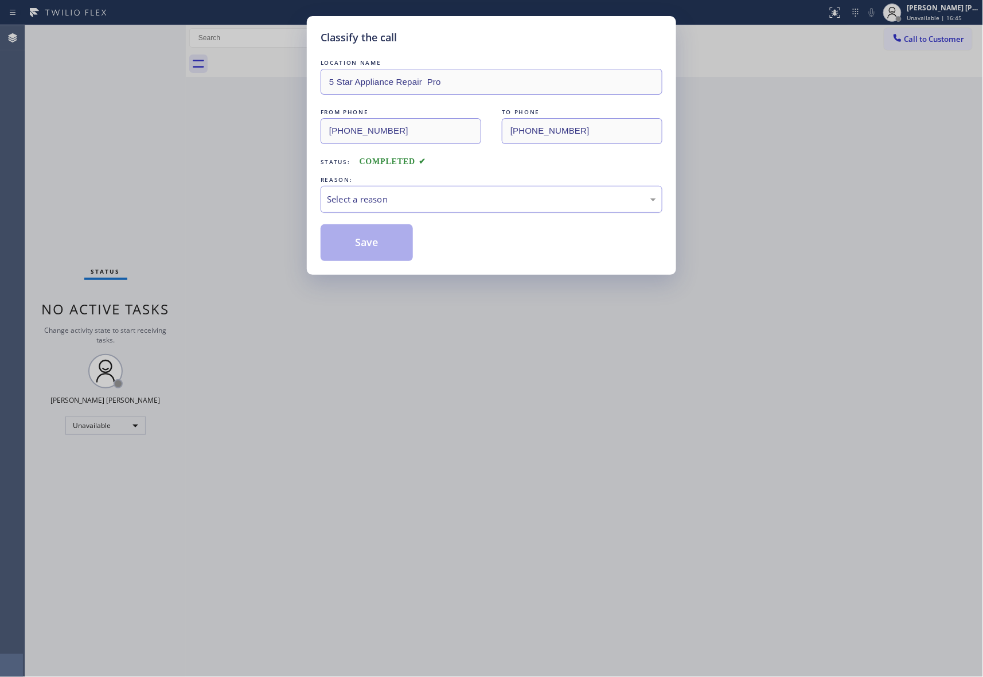
click at [384, 196] on div "Select a reason" at bounding box center [491, 199] width 329 height 13
click at [353, 240] on button "Save" at bounding box center [367, 242] width 92 height 37
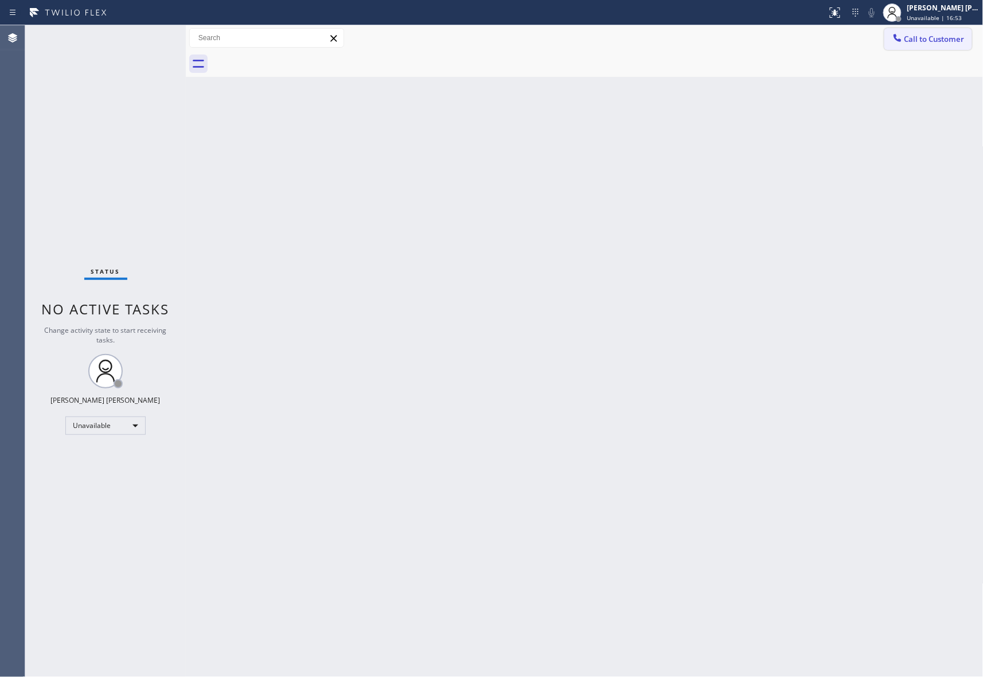
click at [931, 44] on span "Call to Customer" at bounding box center [934, 39] width 60 height 10
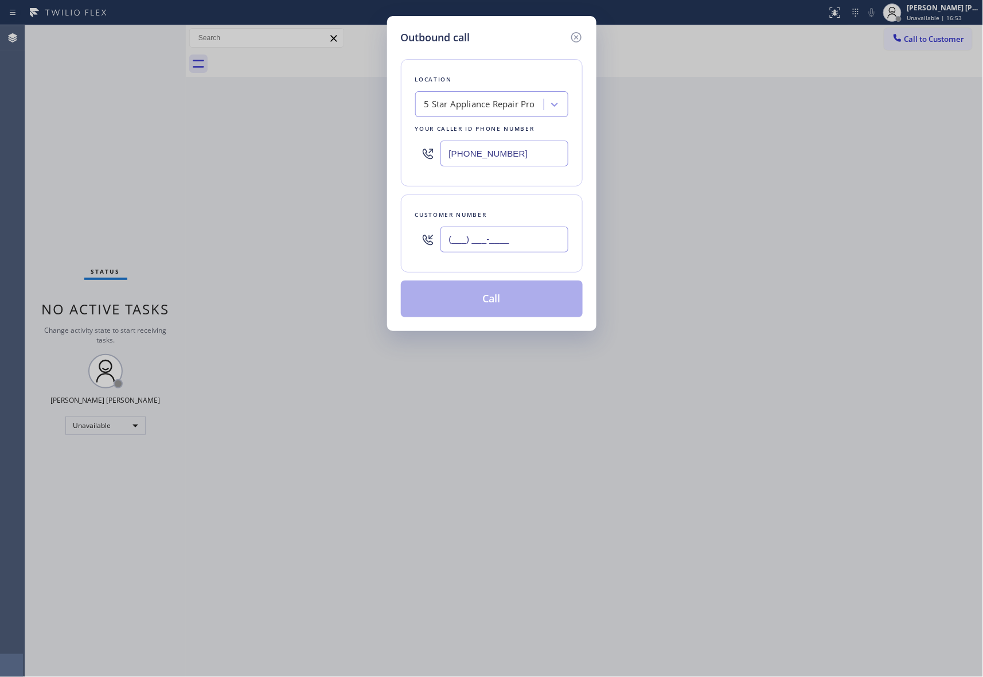
click at [524, 236] on input "(___) ___-____" at bounding box center [504, 239] width 128 height 26
paste input "213) 748-0990"
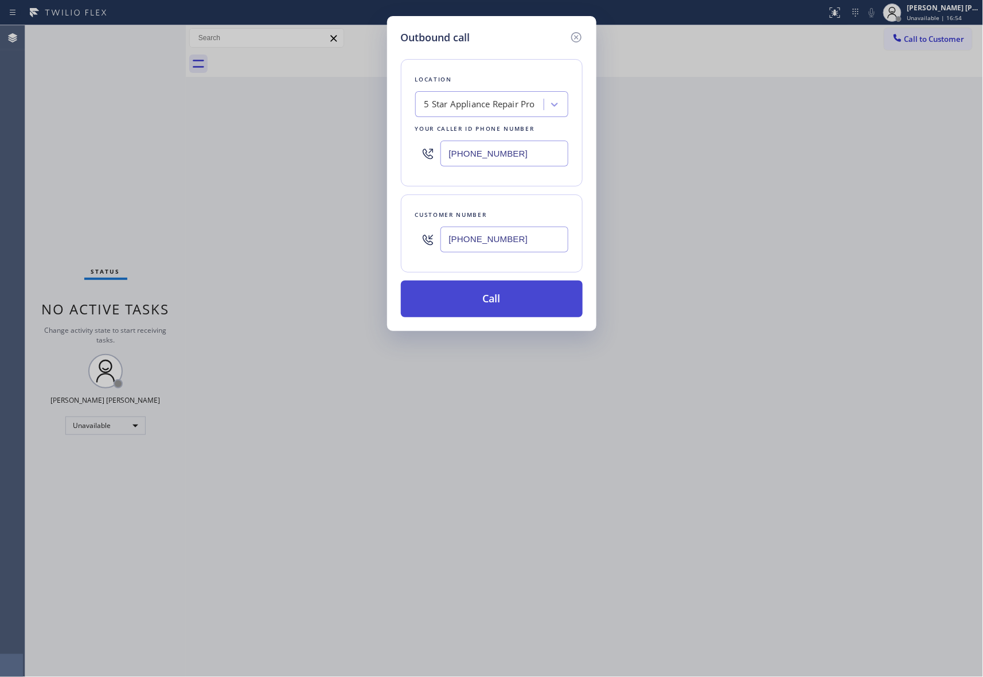
type input "[PHONE_NUMBER]"
click at [523, 294] on button "Call" at bounding box center [492, 298] width 182 height 37
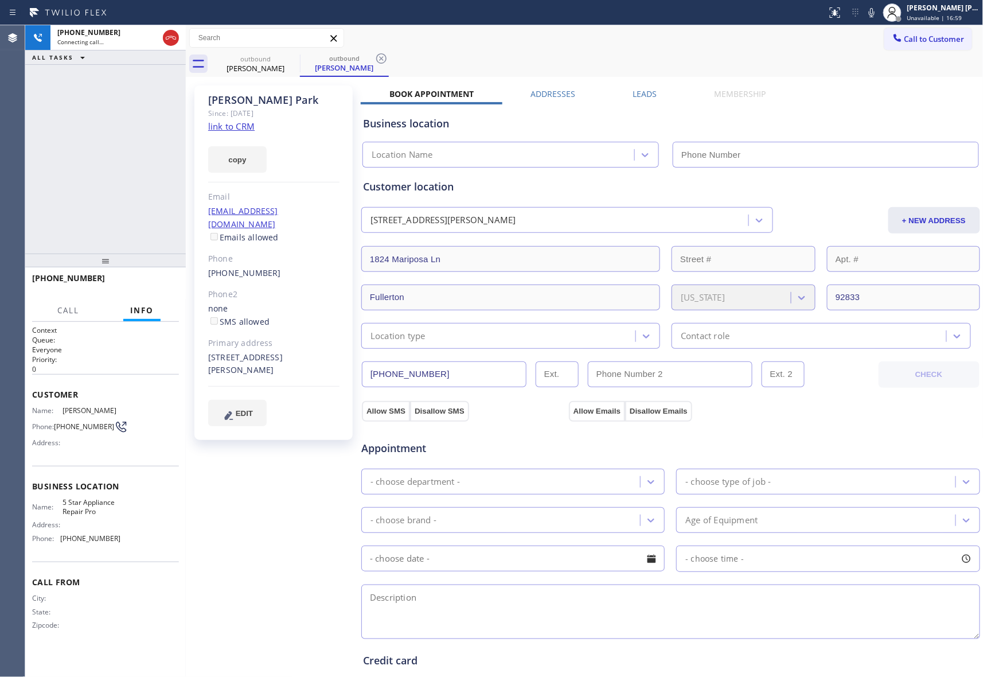
type input "[PHONE_NUMBER]"
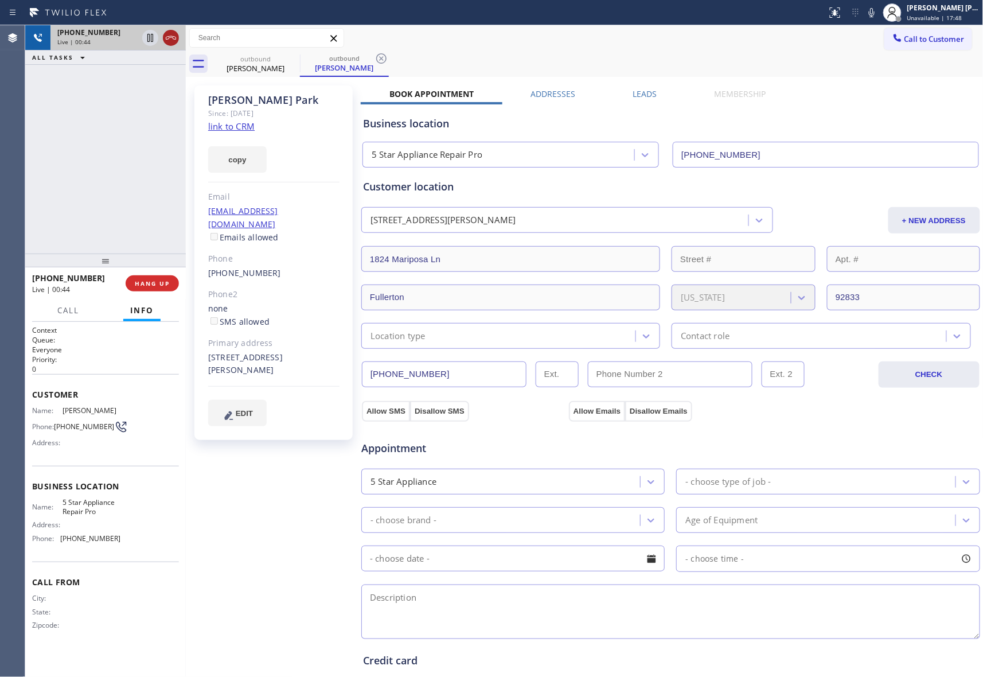
click at [177, 35] on icon at bounding box center [171, 38] width 14 height 14
click at [644, 89] on label "Leads" at bounding box center [645, 93] width 24 height 11
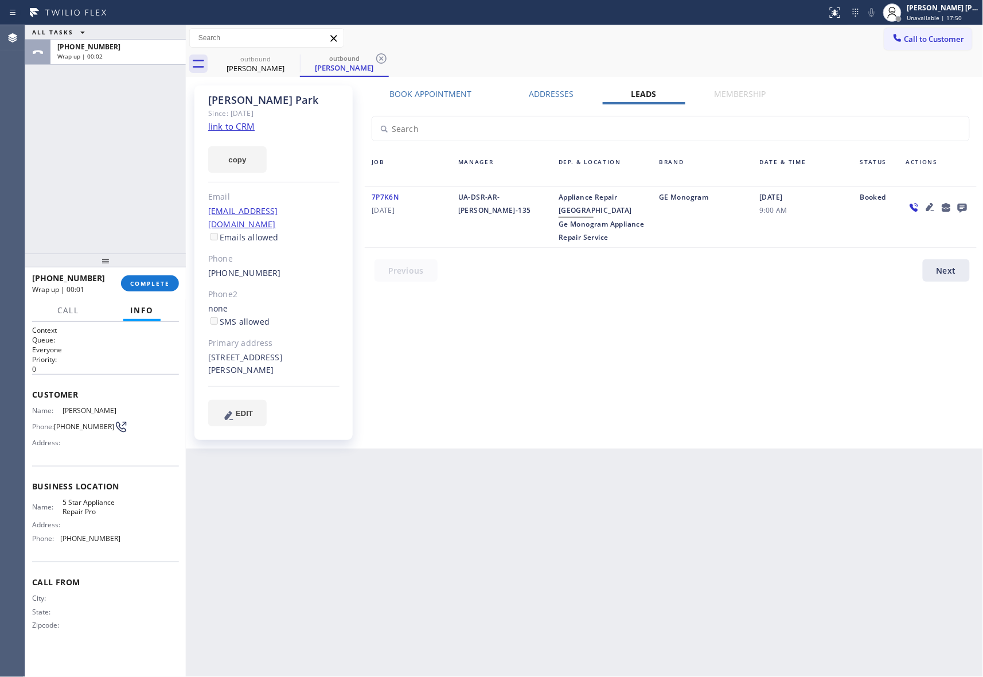
click at [966, 208] on icon at bounding box center [962, 208] width 9 height 9
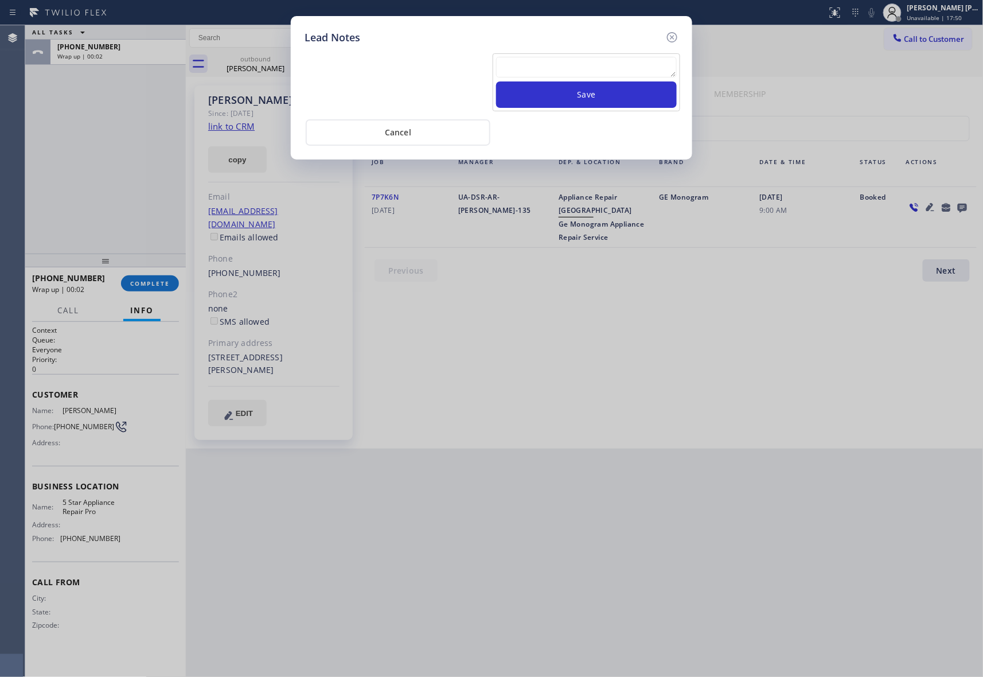
click at [588, 73] on textarea at bounding box center [586, 67] width 181 height 21
paste textarea "VM | please transfer if cx calls back"
type textarea "VM | please transfer if cx calls back"
click at [593, 95] on button "Save" at bounding box center [586, 94] width 181 height 26
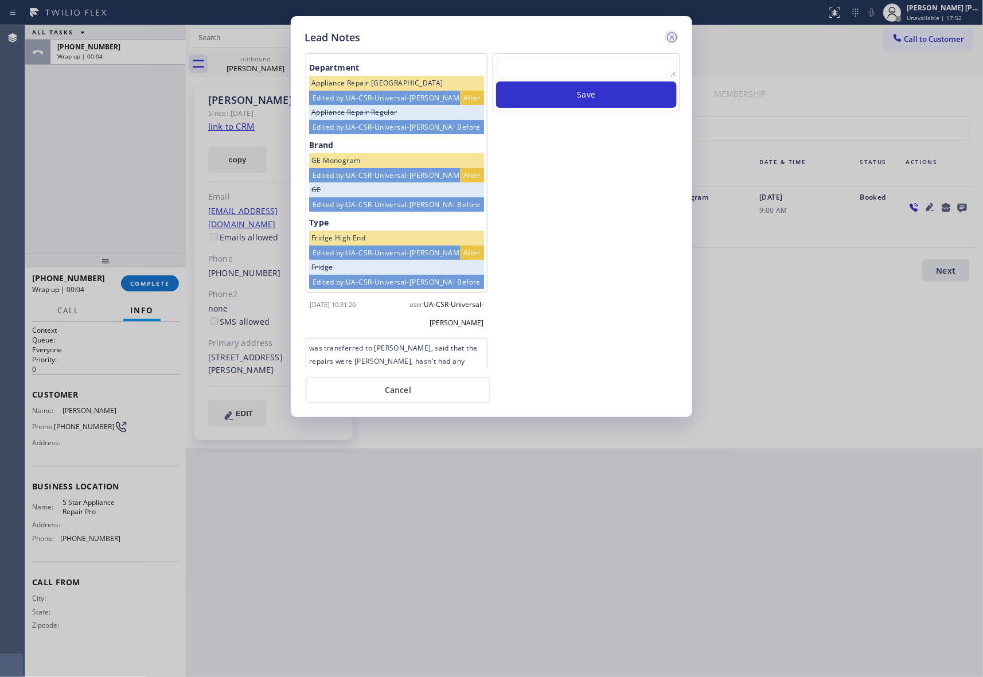
click at [673, 36] on icon at bounding box center [672, 37] width 10 height 10
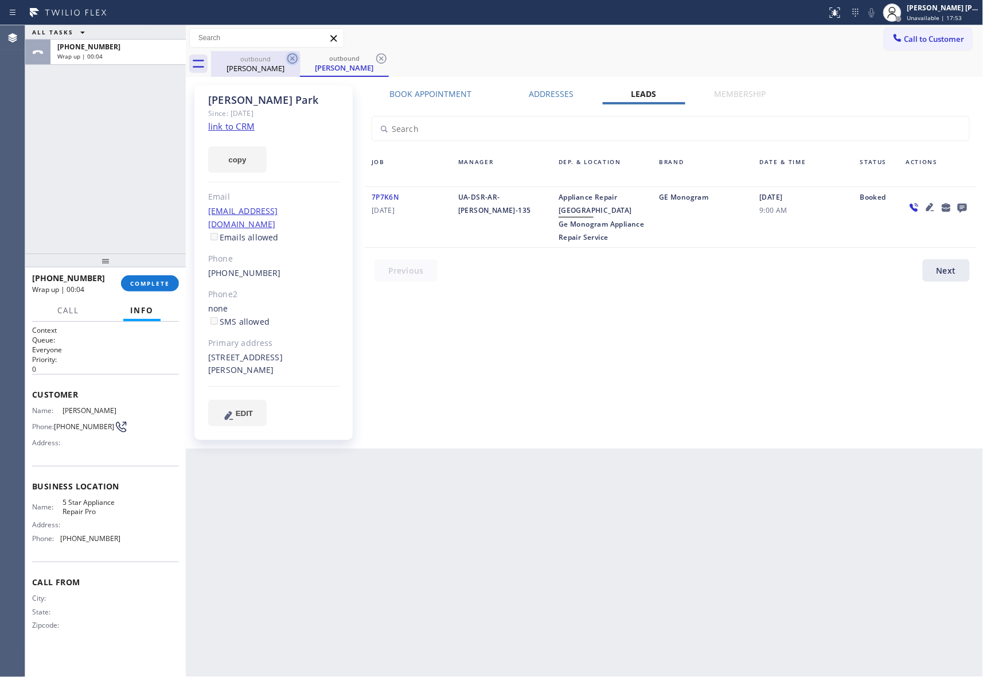
drag, startPoint x: 285, startPoint y: 58, endPoint x: 303, endPoint y: 54, distance: 18.4
click at [0, 0] on icon at bounding box center [0, 0] width 0 height 0
click at [303, 54] on div "outbound [PERSON_NAME] outbound [PERSON_NAME]" at bounding box center [597, 64] width 772 height 26
click at [289, 56] on icon at bounding box center [293, 59] width 14 height 14
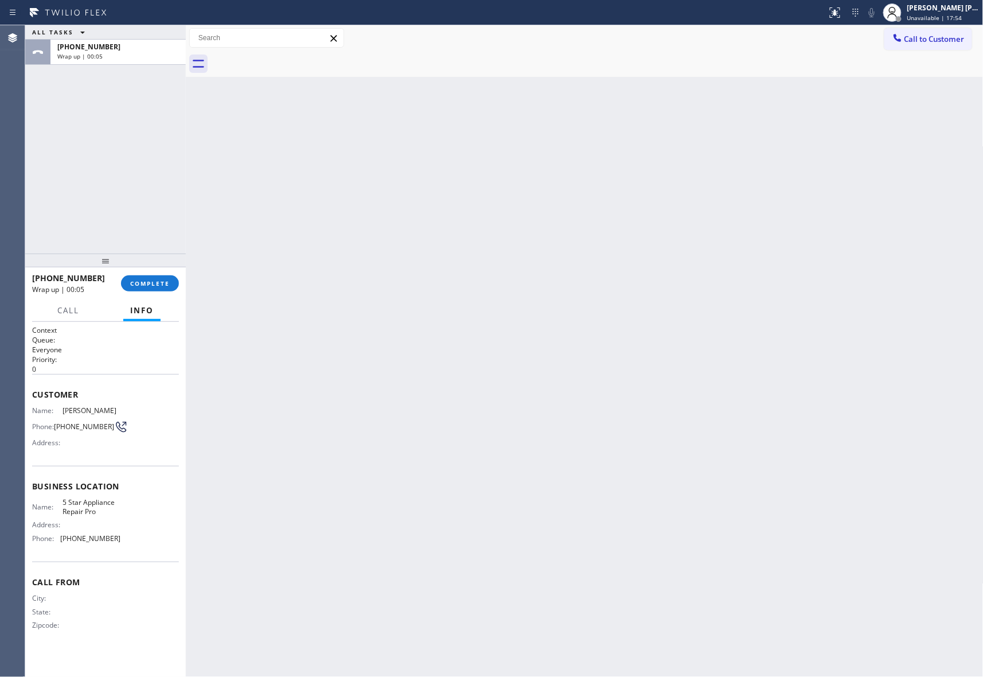
click at [289, 56] on div at bounding box center [597, 64] width 772 height 26
click at [157, 275] on button "COMPLETE" at bounding box center [150, 283] width 58 height 16
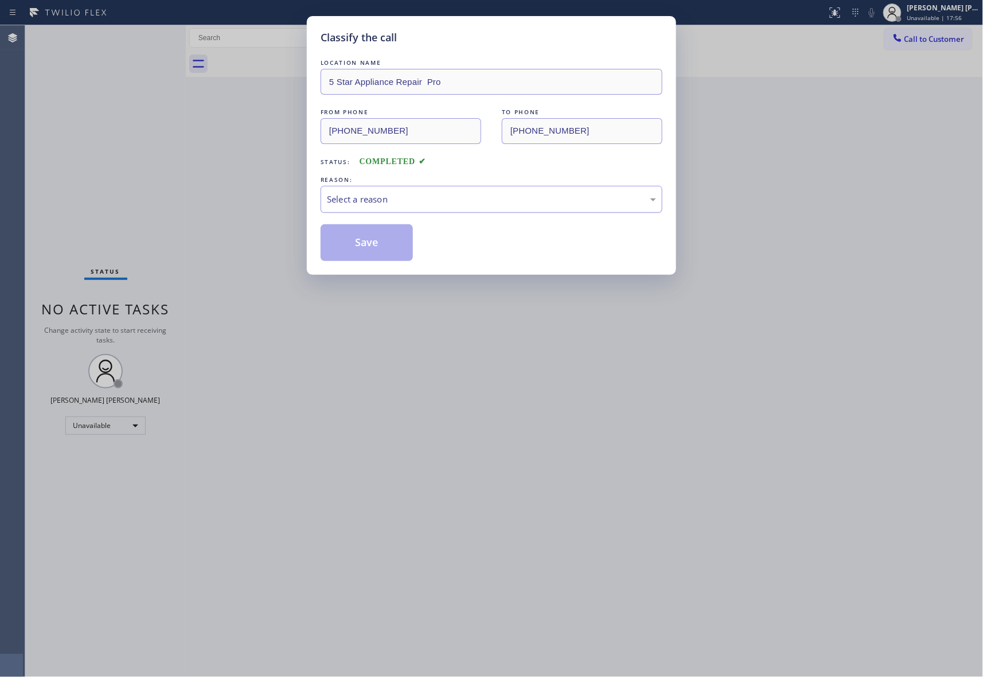
click at [450, 202] on div "Select a reason" at bounding box center [491, 199] width 329 height 13
click at [346, 249] on button "Save" at bounding box center [367, 242] width 92 height 37
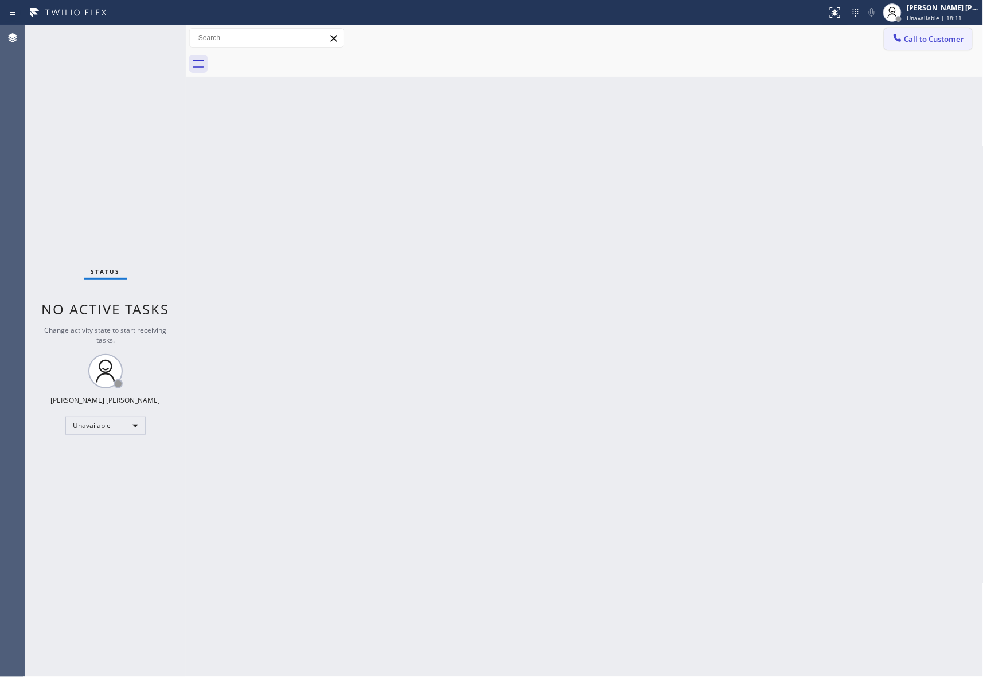
click at [946, 42] on span "Call to Customer" at bounding box center [934, 39] width 60 height 10
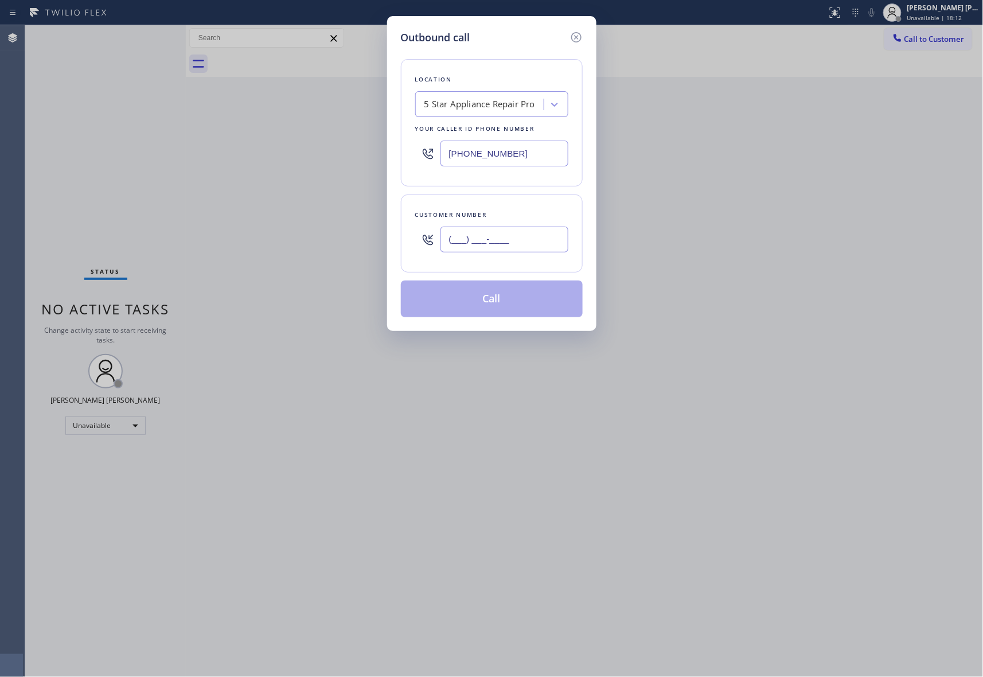
click at [530, 237] on input "(___) ___-____" at bounding box center [504, 239] width 128 height 26
paste input "714) 425-9403"
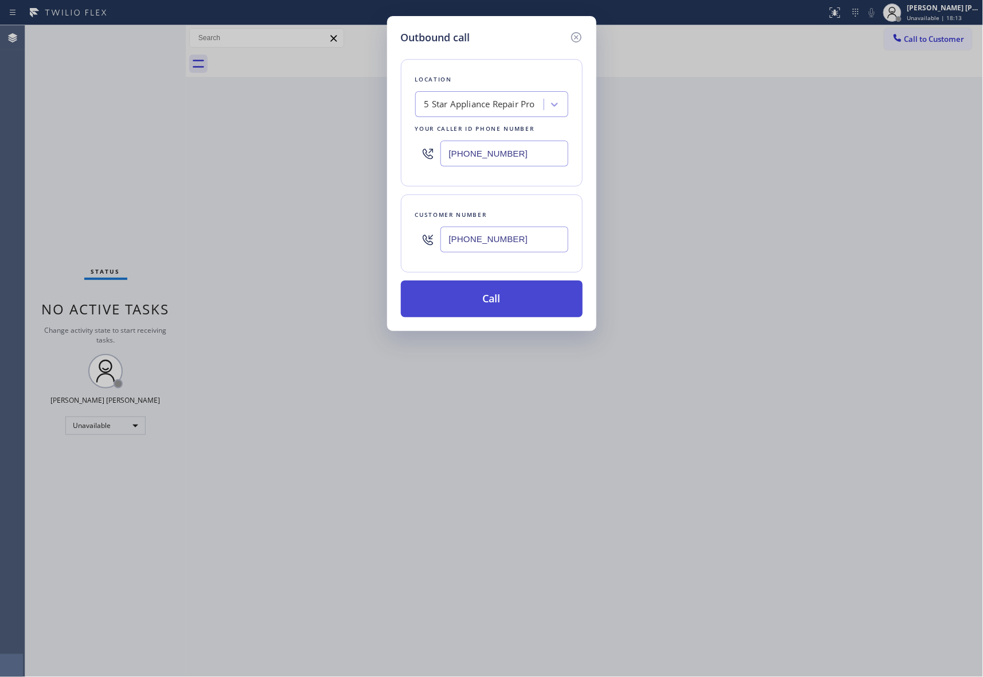
type input "[PHONE_NUMBER]"
click at [514, 306] on button "Call" at bounding box center [492, 298] width 182 height 37
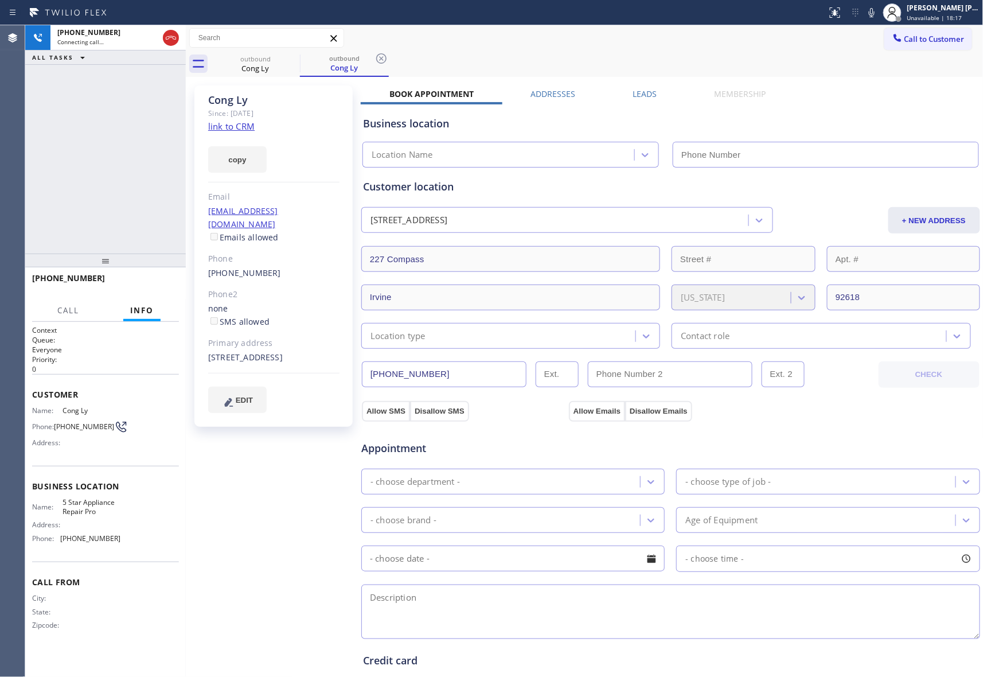
type input "[PHONE_NUMBER]"
drag, startPoint x: 164, startPoint y: 278, endPoint x: 26, endPoint y: 200, distance: 158.2
click at [163, 276] on button "HANG UP" at bounding box center [152, 283] width 53 height 16
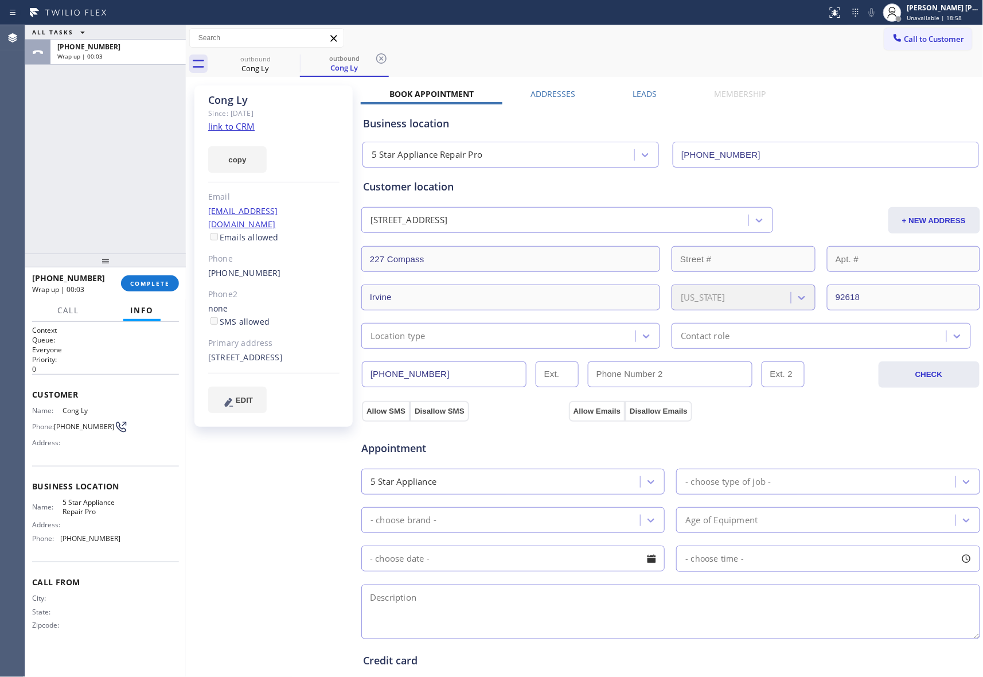
click at [633, 92] on label "Leads" at bounding box center [645, 93] width 24 height 11
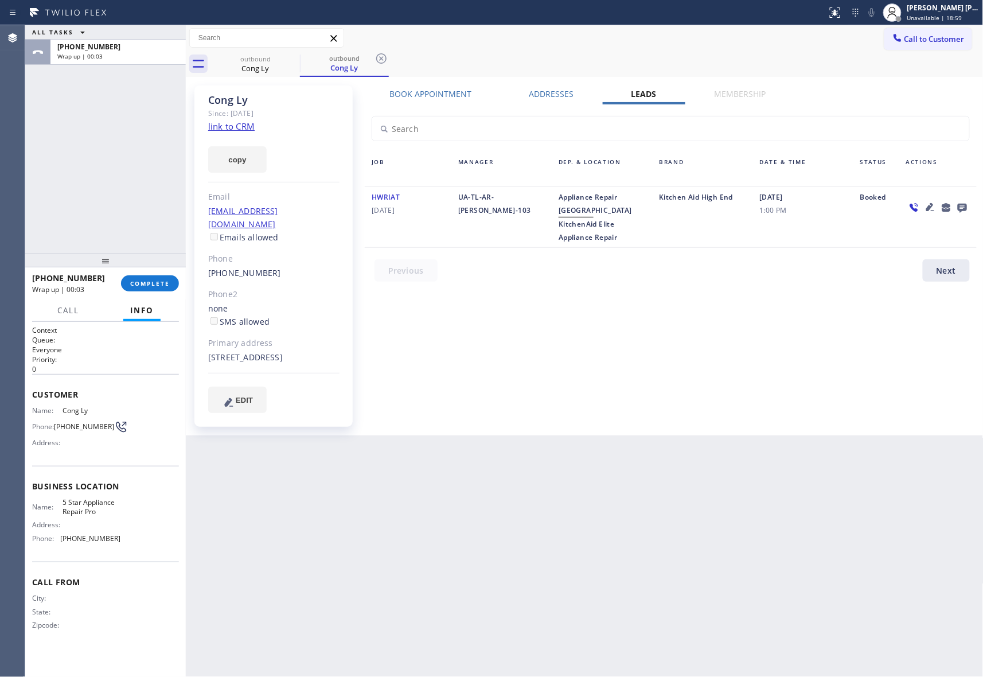
click at [962, 207] on icon at bounding box center [962, 207] width 14 height 14
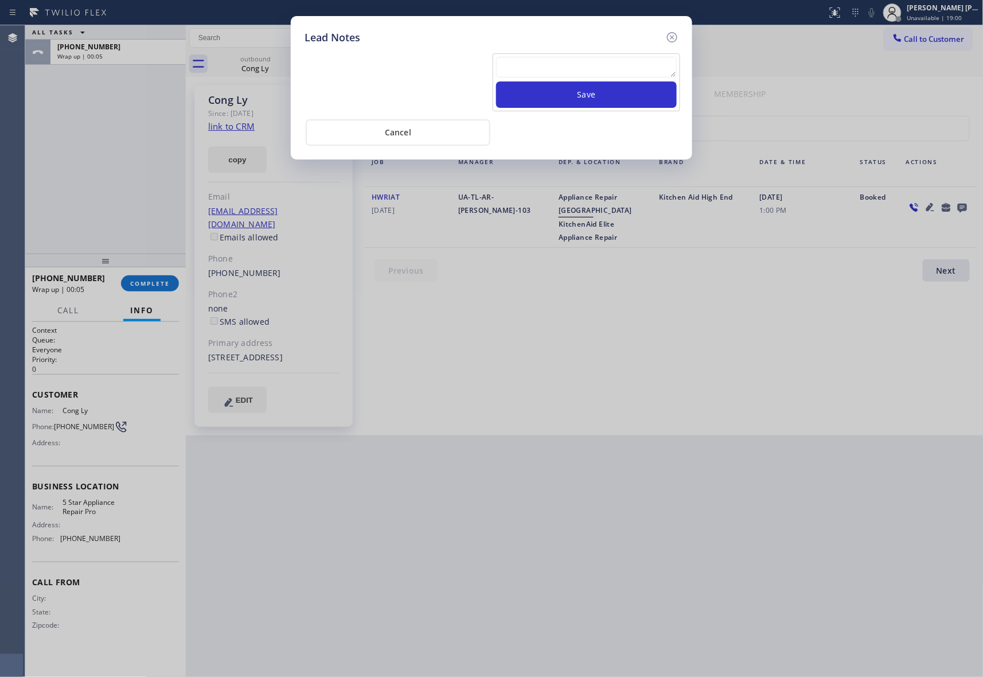
click at [572, 62] on textarea at bounding box center [586, 67] width 181 height 21
paste textarea "VM | please transfer if cx calls back"
type textarea "VM | please transfer if cx calls back"
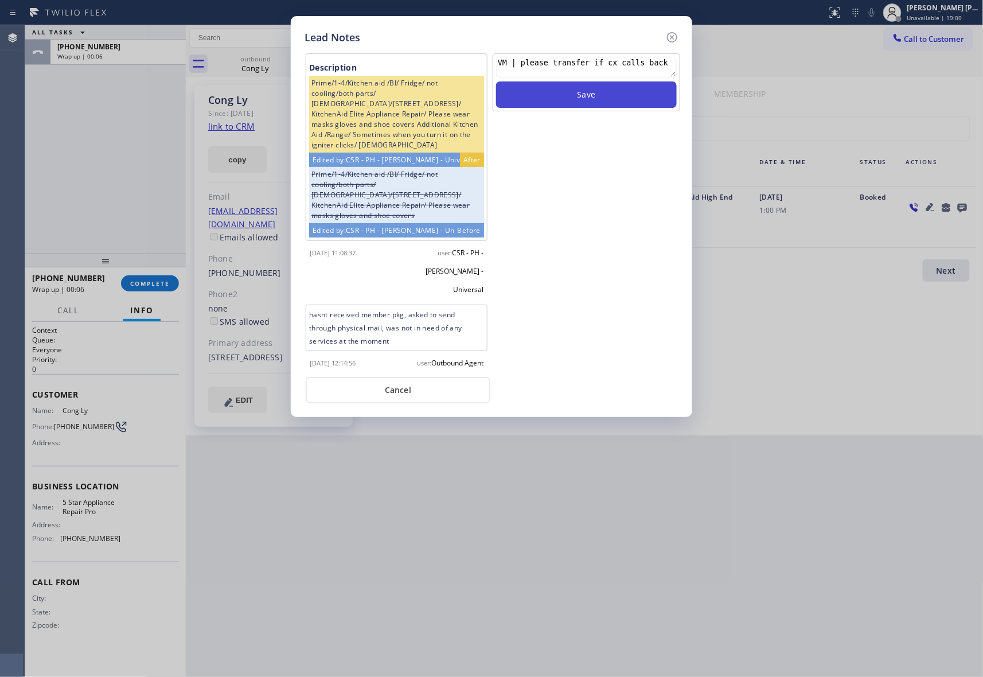
click at [572, 92] on button "Save" at bounding box center [586, 94] width 181 height 26
click at [678, 32] on icon at bounding box center [672, 37] width 14 height 14
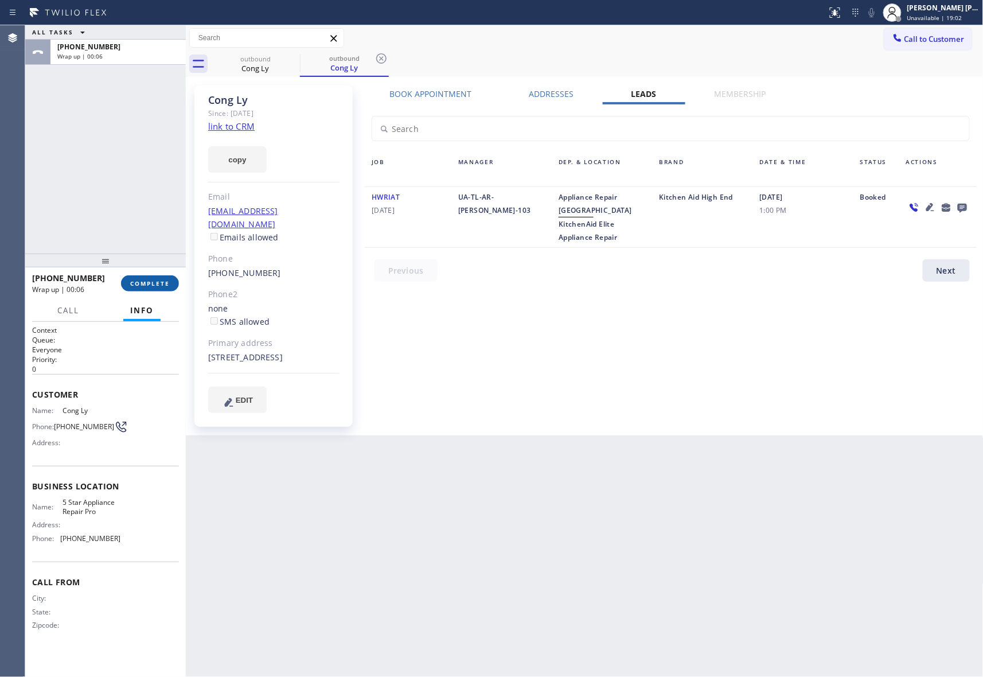
click at [154, 280] on span "COMPLETE" at bounding box center [150, 283] width 40 height 8
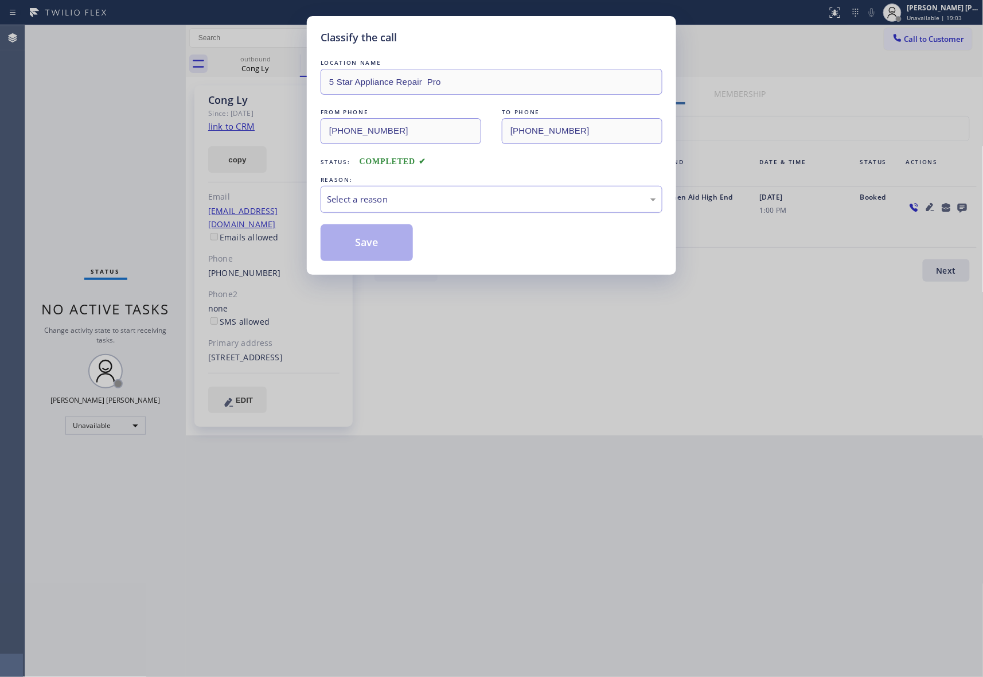
click at [437, 202] on div "Select a reason" at bounding box center [491, 199] width 329 height 13
click at [374, 249] on button "Save" at bounding box center [367, 242] width 92 height 37
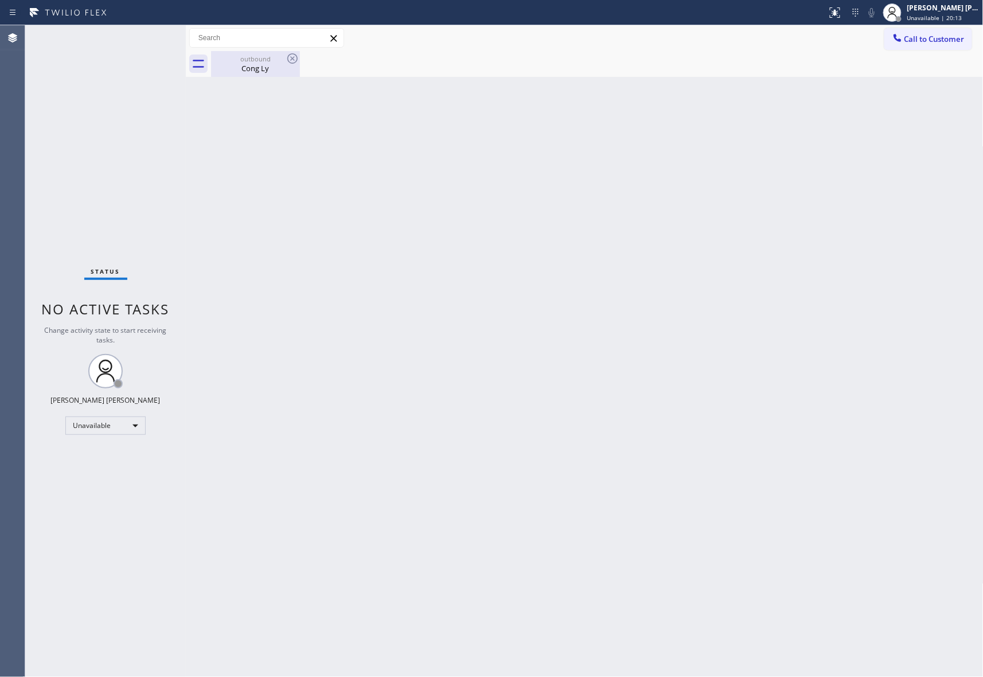
click at [263, 57] on div "outbound" at bounding box center [255, 58] width 87 height 9
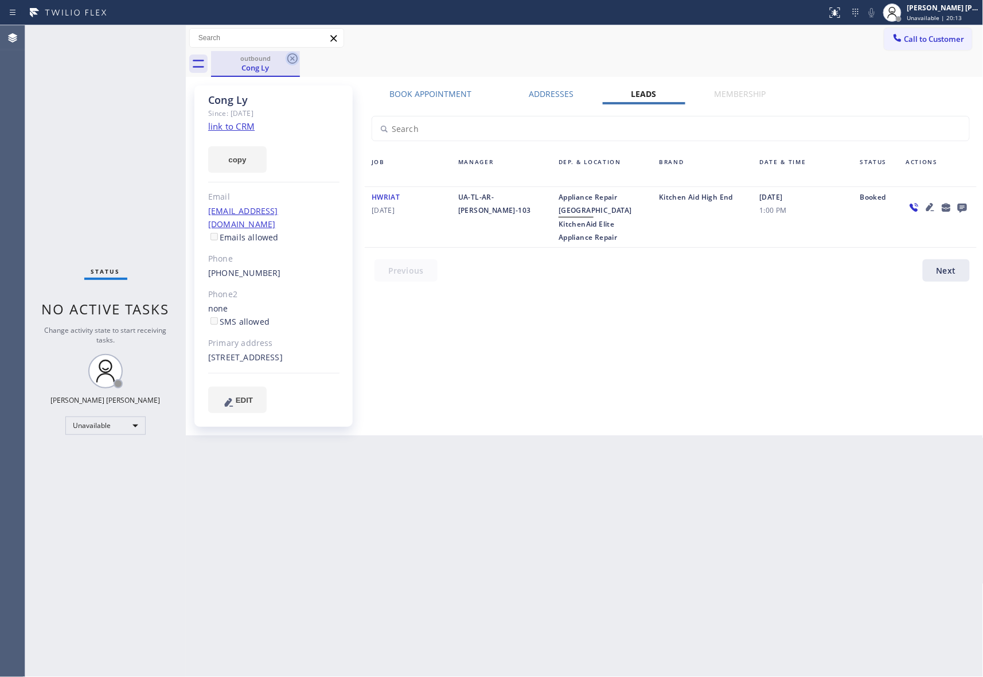
click at [286, 60] on icon at bounding box center [293, 59] width 14 height 14
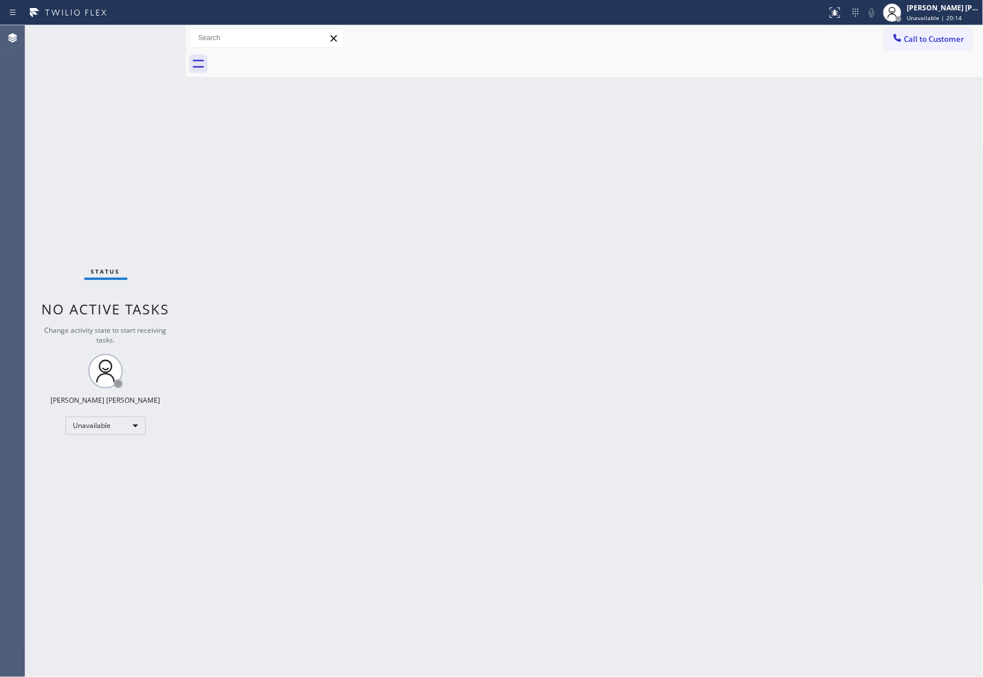
click at [290, 60] on div at bounding box center [597, 64] width 772 height 26
click at [899, 40] on icon at bounding box center [896, 37] width 7 height 7
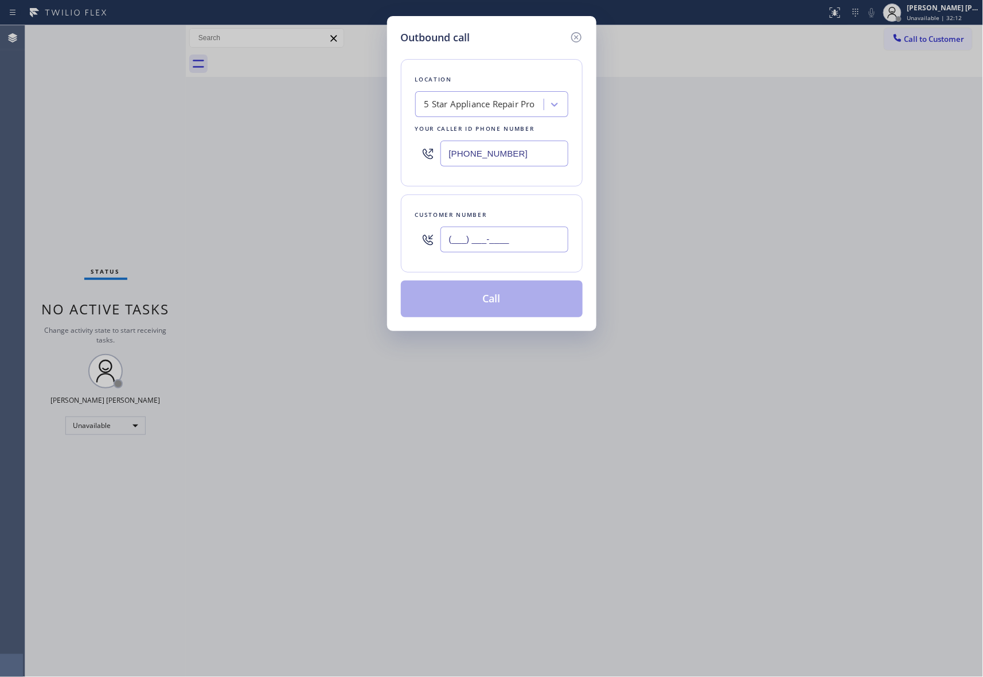
click at [525, 237] on input "(___) ___-____" at bounding box center [504, 239] width 128 height 26
paste input "480) 285-8859"
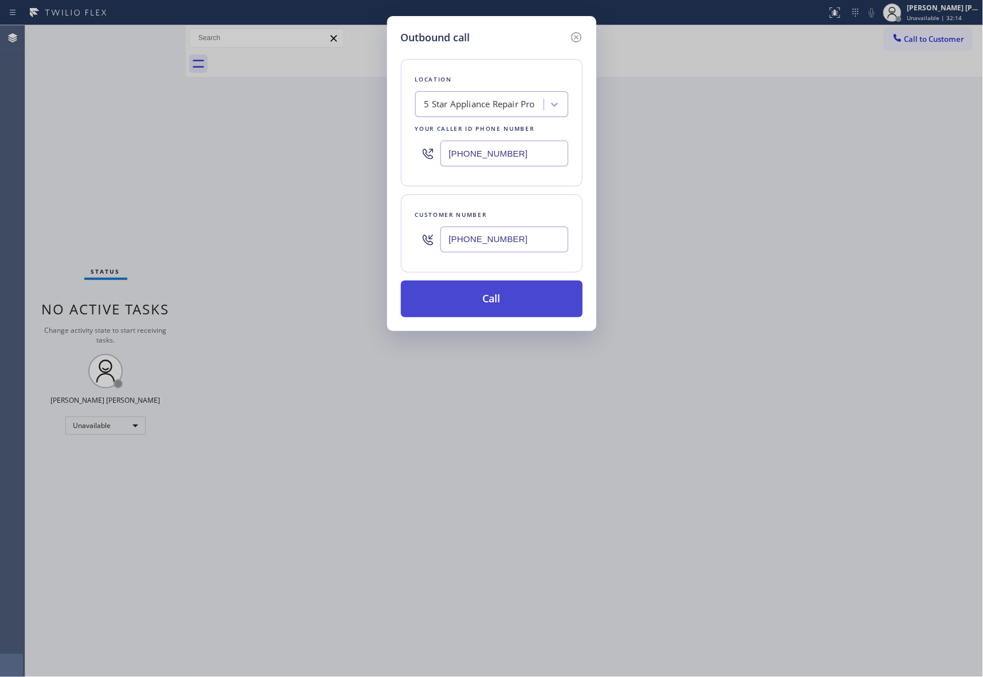
type input "[PHONE_NUMBER]"
click at [502, 300] on button "Call" at bounding box center [492, 298] width 182 height 37
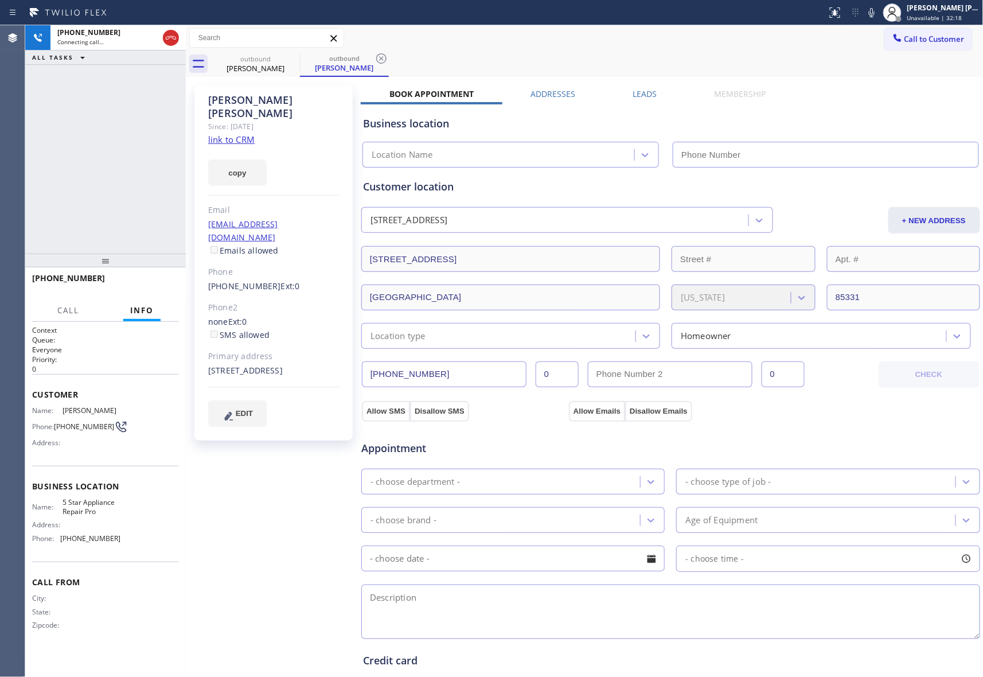
type input "[PHONE_NUMBER]"
drag, startPoint x: 169, startPoint y: 34, endPoint x: 577, endPoint y: 76, distance: 410.3
click at [174, 34] on icon at bounding box center [171, 38] width 14 height 14
click at [633, 92] on label "Leads" at bounding box center [645, 93] width 24 height 11
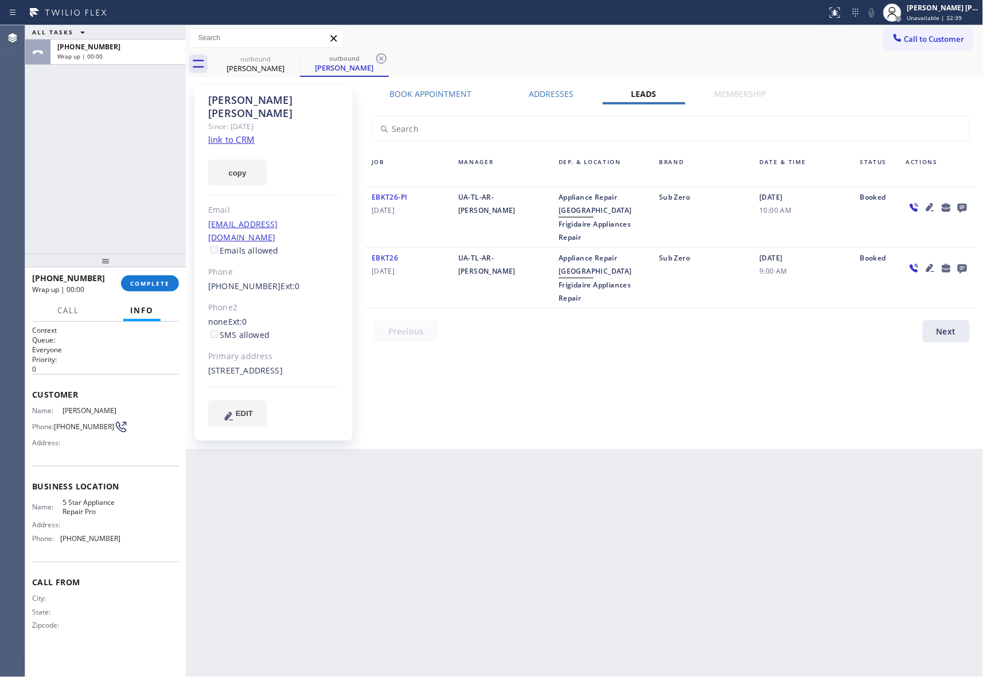
click at [966, 205] on icon at bounding box center [962, 208] width 9 height 9
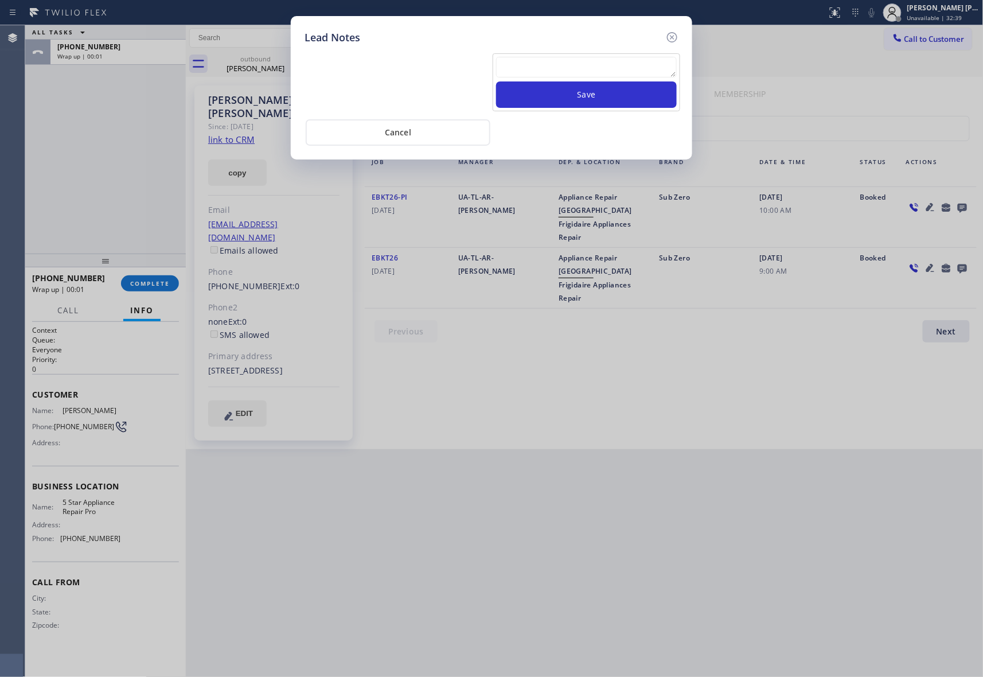
click at [617, 75] on textarea at bounding box center [586, 67] width 181 height 21
paste textarea "VM | please transfer if cx calls back"
type textarea "VM | please transfer if cx calls back"
click at [622, 97] on button "Save" at bounding box center [586, 94] width 181 height 26
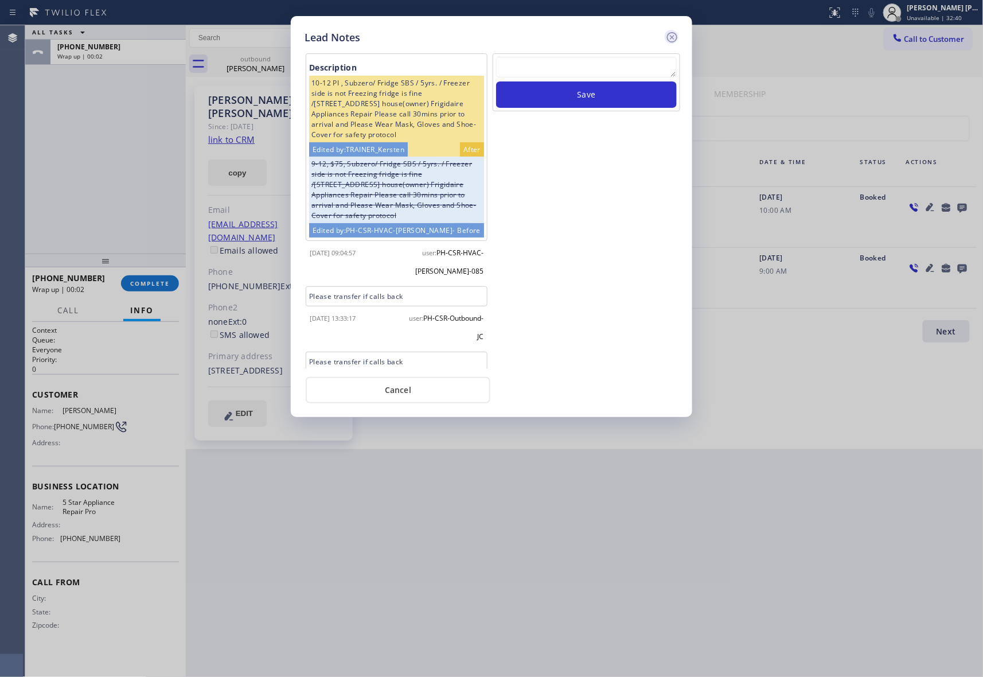
scroll to position [0, 0]
drag, startPoint x: 675, startPoint y: 33, endPoint x: 665, endPoint y: 32, distance: 10.3
click at [675, 32] on icon at bounding box center [672, 37] width 14 height 14
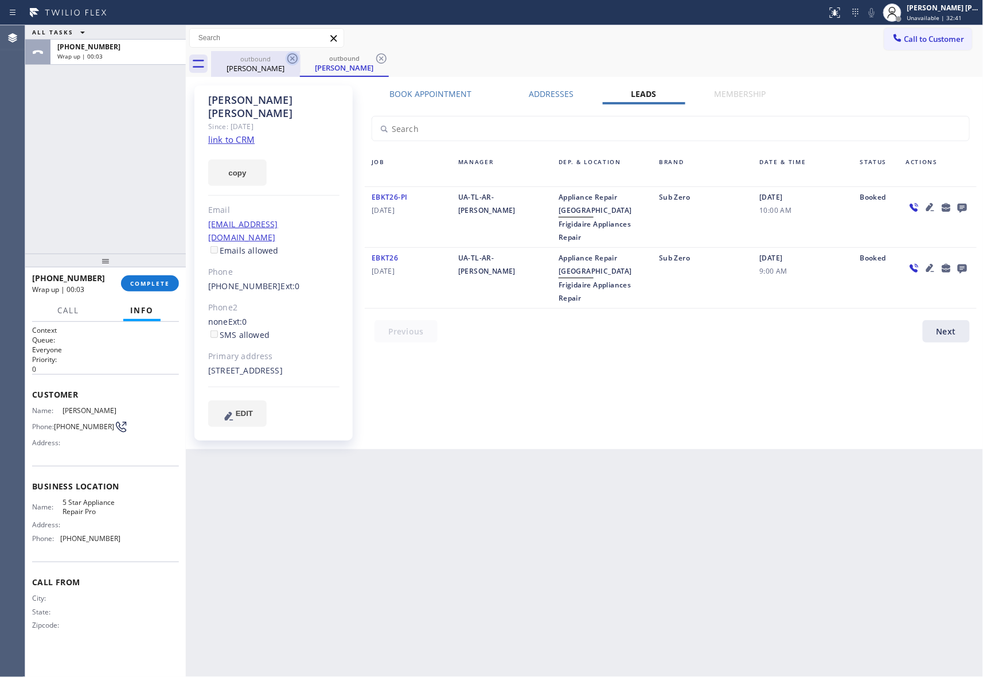
drag, startPoint x: 276, startPoint y: 62, endPoint x: 288, endPoint y: 56, distance: 13.9
click at [276, 62] on div "outbound [PERSON_NAME]" at bounding box center [255, 64] width 87 height 26
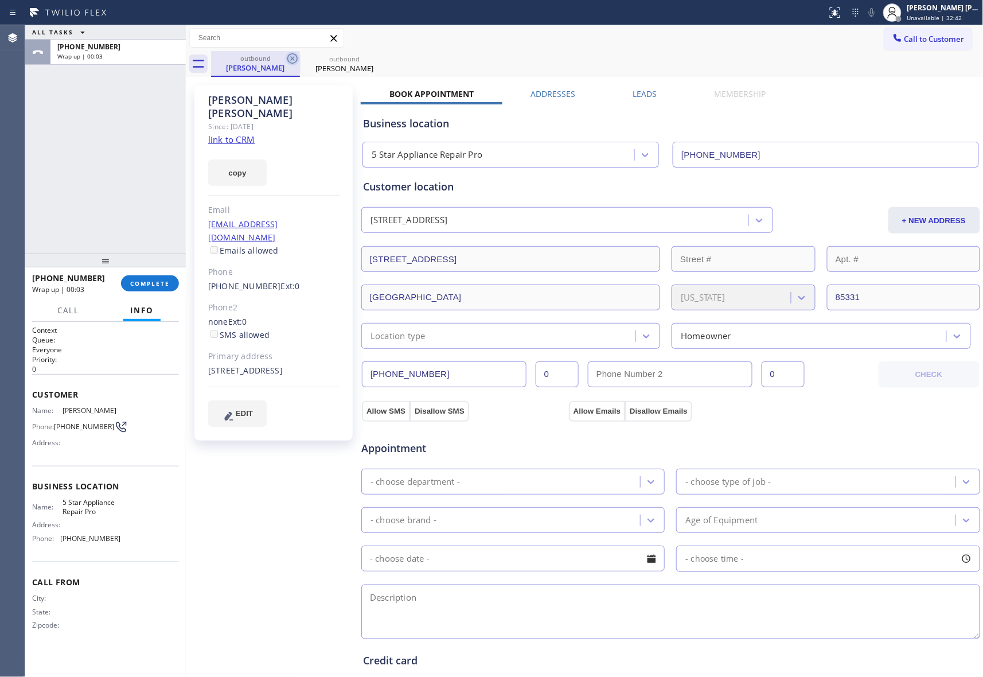
click at [292, 55] on icon at bounding box center [293, 59] width 14 height 14
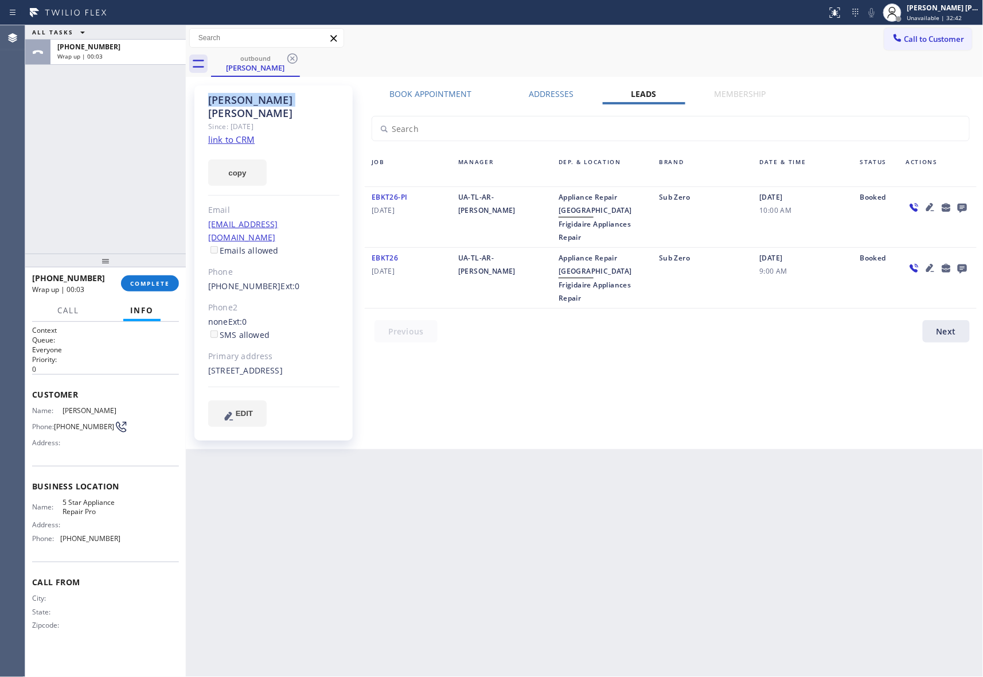
click at [292, 55] on icon at bounding box center [293, 59] width 14 height 14
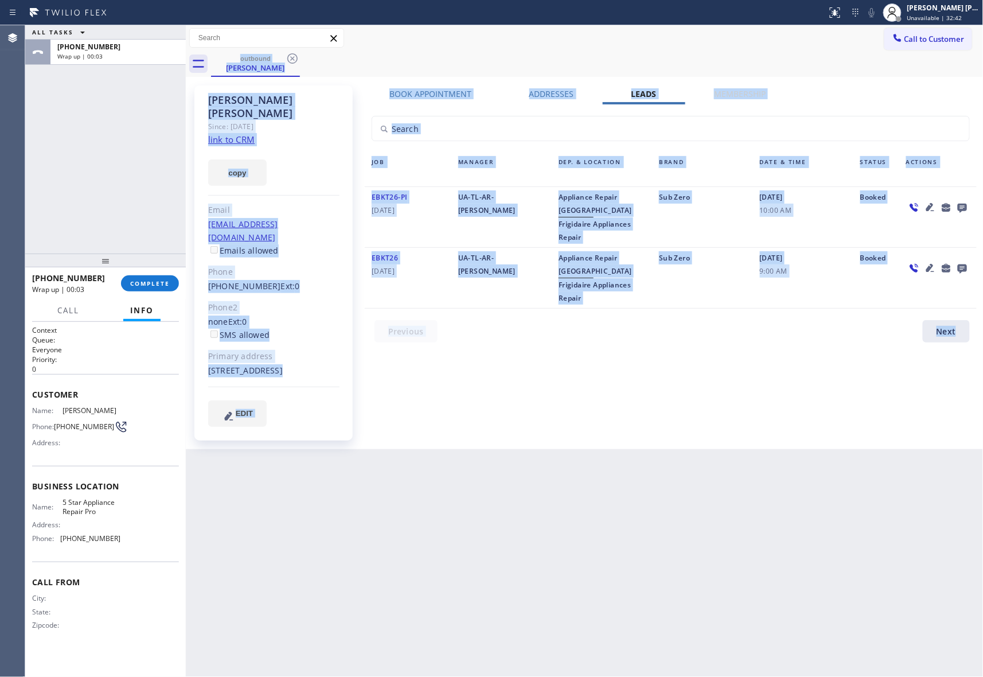
click at [292, 55] on div "outbound [PERSON_NAME]" at bounding box center [597, 64] width 772 height 26
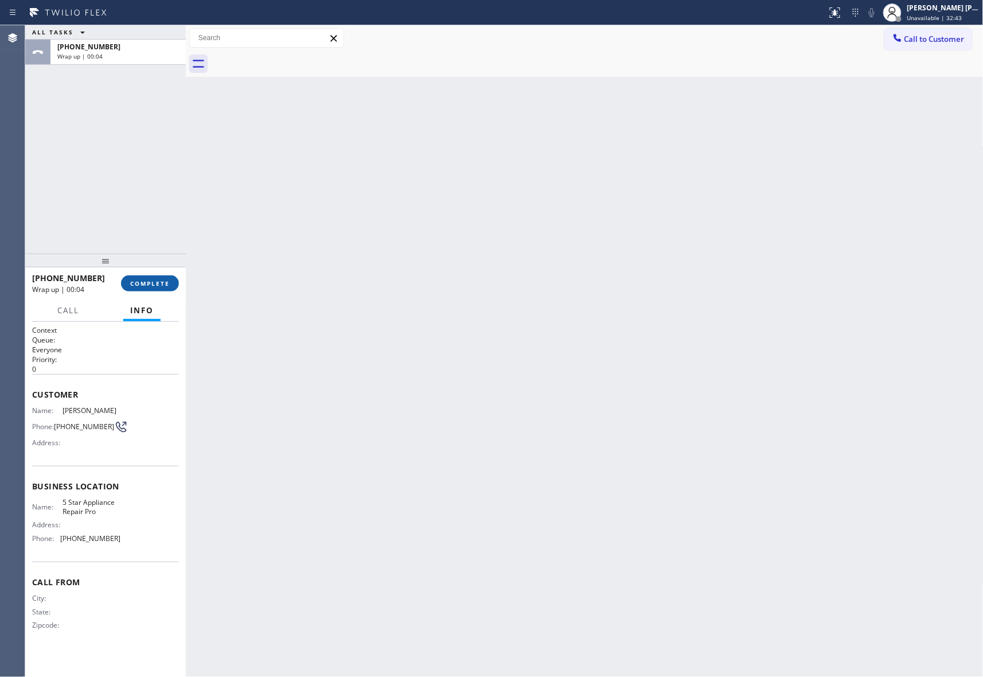
click at [159, 283] on span "COMPLETE" at bounding box center [150, 283] width 40 height 8
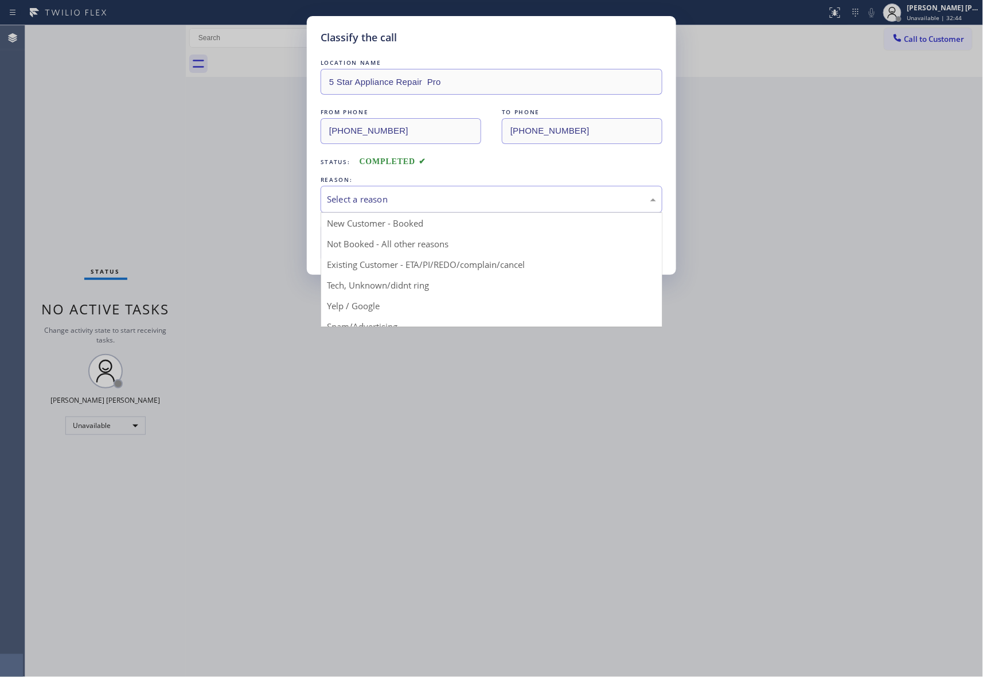
click at [381, 206] on div "Select a reason" at bounding box center [491, 199] width 329 height 13
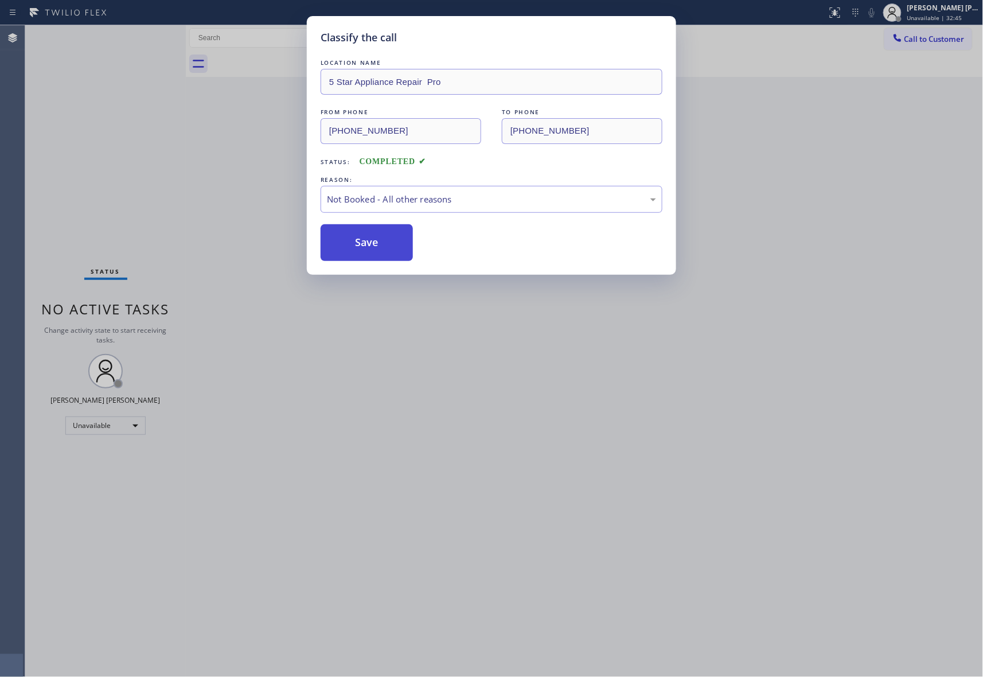
click at [372, 247] on button "Save" at bounding box center [367, 242] width 92 height 37
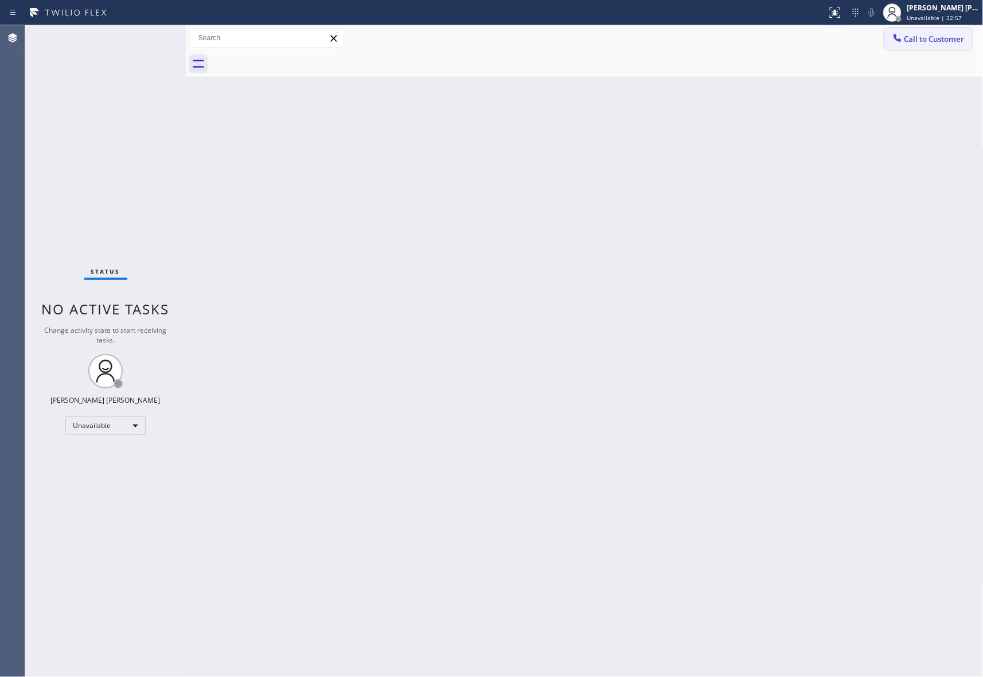
click at [920, 34] on span "Call to Customer" at bounding box center [934, 39] width 60 height 10
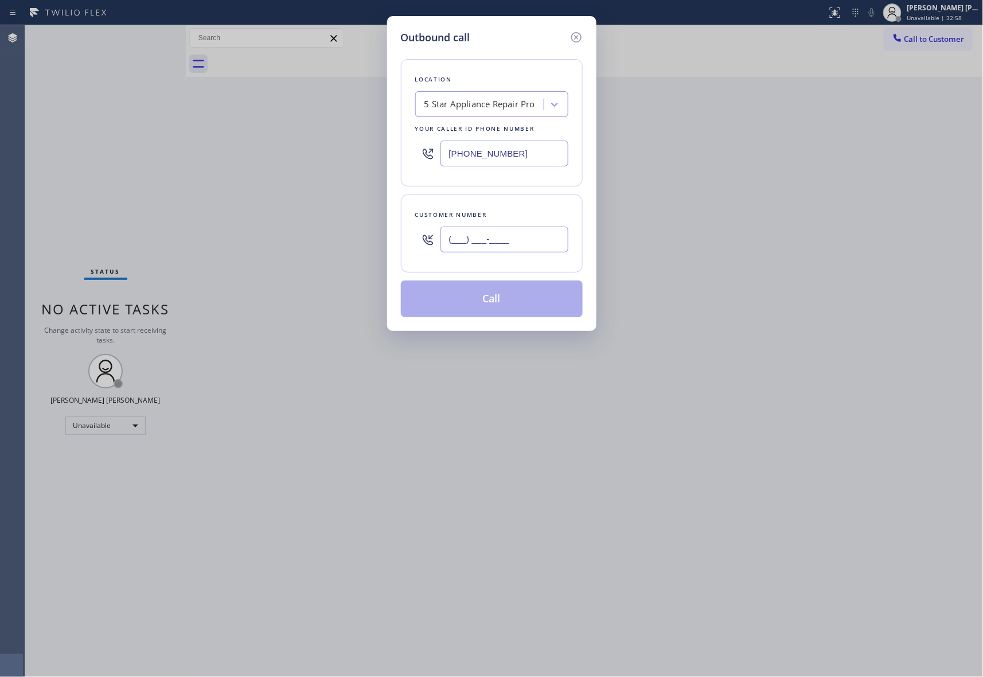
click at [503, 239] on input "(___) ___-____" at bounding box center [504, 239] width 128 height 26
paste input "310) 395-0690"
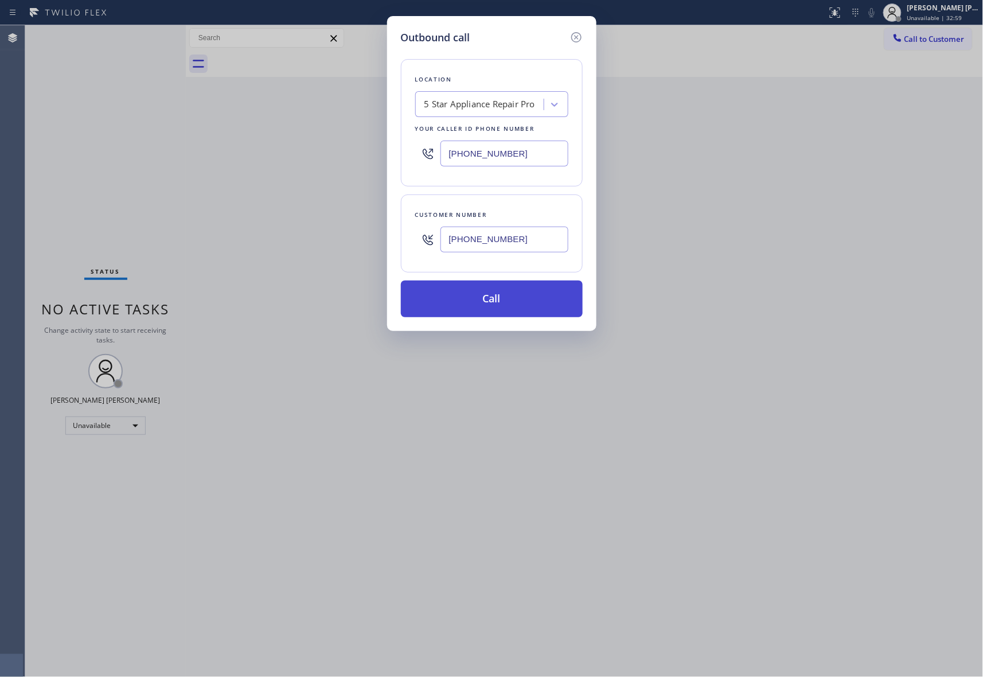
type input "[PHONE_NUMBER]"
click at [495, 292] on button "Call" at bounding box center [492, 298] width 182 height 37
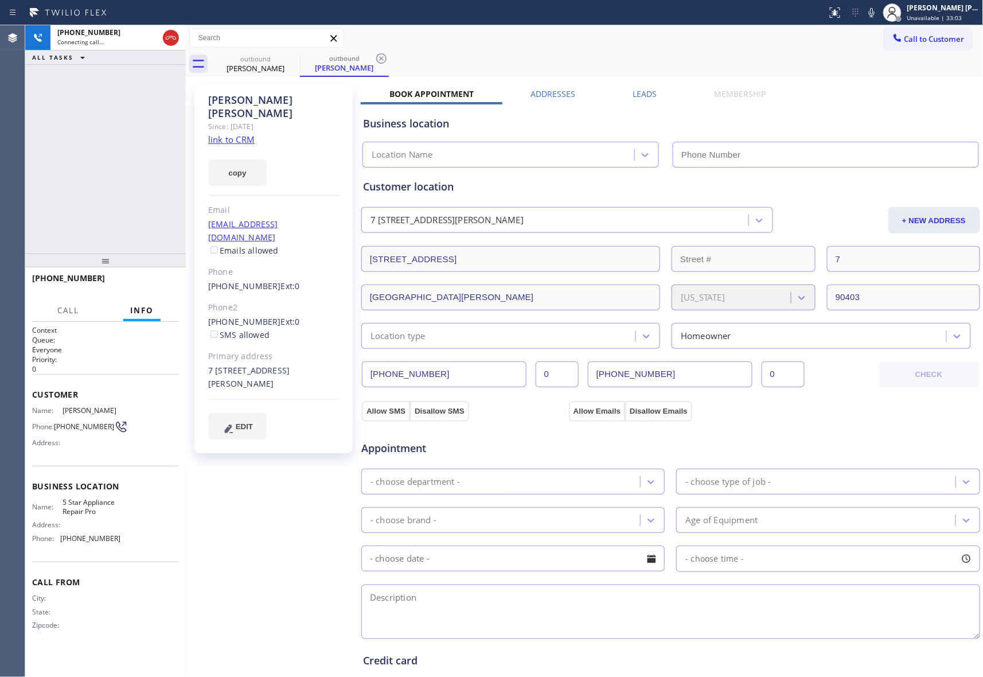
type input "[PHONE_NUMBER]"
click at [640, 99] on label "Leads" at bounding box center [645, 93] width 24 height 11
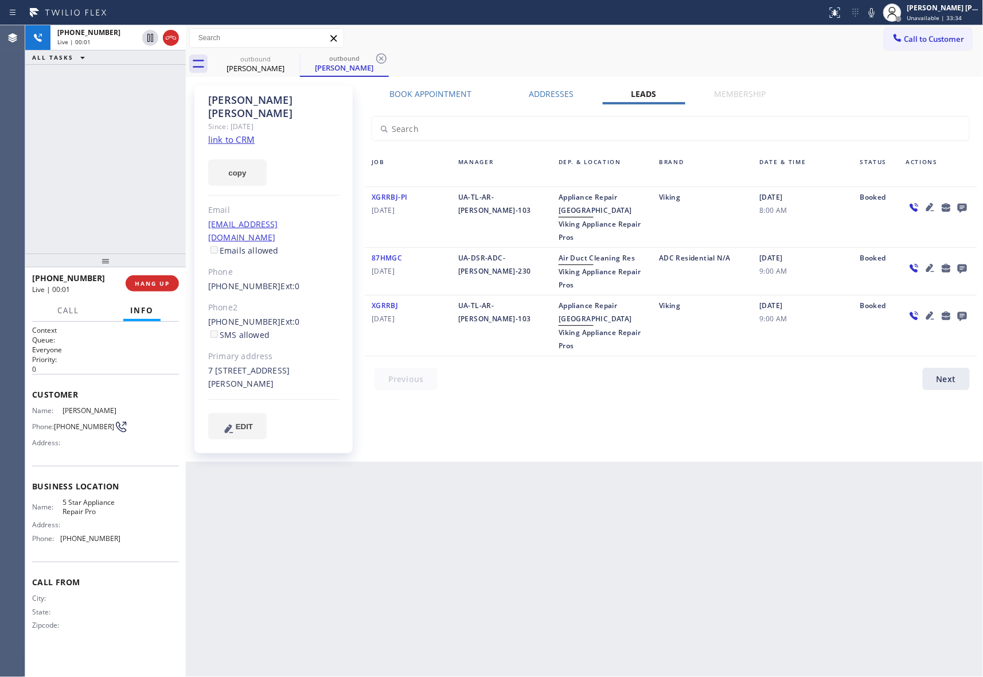
click at [962, 209] on icon at bounding box center [962, 208] width 9 height 9
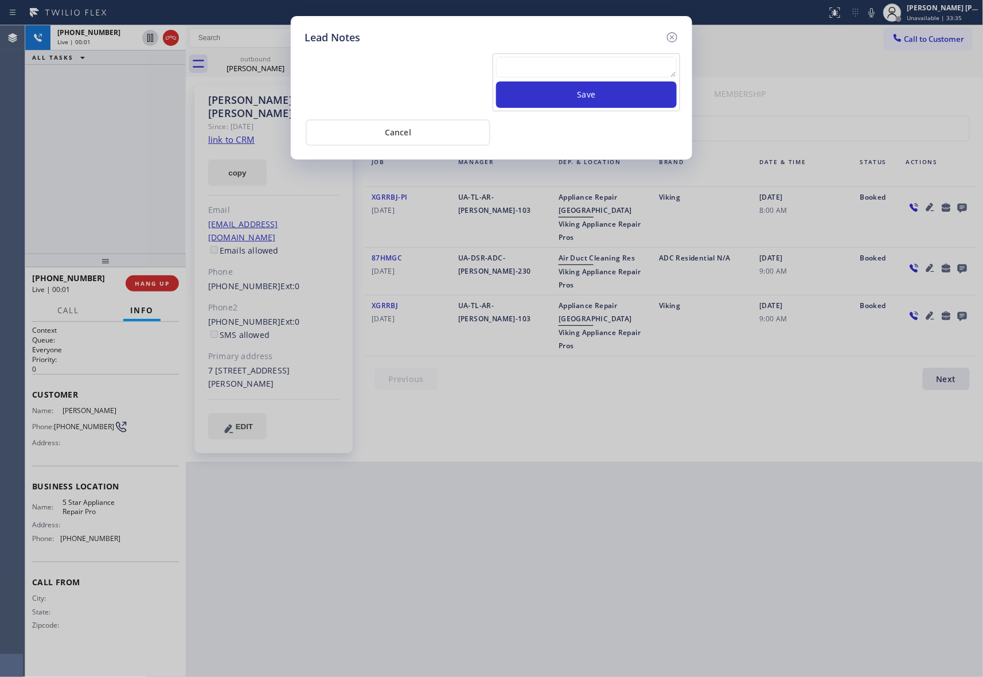
click at [624, 65] on textarea at bounding box center [586, 67] width 181 height 21
paste textarea "VM | please transfer if cx calls back"
type textarea "VM | please transfer if cx calls back"
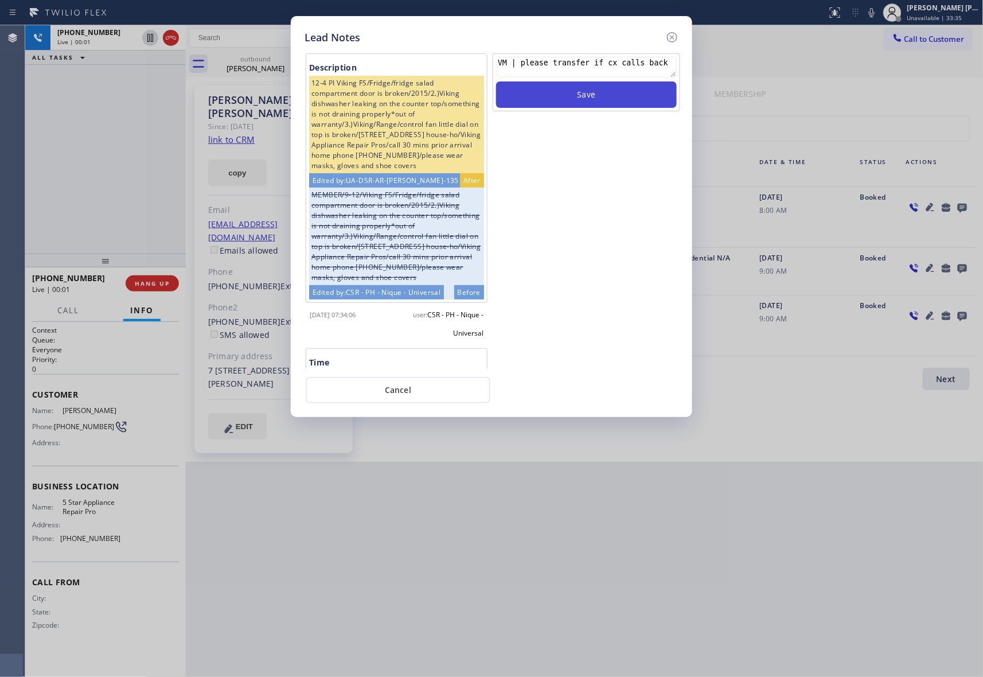
click at [620, 95] on button "Save" at bounding box center [586, 94] width 181 height 26
drag, startPoint x: 677, startPoint y: 33, endPoint x: 627, endPoint y: 31, distance: 49.9
click at [675, 33] on icon at bounding box center [672, 37] width 14 height 14
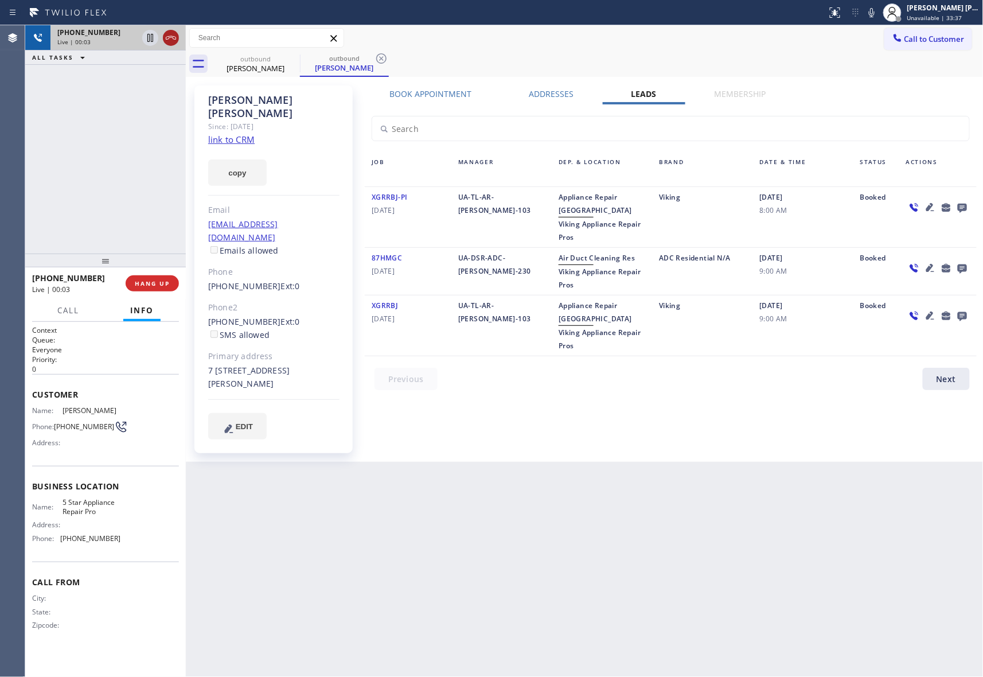
click at [171, 36] on icon at bounding box center [171, 38] width 14 height 14
click at [294, 58] on icon at bounding box center [293, 59] width 14 height 14
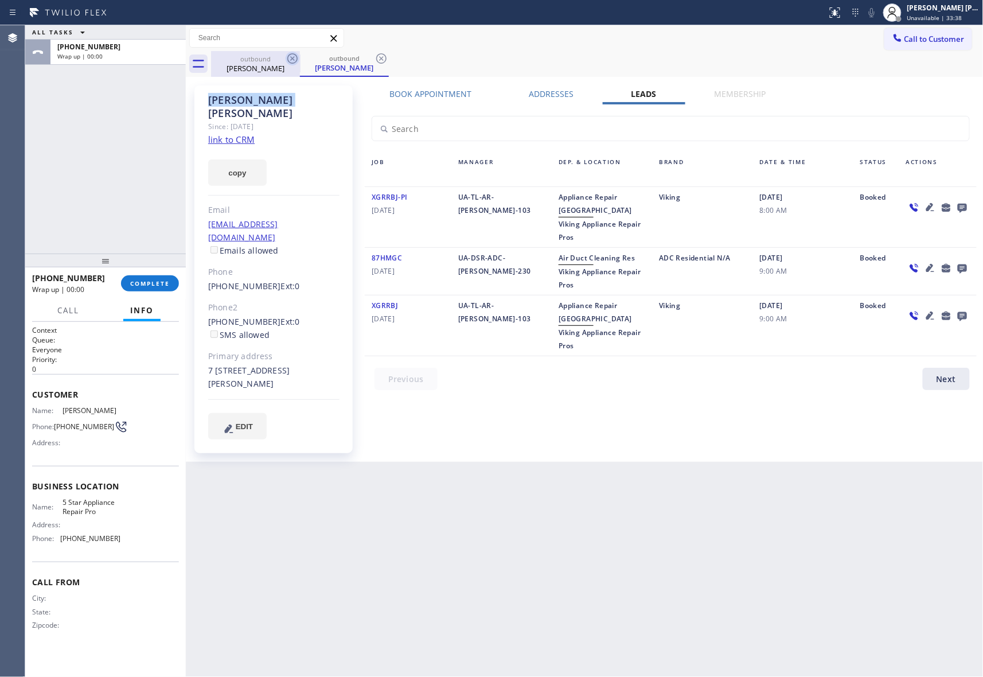
click at [374, 58] on icon at bounding box center [381, 59] width 14 height 14
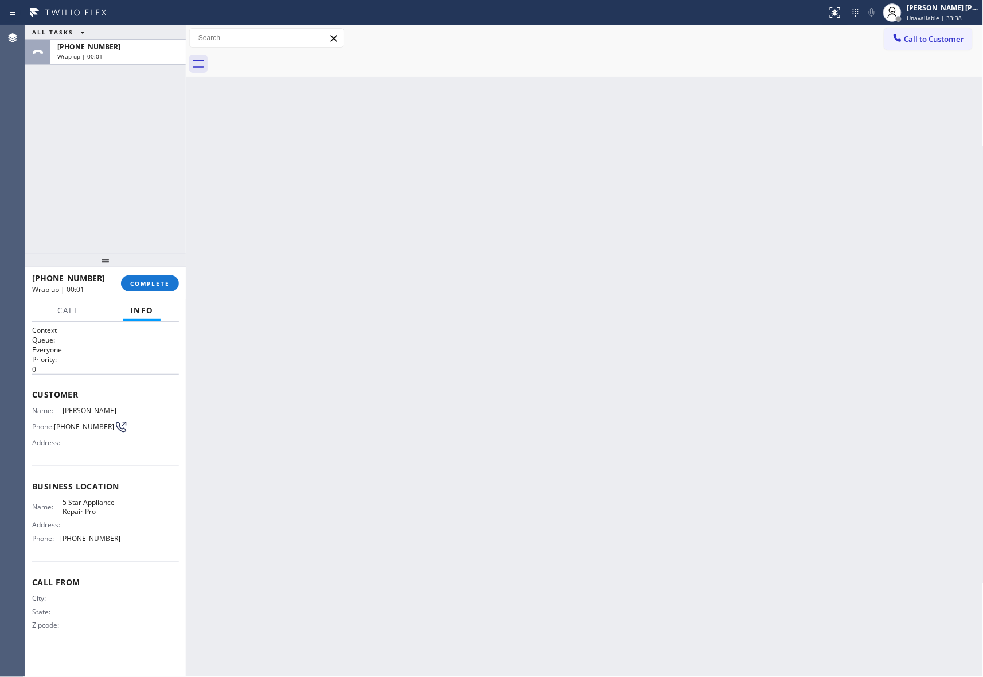
click at [294, 58] on div at bounding box center [597, 64] width 772 height 26
click at [154, 280] on span "COMPLETE" at bounding box center [150, 283] width 40 height 8
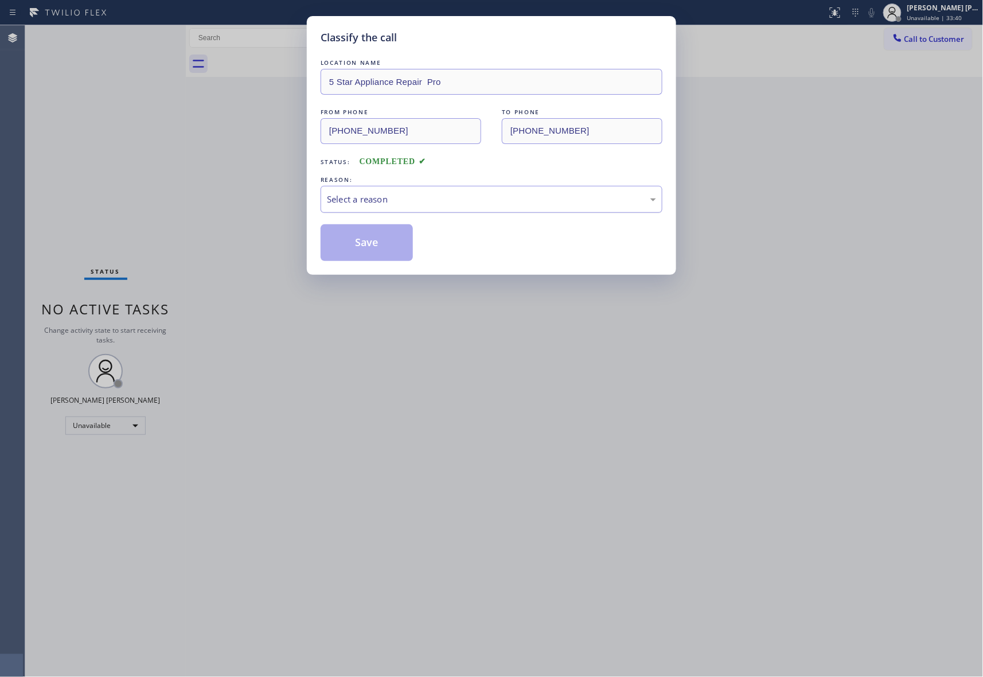
click at [446, 198] on div "Select a reason" at bounding box center [491, 199] width 329 height 13
click at [379, 239] on button "Save" at bounding box center [367, 242] width 92 height 37
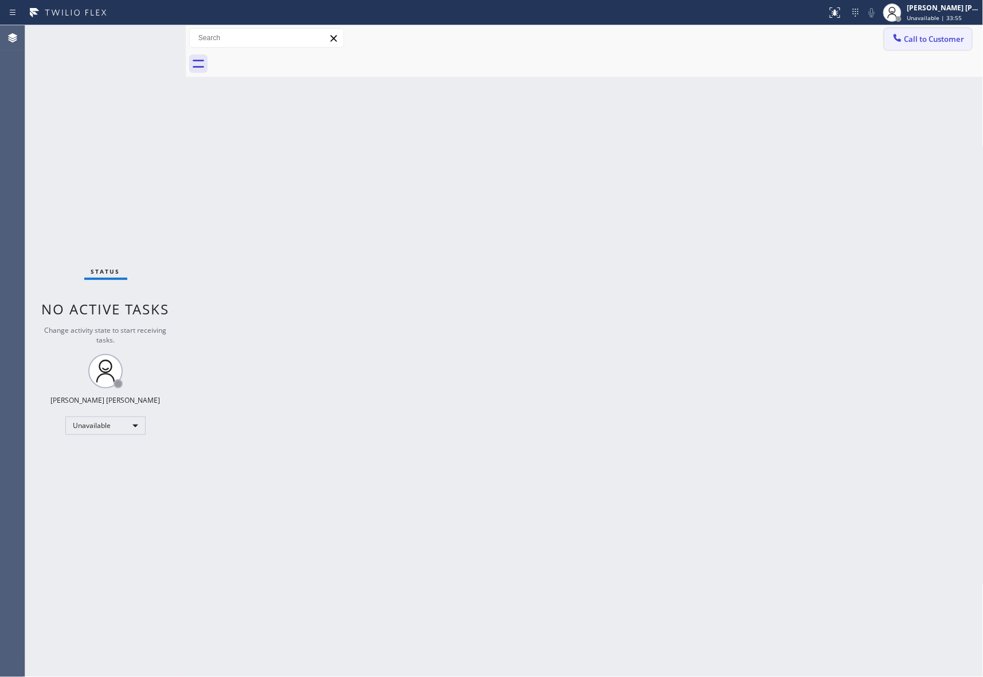
click at [958, 42] on span "Call to Customer" at bounding box center [934, 39] width 60 height 10
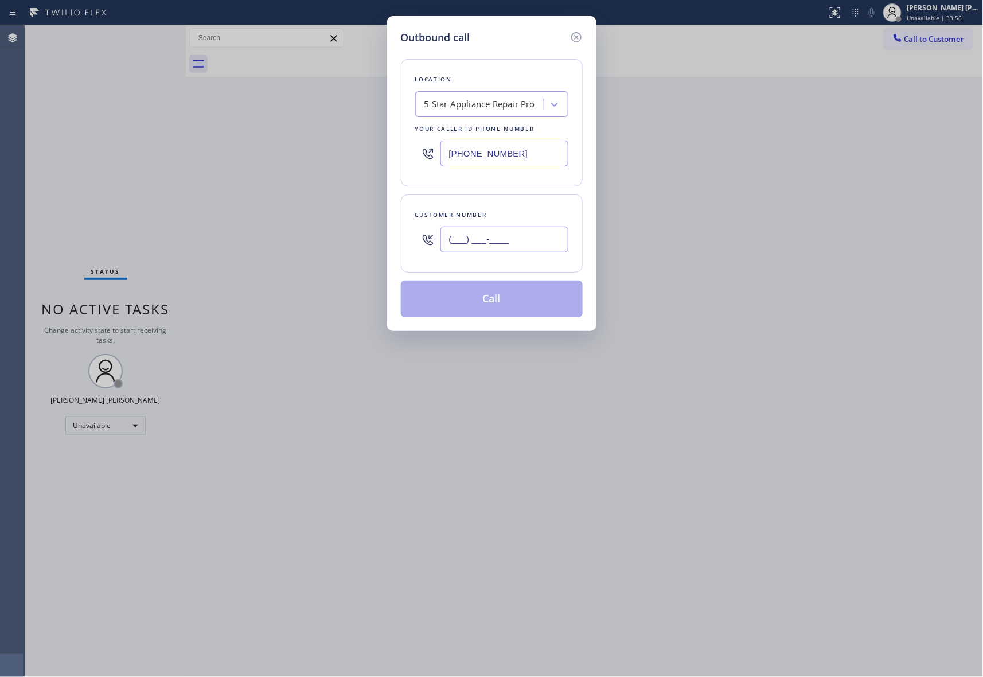
click at [547, 251] on input "(___) ___-____" at bounding box center [504, 239] width 128 height 26
paste input "206) 696-0604"
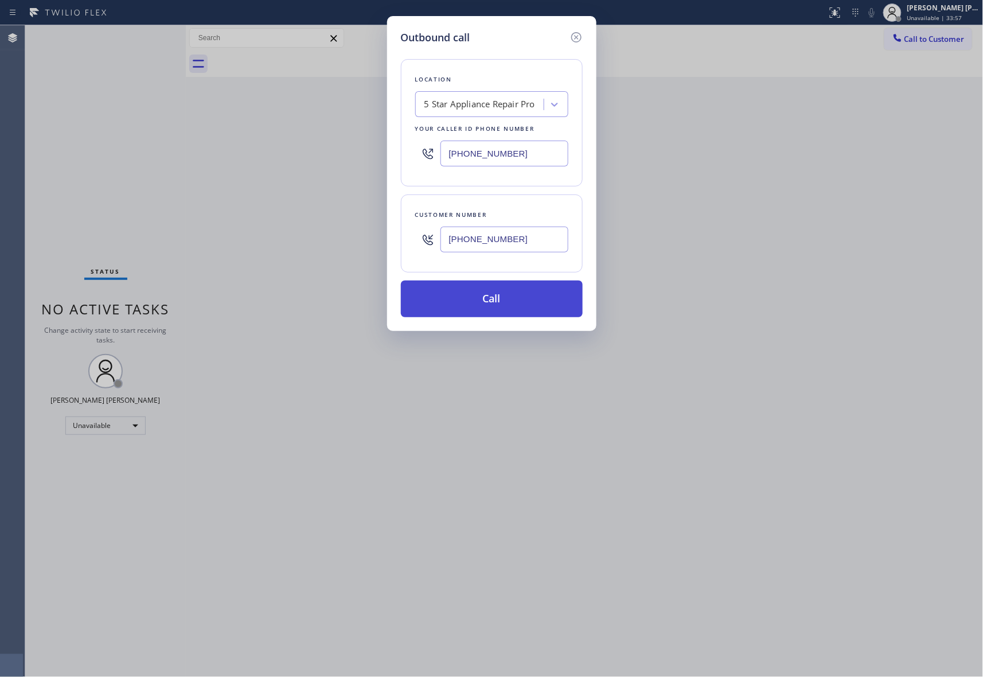
type input "[PHONE_NUMBER]"
click at [517, 308] on button "Call" at bounding box center [492, 298] width 182 height 37
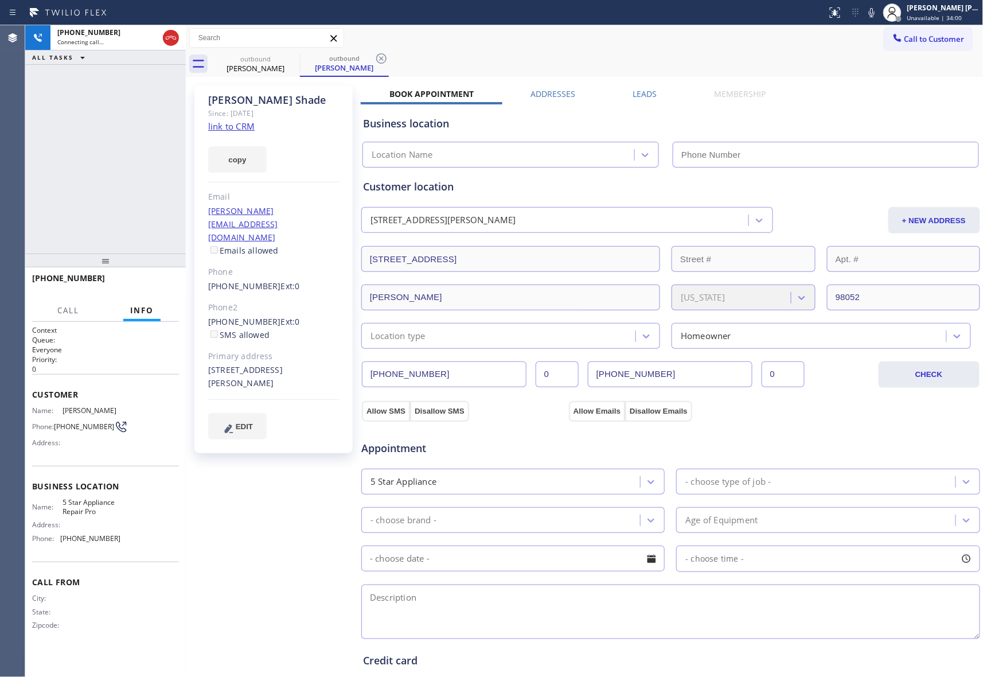
type input "[PHONE_NUMBER]"
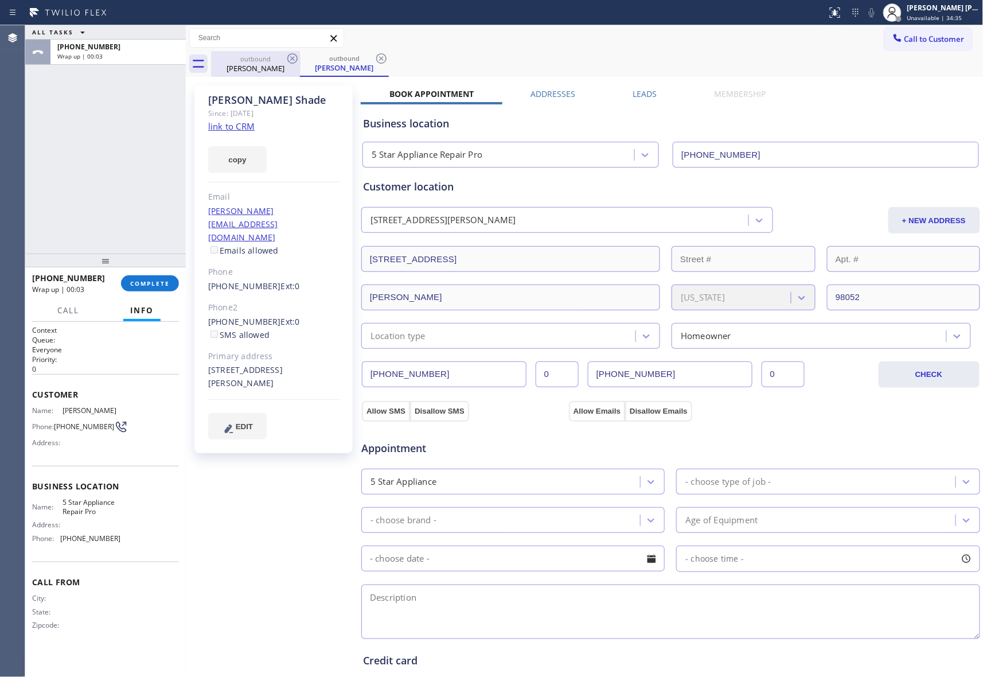
click at [272, 65] on div "[PERSON_NAME]" at bounding box center [255, 68] width 87 height 10
click at [287, 58] on icon at bounding box center [292, 58] width 10 height 10
click at [288, 56] on icon at bounding box center [292, 58] width 10 height 10
click at [288, 56] on div "outbound [PERSON_NAME]" at bounding box center [597, 64] width 772 height 26
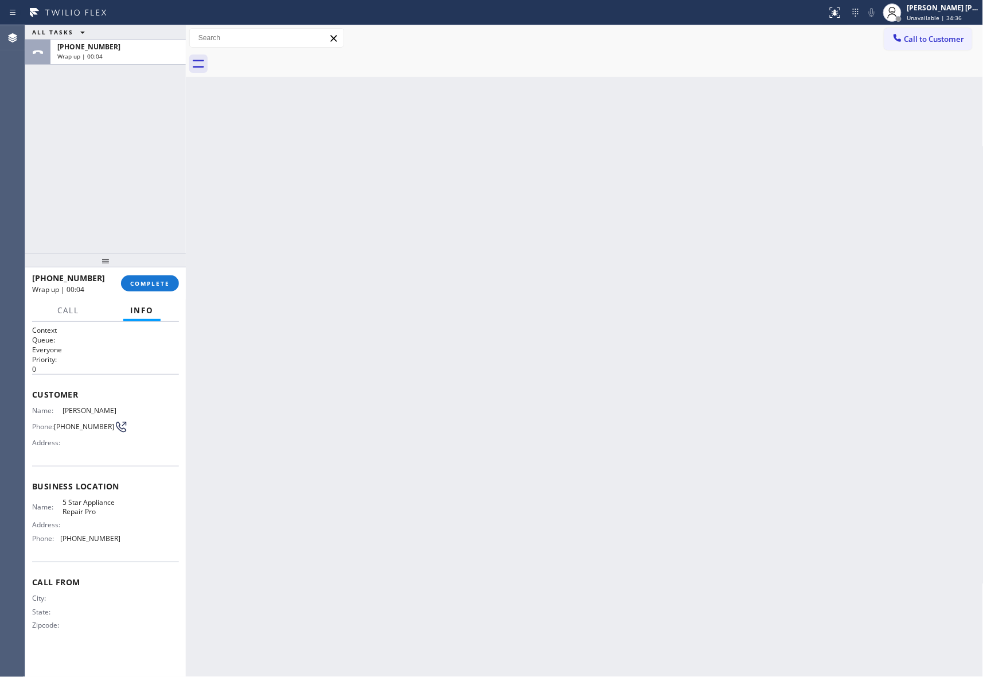
click at [288, 56] on div at bounding box center [597, 64] width 772 height 26
click at [145, 278] on button "COMPLETE" at bounding box center [150, 283] width 58 height 16
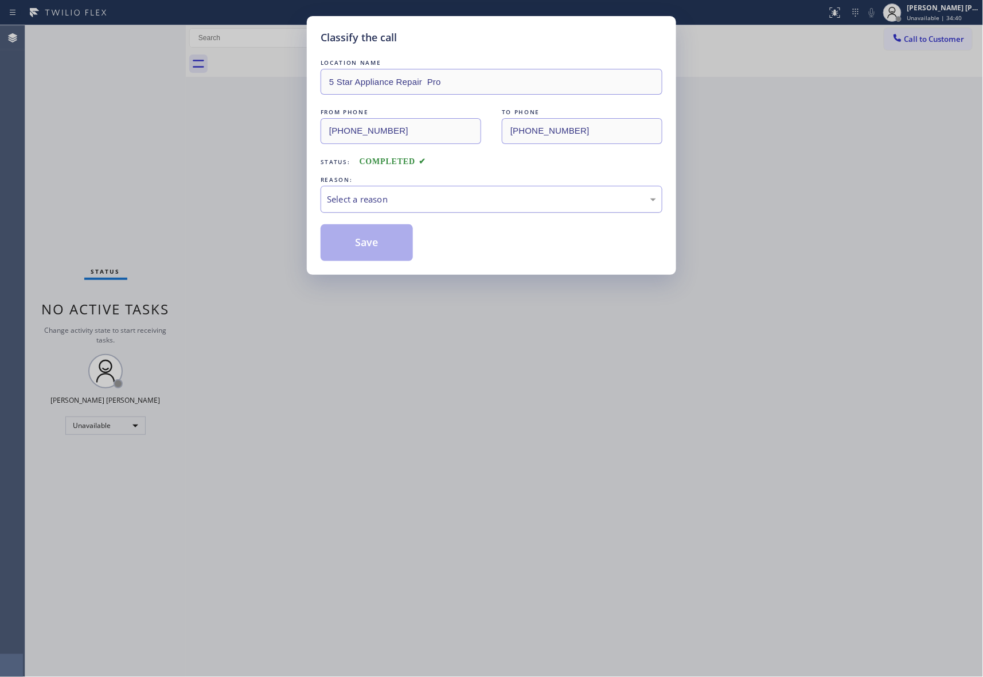
click at [478, 194] on div "Select a reason" at bounding box center [491, 199] width 329 height 13
click at [389, 244] on button "Save" at bounding box center [367, 242] width 92 height 37
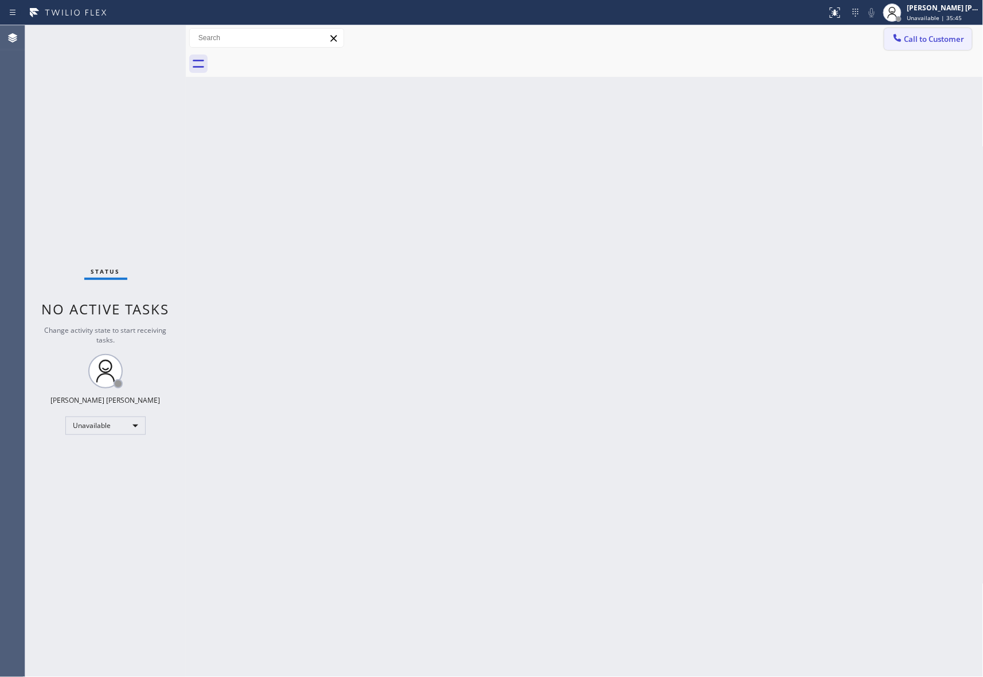
click at [920, 34] on span "Call to Customer" at bounding box center [934, 39] width 60 height 10
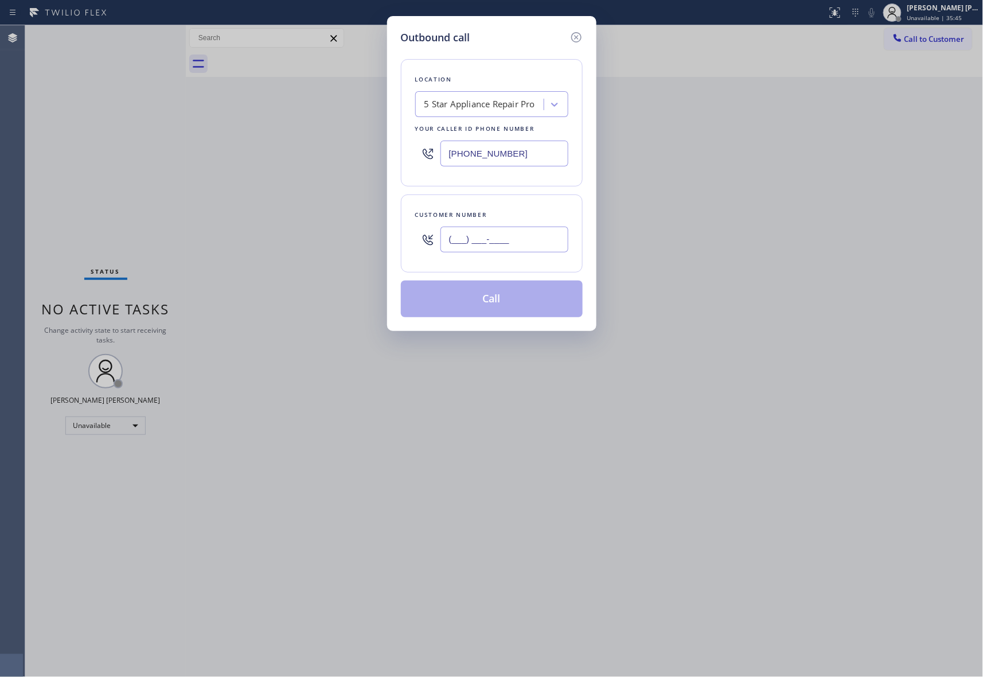
click at [507, 244] on input "(___) ___-____" at bounding box center [504, 239] width 128 height 26
paste input "206) 734-8844"
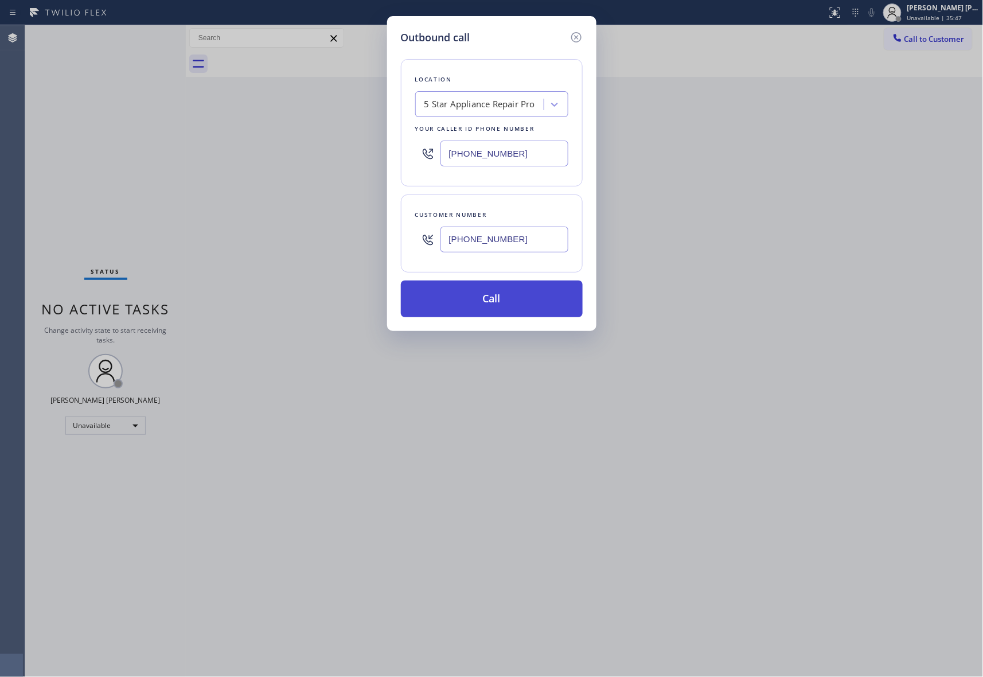
type input "[PHONE_NUMBER]"
click at [505, 303] on button "Call" at bounding box center [492, 298] width 182 height 37
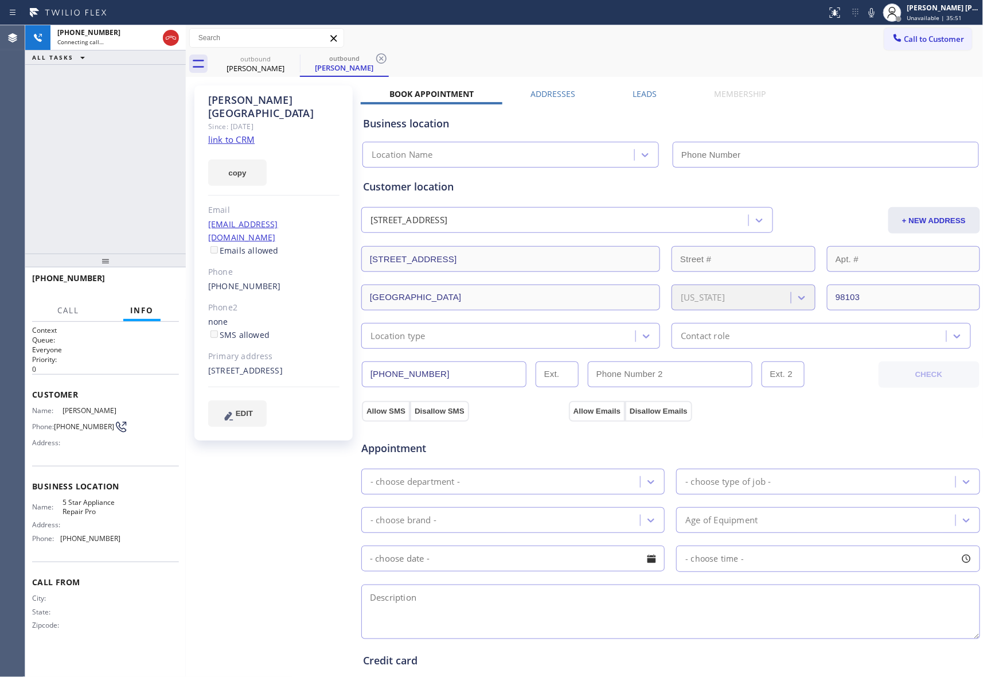
type input "[PHONE_NUMBER]"
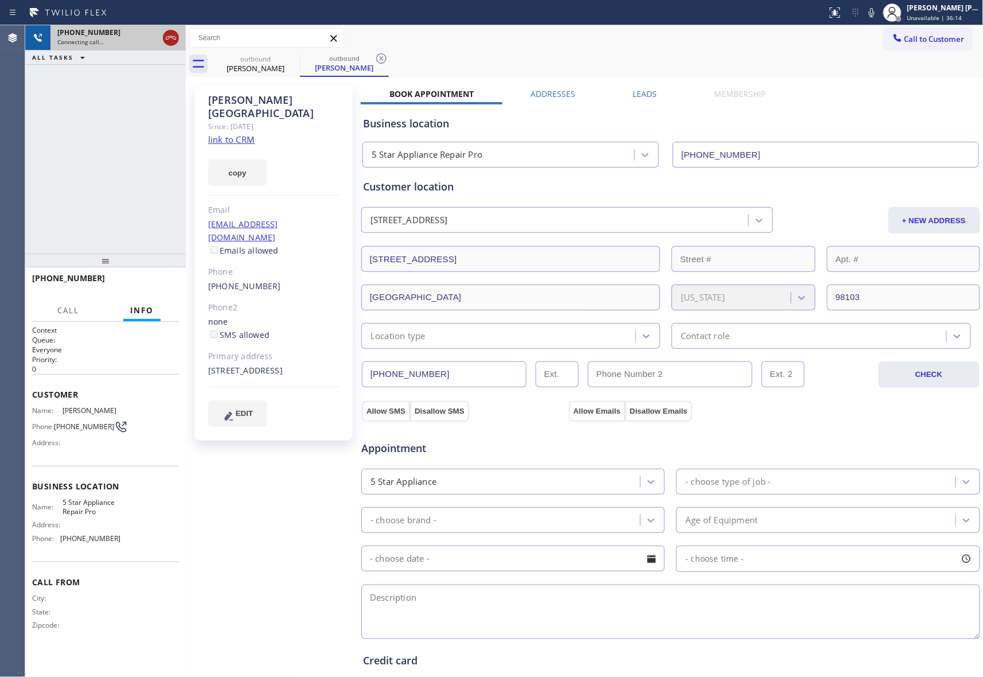
click at [166, 34] on icon at bounding box center [171, 38] width 14 height 14
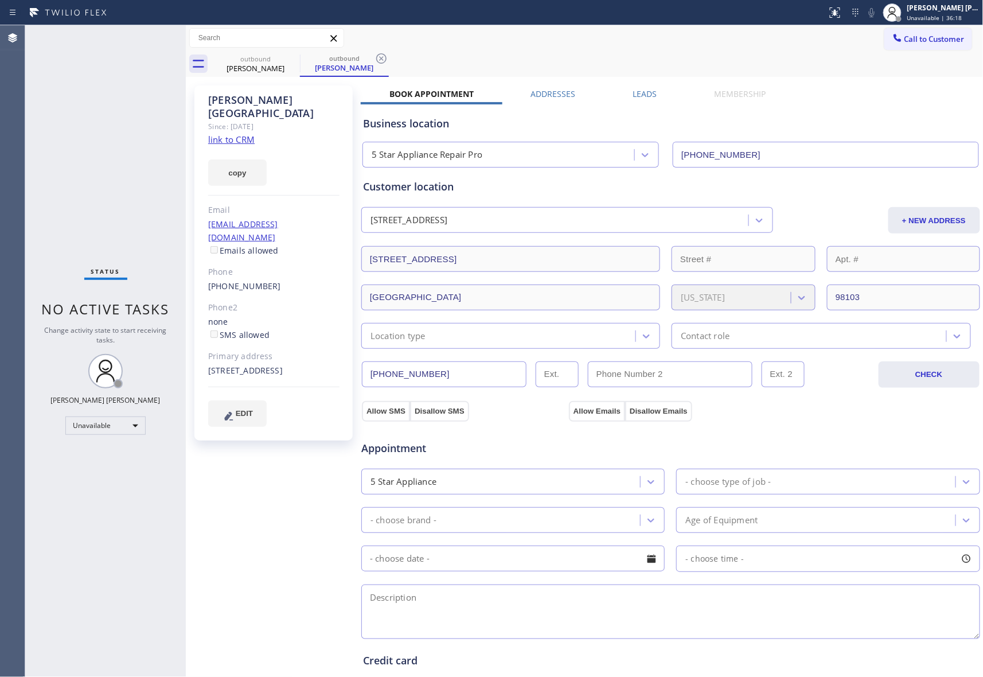
click at [635, 93] on label "Leads" at bounding box center [645, 93] width 24 height 11
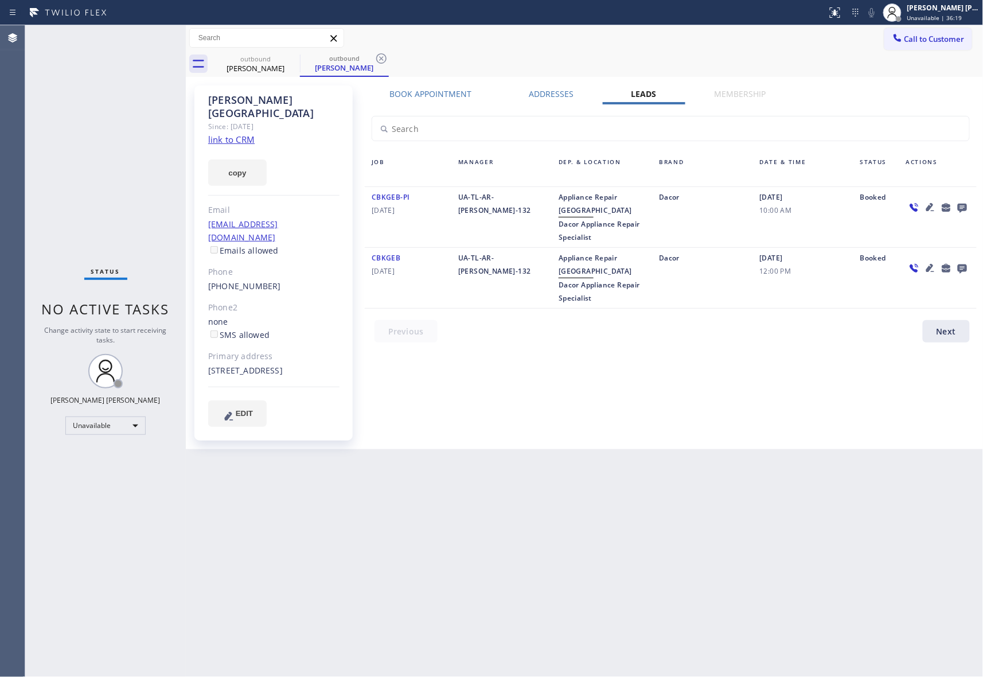
click at [956, 206] on icon at bounding box center [962, 207] width 14 height 14
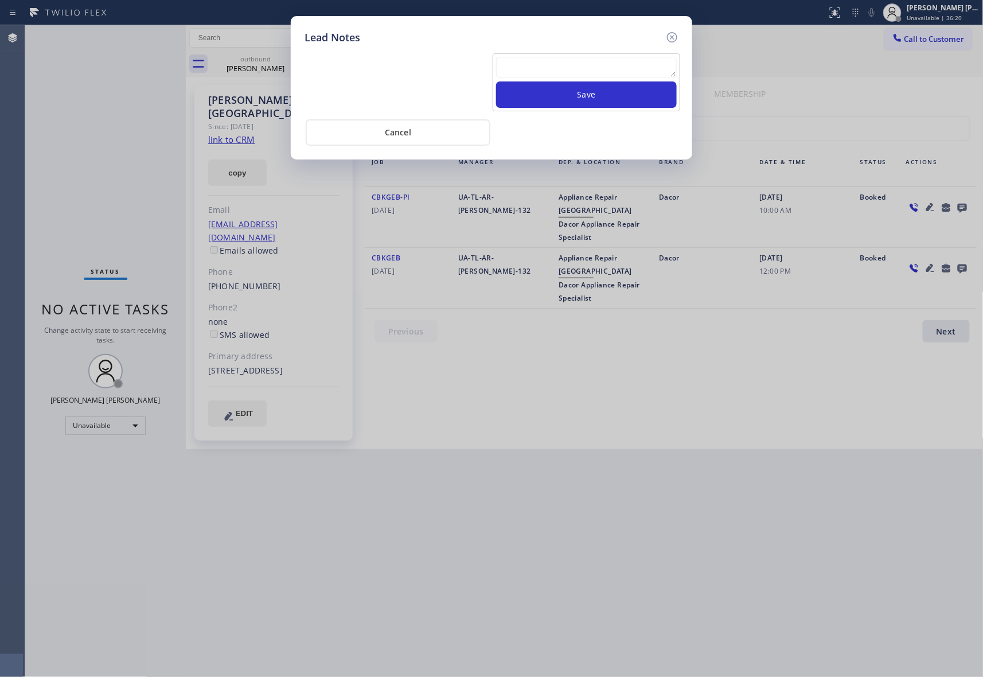
click at [620, 68] on textarea at bounding box center [586, 67] width 181 height 21
paste textarea "VM | please transfer if cx calls back"
type textarea "VM | please transfer if cx calls back"
click at [612, 97] on button "Save" at bounding box center [586, 94] width 181 height 26
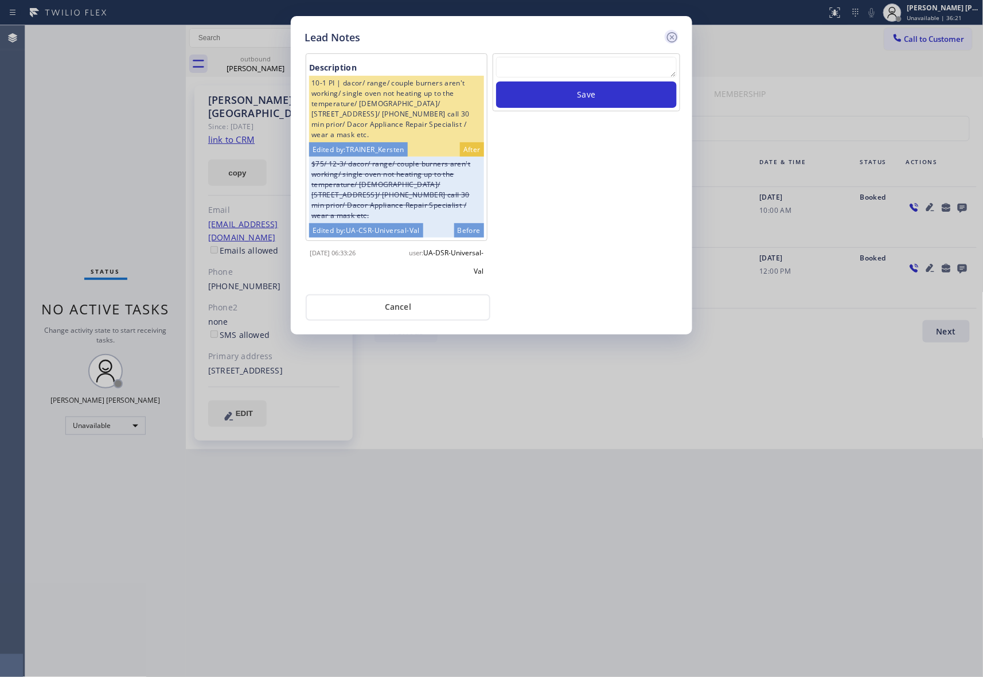
click at [668, 36] on icon at bounding box center [672, 37] width 14 height 14
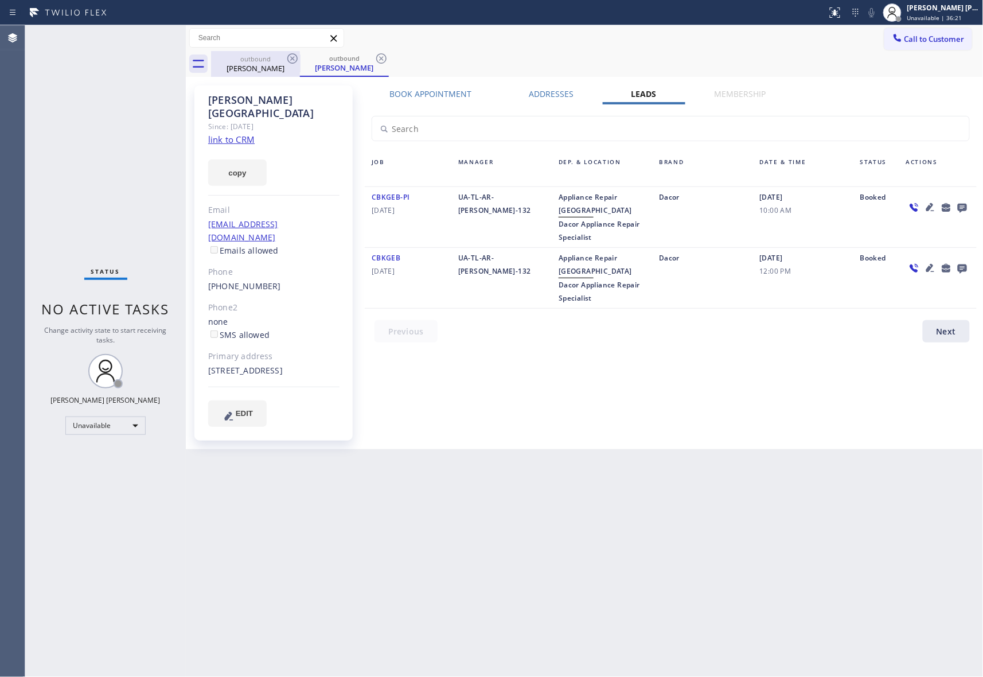
click at [272, 60] on div "outbound" at bounding box center [255, 58] width 87 height 9
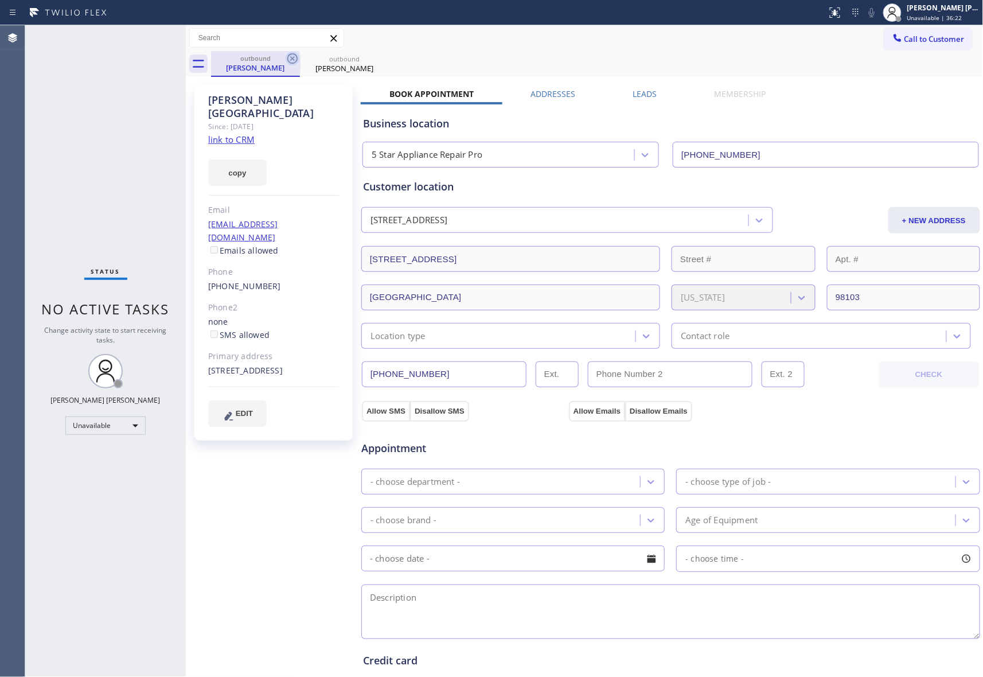
click at [288, 60] on icon at bounding box center [292, 58] width 10 height 10
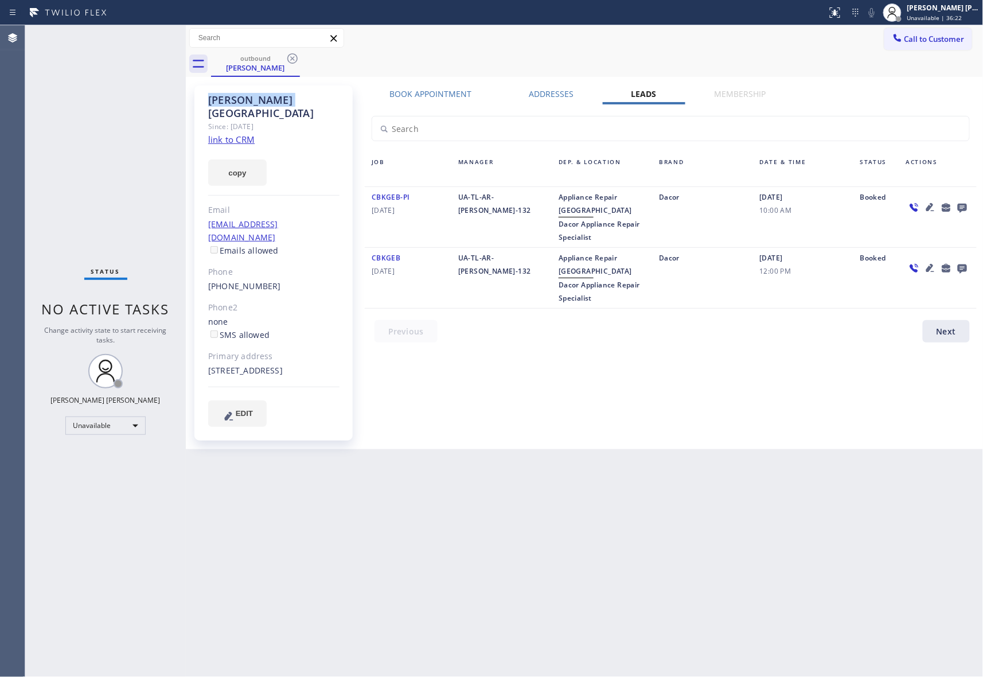
click at [288, 60] on icon at bounding box center [292, 58] width 10 height 10
drag, startPoint x: 288, startPoint y: 60, endPoint x: 286, endPoint y: 51, distance: 8.9
click at [286, 51] on div "outbound [PERSON_NAME]" at bounding box center [597, 64] width 772 height 26
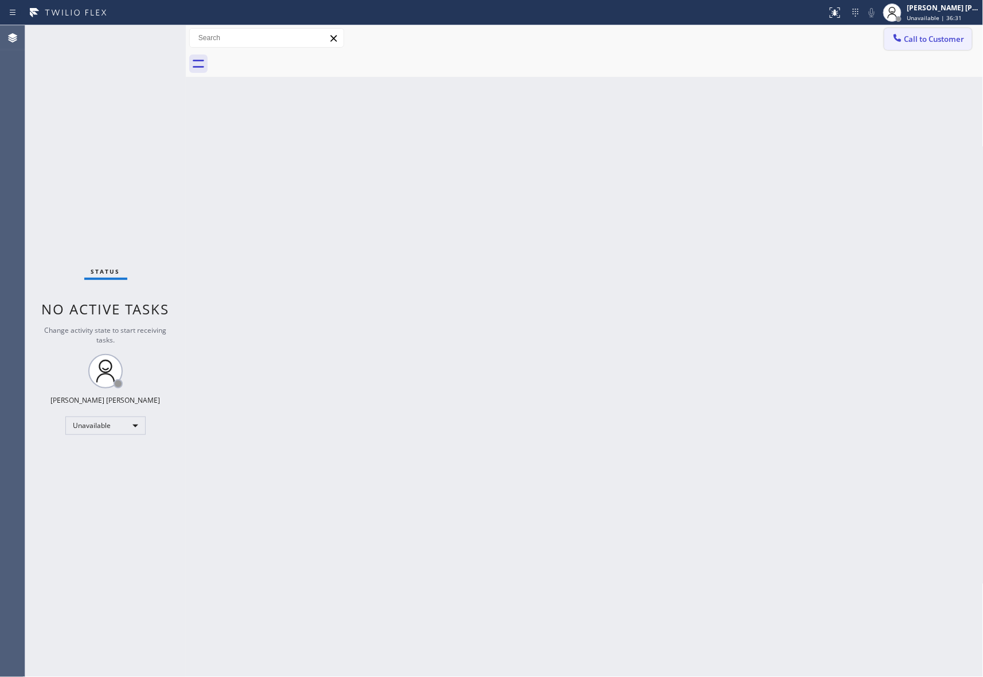
click at [931, 35] on span "Call to Customer" at bounding box center [934, 39] width 60 height 10
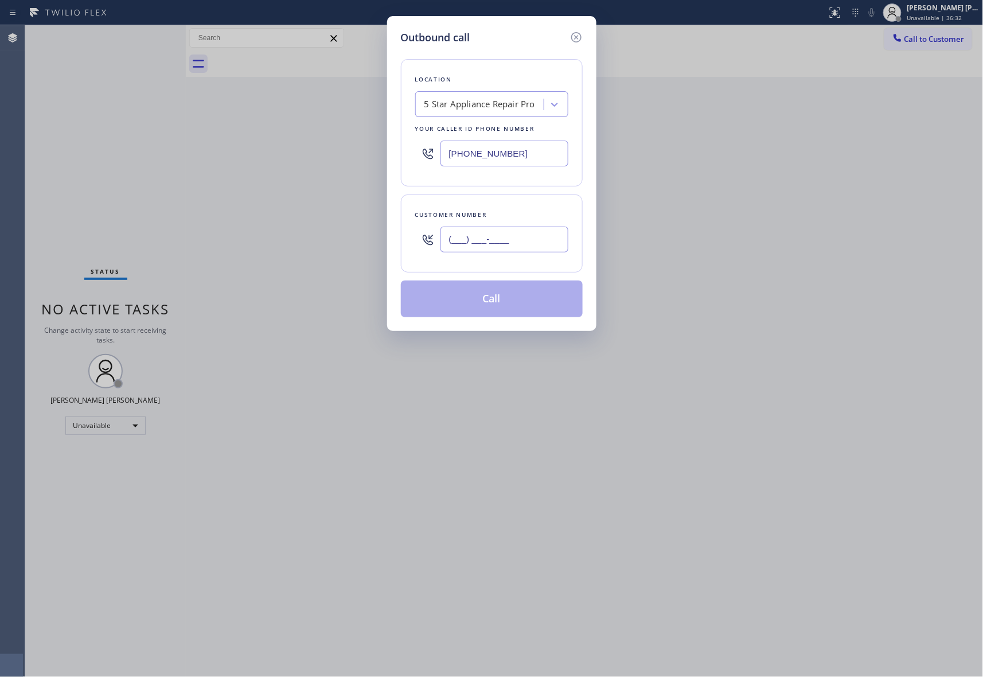
click at [522, 244] on input "(___) ___-____" at bounding box center [504, 239] width 128 height 26
paste input "206) 890-0445"
type input "[PHONE_NUMBER]"
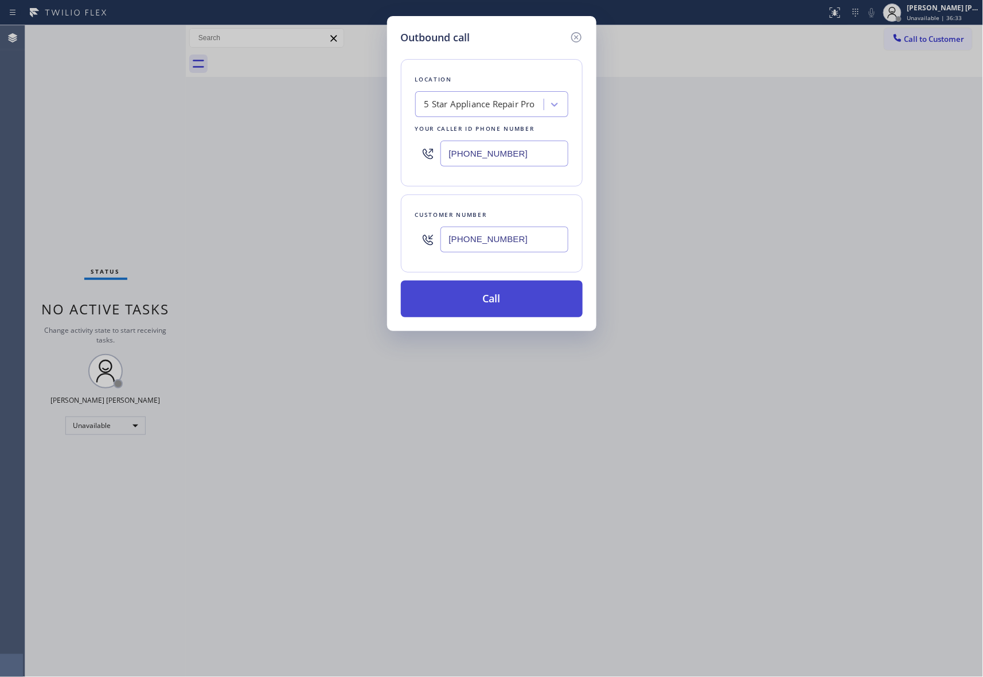
click at [526, 306] on button "Call" at bounding box center [492, 298] width 182 height 37
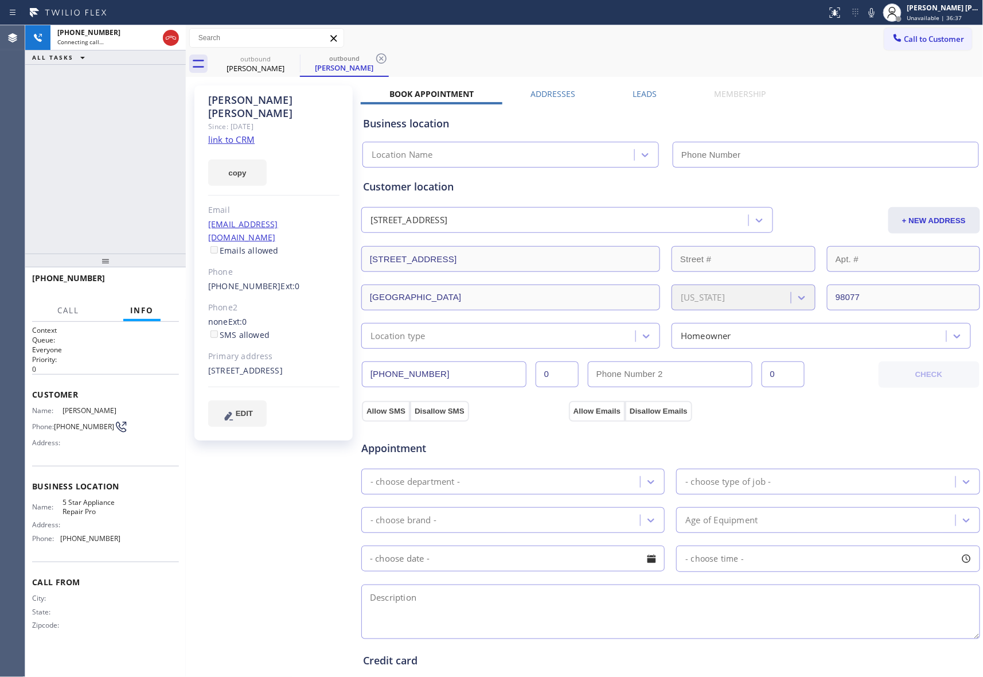
type input "[PHONE_NUMBER]"
click at [153, 289] on button "HANG UP" at bounding box center [152, 283] width 53 height 16
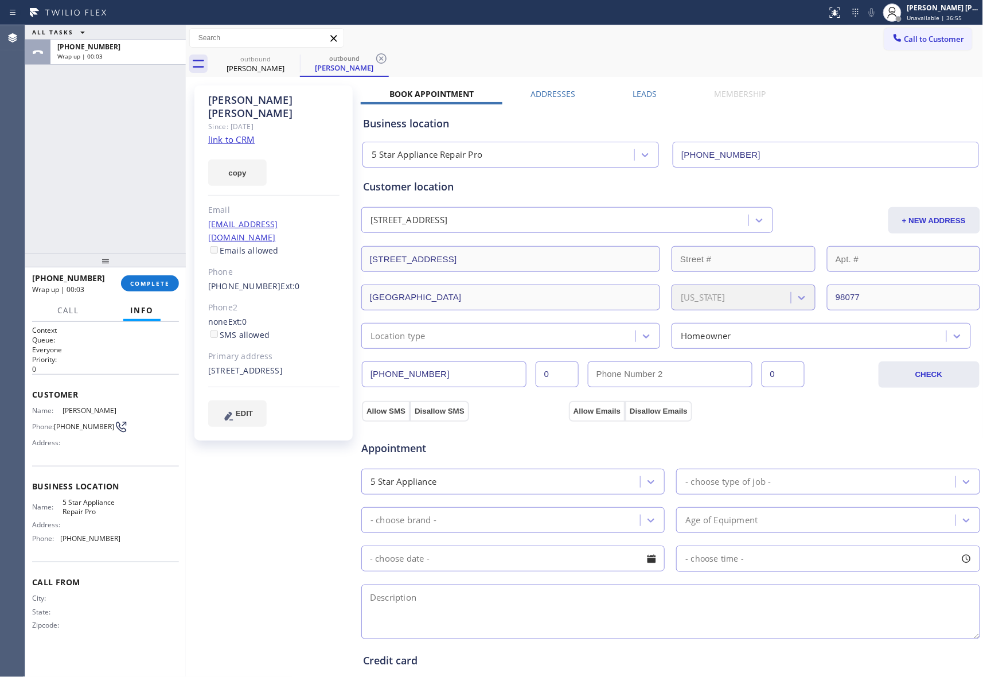
click at [646, 88] on label "Leads" at bounding box center [645, 93] width 24 height 11
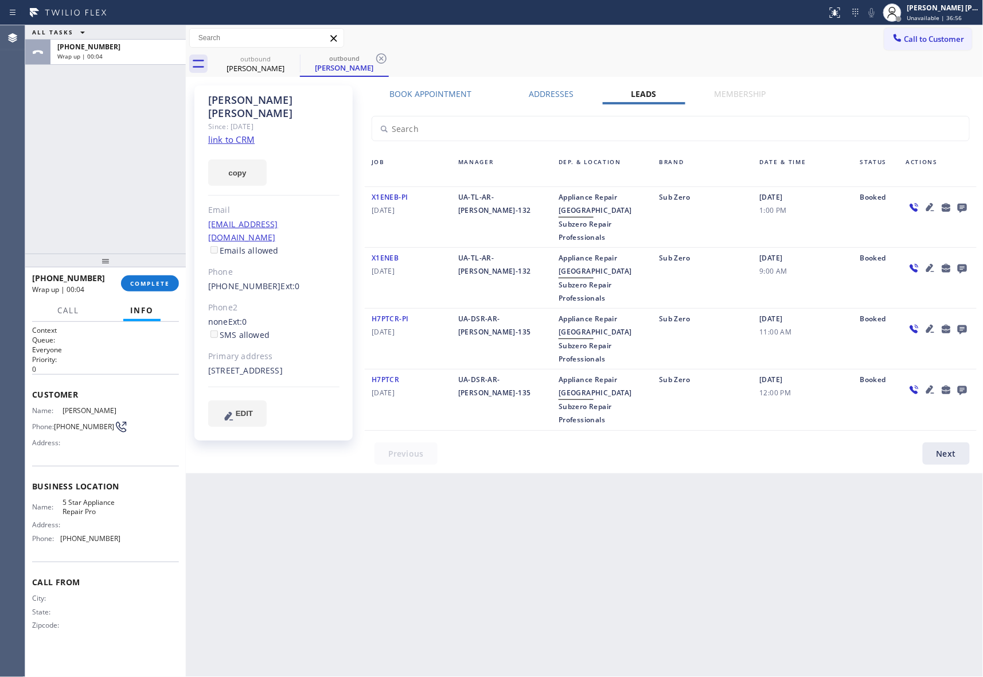
click at [966, 211] on icon at bounding box center [962, 207] width 14 height 14
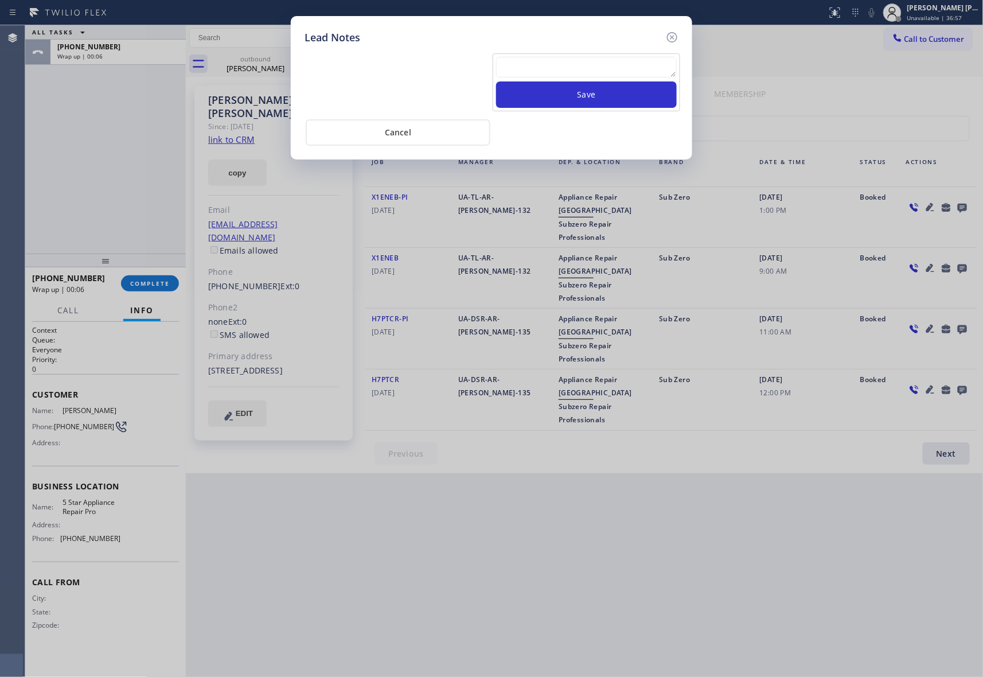
click at [530, 67] on textarea at bounding box center [586, 67] width 181 height 21
paste textarea "VM | please transfer if cx calls back"
type textarea "VM | please transfer if cx calls back"
click at [572, 92] on button "Save" at bounding box center [586, 94] width 181 height 26
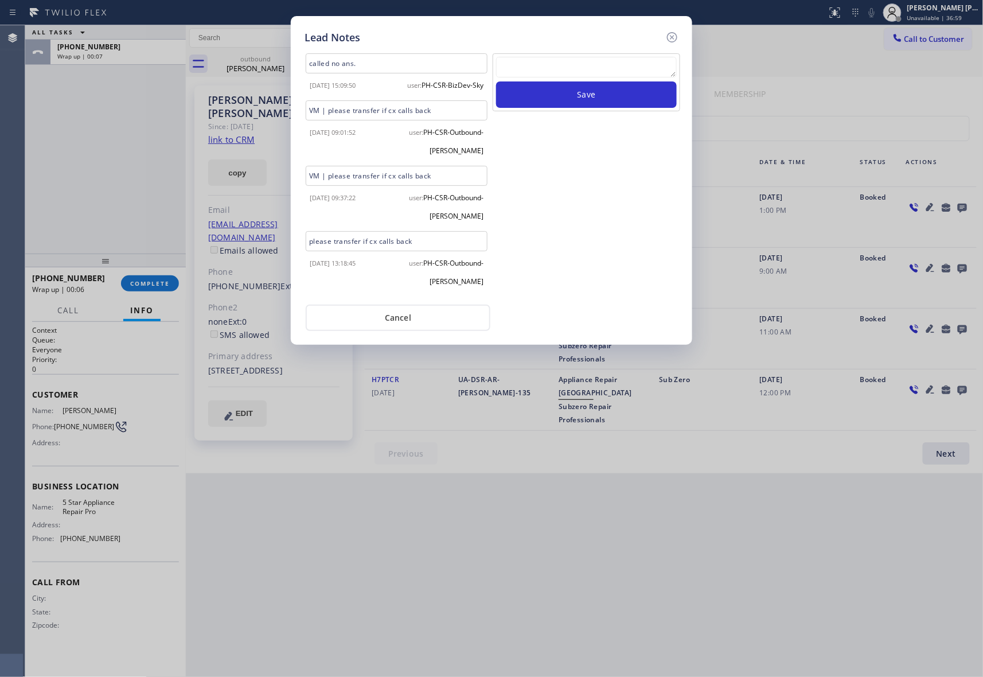
drag, startPoint x: 672, startPoint y: 33, endPoint x: 482, endPoint y: 33, distance: 190.4
click at [673, 33] on icon at bounding box center [672, 37] width 14 height 14
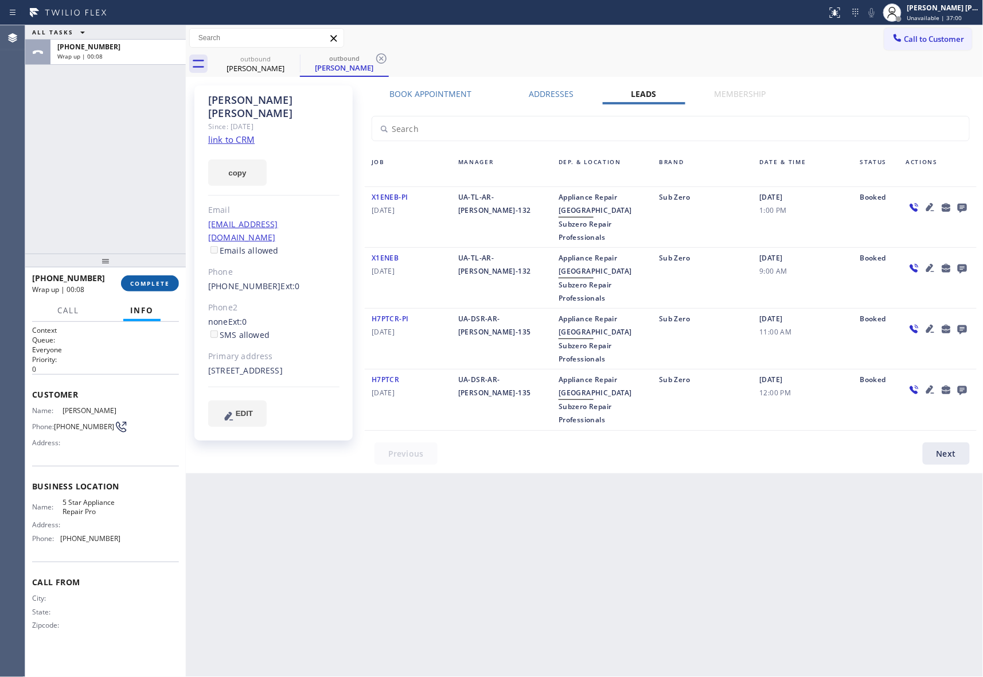
click at [154, 287] on span "COMPLETE" at bounding box center [150, 283] width 40 height 8
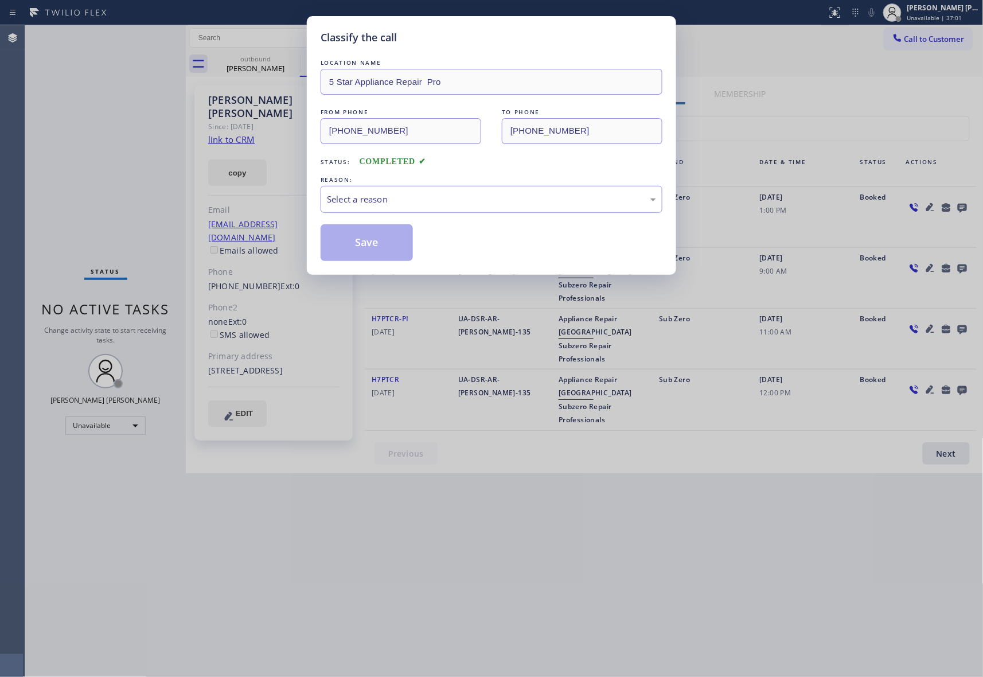
click at [416, 196] on div "Select a reason" at bounding box center [491, 199] width 329 height 13
click at [373, 246] on button "Save" at bounding box center [367, 242] width 92 height 37
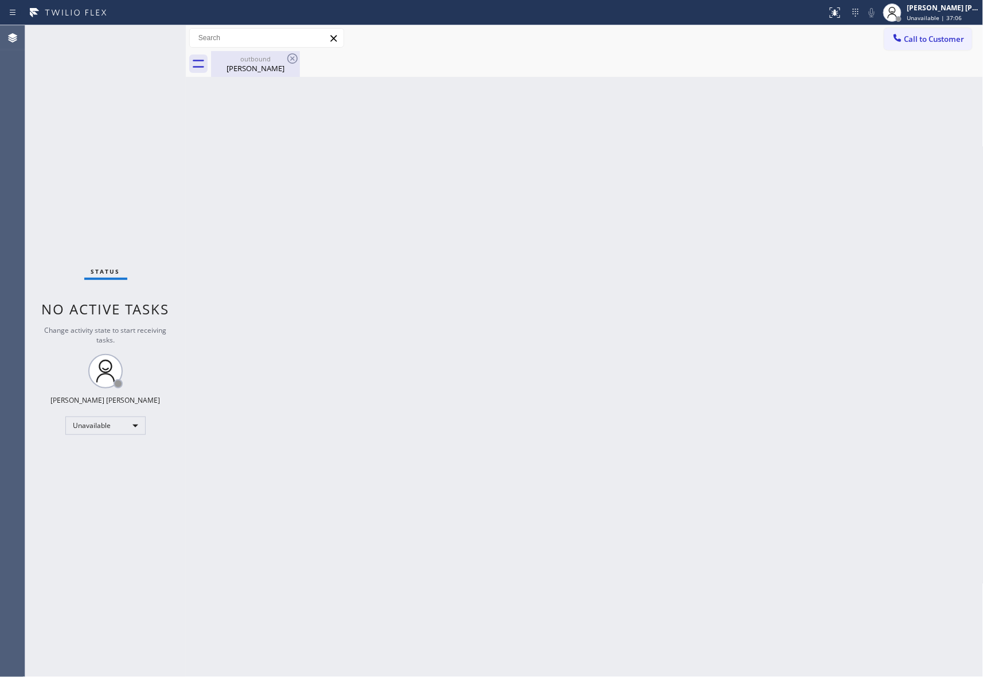
click at [266, 72] on div "[PERSON_NAME]" at bounding box center [255, 68] width 87 height 10
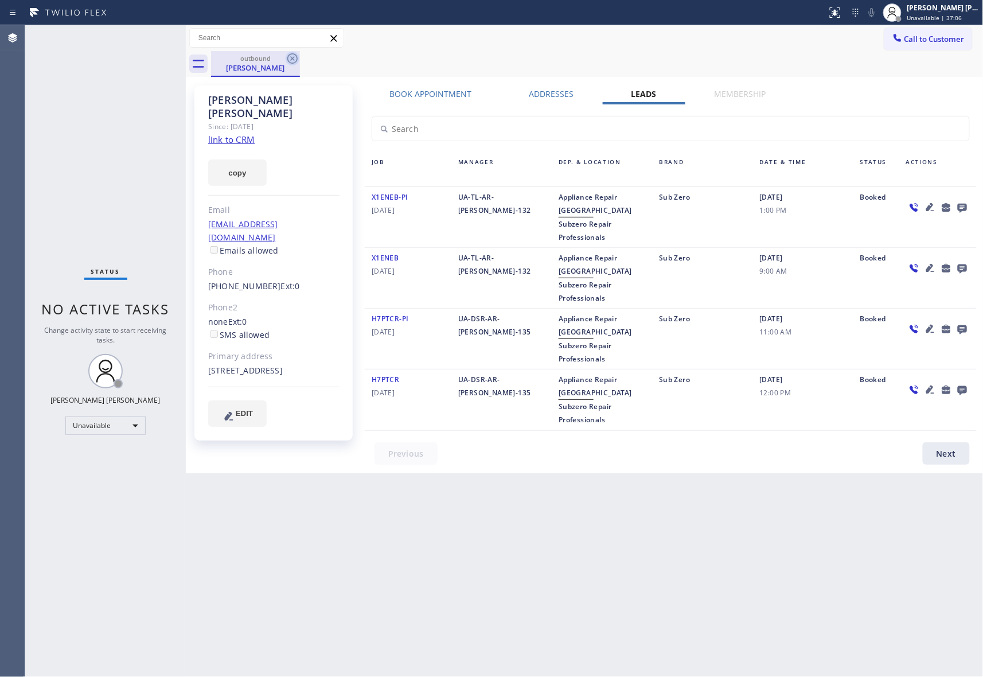
click at [290, 58] on icon at bounding box center [293, 59] width 14 height 14
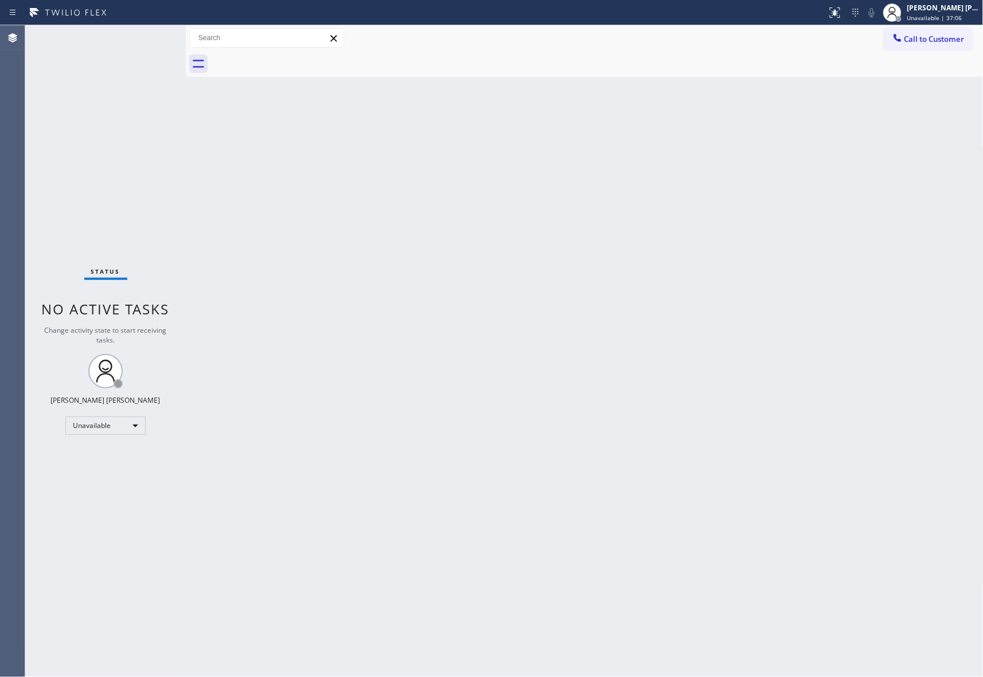
click at [290, 58] on div at bounding box center [597, 64] width 772 height 26
click at [939, 36] on span "Call to Customer" at bounding box center [934, 39] width 60 height 10
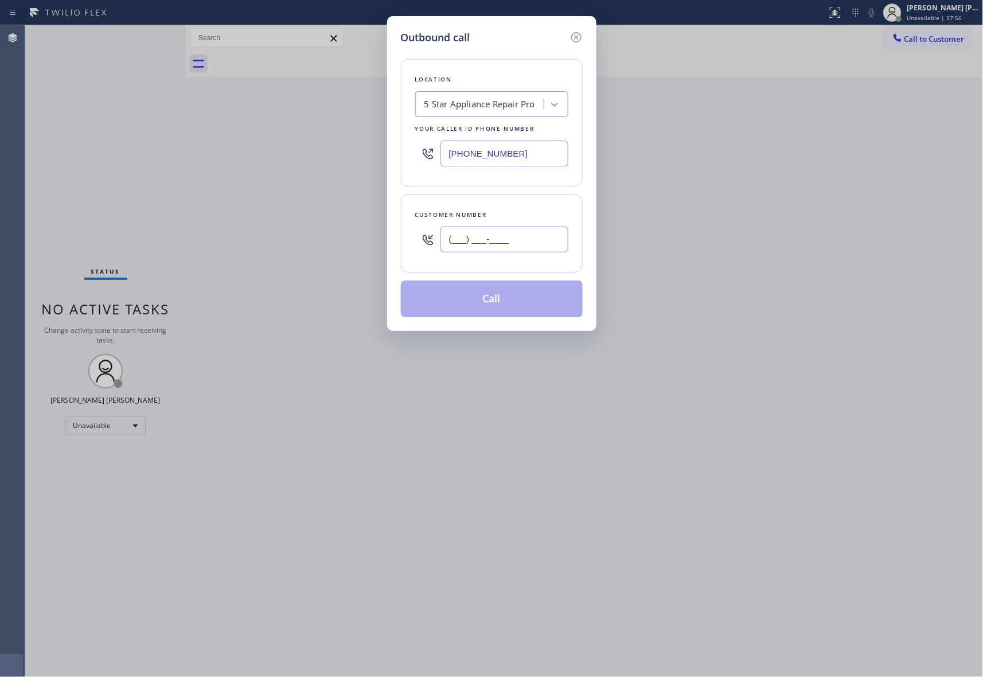
click at [512, 251] on input "(___) ___-____" at bounding box center [504, 239] width 128 height 26
paste input "918) 841-7910"
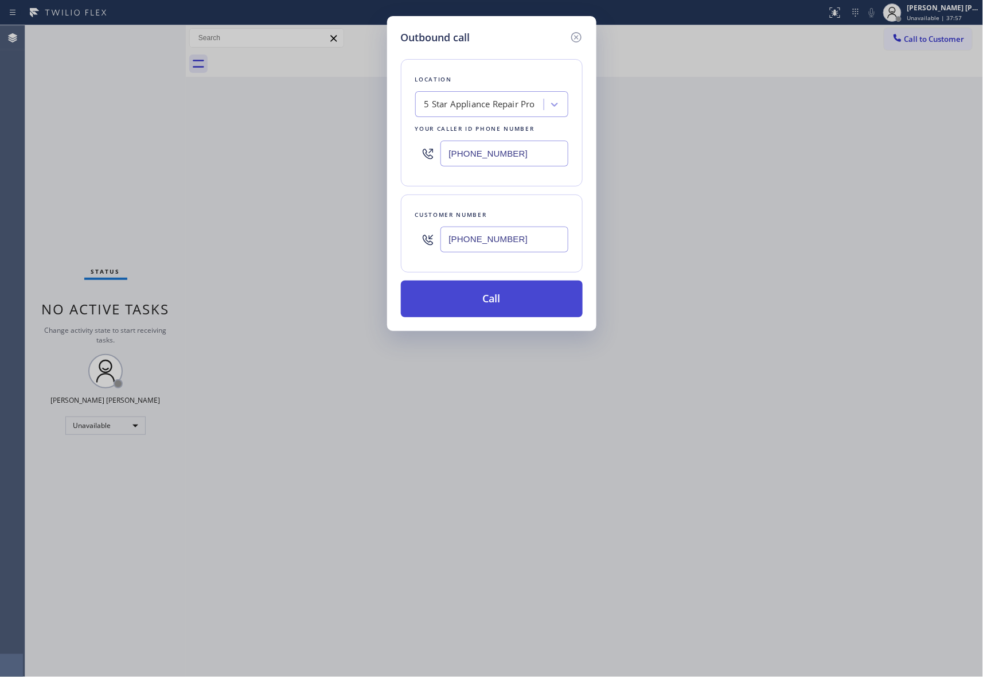
type input "[PHONE_NUMBER]"
click at [510, 306] on button "Call" at bounding box center [492, 298] width 182 height 37
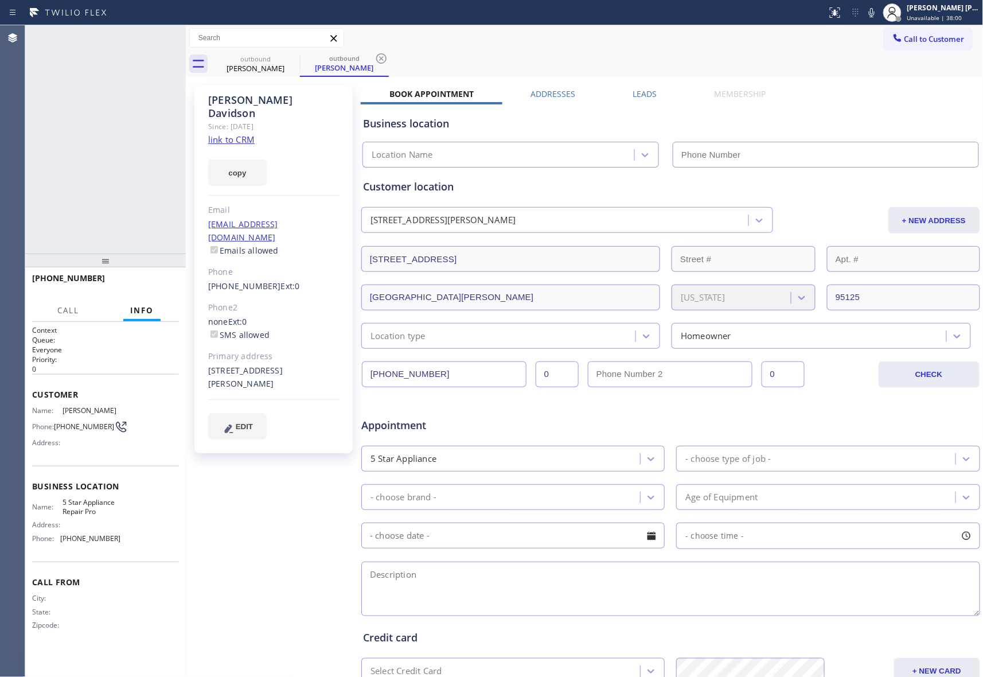
type input "[PHONE_NUMBER]"
click at [165, 37] on icon at bounding box center [171, 38] width 14 height 14
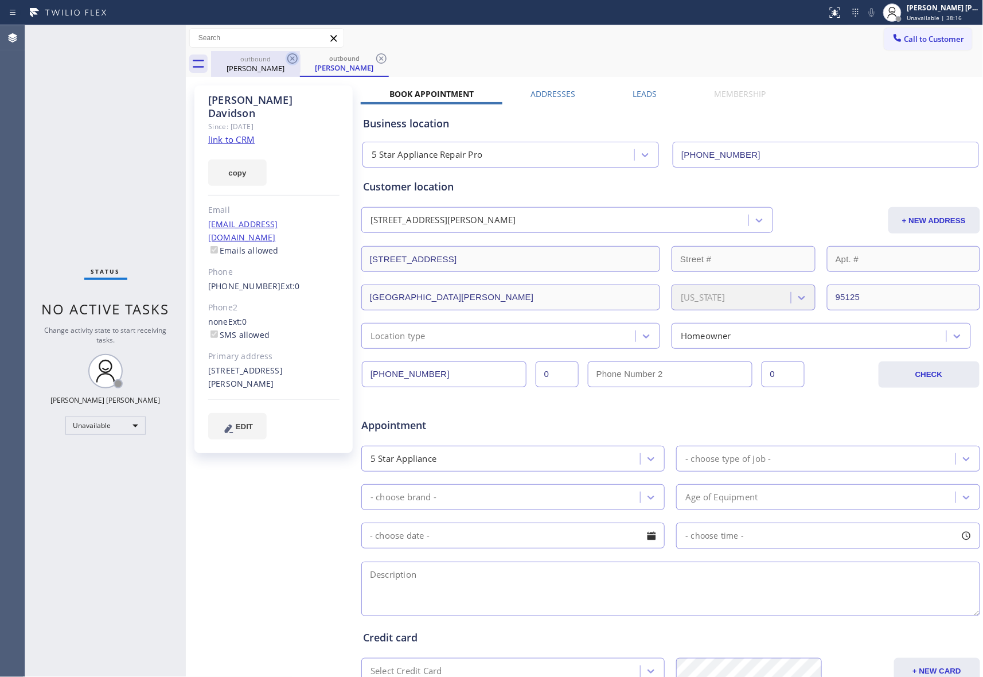
click at [294, 58] on icon at bounding box center [293, 59] width 14 height 14
click at [300, 58] on div "outbound [PERSON_NAME]" at bounding box center [344, 64] width 89 height 26
click at [294, 58] on icon at bounding box center [293, 59] width 14 height 14
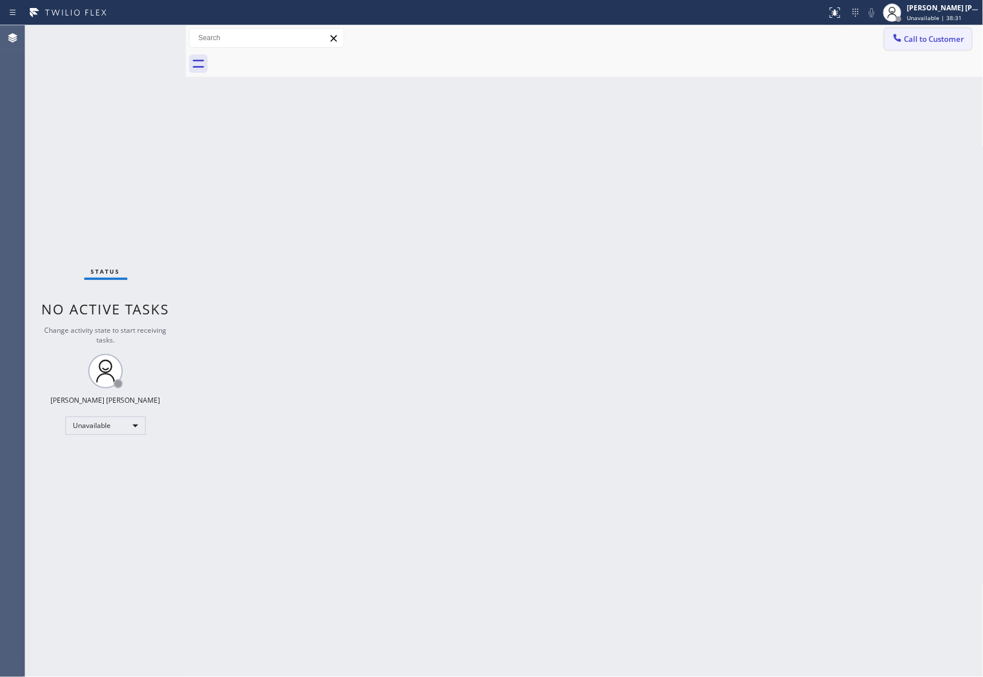
click at [920, 40] on span "Call to Customer" at bounding box center [934, 39] width 60 height 10
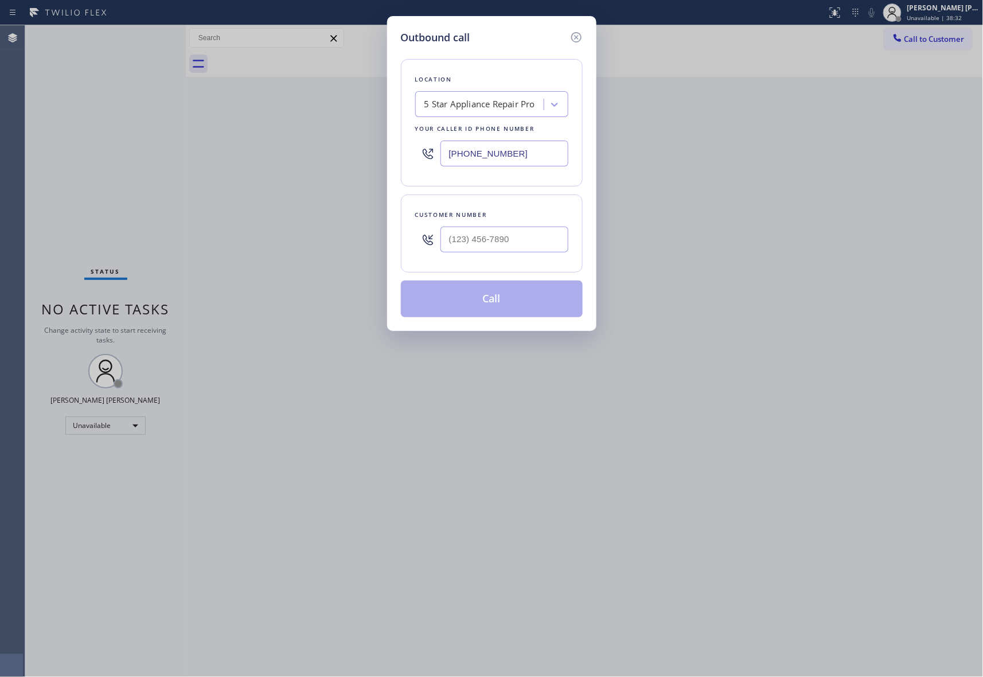
click at [505, 225] on div at bounding box center [504, 239] width 128 height 37
click at [510, 241] on input "(___) ___-____" at bounding box center [504, 239] width 128 height 26
paste input "602) 881-3811"
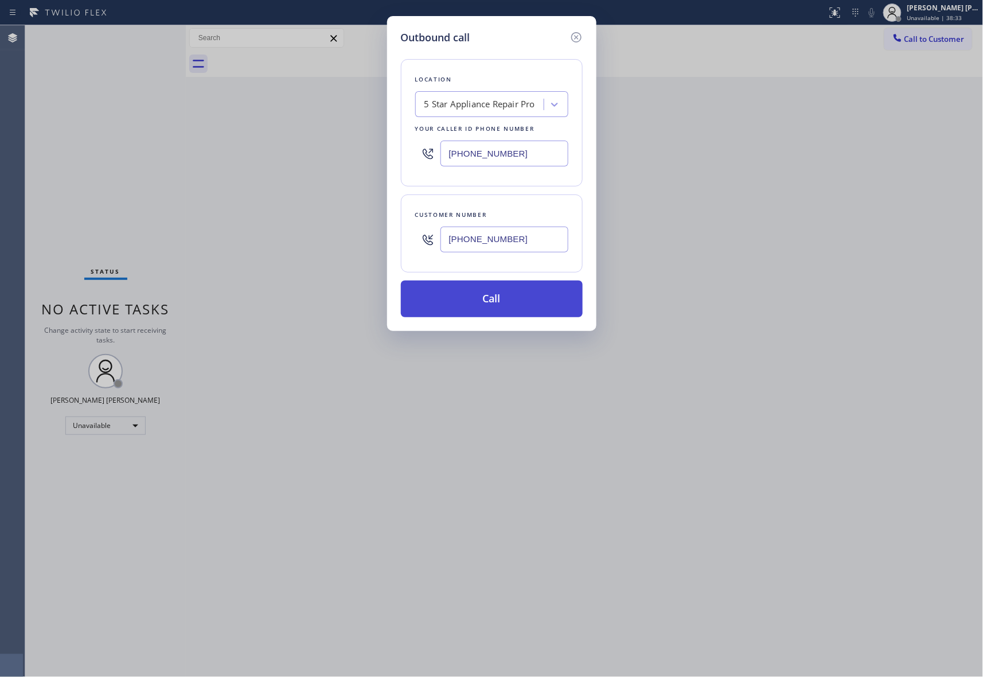
type input "[PHONE_NUMBER]"
click at [494, 299] on button "Call" at bounding box center [492, 298] width 182 height 37
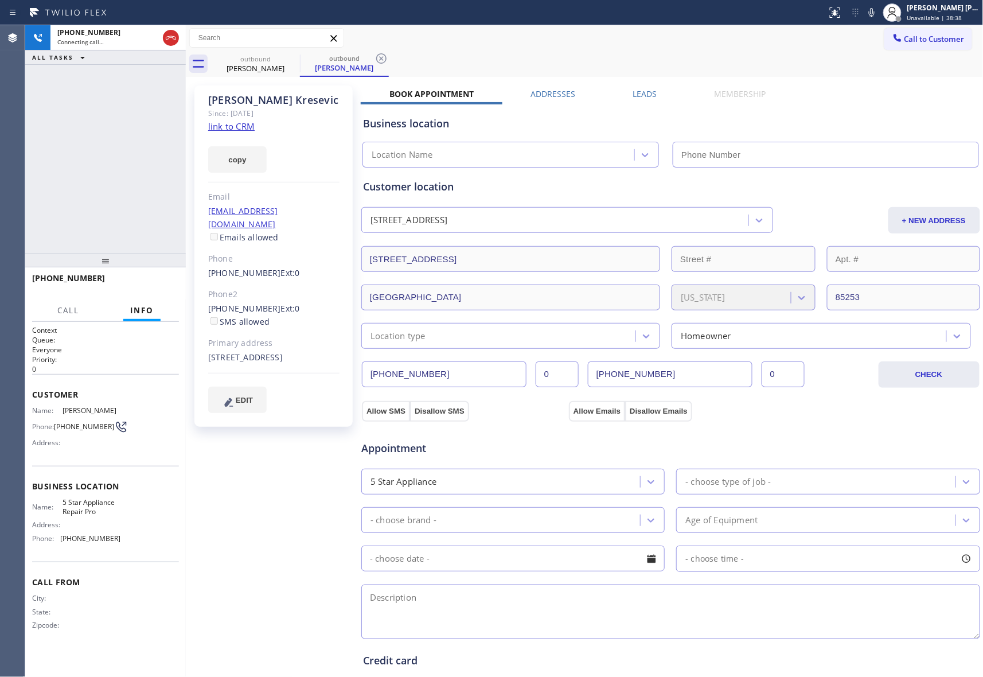
type input "[PHONE_NUMBER]"
drag, startPoint x: 163, startPoint y: 287, endPoint x: 180, endPoint y: 276, distance: 19.6
click at [163, 287] on span "HANG UP" at bounding box center [152, 283] width 35 height 8
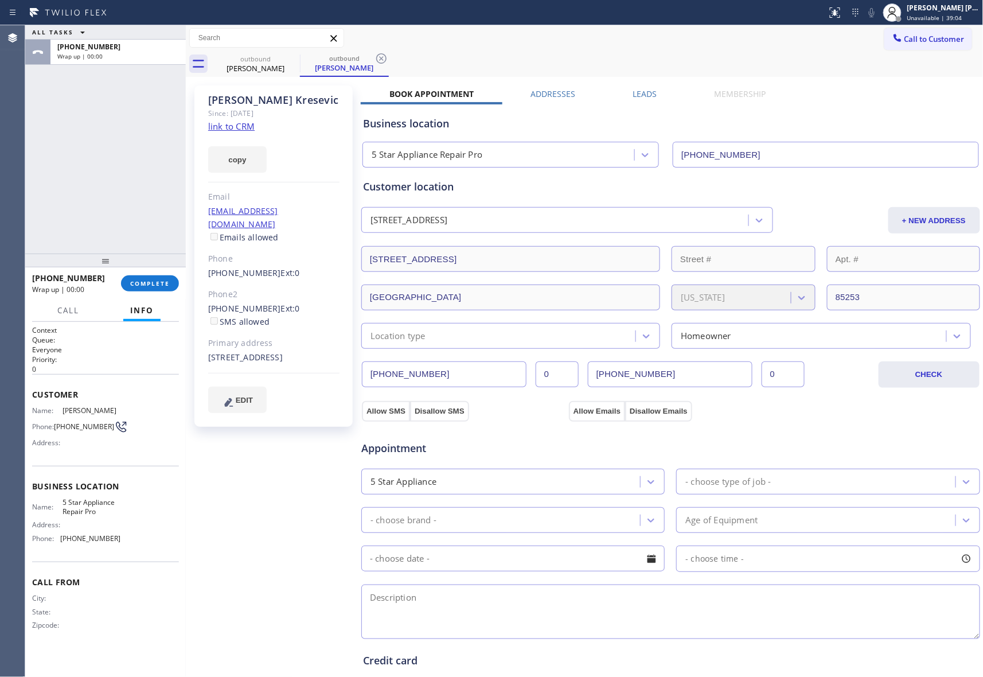
click at [634, 97] on label "Leads" at bounding box center [645, 93] width 24 height 11
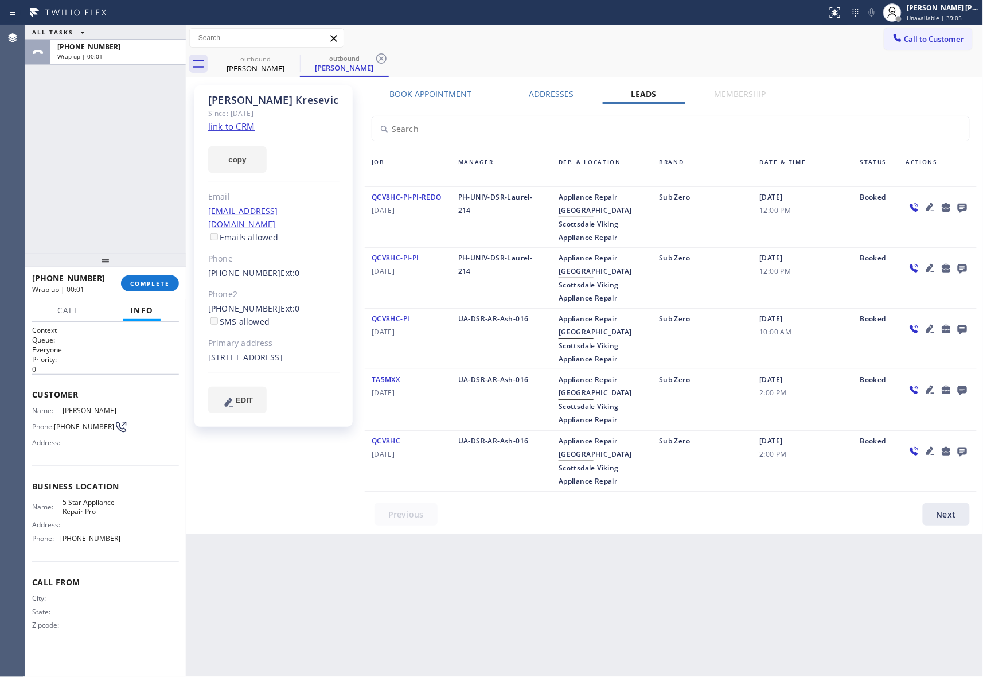
click at [964, 208] on icon at bounding box center [962, 208] width 9 height 9
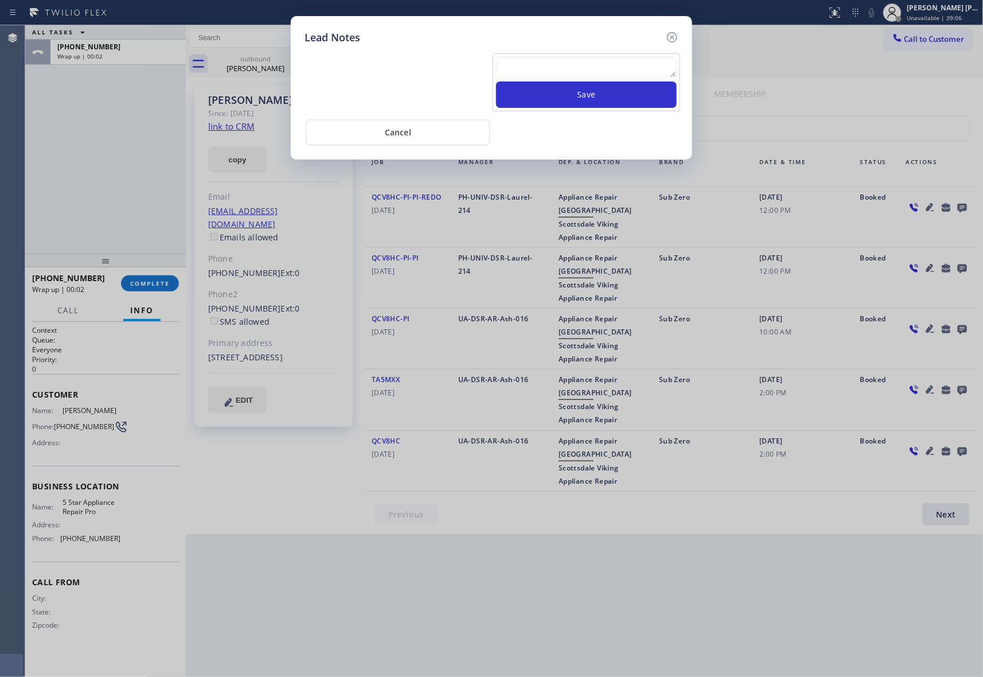
click at [646, 80] on div at bounding box center [586, 69] width 181 height 25
click at [645, 72] on textarea at bounding box center [586, 67] width 181 height 21
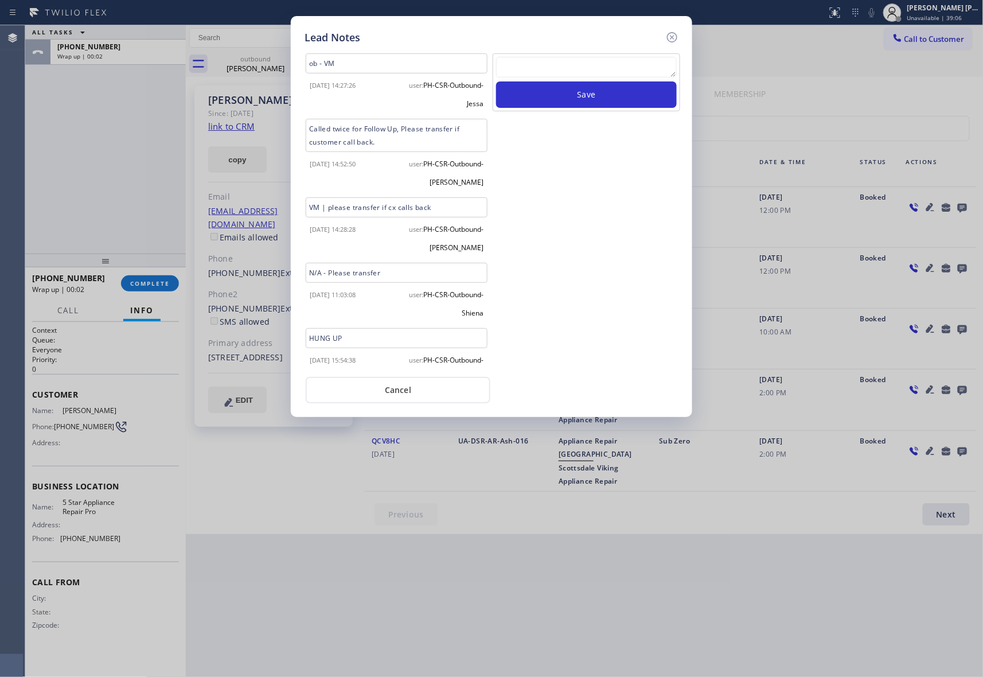
paste textarea "VM | please transfer if cx calls back"
type textarea "VM | please transfer if cx calls back"
click at [640, 100] on button "Save" at bounding box center [586, 94] width 181 height 26
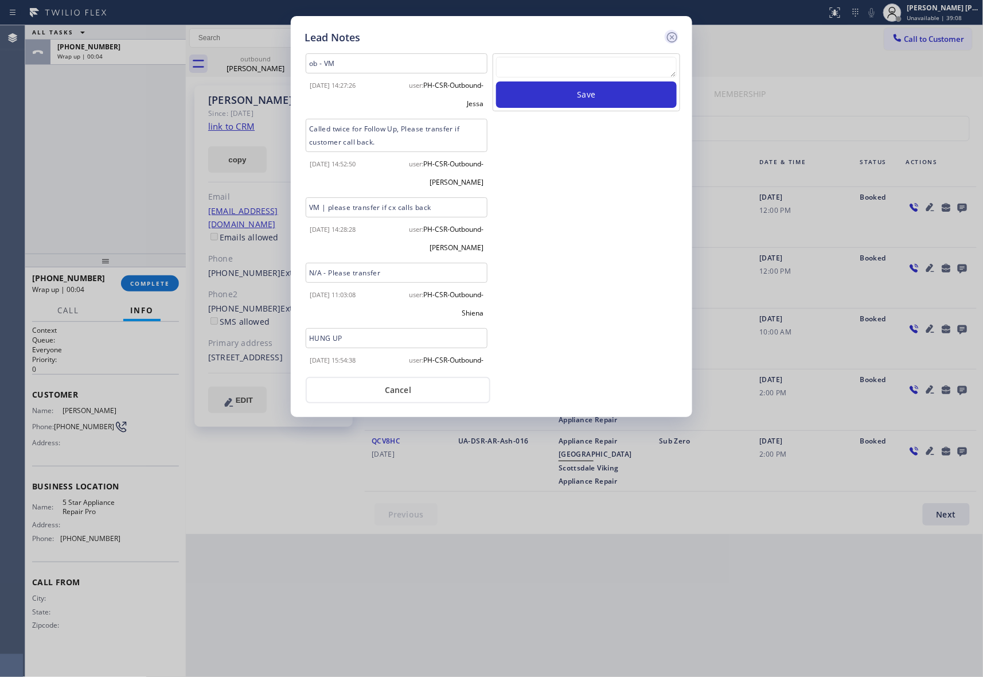
drag, startPoint x: 671, startPoint y: 34, endPoint x: 636, endPoint y: 37, distance: 34.5
click at [668, 34] on icon at bounding box center [672, 37] width 10 height 10
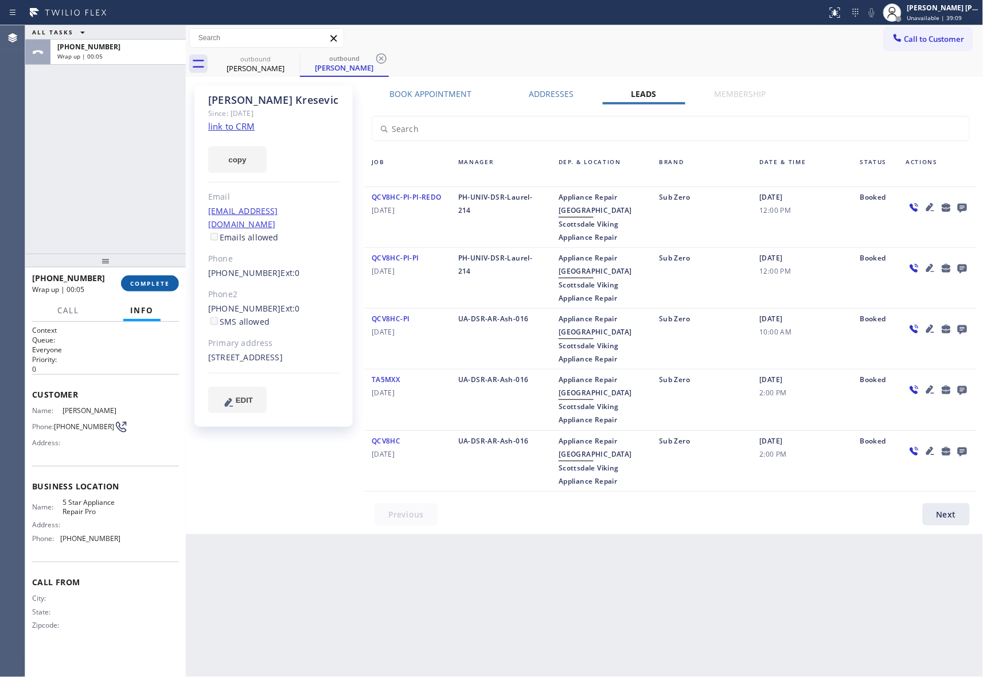
click at [134, 283] on span "COMPLETE" at bounding box center [150, 283] width 40 height 8
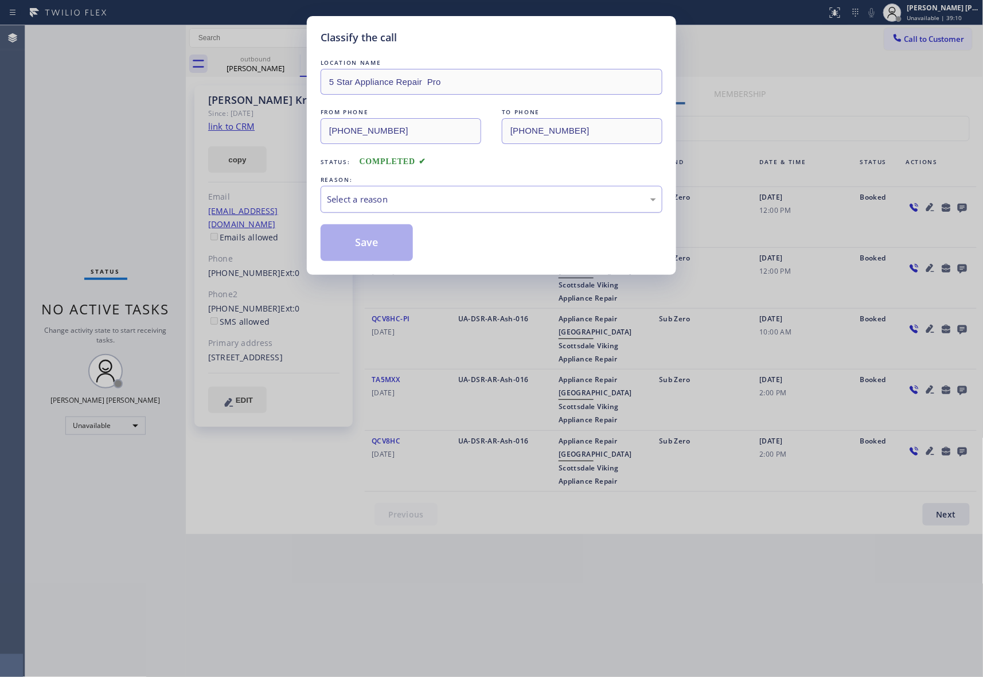
click at [427, 196] on div "Select a reason" at bounding box center [491, 199] width 329 height 13
click at [373, 243] on button "Save" at bounding box center [367, 242] width 92 height 37
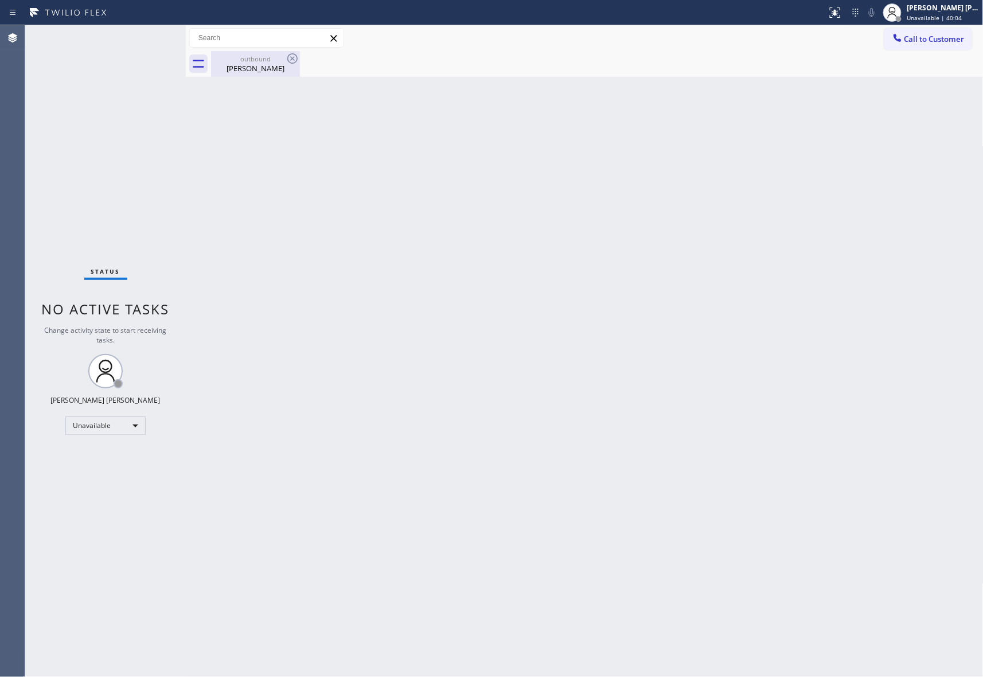
click at [260, 68] on div "[PERSON_NAME]" at bounding box center [255, 68] width 87 height 10
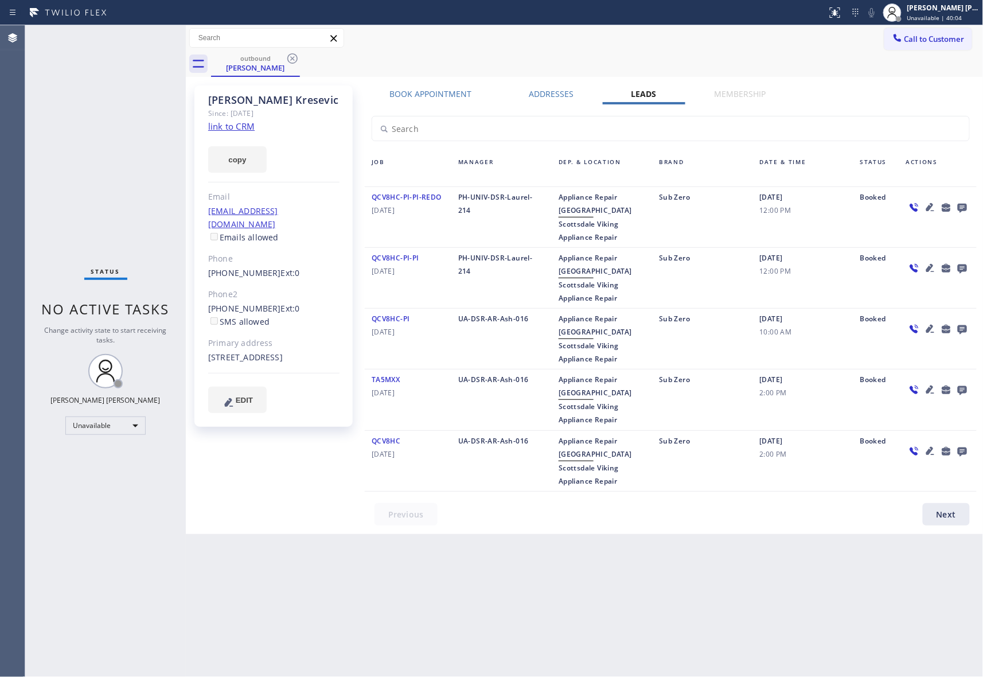
click at [302, 60] on div "outbound [PERSON_NAME]" at bounding box center [597, 64] width 772 height 26
click at [296, 58] on icon at bounding box center [292, 58] width 10 height 10
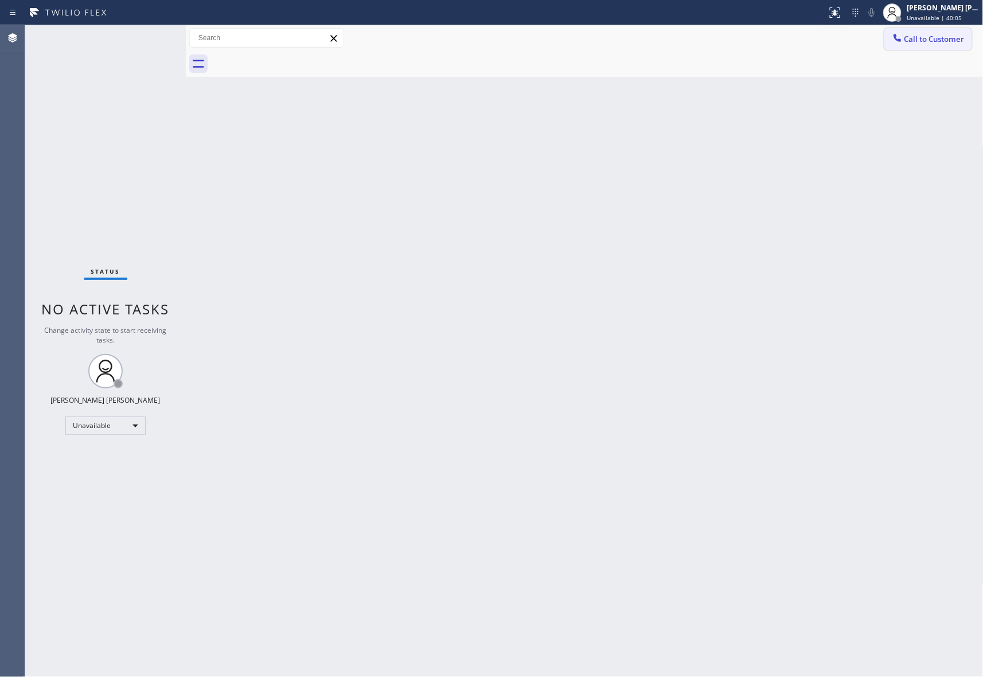
click at [936, 37] on span "Call to Customer" at bounding box center [934, 39] width 60 height 10
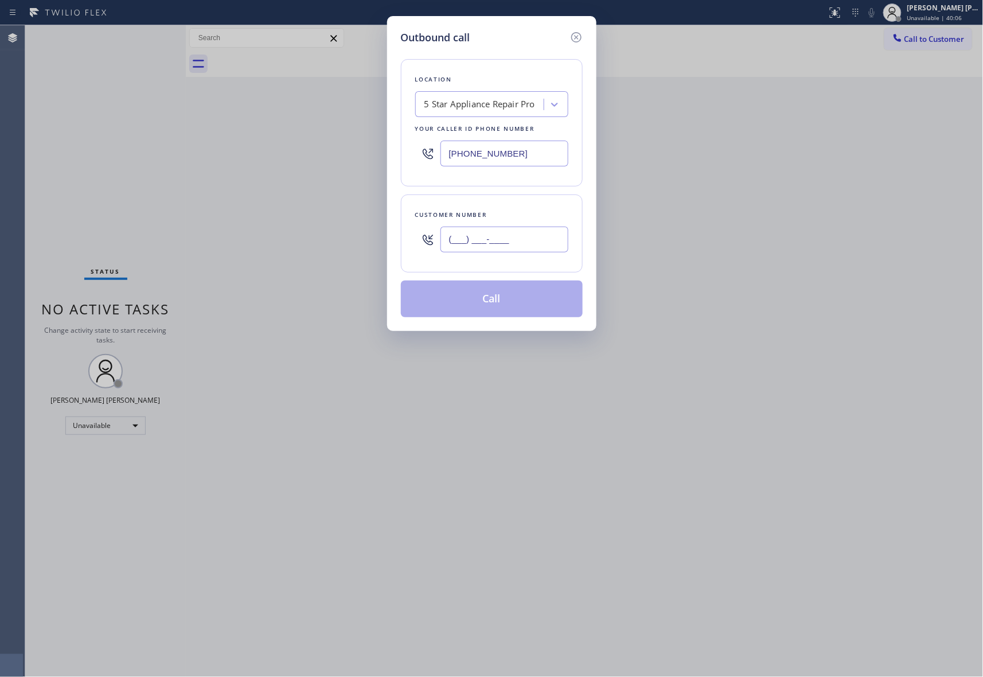
click at [516, 237] on input "(___) ___-____" at bounding box center [504, 239] width 128 height 26
paste input "925) 285-7000"
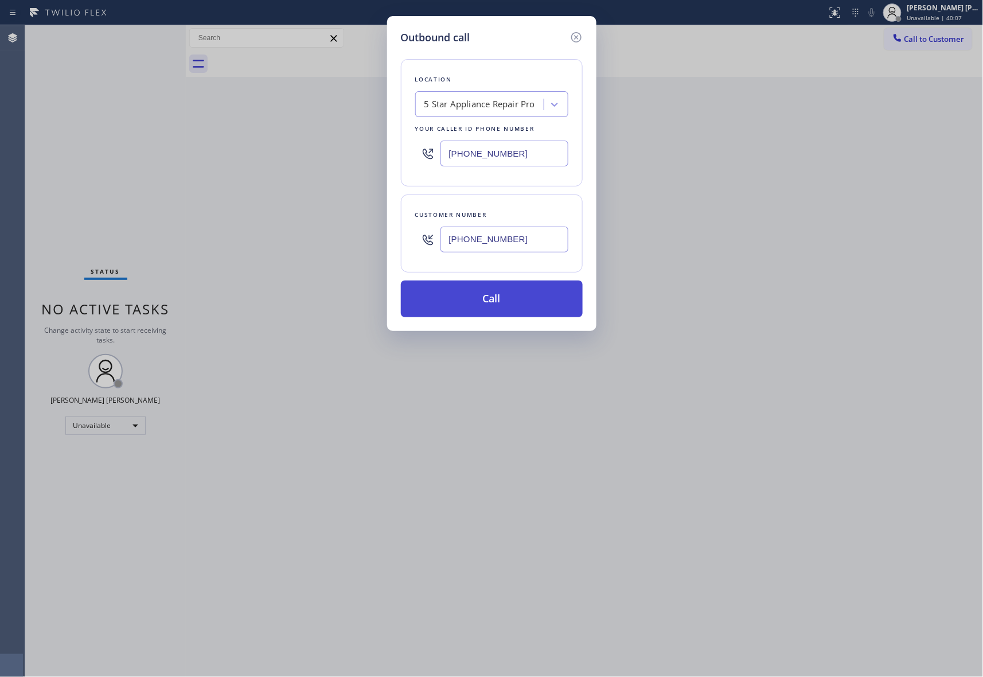
type input "[PHONE_NUMBER]"
drag, startPoint x: 501, startPoint y: 302, endPoint x: 347, endPoint y: 347, distance: 159.8
click at [498, 302] on button "Call" at bounding box center [492, 298] width 182 height 37
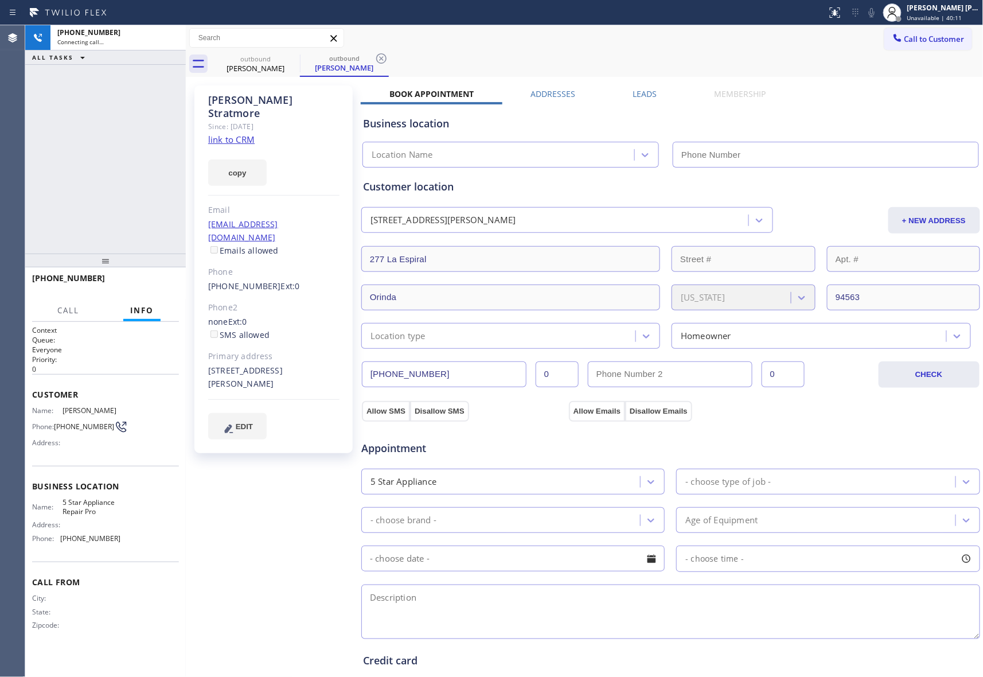
type input "[PHONE_NUMBER]"
click at [167, 34] on icon at bounding box center [171, 38] width 14 height 14
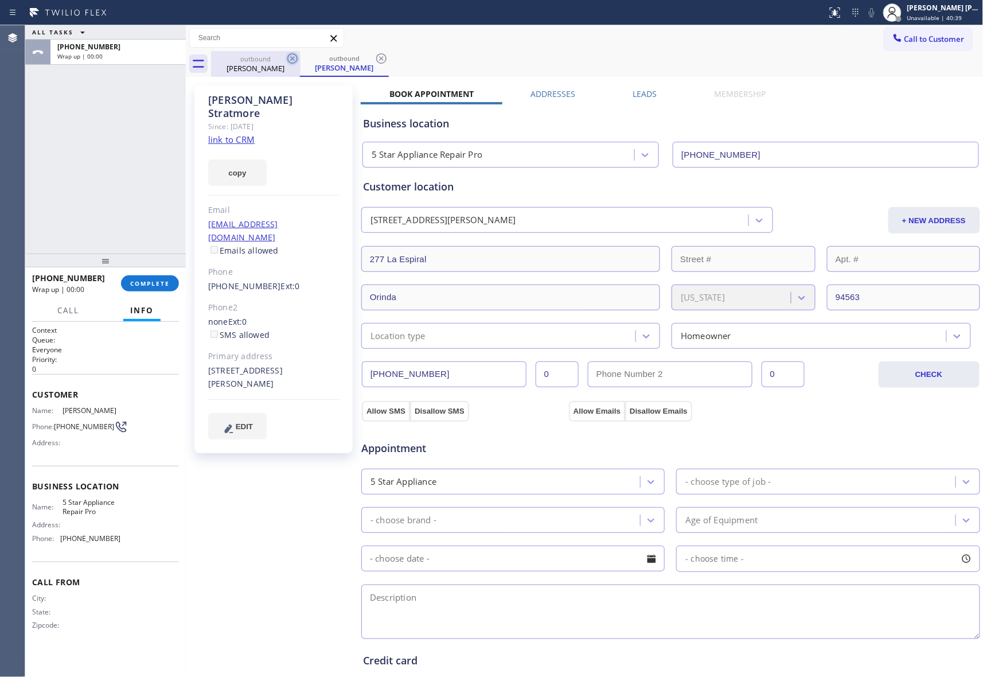
click at [295, 56] on icon at bounding box center [293, 59] width 14 height 14
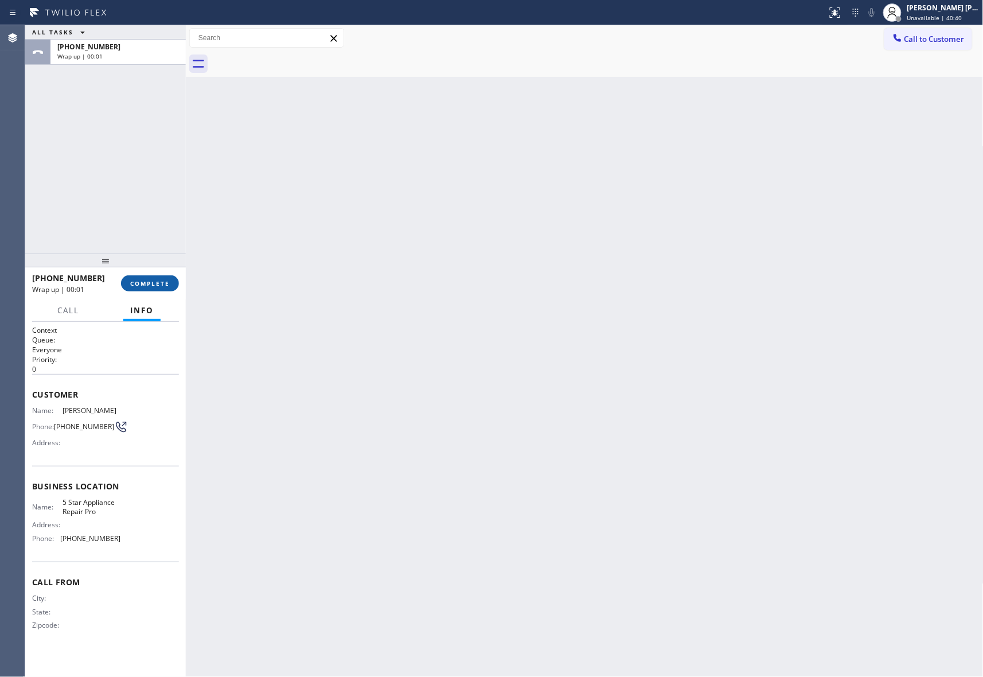
click at [142, 283] on span "COMPLETE" at bounding box center [150, 283] width 40 height 8
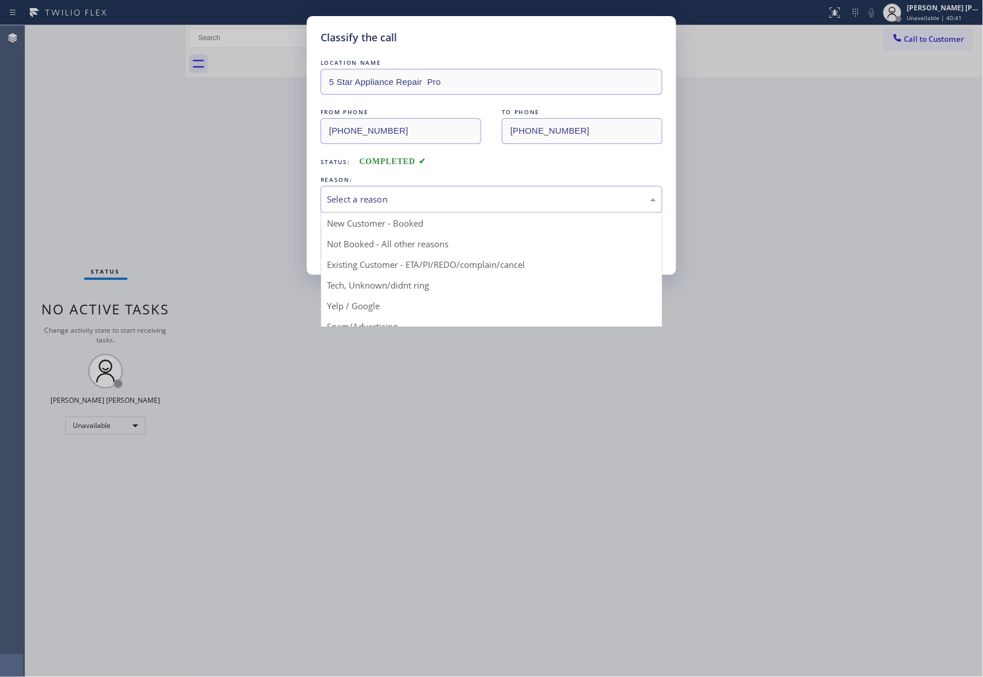
click at [394, 200] on div "Select a reason" at bounding box center [491, 199] width 329 height 13
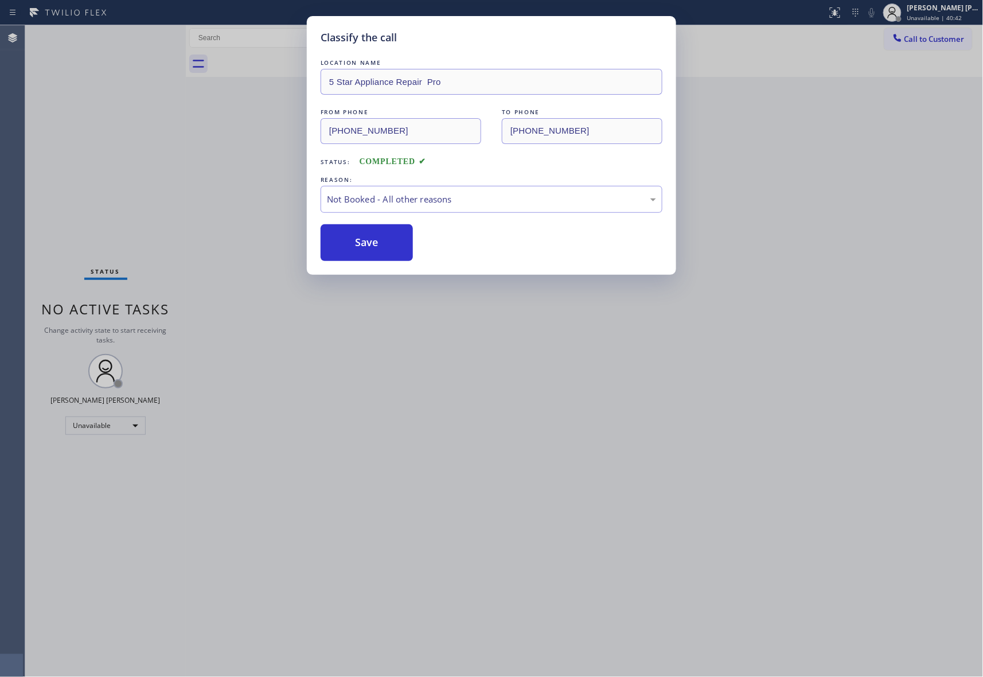
click at [373, 244] on button "Save" at bounding box center [367, 242] width 92 height 37
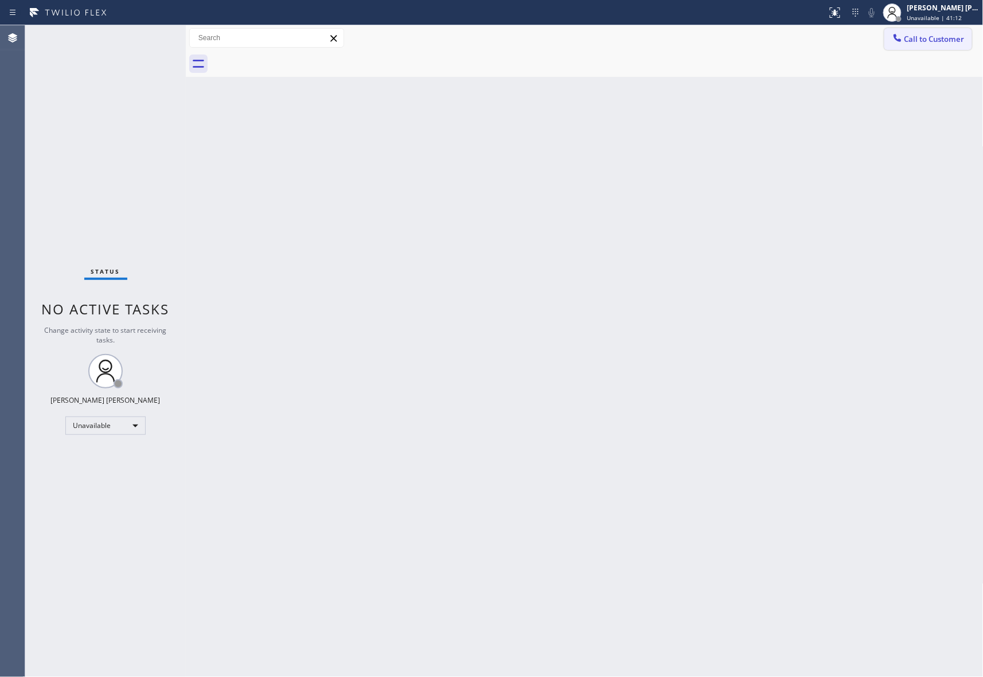
click at [949, 45] on button "Call to Customer" at bounding box center [928, 39] width 88 height 22
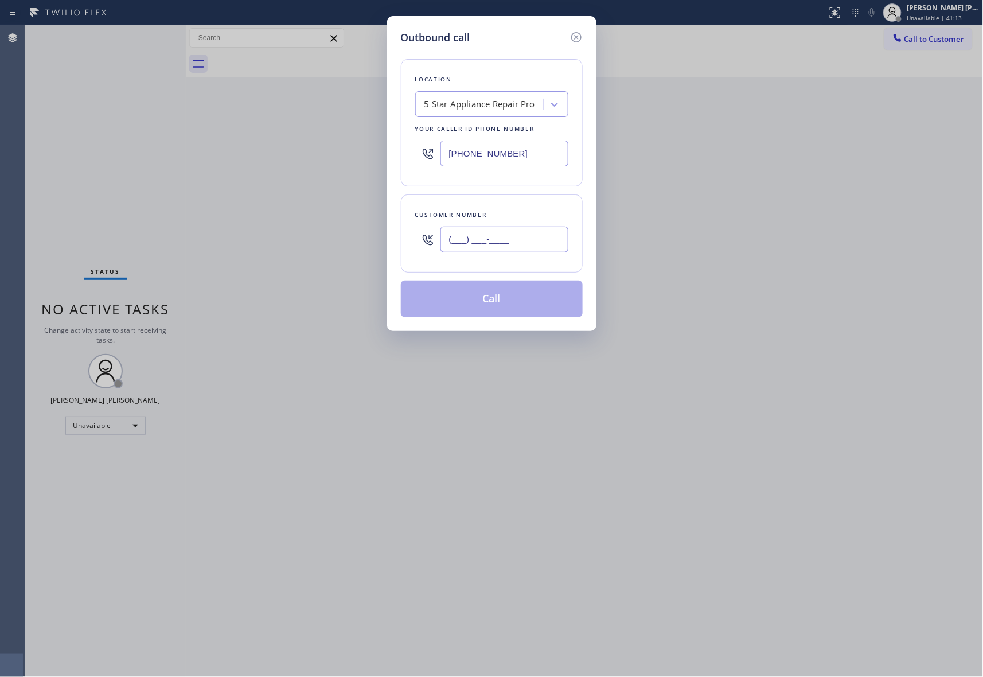
click at [521, 237] on input "(___) ___-____" at bounding box center [504, 239] width 128 height 26
paste input "206) 962-9529"
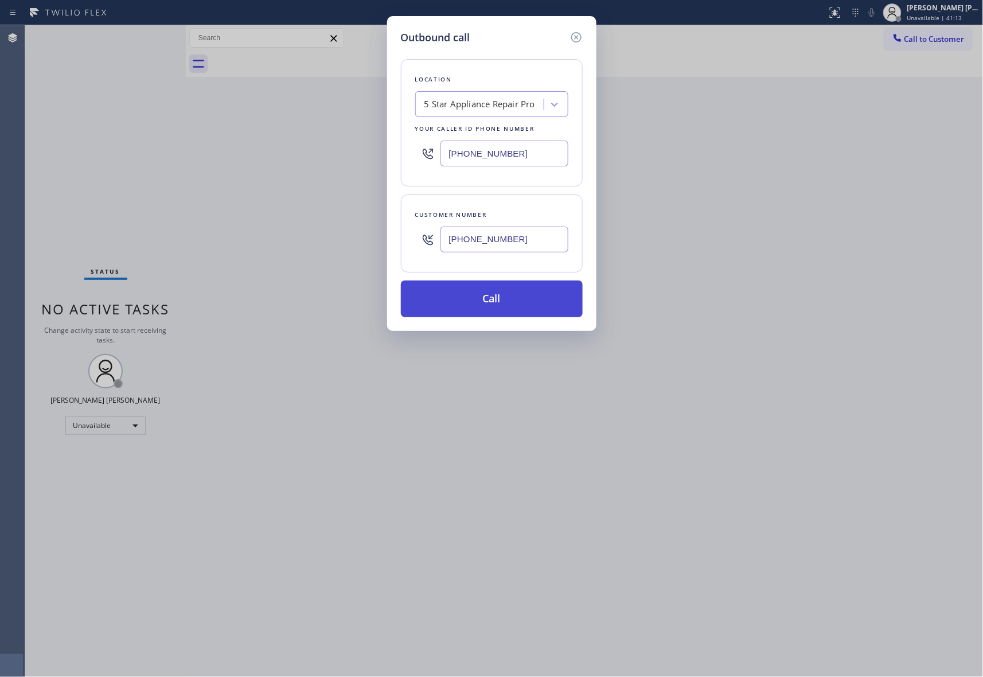
type input "[PHONE_NUMBER]"
click at [513, 301] on button "Call" at bounding box center [492, 298] width 182 height 37
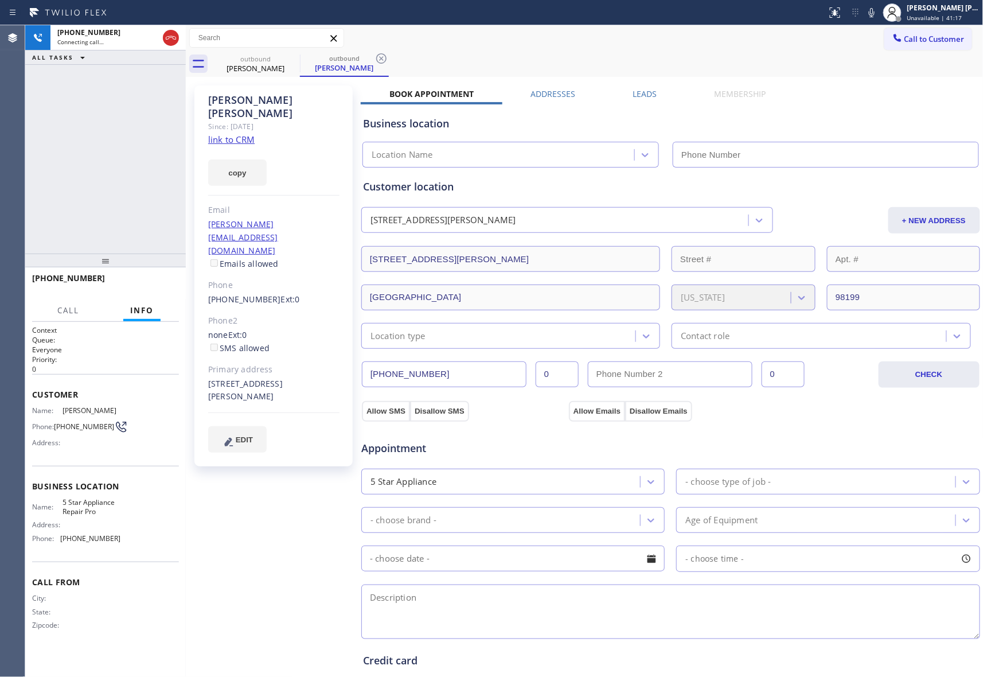
type input "[PHONE_NUMBER]"
click at [179, 37] on div at bounding box center [160, 37] width 41 height 25
click at [168, 36] on icon at bounding box center [171, 38] width 14 height 14
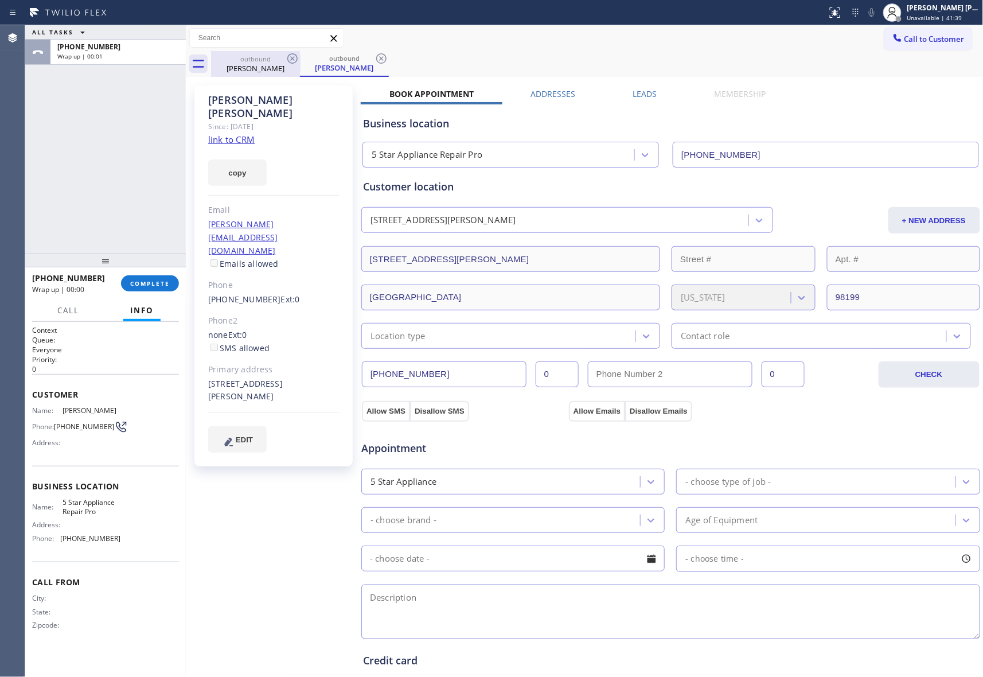
click at [299, 60] on icon at bounding box center [293, 59] width 14 height 14
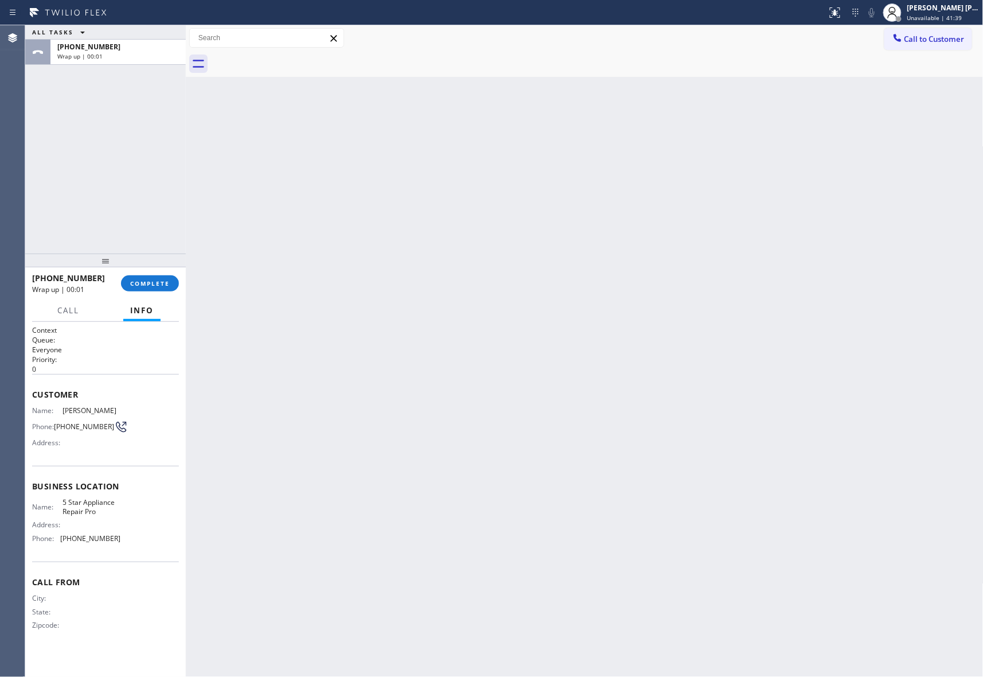
click at [299, 60] on div at bounding box center [597, 64] width 772 height 26
click at [159, 275] on button "COMPLETE" at bounding box center [150, 283] width 58 height 16
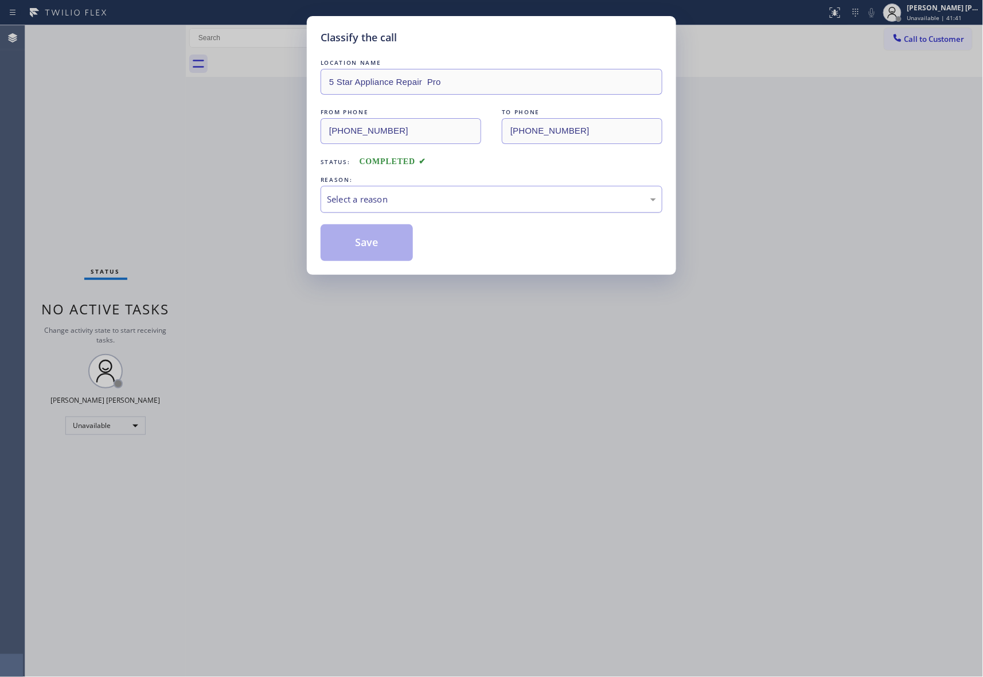
click at [537, 200] on div "Select a reason" at bounding box center [491, 199] width 329 height 13
click at [359, 248] on button "Save" at bounding box center [367, 242] width 92 height 37
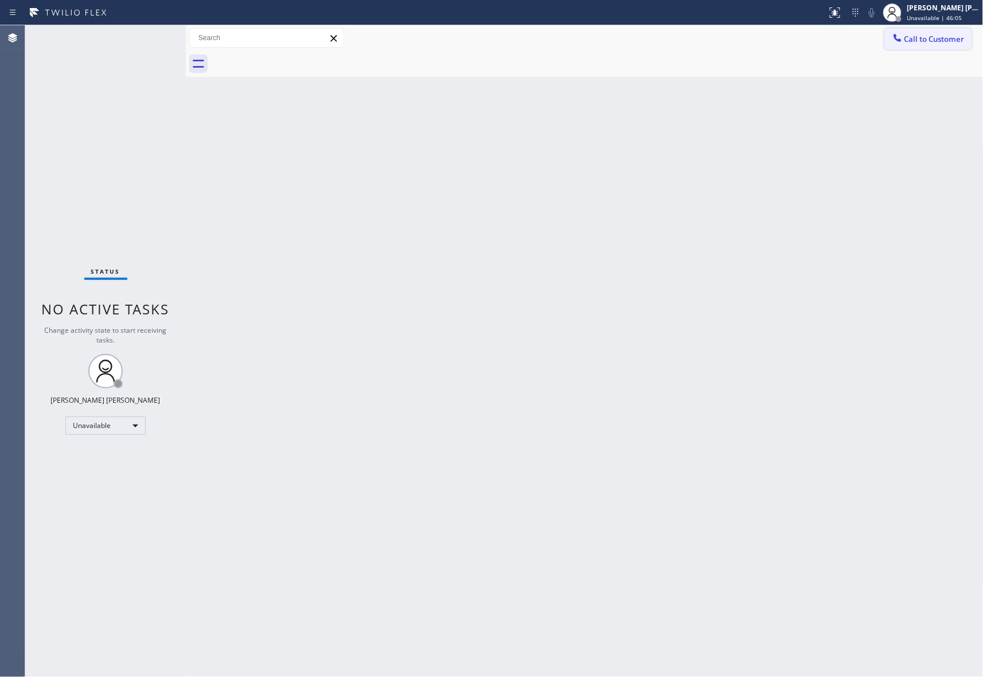
click at [941, 34] on span "Call to Customer" at bounding box center [934, 39] width 60 height 10
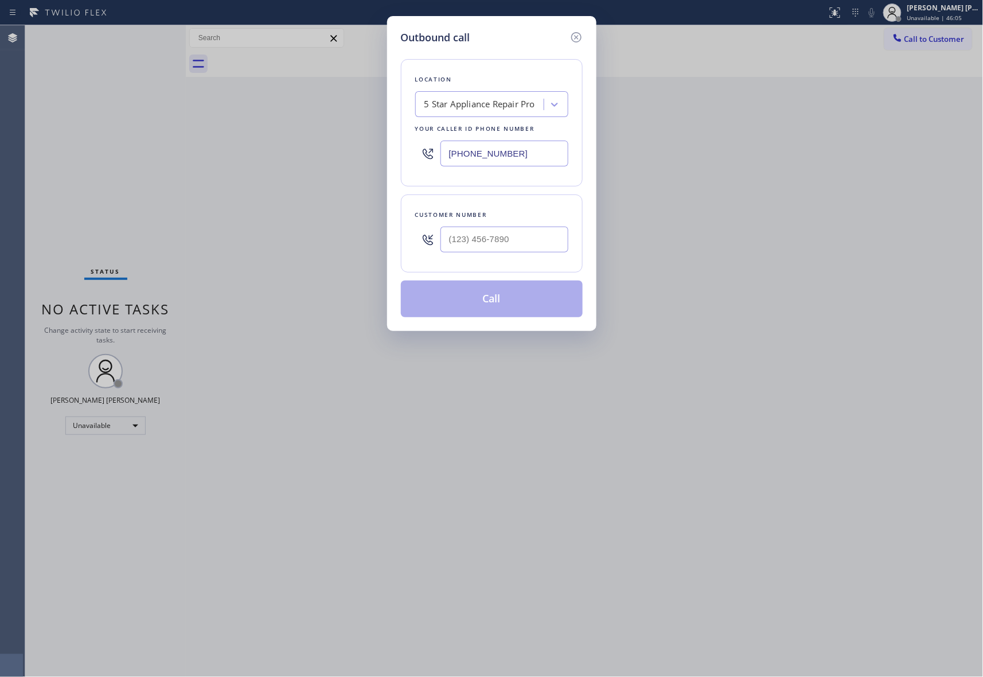
click at [523, 258] on div at bounding box center [504, 239] width 128 height 37
click at [523, 241] on input "(___) ___-____" at bounding box center [504, 239] width 128 height 26
paste input "206) 786-6006"
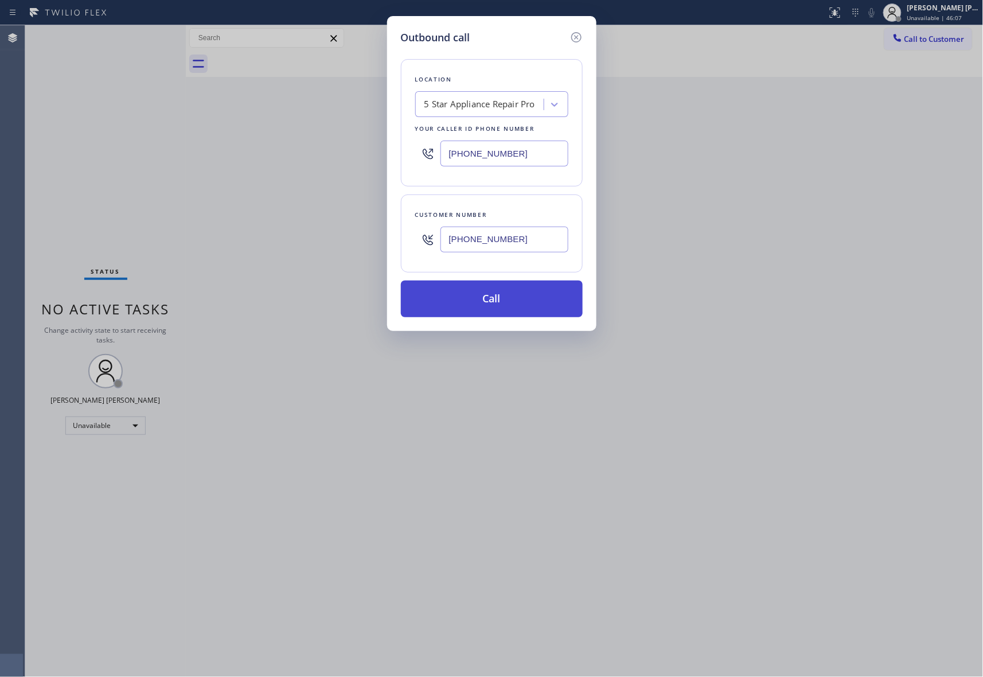
type input "[PHONE_NUMBER]"
click at [498, 297] on button "Call" at bounding box center [492, 298] width 182 height 37
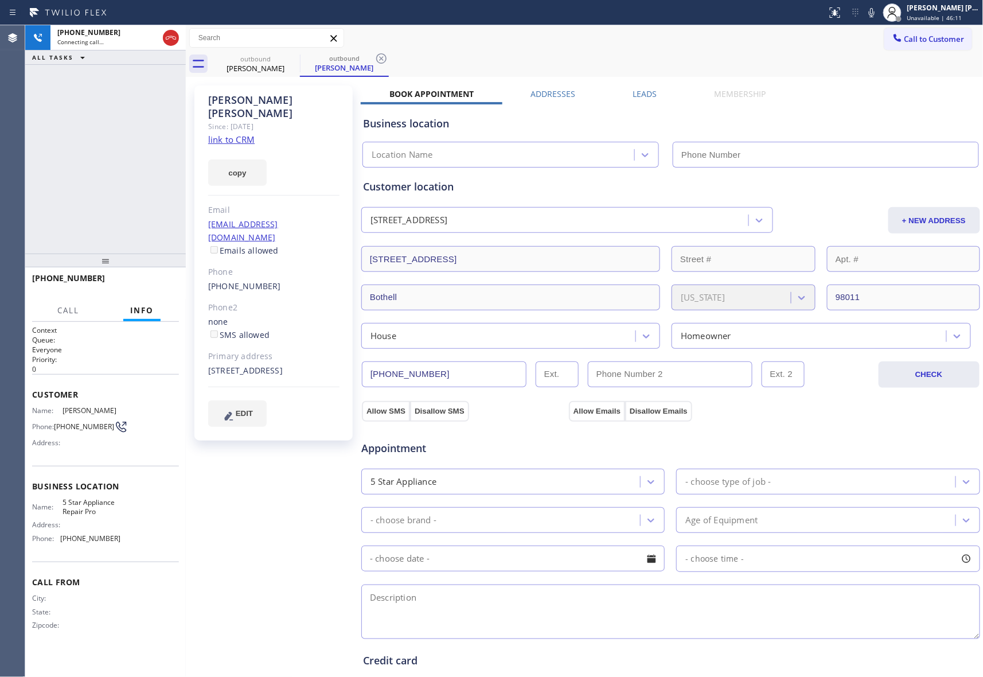
type input "[PHONE_NUMBER]"
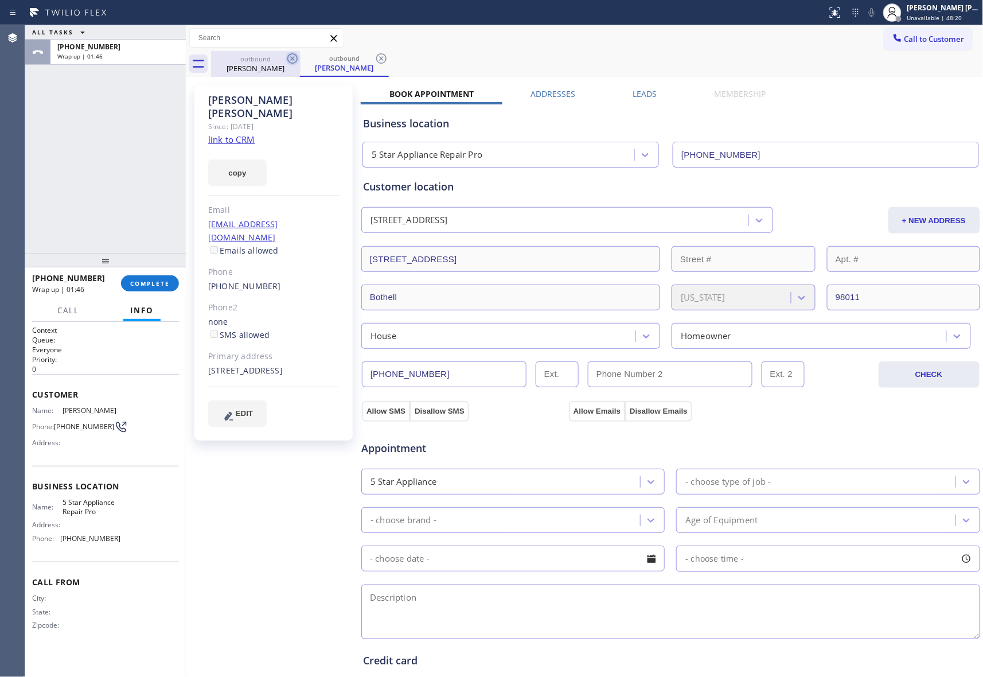
drag, startPoint x: 269, startPoint y: 62, endPoint x: 290, endPoint y: 60, distance: 20.2
click at [275, 62] on div "outbound" at bounding box center [255, 58] width 87 height 9
click at [290, 58] on icon at bounding box center [293, 59] width 14 height 14
click at [0, 0] on icon at bounding box center [0, 0] width 0 height 0
click at [290, 58] on div "outbound [PERSON_NAME] outbound [PERSON_NAME]" at bounding box center [597, 64] width 772 height 26
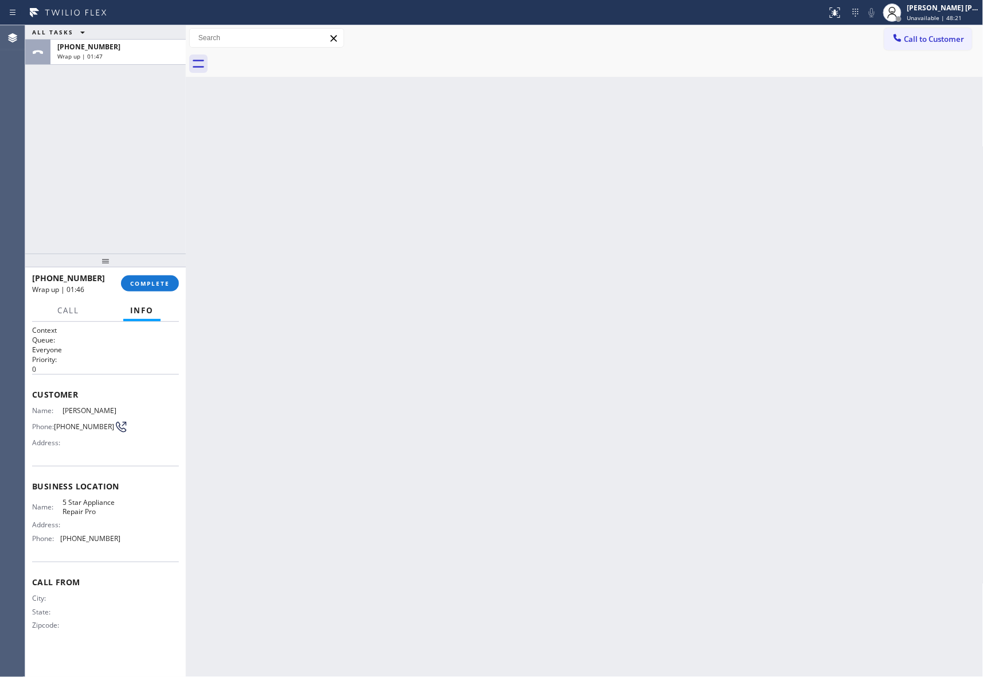
click at [290, 58] on div at bounding box center [597, 64] width 772 height 26
click at [157, 271] on div "[PHONE_NUMBER] Wrap up | 01:47 COMPLETE" at bounding box center [105, 283] width 147 height 30
click at [158, 278] on button "COMPLETE" at bounding box center [150, 283] width 58 height 16
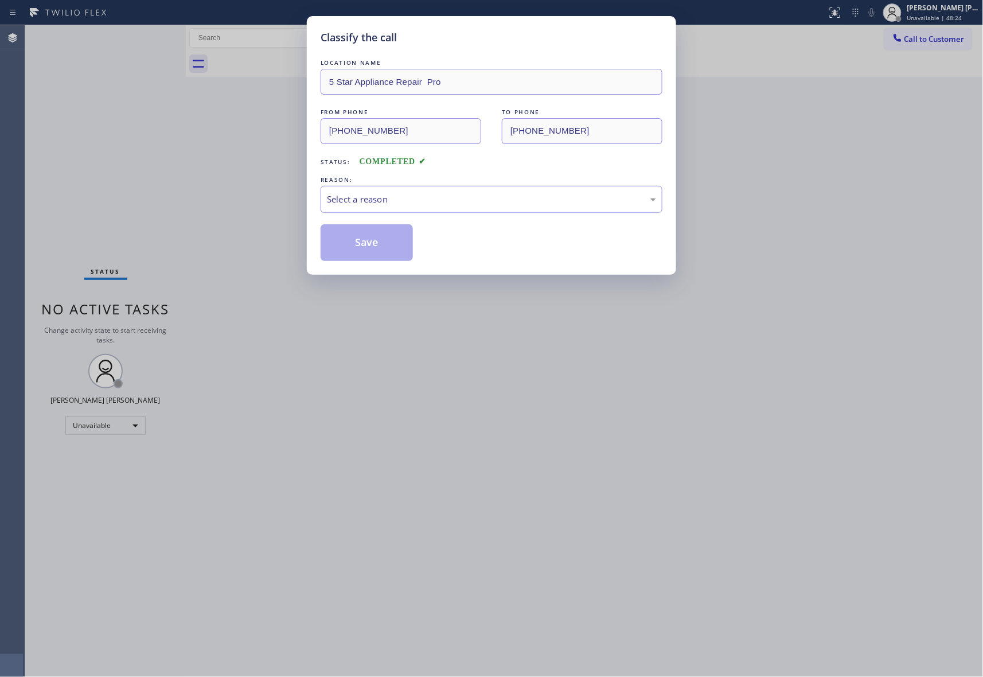
click at [529, 202] on div "Select a reason" at bounding box center [491, 199] width 329 height 13
click at [365, 247] on button "Save" at bounding box center [367, 242] width 92 height 37
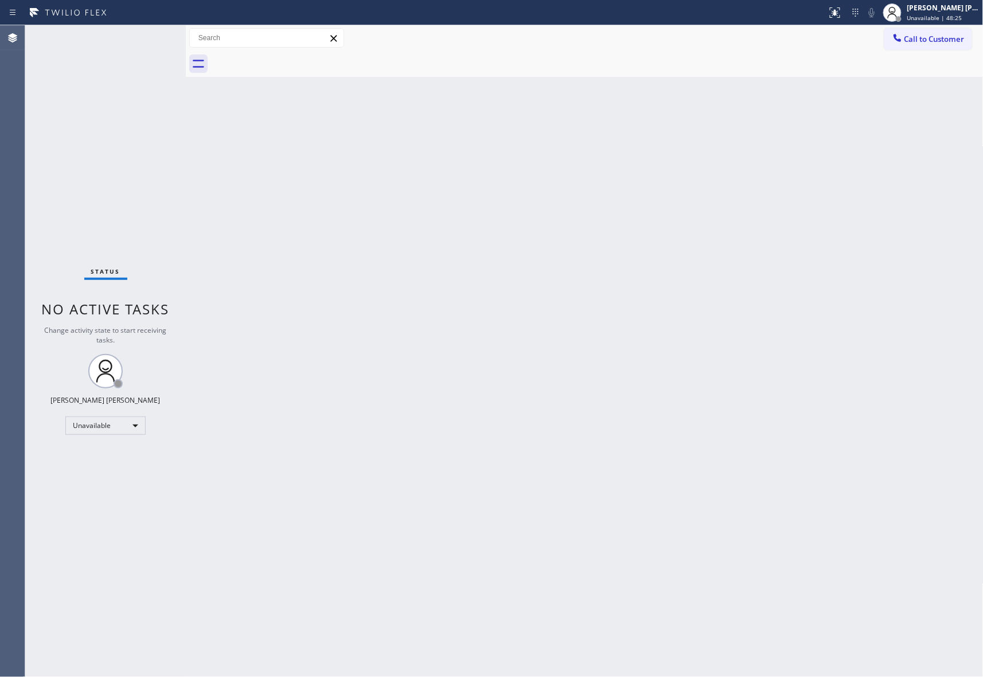
click at [941, 42] on span "Call to Customer" at bounding box center [934, 39] width 60 height 10
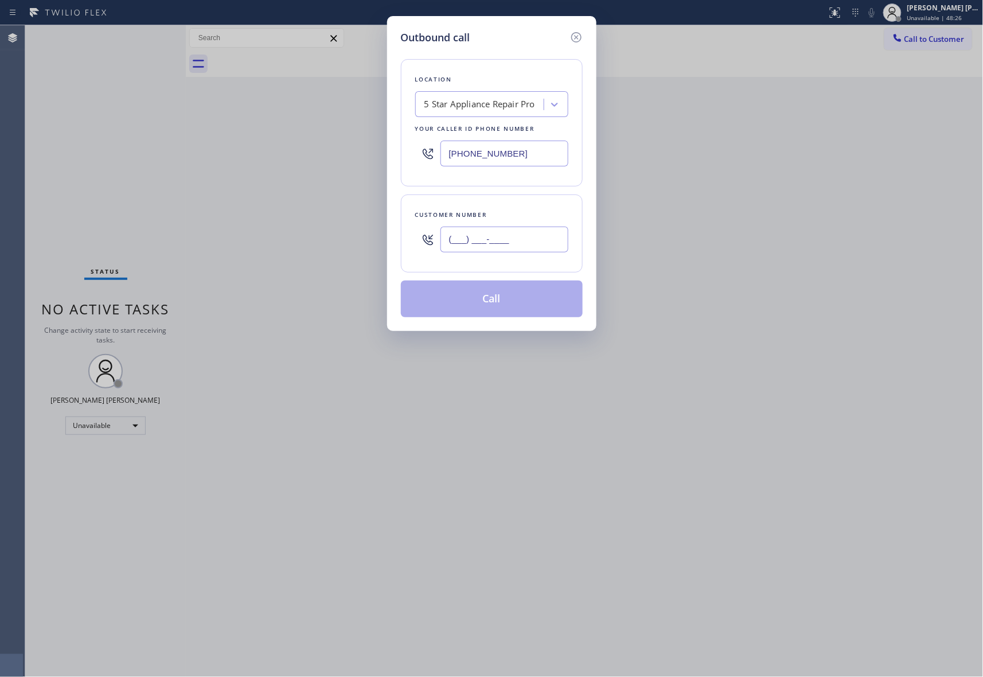
click at [519, 232] on input "(___) ___-____" at bounding box center [504, 239] width 128 height 26
paste input "408) 813-8904"
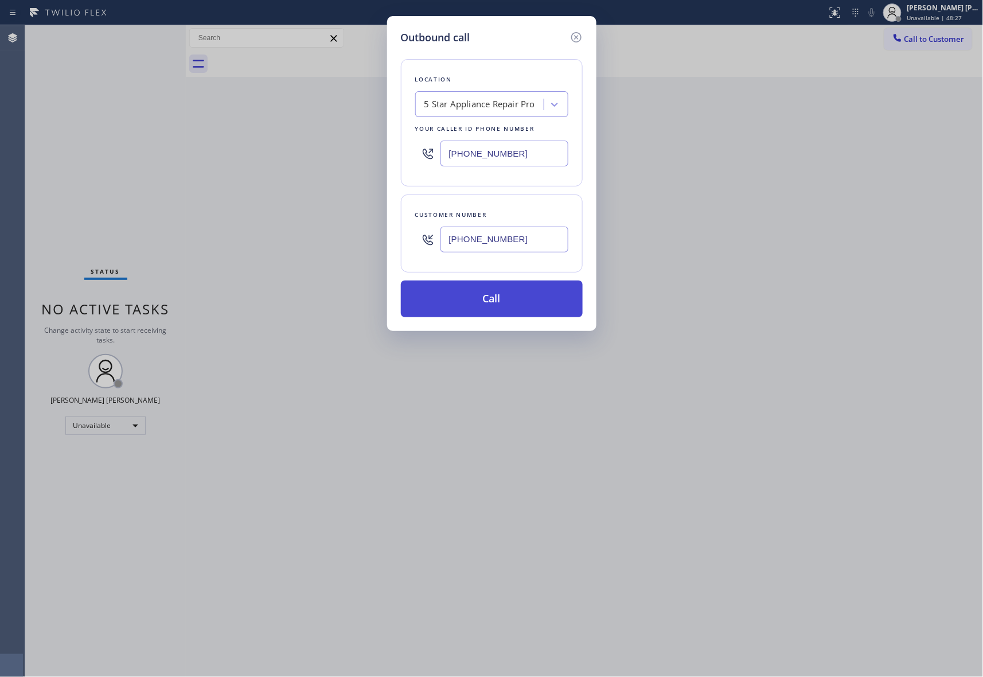
type input "[PHONE_NUMBER]"
click at [515, 301] on button "Call" at bounding box center [492, 298] width 182 height 37
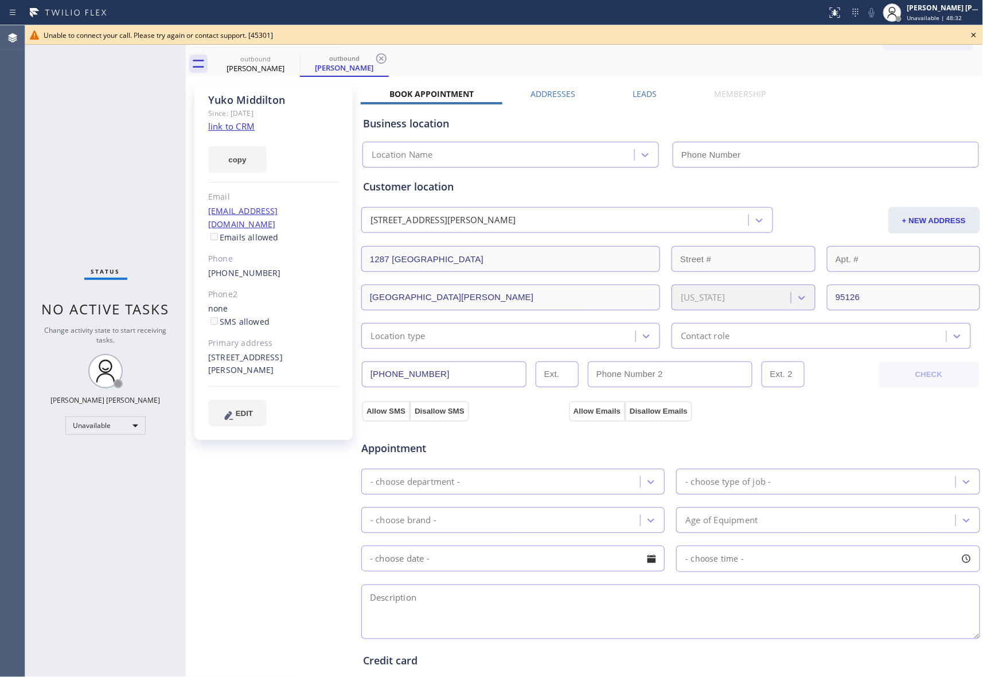
type input "[PHONE_NUMBER]"
click at [294, 62] on icon at bounding box center [292, 58] width 10 height 10
click at [291, 52] on icon at bounding box center [293, 59] width 14 height 14
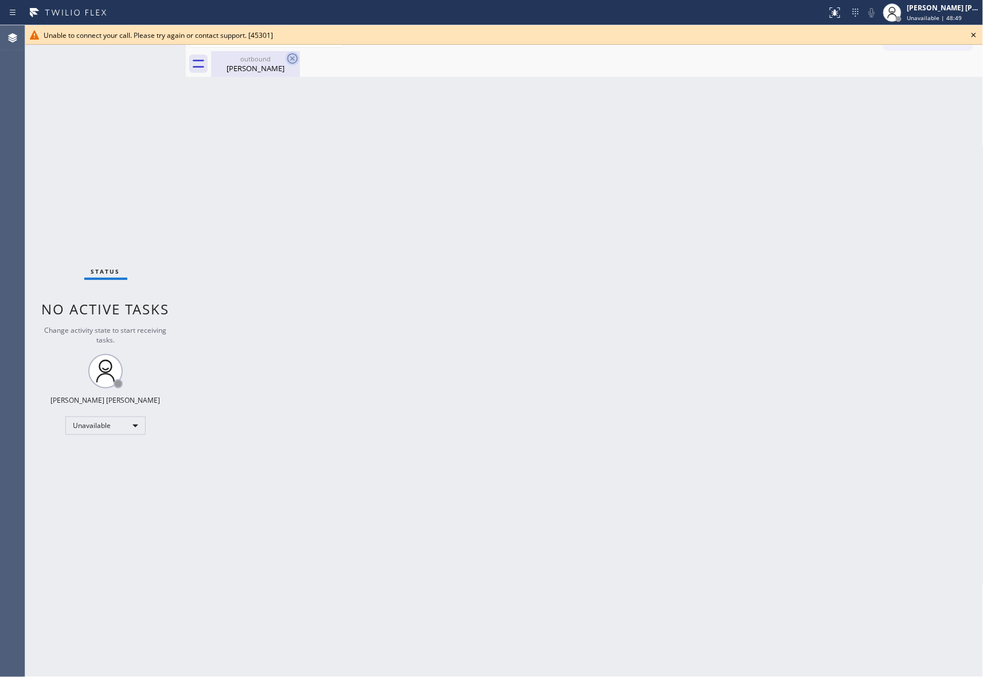
click at [291, 56] on icon at bounding box center [293, 59] width 14 height 14
click at [290, 57] on icon at bounding box center [293, 59] width 14 height 14
drag, startPoint x: 280, startPoint y: 62, endPoint x: 287, endPoint y: 61, distance: 7.0
click at [282, 62] on div "outbound" at bounding box center [255, 58] width 87 height 9
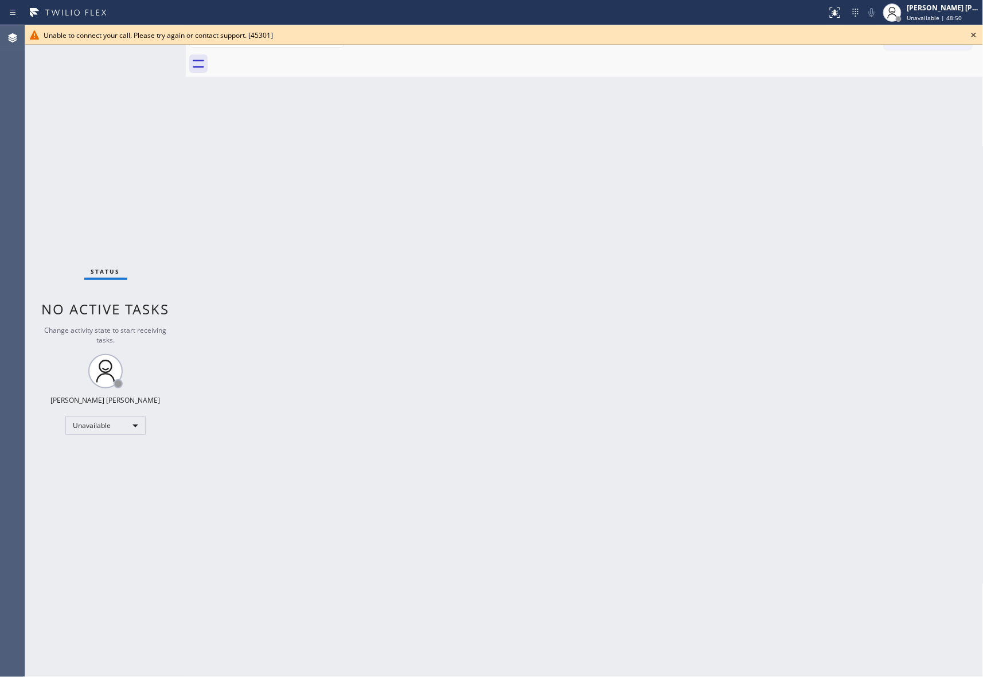
click at [294, 56] on div at bounding box center [597, 64] width 772 height 26
drag, startPoint x: 977, startPoint y: 31, endPoint x: 890, endPoint y: 30, distance: 86.6
click at [973, 31] on icon at bounding box center [974, 35] width 14 height 14
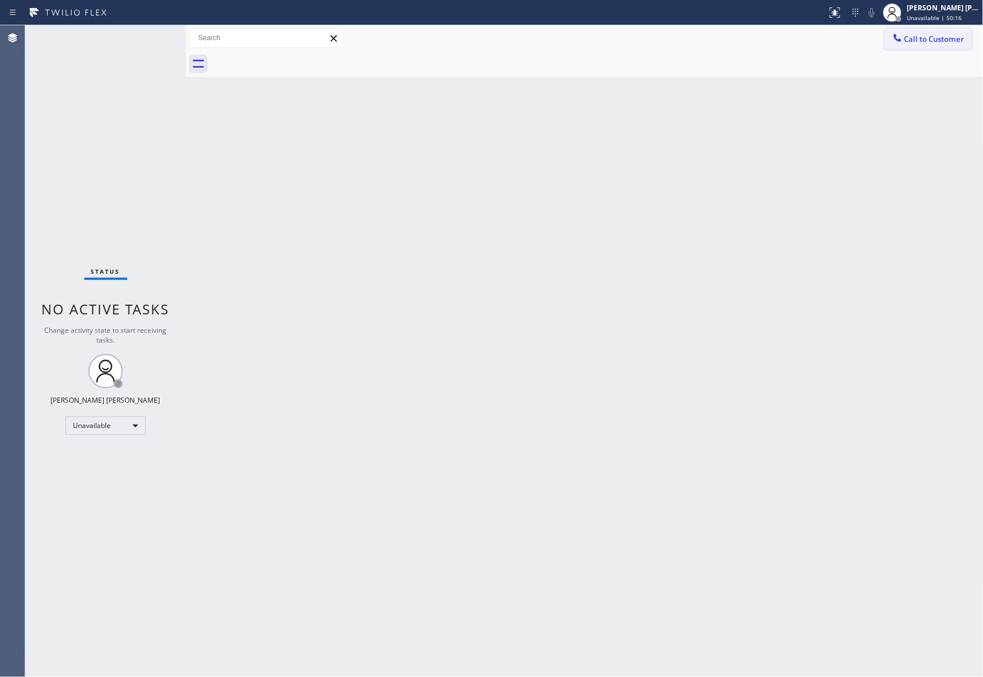
click at [936, 41] on span "Call to Customer" at bounding box center [934, 39] width 60 height 10
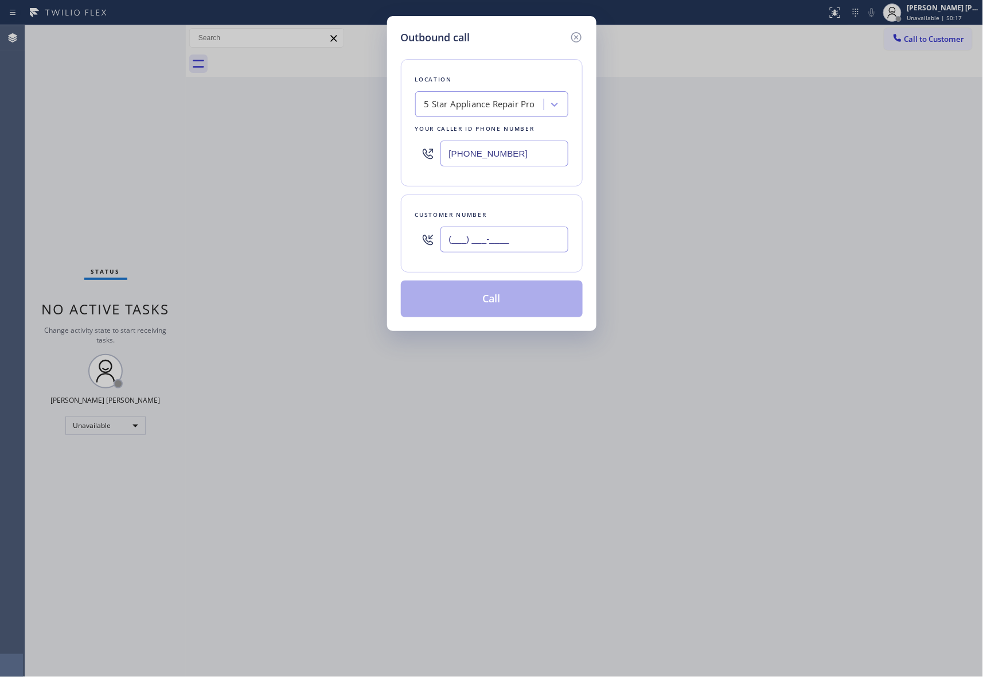
click at [529, 244] on input "(___) ___-____" at bounding box center [504, 239] width 128 height 26
paste input "317) 459-5081"
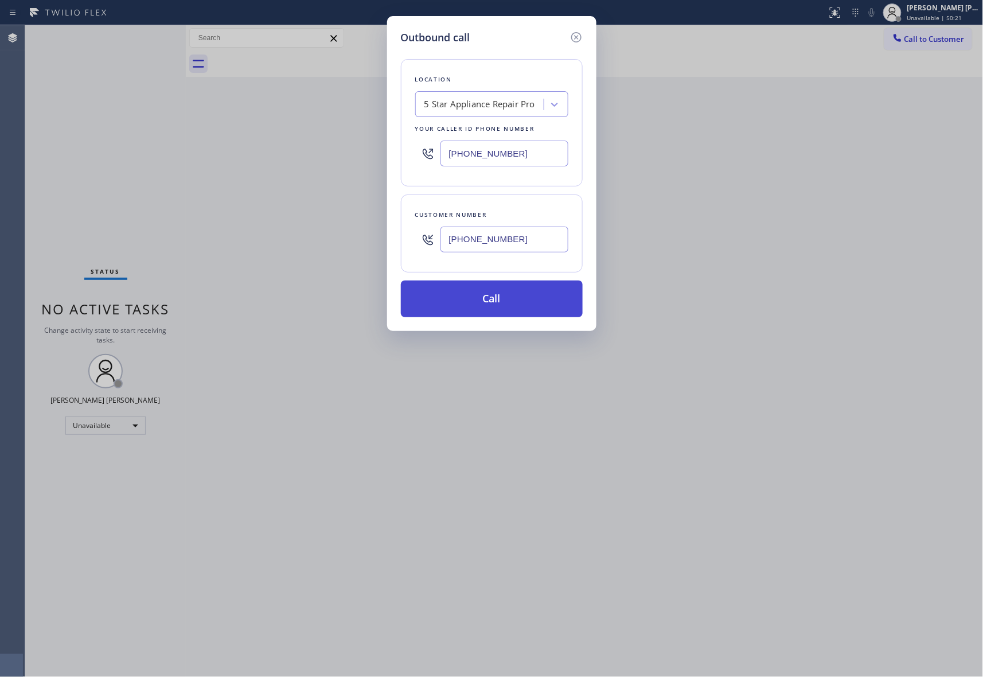
type input "[PHONE_NUMBER]"
click at [503, 295] on button "Call" at bounding box center [492, 298] width 182 height 37
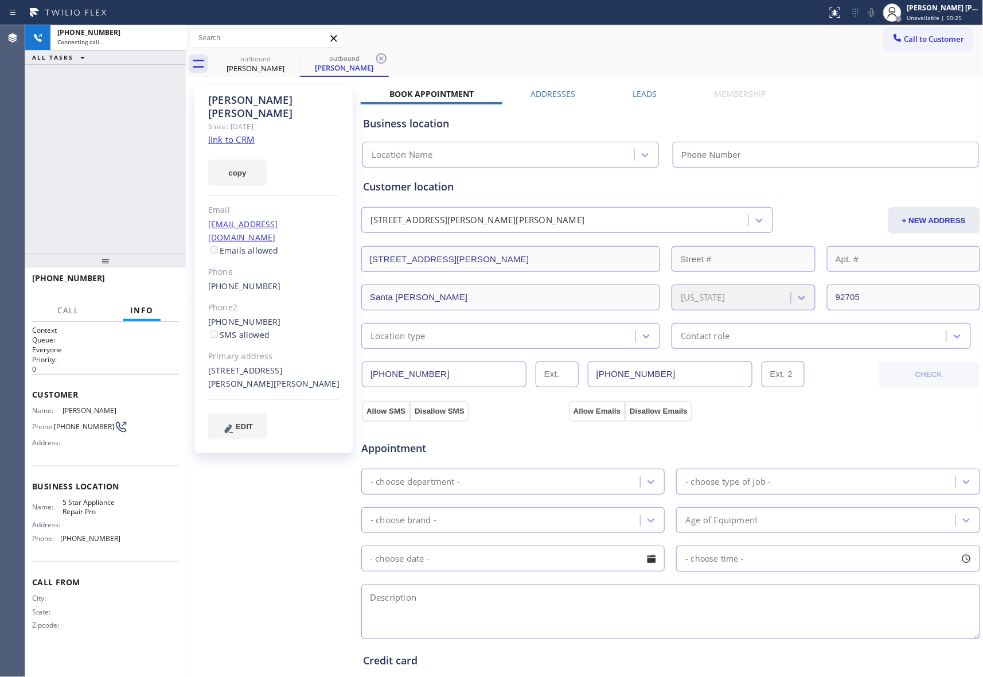
type input "[PHONE_NUMBER]"
click at [641, 93] on label "Leads" at bounding box center [645, 93] width 24 height 11
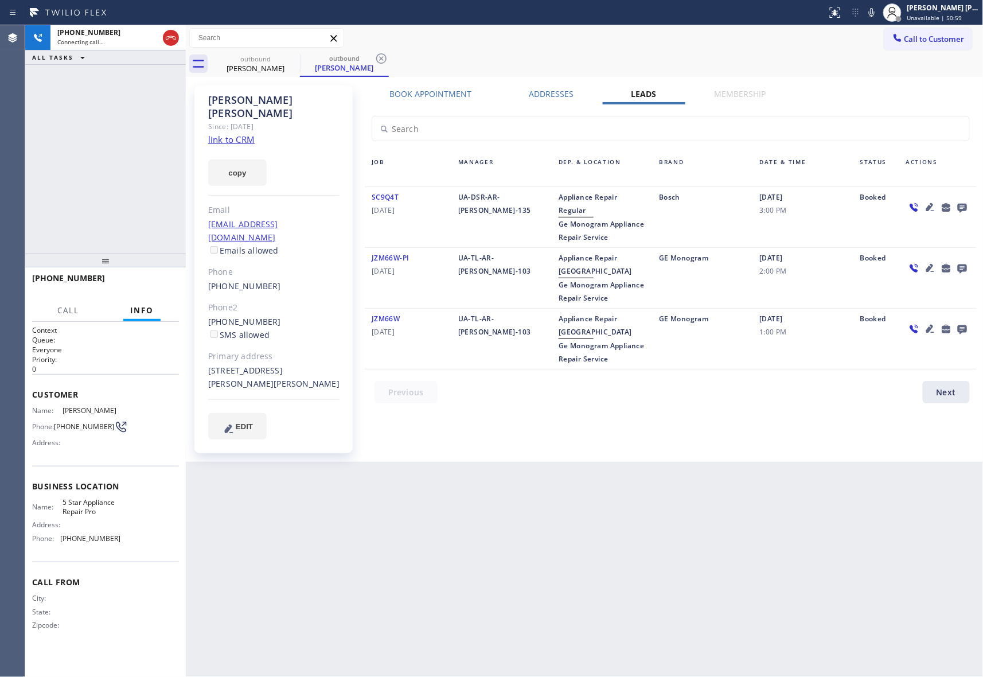
click at [956, 202] on icon at bounding box center [962, 207] width 14 height 14
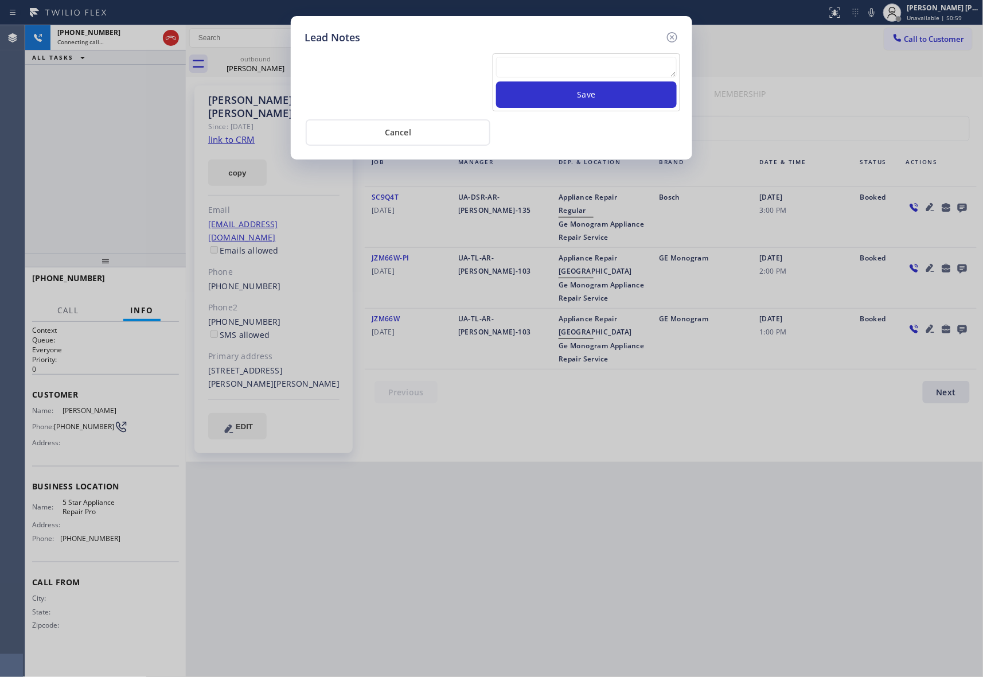
click at [563, 69] on textarea at bounding box center [586, 67] width 181 height 21
paste textarea "please transfer if cx calls back"
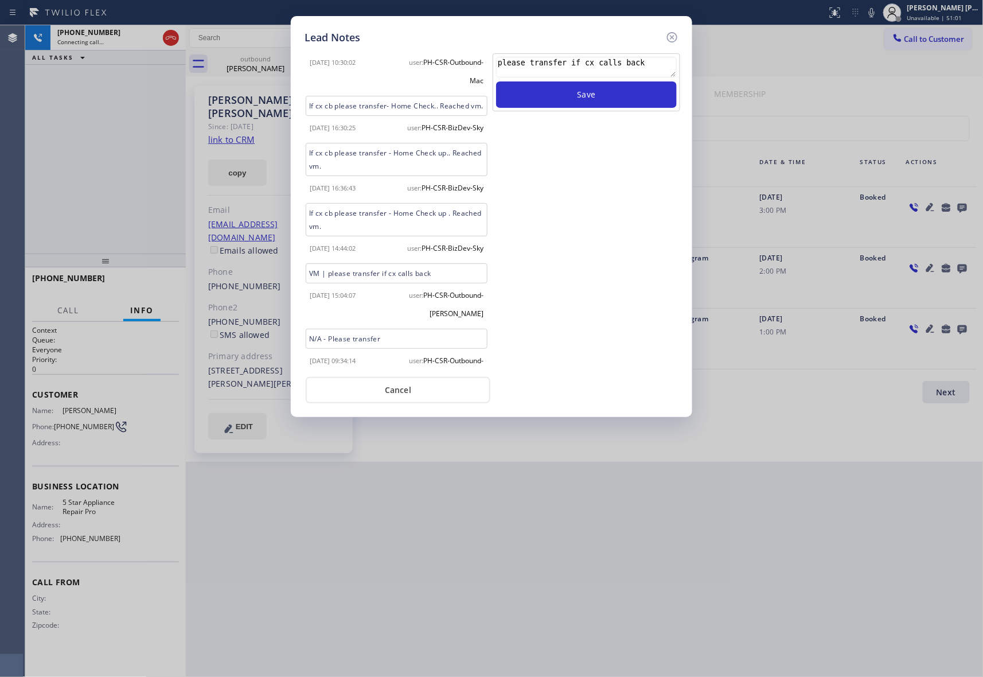
scroll to position [700, 0]
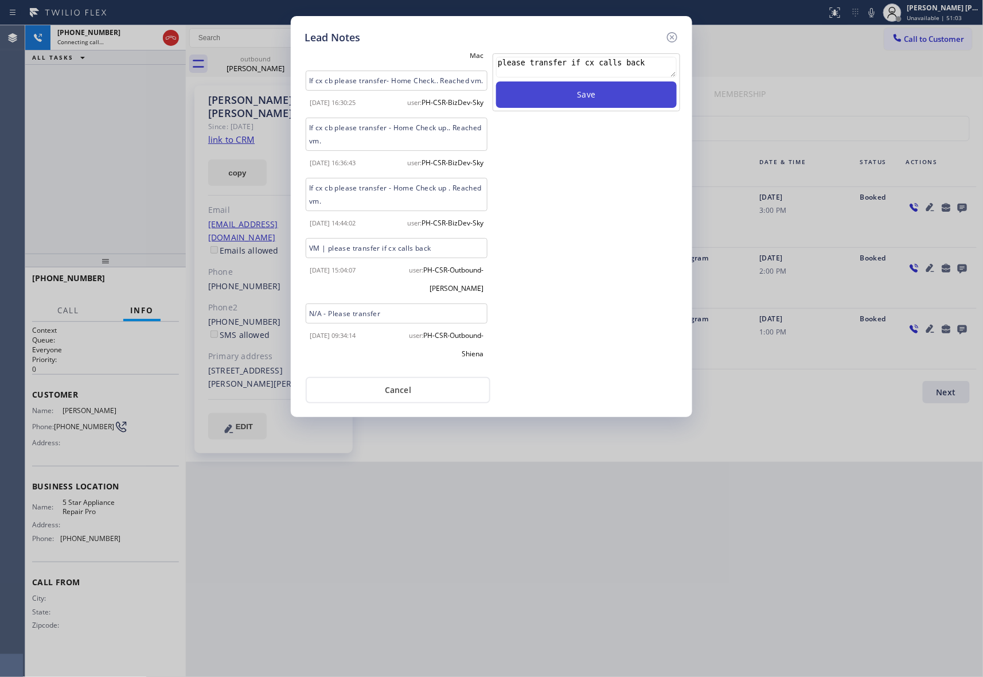
type textarea "please transfer if cx calls back"
click at [588, 93] on button "Save" at bounding box center [586, 94] width 181 height 26
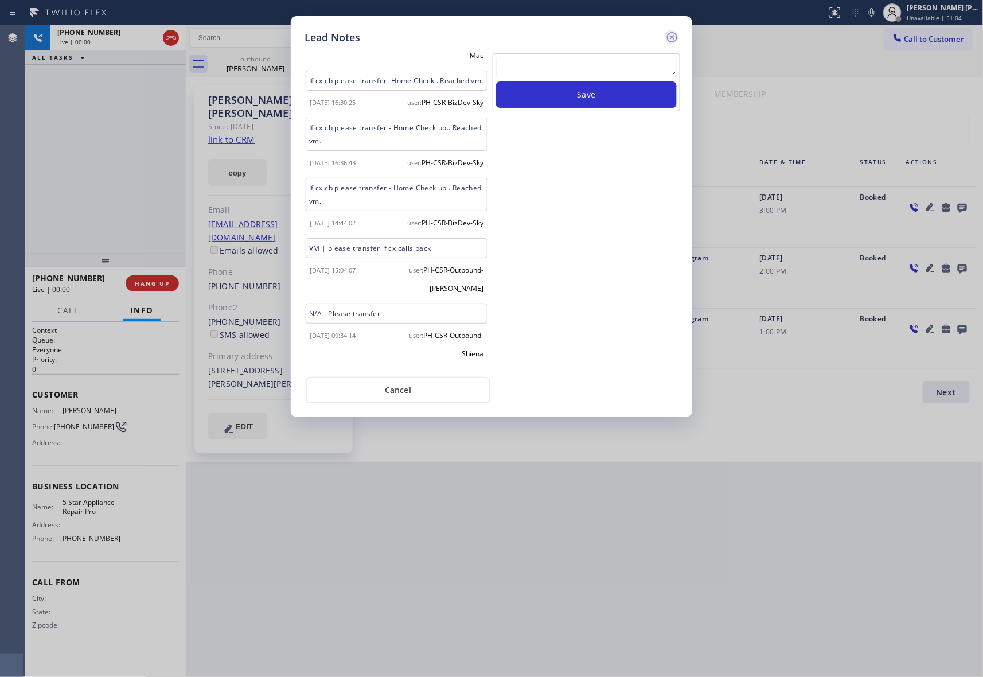
scroll to position [0, 0]
click at [670, 36] on icon at bounding box center [672, 37] width 14 height 14
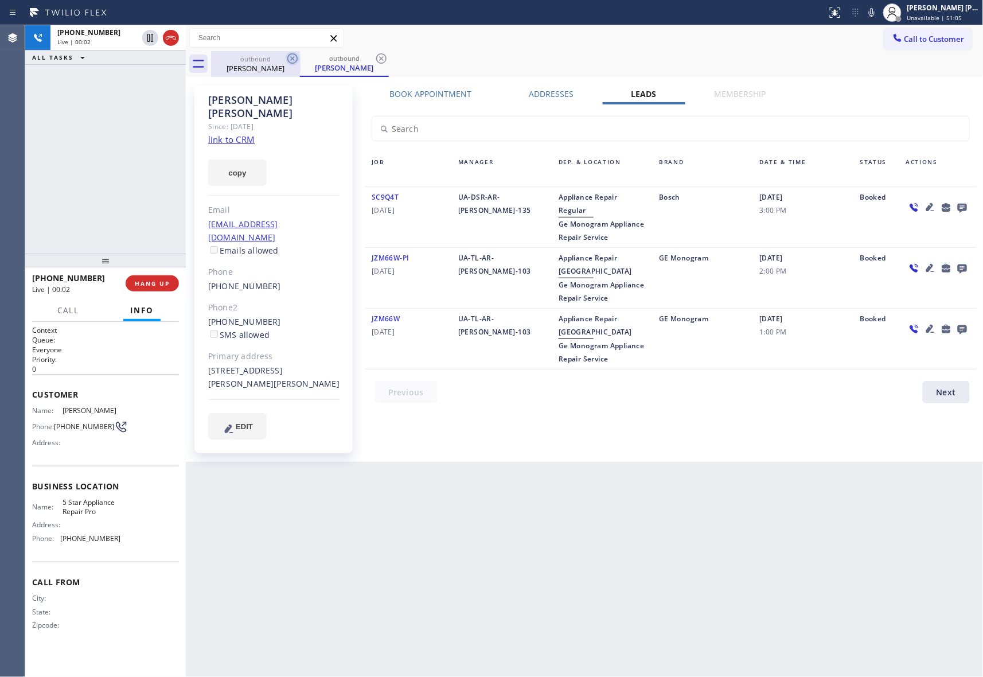
click at [295, 60] on icon at bounding box center [293, 59] width 14 height 14
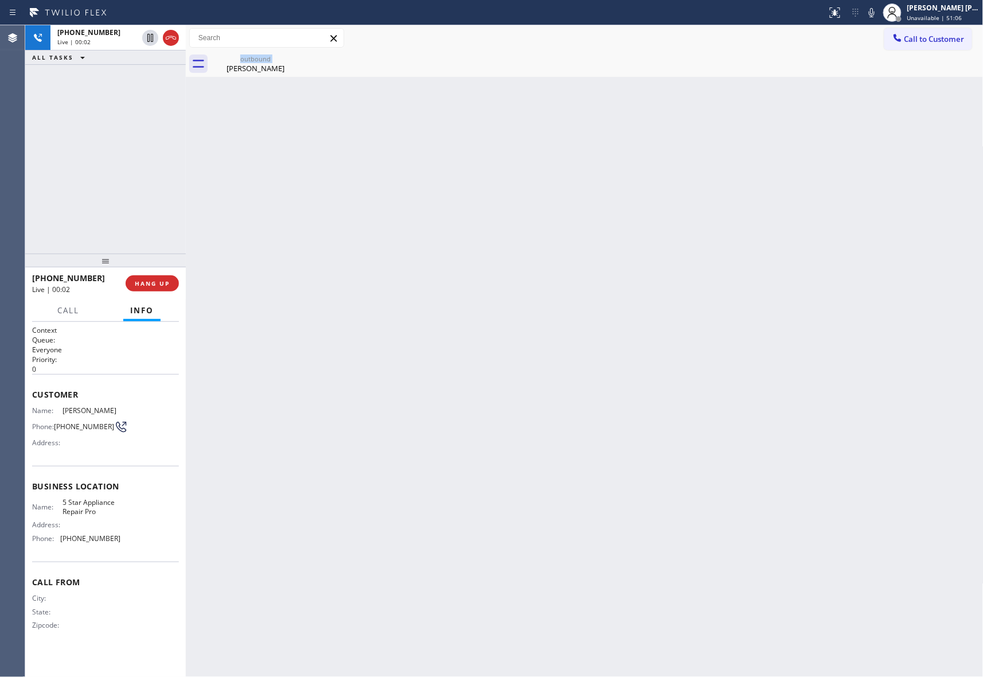
click at [295, 60] on div "outbound [PERSON_NAME]" at bounding box center [255, 64] width 89 height 26
click at [0, 0] on icon at bounding box center [0, 0] width 0 height 0
click at [295, 60] on div "outbound [PERSON_NAME]" at bounding box center [597, 64] width 772 height 26
click at [175, 37] on icon at bounding box center [171, 38] width 14 height 14
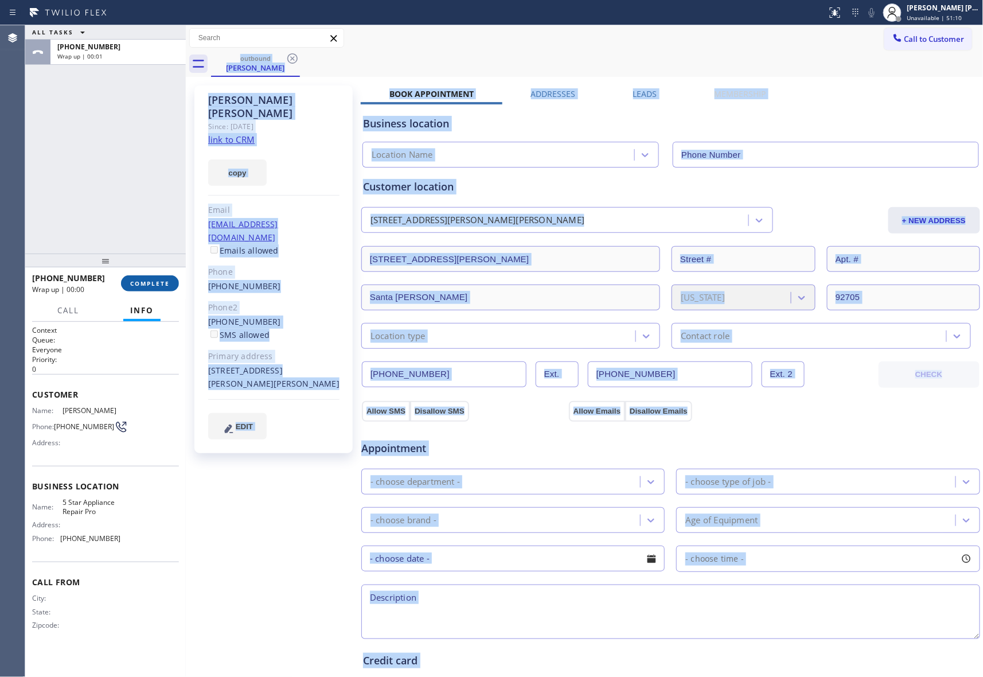
type input "[PHONE_NUMBER]"
click at [152, 276] on button "COMPLETE" at bounding box center [150, 283] width 58 height 16
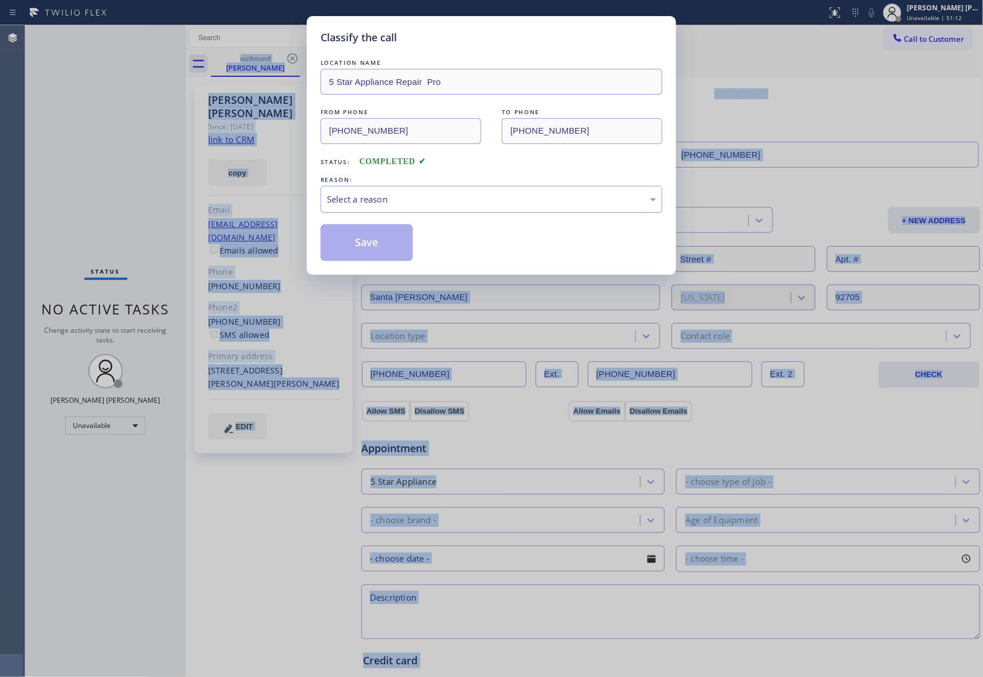
click at [377, 202] on div "Select a reason" at bounding box center [491, 199] width 329 height 13
click at [354, 239] on button "Save" at bounding box center [367, 242] width 92 height 37
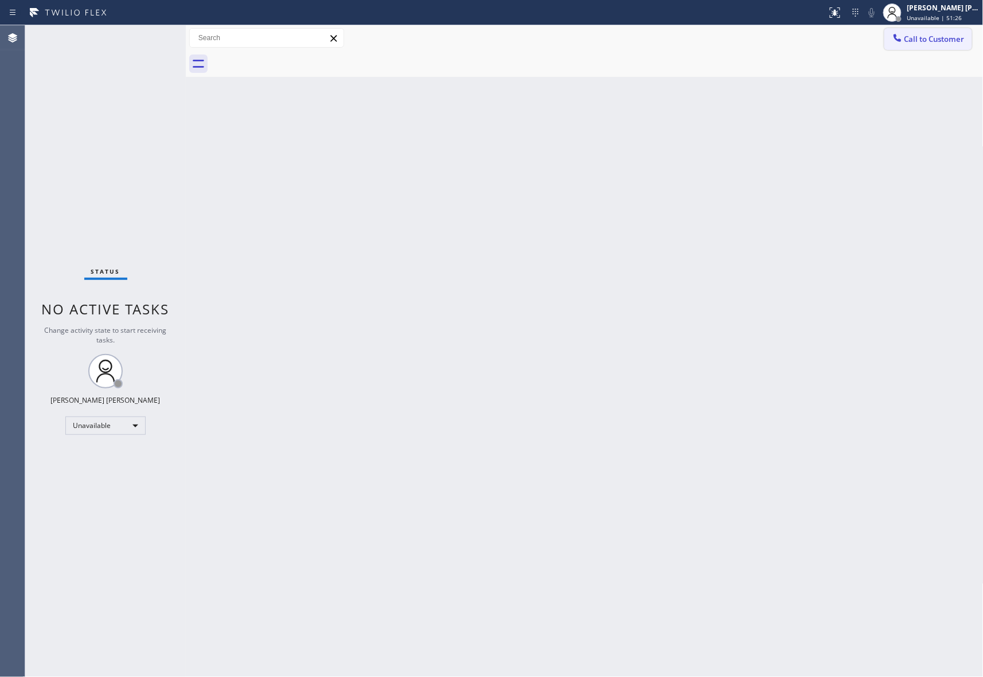
click at [932, 38] on span "Call to Customer" at bounding box center [934, 39] width 60 height 10
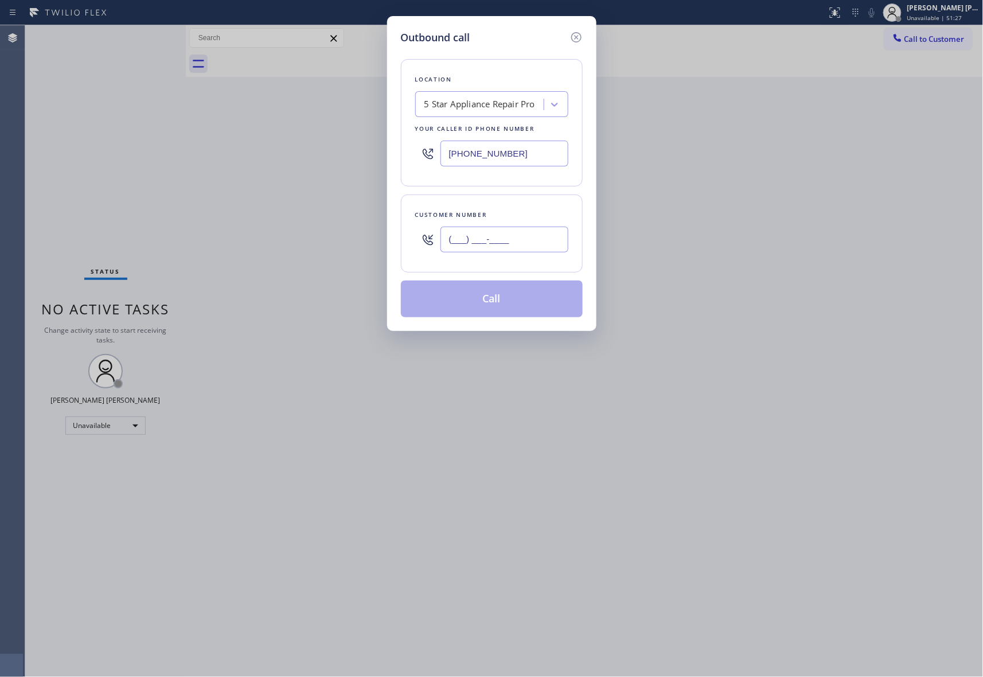
click at [511, 227] on input "(___) ___-____" at bounding box center [504, 239] width 128 height 26
paste input "206) 465-9753"
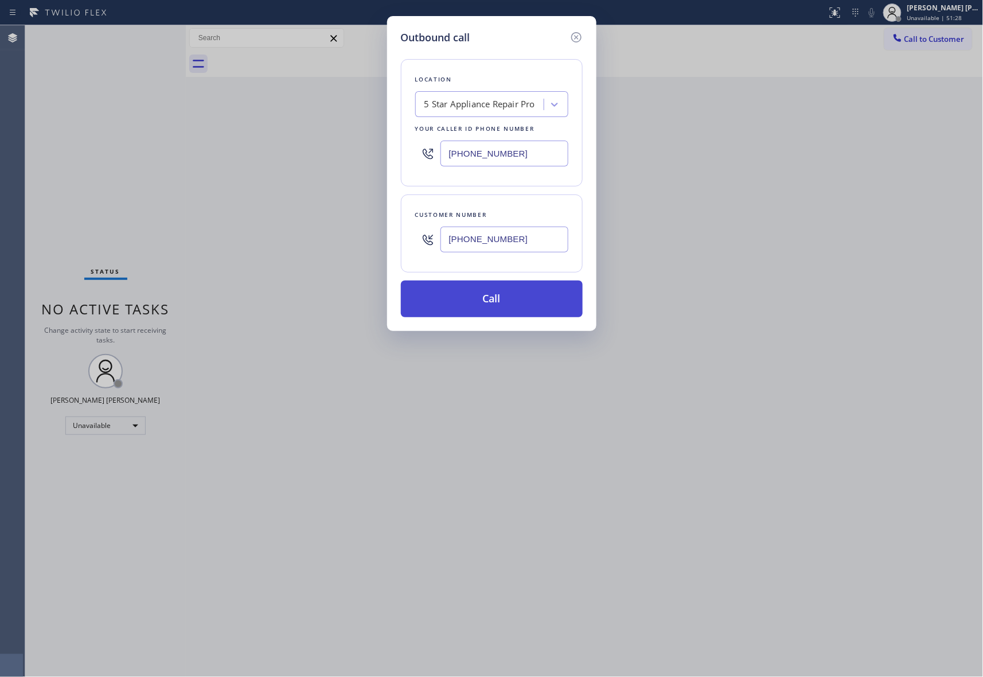
type input "[PHONE_NUMBER]"
click at [501, 303] on button "Call" at bounding box center [492, 298] width 182 height 37
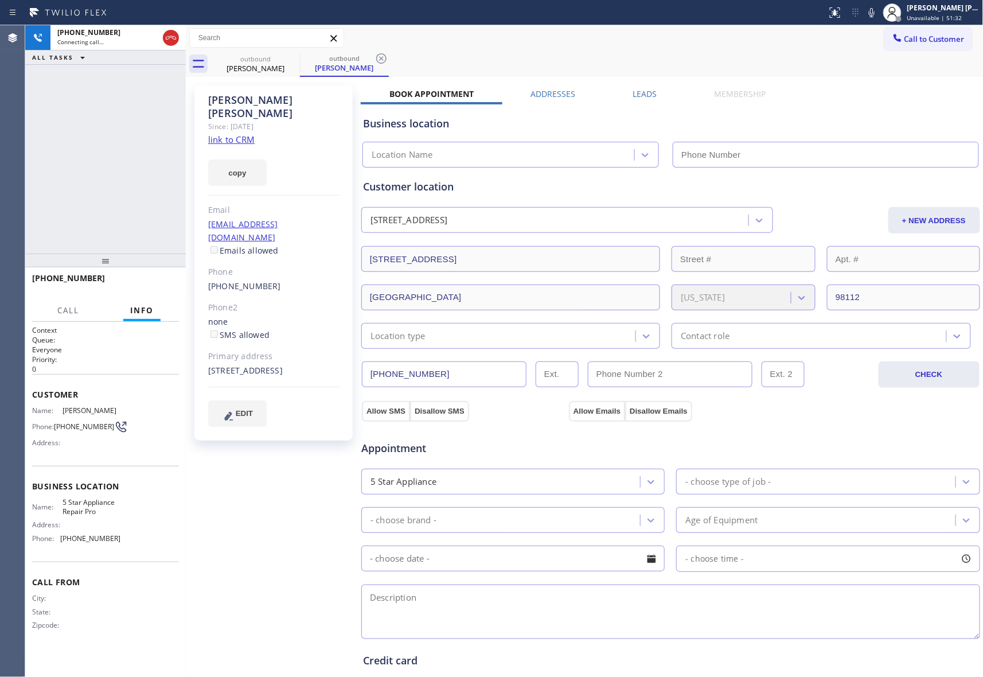
type input "[PHONE_NUMBER]"
click at [179, 38] on div at bounding box center [160, 37] width 41 height 25
click at [173, 37] on icon at bounding box center [171, 38] width 14 height 14
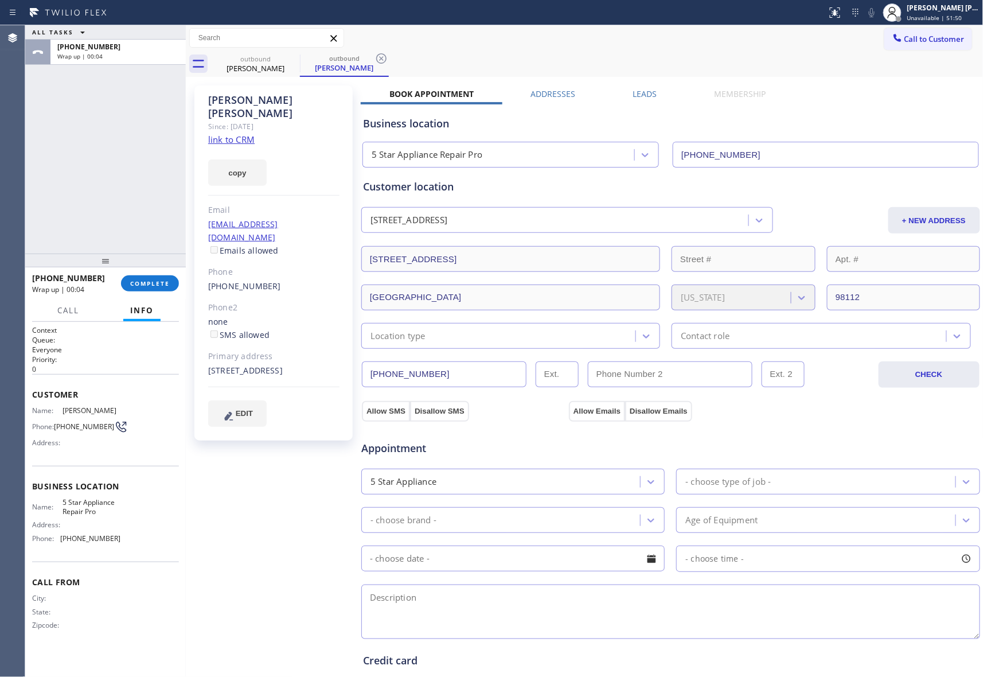
click at [649, 93] on label "Leads" at bounding box center [645, 93] width 24 height 11
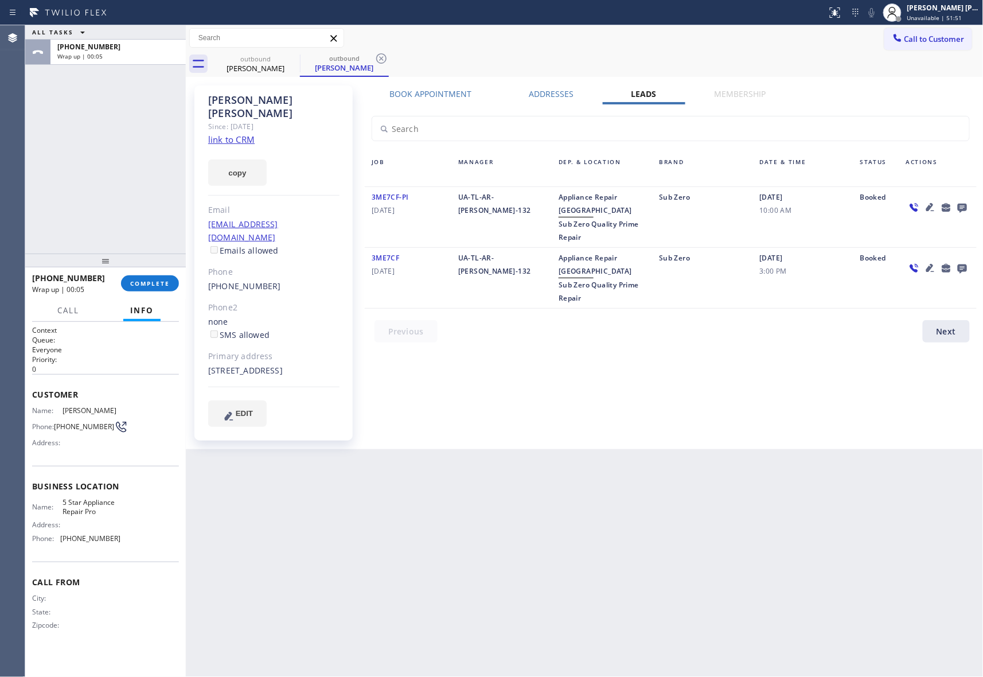
click at [964, 202] on icon at bounding box center [962, 207] width 14 height 14
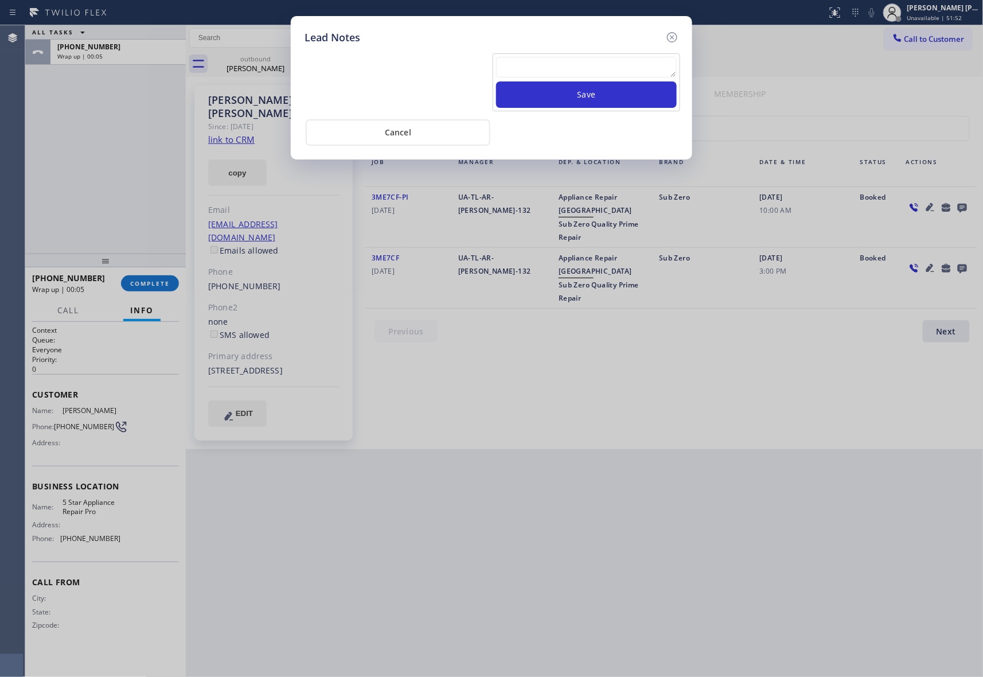
click at [561, 58] on textarea at bounding box center [586, 67] width 181 height 21
paste textarea "VM | please transfer if cx calls back"
type textarea "VM | please transfer if cx calls back"
click at [572, 97] on button "Save" at bounding box center [586, 94] width 181 height 26
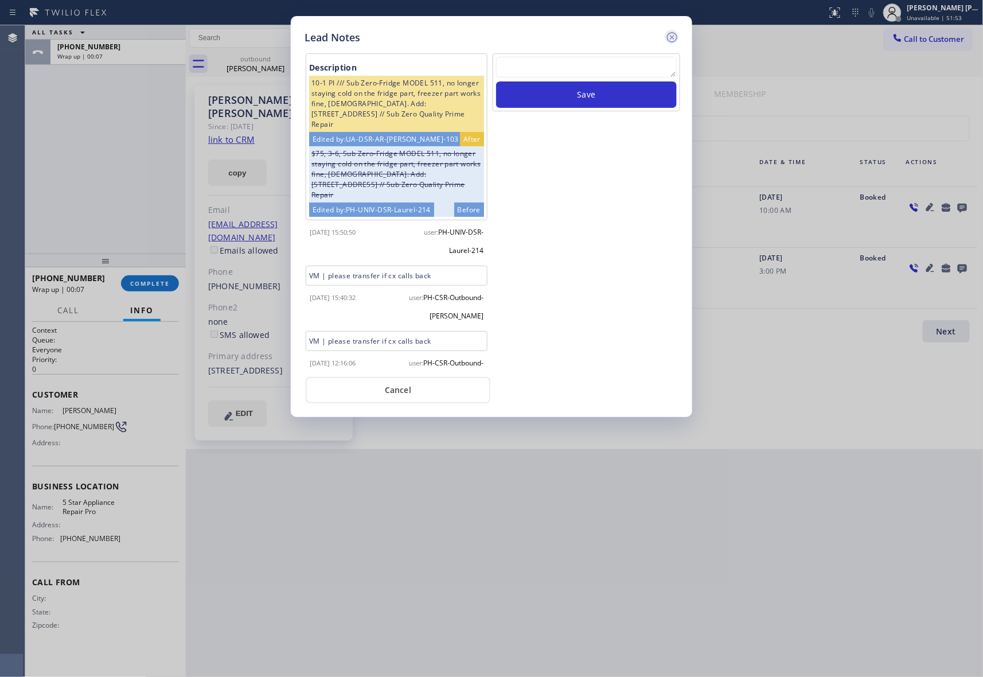
click at [675, 34] on icon at bounding box center [672, 37] width 10 height 10
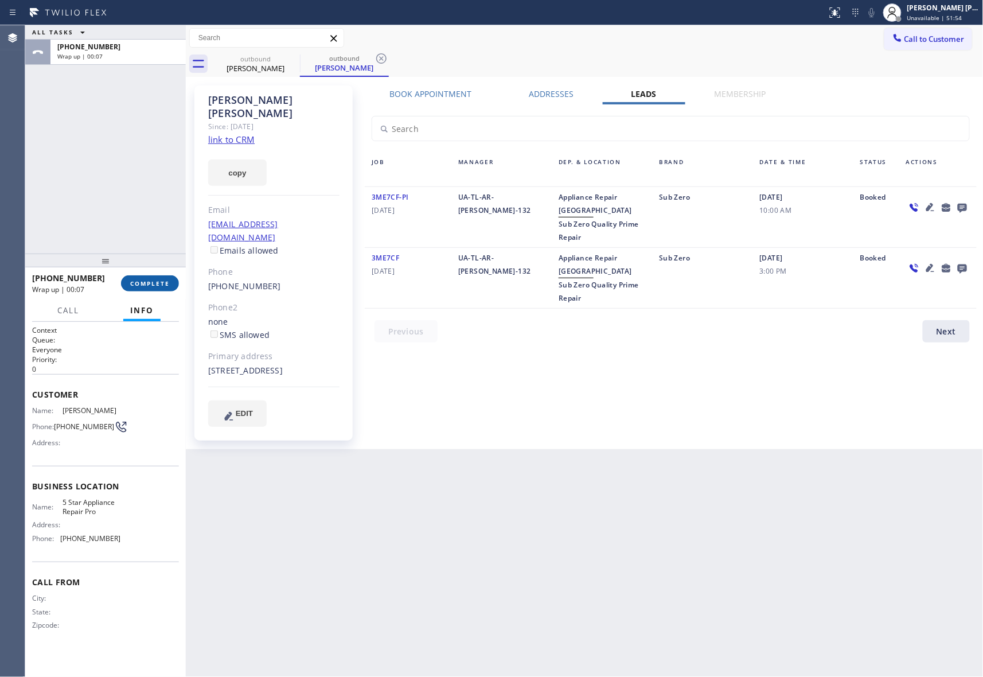
click at [157, 278] on button "COMPLETE" at bounding box center [150, 283] width 58 height 16
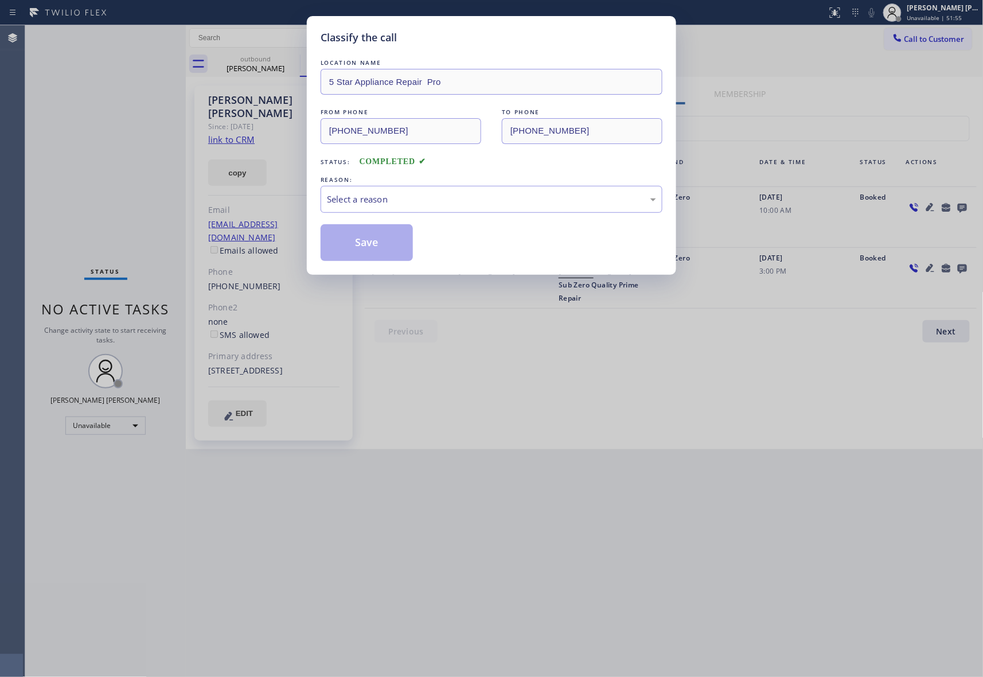
click at [471, 183] on div "REASON:" at bounding box center [492, 180] width 342 height 12
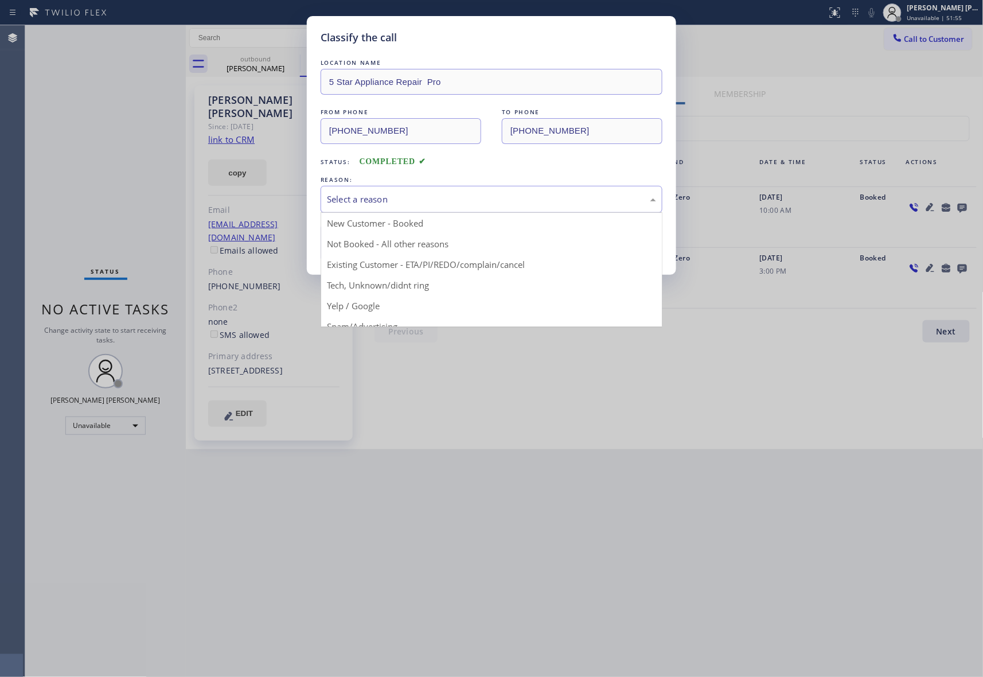
click at [464, 196] on div "Select a reason" at bounding box center [491, 199] width 329 height 13
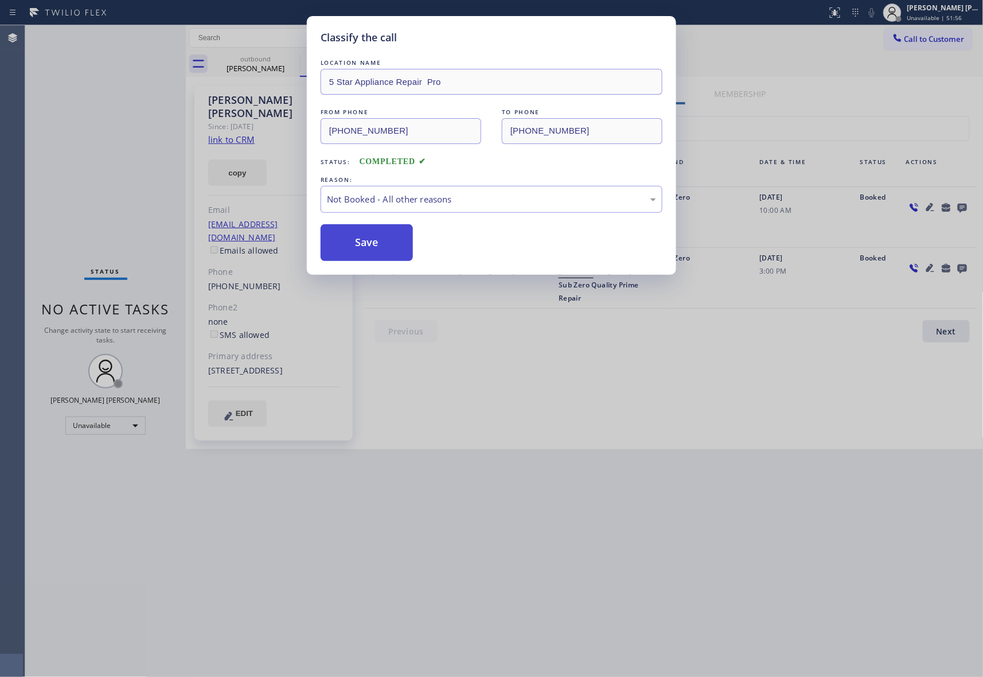
click at [362, 245] on button "Save" at bounding box center [367, 242] width 92 height 37
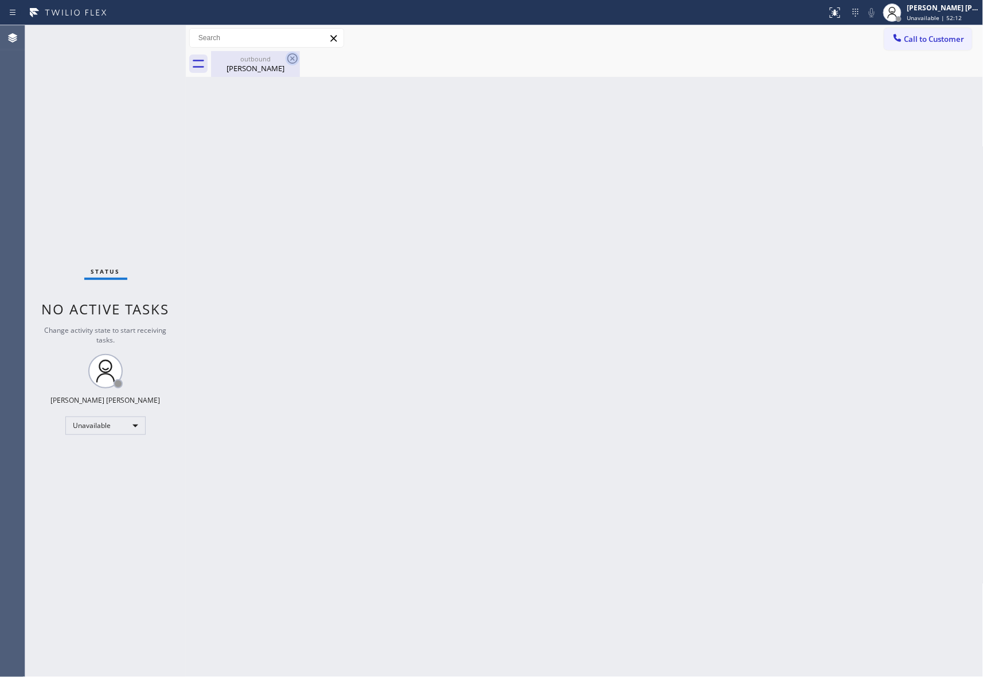
drag, startPoint x: 288, startPoint y: 65, endPoint x: 291, endPoint y: 60, distance: 6.2
click at [287, 65] on div at bounding box center [293, 59] width 14 height 14
click at [291, 60] on icon at bounding box center [293, 59] width 14 height 14
click at [275, 58] on div "outbound" at bounding box center [255, 58] width 87 height 9
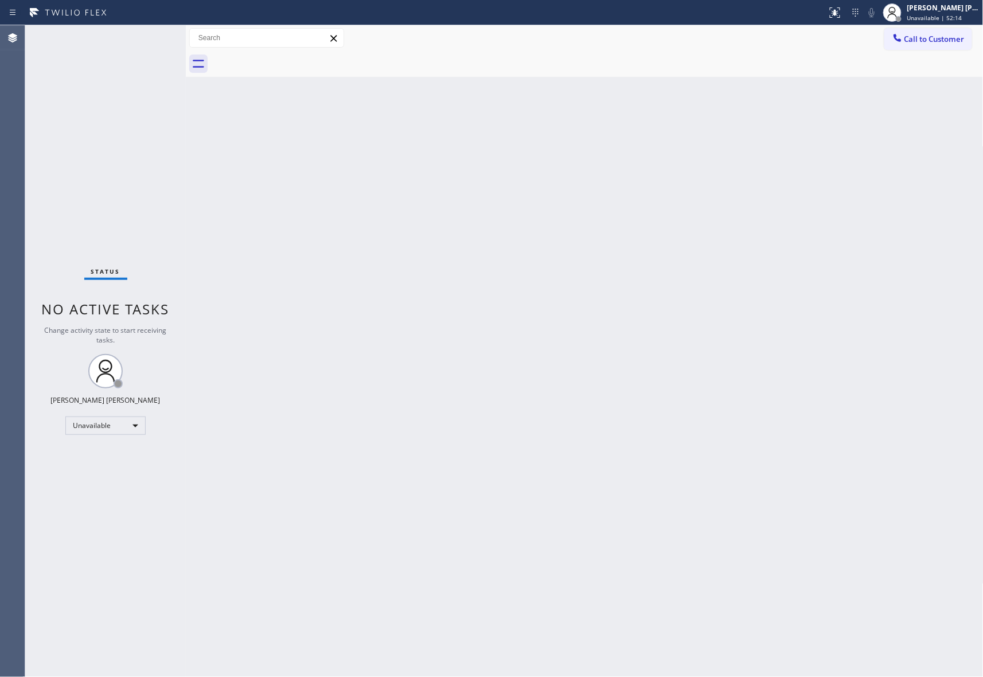
drag, startPoint x: 292, startPoint y: 56, endPoint x: 608, endPoint y: 53, distance: 315.9
click at [292, 56] on div at bounding box center [597, 64] width 772 height 26
click at [938, 30] on button "Call to Customer" at bounding box center [928, 39] width 88 height 22
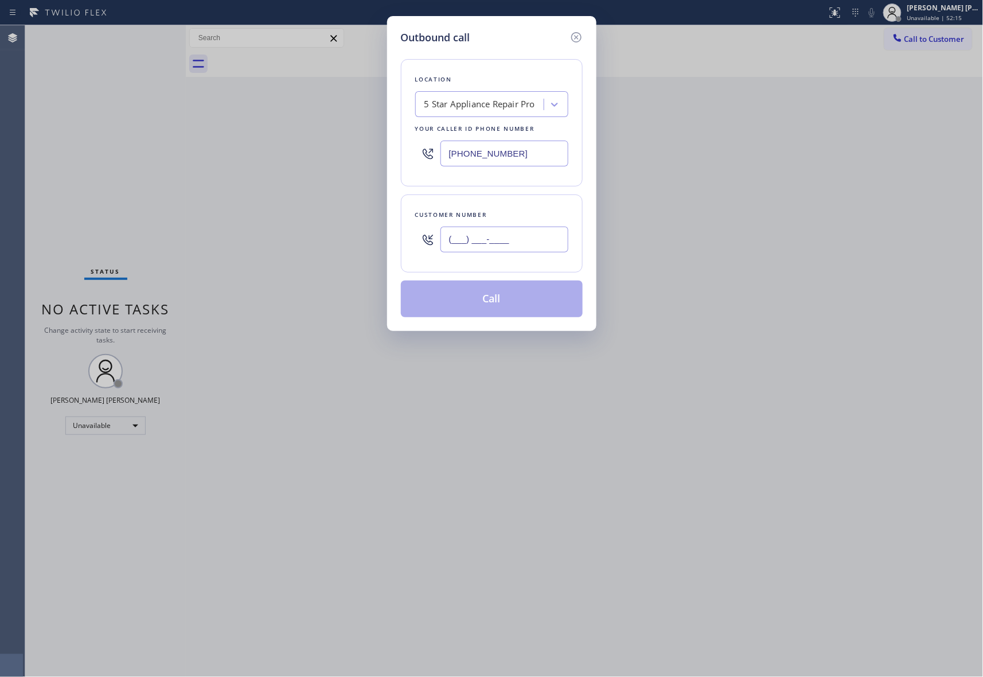
click at [519, 250] on input "(___) ___-____" at bounding box center [504, 239] width 128 height 26
paste input "916) 996-6213"
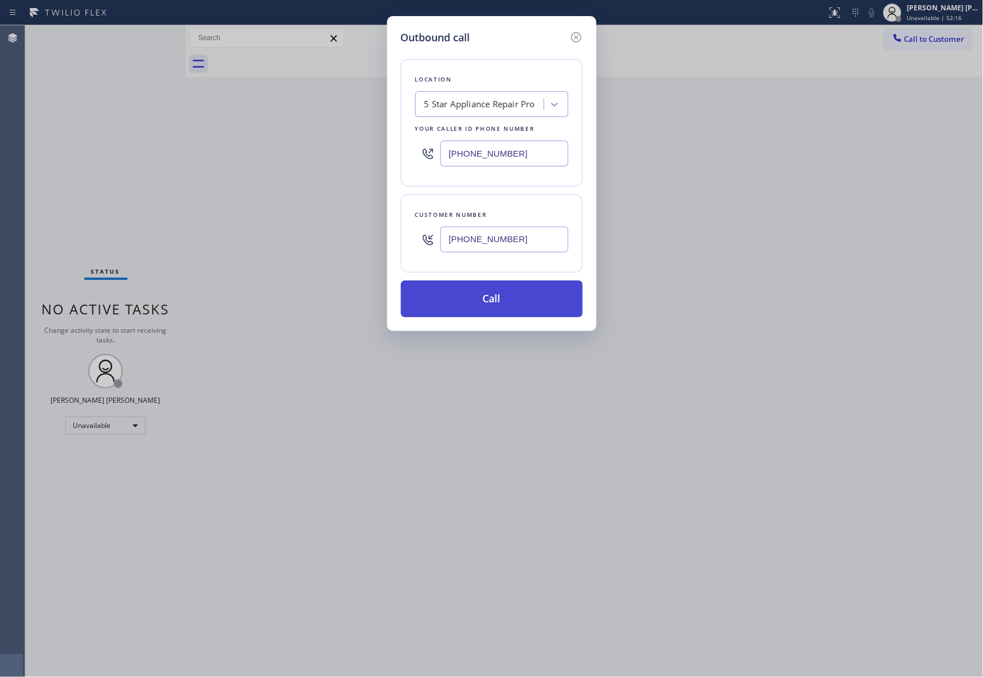
type input "[PHONE_NUMBER]"
click at [506, 299] on button "Call" at bounding box center [492, 298] width 182 height 37
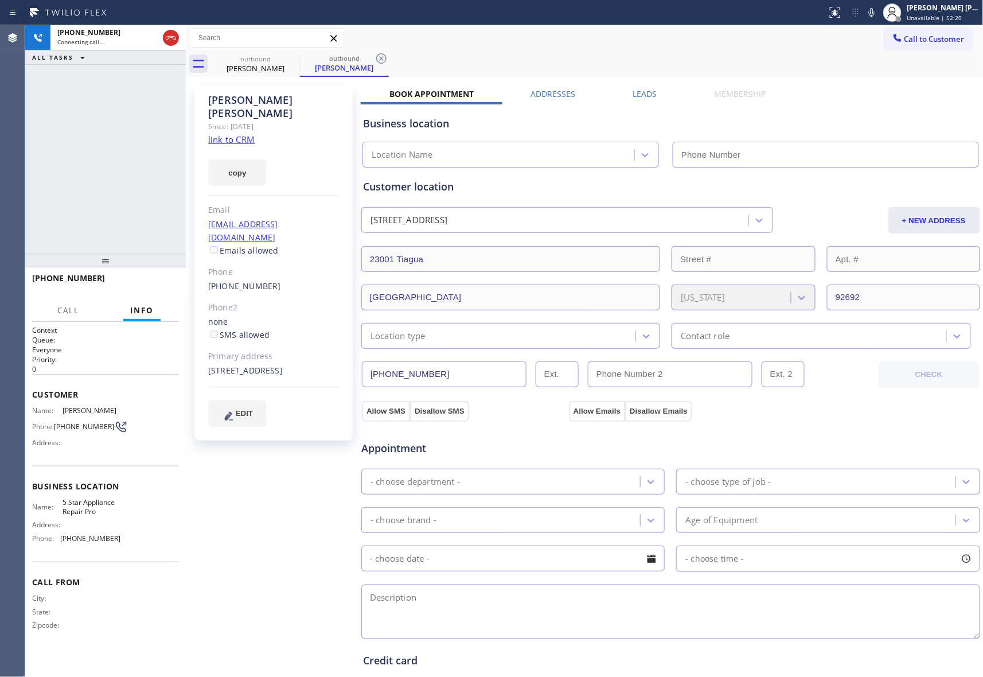
type input "[PHONE_NUMBER]"
click at [154, 278] on button "HANG UP" at bounding box center [152, 283] width 53 height 16
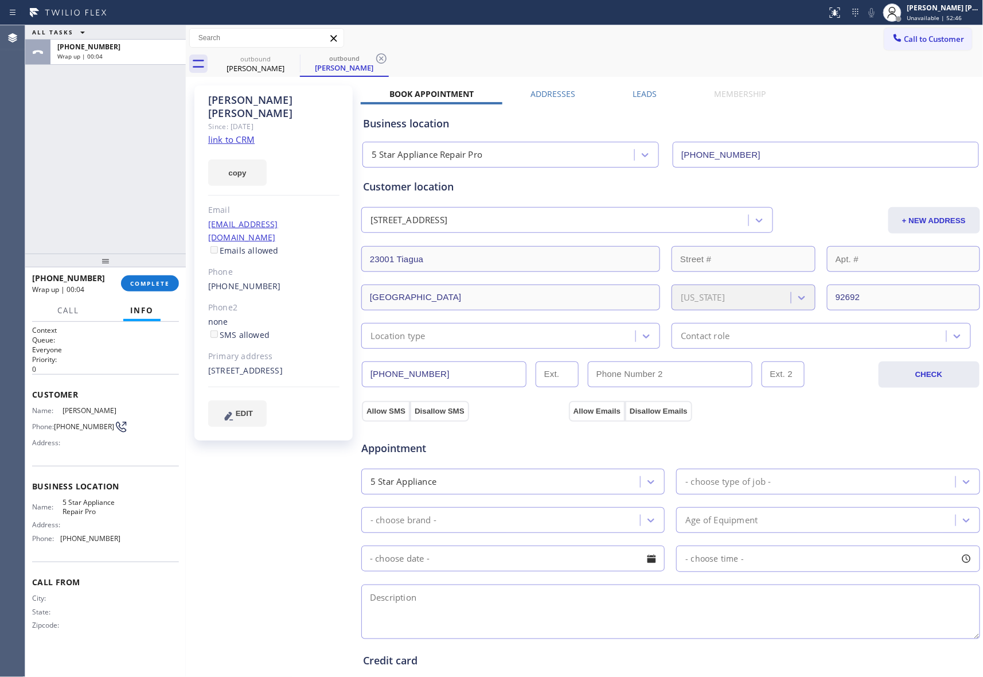
click at [625, 100] on div "Business location 5 Star Appliance Repair Pro [PHONE_NUMBER]" at bounding box center [671, 134] width 620 height 68
click at [638, 94] on label "Leads" at bounding box center [645, 93] width 24 height 11
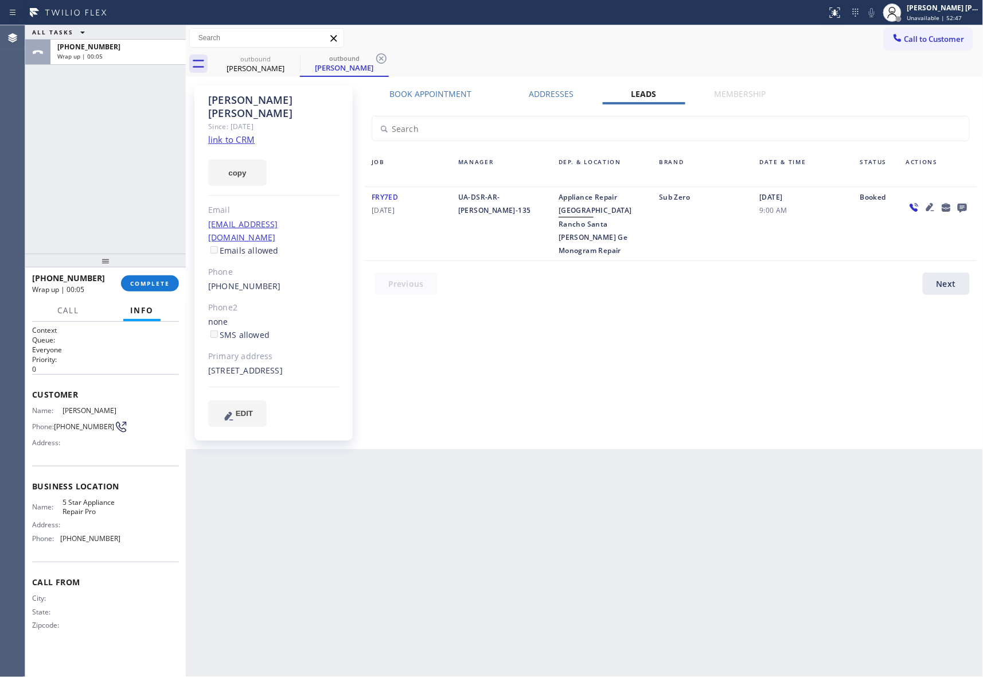
click at [963, 209] on icon at bounding box center [962, 208] width 9 height 9
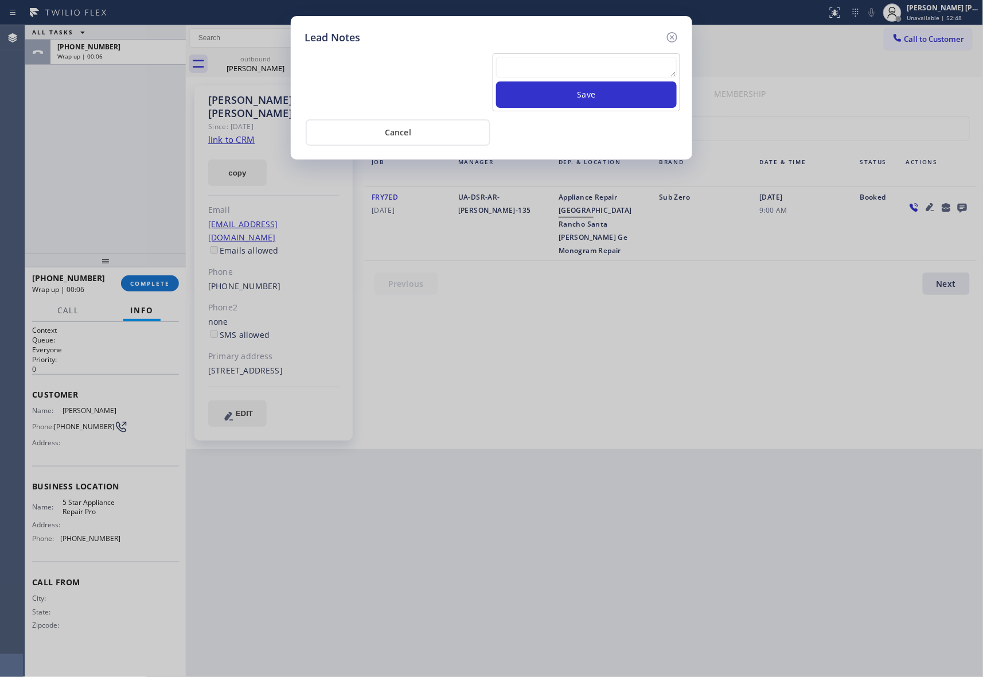
click at [592, 74] on textarea at bounding box center [586, 67] width 181 height 21
paste textarea "VM | please transfer if cx calls back"
type textarea "VM | please transfer if cx calls back"
click at [597, 94] on button "Save" at bounding box center [586, 94] width 181 height 26
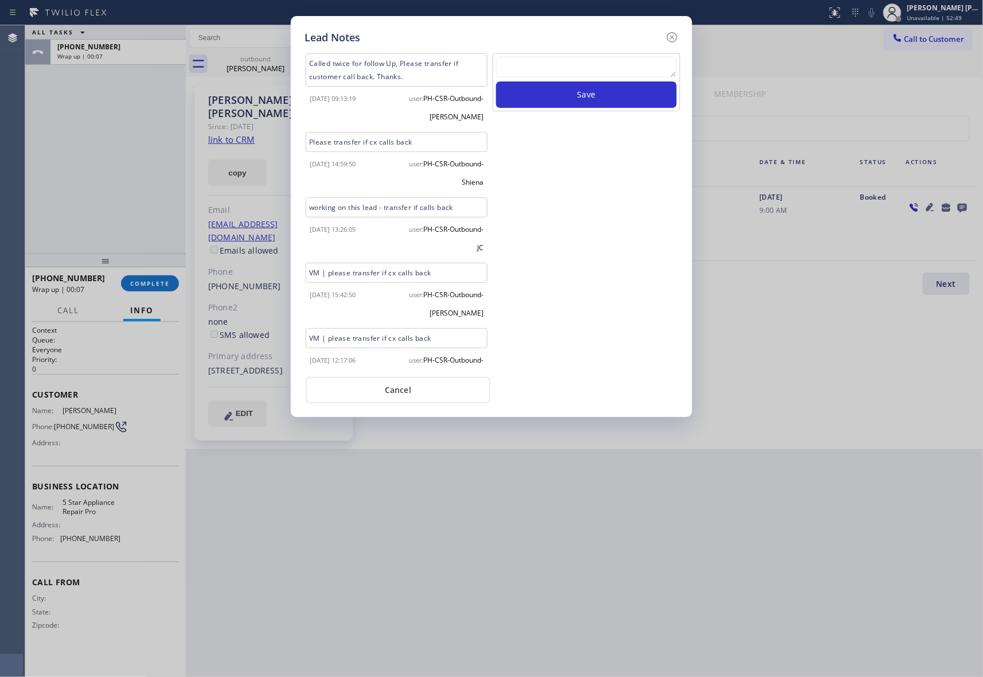
scroll to position [0, 0]
click at [673, 37] on icon at bounding box center [672, 37] width 10 height 10
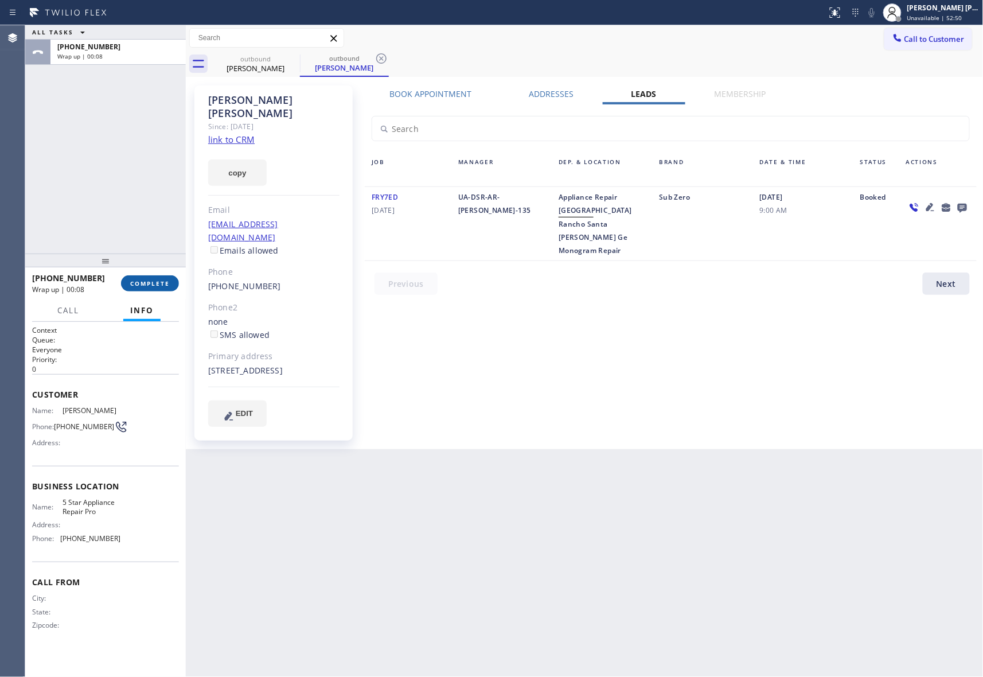
click at [170, 276] on button "COMPLETE" at bounding box center [150, 283] width 58 height 16
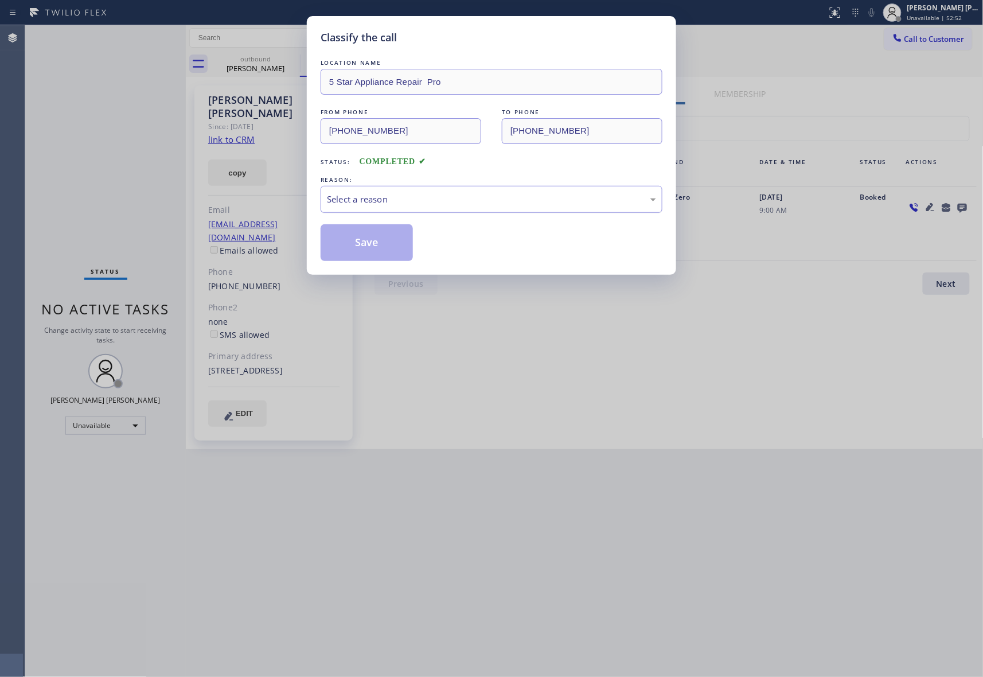
click at [419, 205] on div "Select a reason" at bounding box center [491, 199] width 329 height 13
click at [372, 251] on button "Save" at bounding box center [367, 242] width 92 height 37
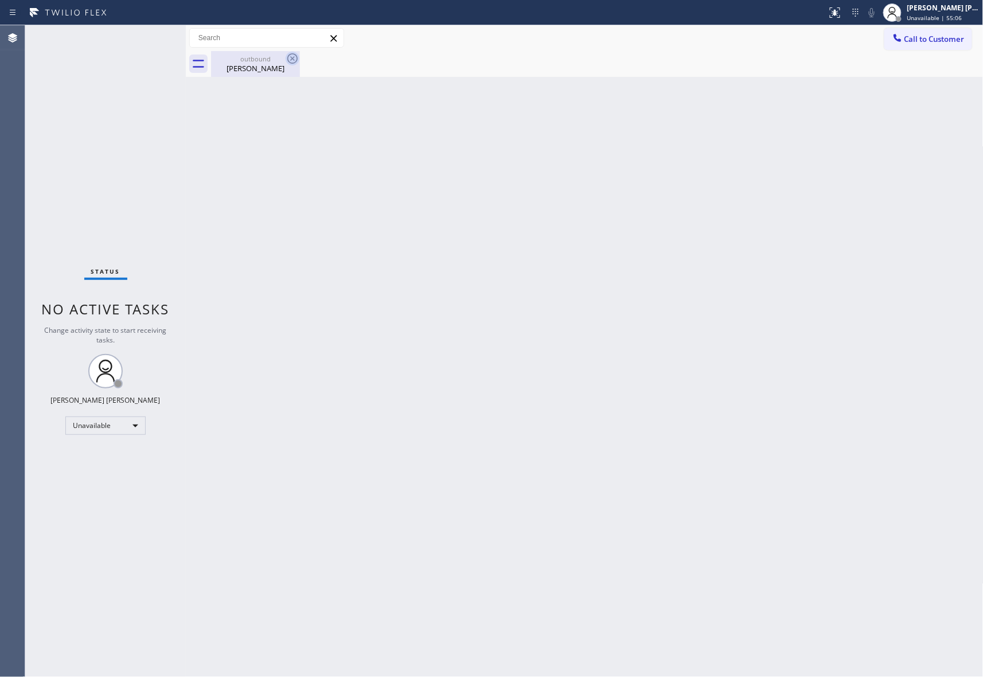
click at [291, 61] on icon at bounding box center [293, 59] width 14 height 14
click at [290, 61] on icon at bounding box center [293, 59] width 14 height 14
click at [260, 69] on div "[PERSON_NAME]" at bounding box center [255, 68] width 87 height 10
click at [927, 36] on span "Call to Customer" at bounding box center [934, 39] width 60 height 10
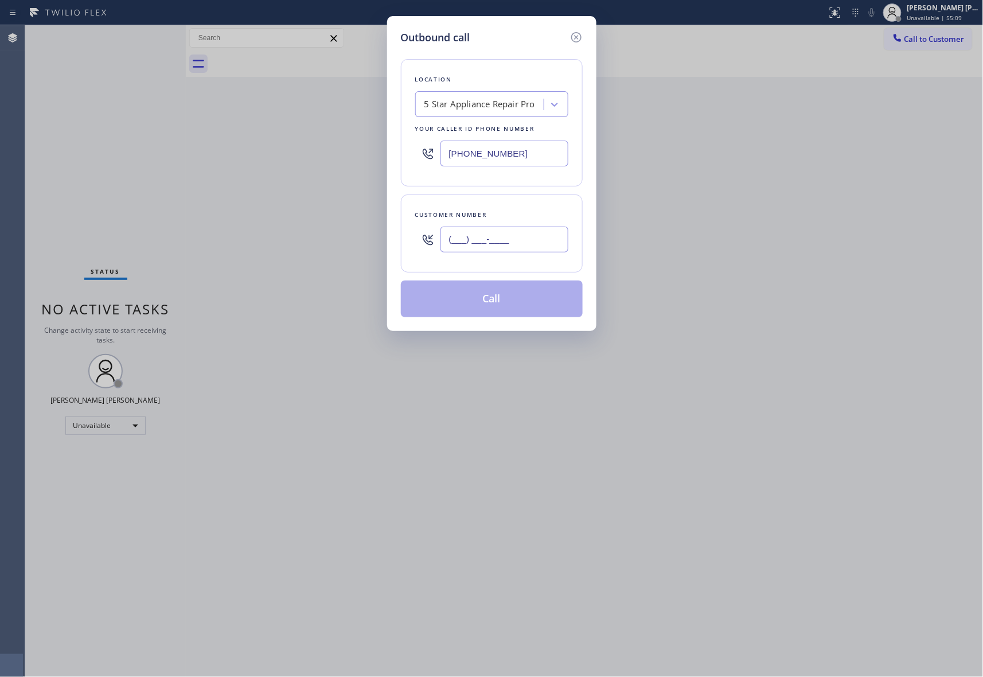
click at [492, 236] on input "(___) ___-____" at bounding box center [504, 239] width 128 height 26
paste input "404) 406-7544"
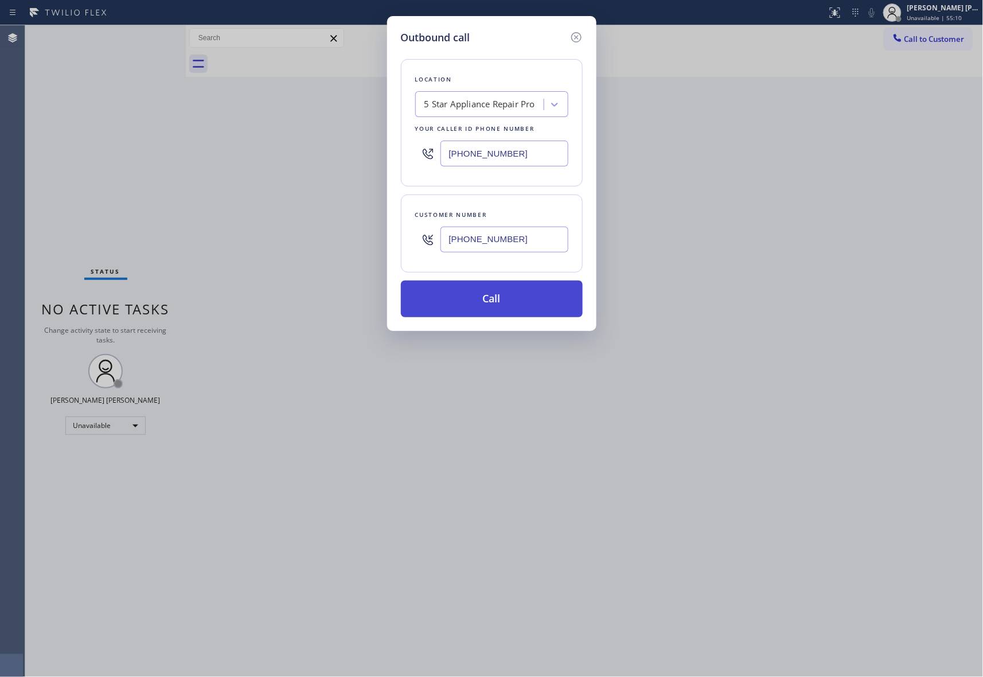
type input "[PHONE_NUMBER]"
click at [498, 301] on button "Call" at bounding box center [492, 298] width 182 height 37
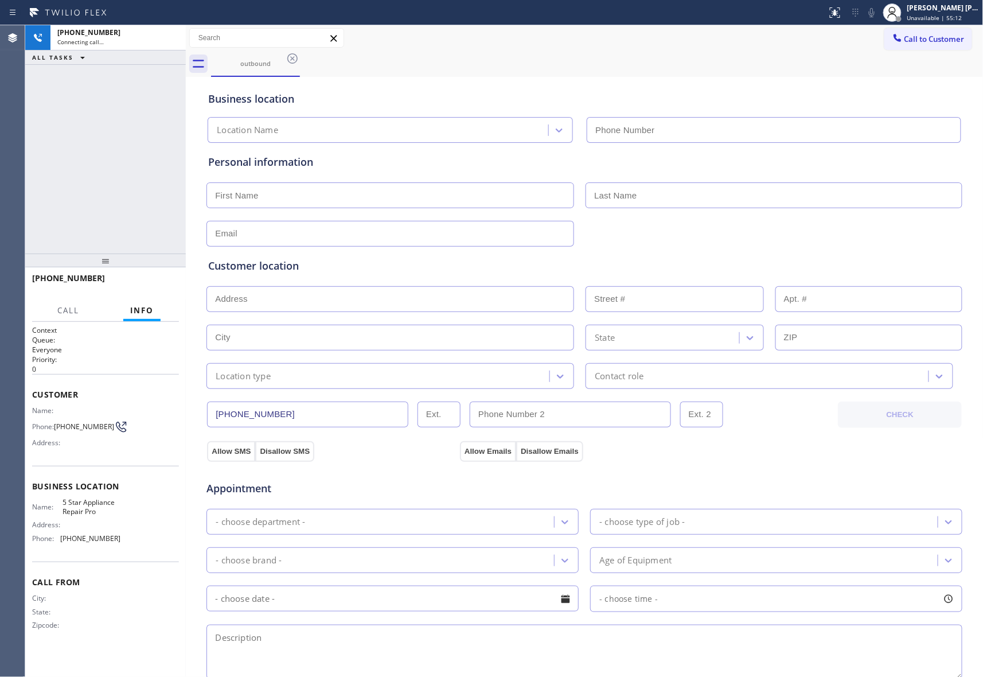
type input "[PHONE_NUMBER]"
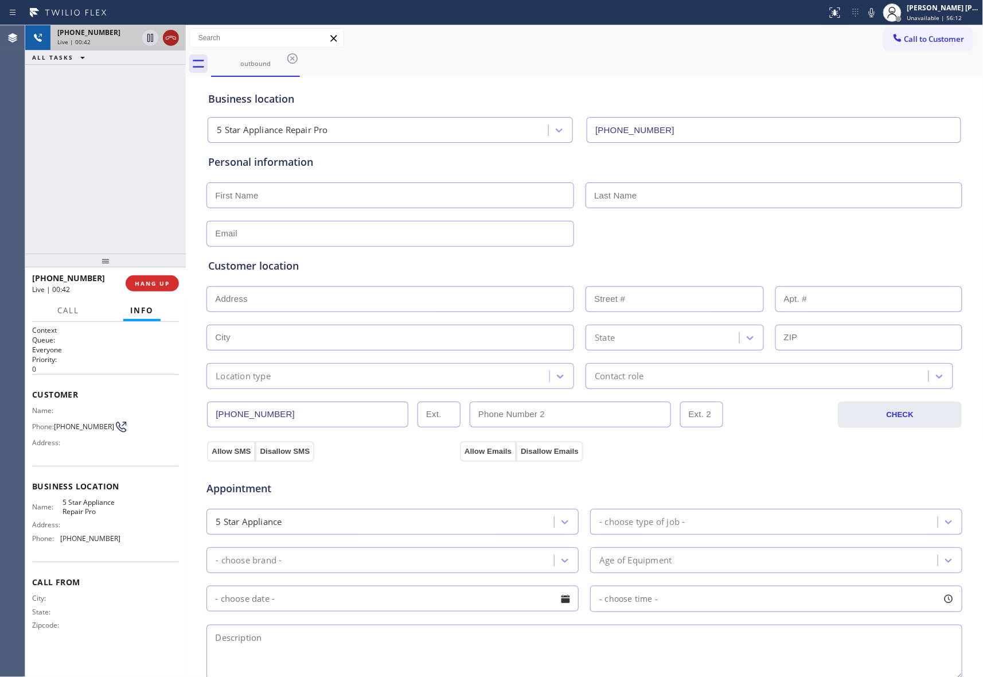
click at [172, 40] on icon at bounding box center [171, 38] width 14 height 14
click at [157, 280] on span "COMPLETE" at bounding box center [150, 283] width 40 height 8
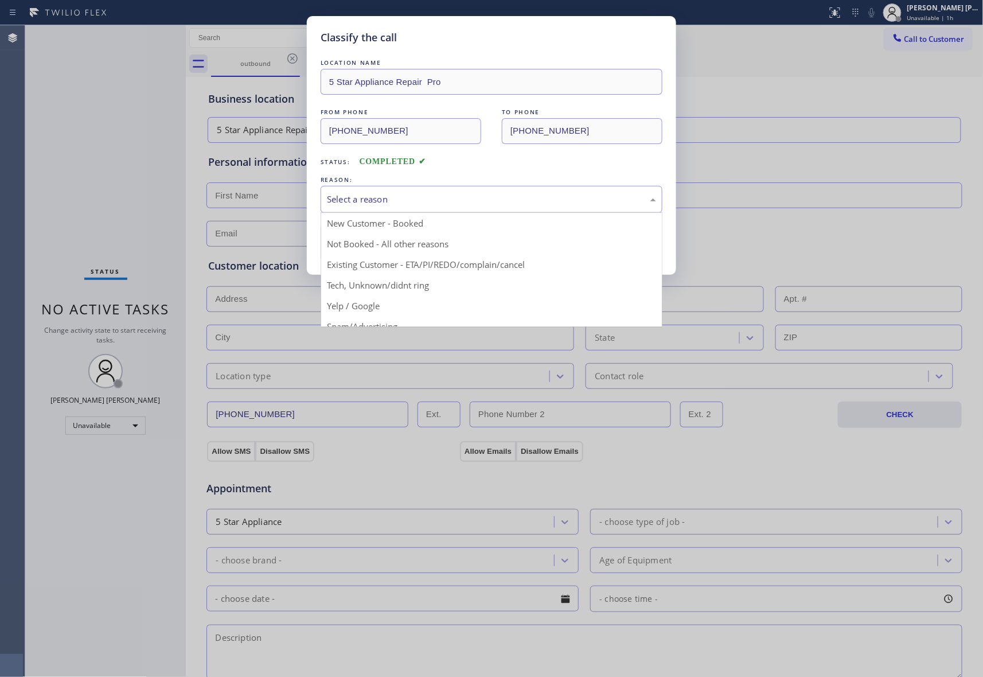
click at [417, 205] on div "Select a reason" at bounding box center [491, 199] width 329 height 13
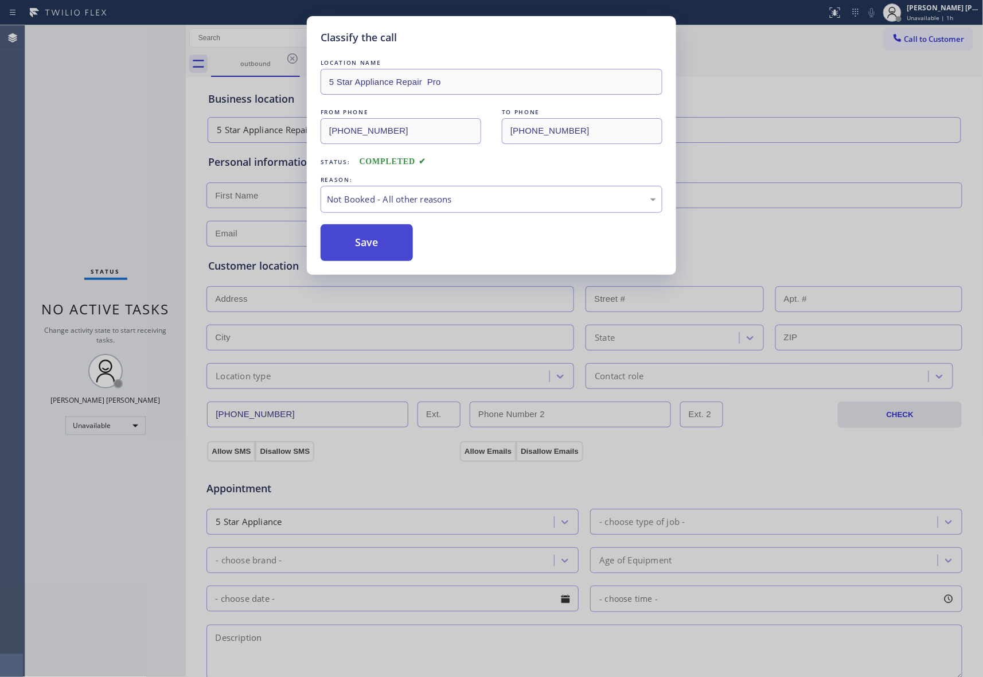
click at [377, 244] on button "Save" at bounding box center [367, 242] width 92 height 37
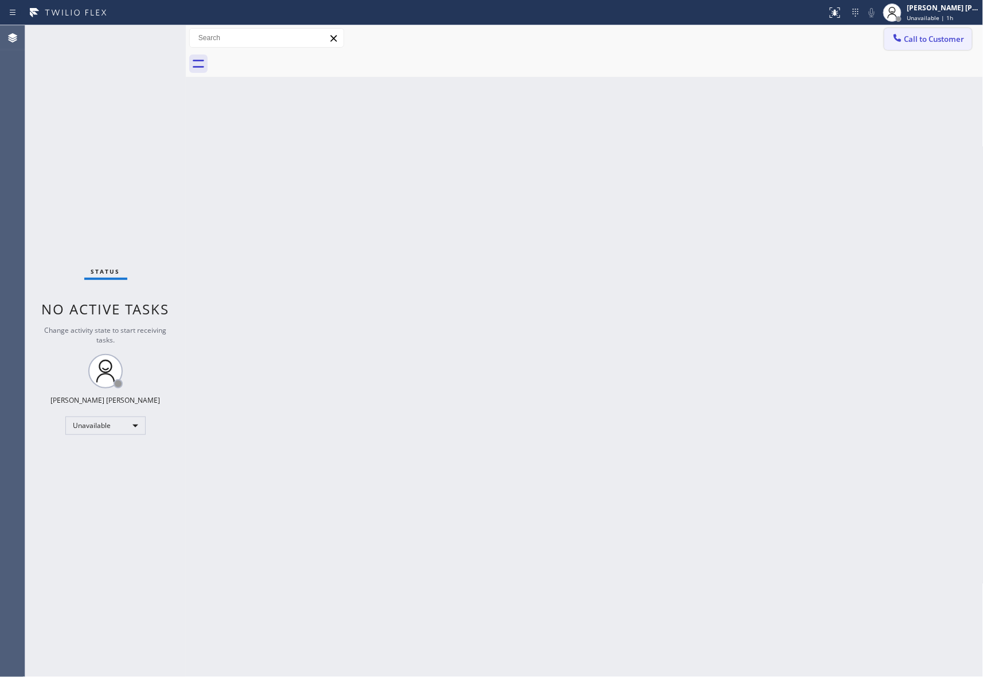
click at [957, 44] on span "Call to Customer" at bounding box center [934, 39] width 60 height 10
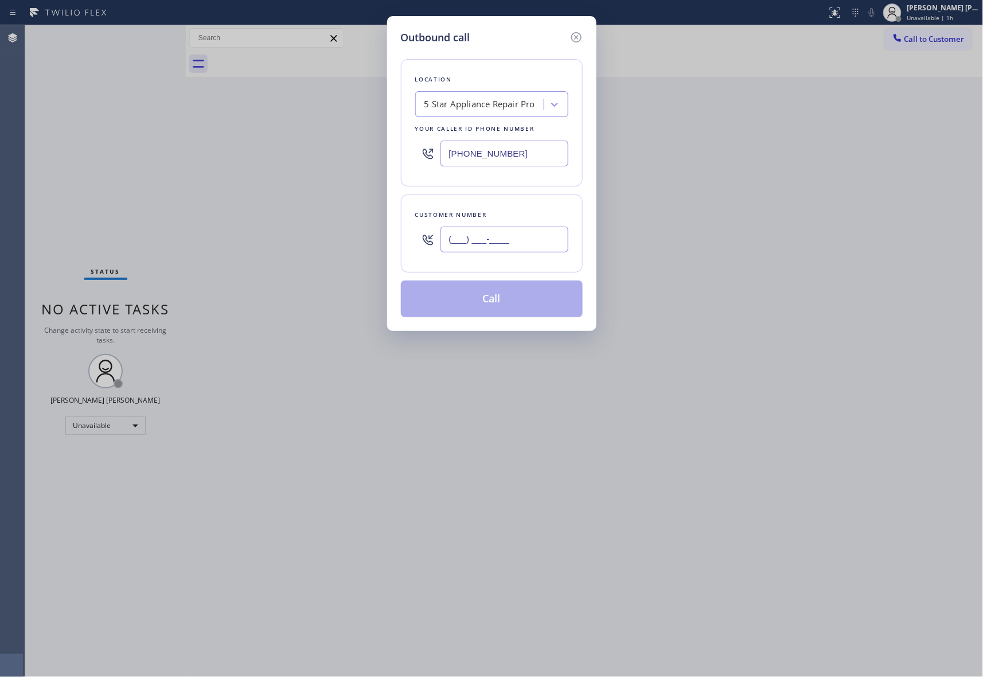
click at [494, 251] on input "(___) ___-____" at bounding box center [504, 239] width 128 height 26
paste input "text"
type input "(___) ___-____"
drag, startPoint x: 239, startPoint y: 239, endPoint x: 228, endPoint y: 239, distance: 11.5
click at [228, 239] on div "Outbound call Location 5 Star Appliance Repair Pro Your caller id phone number …" at bounding box center [491, 338] width 983 height 677
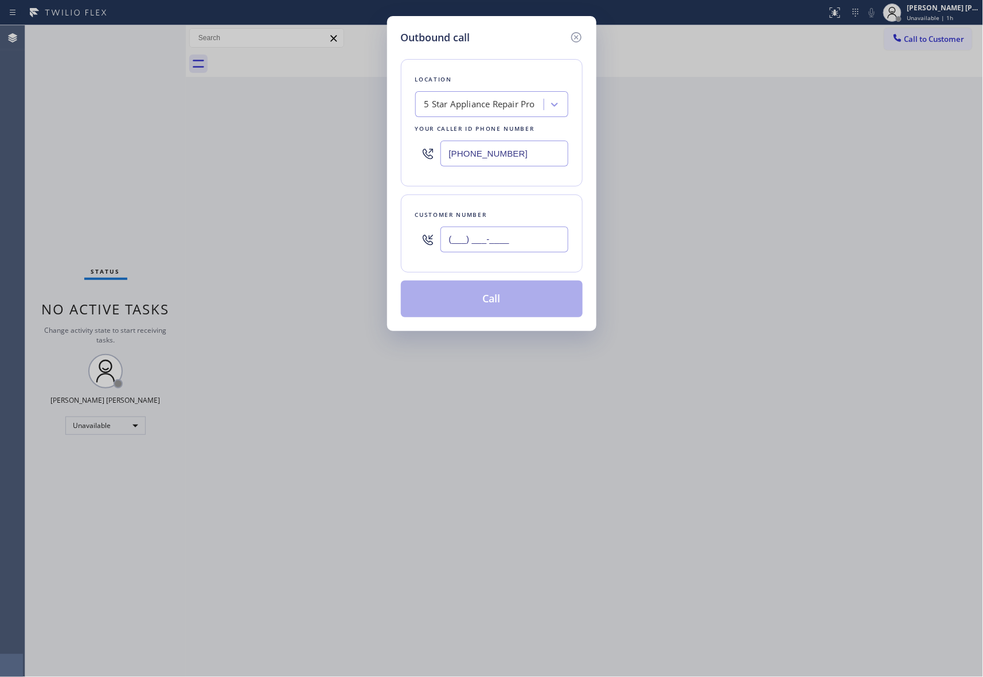
paste input "561) 603-1277"
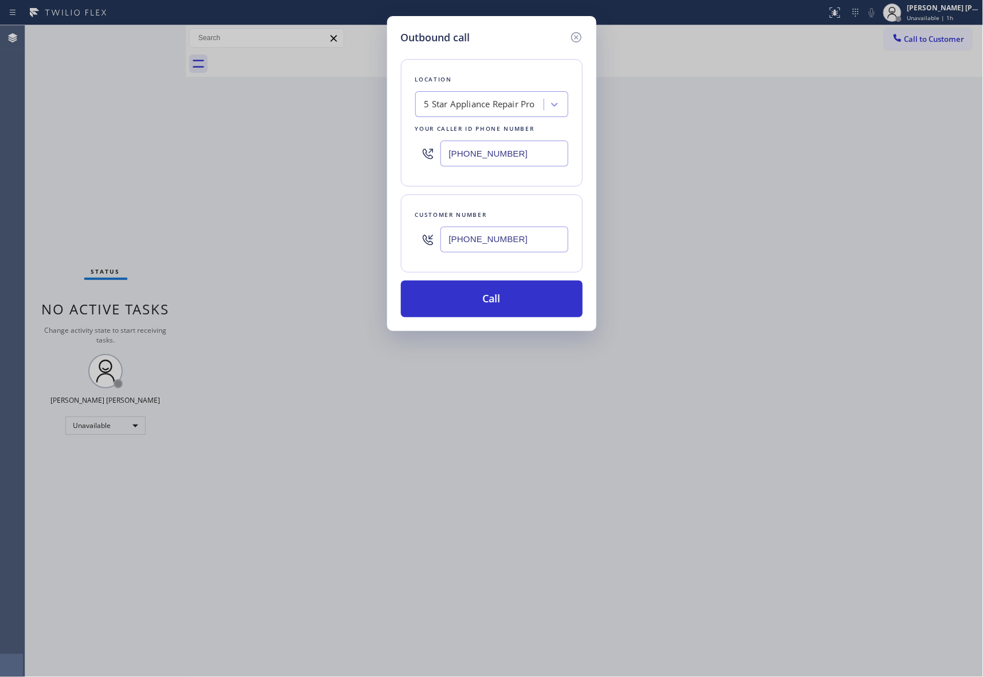
type input "[PHONE_NUMBER]"
click at [466, 95] on div "5 Star Appliance Repair Pro" at bounding box center [481, 105] width 125 height 20
paste input "American Service Alliance"
type input "American Service Alliance"
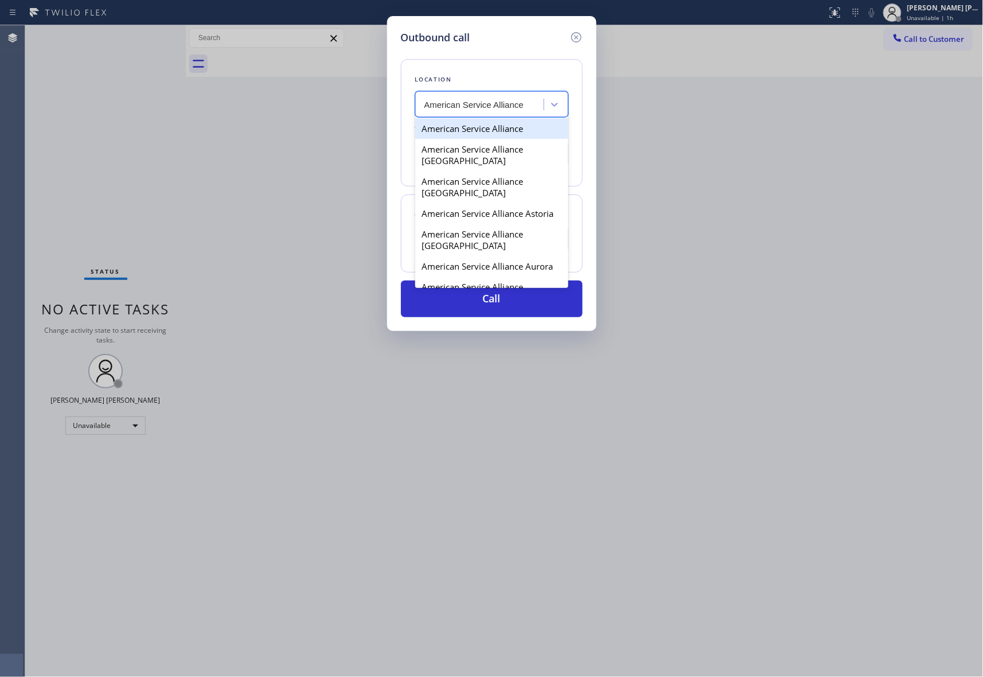
click at [494, 124] on div "American Service Alliance" at bounding box center [491, 128] width 153 height 21
type input "[PHONE_NUMBER]"
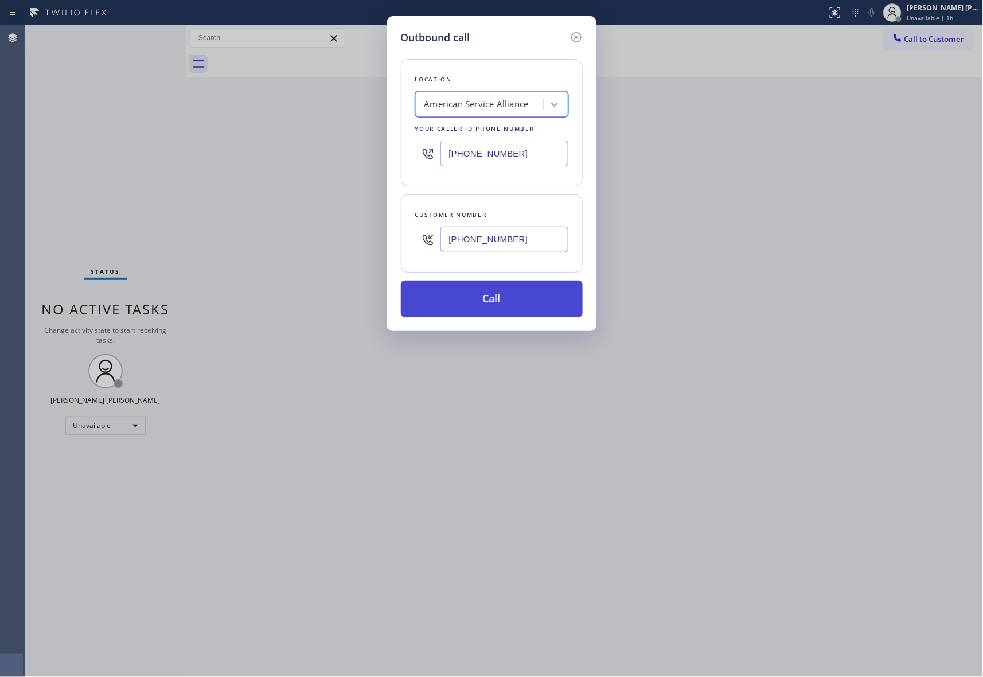
click at [521, 301] on button "Call" at bounding box center [492, 298] width 182 height 37
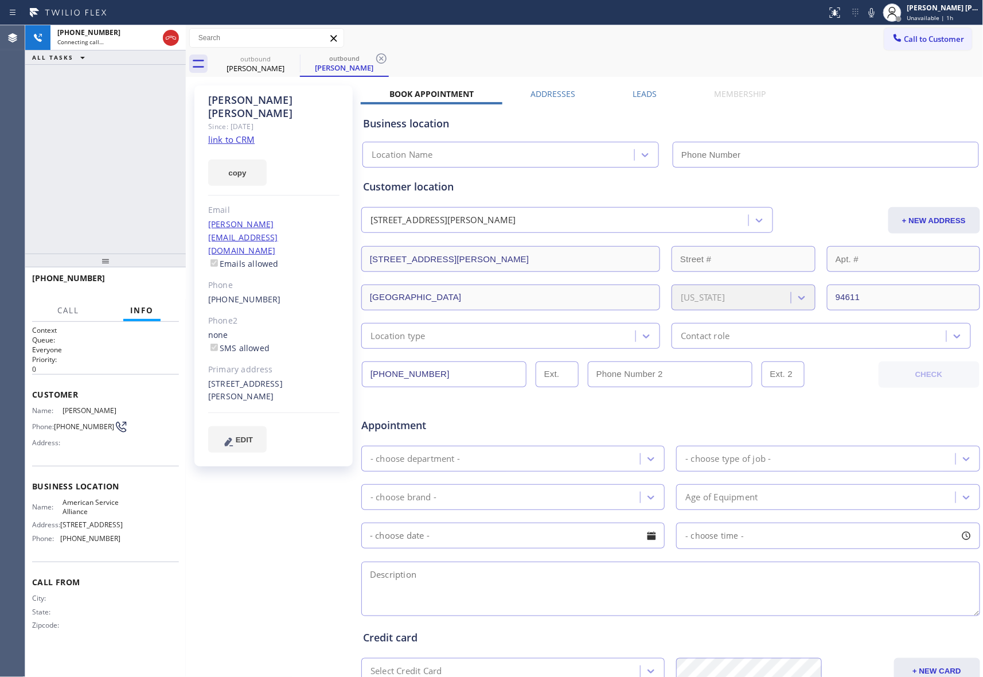
click at [643, 94] on label "Leads" at bounding box center [645, 93] width 24 height 11
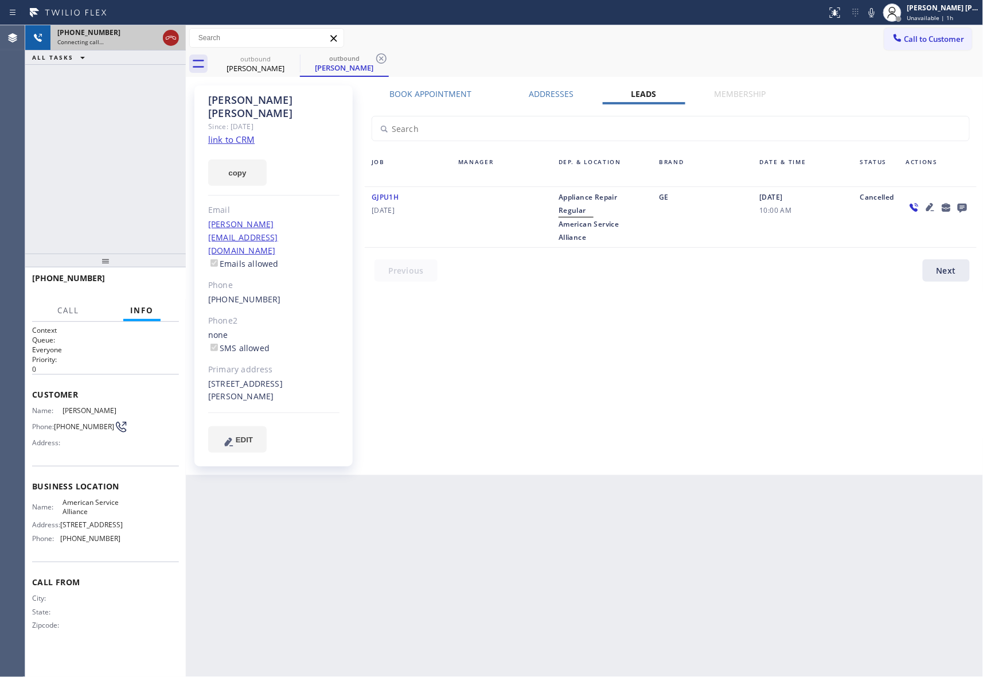
click at [172, 35] on icon at bounding box center [171, 38] width 14 height 14
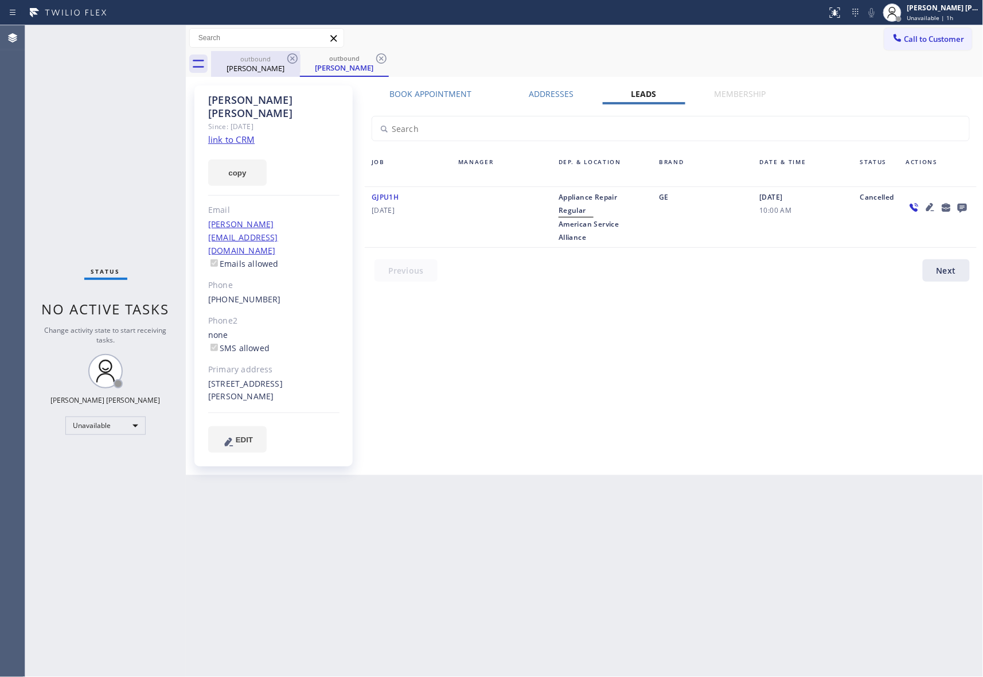
click at [280, 65] on div "[PERSON_NAME]" at bounding box center [255, 68] width 87 height 10
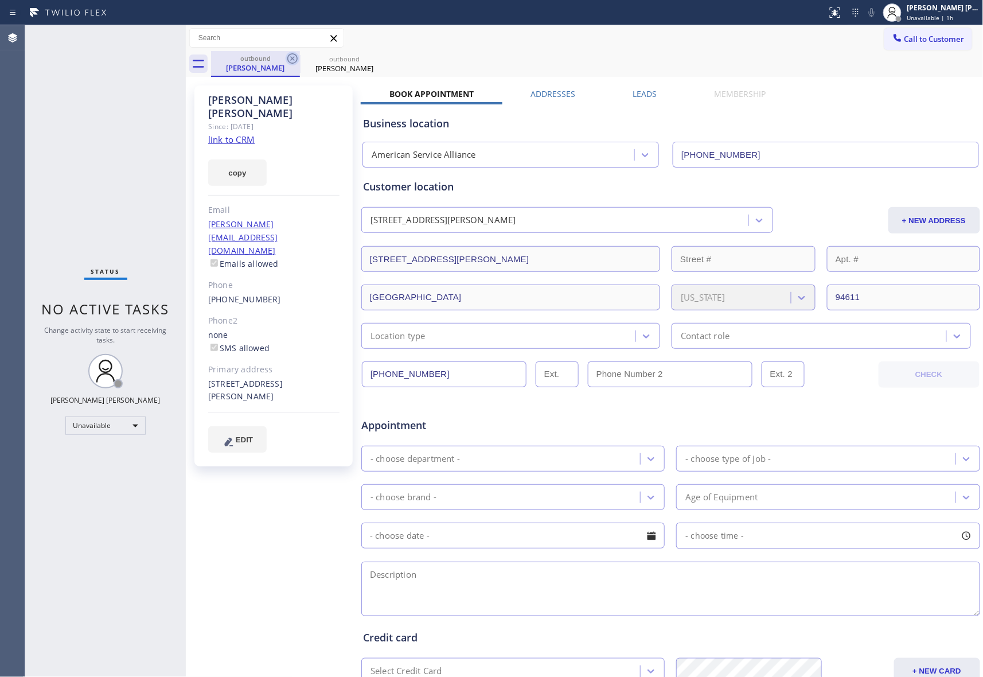
click at [289, 58] on icon at bounding box center [293, 59] width 14 height 14
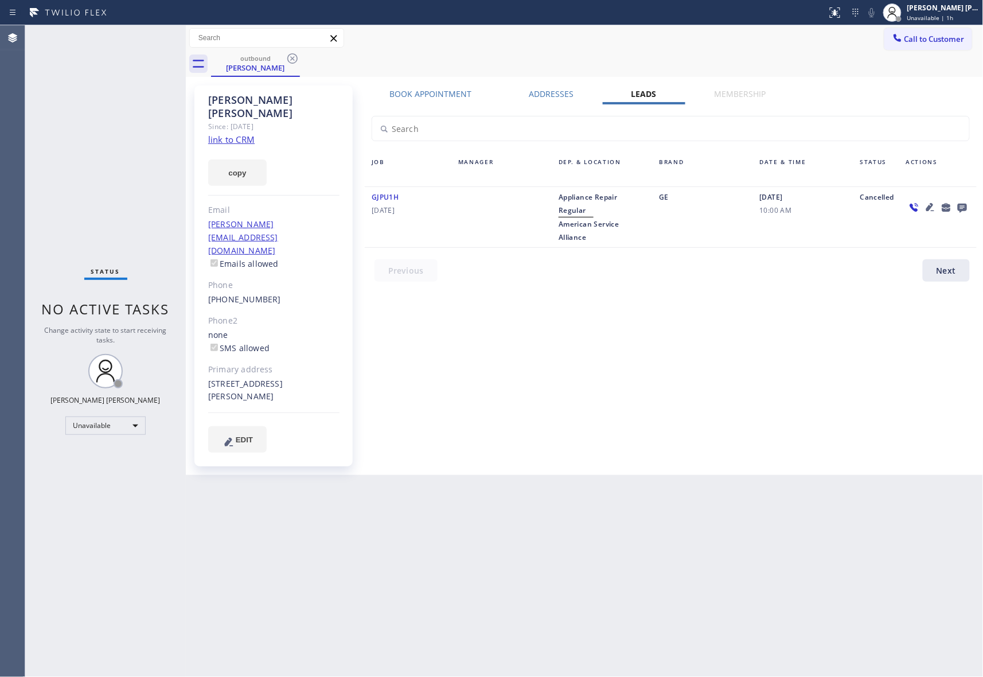
click at [290, 58] on icon at bounding box center [293, 59] width 14 height 14
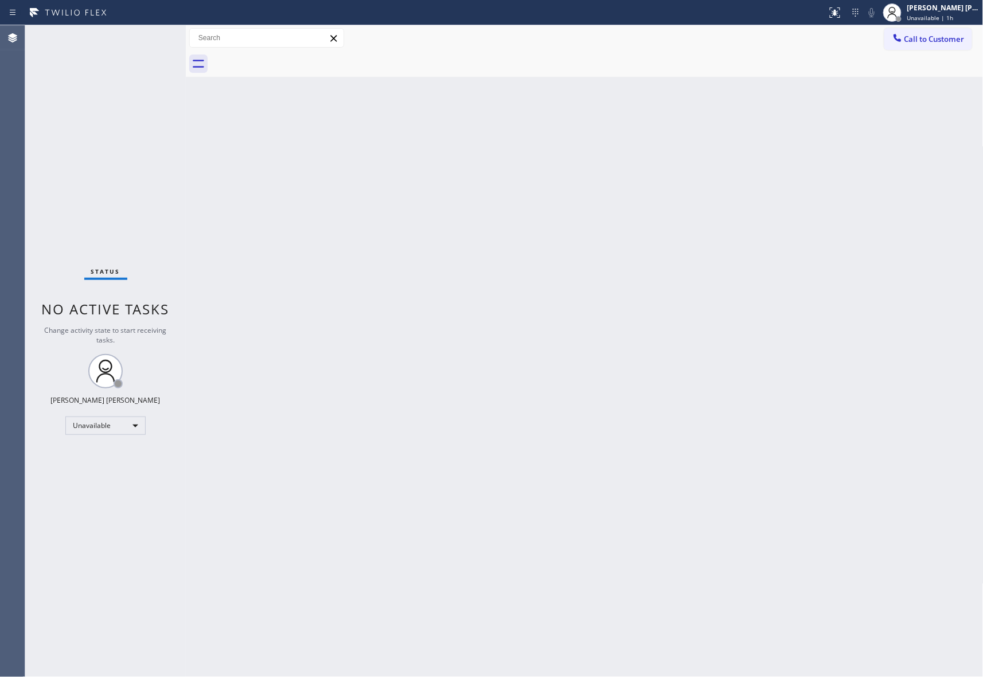
click at [290, 58] on div at bounding box center [597, 64] width 772 height 26
click at [943, 40] on span "Call to Customer" at bounding box center [934, 39] width 60 height 10
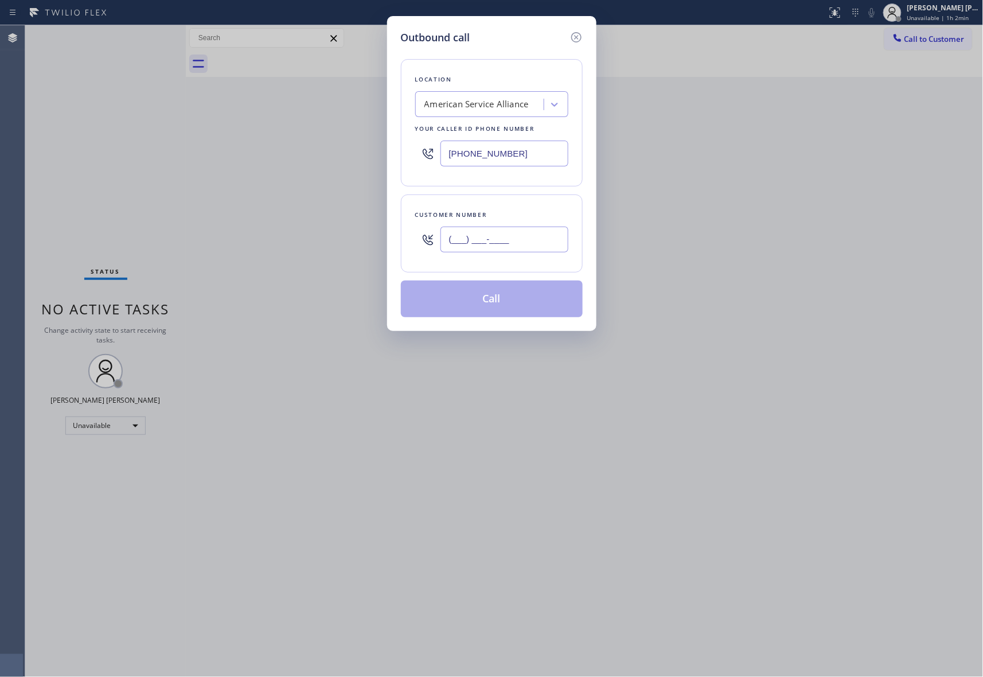
click at [522, 235] on input "(___) ___-____" at bounding box center [504, 239] width 128 height 26
paste input "858) 232-0661"
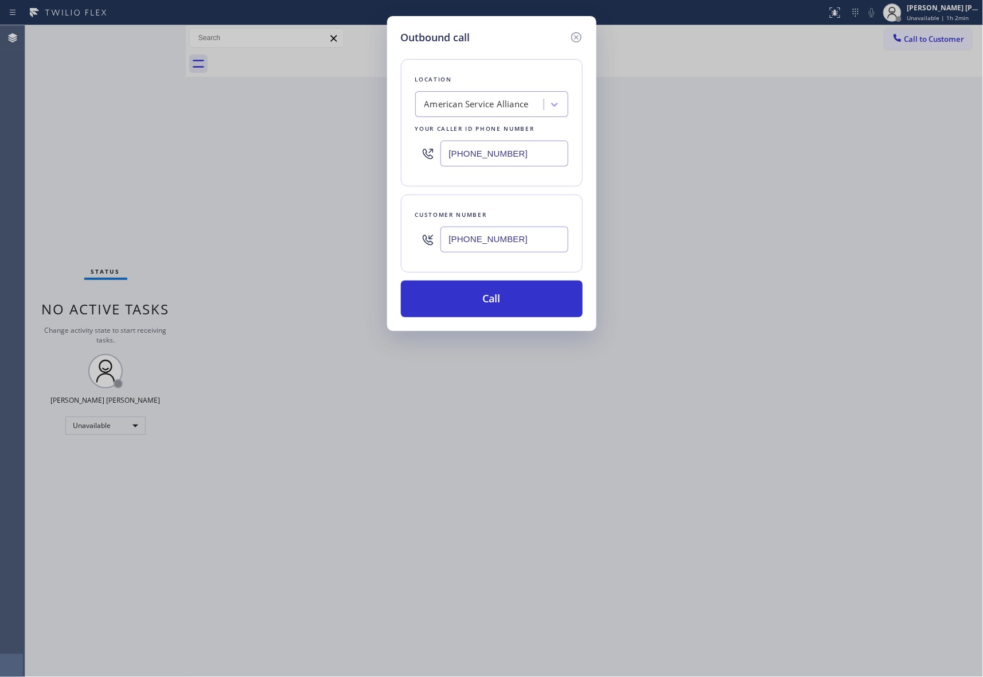
type input "[PHONE_NUMBER]"
click at [480, 99] on div "American Service Alliance" at bounding box center [476, 104] width 104 height 13
drag, startPoint x: 473, startPoint y: 106, endPoint x: 467, endPoint y: 106, distance: 6.3
click at [467, 106] on input "5 star applaince repair" at bounding box center [467, 105] width 86 height 10
click at [466, 102] on input "5 star applaince repair" at bounding box center [467, 105] width 86 height 10
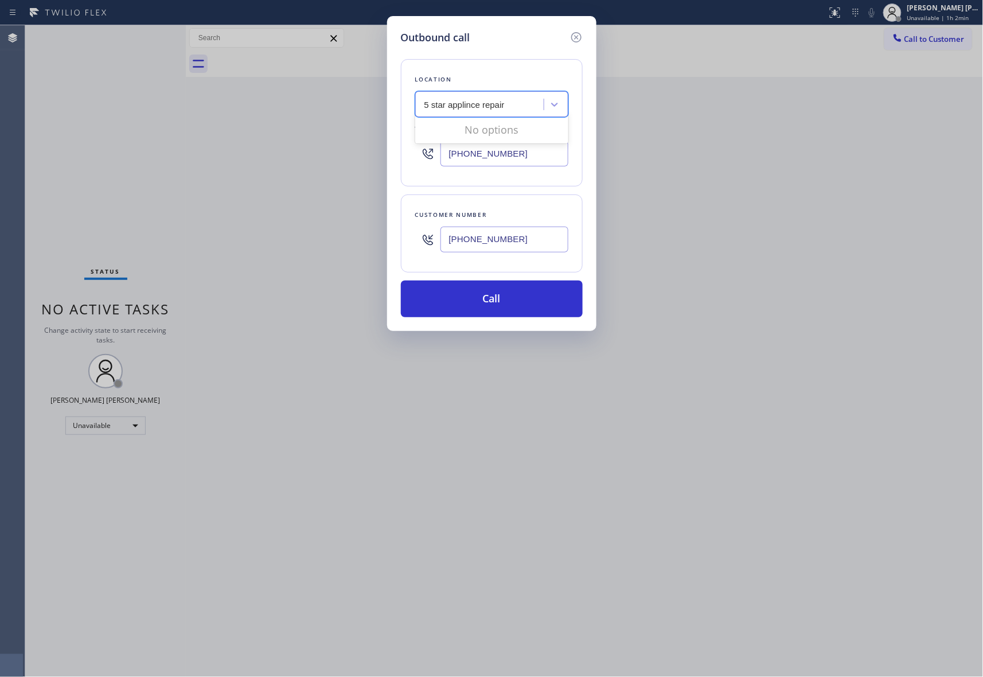
type input "5 star appliance repair"
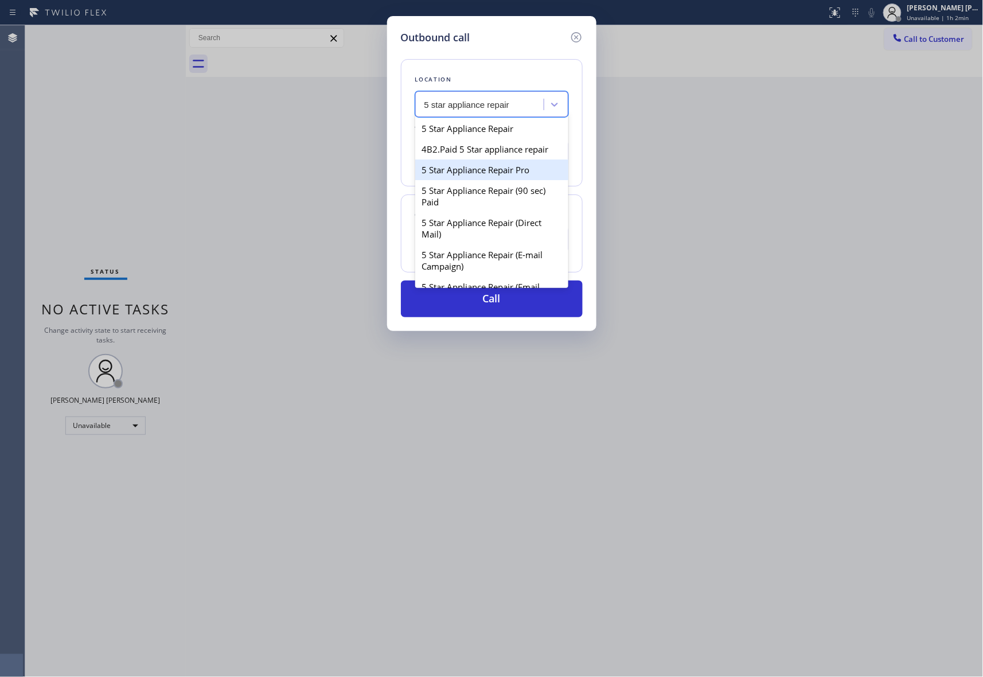
click at [506, 178] on div "5 Star Appliance Repair Pro" at bounding box center [491, 169] width 153 height 21
type input "[PHONE_NUMBER]"
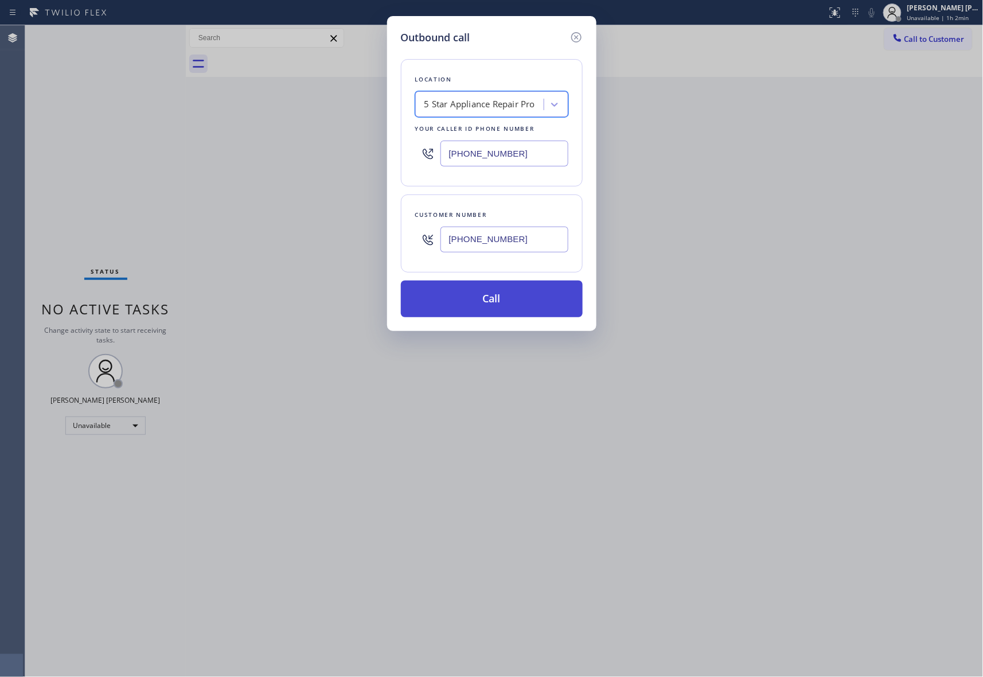
click at [516, 301] on button "Call" at bounding box center [492, 298] width 182 height 37
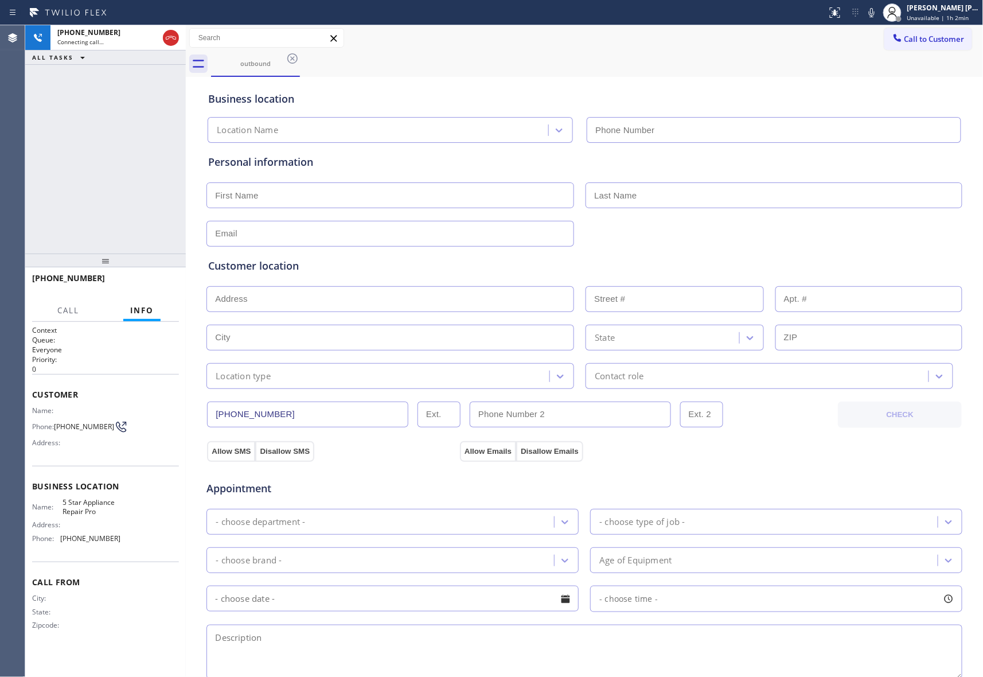
type input "[PHONE_NUMBER]"
drag, startPoint x: 173, startPoint y: 40, endPoint x: 195, endPoint y: 41, distance: 21.8
click at [173, 40] on icon at bounding box center [171, 38] width 14 height 14
click at [290, 54] on icon at bounding box center [292, 58] width 10 height 10
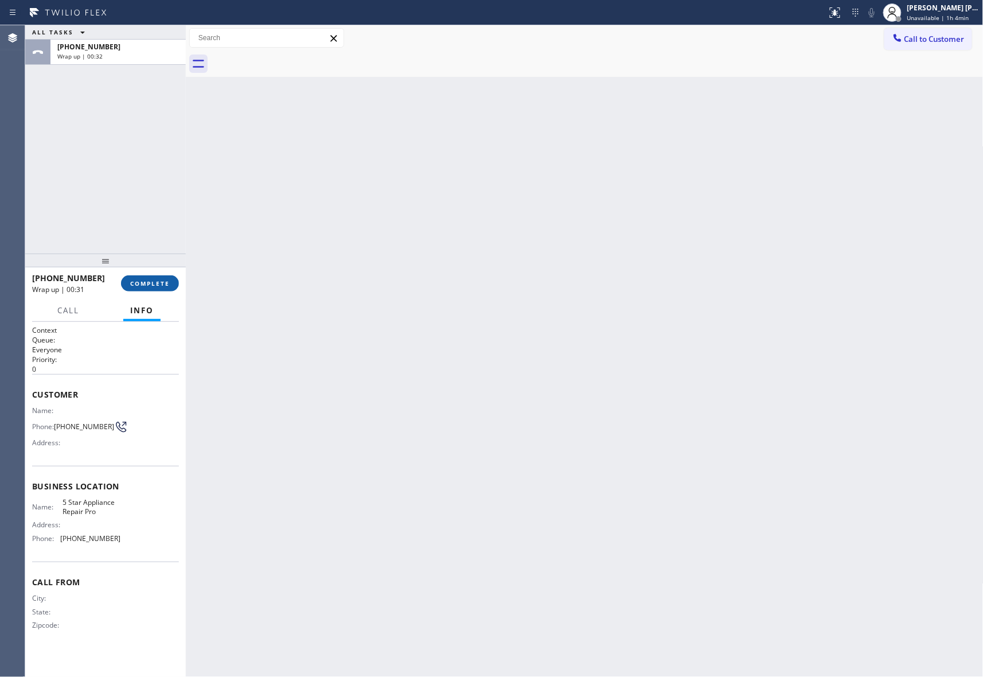
click at [174, 285] on button "COMPLETE" at bounding box center [150, 283] width 58 height 16
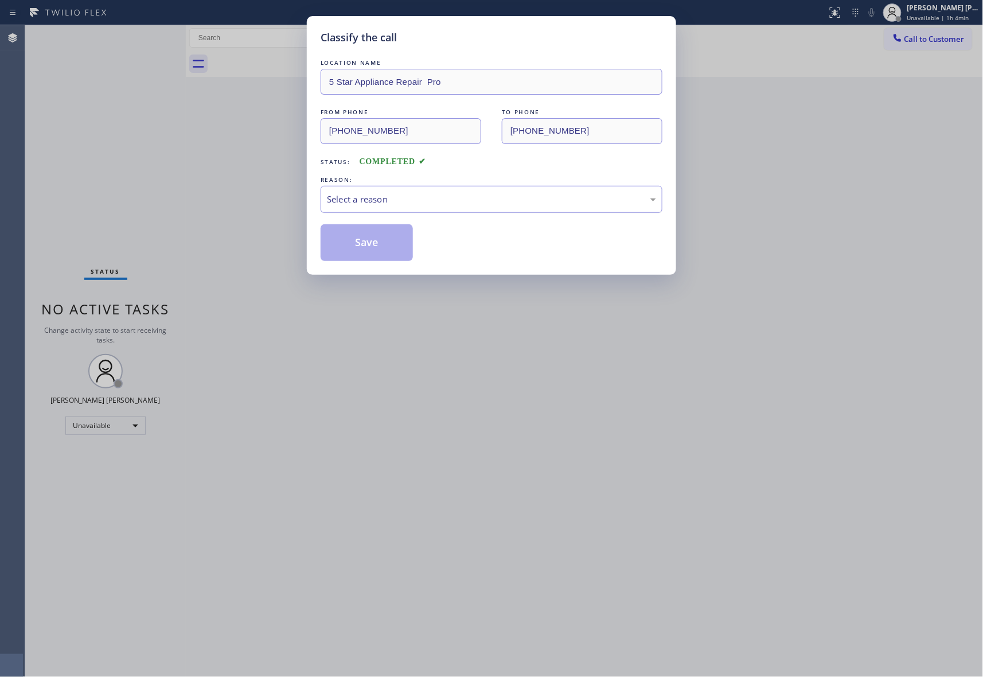
click at [432, 200] on div "Select a reason" at bounding box center [491, 199] width 329 height 13
click at [373, 239] on button "Save" at bounding box center [367, 242] width 92 height 37
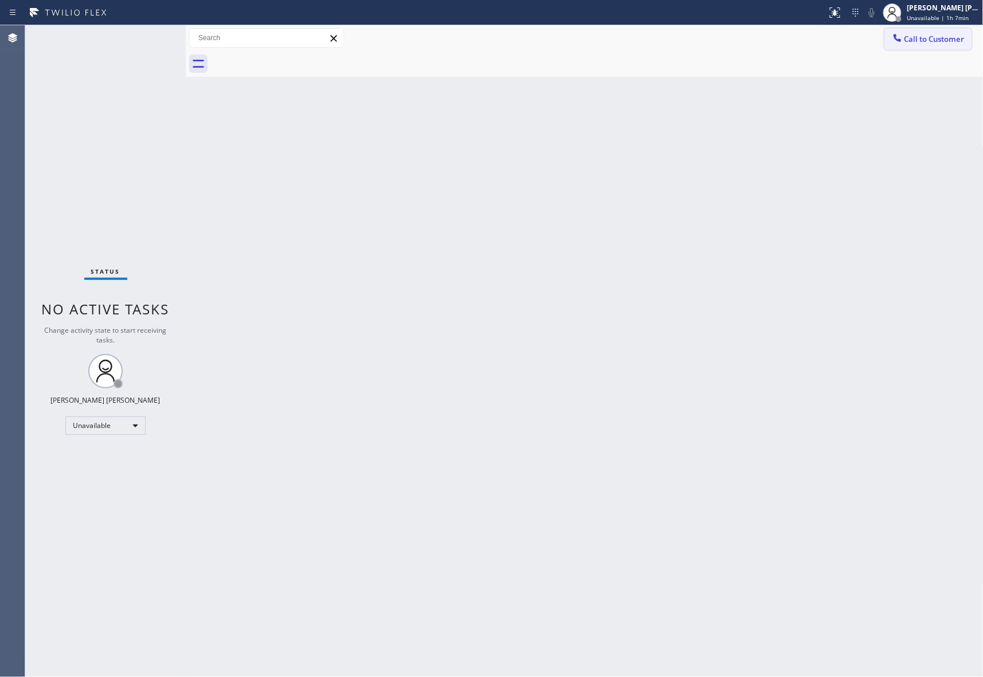
click at [931, 40] on span "Call to Customer" at bounding box center [934, 39] width 60 height 10
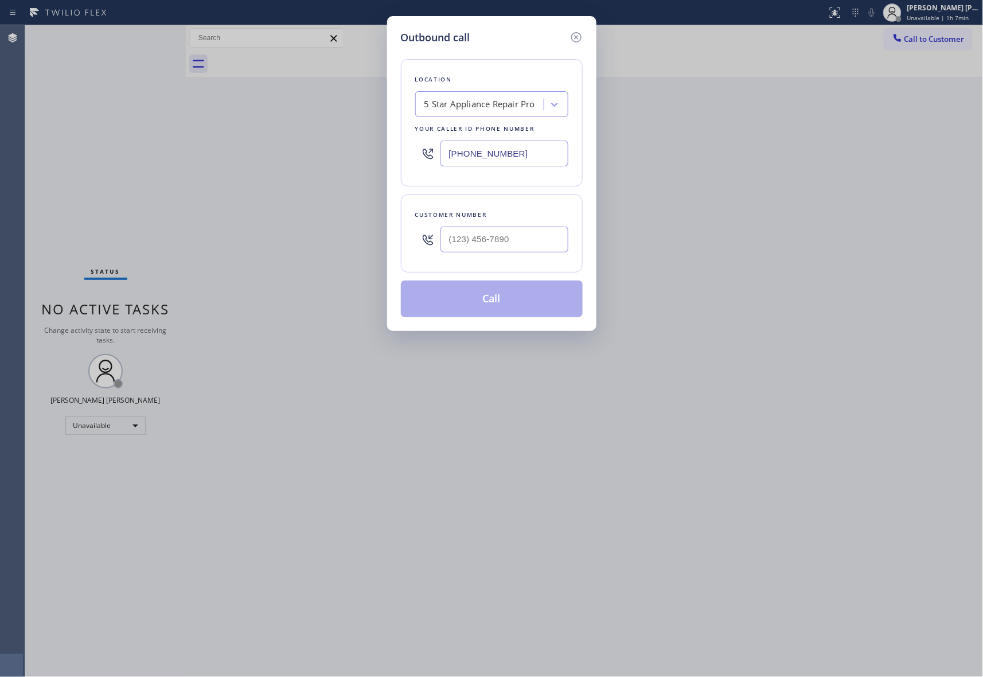
click at [475, 106] on div "5 Star Appliance Repair Pro" at bounding box center [479, 104] width 111 height 13
paste input "Thermador Appliance Repair Experts"
type input "Thermador Appliance Repair Experts"
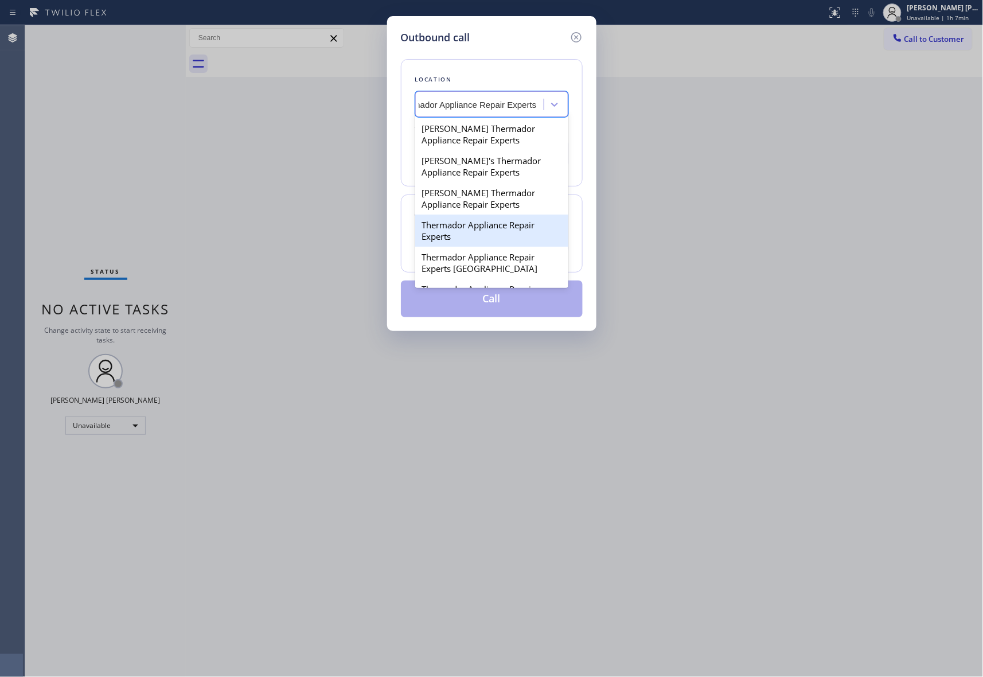
click at [487, 232] on div "Thermador Appliance Repair Experts" at bounding box center [491, 230] width 153 height 32
type input "[PHONE_NUMBER]"
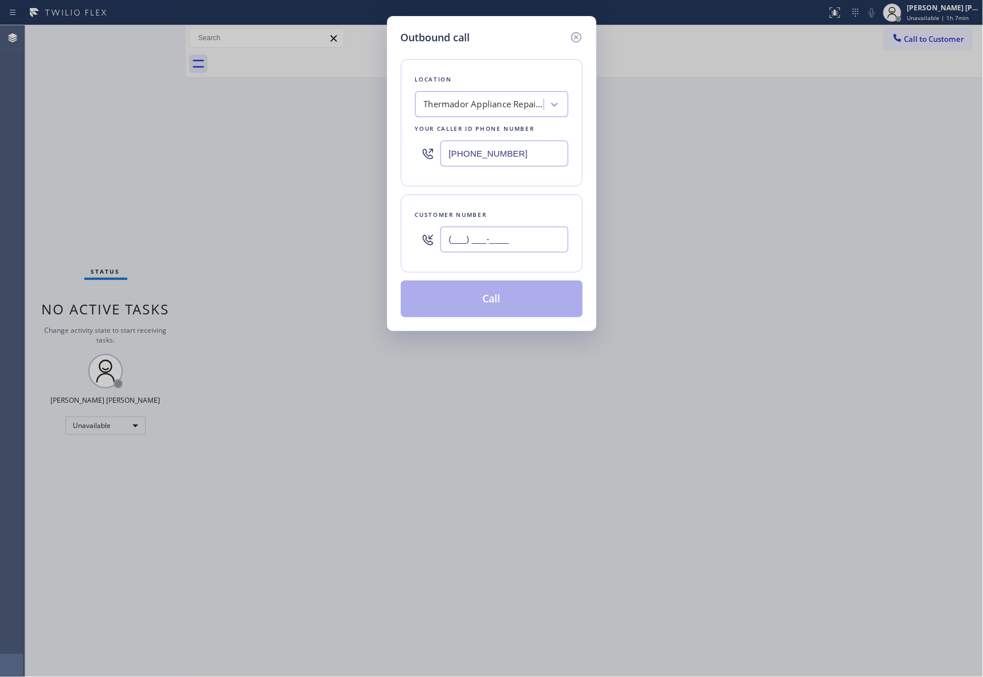
click at [526, 237] on input "(___) ___-____" at bounding box center [504, 239] width 128 height 26
paste input "504) 352-7800"
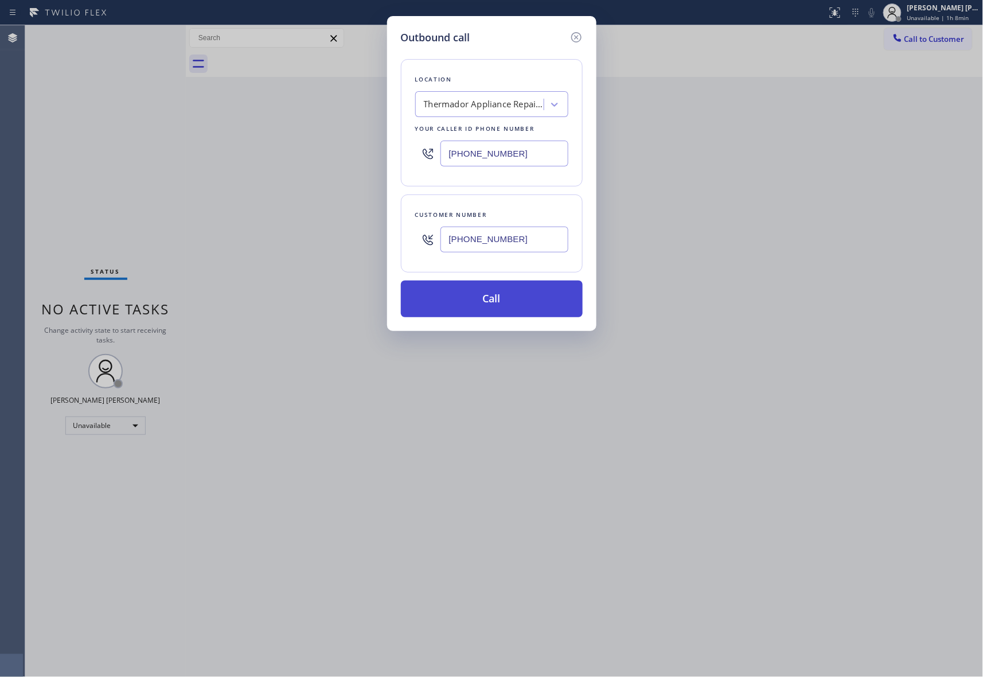
type input "[PHONE_NUMBER]"
click at [498, 304] on button "Call" at bounding box center [492, 298] width 182 height 37
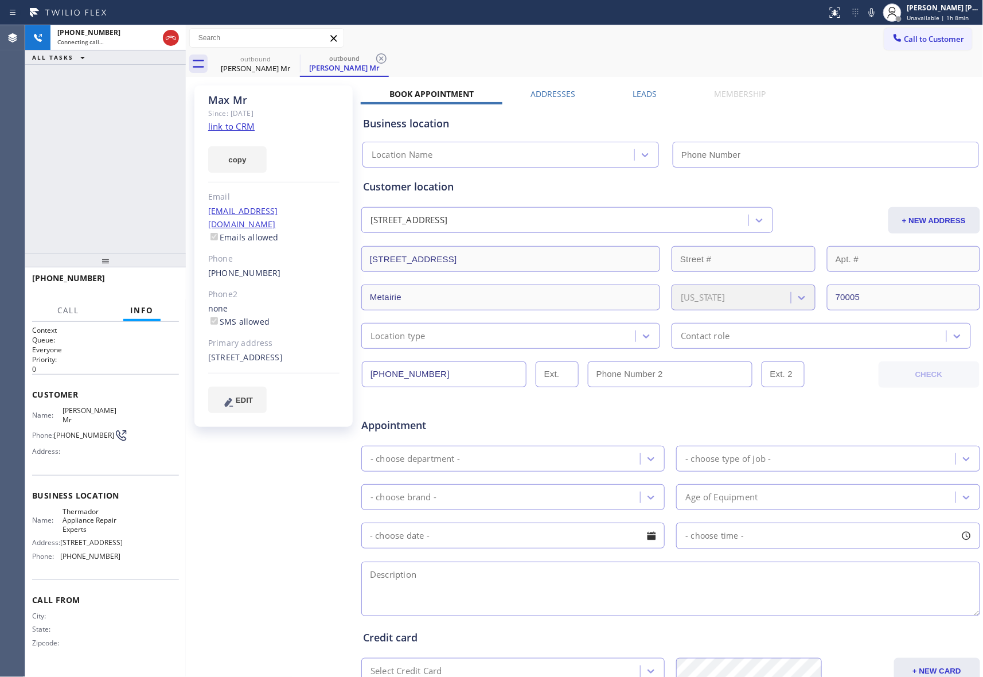
type input "[PHONE_NUMBER]"
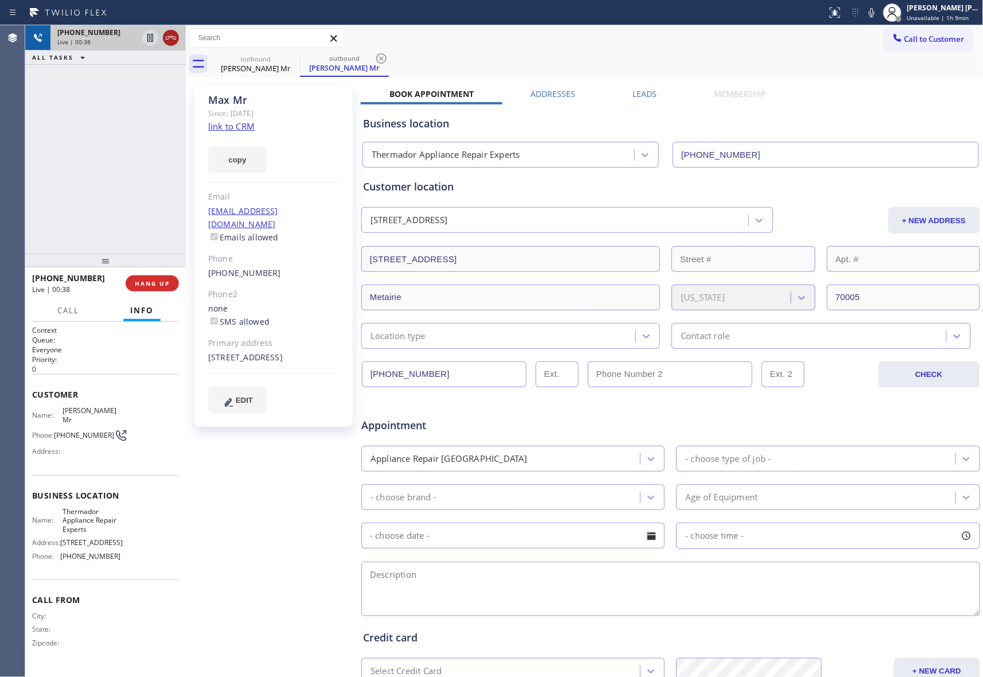
click at [173, 37] on icon at bounding box center [171, 38] width 14 height 14
drag, startPoint x: 292, startPoint y: 56, endPoint x: 163, endPoint y: 283, distance: 261.1
click at [0, 0] on icon at bounding box center [0, 0] width 0 height 0
click at [374, 56] on icon at bounding box center [381, 59] width 14 height 14
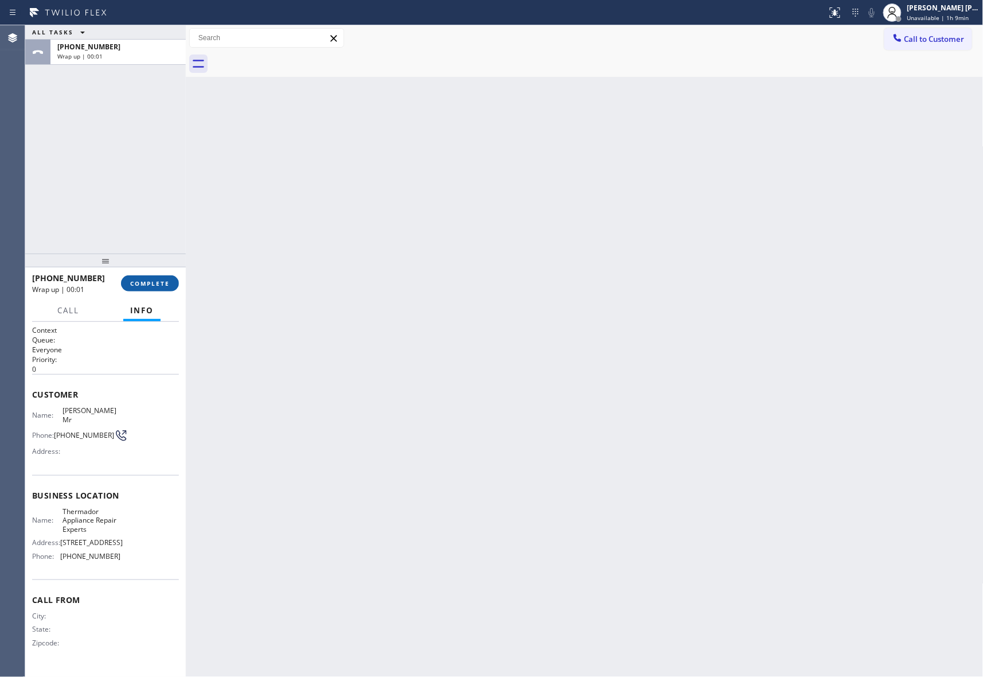
click at [159, 280] on span "COMPLETE" at bounding box center [150, 283] width 40 height 8
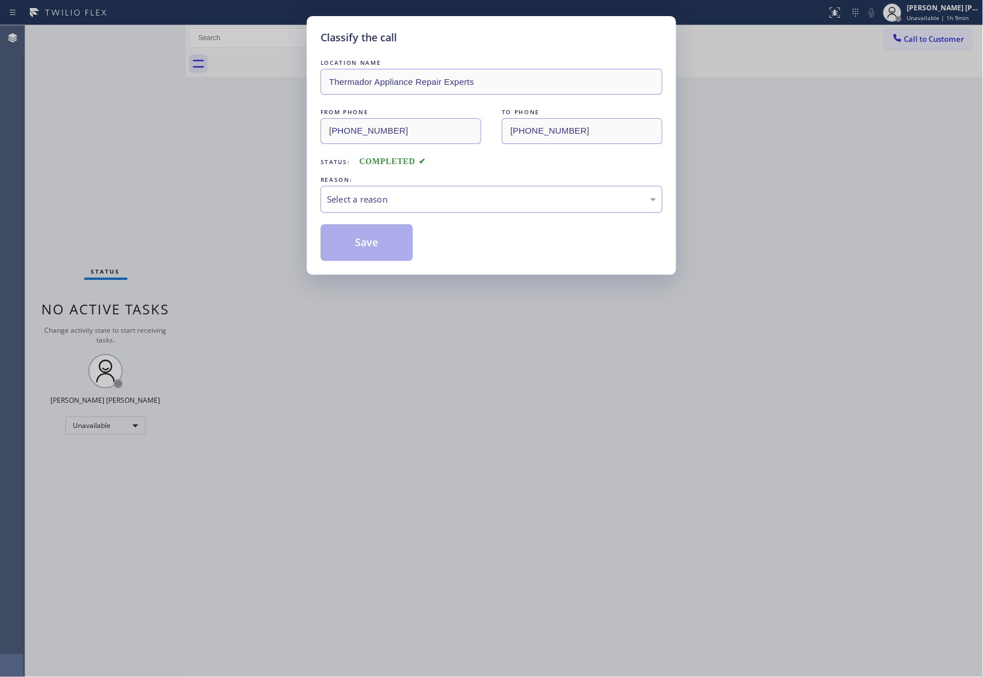
click at [511, 202] on div "Select a reason" at bounding box center [491, 199] width 329 height 13
click at [393, 246] on button "Save" at bounding box center [367, 242] width 92 height 37
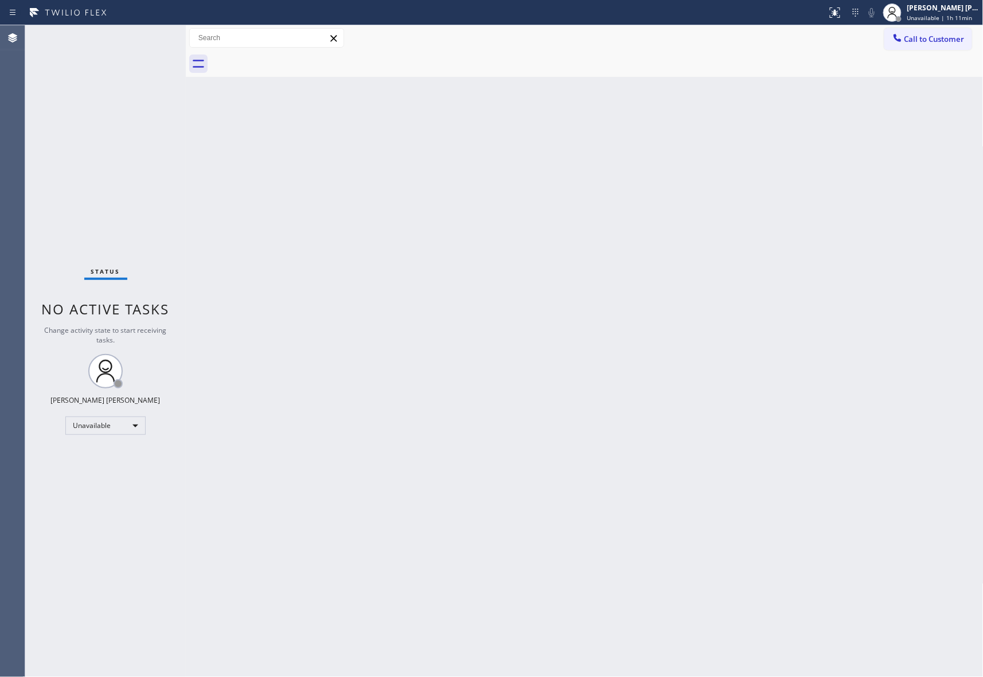
click at [931, 32] on button "Call to Customer" at bounding box center [928, 39] width 88 height 22
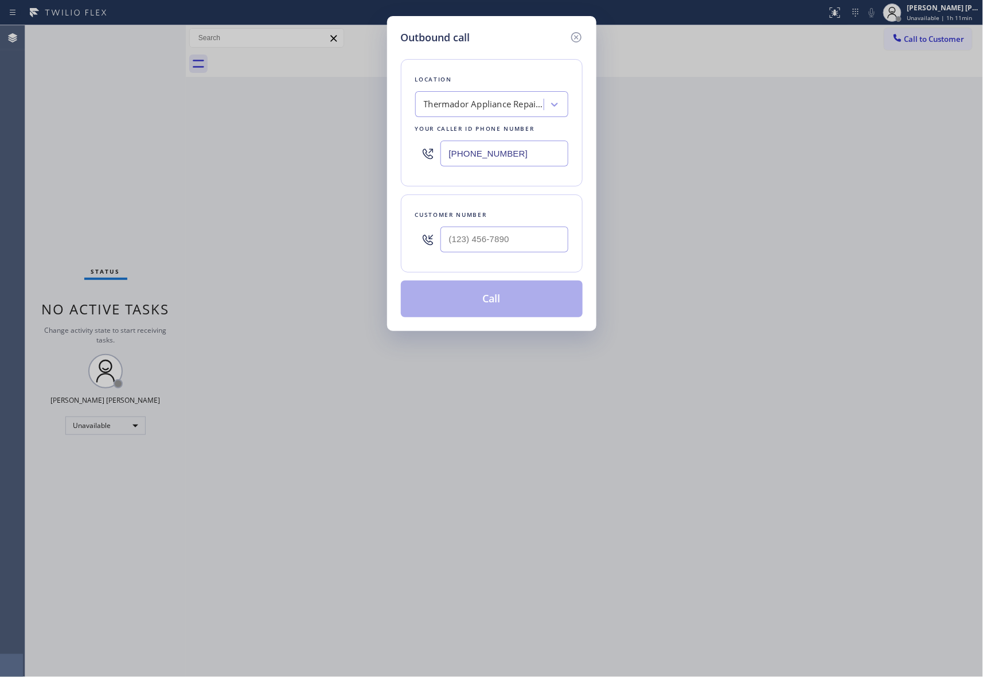
drag, startPoint x: 524, startPoint y: 153, endPoint x: 315, endPoint y: 143, distance: 208.9
click at [315, 143] on div "Outbound call Location Thermador Appliance Repair Experts Your caller id phone …" at bounding box center [491, 338] width 983 height 677
paste input "424) 772-3921"
type input "[PHONE_NUMBER]"
click at [527, 236] on input "(___) ___-____" at bounding box center [504, 239] width 128 height 26
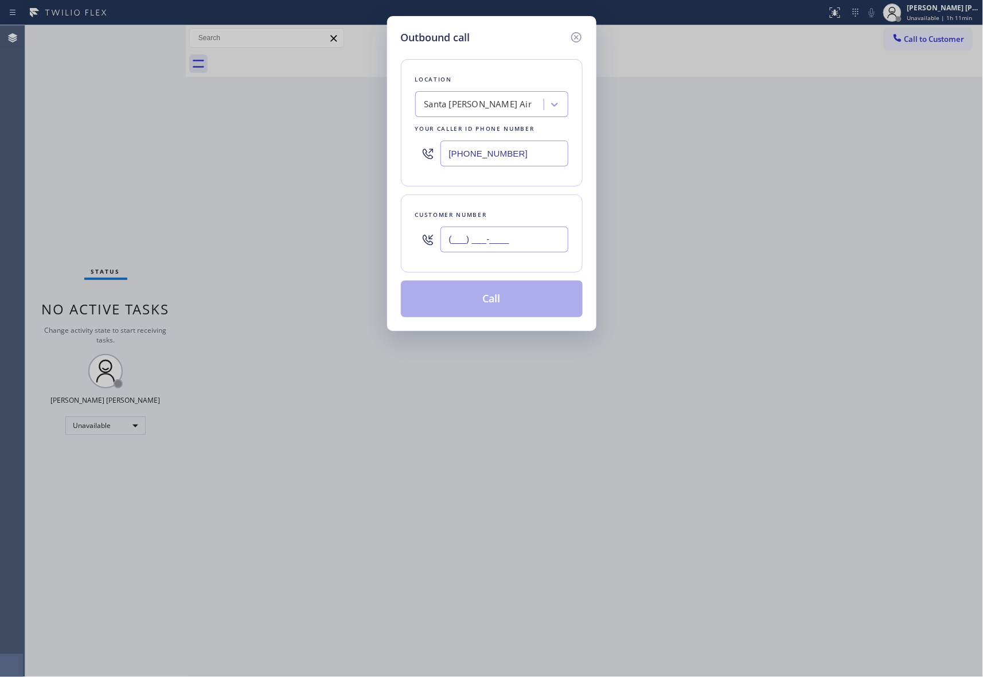
paste input "818) 689-3263"
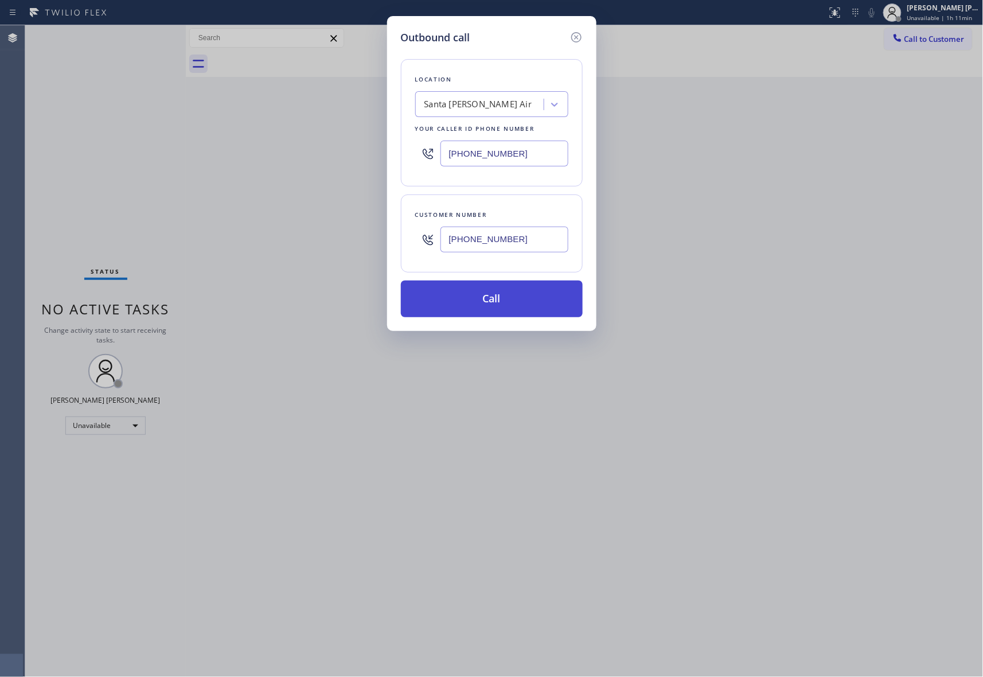
type input "[PHONE_NUMBER]"
click at [509, 308] on button "Call" at bounding box center [492, 298] width 182 height 37
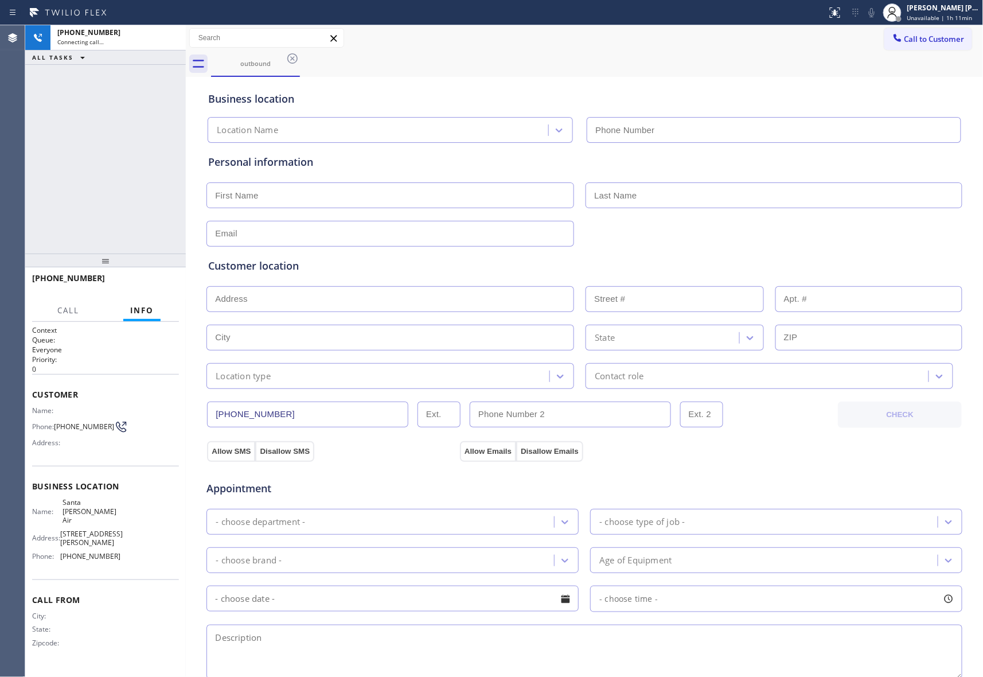
type input "[PHONE_NUMBER]"
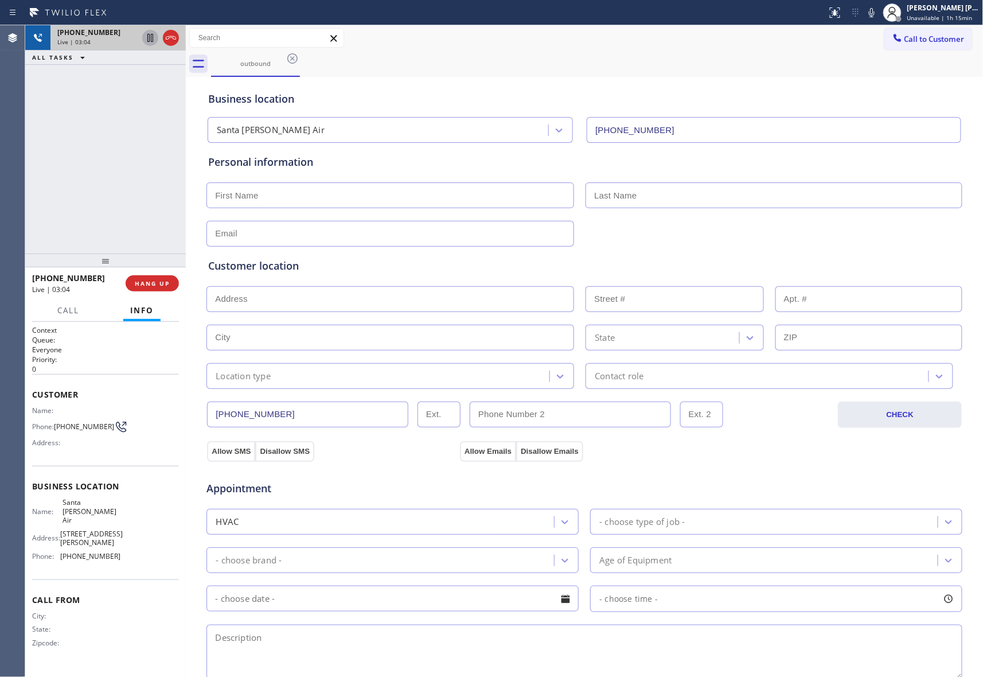
click at [147, 38] on icon at bounding box center [150, 38] width 6 height 8
click at [138, 288] on button "COMPLETE" at bounding box center [150, 283] width 58 height 16
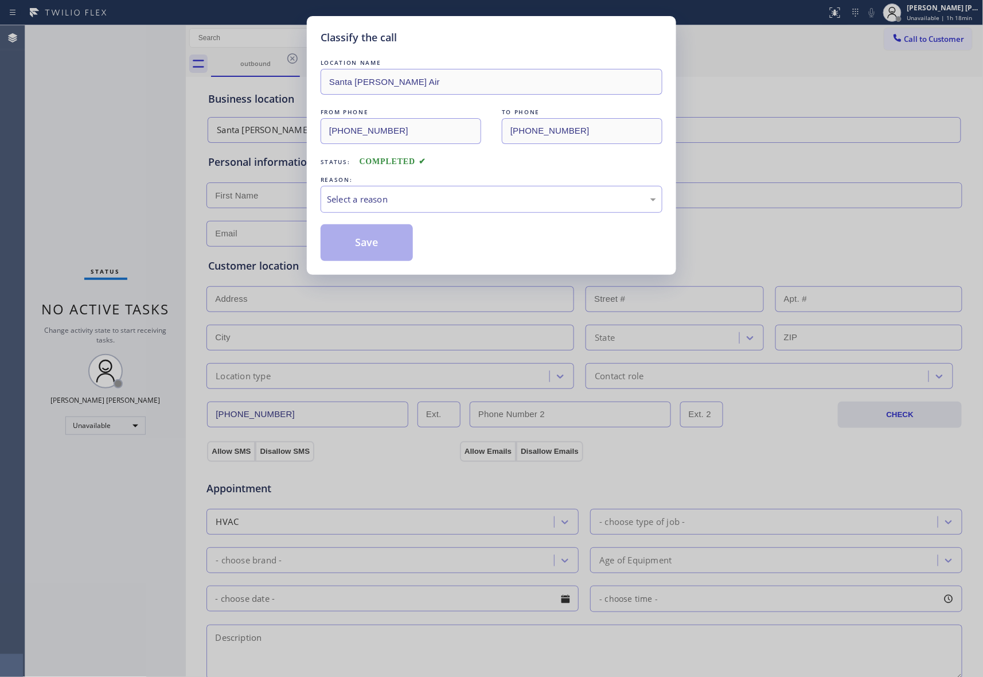
click at [381, 184] on div "REASON:" at bounding box center [492, 180] width 342 height 12
click at [381, 194] on div "Select a reason" at bounding box center [491, 199] width 329 height 13
click at [368, 243] on button "Save" at bounding box center [367, 242] width 92 height 37
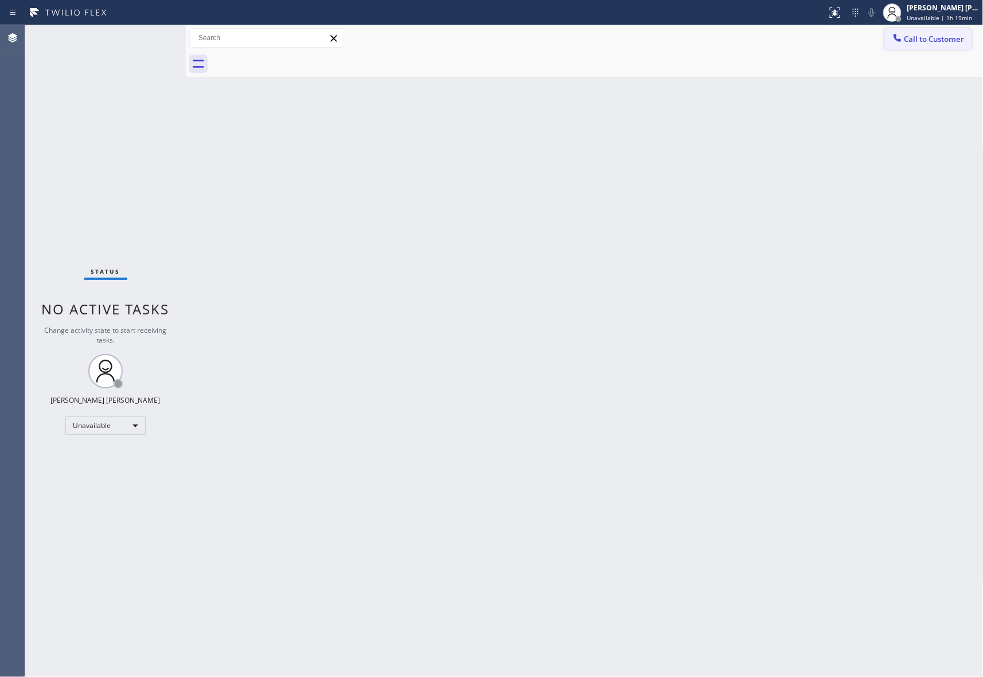
click at [938, 40] on span "Call to Customer" at bounding box center [934, 39] width 60 height 10
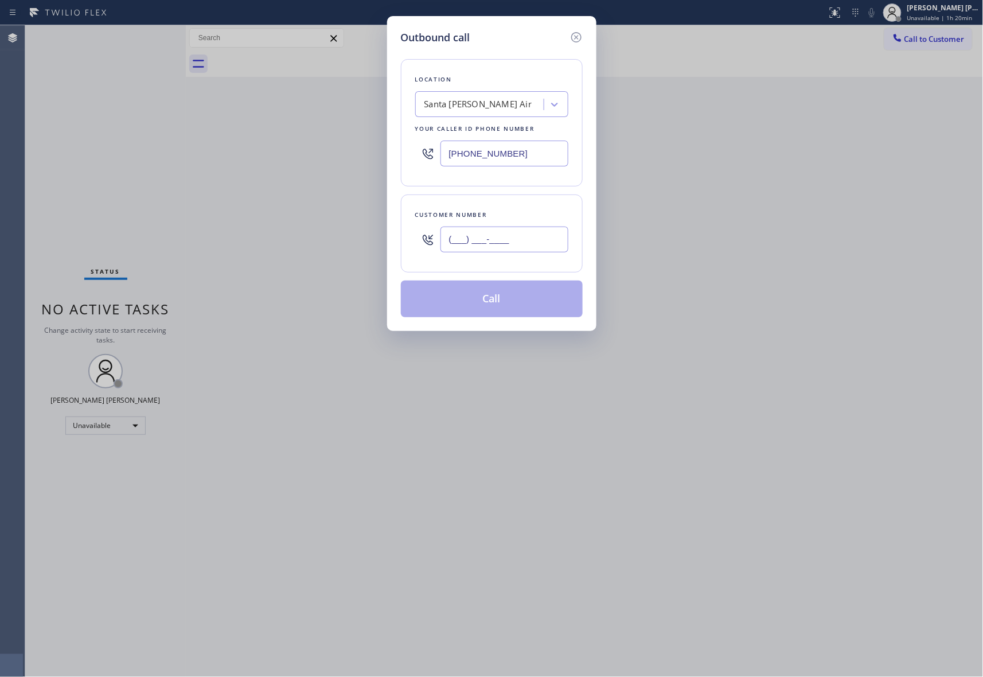
click at [519, 244] on input "(___) ___-____" at bounding box center [504, 239] width 128 height 26
paste input "818) 689-3263"
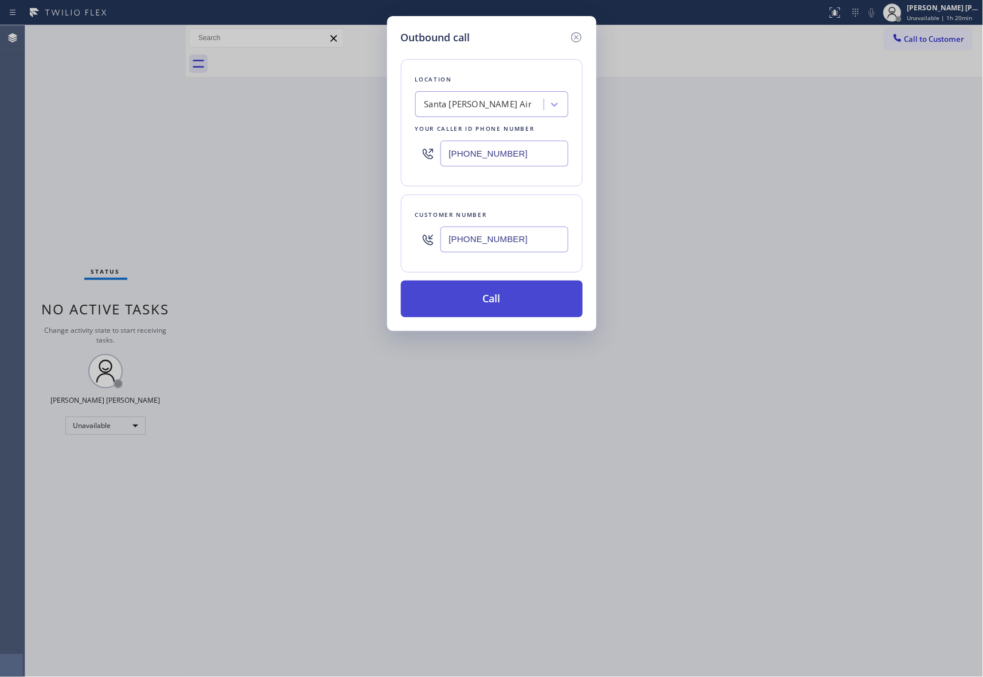
type input "[PHONE_NUMBER]"
click at [498, 299] on button "Call" at bounding box center [492, 298] width 182 height 37
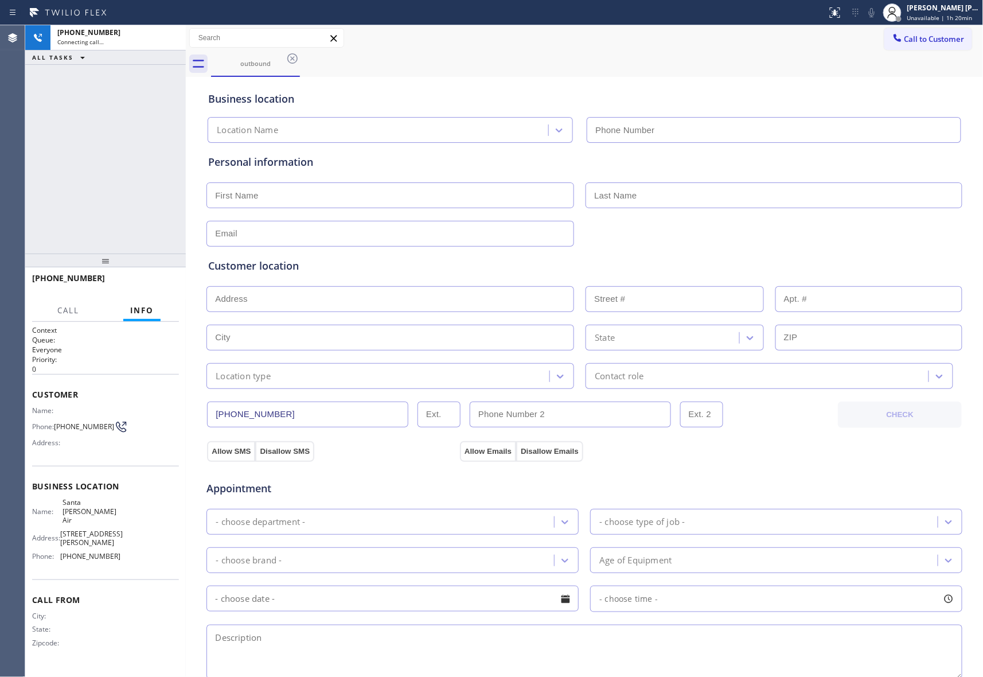
type input "[PHONE_NUMBER]"
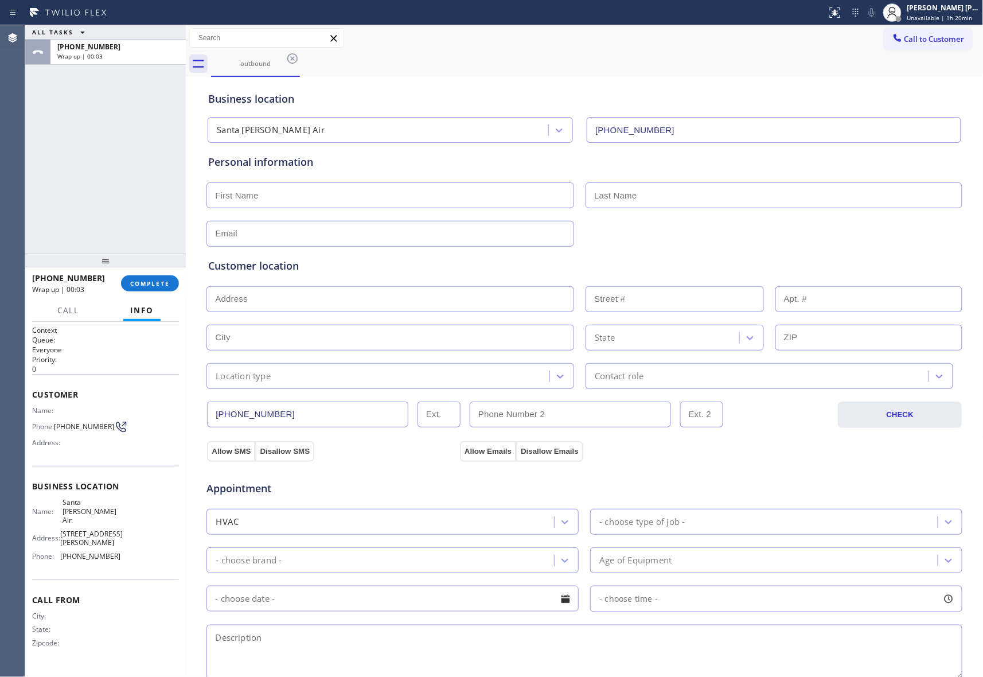
drag, startPoint x: 921, startPoint y: 44, endPoint x: 858, endPoint y: 41, distance: 62.5
click at [921, 44] on span "Call to Customer" at bounding box center [934, 39] width 60 height 10
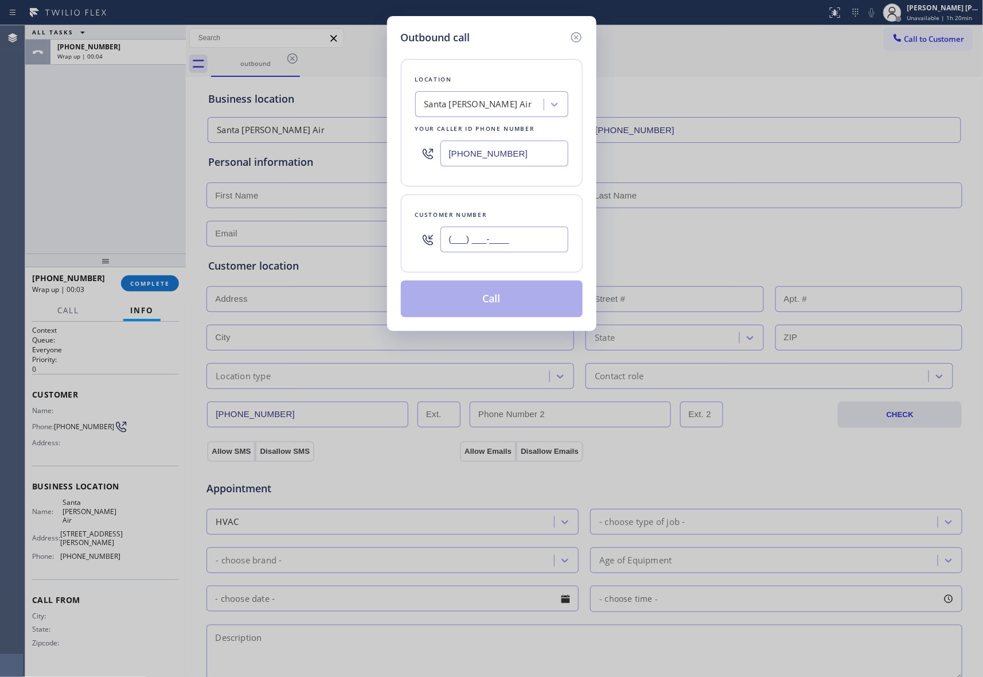
click at [518, 237] on input "(___) ___-____" at bounding box center [504, 239] width 128 height 26
paste input "818) 689-3263"
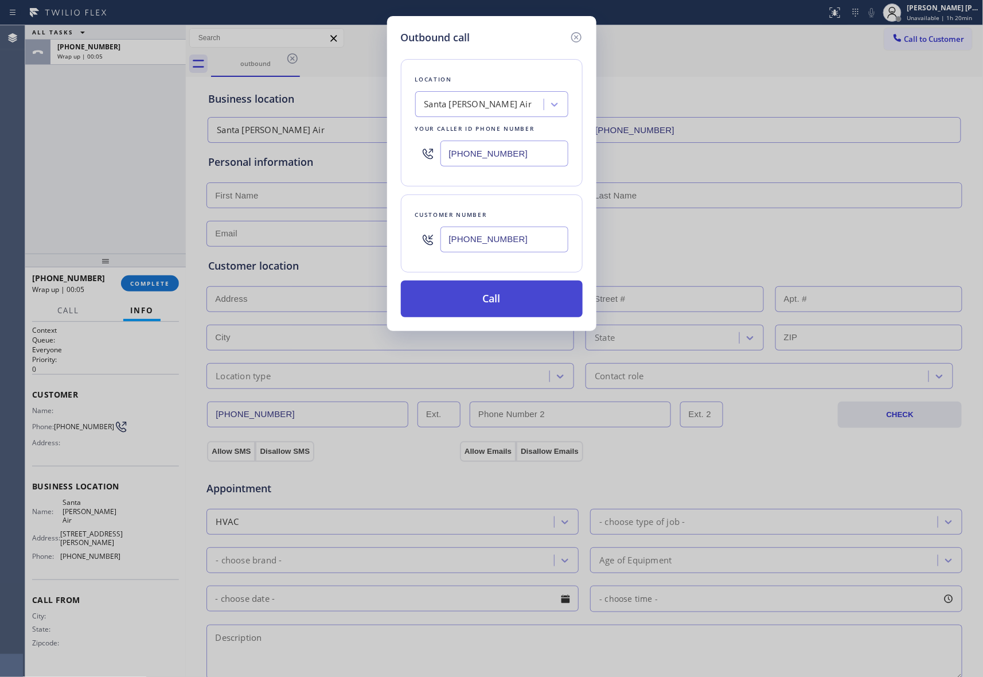
type input "[PHONE_NUMBER]"
click at [505, 304] on button "Call" at bounding box center [492, 298] width 182 height 37
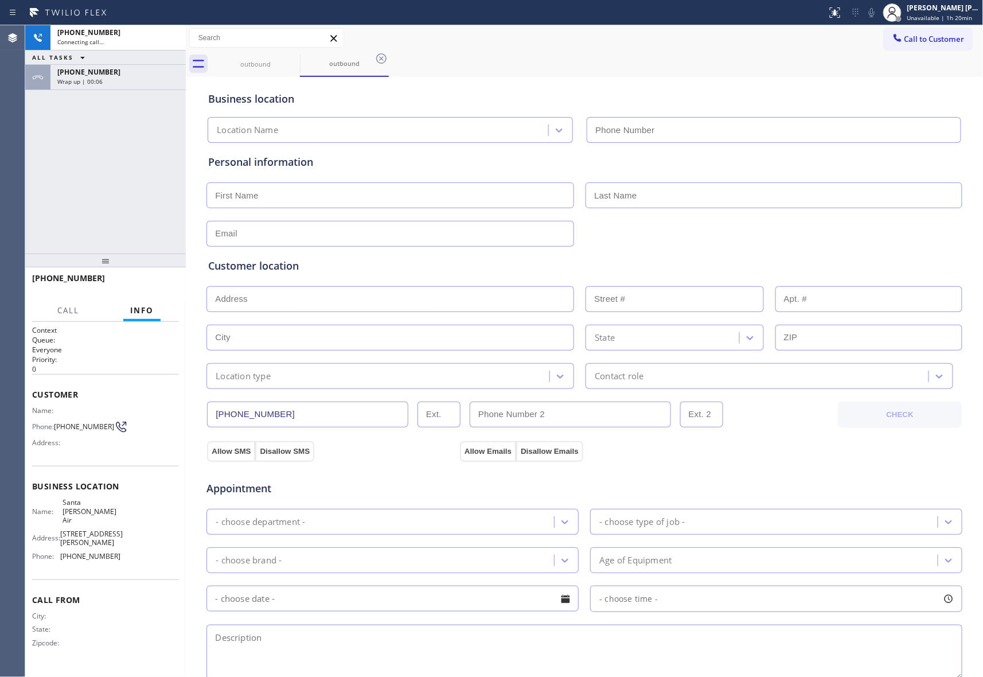
type input "[PHONE_NUMBER]"
click at [148, 287] on span "HANG UP" at bounding box center [152, 283] width 35 height 8
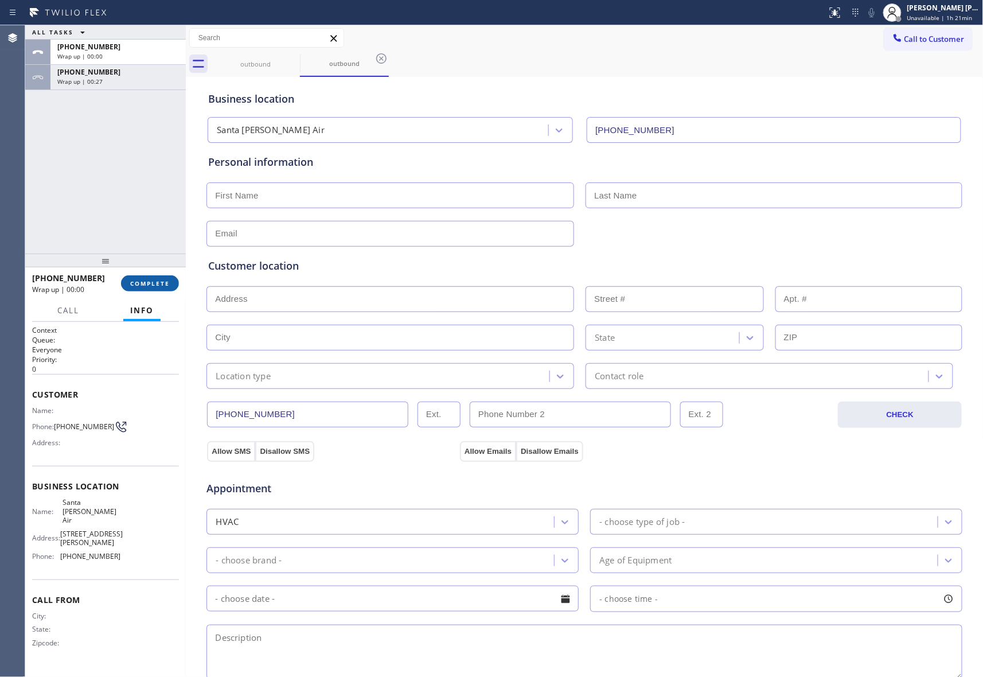
click at [151, 280] on span "COMPLETE" at bounding box center [150, 283] width 40 height 8
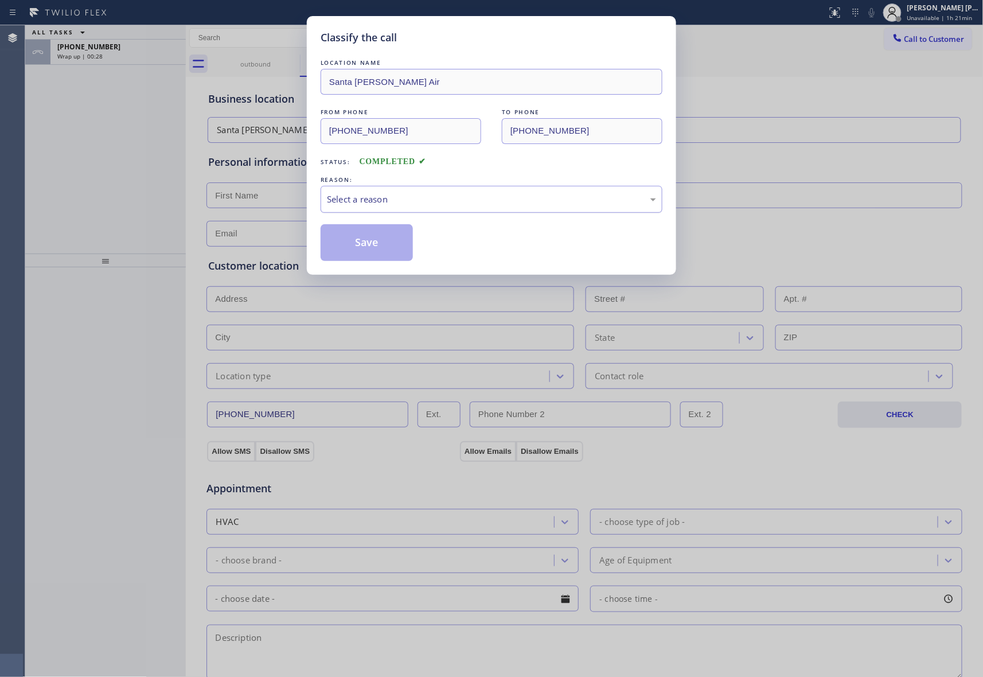
click at [372, 197] on div "Select a reason" at bounding box center [491, 199] width 329 height 13
click at [364, 239] on button "Save" at bounding box center [367, 242] width 92 height 37
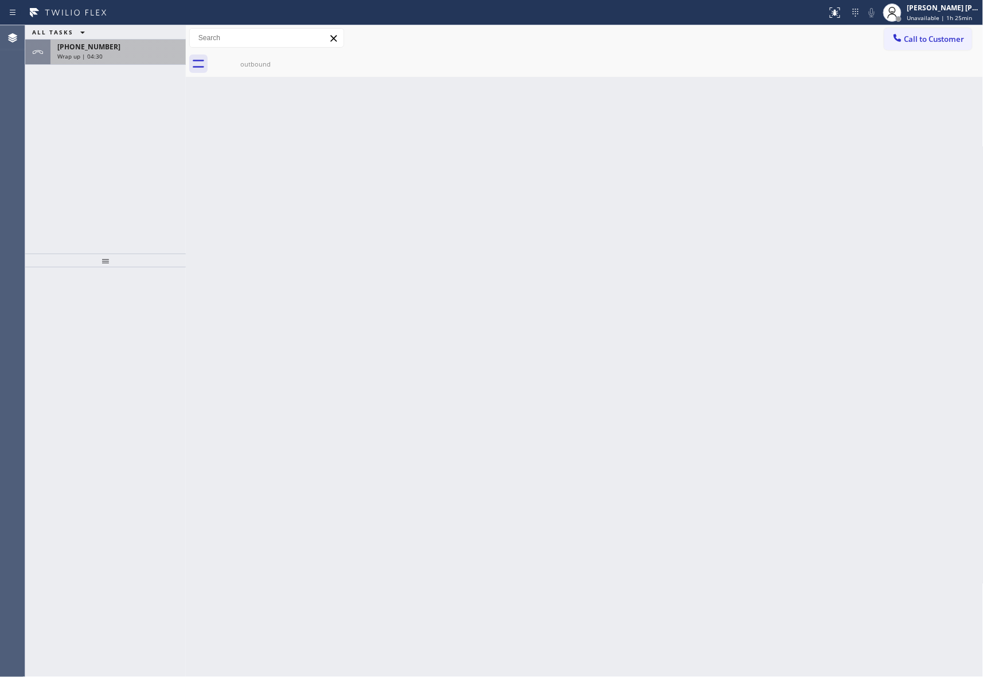
click at [117, 51] on div "[PHONE_NUMBER]" at bounding box center [118, 47] width 122 height 10
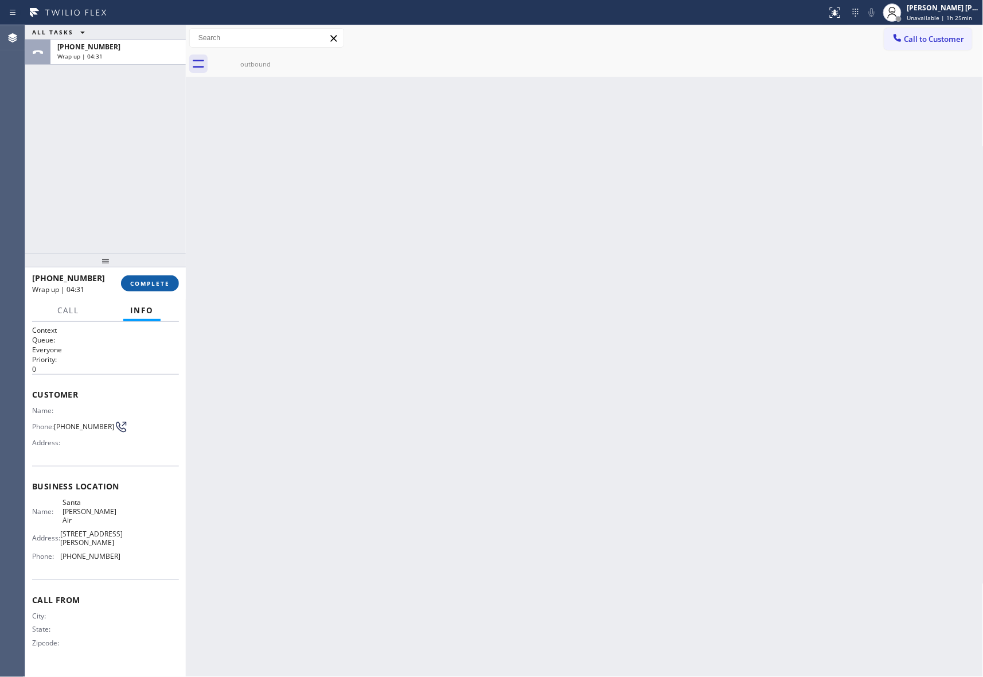
click at [149, 278] on button "COMPLETE" at bounding box center [150, 283] width 58 height 16
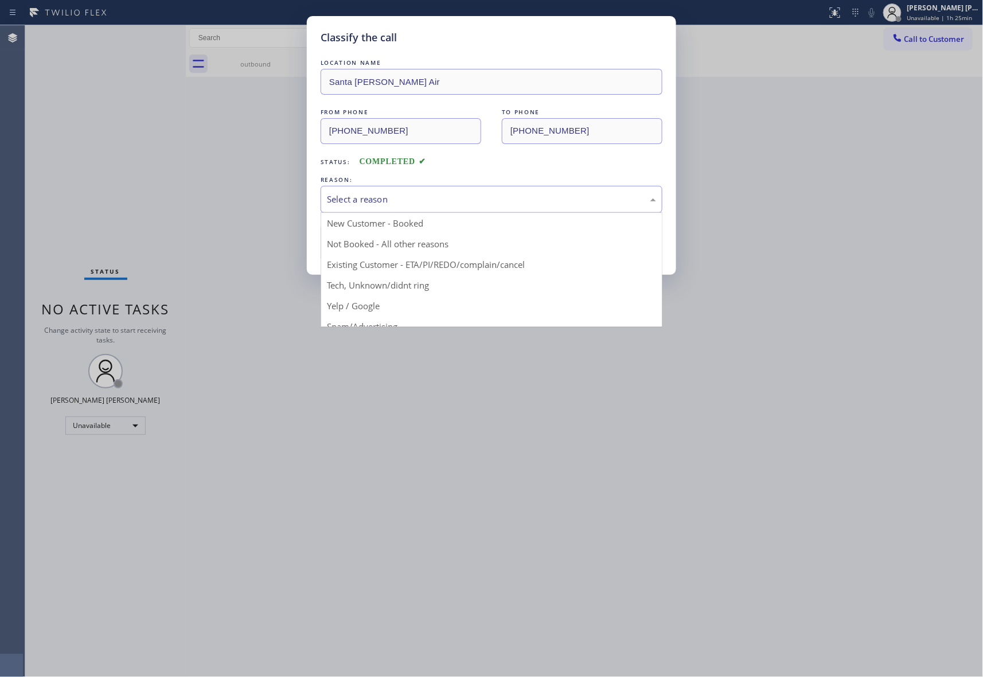
click at [361, 197] on div "Select a reason" at bounding box center [491, 199] width 329 height 13
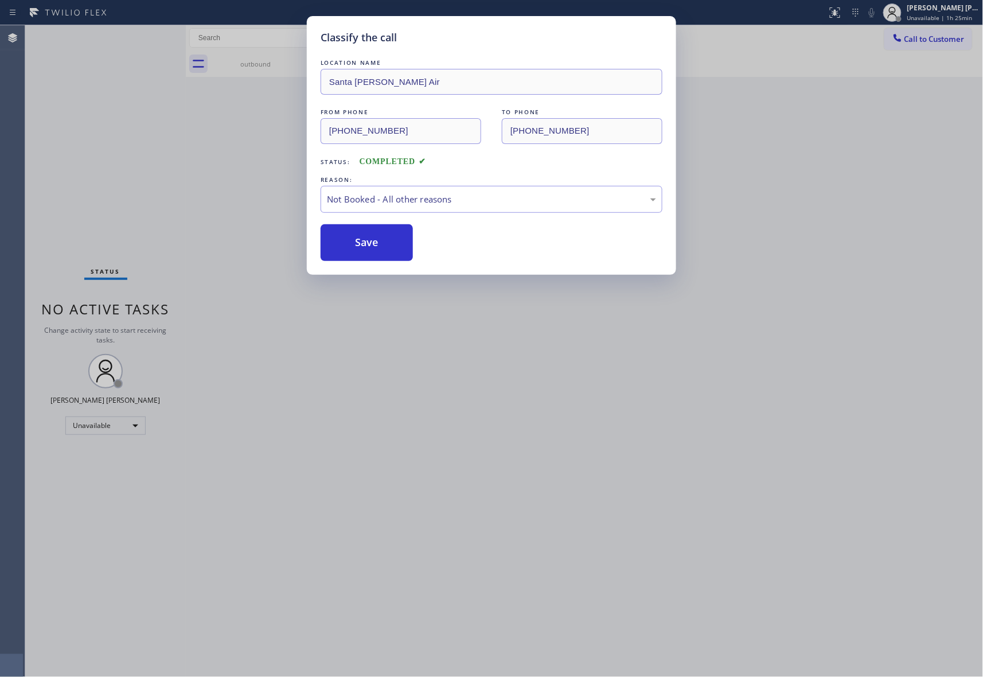
click at [361, 241] on button "Save" at bounding box center [367, 242] width 92 height 37
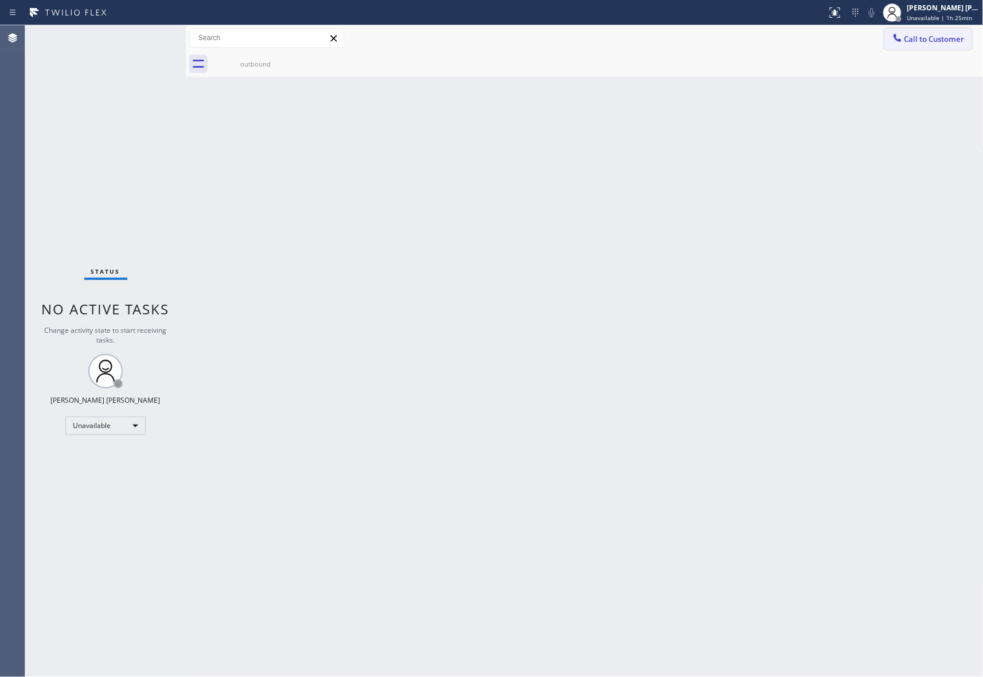
click at [954, 37] on span "Call to Customer" at bounding box center [934, 39] width 60 height 10
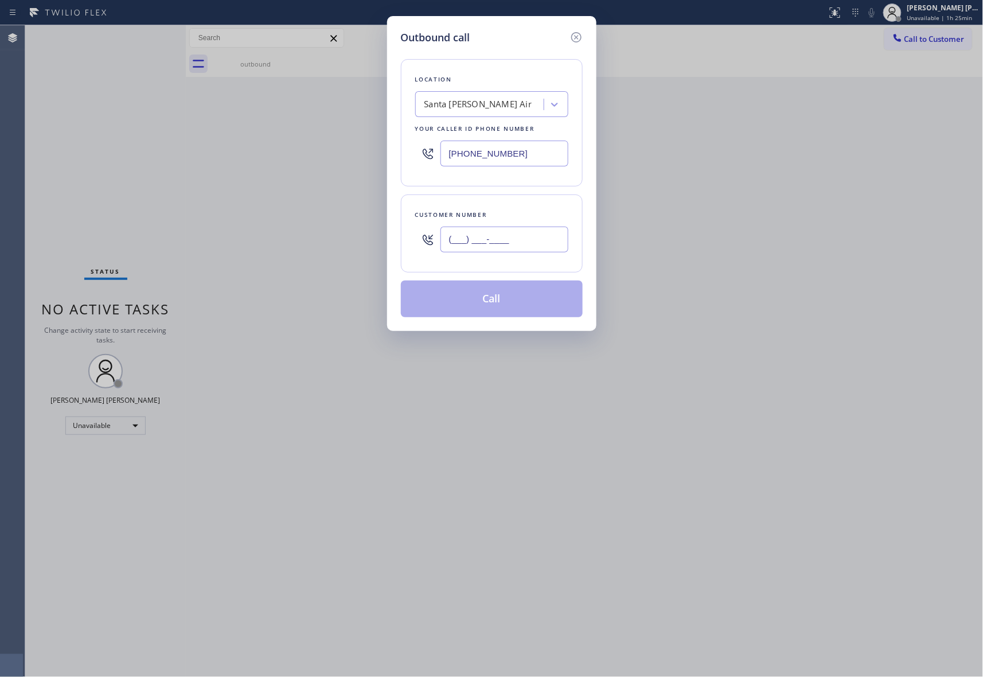
click at [538, 244] on input "(___) ___-____" at bounding box center [504, 239] width 128 height 26
paste input "805) 444-1189"
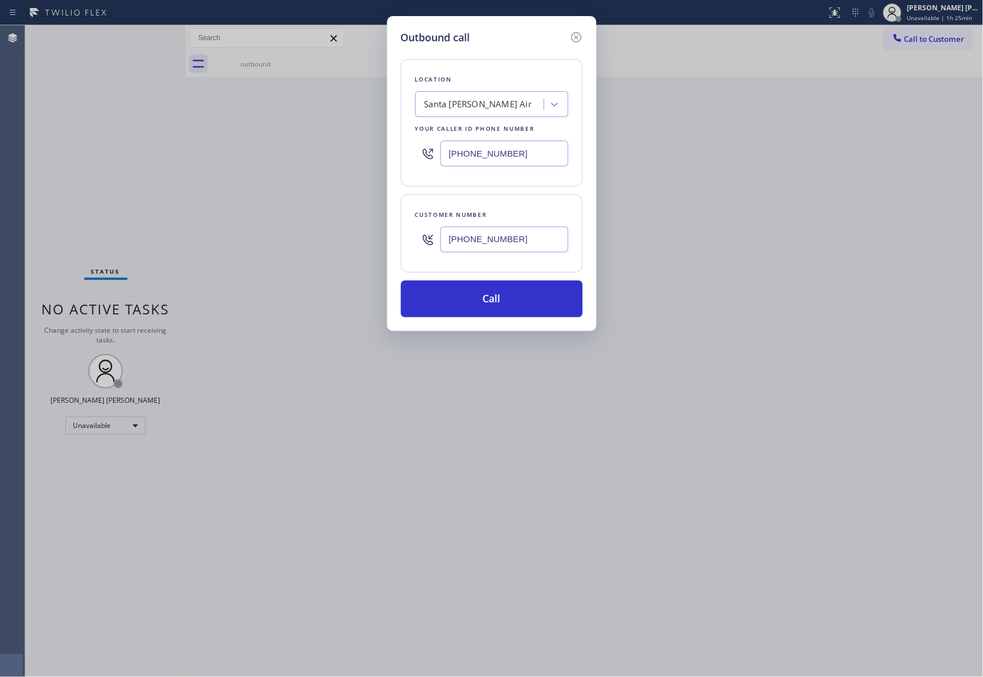
type input "[PHONE_NUMBER]"
click at [480, 104] on div "Santa [PERSON_NAME] Air" at bounding box center [478, 104] width 108 height 13
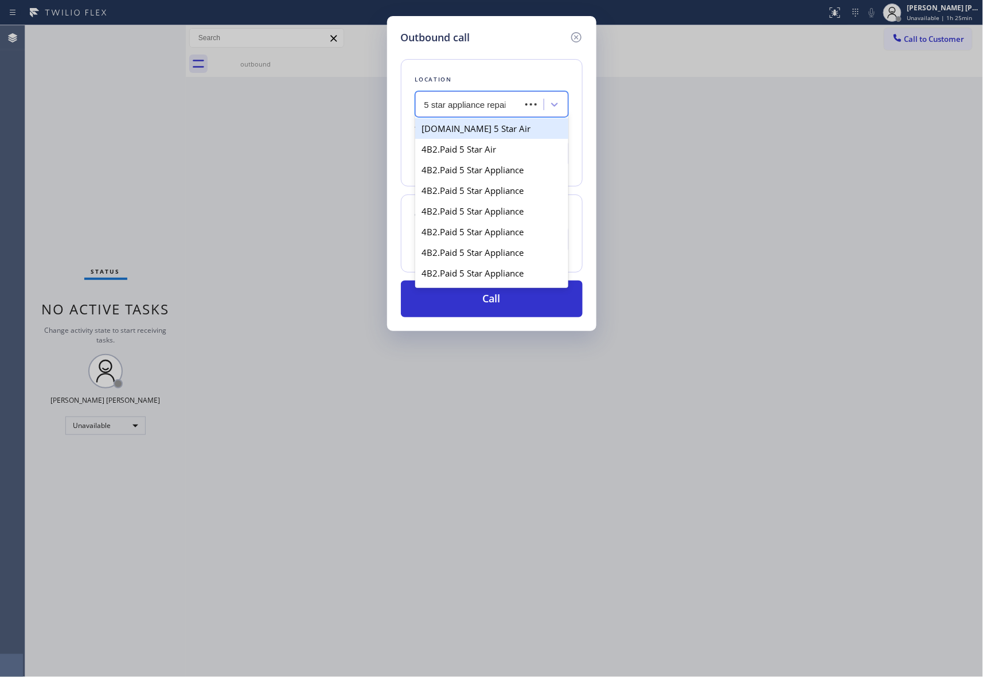
type input "5 star appliance repair"
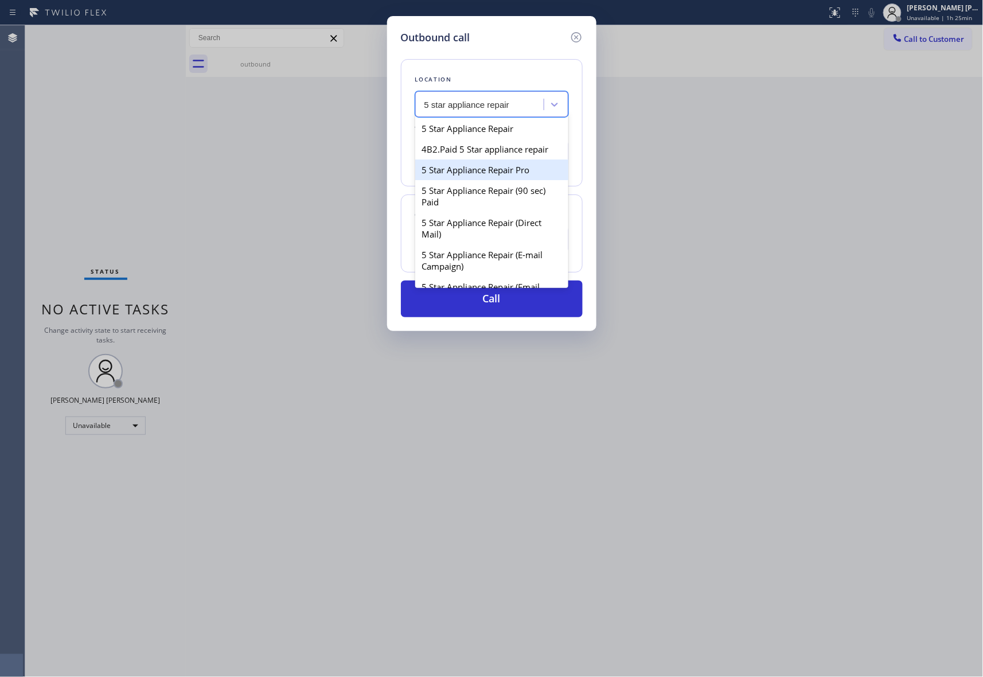
click at [498, 180] on div "5 Star Appliance Repair Pro" at bounding box center [491, 169] width 153 height 21
type input "[PHONE_NUMBER]"
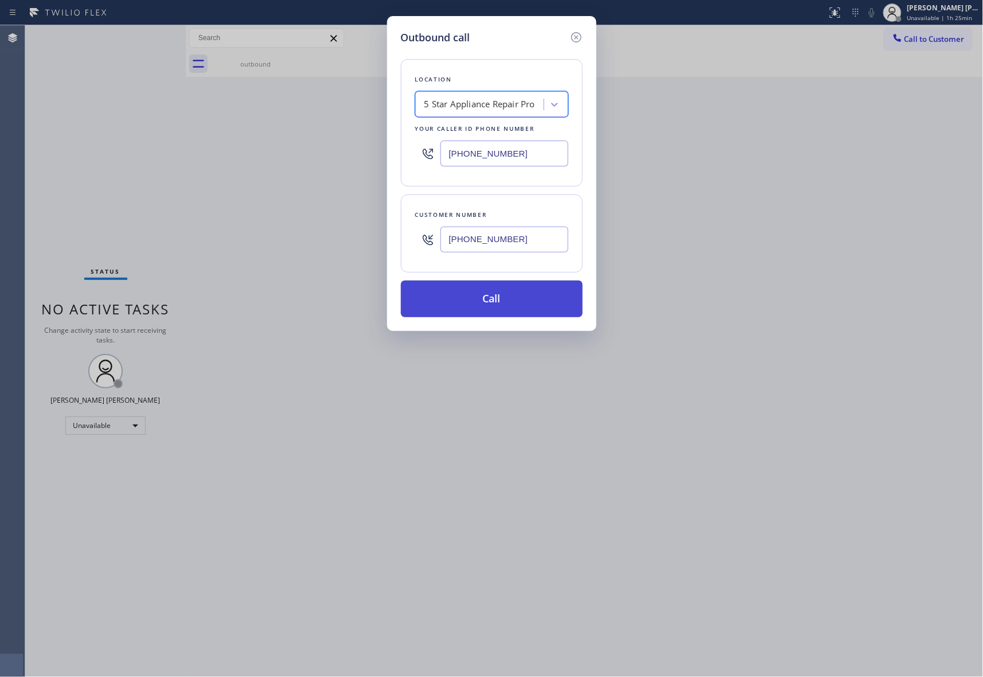
click at [498, 290] on button "Call" at bounding box center [492, 298] width 182 height 37
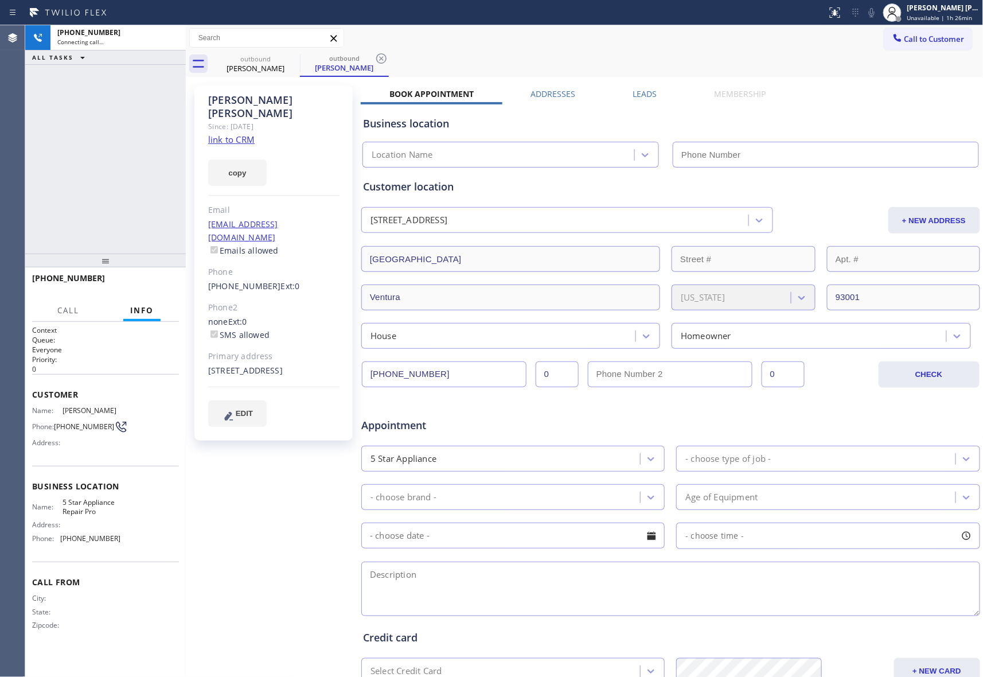
type input "[PHONE_NUMBER]"
click at [173, 37] on icon at bounding box center [171, 38] width 14 height 14
click at [150, 275] on button "COMPLETE" at bounding box center [150, 283] width 58 height 16
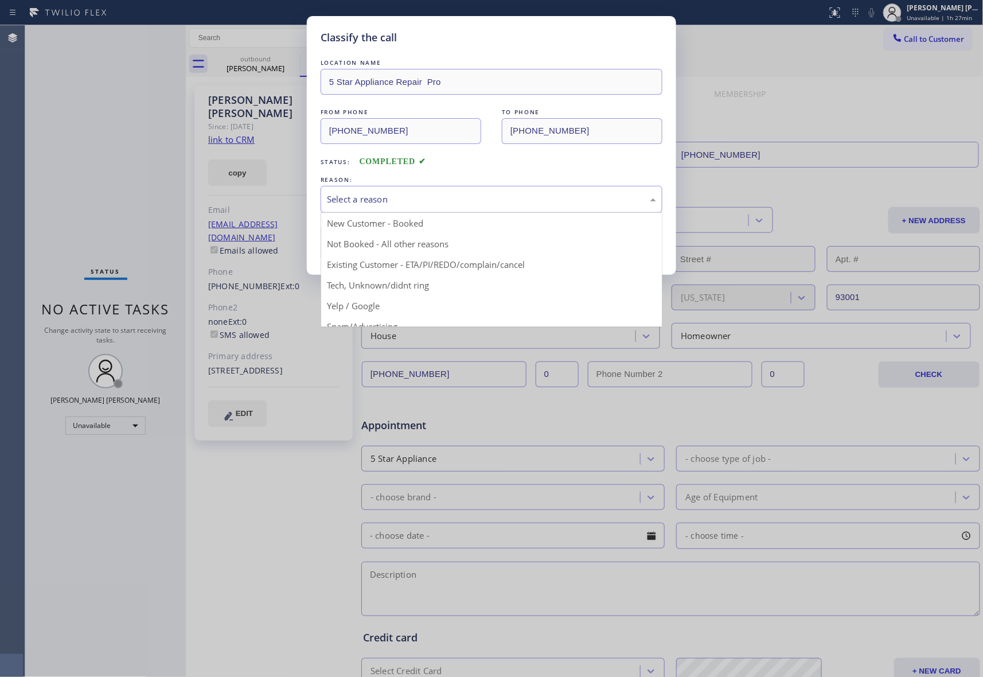
click at [423, 196] on div "Select a reason" at bounding box center [491, 199] width 329 height 13
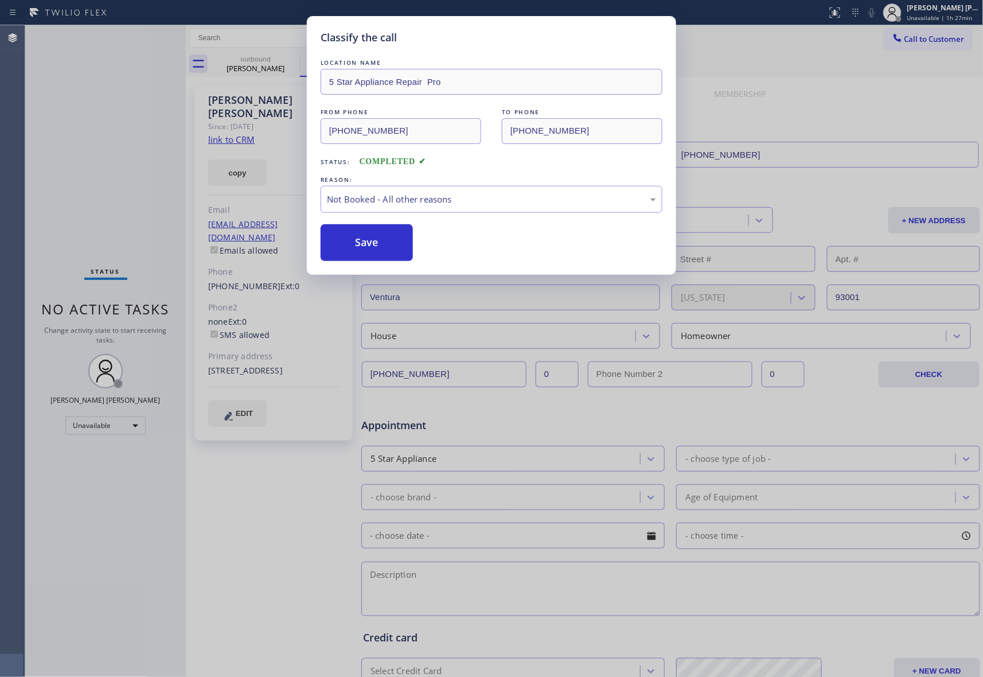
click at [383, 248] on button "Save" at bounding box center [367, 242] width 92 height 37
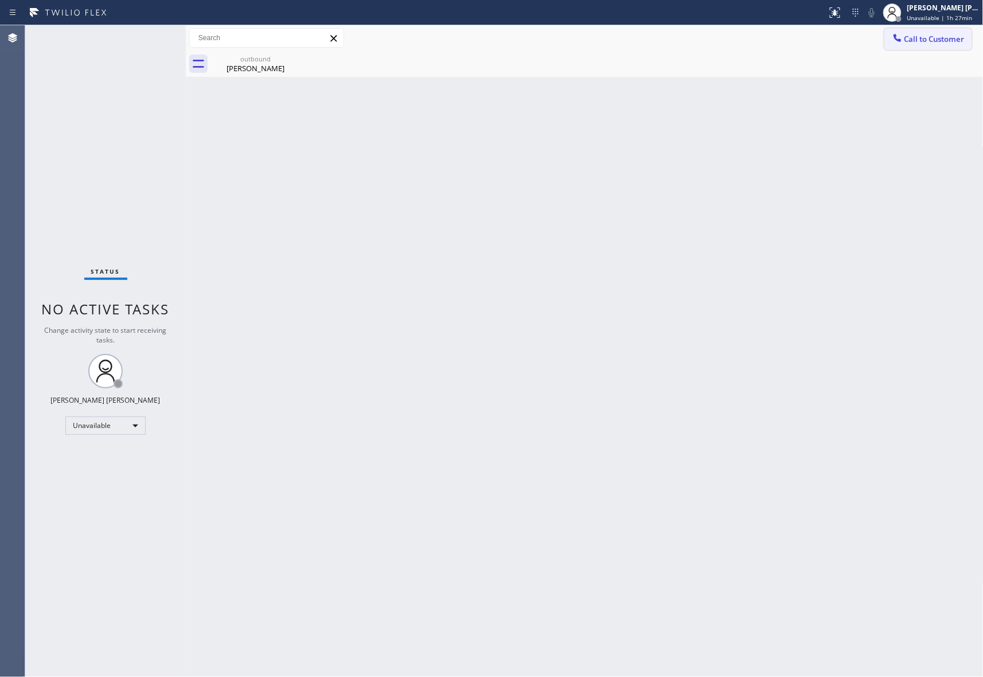
click at [937, 35] on span "Call to Customer" at bounding box center [934, 39] width 60 height 10
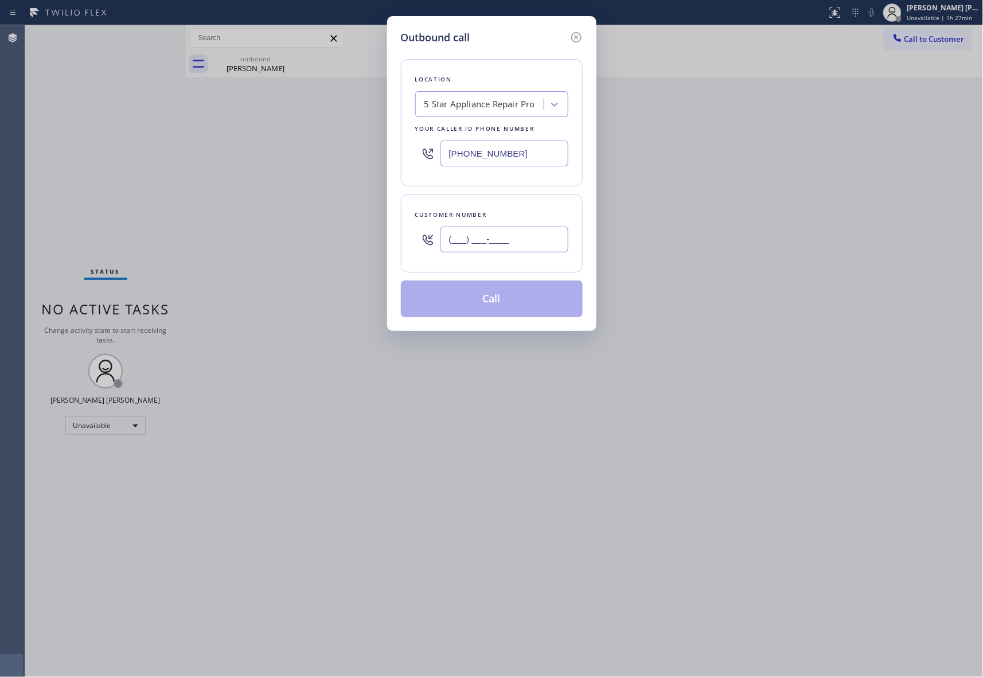
click at [507, 245] on input "(___) ___-____" at bounding box center [504, 239] width 128 height 26
paste input "181) 868-9326"
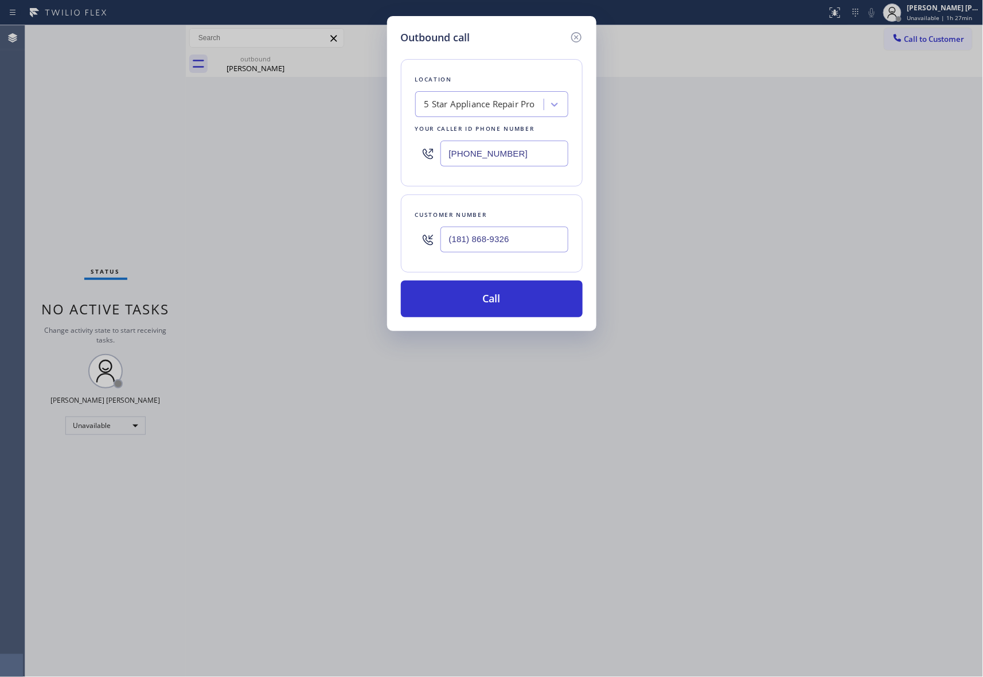
type input "(181) 868-9326"
click at [484, 99] on div "5 Star Appliance Repair Pro" at bounding box center [479, 104] width 111 height 13
paste input "Santa [PERSON_NAME] Air"
type input "Santa [PERSON_NAME] Air"
click at [468, 127] on div "Santa [PERSON_NAME] Air" at bounding box center [491, 128] width 153 height 21
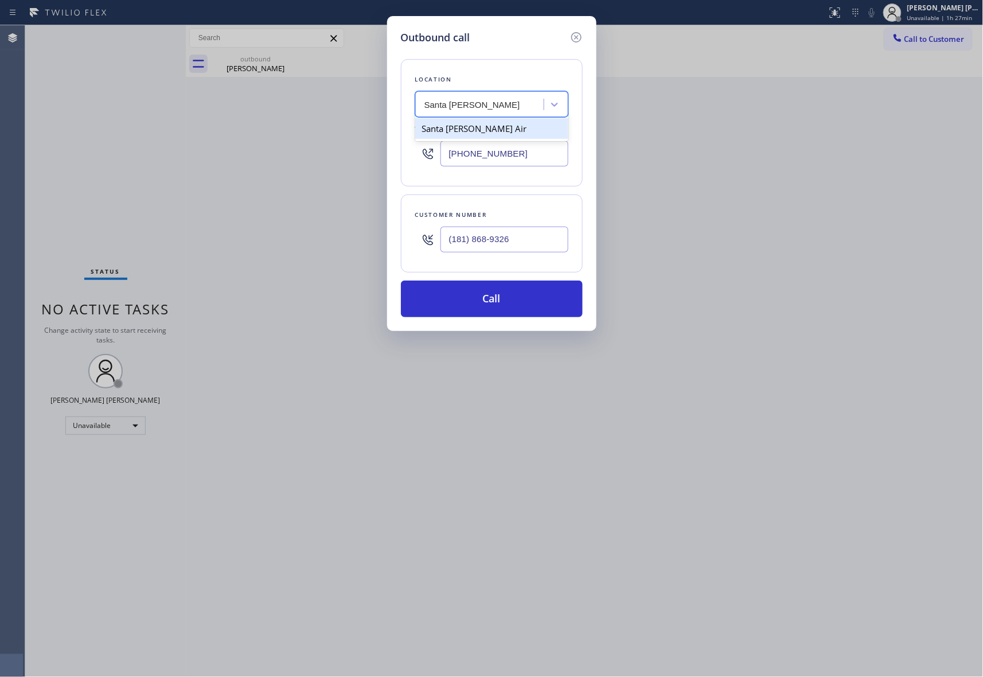
type input "[PHONE_NUMBER]"
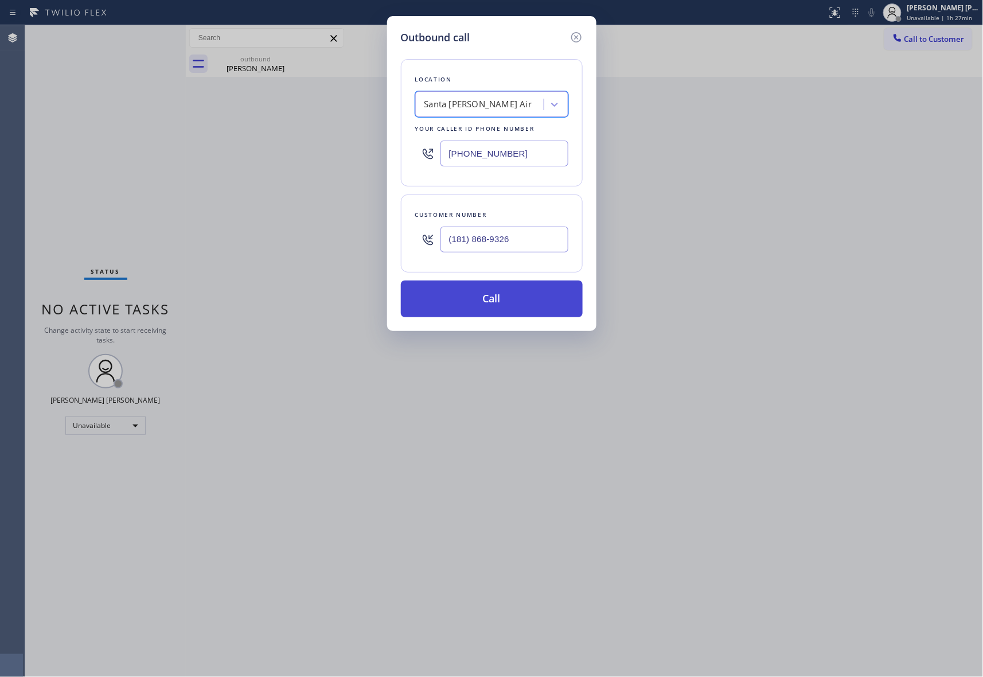
click at [480, 296] on button "Call" at bounding box center [492, 298] width 182 height 37
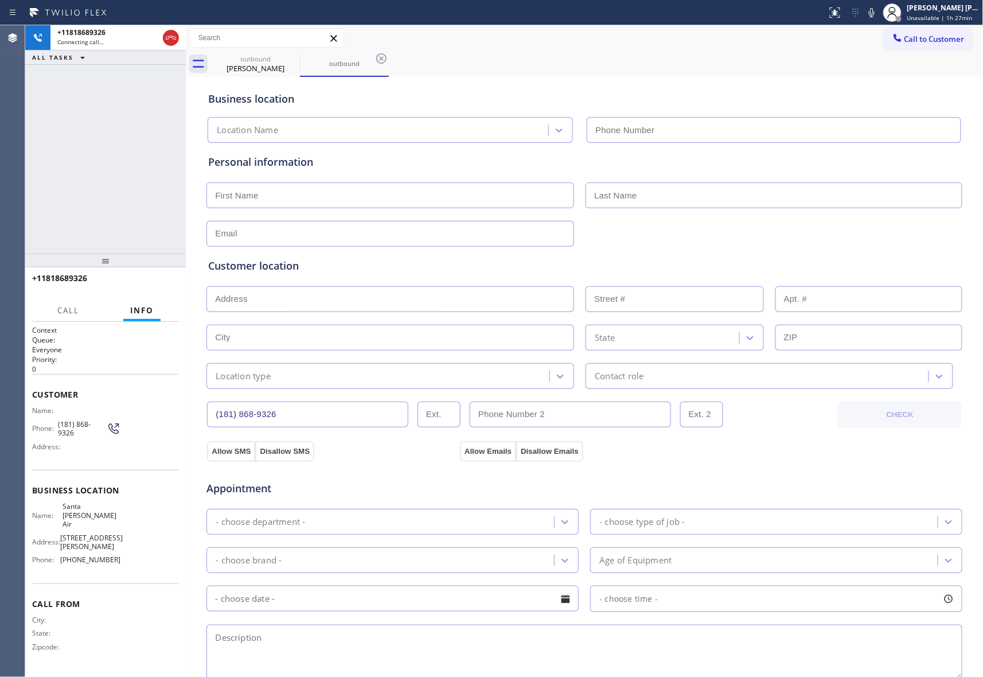
type input "[PHONE_NUMBER]"
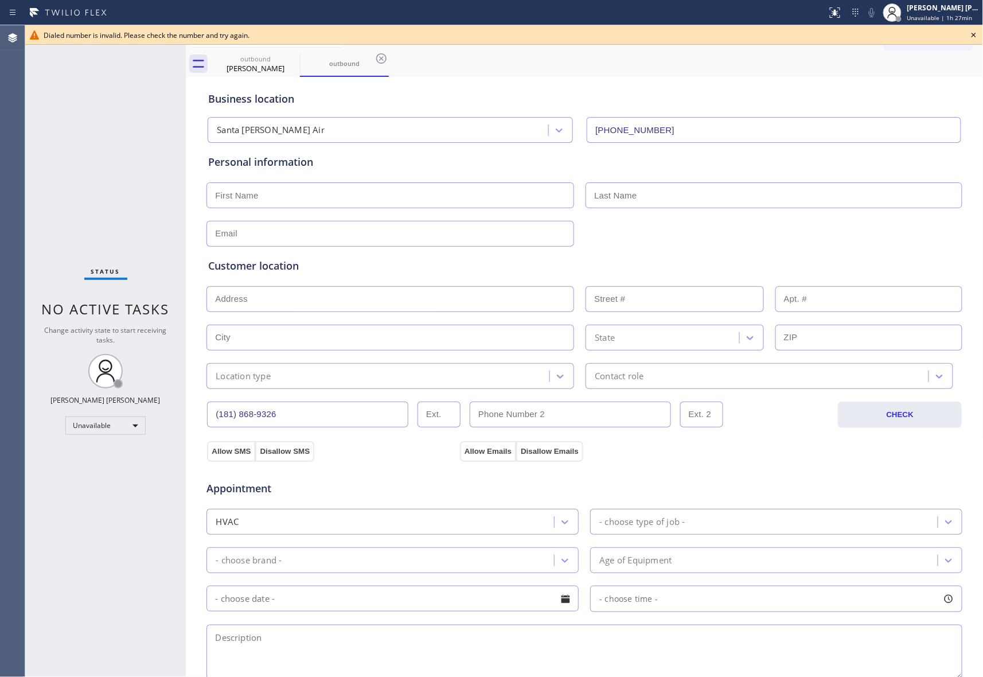
click at [977, 30] on icon at bounding box center [974, 35] width 14 height 14
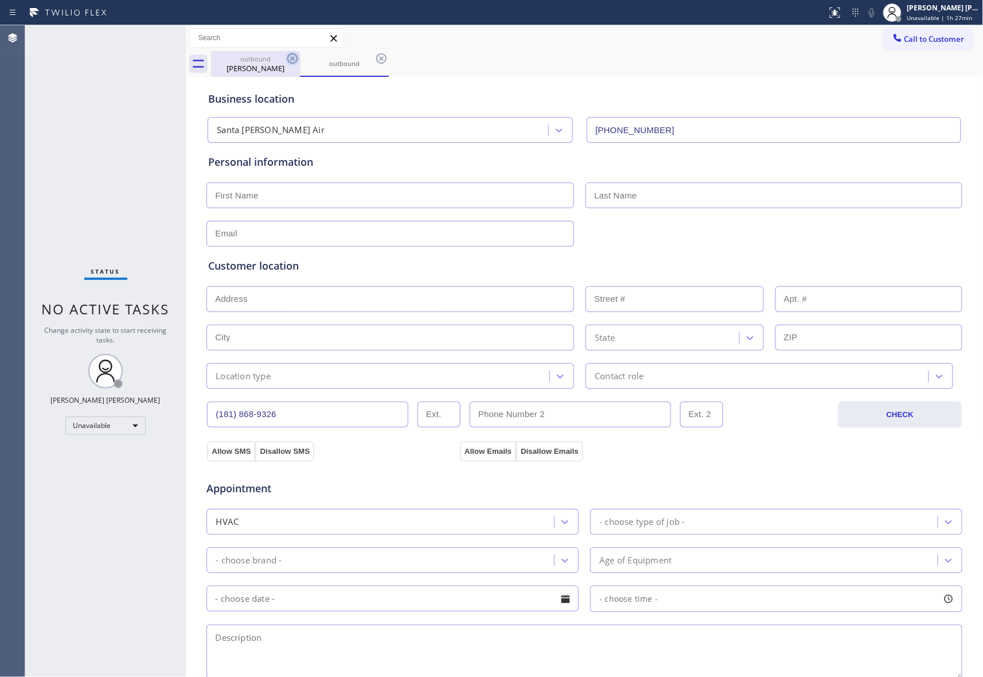
drag, startPoint x: 269, startPoint y: 60, endPoint x: 294, endPoint y: 53, distance: 24.9
click at [271, 58] on div "outbound" at bounding box center [255, 58] width 87 height 9
type input "[PHONE_NUMBER]"
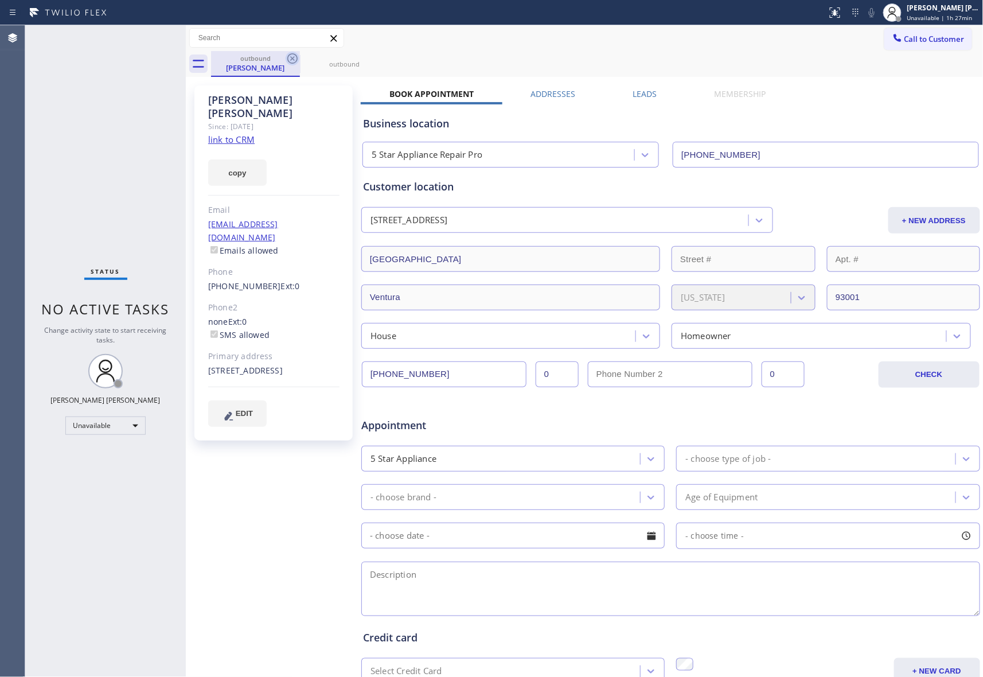
click at [294, 53] on icon at bounding box center [292, 58] width 10 height 10
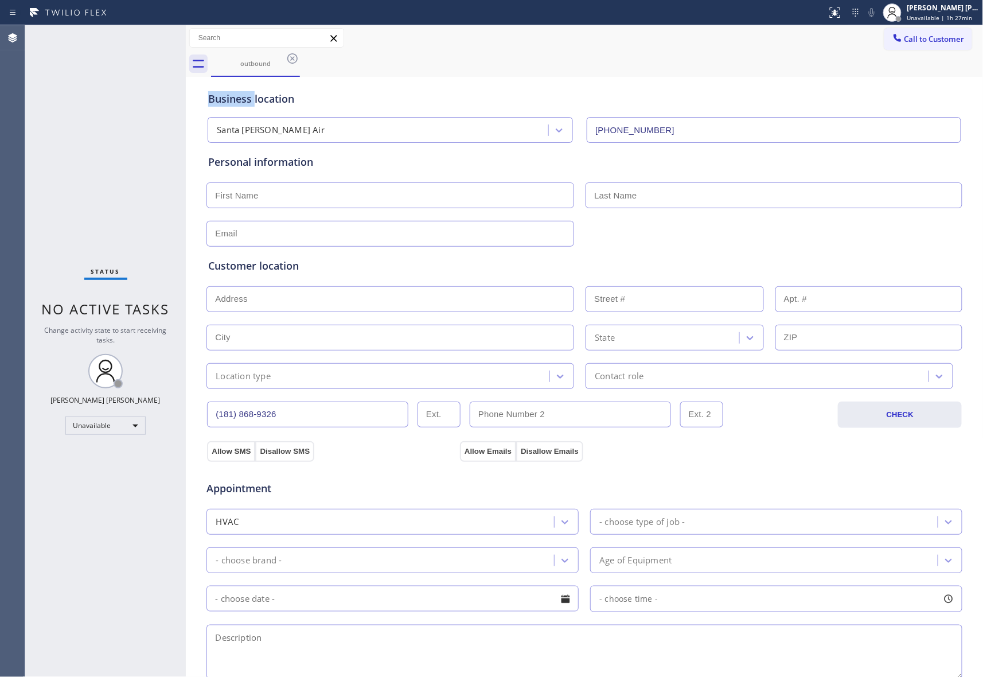
click at [294, 53] on icon at bounding box center [292, 58] width 10 height 10
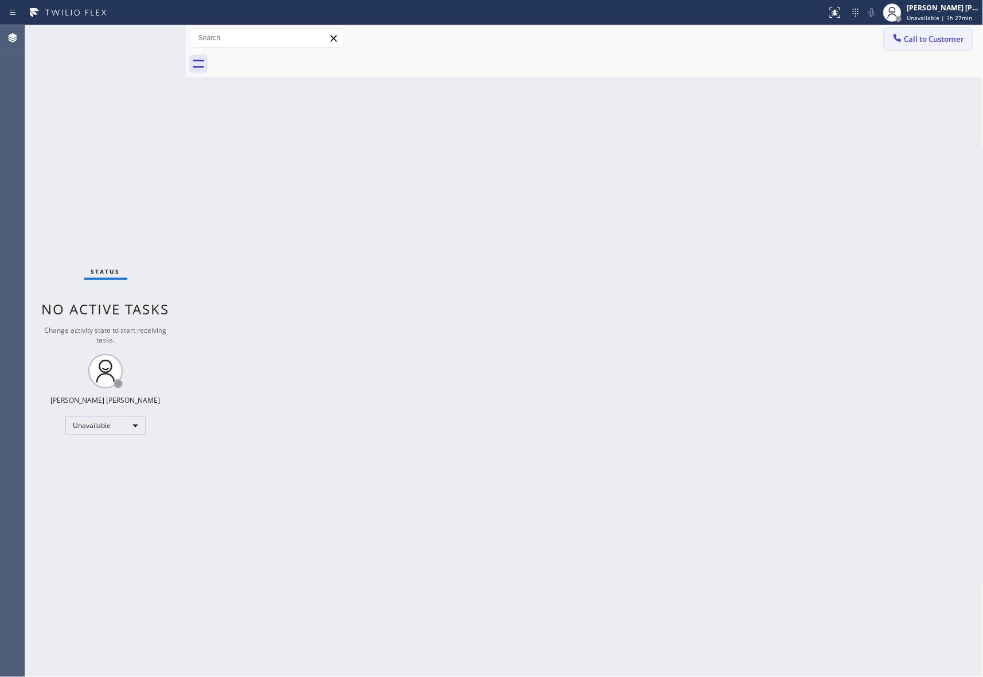
drag, startPoint x: 294, startPoint y: 53, endPoint x: 925, endPoint y: 45, distance: 631.3
click at [314, 51] on div at bounding box center [597, 64] width 772 height 26
click at [940, 38] on span "Call to Customer" at bounding box center [934, 39] width 60 height 10
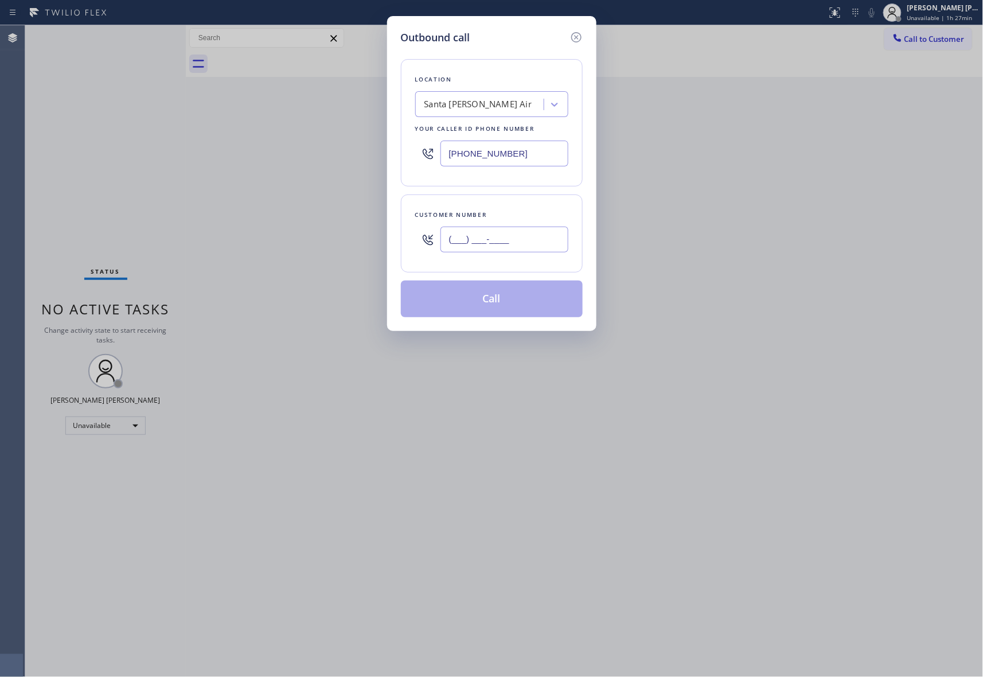
drag, startPoint x: 478, startPoint y: 237, endPoint x: 383, endPoint y: 246, distance: 95.6
click at [388, 244] on div "Outbound call Location [GEOGRAPHIC_DATA][PERSON_NAME] Air Your caller id phone …" at bounding box center [491, 173] width 209 height 315
paste input "818) 689-3263"
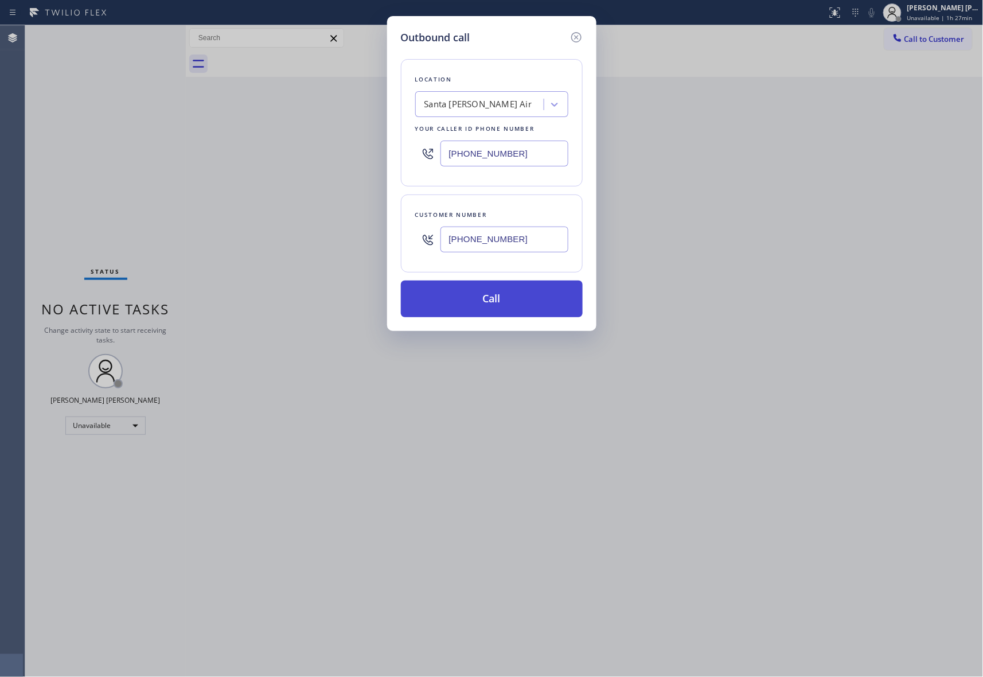
type input "[PHONE_NUMBER]"
click at [537, 306] on button "Call" at bounding box center [492, 298] width 182 height 37
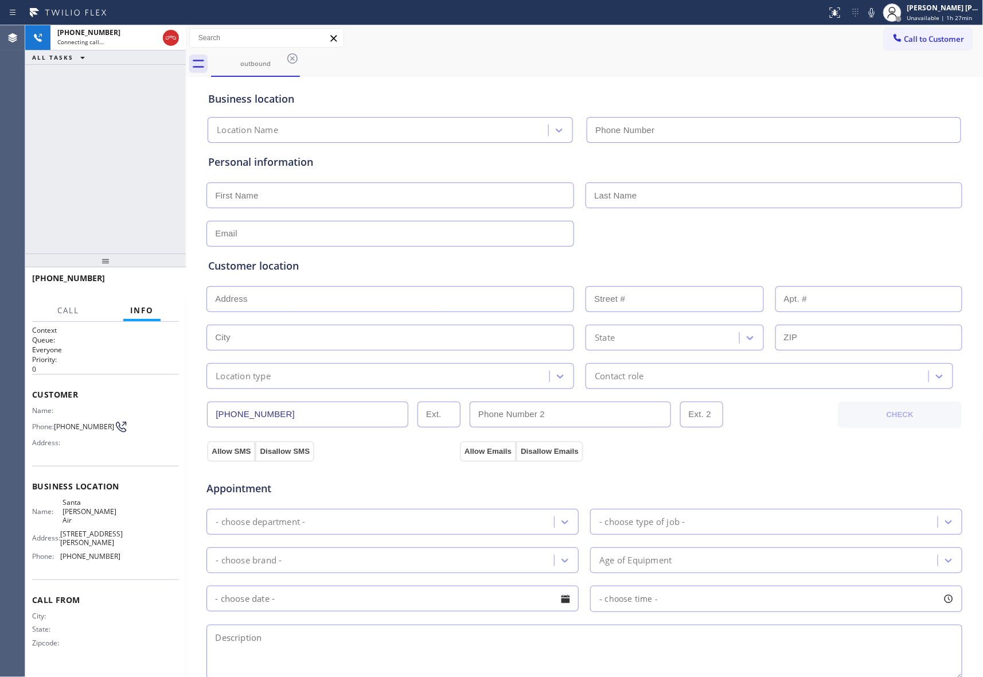
type input "[PHONE_NUMBER]"
click at [148, 284] on span "HANG UP" at bounding box center [152, 283] width 35 height 8
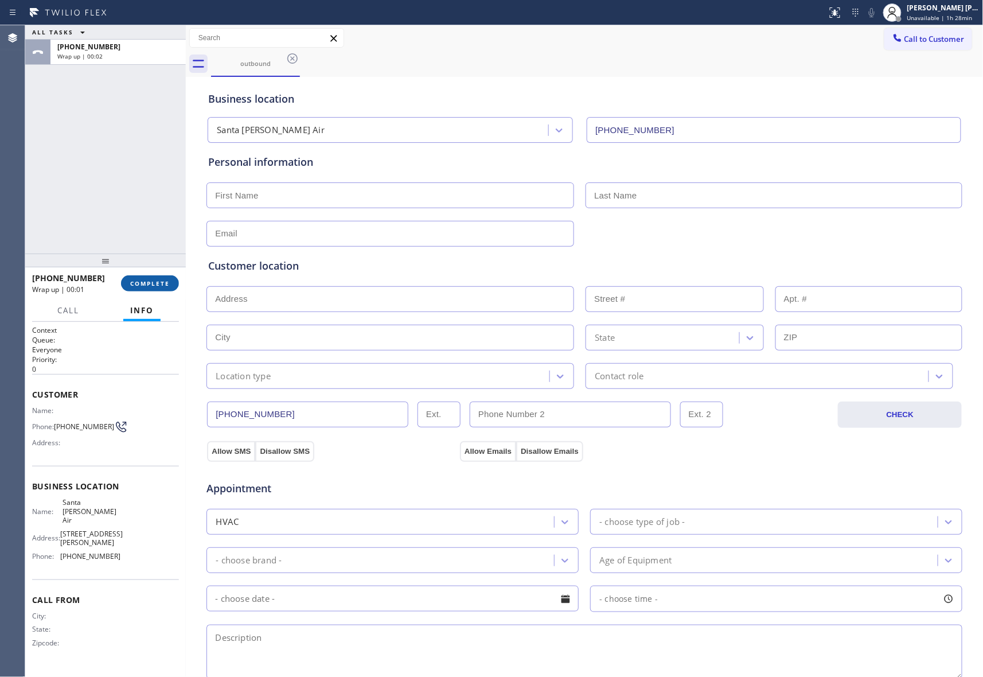
click at [157, 285] on span "COMPLETE" at bounding box center [150, 283] width 40 height 8
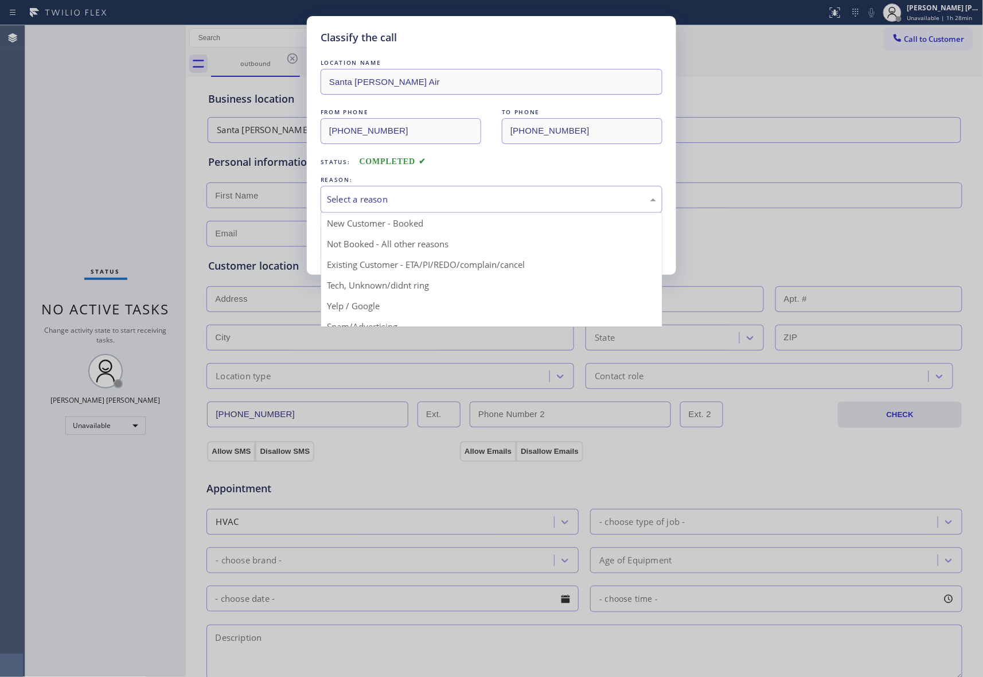
click at [453, 190] on div "Select a reason" at bounding box center [492, 199] width 342 height 27
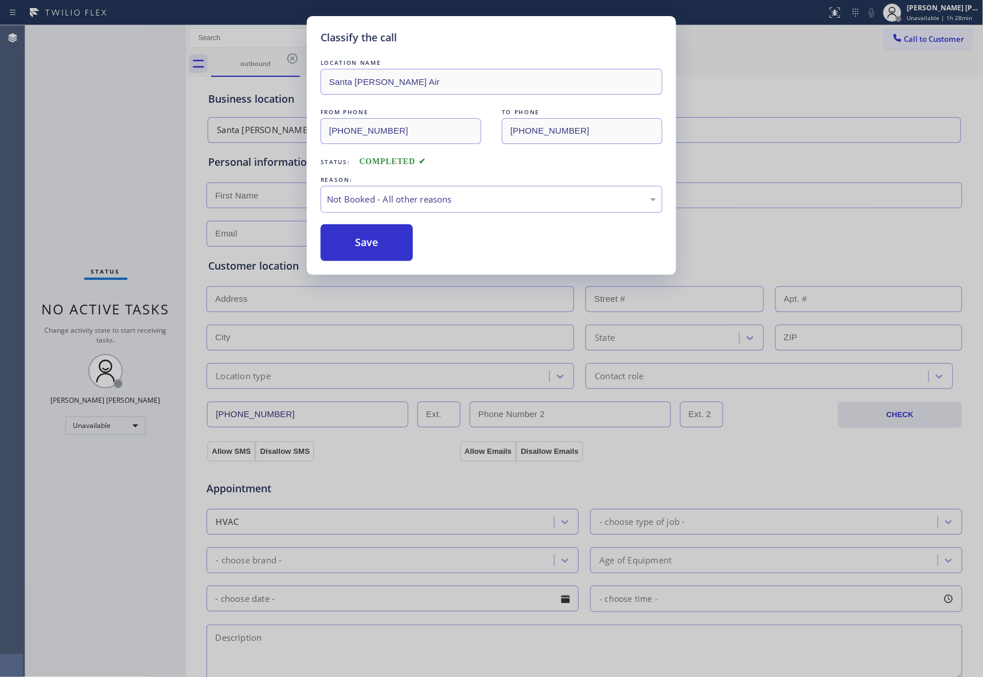
click at [368, 249] on button "Save" at bounding box center [367, 242] width 92 height 37
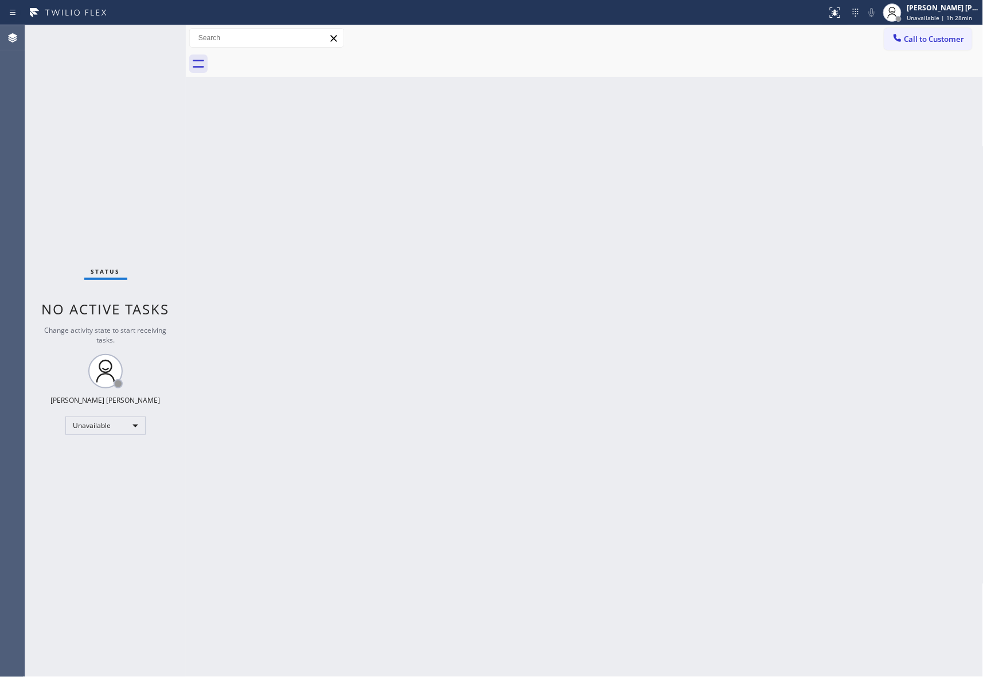
drag, startPoint x: 949, startPoint y: 37, endPoint x: 906, endPoint y: 42, distance: 43.8
click at [947, 37] on span "Call to Customer" at bounding box center [934, 39] width 60 height 10
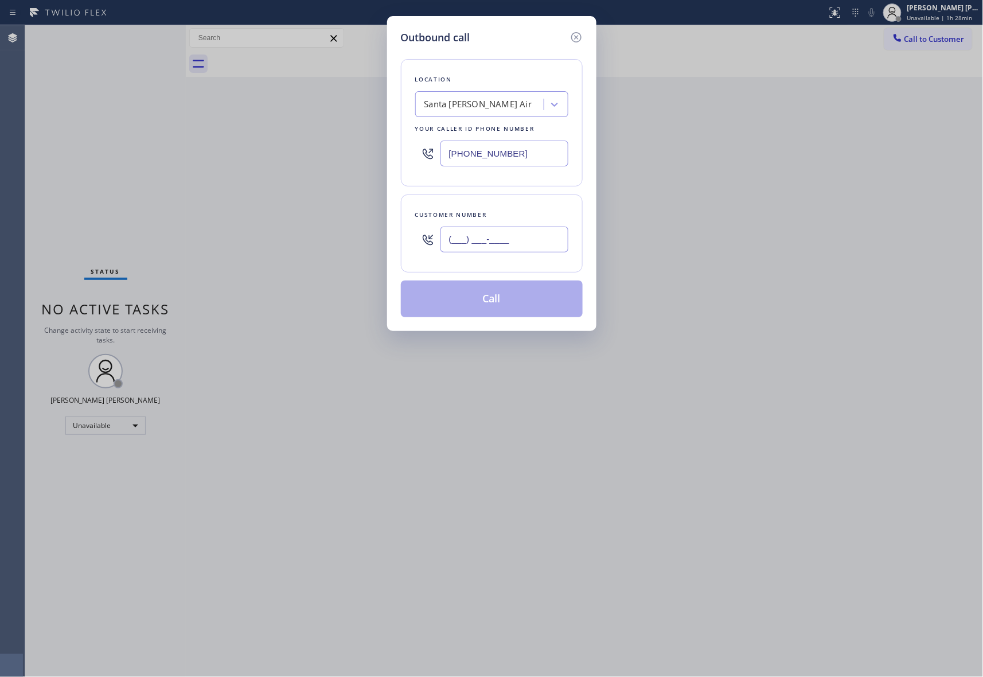
click at [537, 244] on input "(___) ___-____" at bounding box center [504, 239] width 128 height 26
paste input "818) 689-3263"
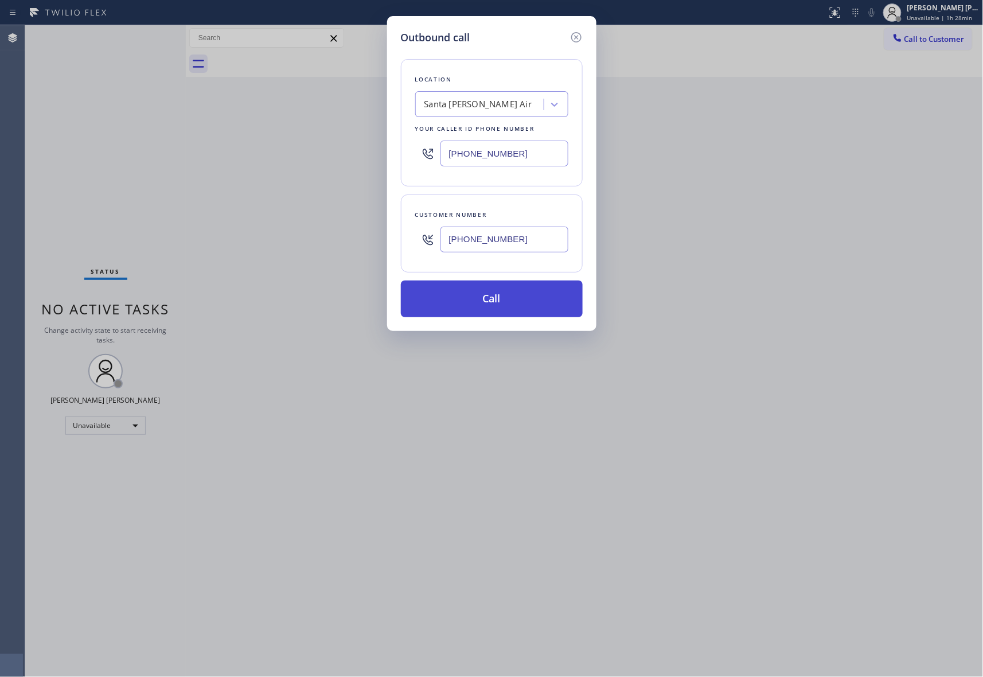
type input "[PHONE_NUMBER]"
click at [526, 307] on button "Call" at bounding box center [492, 298] width 182 height 37
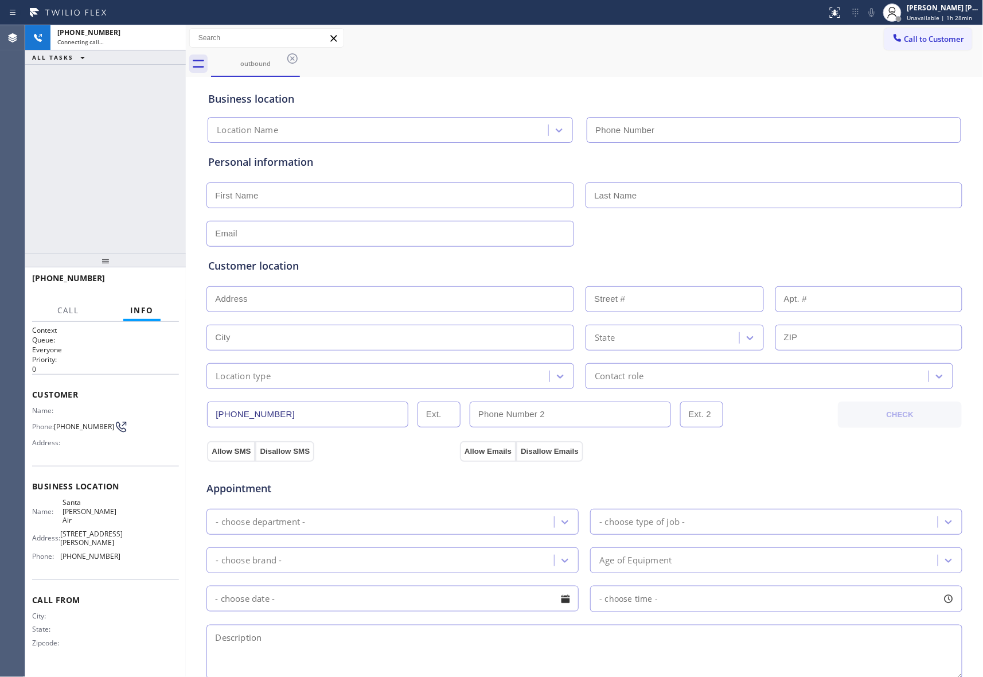
type input "[PHONE_NUMBER]"
click at [172, 40] on icon at bounding box center [171, 38] width 14 height 14
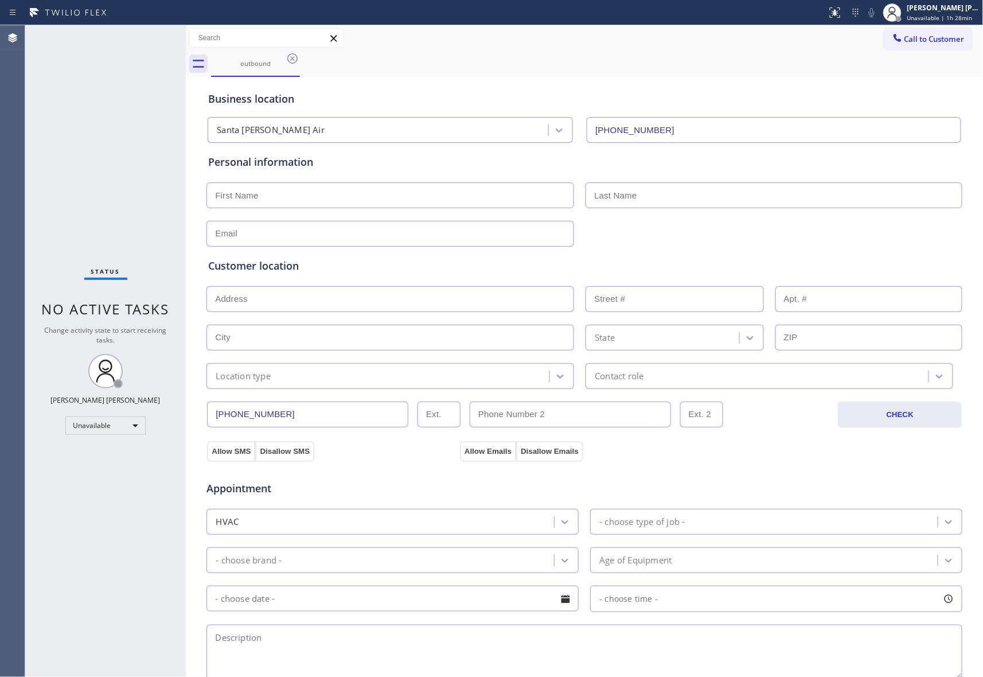
click at [253, 185] on input "text" at bounding box center [390, 195] width 368 height 26
paste input "[PERSON_NAME]"
type input "[PERSON_NAME]"
click at [630, 193] on input "text" at bounding box center [773, 195] width 377 height 26
paste input "Barrecq"
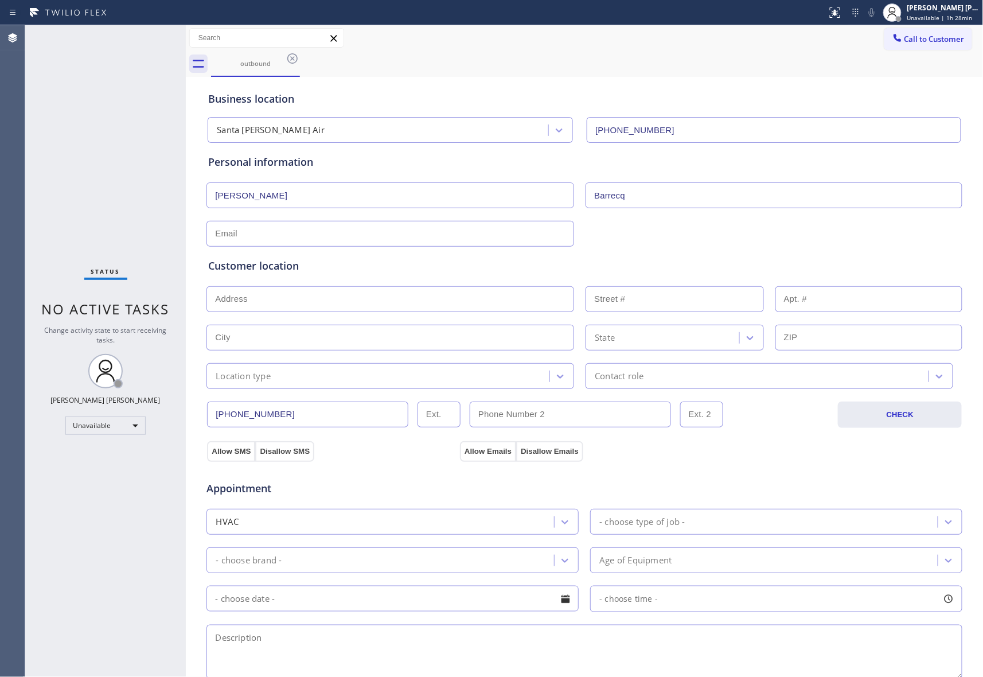
type input "Barrecq"
click at [310, 240] on input "text" at bounding box center [390, 234] width 368 height 26
paste input "[EMAIL_ADDRESS][DOMAIN_NAME]"
type input "[EMAIL_ADDRESS][DOMAIN_NAME]"
click at [264, 302] on input "text" at bounding box center [390, 299] width 368 height 26
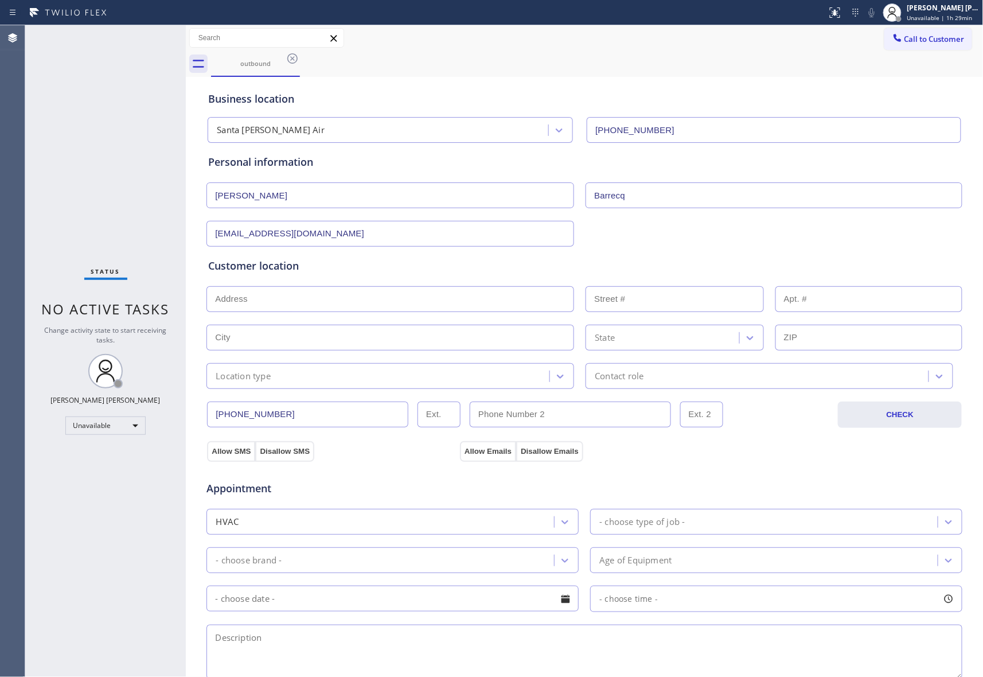
click at [322, 296] on input "text" at bounding box center [390, 299] width 368 height 26
paste input "[STREET_ADDRESS]"
type input "[STREET_ADDRESS]"
type input "1819"
type input "[GEOGRAPHIC_DATA][PERSON_NAME]"
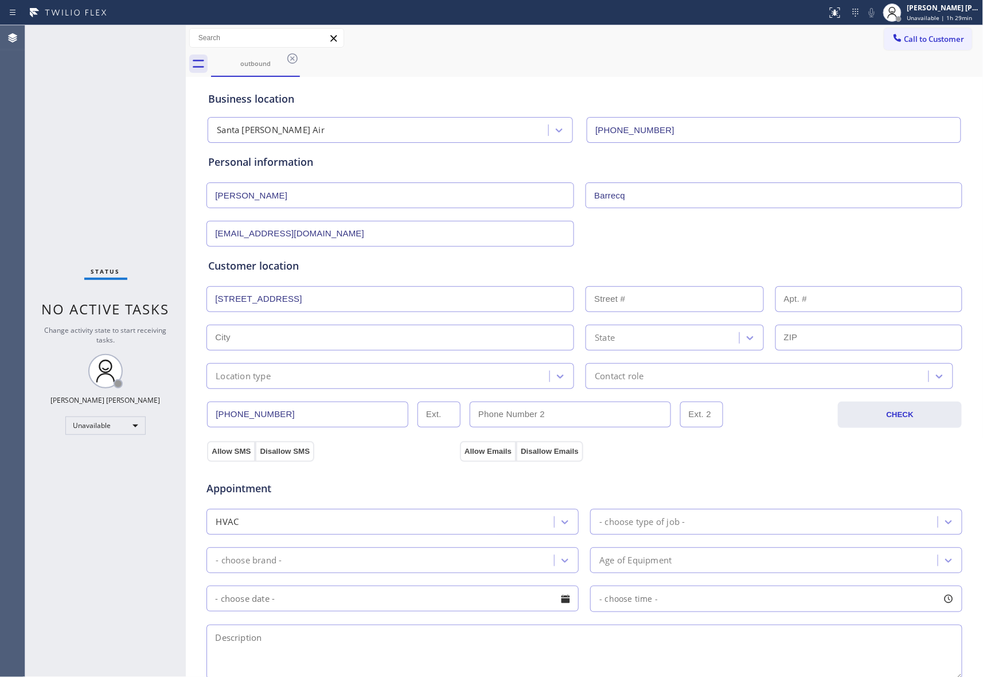
type input "90404"
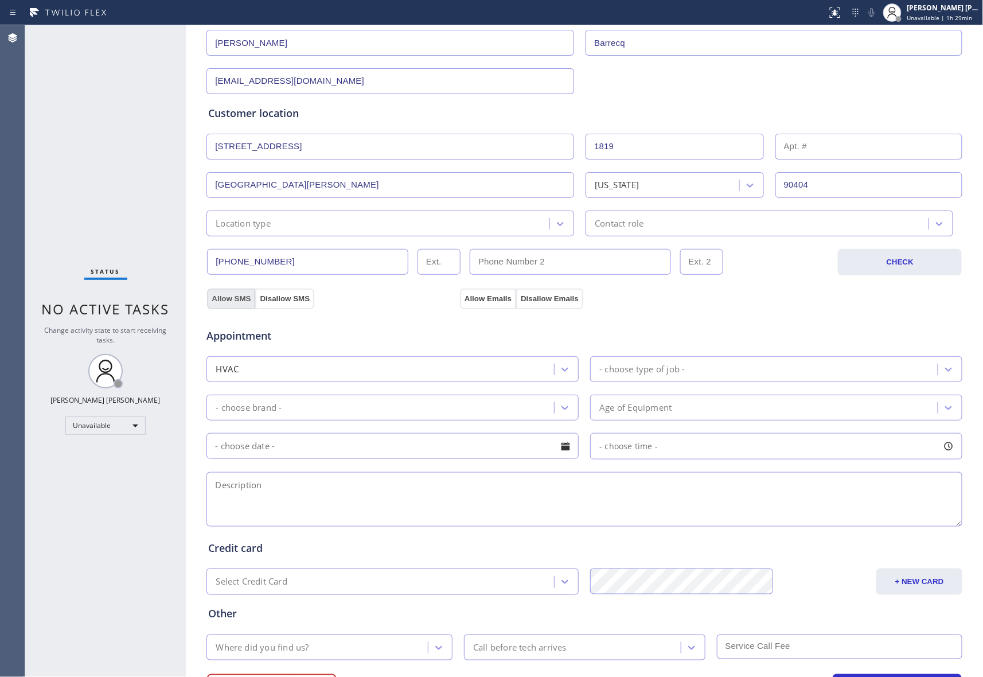
scroll to position [216, 0]
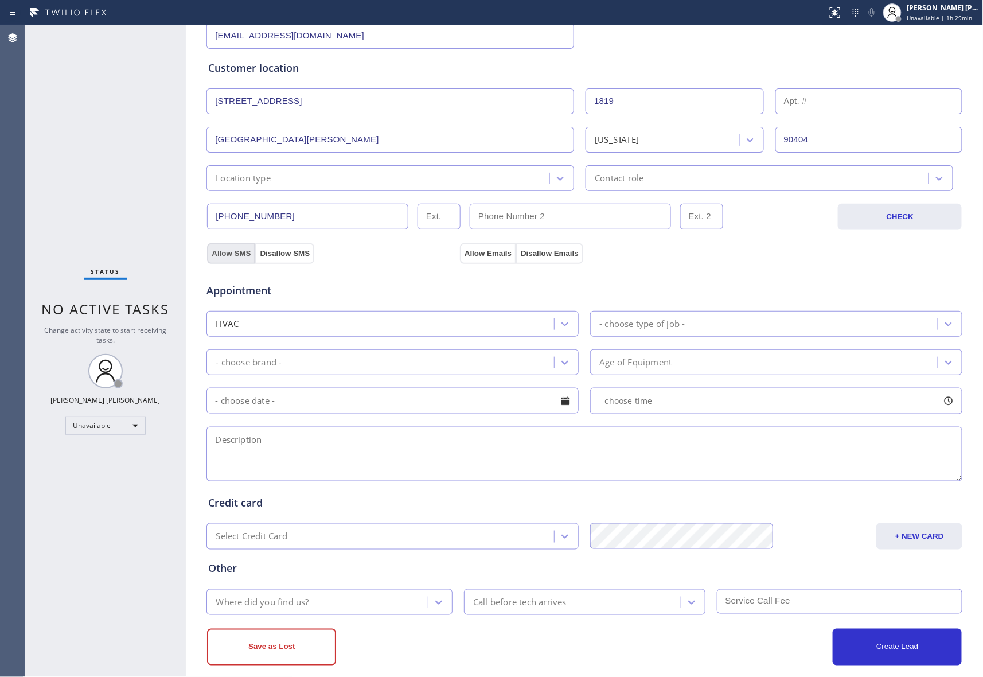
click at [228, 303] on div "Business location [GEOGRAPHIC_DATA][PERSON_NAME] Air [PHONE_NUMBER] Personal in…" at bounding box center [585, 273] width 792 height 783
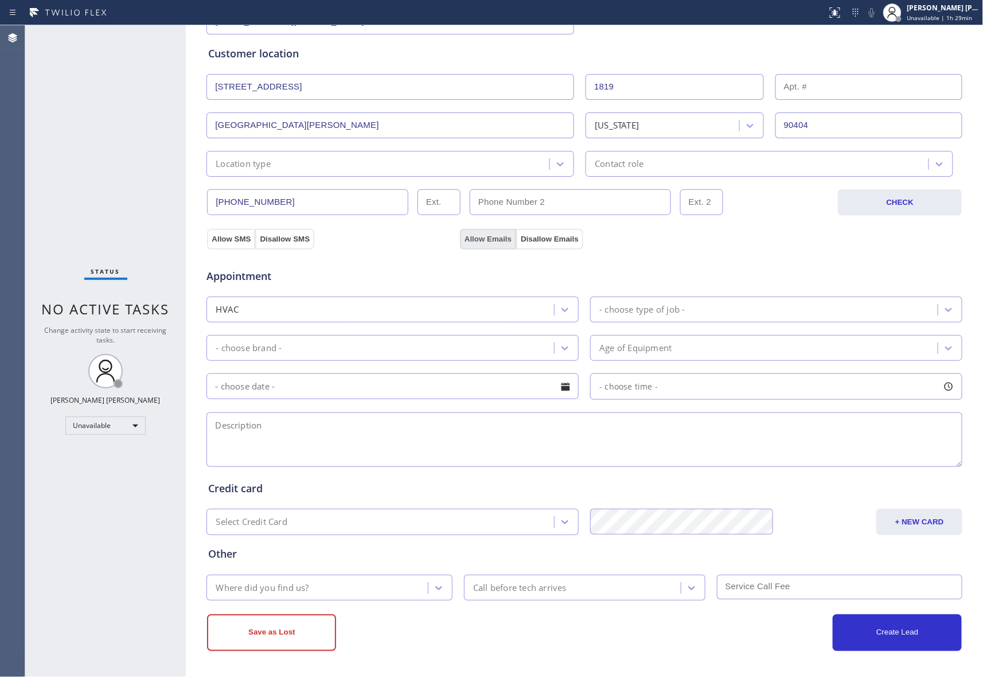
click at [471, 235] on button "Allow Emails" at bounding box center [488, 239] width 56 height 21
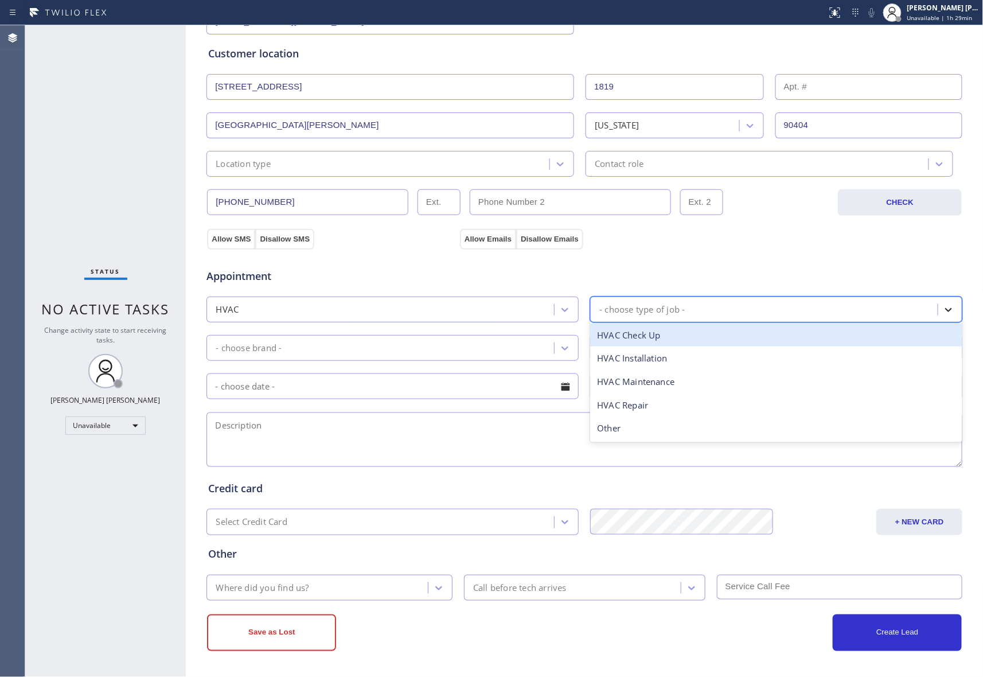
click at [947, 301] on div at bounding box center [948, 309] width 21 height 21
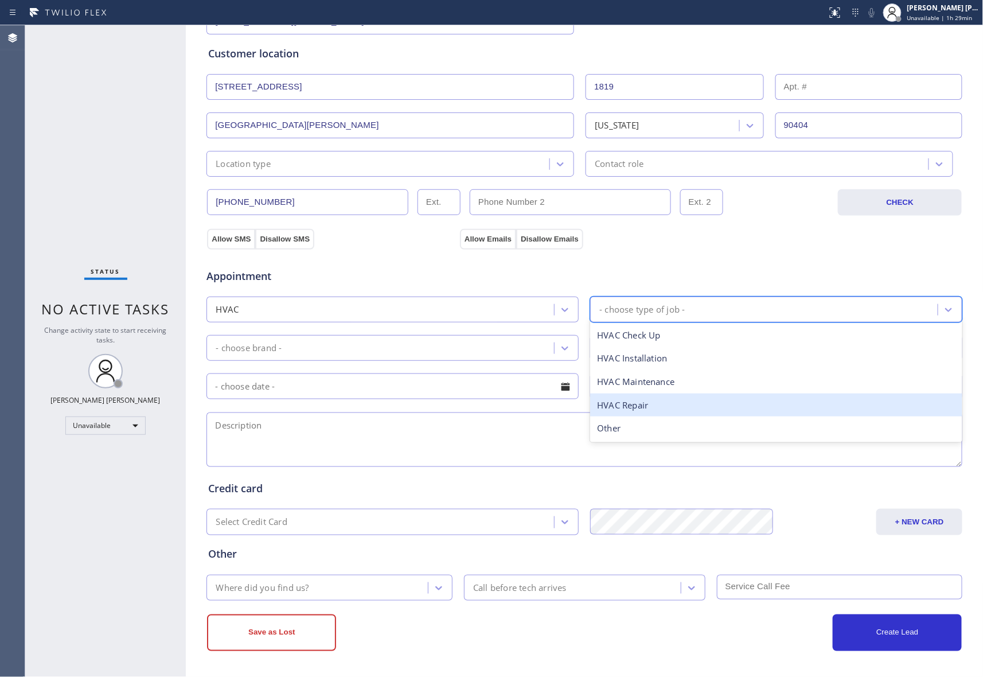
click at [636, 403] on div "HVAC Repair" at bounding box center [776, 405] width 372 height 24
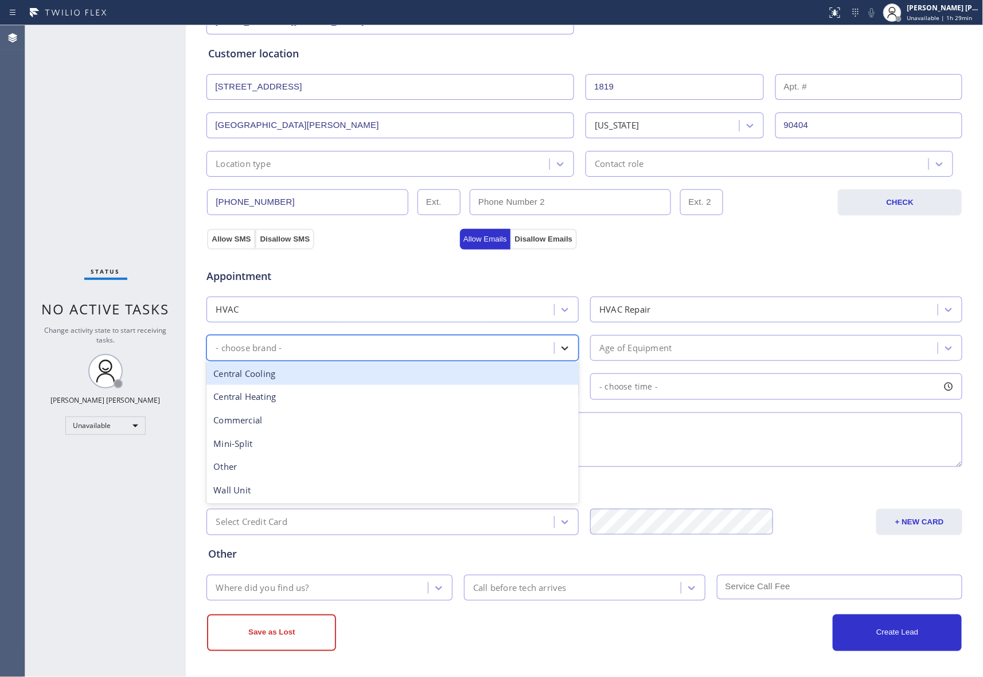
click at [562, 346] on icon at bounding box center [565, 348] width 7 height 4
drag, startPoint x: 360, startPoint y: 374, endPoint x: 863, endPoint y: 315, distance: 506.4
click at [359, 374] on div "Central Cooling" at bounding box center [392, 374] width 372 height 24
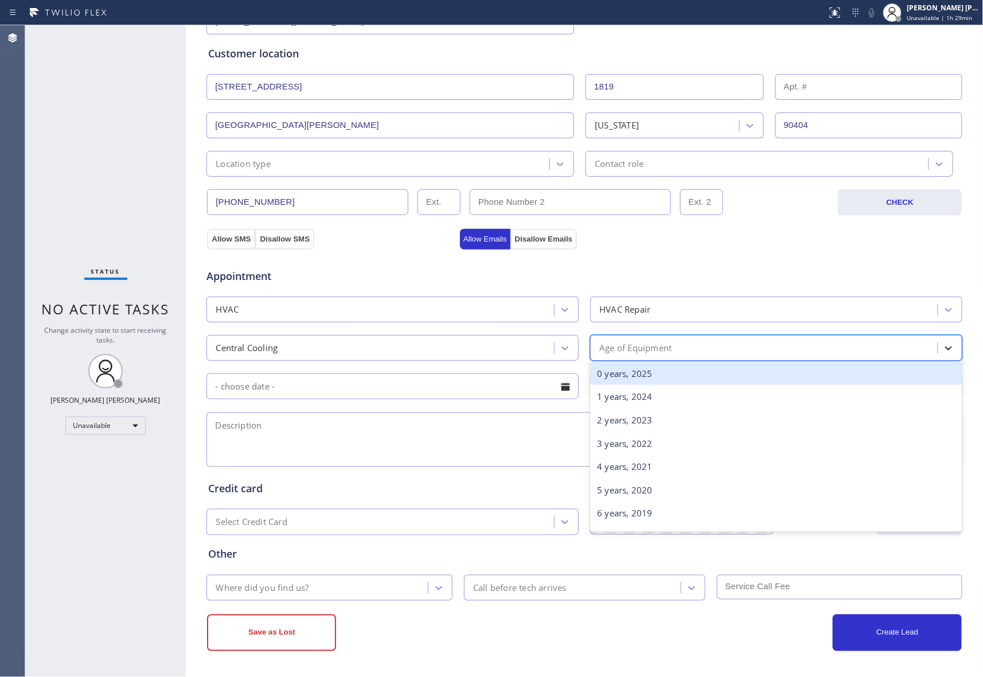
click at [945, 349] on icon at bounding box center [948, 348] width 7 height 4
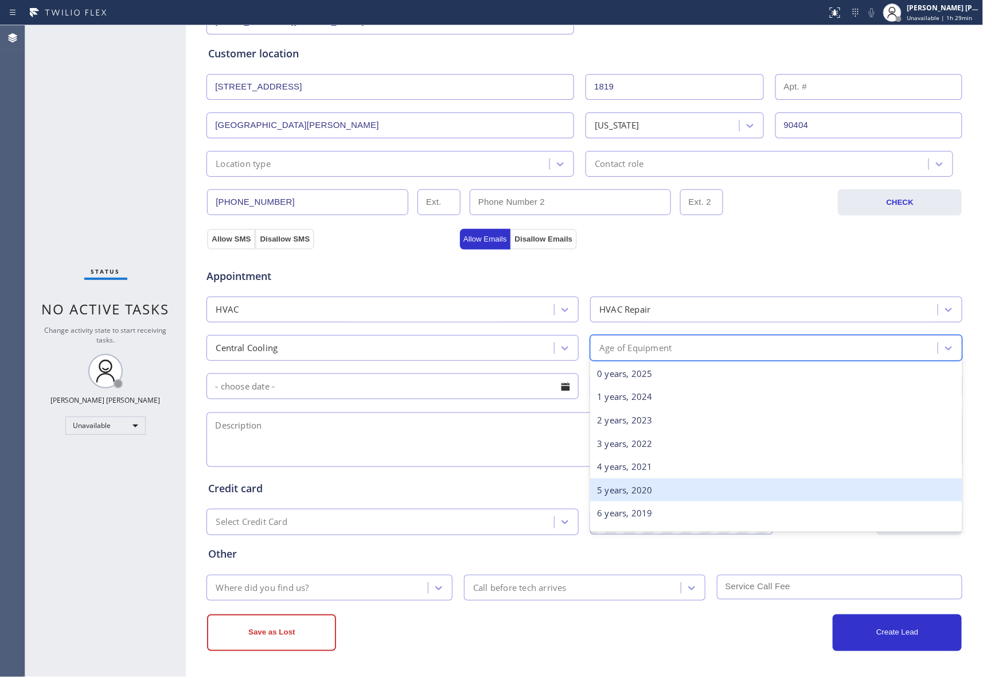
scroll to position [76, 0]
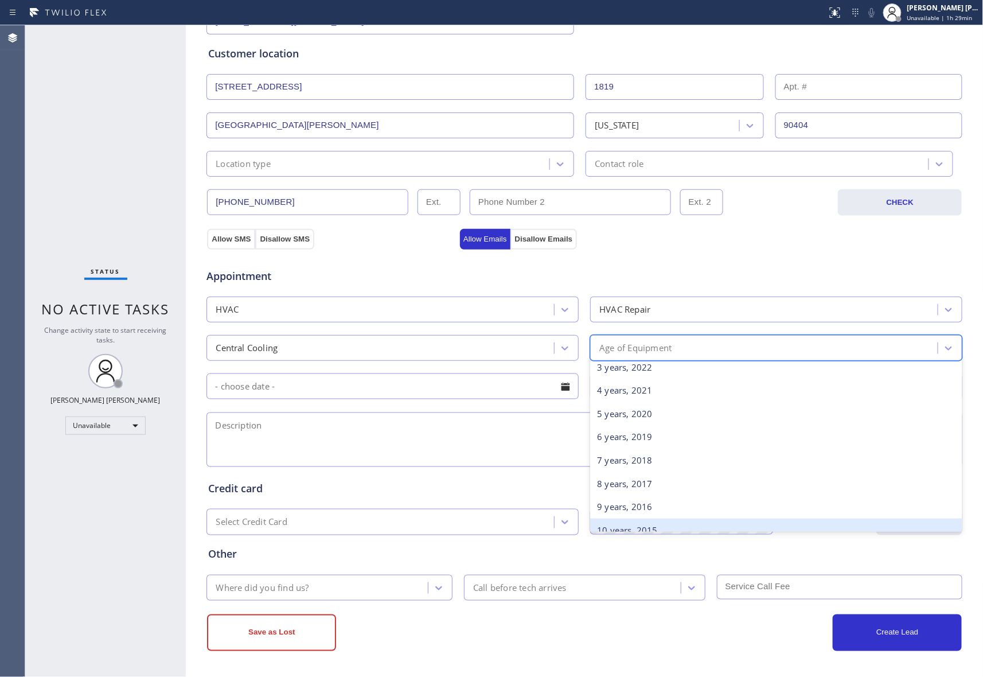
click at [646, 523] on div "10 years, 2015" at bounding box center [776, 530] width 372 height 24
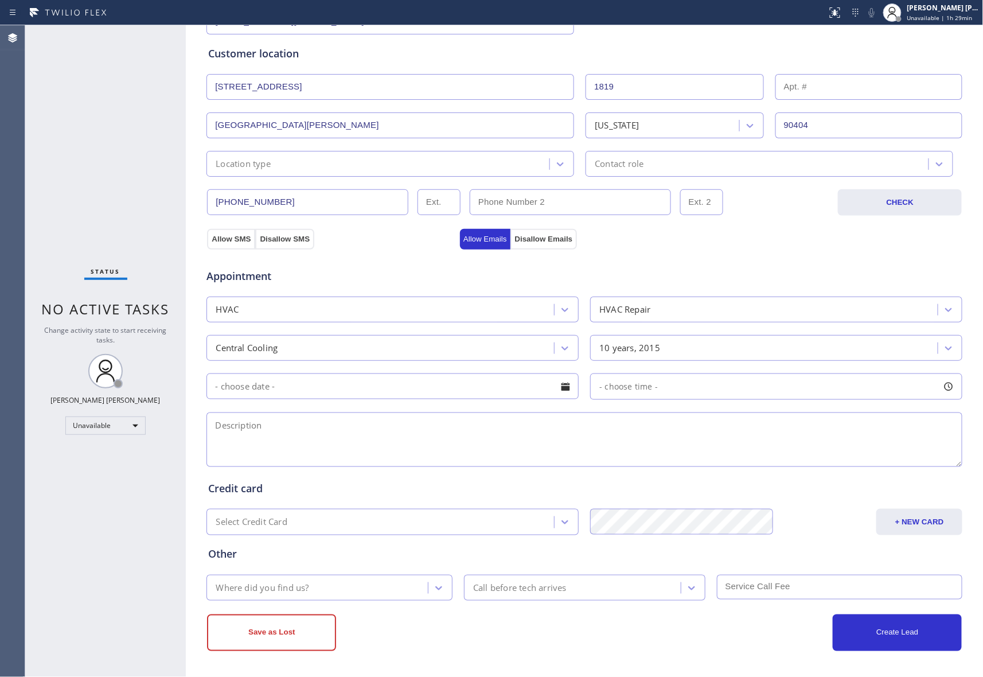
click at [227, 434] on textarea at bounding box center [584, 439] width 756 height 54
paste textarea "Central HVAC System | Central AC | not cooling and not blowing cold air | over1…"
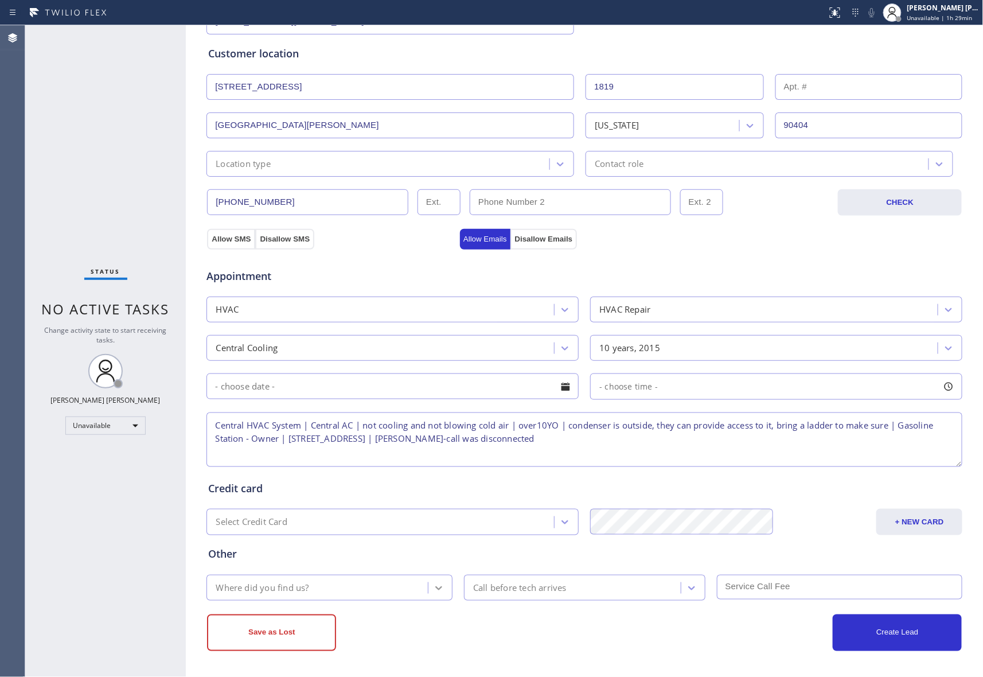
type textarea "Central HVAC System | Central AC | not cooling and not blowing cold air | over1…"
click at [433, 584] on icon at bounding box center [438, 587] width 11 height 11
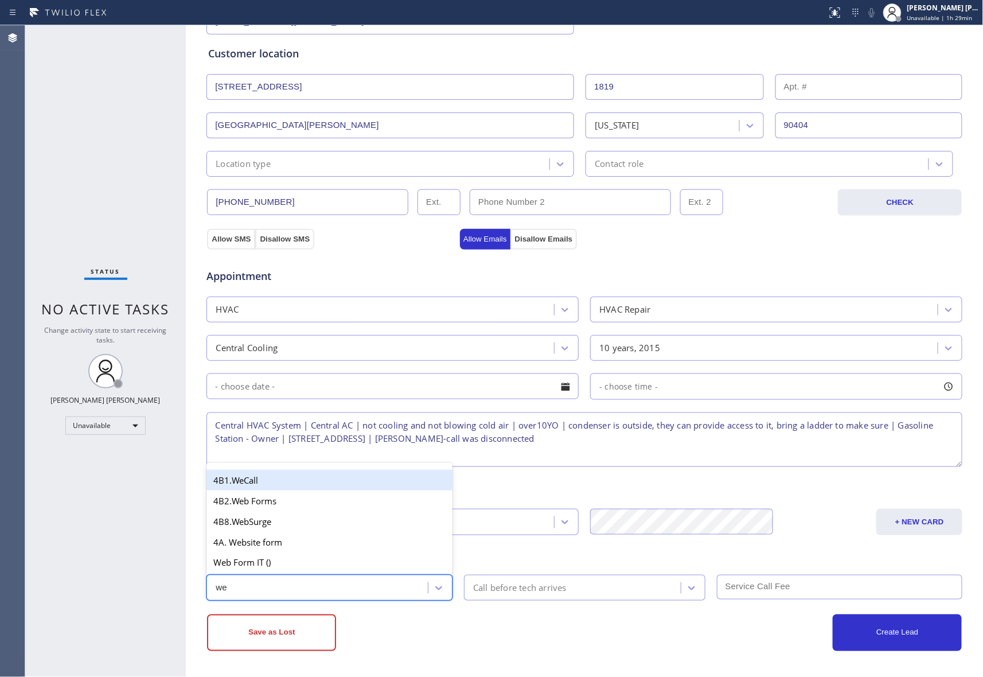
type input "web"
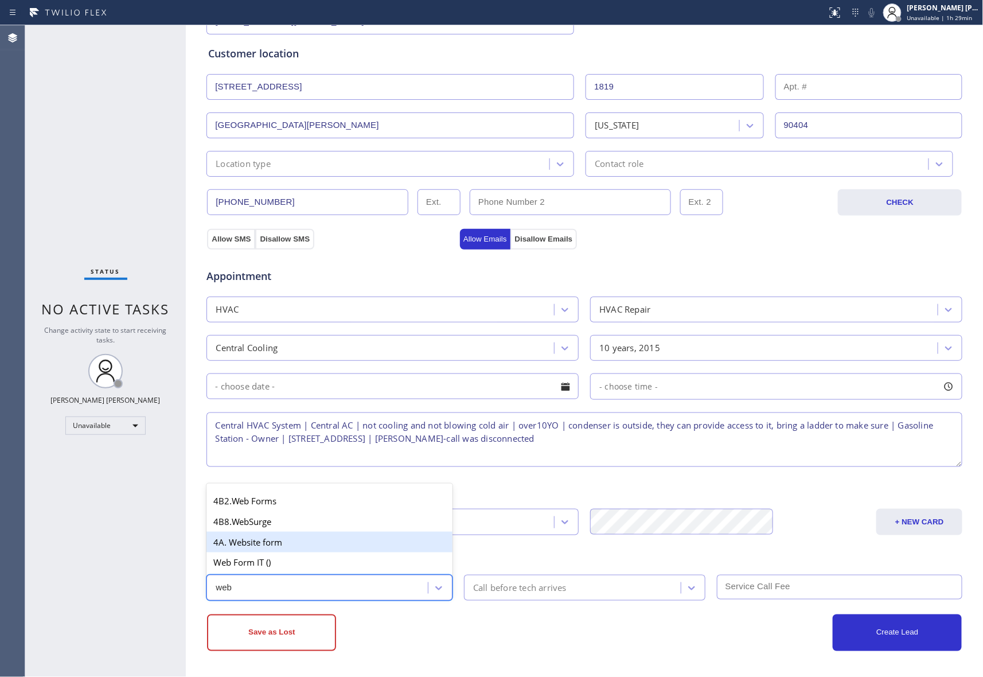
click at [324, 549] on div "4A. Website form" at bounding box center [329, 542] width 246 height 21
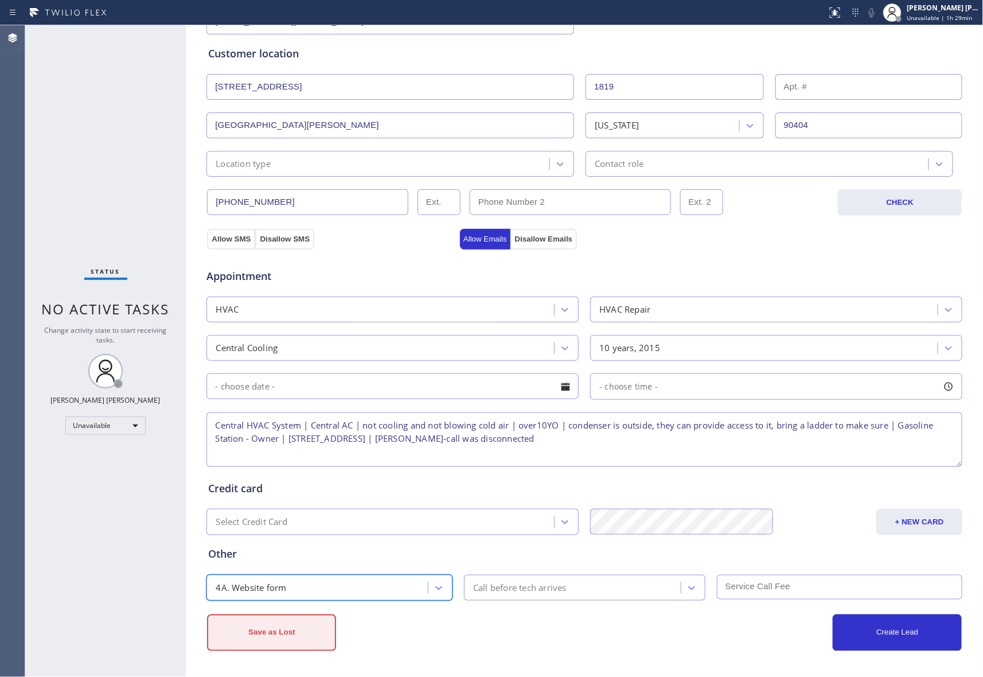
click at [268, 633] on button "Save as Lost" at bounding box center [271, 632] width 129 height 37
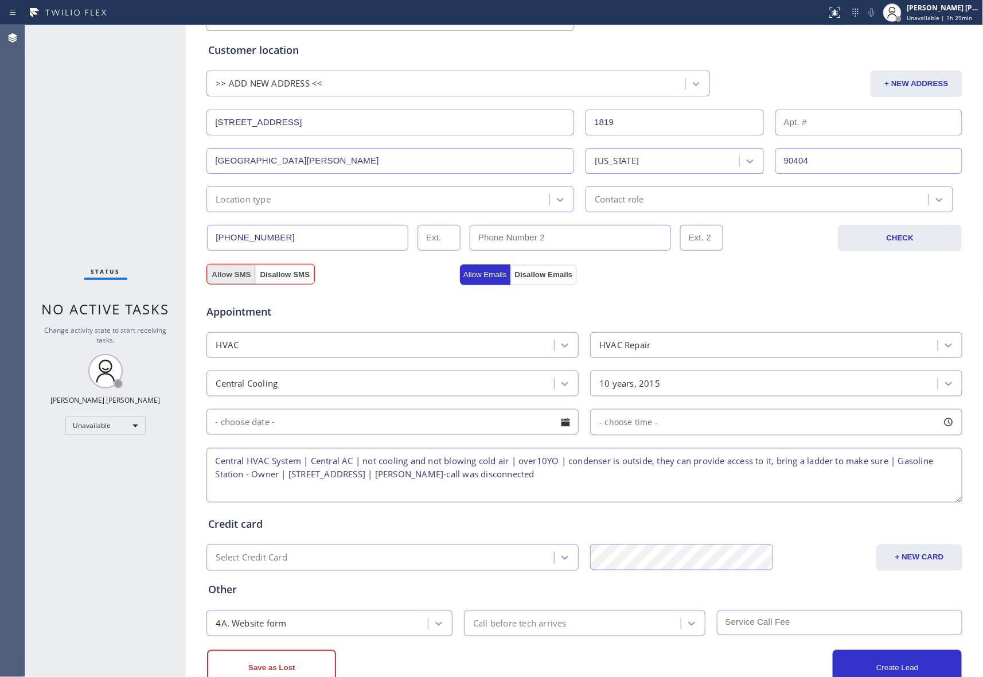
drag, startPoint x: 218, startPoint y: 273, endPoint x: 269, endPoint y: 419, distance: 154.0
click at [218, 273] on button "Allow SMS" at bounding box center [231, 274] width 48 height 21
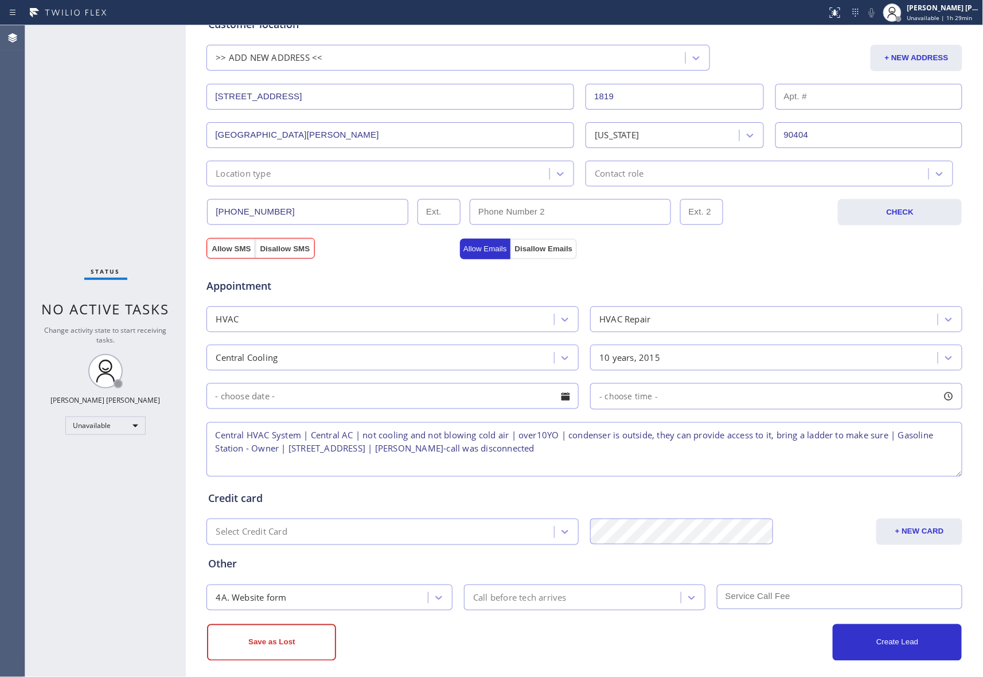
scroll to position [255, 0]
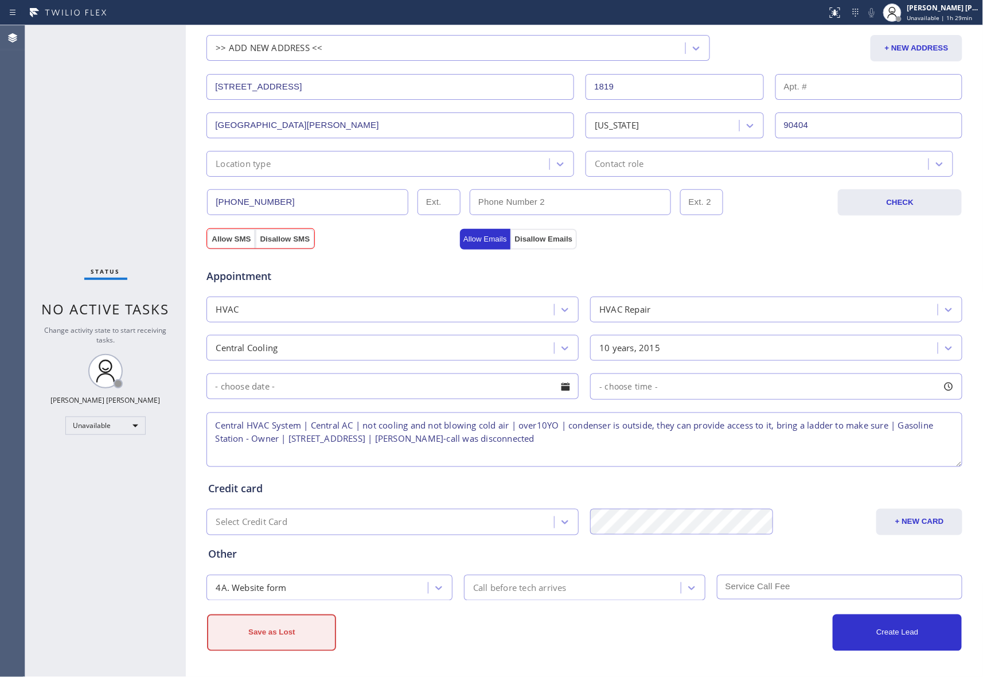
click at [263, 625] on button "Save as Lost" at bounding box center [271, 632] width 129 height 37
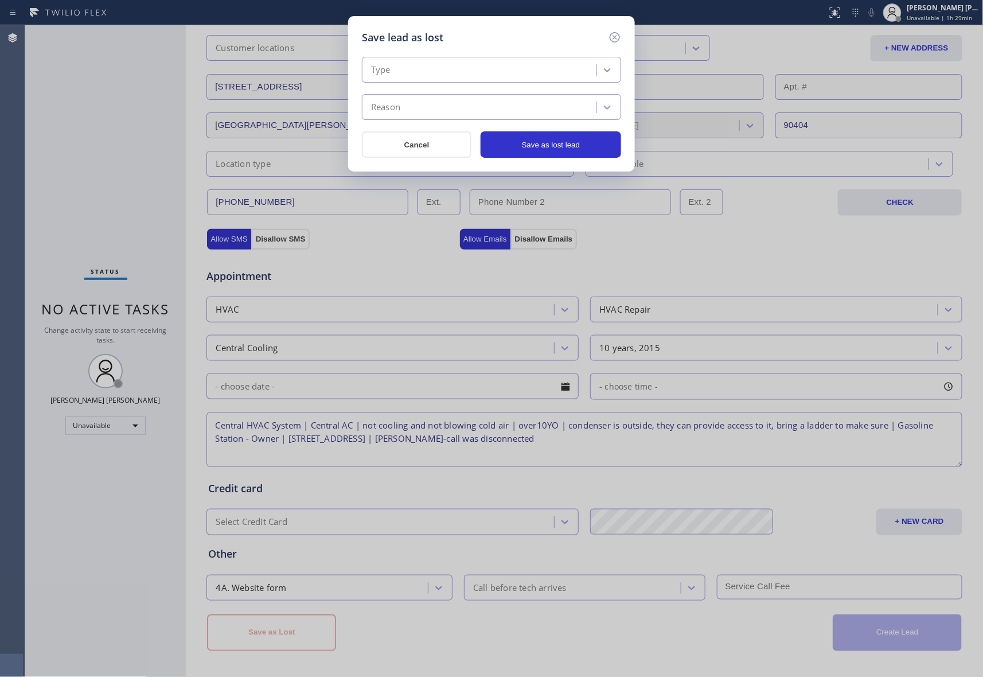
click at [611, 65] on icon at bounding box center [606, 69] width 11 height 11
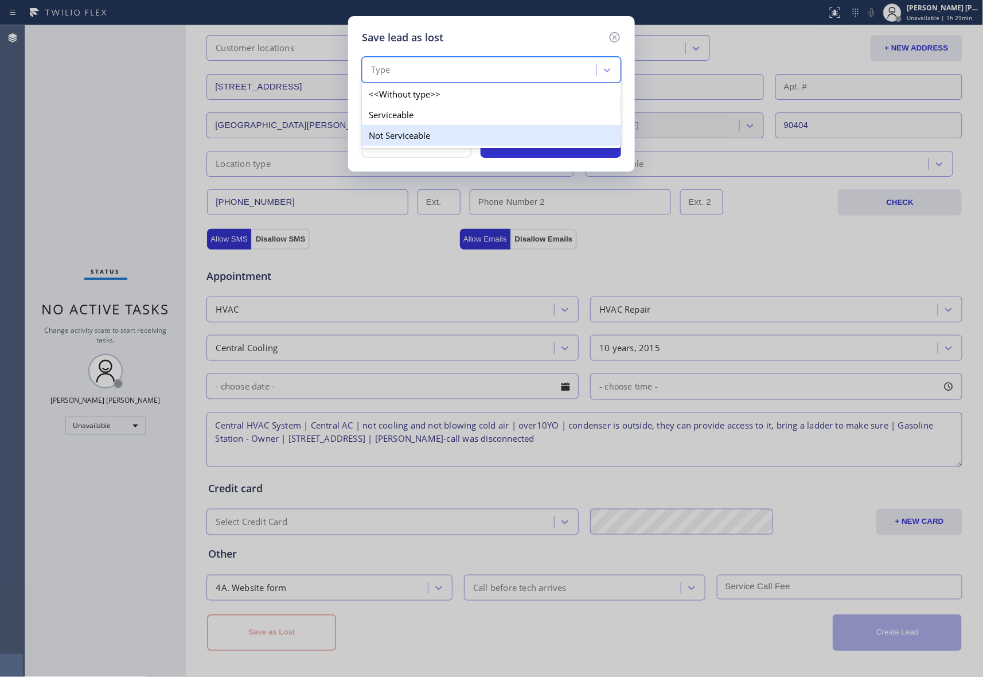
click at [435, 138] on div "Not Serviceable" at bounding box center [491, 135] width 259 height 21
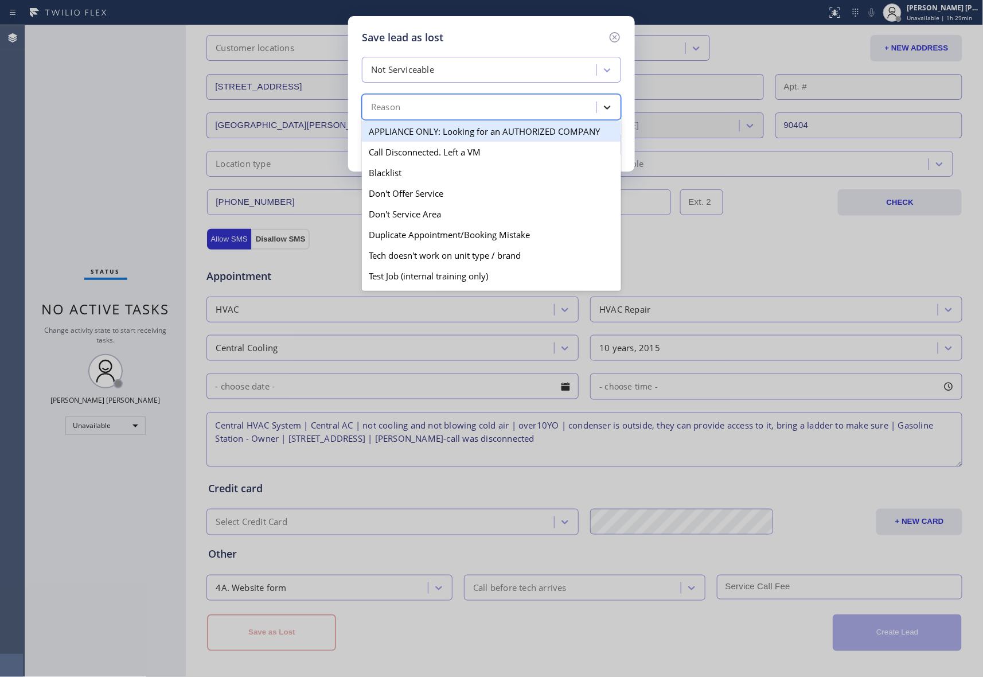
click at [615, 109] on div at bounding box center [607, 107] width 21 height 21
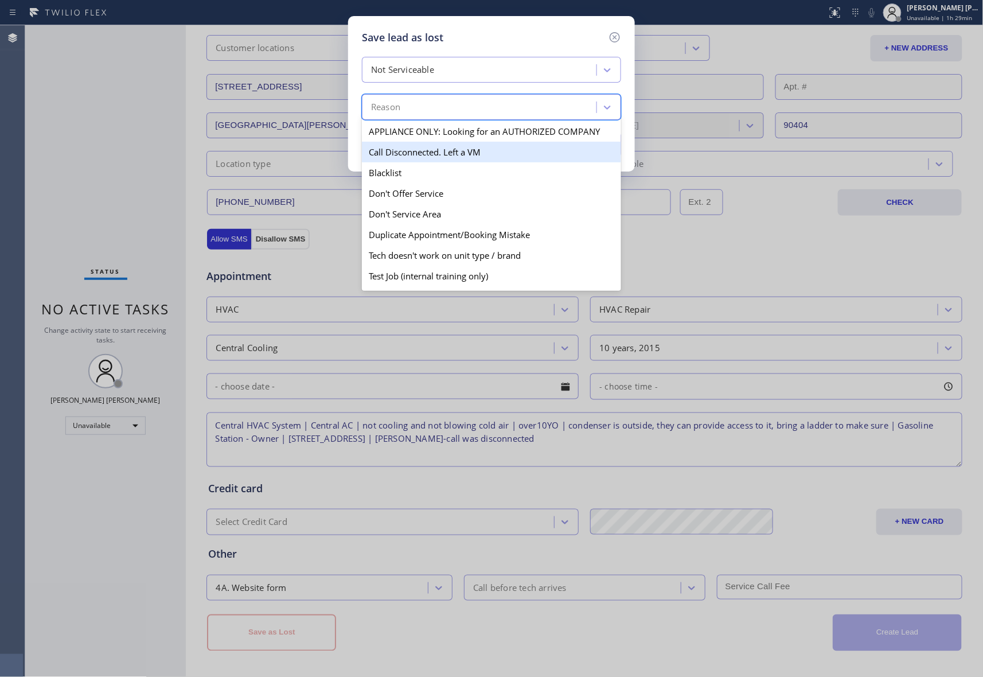
click at [466, 154] on div "Call Disconnected. Left a VM" at bounding box center [491, 152] width 259 height 21
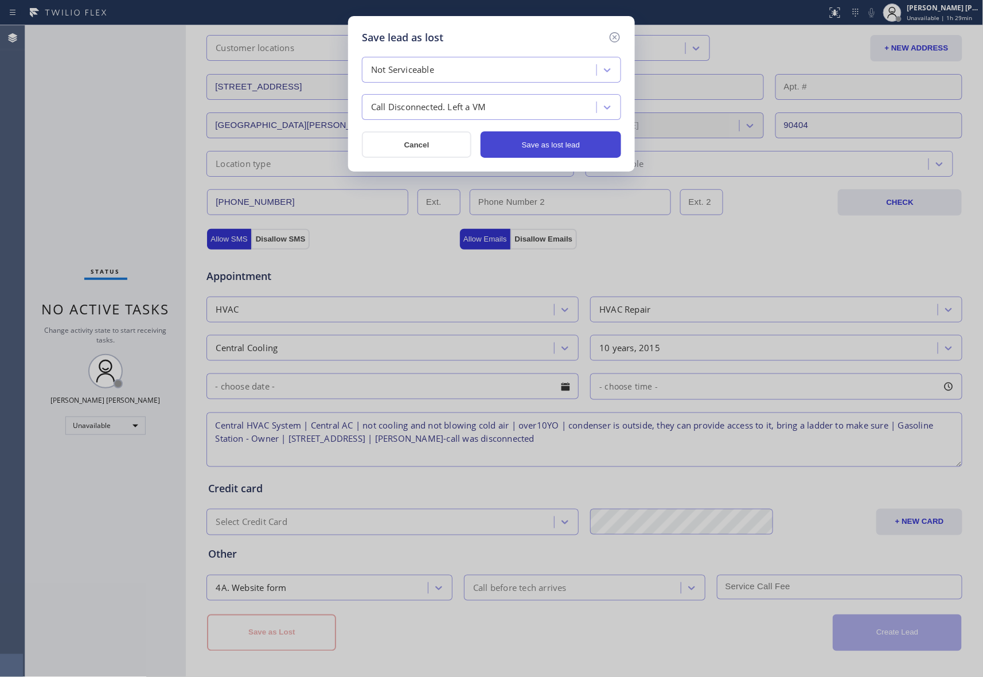
click at [537, 140] on button "Save as lost lead" at bounding box center [550, 144] width 140 height 26
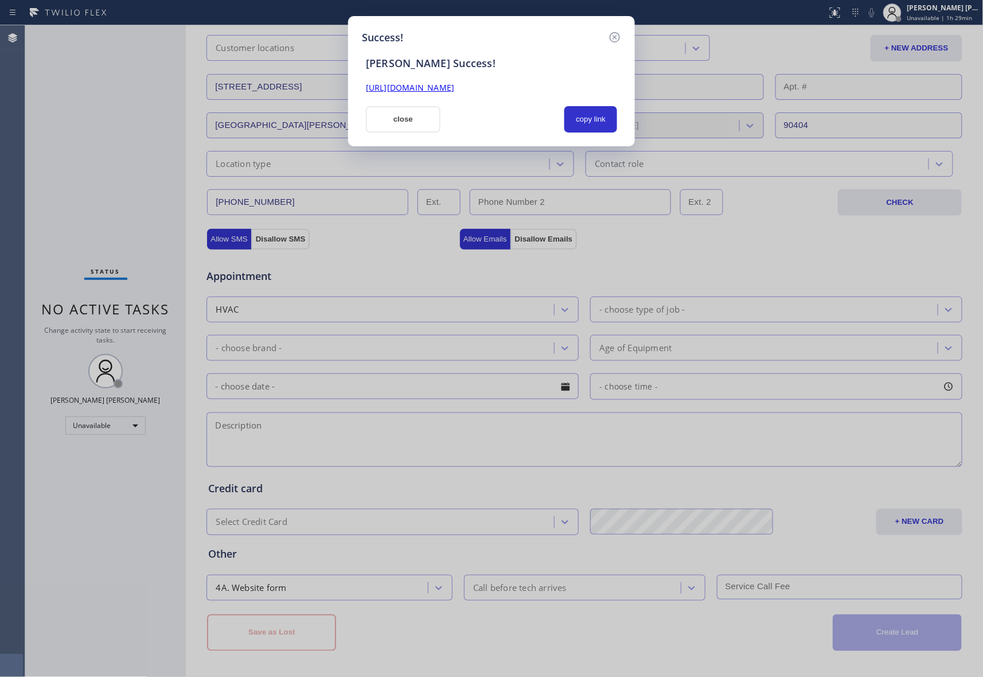
drag, startPoint x: 597, startPoint y: 83, endPoint x: 326, endPoint y: 88, distance: 271.8
click at [335, 85] on div "Success! [PERSON_NAME] Success! [URL][DOMAIN_NAME] close copy link" at bounding box center [491, 338] width 983 height 677
copy link "[URL][DOMAIN_NAME]"
click at [613, 36] on icon at bounding box center [614, 37] width 10 height 10
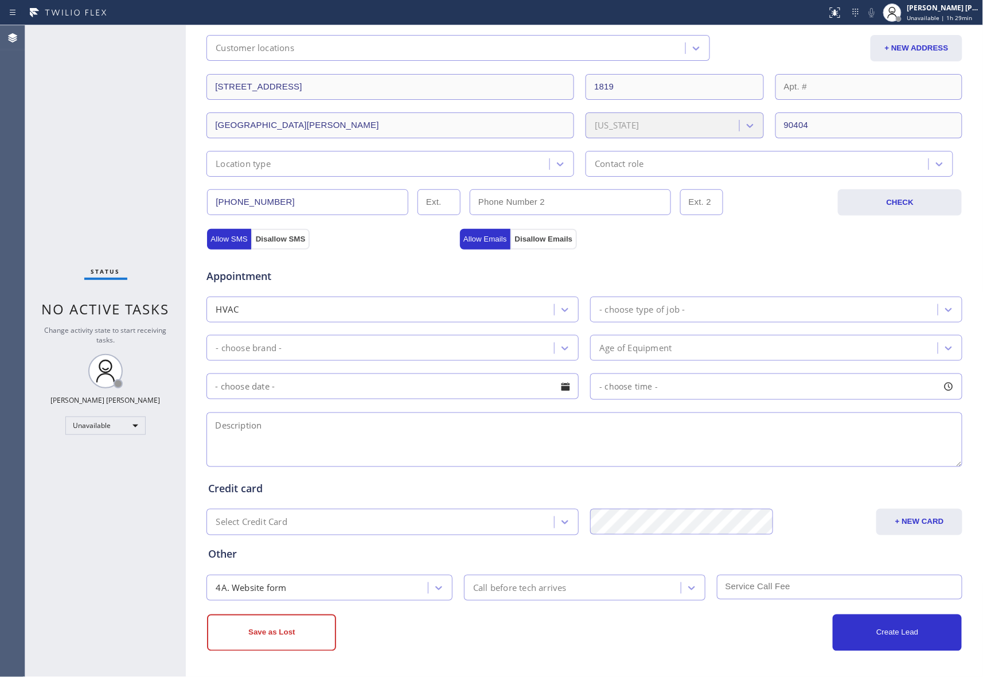
scroll to position [0, 0]
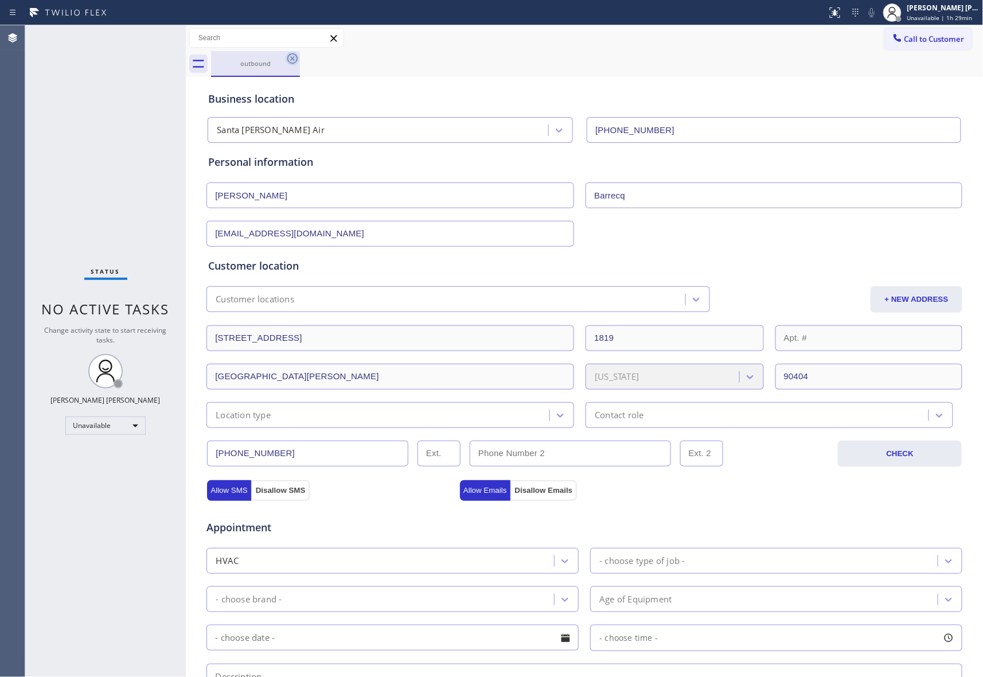
click at [290, 54] on icon at bounding box center [292, 58] width 10 height 10
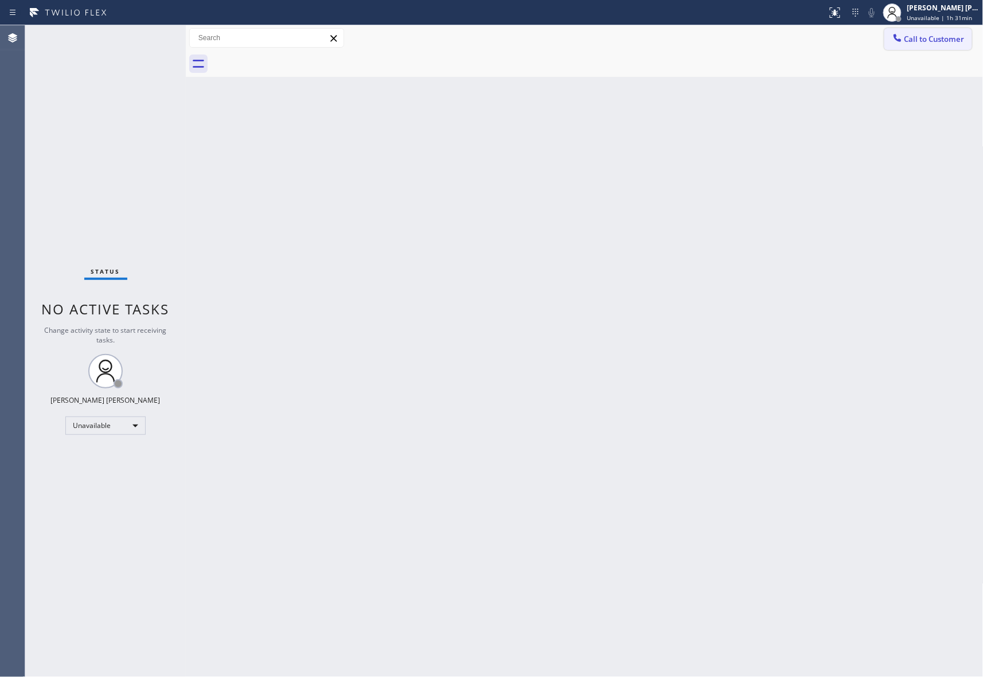
click at [927, 37] on span "Call to Customer" at bounding box center [934, 39] width 60 height 10
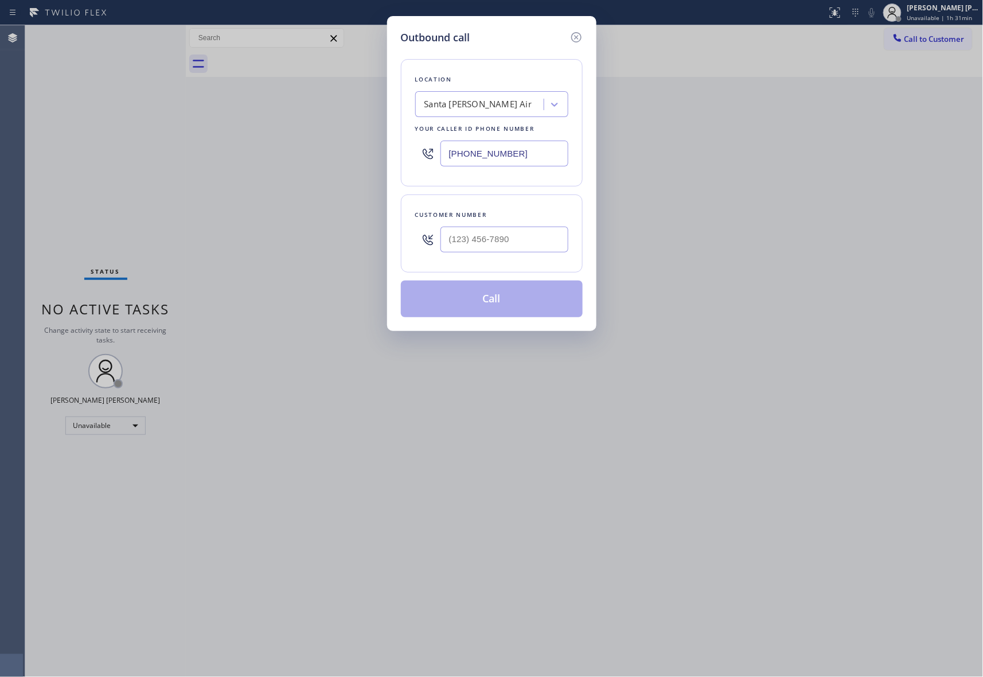
click at [512, 262] on div "Customer number" at bounding box center [492, 233] width 182 height 78
click at [517, 229] on input "(___) ___-____" at bounding box center [504, 239] width 128 height 26
paste input "847) 571-0550"
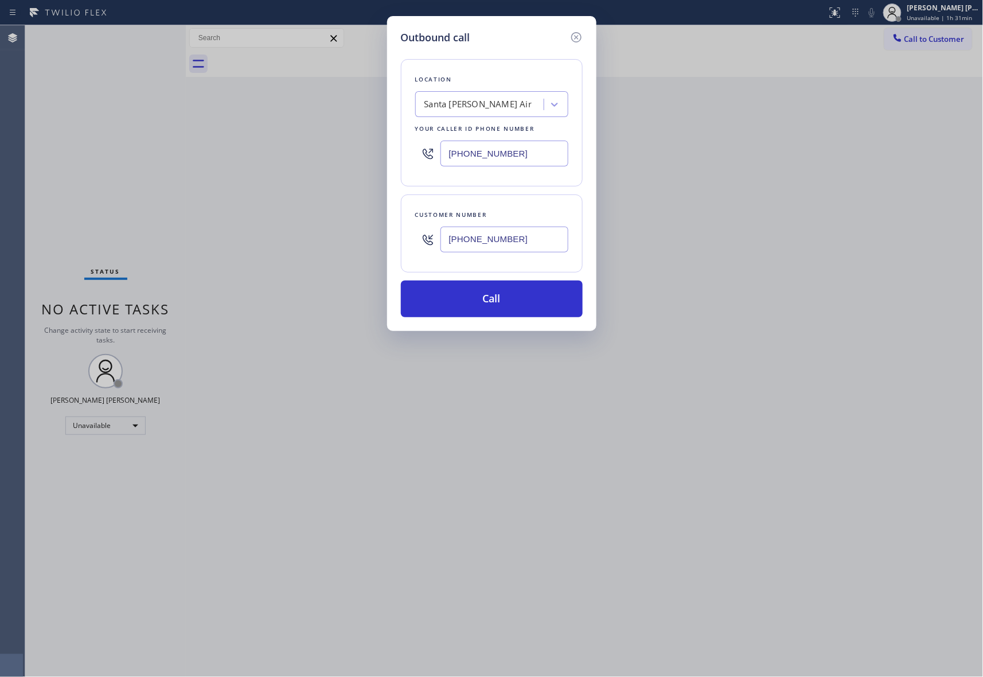
type input "[PHONE_NUMBER]"
click at [497, 100] on div "Santa [PERSON_NAME] Air" at bounding box center [478, 104] width 108 height 13
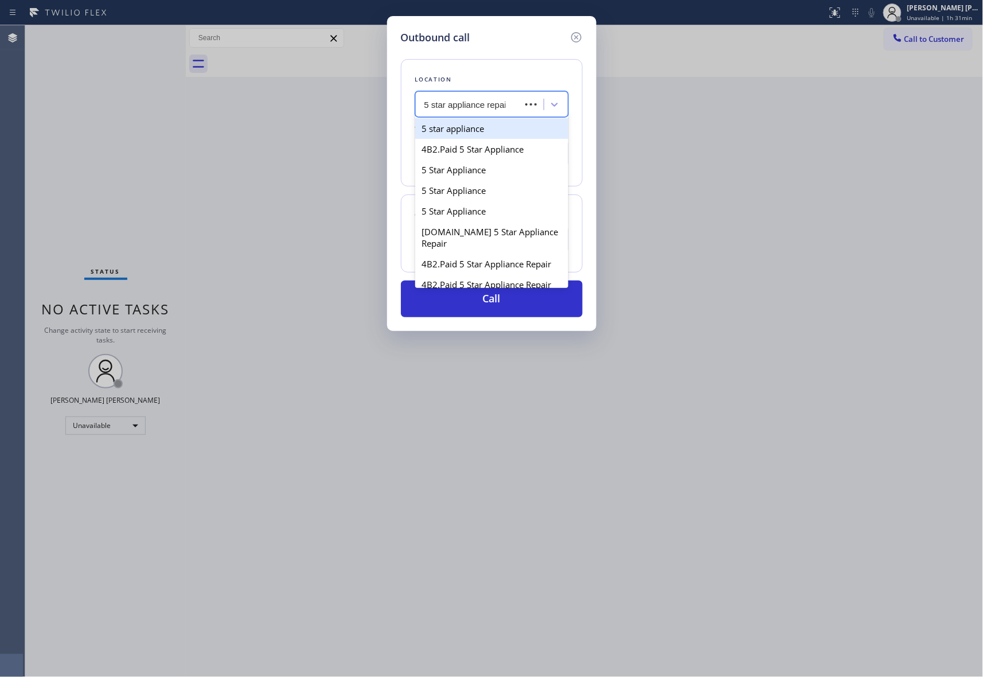
type input "5 star appliance repair"
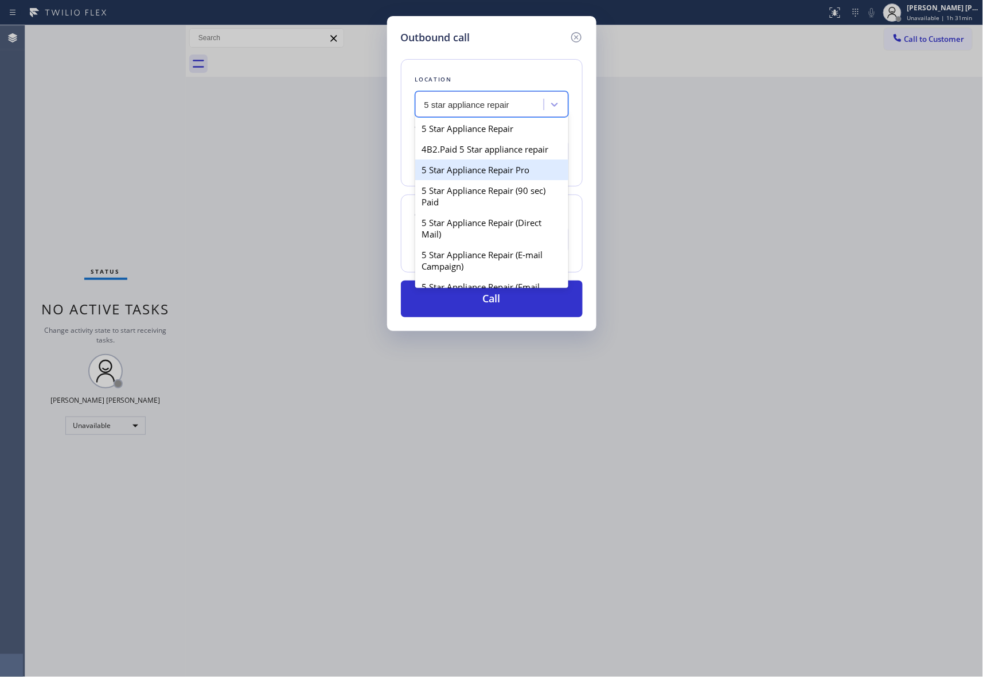
click at [491, 180] on div "5 Star Appliance Repair Pro" at bounding box center [491, 169] width 153 height 21
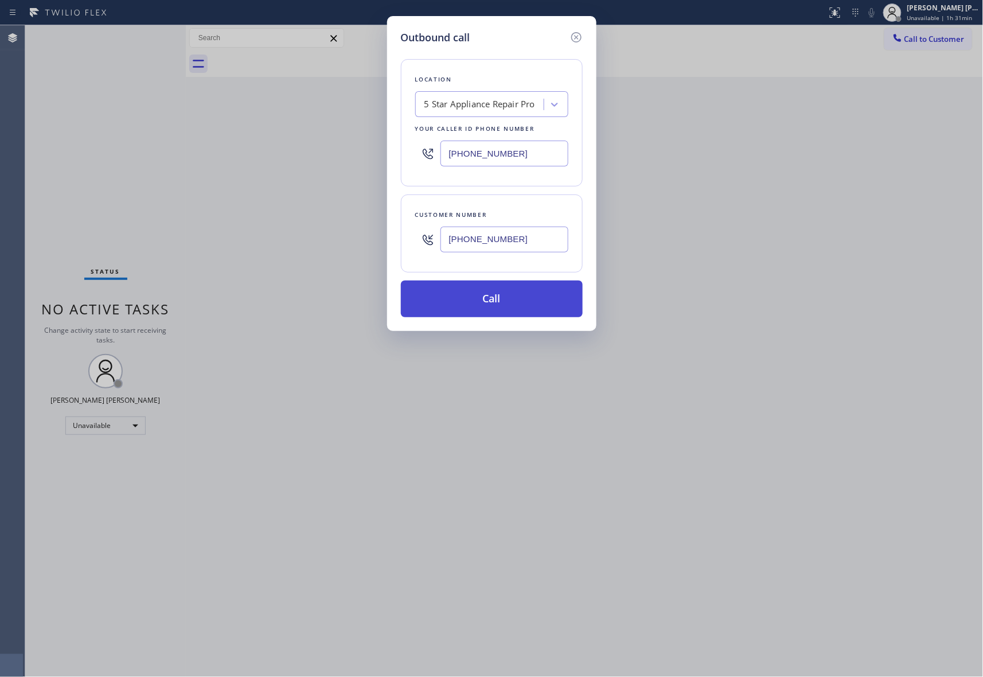
click at [490, 299] on button "Call" at bounding box center [492, 298] width 182 height 37
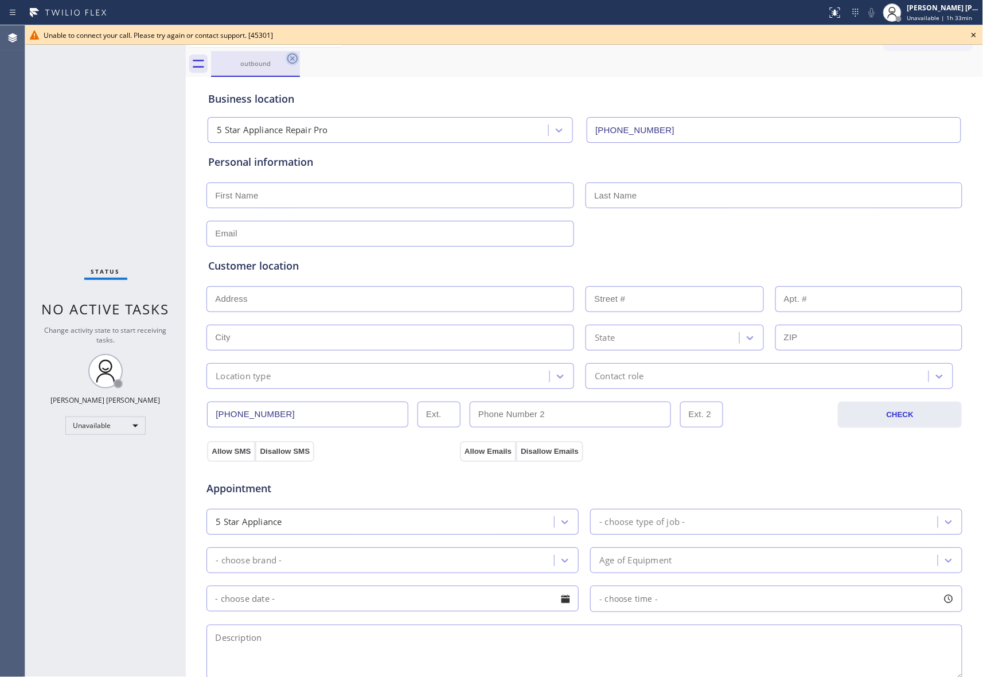
click at [292, 60] on icon at bounding box center [293, 59] width 14 height 14
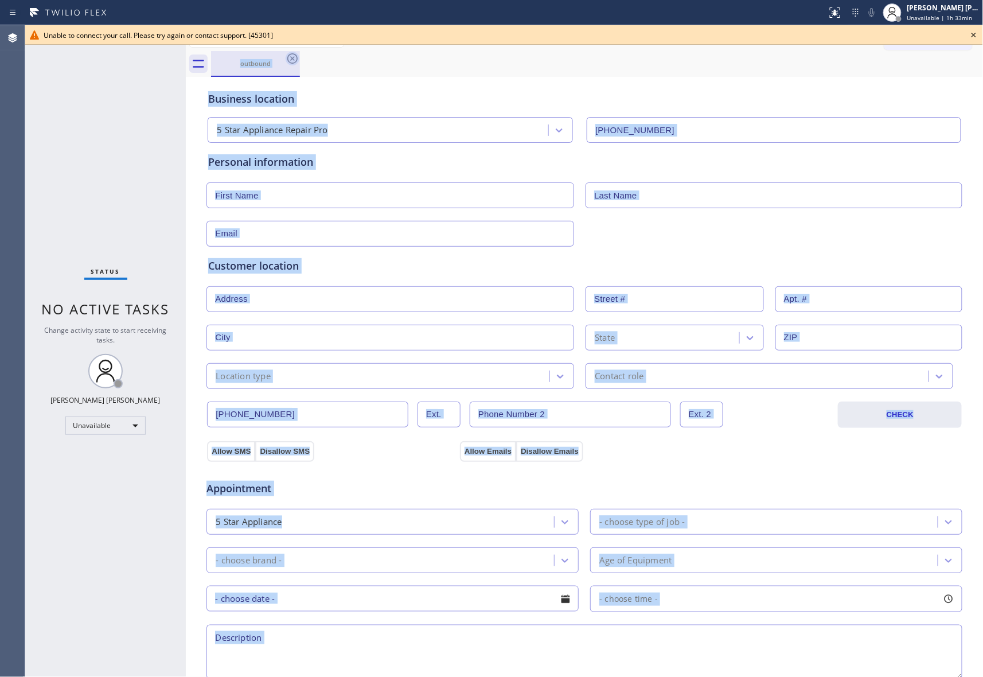
click at [292, 60] on div "outbound" at bounding box center [597, 64] width 772 height 26
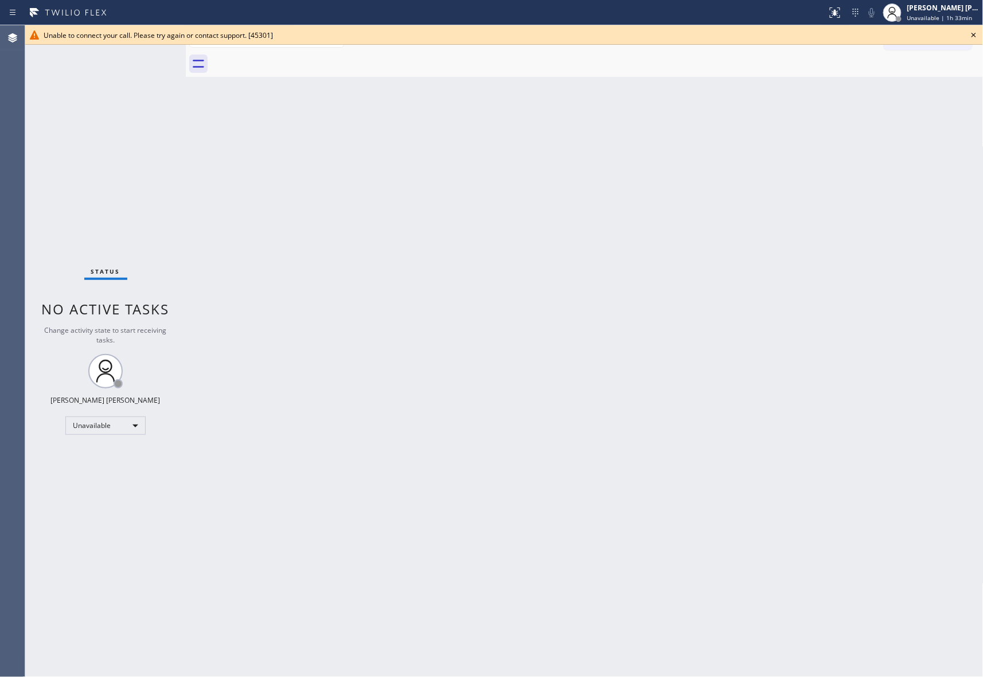
click at [968, 30] on icon at bounding box center [974, 35] width 14 height 14
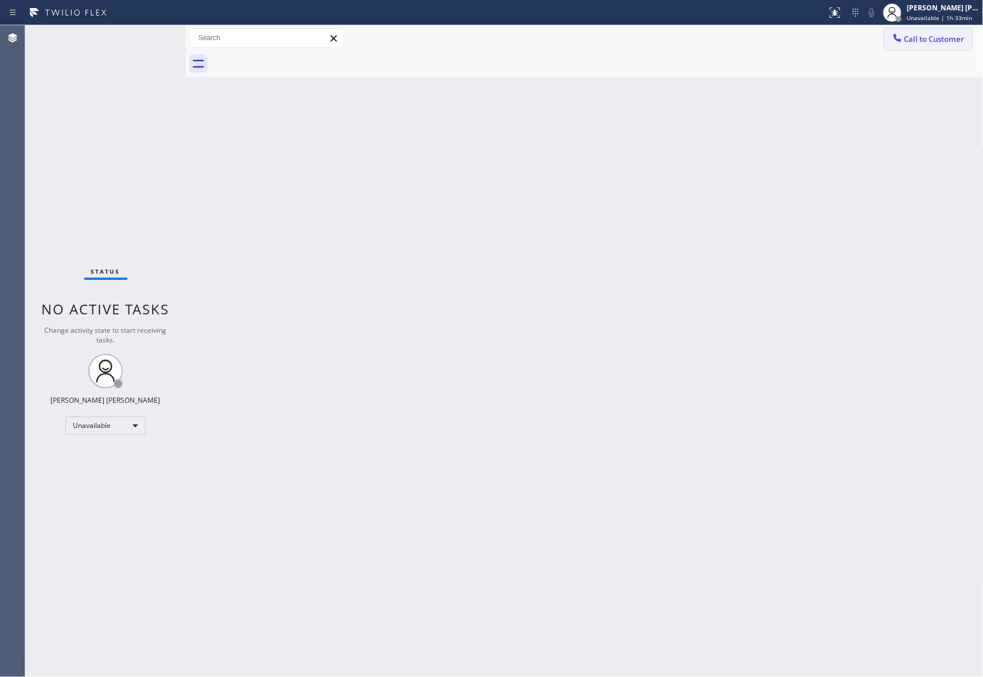
click at [909, 47] on button "Call to Customer" at bounding box center [928, 39] width 88 height 22
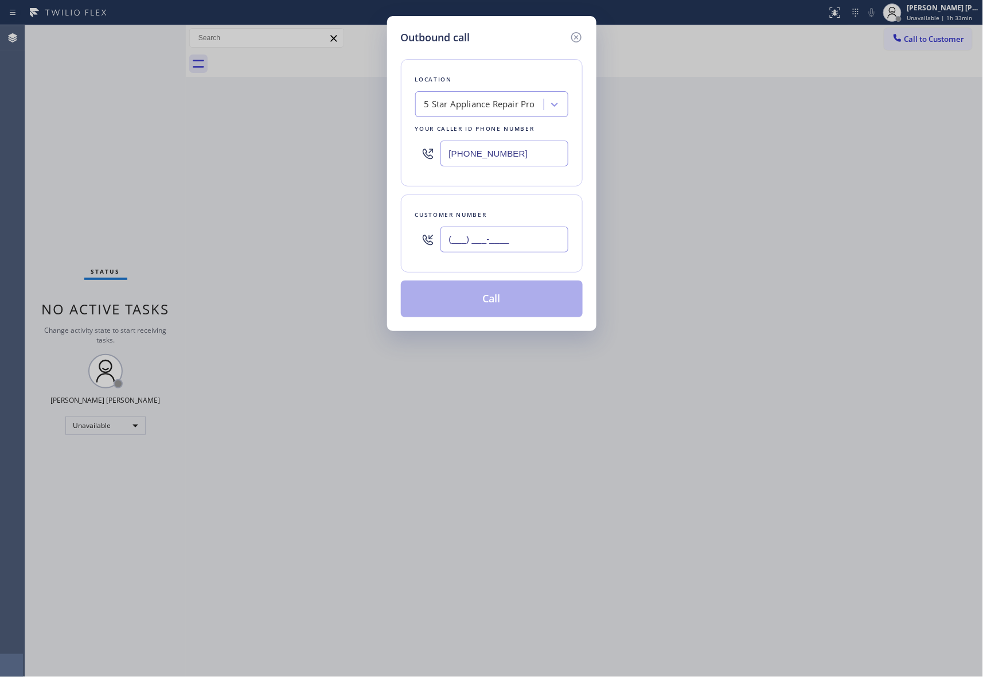
click at [515, 244] on input "(___) ___-____" at bounding box center [504, 239] width 128 height 26
paste input "949) 726-2813"
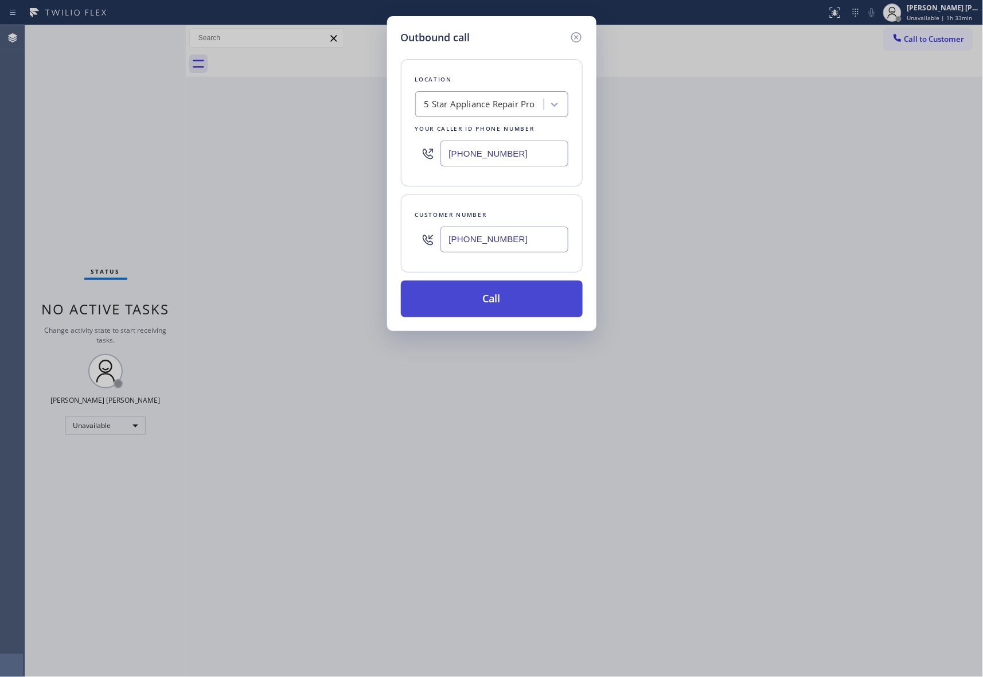
click at [501, 298] on button "Call" at bounding box center [492, 298] width 182 height 37
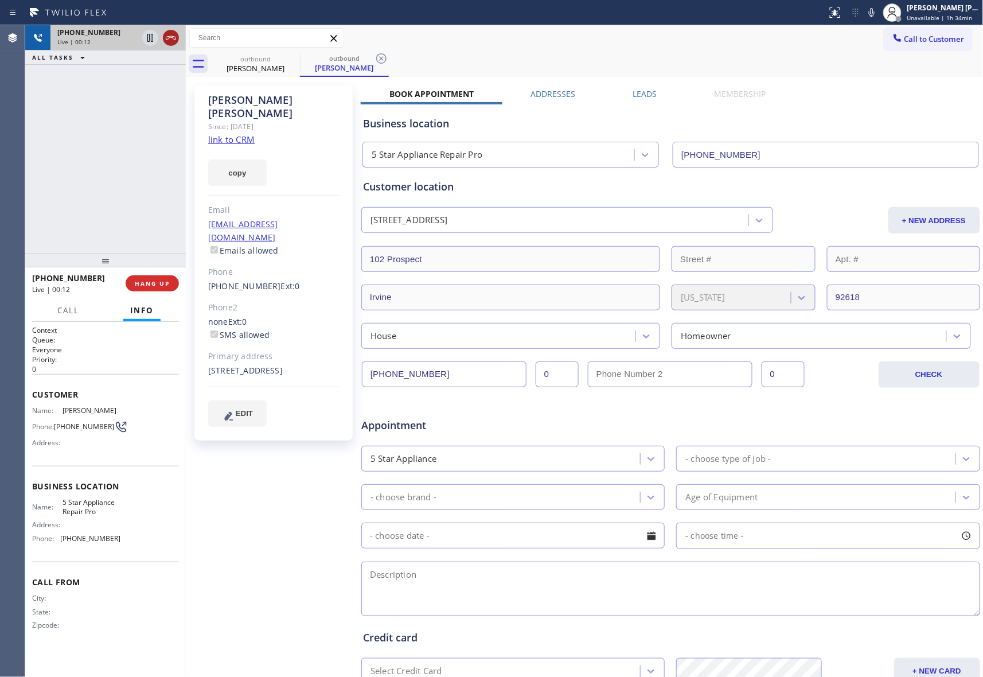
click at [177, 38] on icon at bounding box center [171, 38] width 14 height 14
click at [296, 64] on icon at bounding box center [293, 59] width 14 height 14
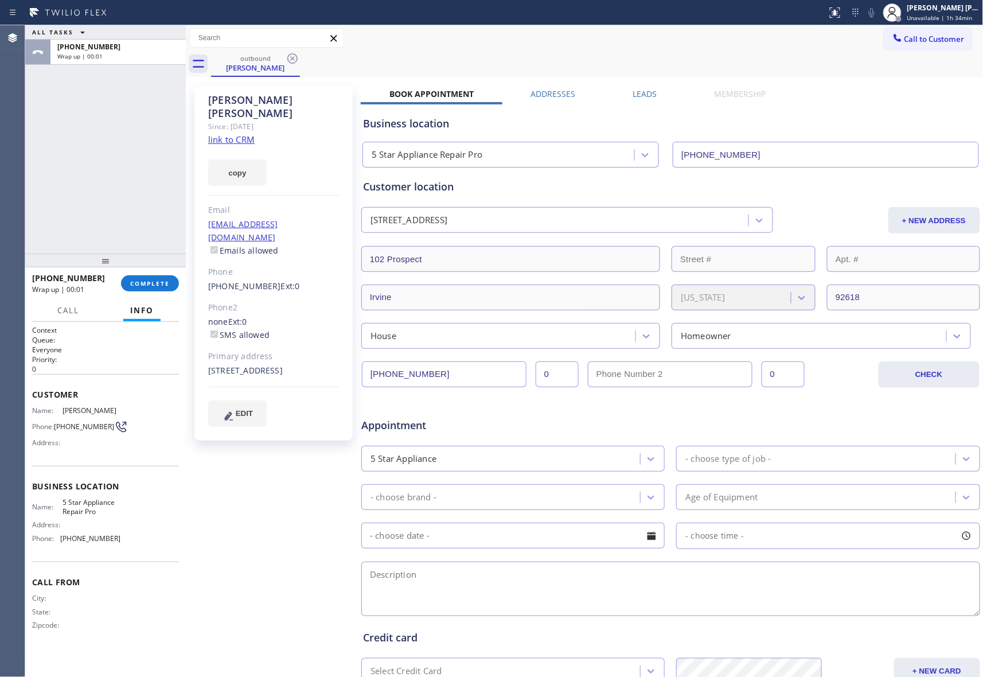
click at [654, 92] on div "Leads" at bounding box center [644, 96] width 81 height 16
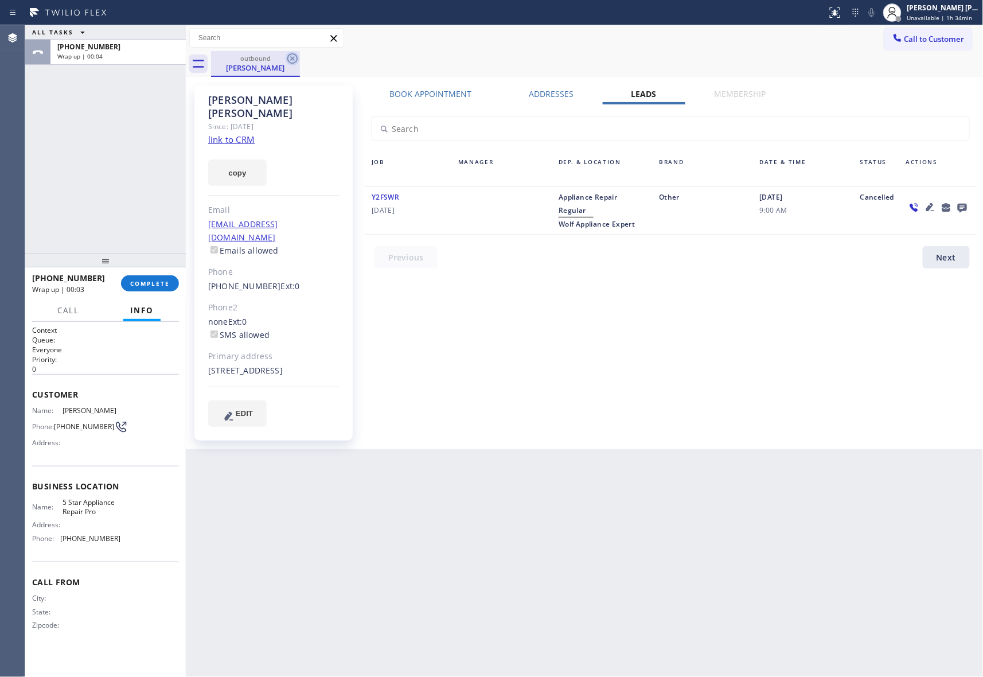
click at [294, 57] on icon at bounding box center [293, 59] width 14 height 14
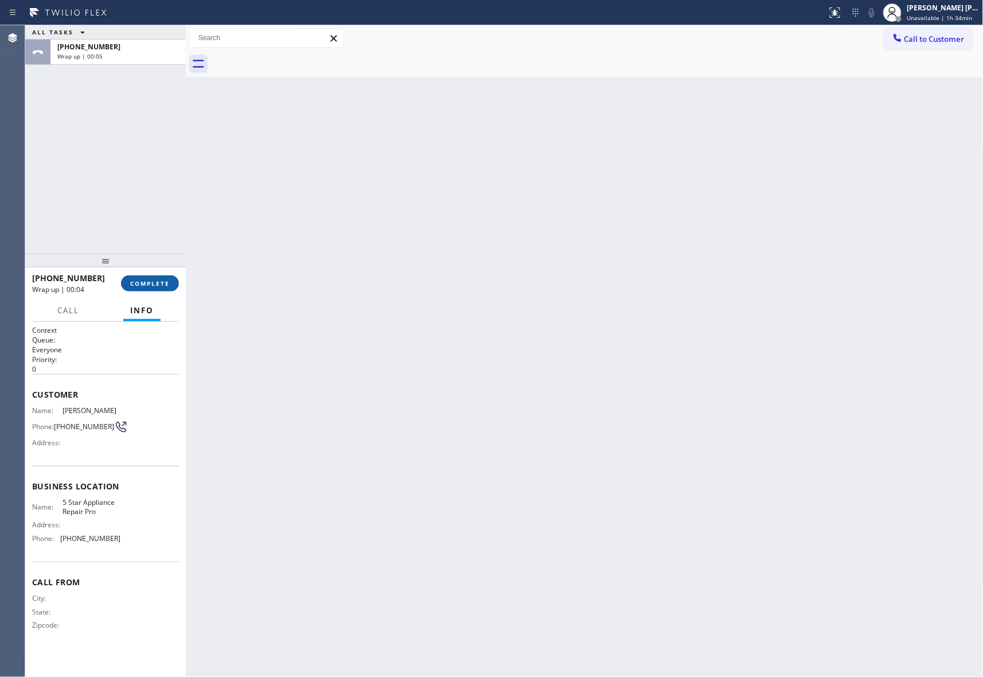
click at [147, 278] on button "COMPLETE" at bounding box center [150, 283] width 58 height 16
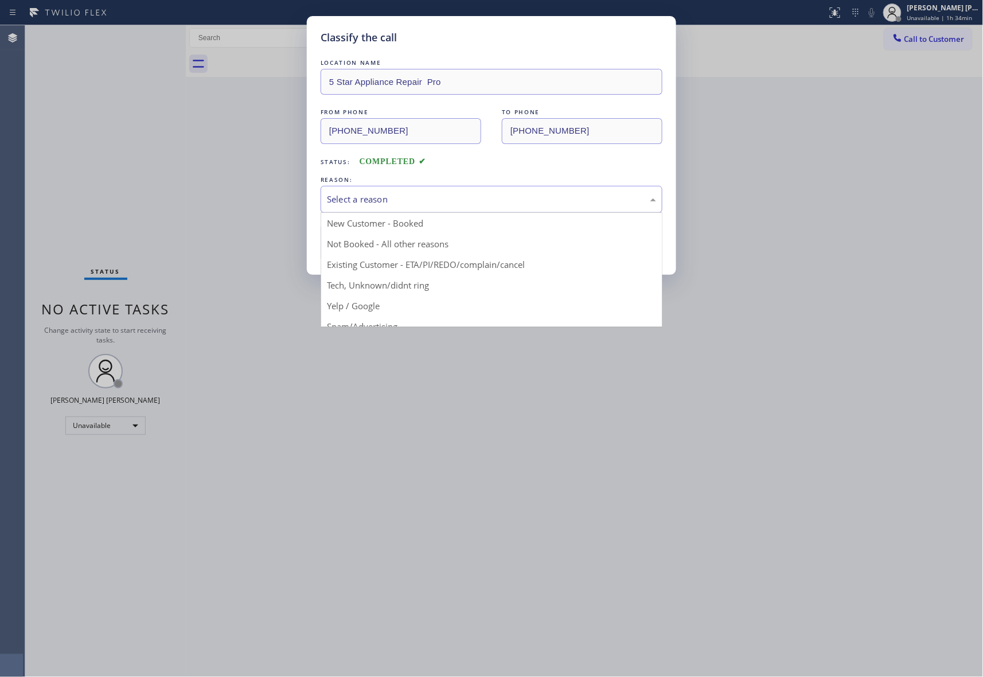
click at [397, 195] on div "Select a reason" at bounding box center [491, 199] width 329 height 13
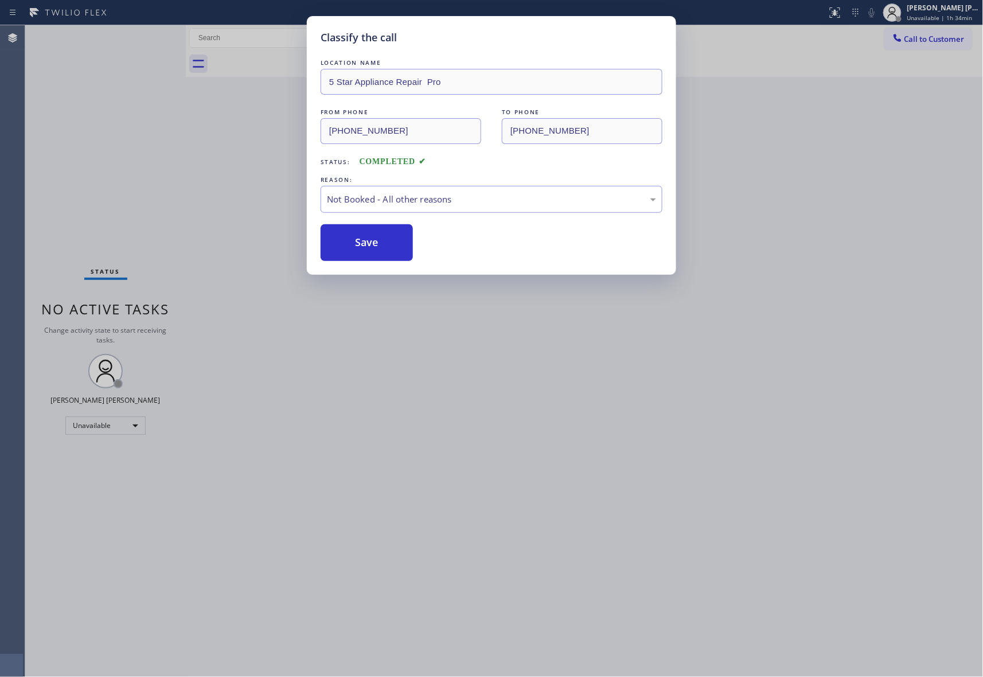
drag, startPoint x: 365, startPoint y: 245, endPoint x: 6, endPoint y: 166, distance: 367.7
click at [365, 244] on button "Save" at bounding box center [367, 242] width 92 height 37
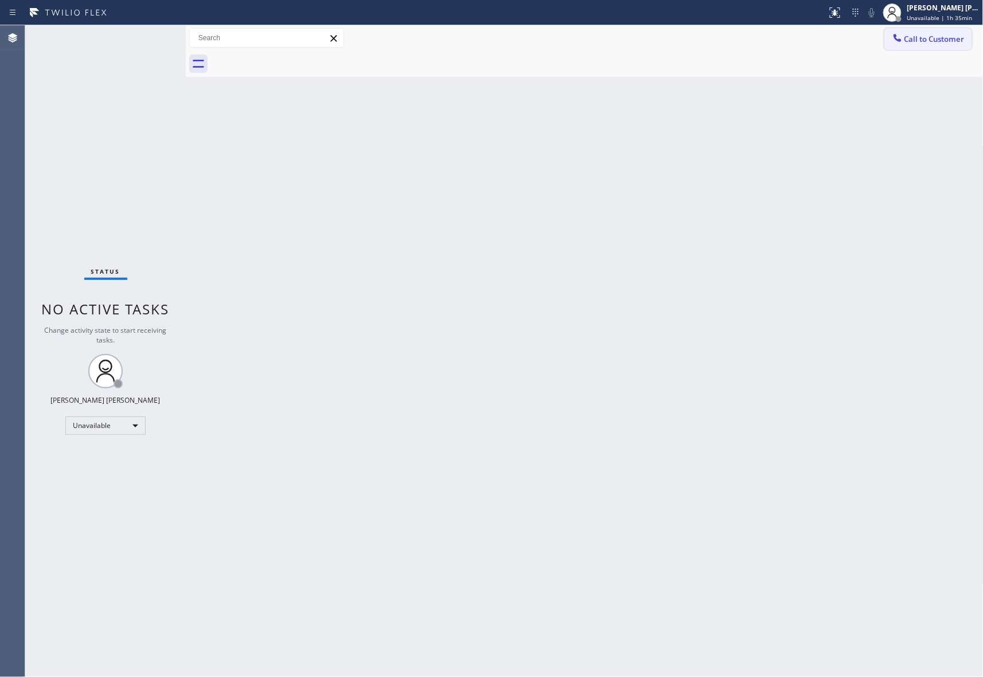
click at [944, 36] on span "Call to Customer" at bounding box center [934, 39] width 60 height 10
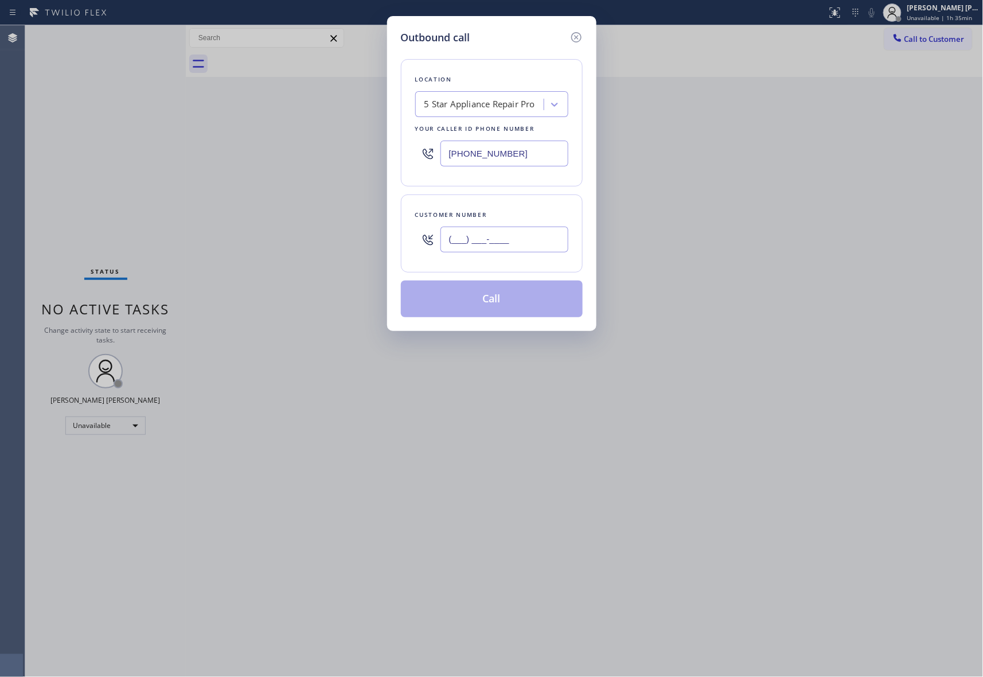
click at [508, 248] on input "(___) ___-____" at bounding box center [504, 239] width 128 height 26
paste input "503) 740-3305"
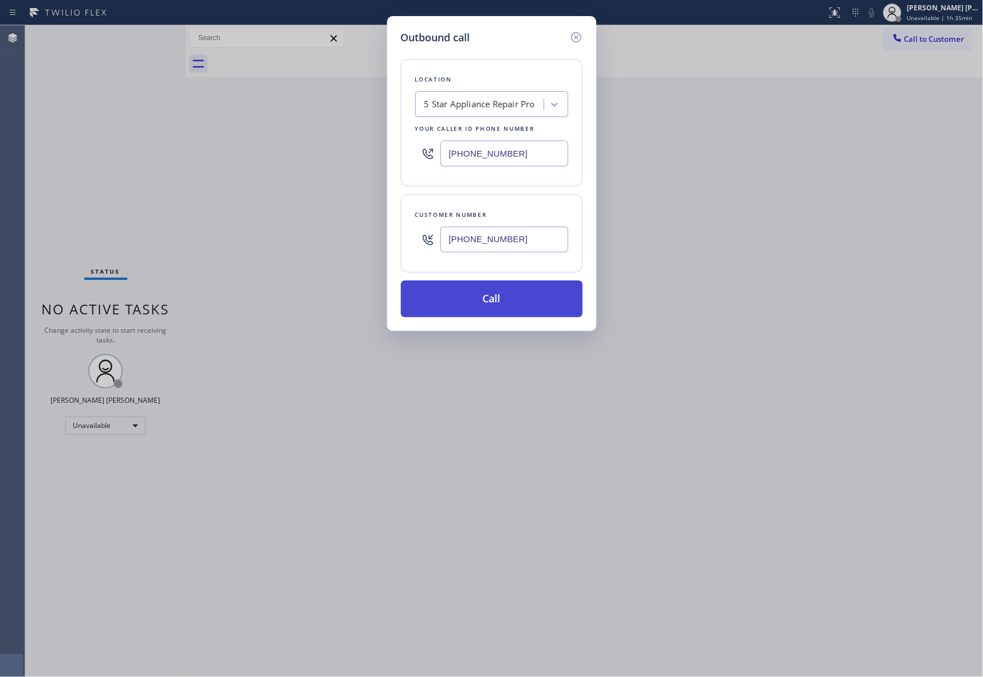
click at [487, 302] on button "Call" at bounding box center [492, 298] width 182 height 37
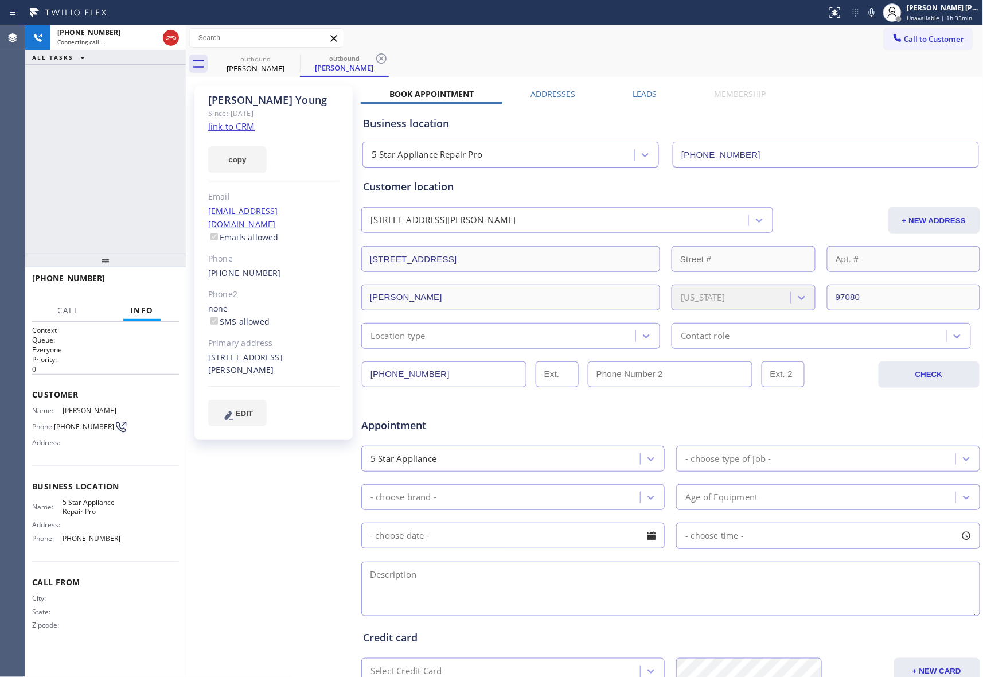
click at [641, 93] on label "Leads" at bounding box center [645, 93] width 24 height 11
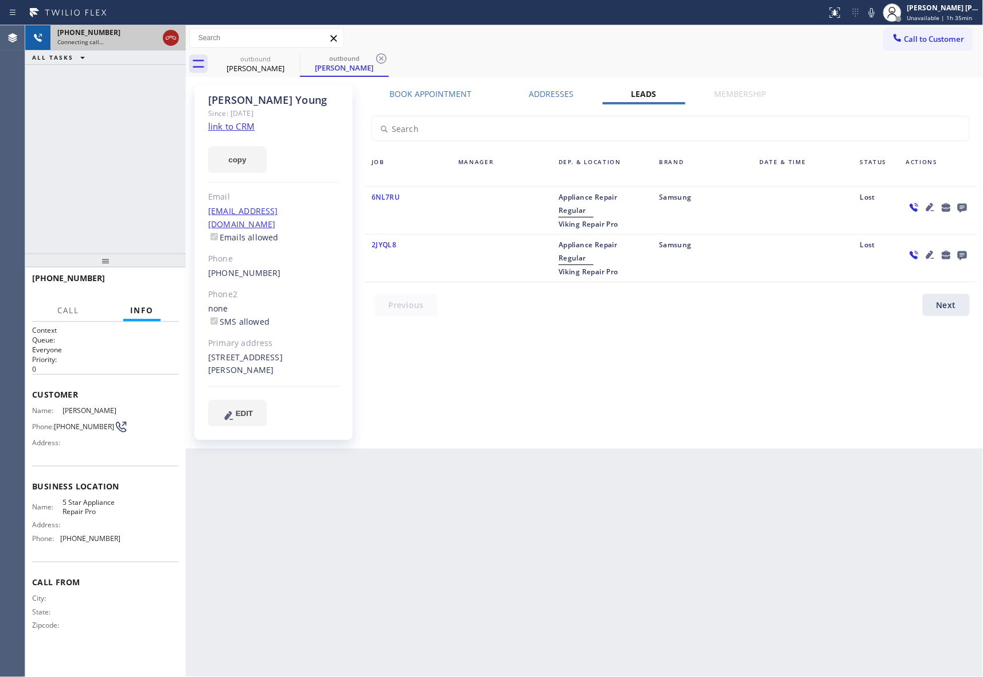
click at [173, 41] on icon at bounding box center [171, 38] width 14 height 14
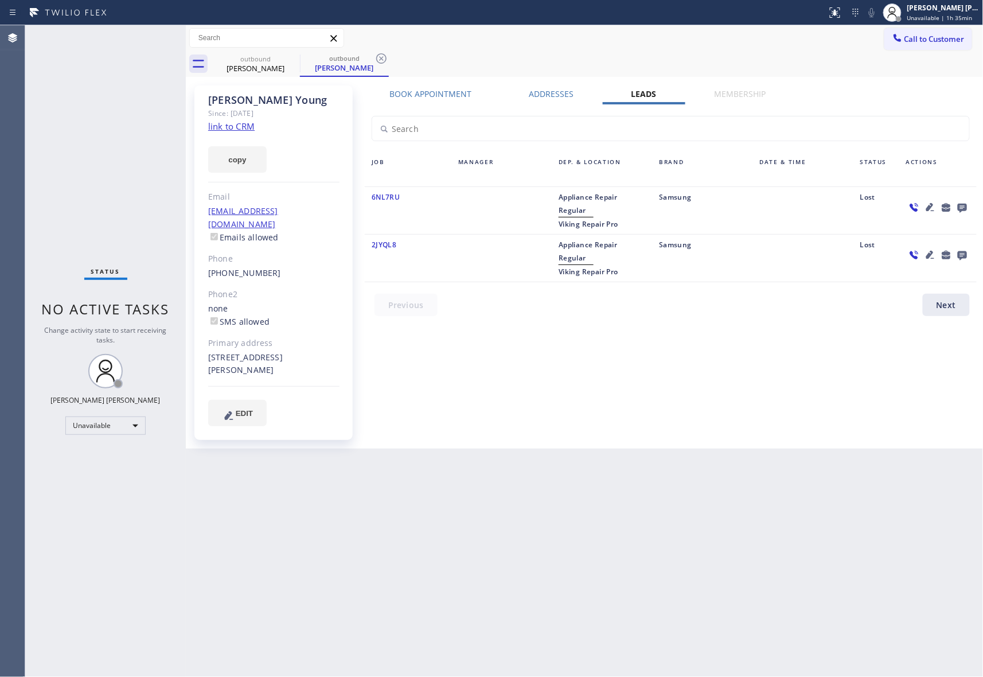
click at [237, 126] on link "link to CRM" at bounding box center [231, 125] width 46 height 11
drag, startPoint x: 260, startPoint y: 60, endPoint x: 282, endPoint y: 60, distance: 21.8
click at [264, 60] on div "outbound" at bounding box center [255, 58] width 87 height 9
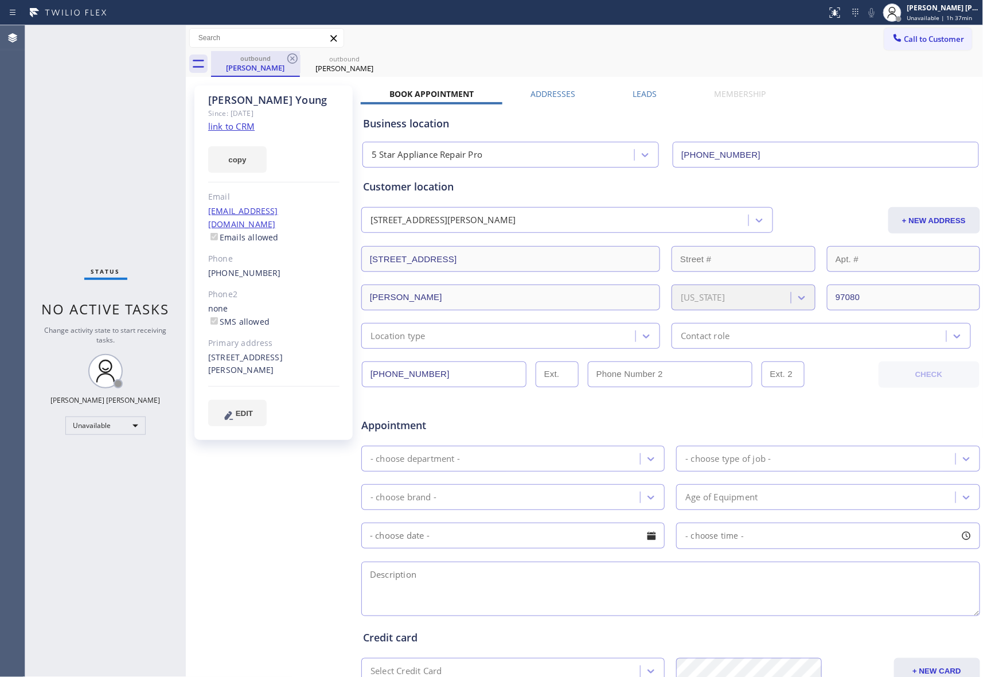
click at [282, 60] on div "outbound" at bounding box center [255, 58] width 87 height 9
click at [296, 58] on icon at bounding box center [293, 59] width 14 height 14
click at [0, 0] on icon at bounding box center [0, 0] width 0 height 0
click at [296, 58] on div "outbound [PERSON_NAME] outbound [PERSON_NAME]" at bounding box center [597, 64] width 772 height 26
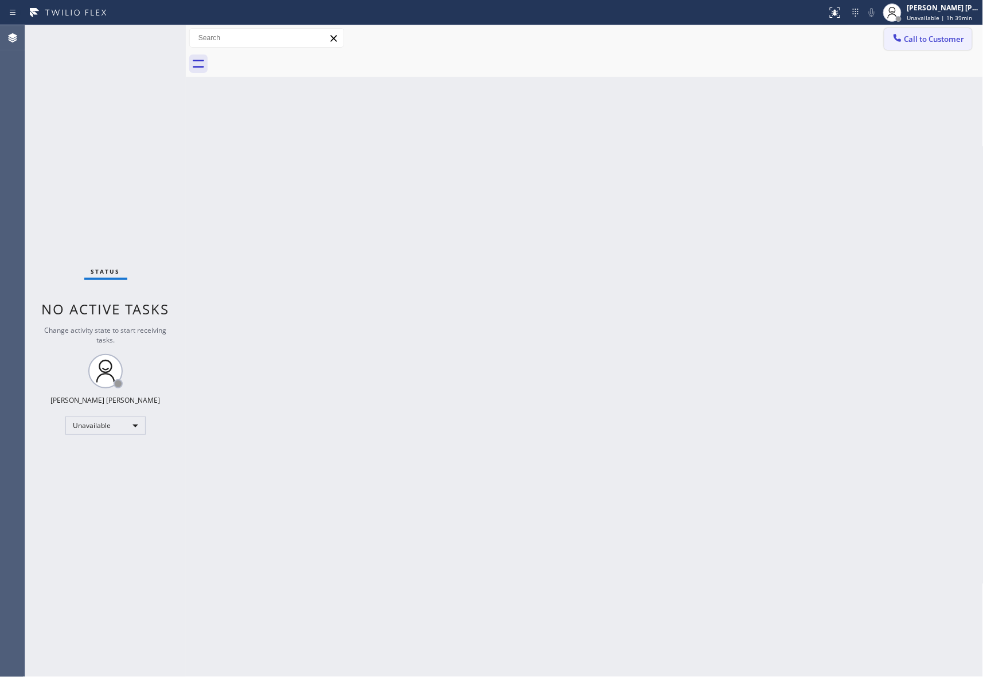
click at [966, 44] on button "Call to Customer" at bounding box center [928, 39] width 88 height 22
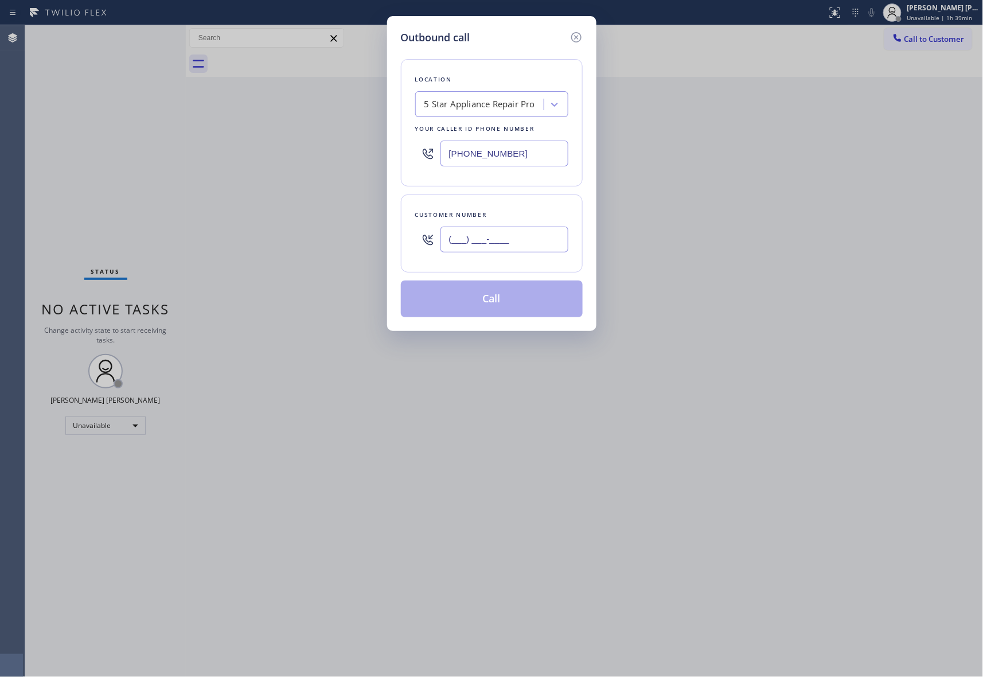
click at [517, 249] on input "(___) ___-____" at bounding box center [504, 239] width 128 height 26
paste input "206) 883-5318"
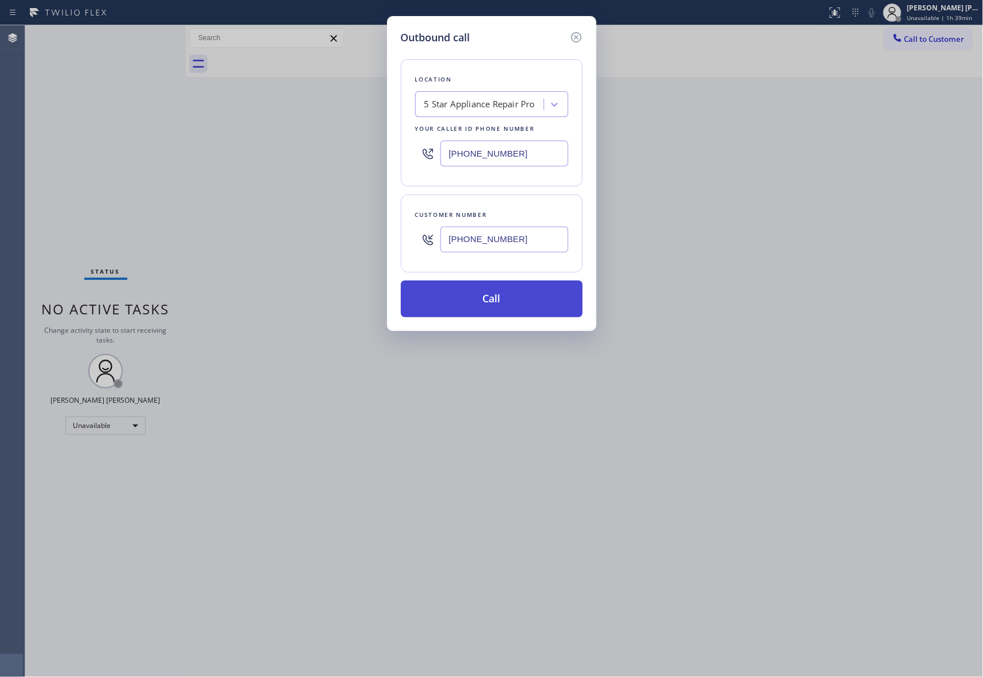
click at [512, 303] on button "Call" at bounding box center [492, 298] width 182 height 37
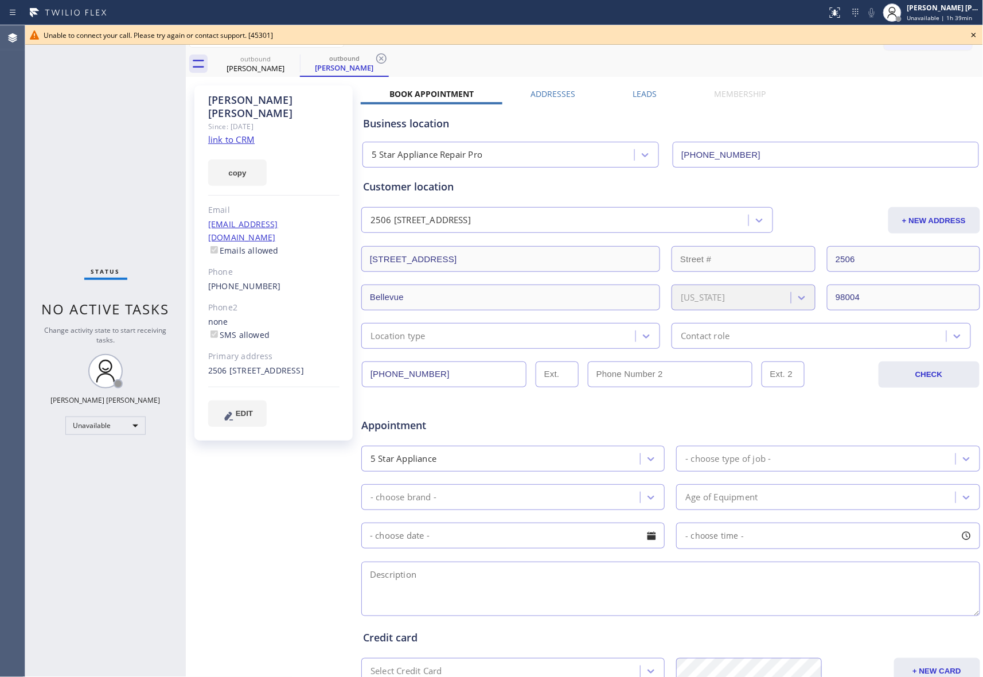
click at [654, 92] on div "Leads" at bounding box center [644, 96] width 81 height 16
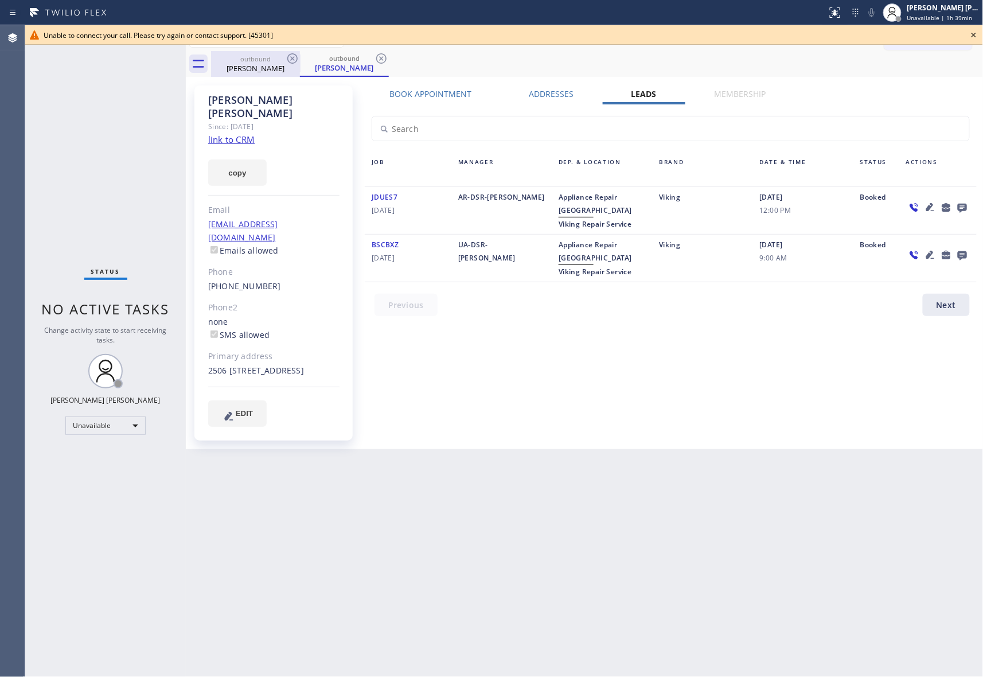
drag, startPoint x: 280, startPoint y: 56, endPoint x: 298, endPoint y: 58, distance: 18.0
click at [281, 56] on div "outbound" at bounding box center [255, 58] width 87 height 9
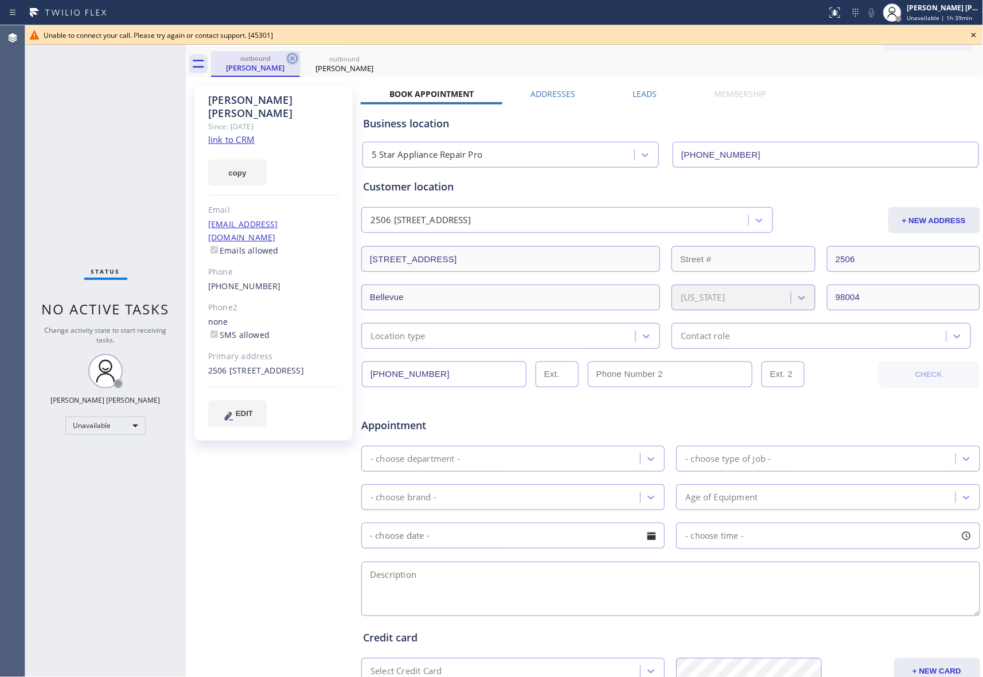
click at [298, 58] on icon at bounding box center [293, 59] width 14 height 14
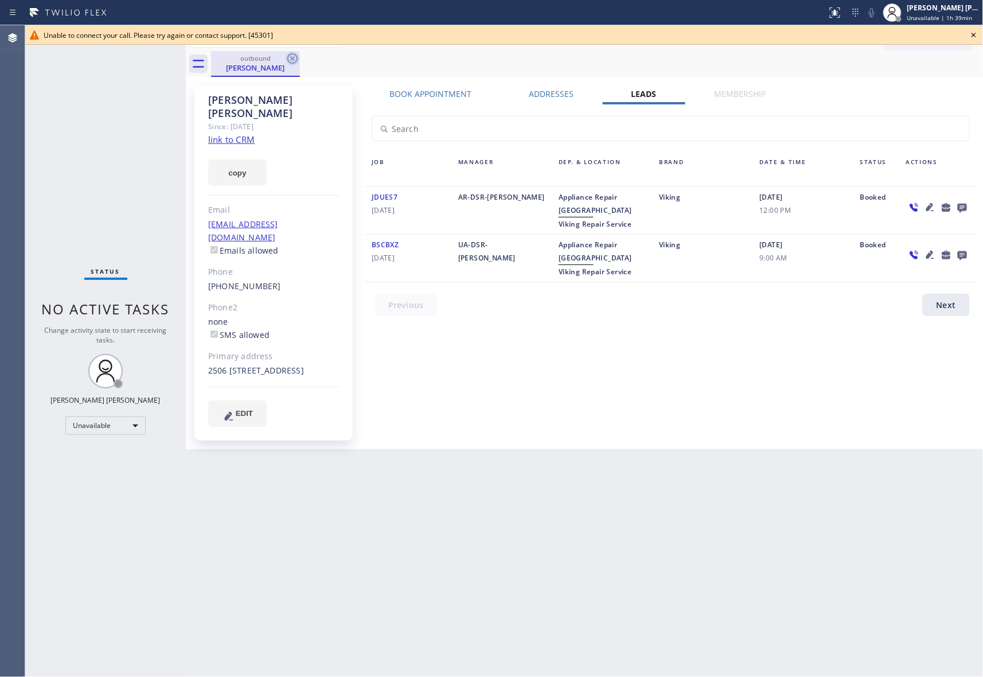
click at [290, 58] on icon at bounding box center [293, 59] width 14 height 14
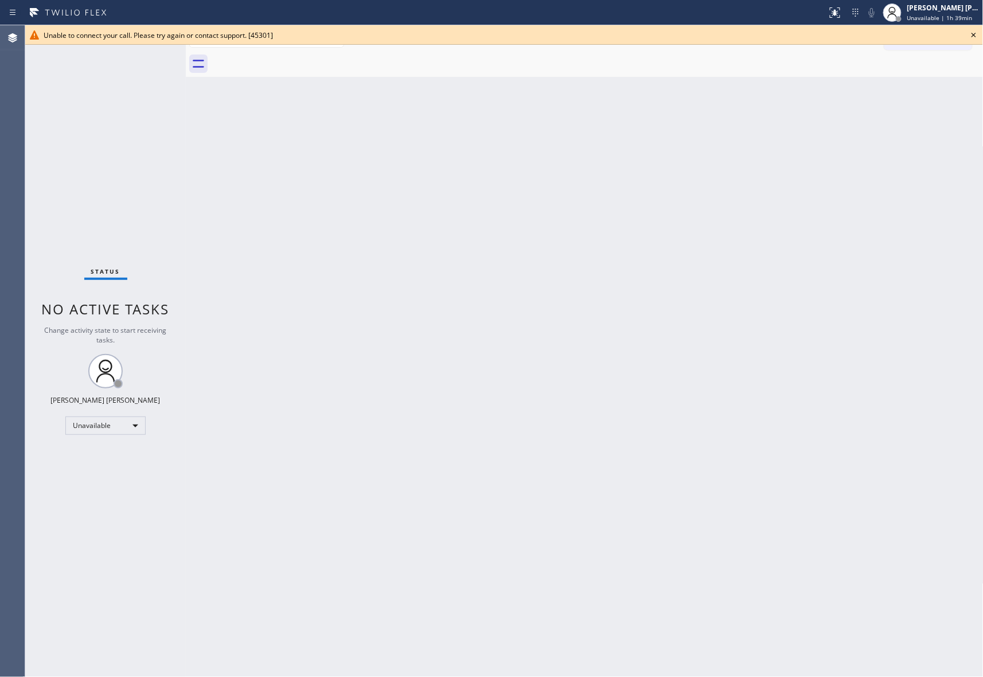
click at [290, 58] on div at bounding box center [597, 64] width 772 height 26
drag, startPoint x: 290, startPoint y: 58, endPoint x: 108, endPoint y: 96, distance: 185.7
click at [287, 60] on div at bounding box center [597, 64] width 772 height 26
click at [973, 37] on icon at bounding box center [974, 35] width 14 height 14
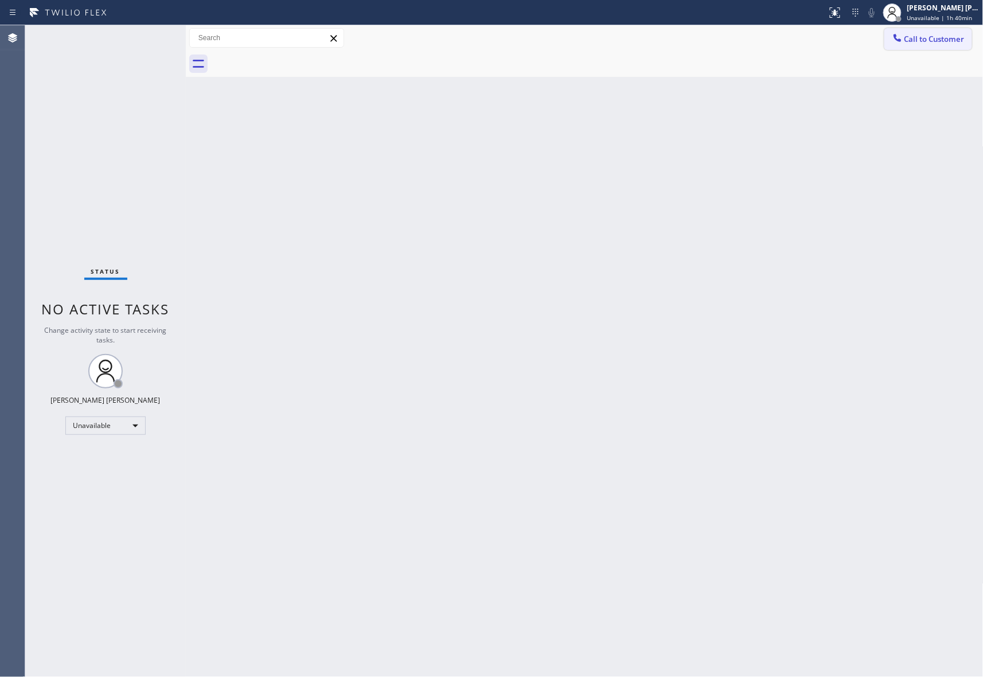
click at [928, 40] on span "Call to Customer" at bounding box center [934, 39] width 60 height 10
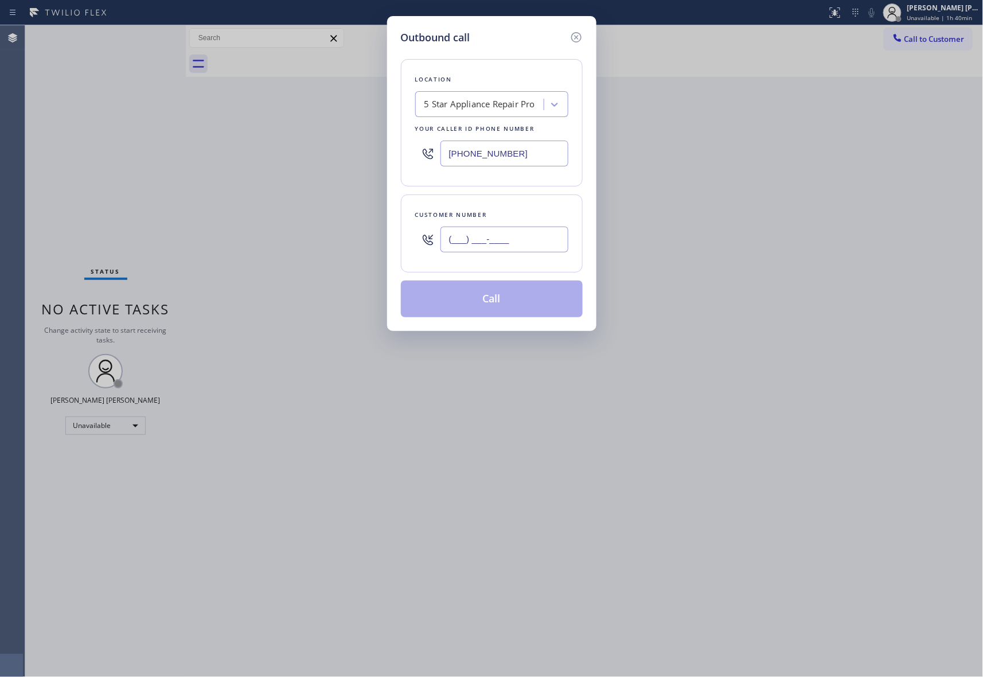
click at [510, 234] on input "(___) ___-____" at bounding box center [504, 239] width 128 height 26
paste input "203) 685-1756"
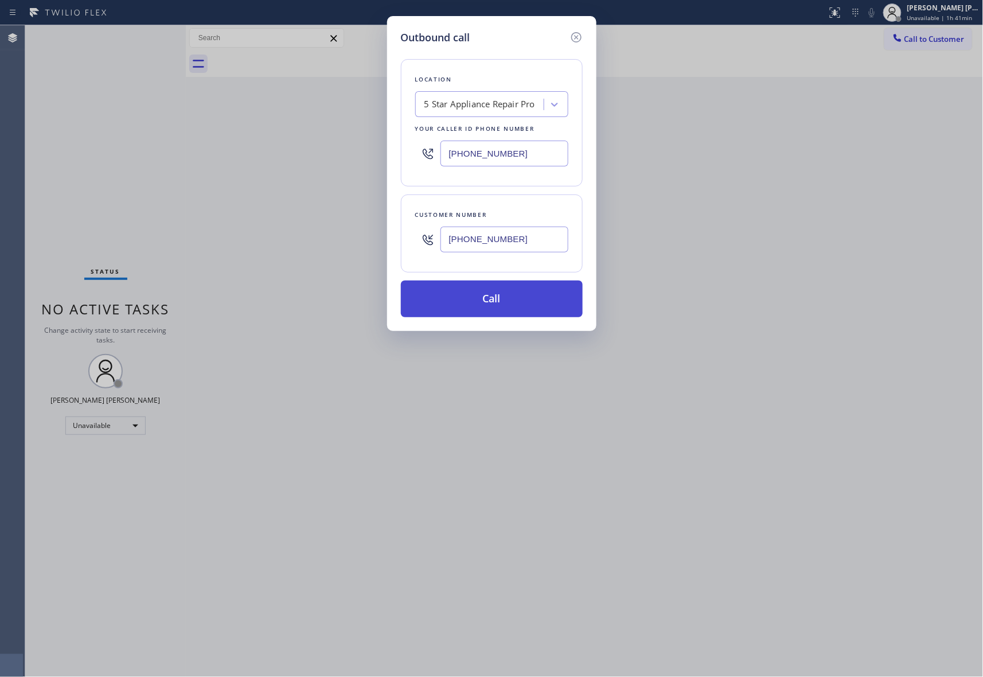
click at [517, 297] on button "Call" at bounding box center [492, 298] width 182 height 37
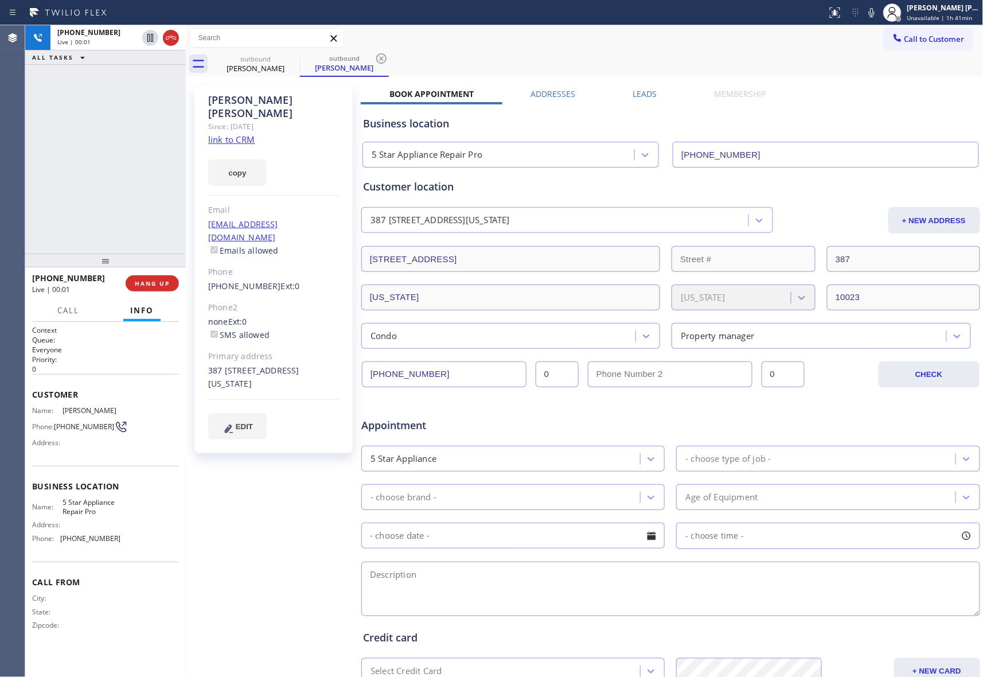
click at [633, 97] on label "Leads" at bounding box center [645, 93] width 24 height 11
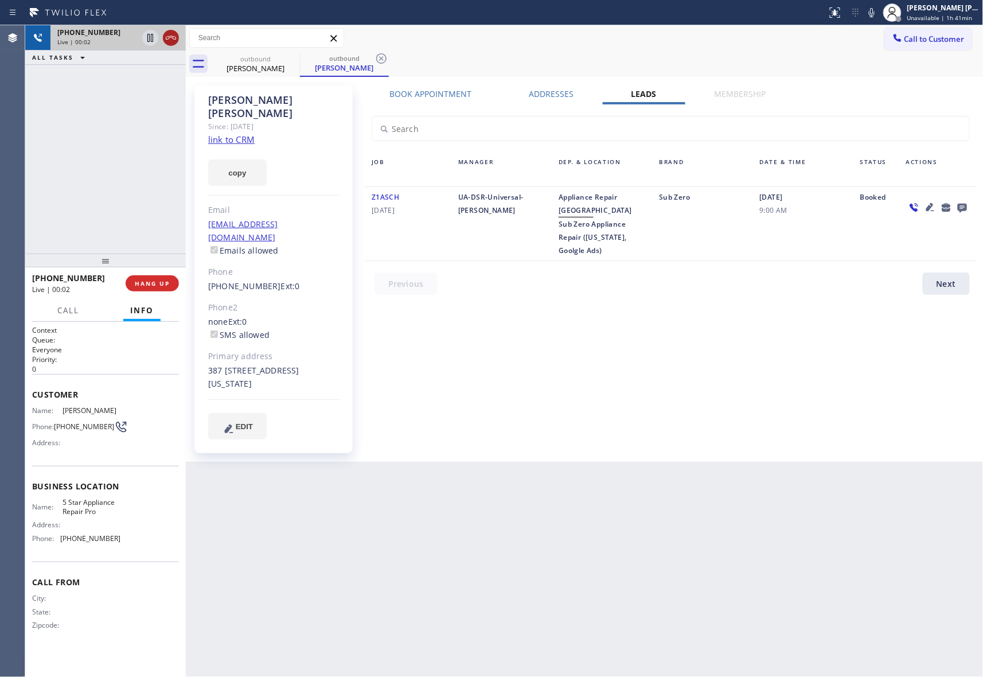
click at [173, 37] on icon at bounding box center [171, 37] width 10 height 3
click at [156, 282] on span "COMPLETE" at bounding box center [150, 283] width 40 height 8
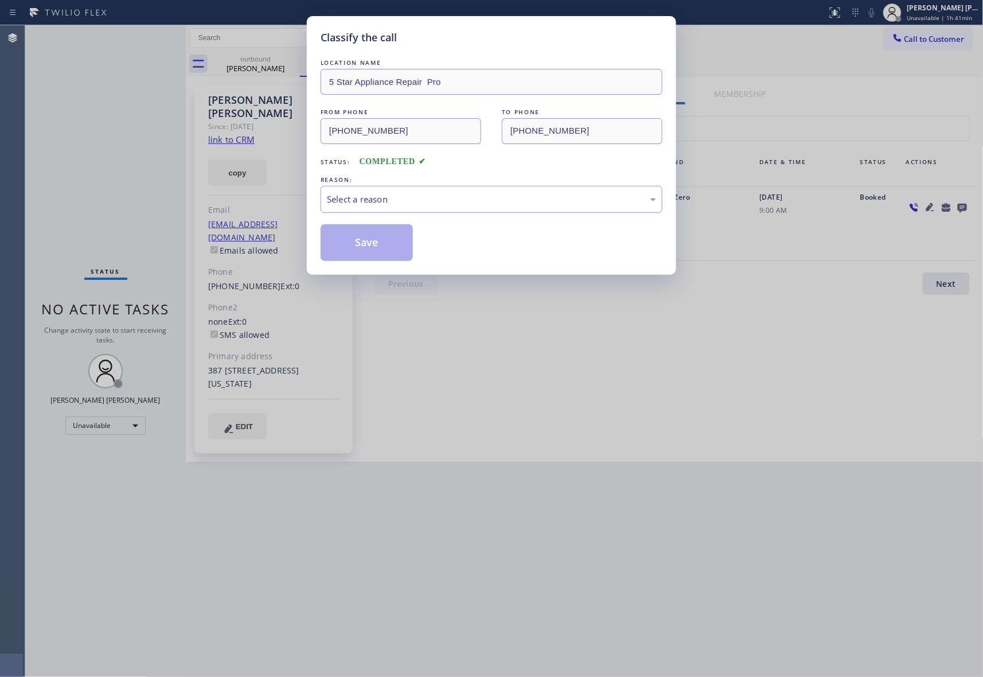
click at [409, 198] on div "Select a reason" at bounding box center [491, 199] width 329 height 13
click at [372, 246] on button "Save" at bounding box center [367, 242] width 92 height 37
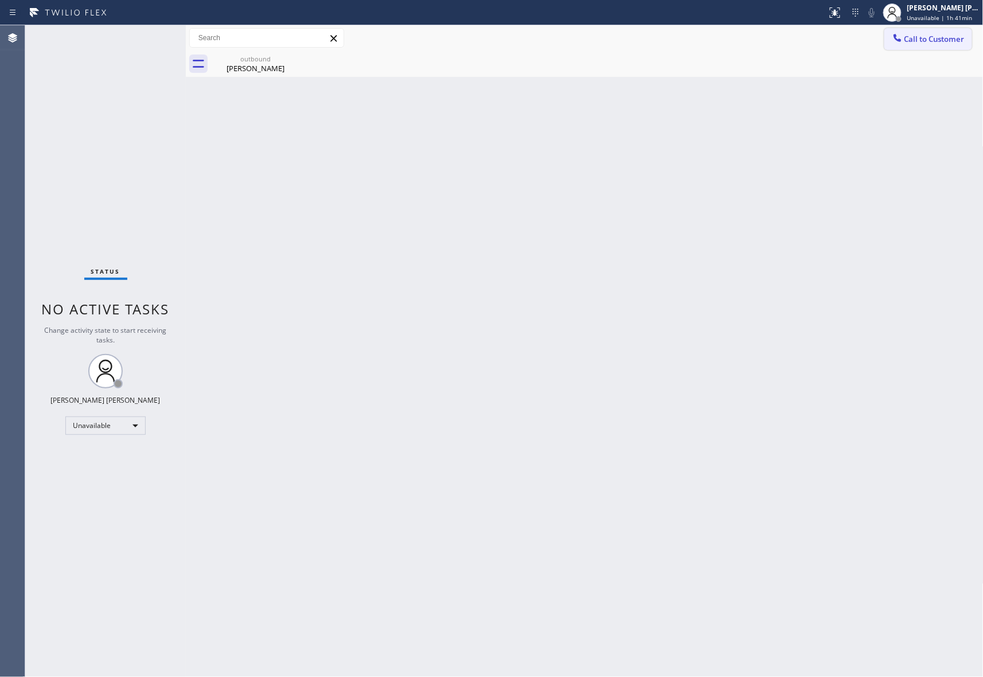
click at [955, 33] on button "Call to Customer" at bounding box center [928, 39] width 88 height 22
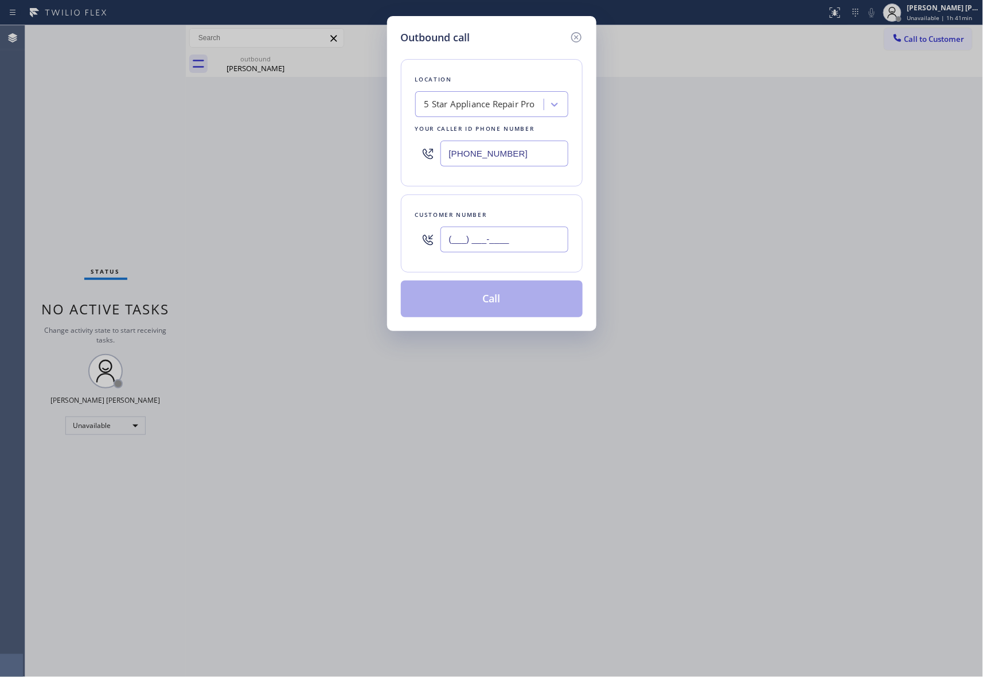
click at [535, 237] on input "(___) ___-____" at bounding box center [504, 239] width 128 height 26
paste input "206) 954-3615"
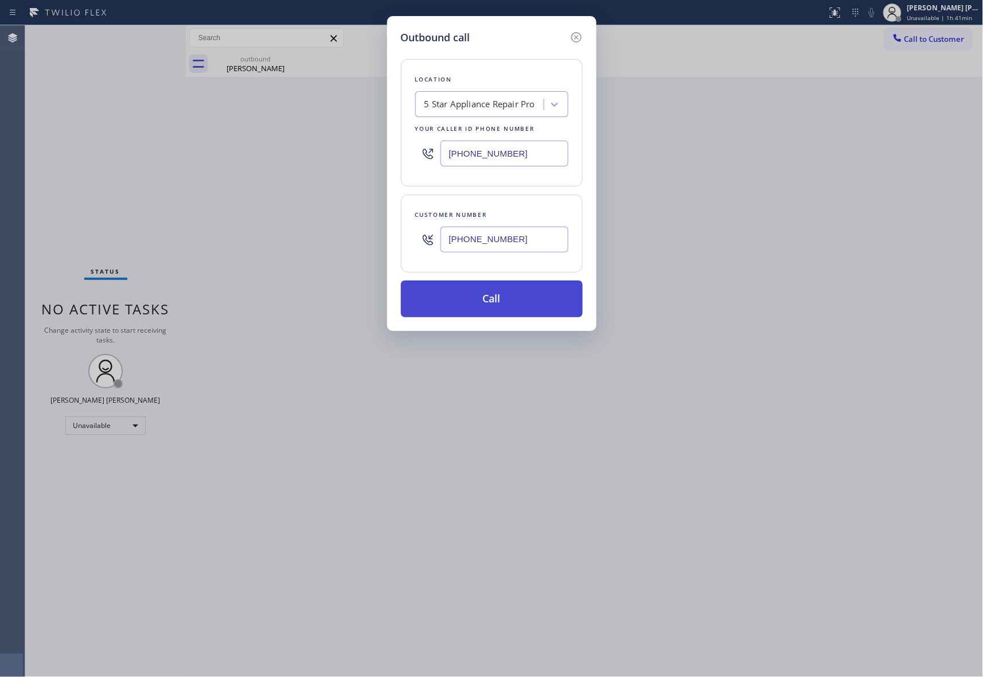
click at [526, 304] on button "Call" at bounding box center [492, 298] width 182 height 37
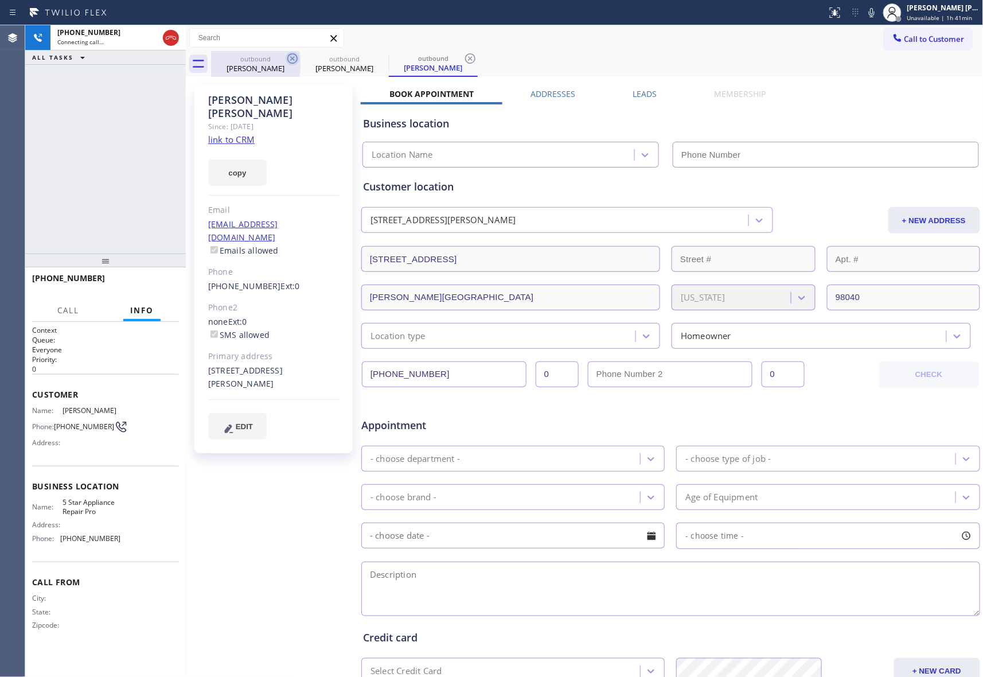
click at [296, 58] on icon at bounding box center [292, 58] width 10 height 10
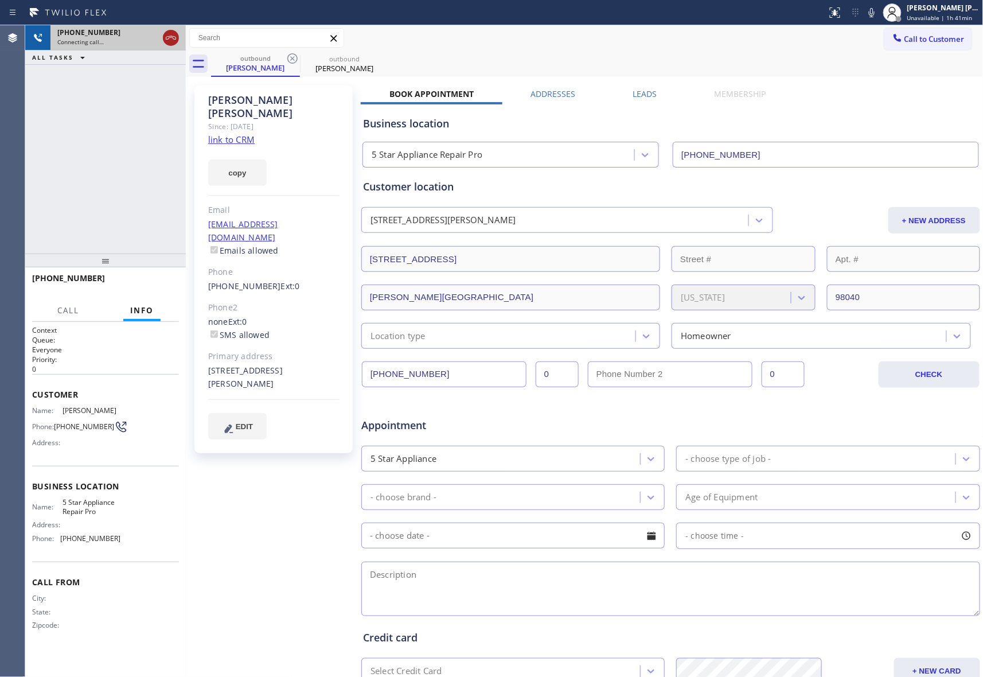
click at [177, 32] on icon at bounding box center [171, 38] width 14 height 14
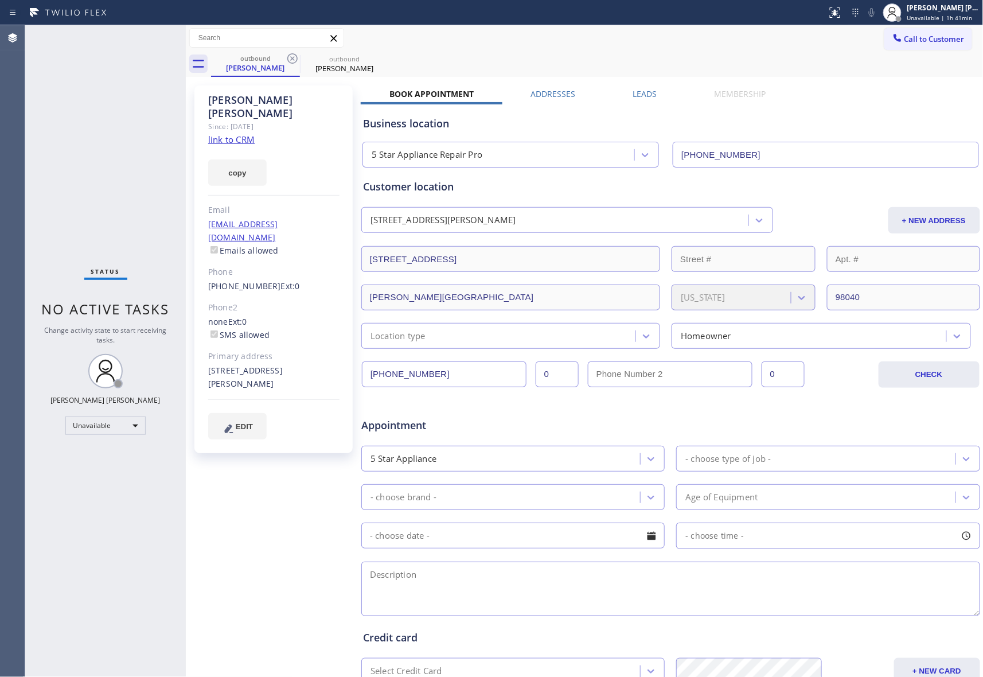
click at [640, 92] on label "Leads" at bounding box center [645, 93] width 24 height 11
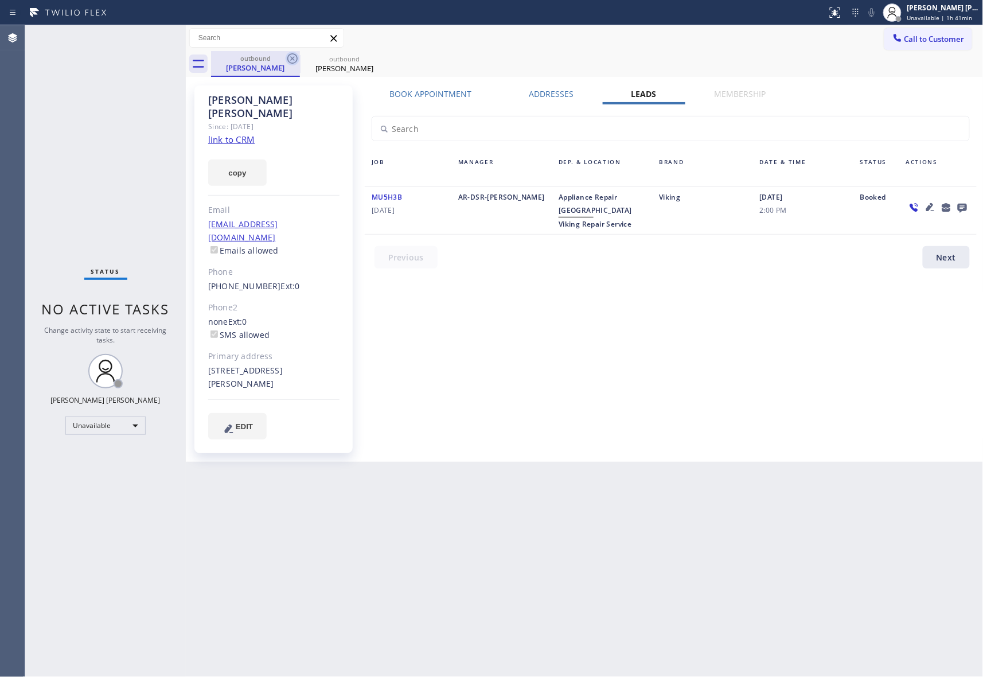
click at [290, 54] on icon at bounding box center [292, 58] width 10 height 10
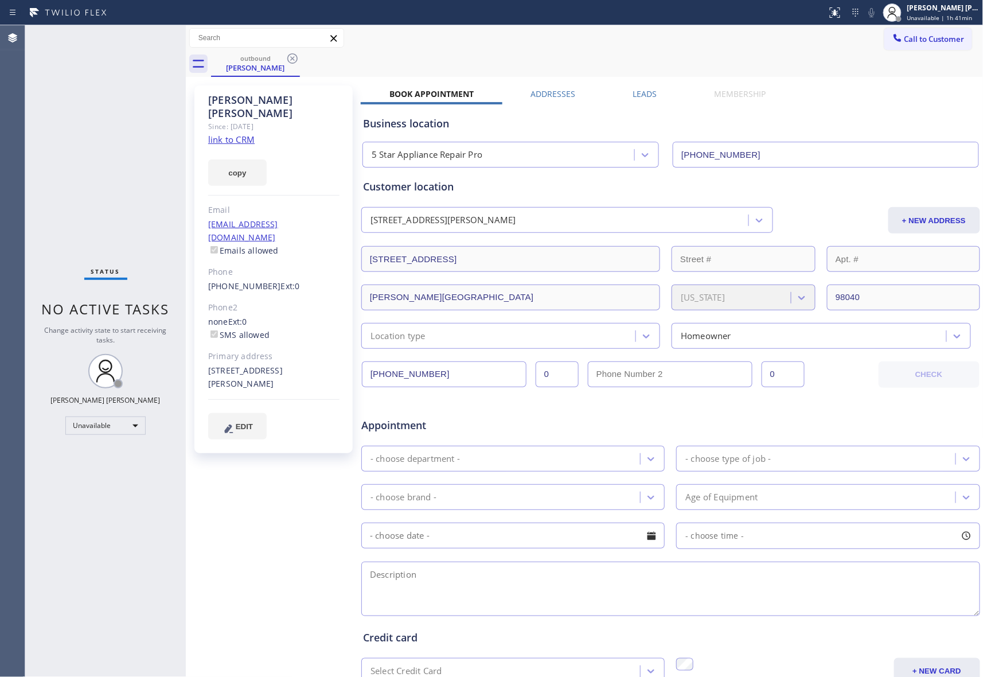
click at [290, 54] on icon at bounding box center [292, 58] width 10 height 10
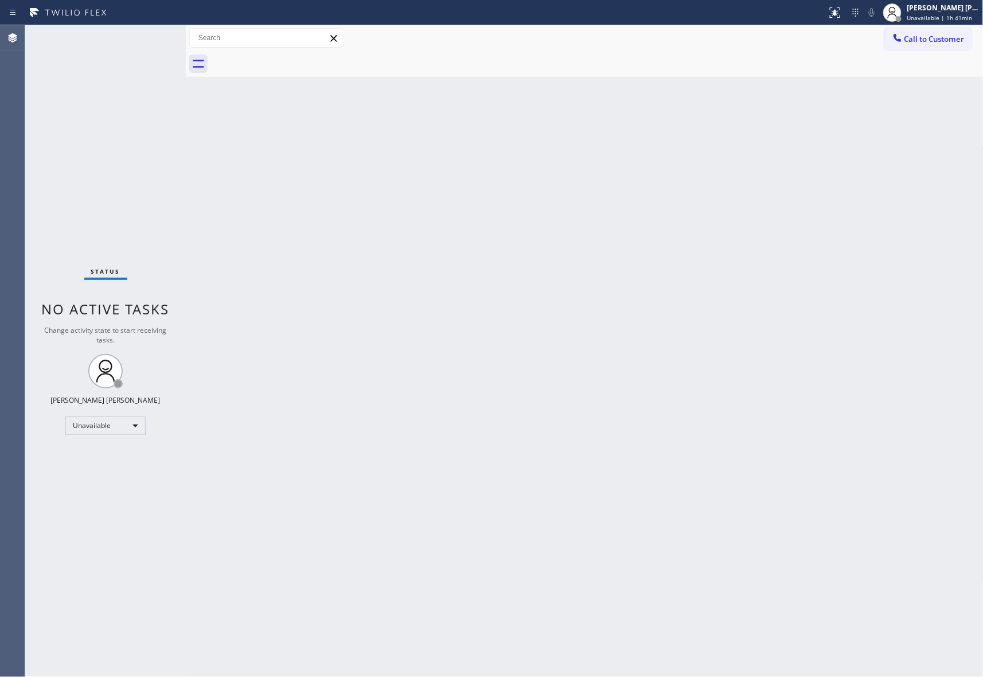
click at [290, 54] on div at bounding box center [597, 64] width 772 height 26
click at [950, 17] on span "Unavailable | 1h 47min" at bounding box center [939, 18] width 65 height 8
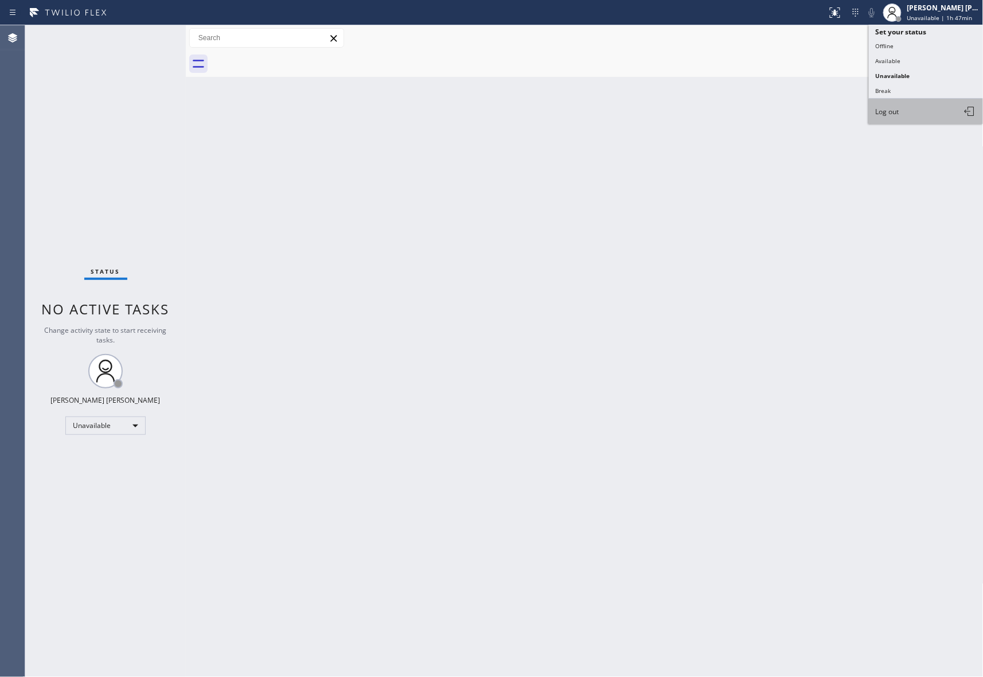
click at [916, 110] on button "Log out" at bounding box center [926, 111] width 115 height 25
